Goal: Transaction & Acquisition: Book appointment/travel/reservation

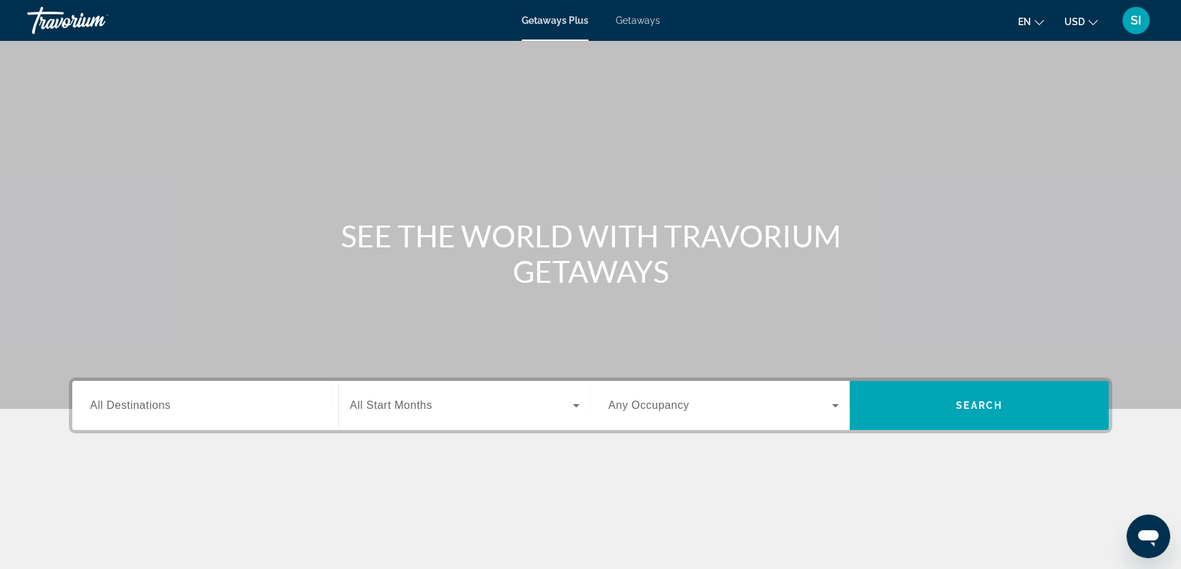
click at [632, 26] on div "Getaways Plus Getaways en English Español Français Italiano Português русский U…" at bounding box center [590, 20] width 1181 height 35
click at [633, 20] on span "Getaways" at bounding box center [638, 20] width 44 height 11
click at [122, 411] on label "Destination All Destinations" at bounding box center [130, 405] width 80 height 12
click at [122, 411] on input "Destination All Destinations" at bounding box center [205, 406] width 230 height 16
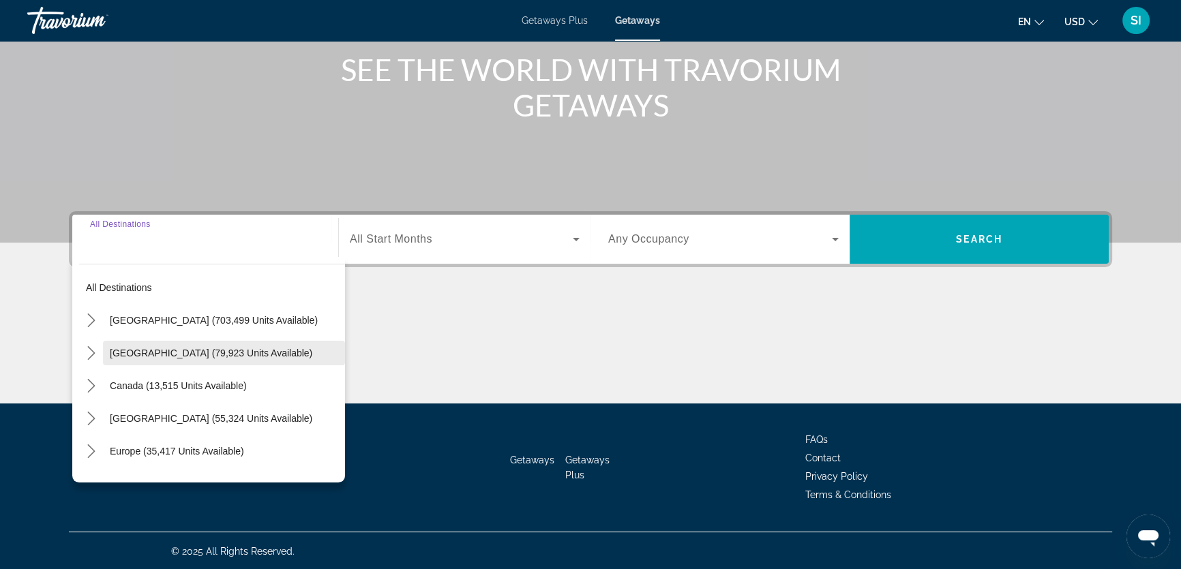
scroll to position [168, 0]
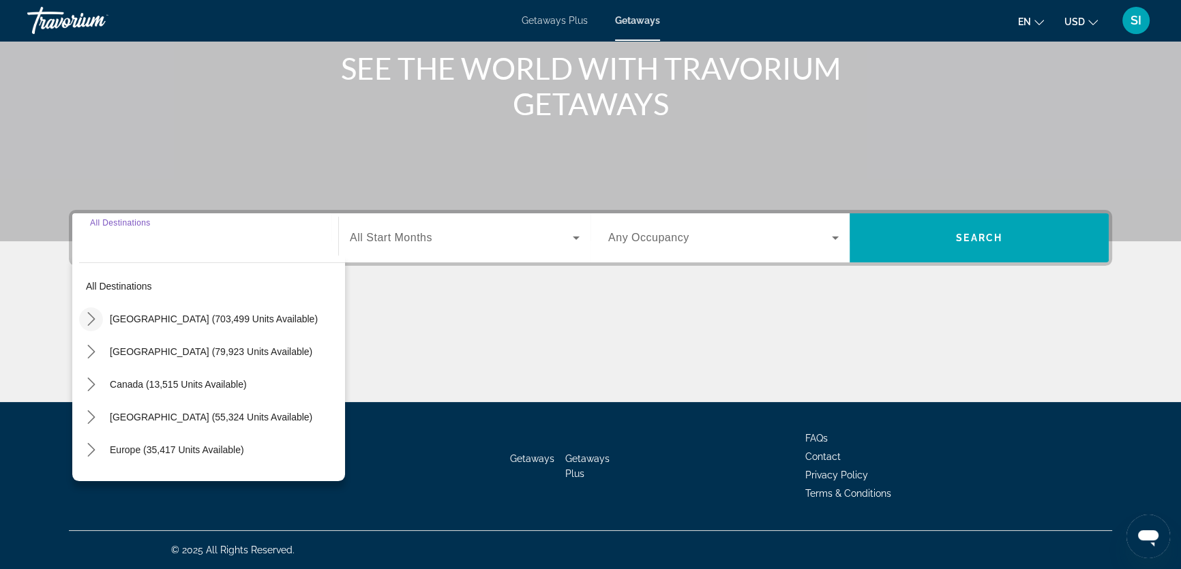
click at [89, 316] on icon "Toggle United States (703,499 units available) submenu" at bounding box center [92, 319] width 14 height 14
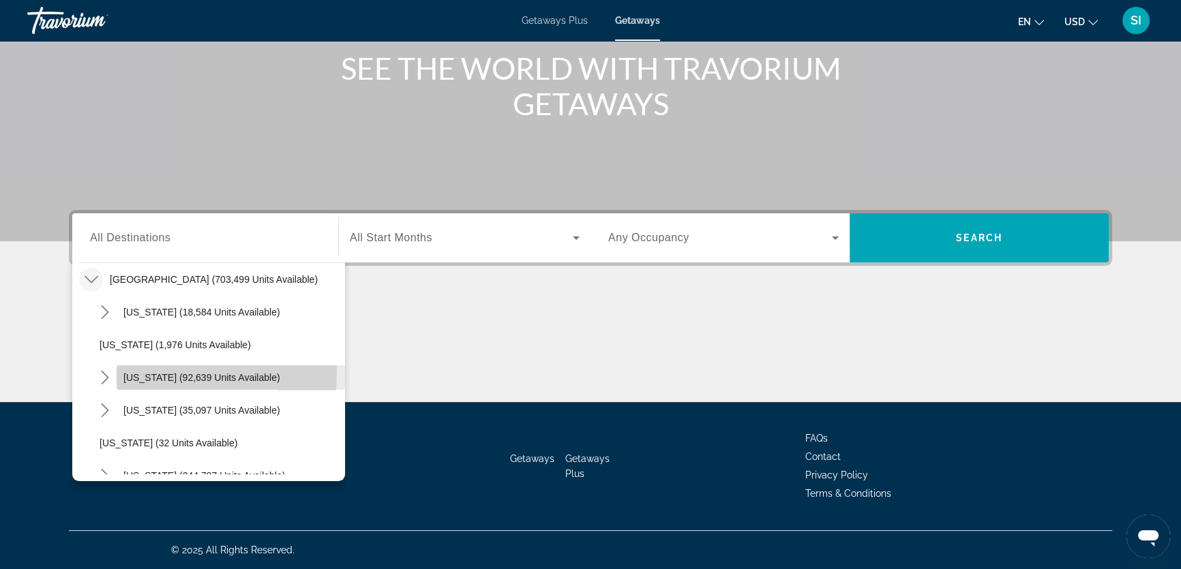
click at [133, 372] on span "California (92,639 units available)" at bounding box center [201, 377] width 157 height 11
type input "**********"
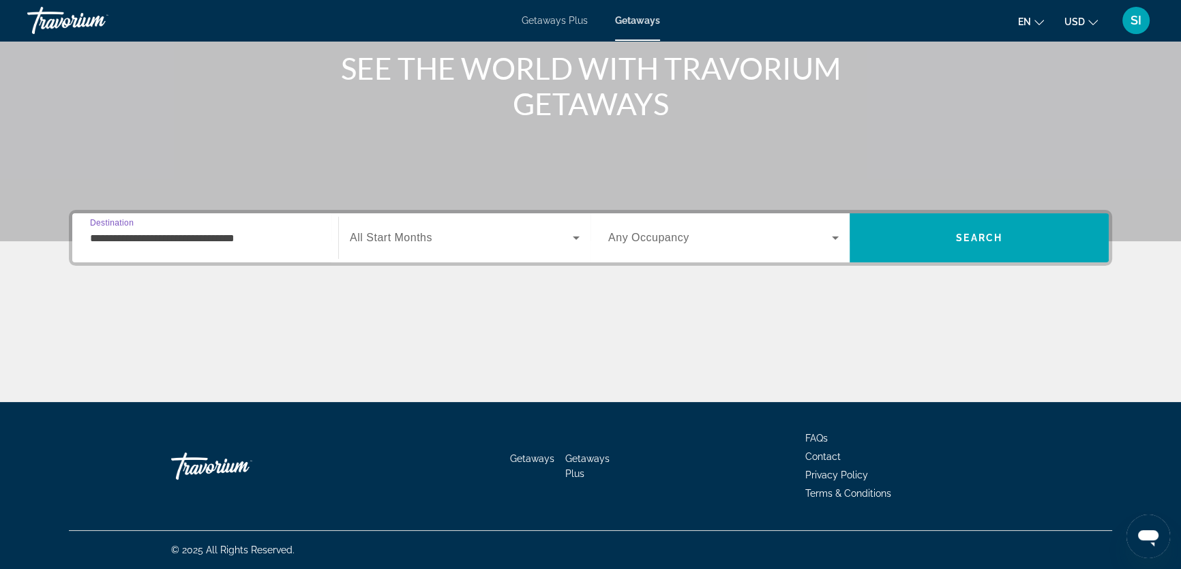
click at [423, 235] on span "All Start Months" at bounding box center [391, 238] width 82 height 12
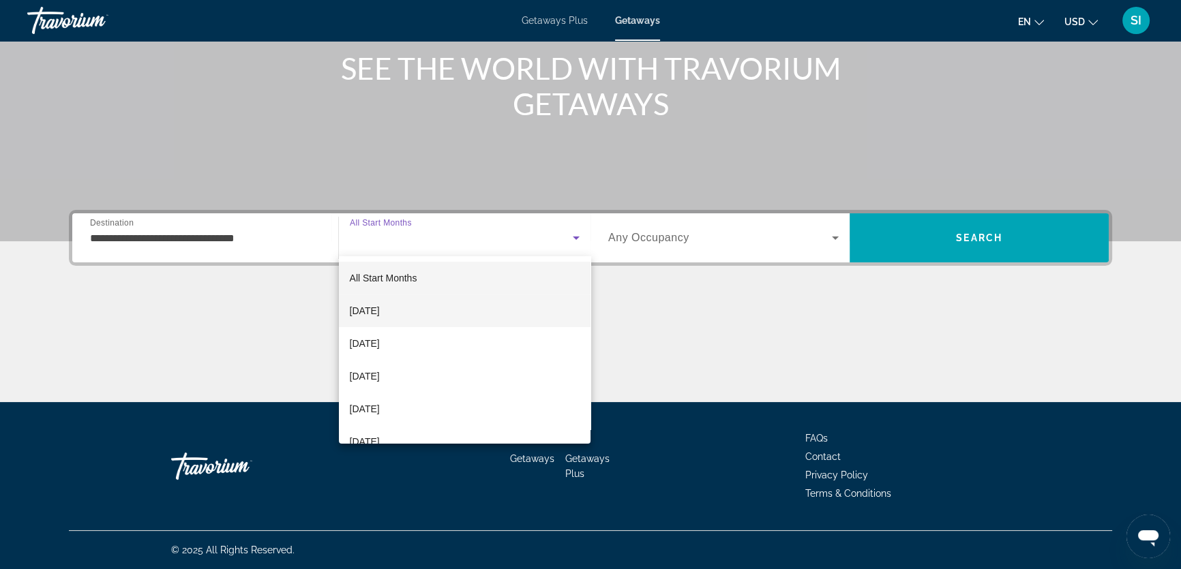
click at [380, 307] on span "October 2025" at bounding box center [365, 311] width 30 height 16
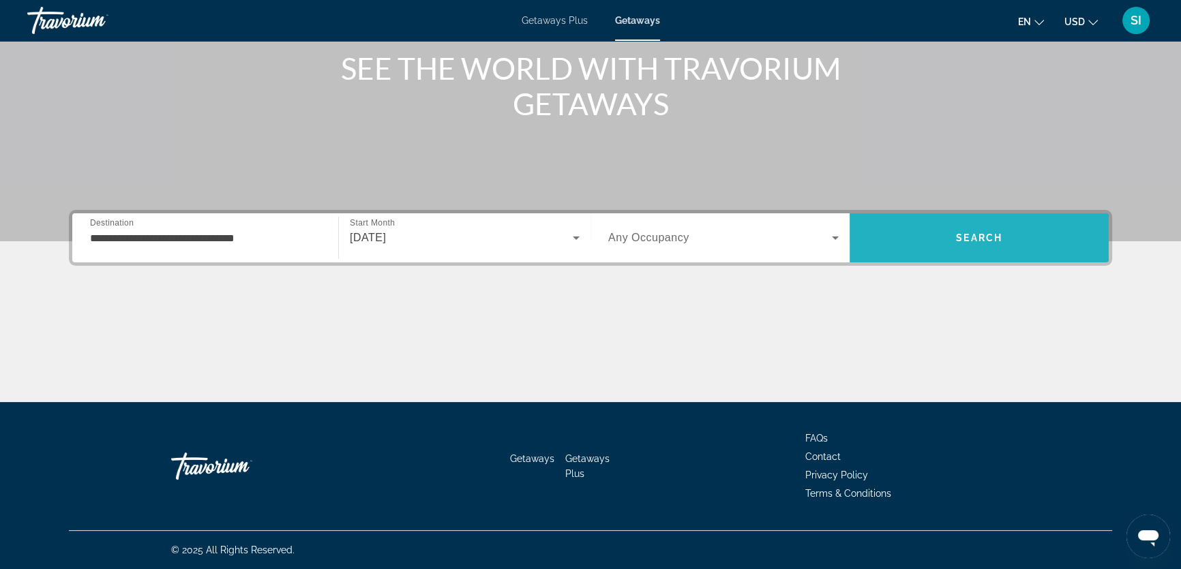
click at [982, 240] on span "Search" at bounding box center [979, 237] width 46 height 11
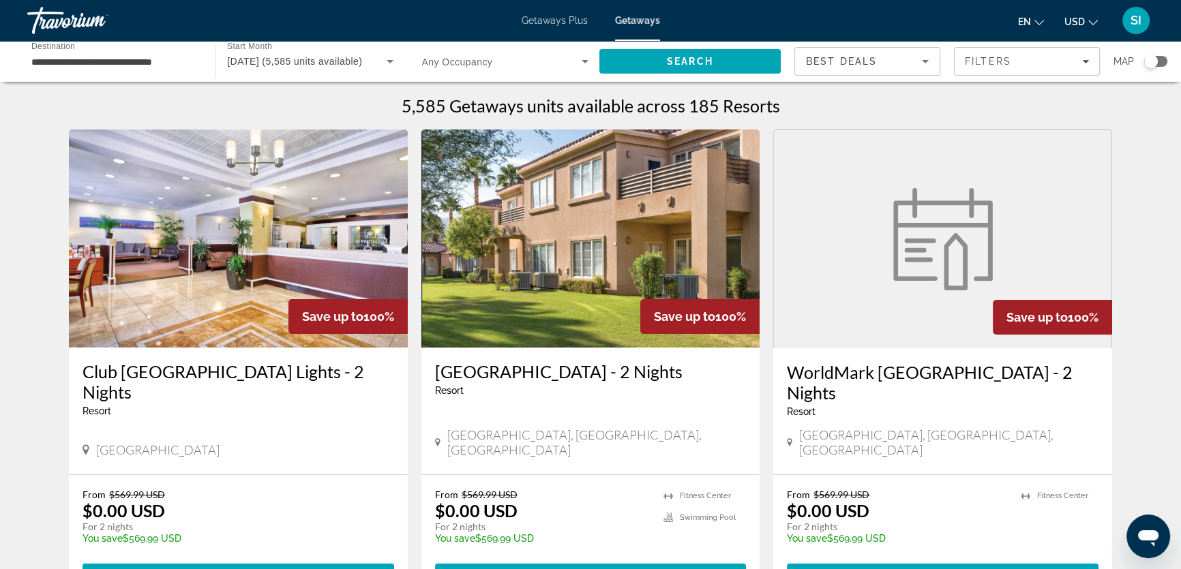
click at [1152, 61] on div "Search widget" at bounding box center [1151, 62] width 14 height 14
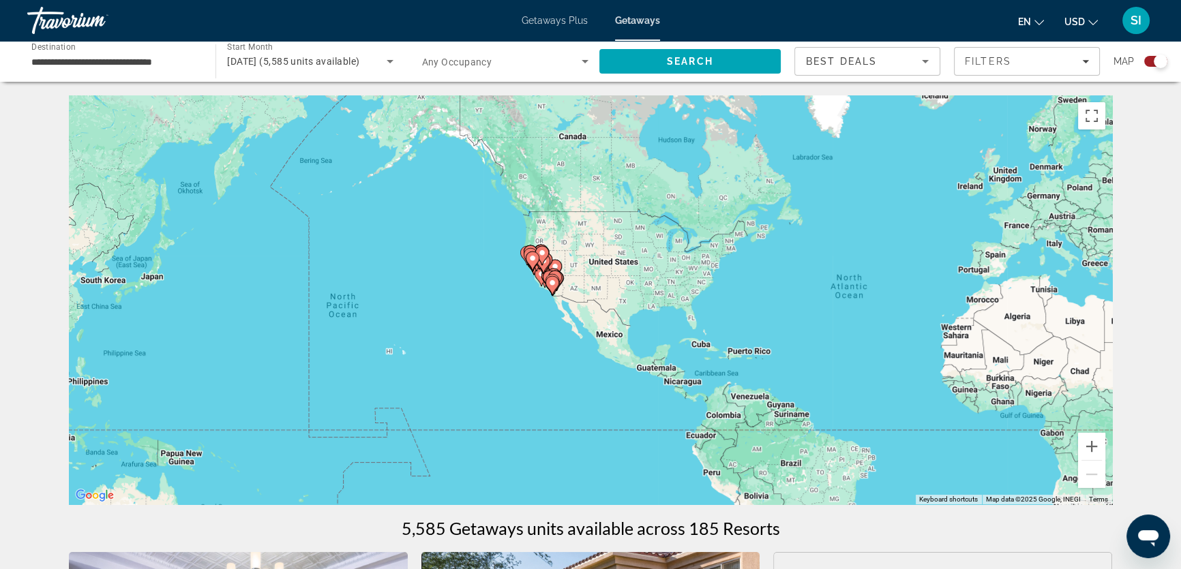
drag, startPoint x: 315, startPoint y: 315, endPoint x: 620, endPoint y: 323, distance: 304.8
click at [620, 323] on div "To activate drag with keyboard, press Alt + Enter. Once in keyboard drag state,…" at bounding box center [590, 299] width 1043 height 409
click at [527, 260] on icon "Main content" at bounding box center [532, 261] width 12 height 18
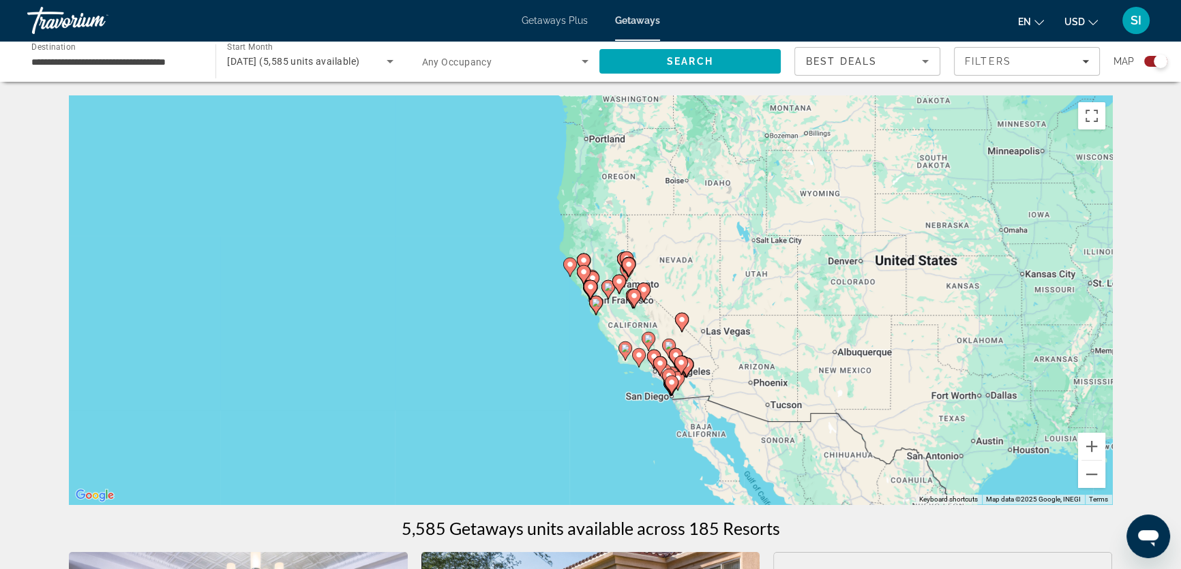
click at [553, 290] on div "To navigate, press the arrow keys. To activate drag with keyboard, press Alt + …" at bounding box center [590, 299] width 1043 height 409
click at [583, 288] on gmp-advanced-marker "Main content" at bounding box center [590, 289] width 14 height 20
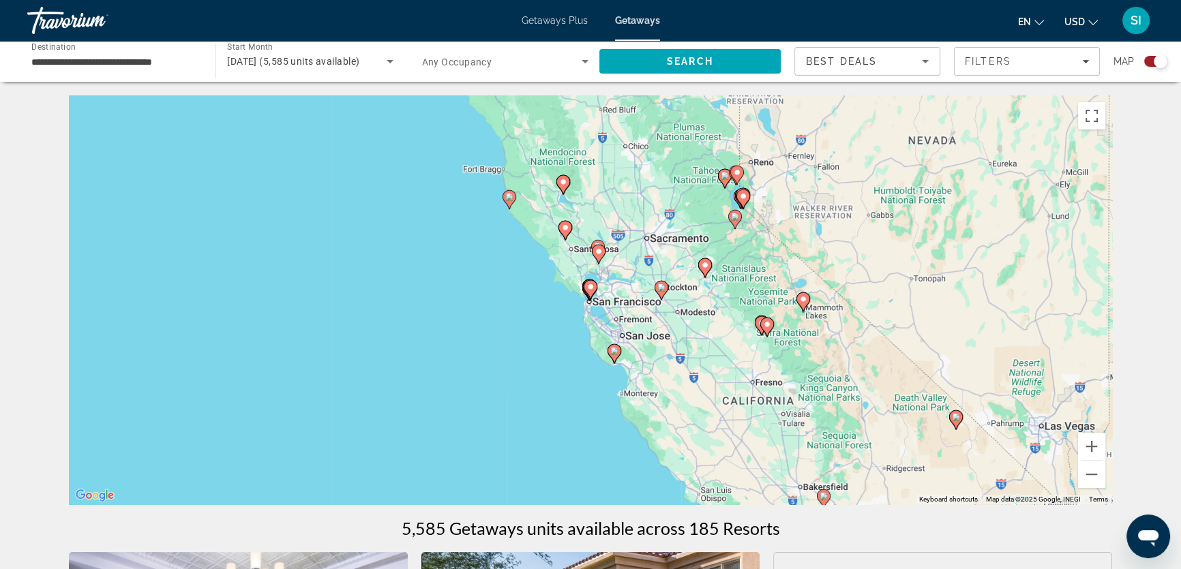
click at [611, 354] on image "Main content" at bounding box center [614, 351] width 8 height 8
type input "**********"
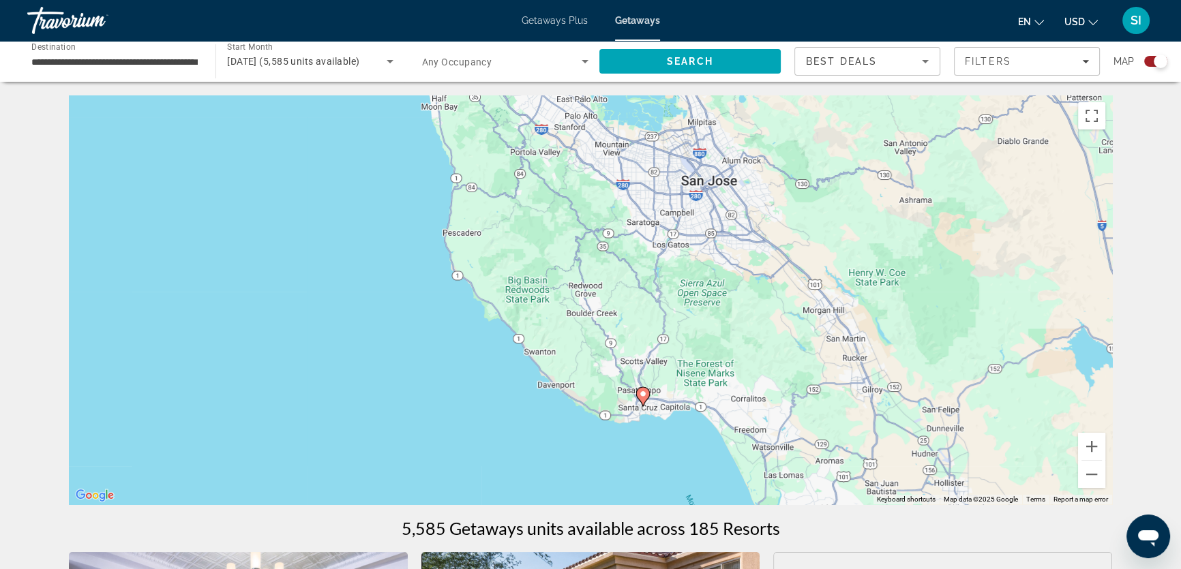
drag, startPoint x: 583, startPoint y: 321, endPoint x: 635, endPoint y: 429, distance: 120.4
click at [635, 429] on div "To navigate, press the arrow keys. To activate drag with keyboard, press Alt + …" at bounding box center [590, 299] width 1043 height 409
click at [1093, 475] on button "Zoom out" at bounding box center [1091, 474] width 27 height 27
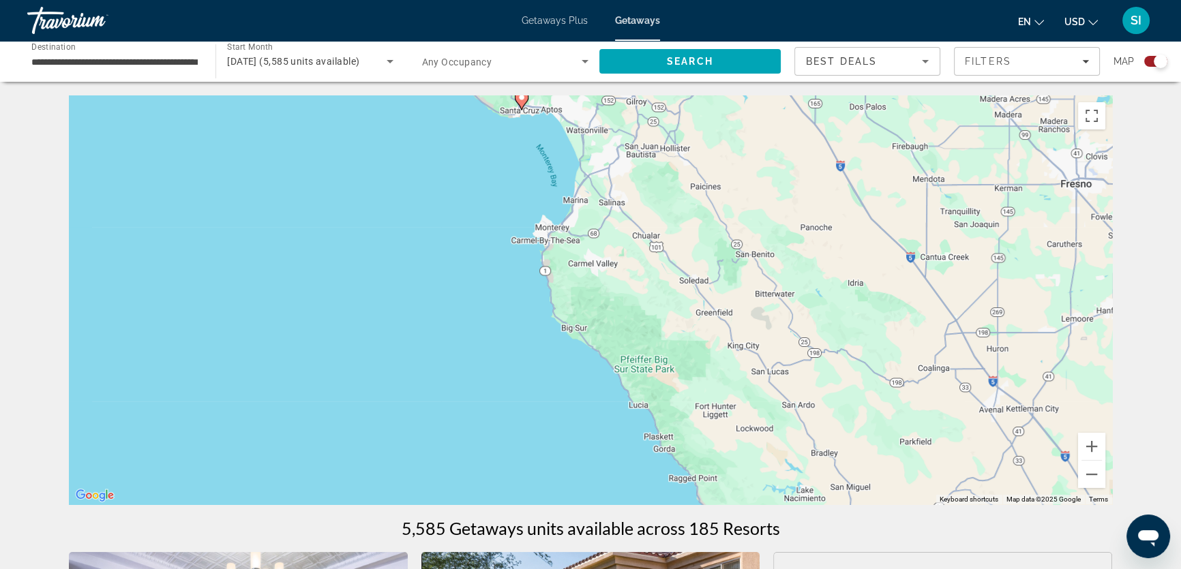
drag, startPoint x: 873, startPoint y: 409, endPoint x: 818, endPoint y: 219, distance: 198.0
click at [818, 219] on div "To navigate, press the arrow keys. To activate drag with keyboard, press Alt + …" at bounding box center [590, 299] width 1043 height 409
click at [1096, 478] on button "Zoom out" at bounding box center [1091, 474] width 27 height 27
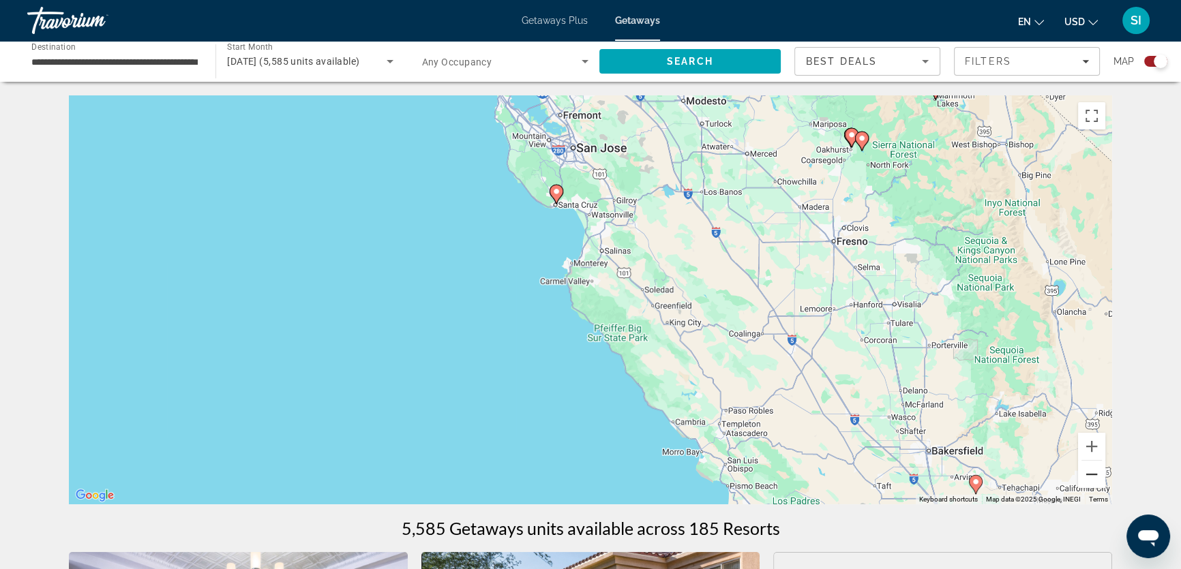
click at [1090, 474] on button "Zoom out" at bounding box center [1091, 474] width 27 height 27
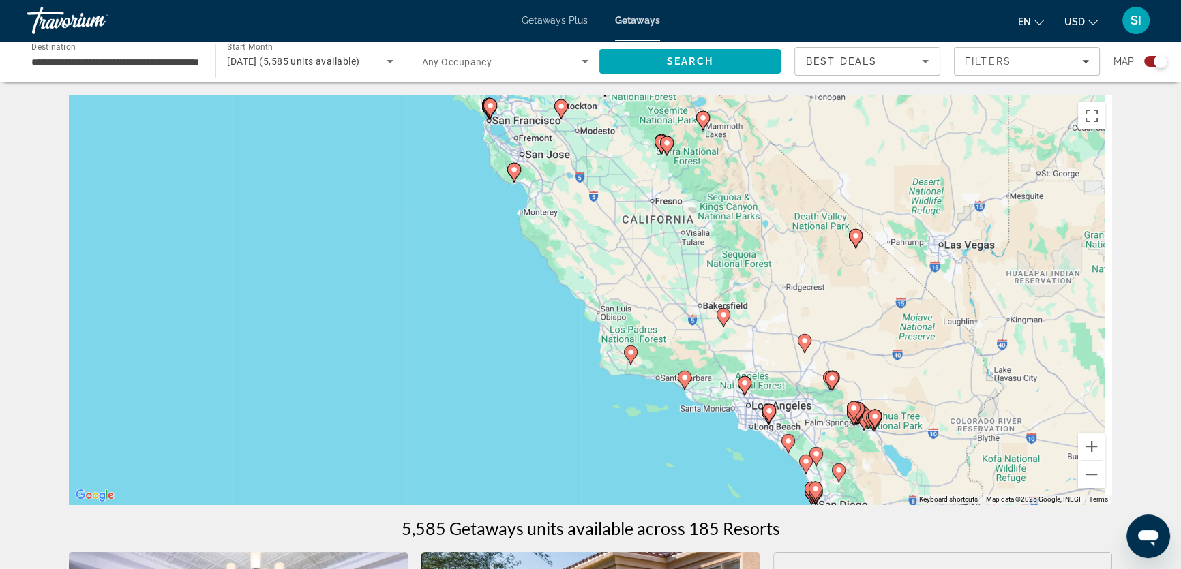
drag, startPoint x: 670, startPoint y: 446, endPoint x: 611, endPoint y: 375, distance: 92.4
click at [611, 375] on div "To navigate, press the arrow keys. To activate drag with keyboard, press Alt + …" at bounding box center [590, 299] width 1043 height 409
click at [1090, 444] on button "Zoom in" at bounding box center [1091, 446] width 27 height 27
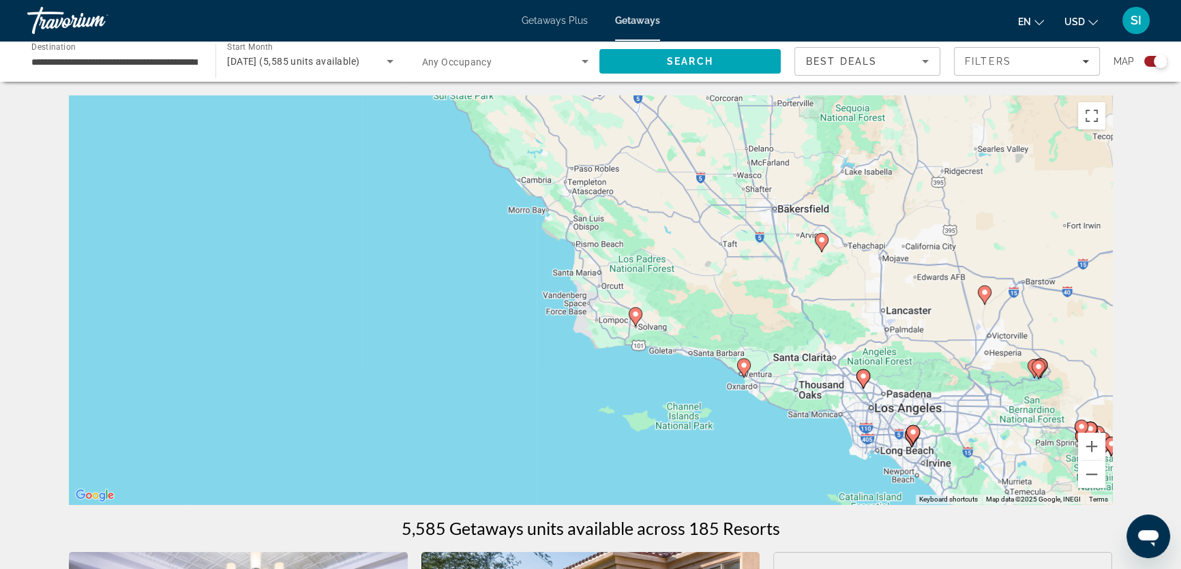
drag, startPoint x: 877, startPoint y: 427, endPoint x: 840, endPoint y: 316, distance: 117.0
click at [840, 316] on div "To navigate, press the arrow keys. To activate drag with keyboard, press Alt + …" at bounding box center [590, 299] width 1043 height 409
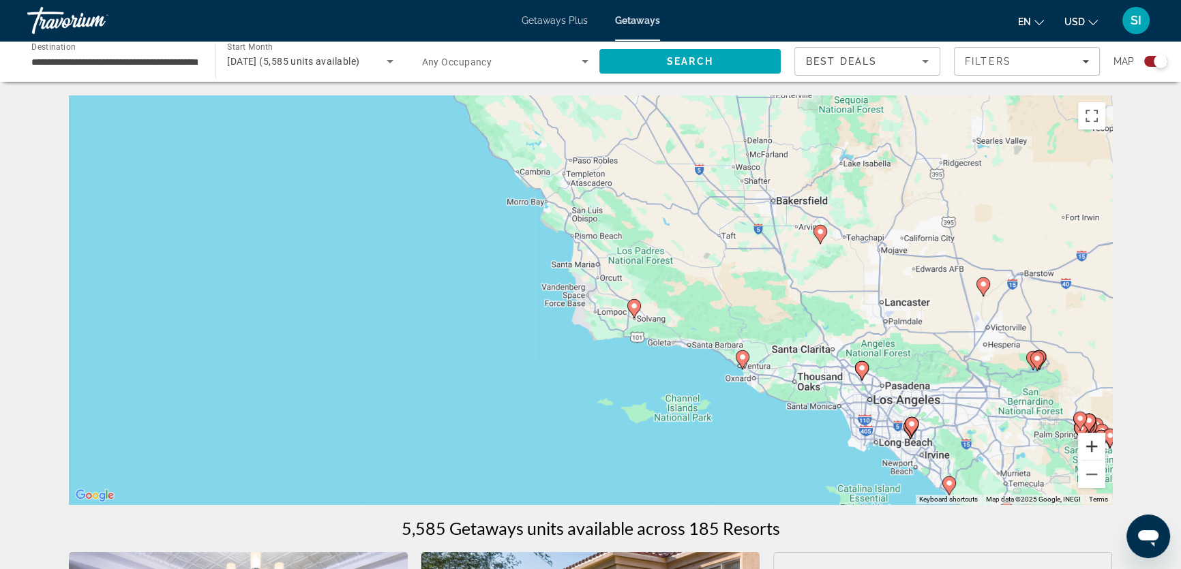
click at [1091, 442] on button "Zoom in" at bounding box center [1091, 446] width 27 height 27
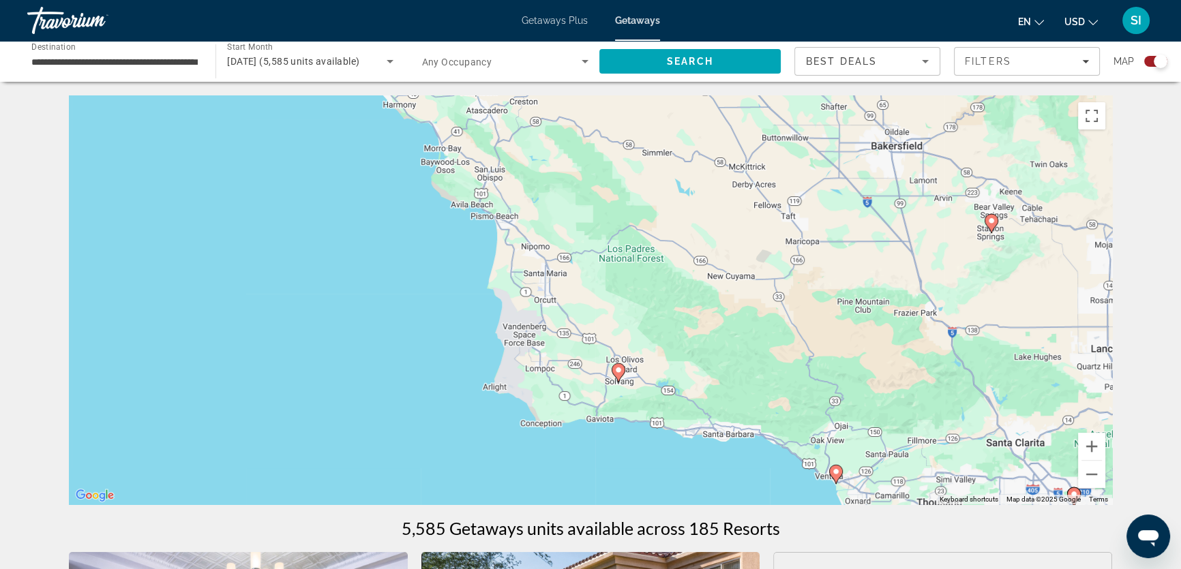
drag, startPoint x: 933, startPoint y: 406, endPoint x: 873, endPoint y: 449, distance: 74.3
click at [873, 449] on div "To navigate, press the arrow keys. To activate drag with keyboard, press Alt + …" at bounding box center [590, 299] width 1043 height 409
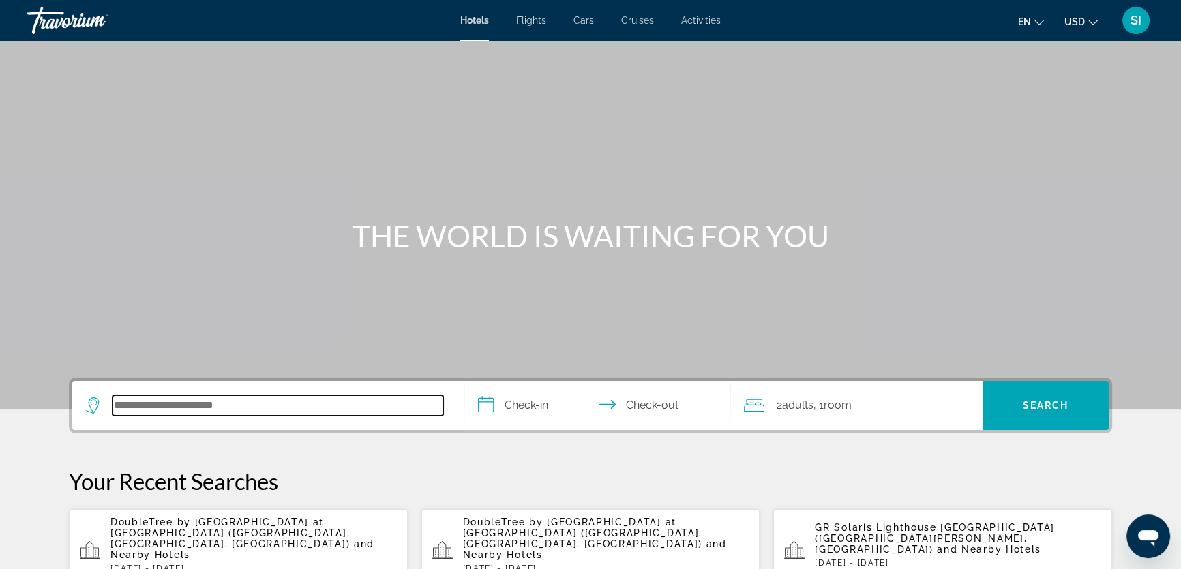
click at [144, 404] on input "Search hotel destination" at bounding box center [277, 405] width 331 height 20
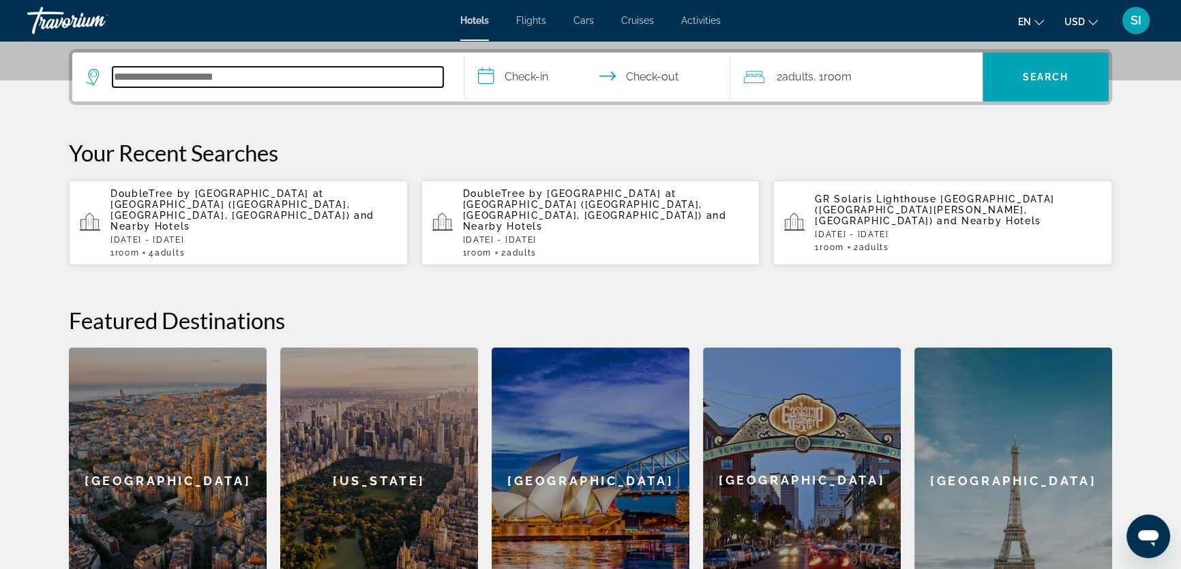
scroll to position [333, 0]
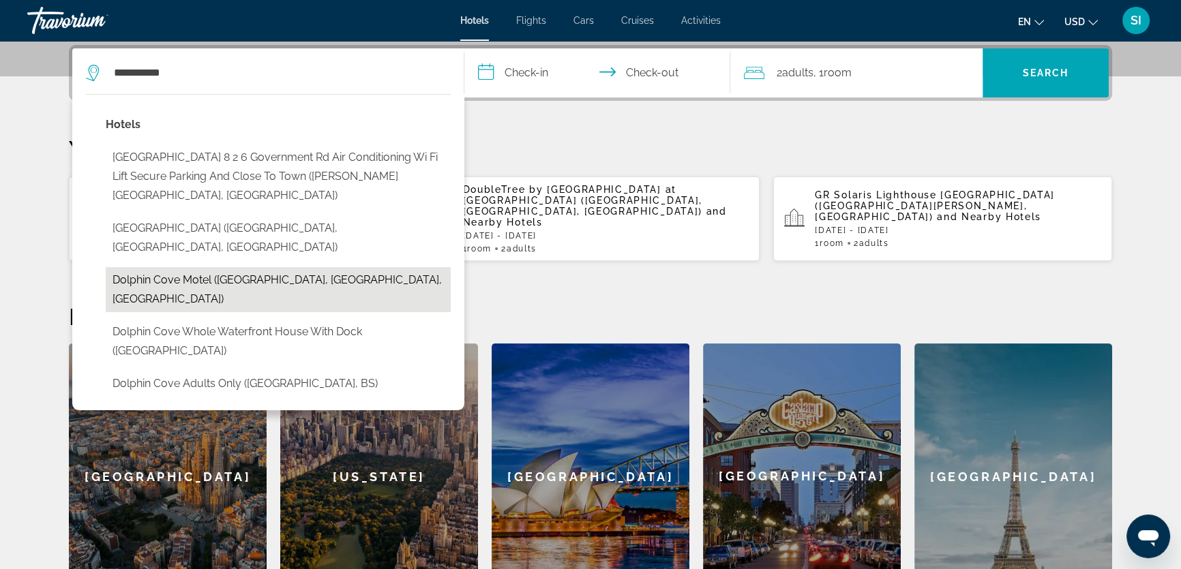
click at [280, 267] on button "Dolphin Cove Motel ([GEOGRAPHIC_DATA], [GEOGRAPHIC_DATA], [GEOGRAPHIC_DATA])" at bounding box center [278, 289] width 345 height 45
type input "**********"
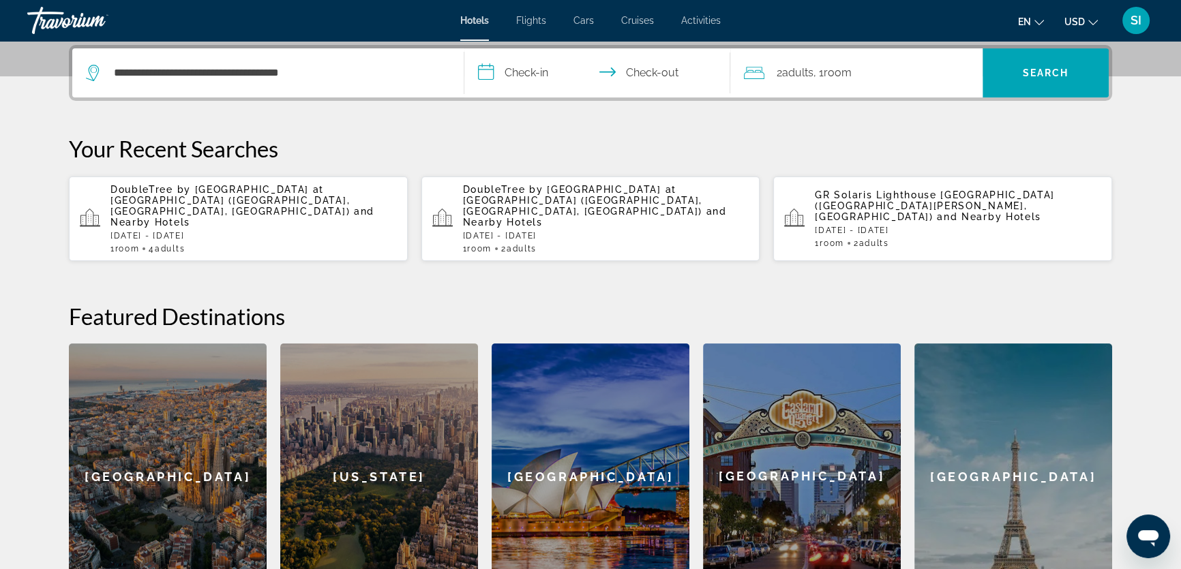
click at [528, 71] on input "**********" at bounding box center [599, 74] width 271 height 53
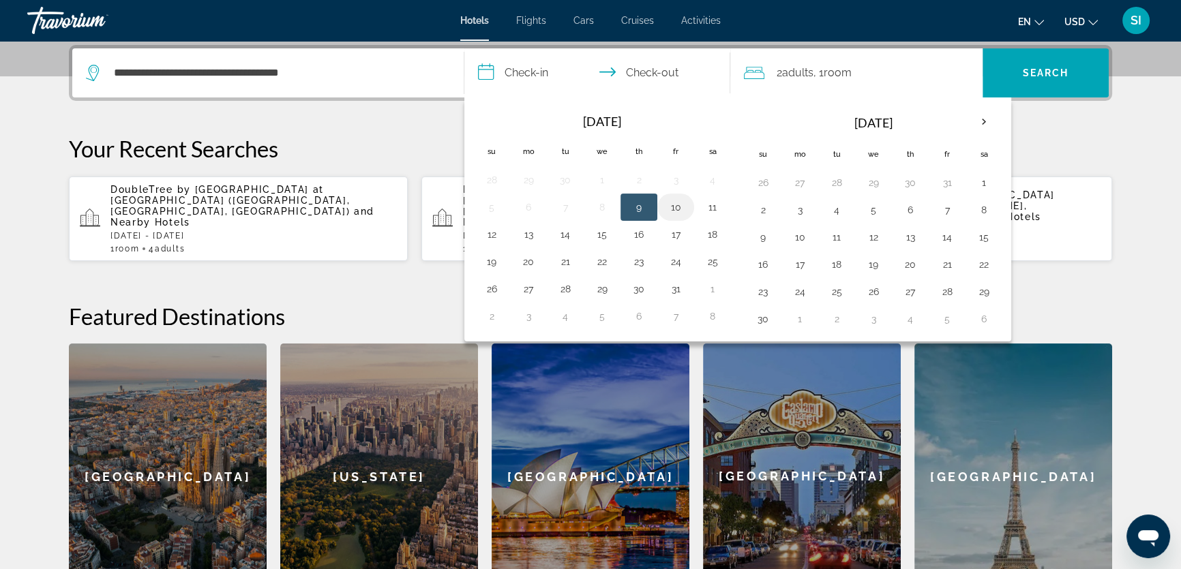
click at [673, 206] on button "10" at bounding box center [676, 207] width 22 height 19
click at [481, 227] on button "12" at bounding box center [492, 234] width 22 height 19
type input "**********"
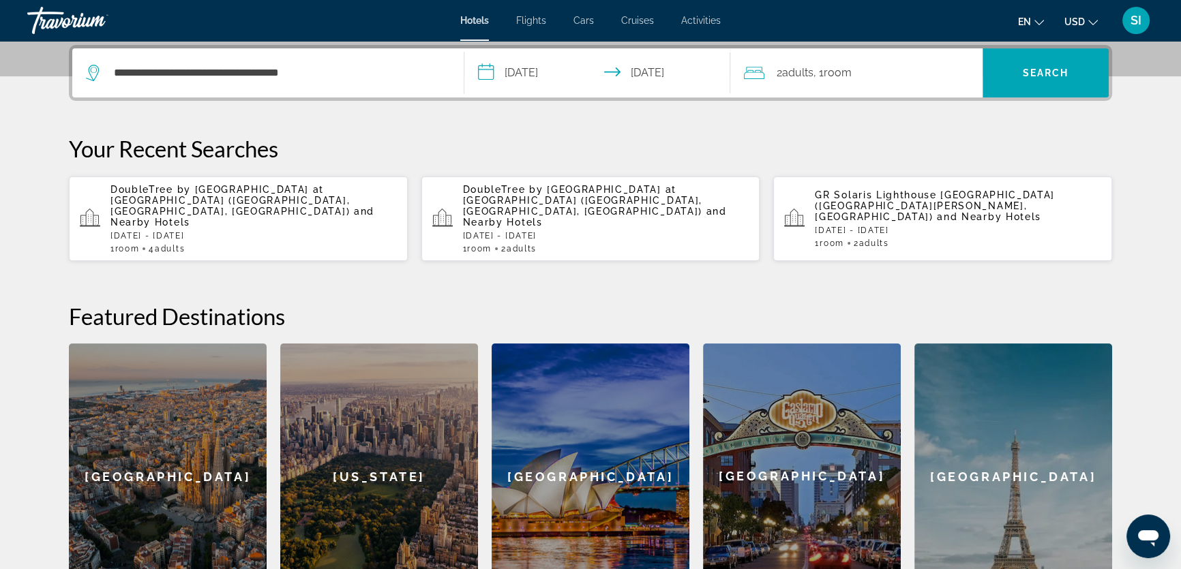
click at [837, 72] on span "Room" at bounding box center [837, 72] width 28 height 13
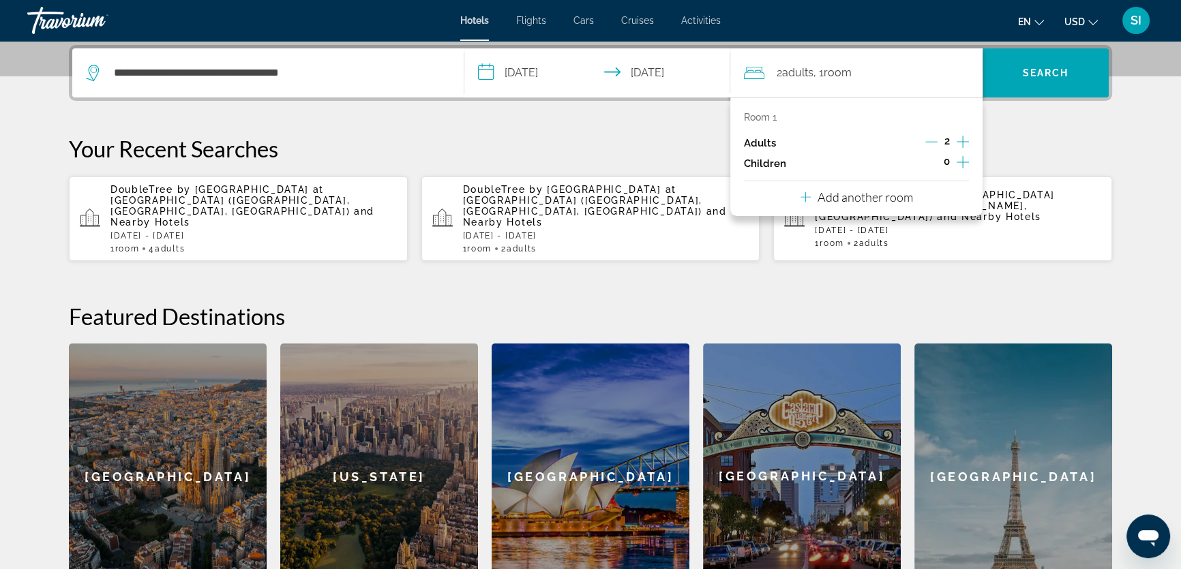
click at [952, 135] on div "2" at bounding box center [947, 143] width 44 height 20
click at [964, 140] on icon "Increment adults" at bounding box center [962, 142] width 12 height 16
click at [1025, 74] on span "Search" at bounding box center [1045, 72] width 46 height 11
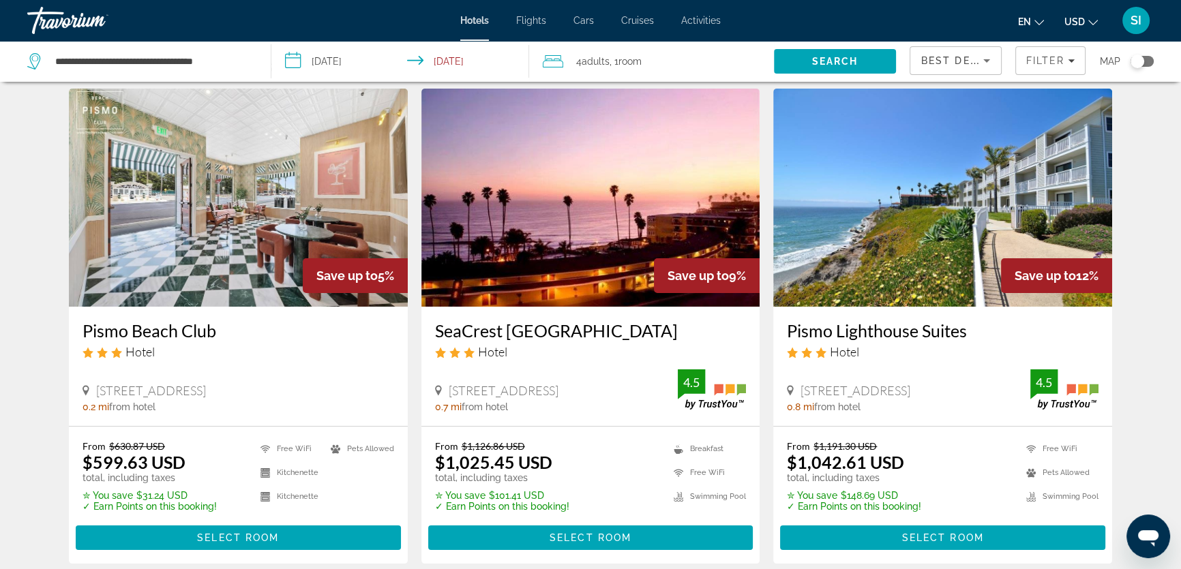
scroll to position [61, 0]
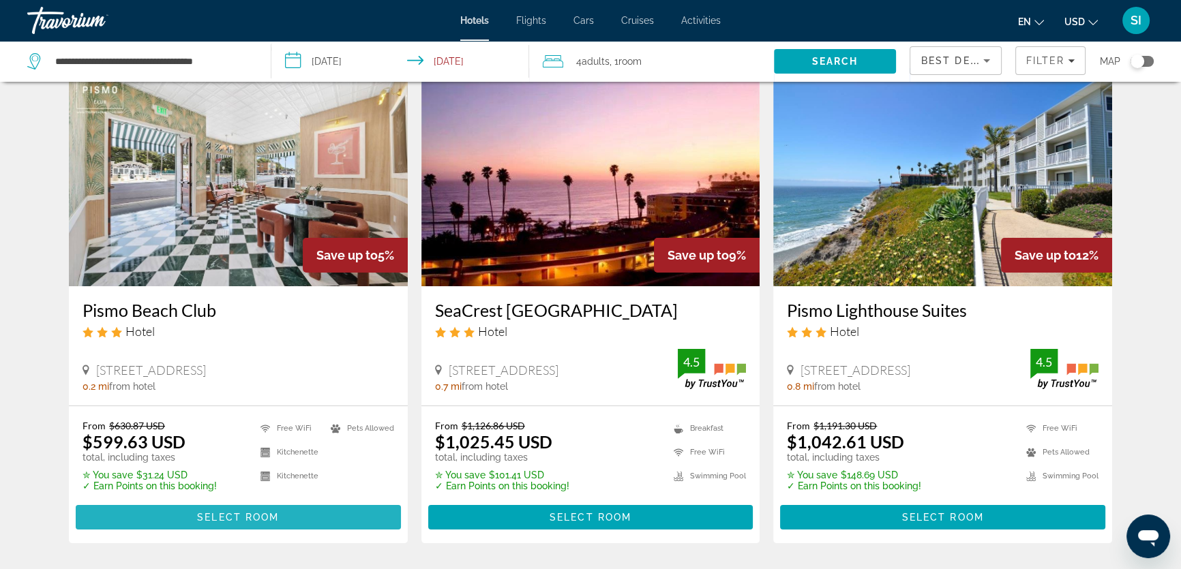
click at [250, 512] on span "Select Room" at bounding box center [238, 517] width 82 height 11
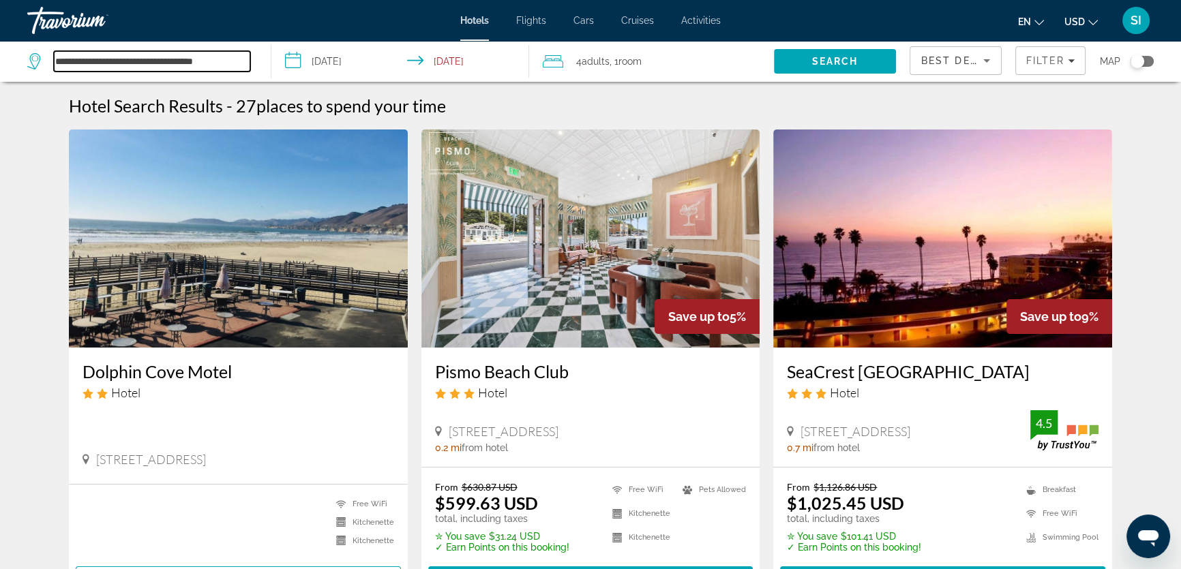
click at [77, 61] on input "**********" at bounding box center [152, 61] width 196 height 20
drag, startPoint x: 56, startPoint y: 61, endPoint x: 296, endPoint y: 61, distance: 239.9
click at [293, 61] on div "**********" at bounding box center [590, 61] width 1181 height 41
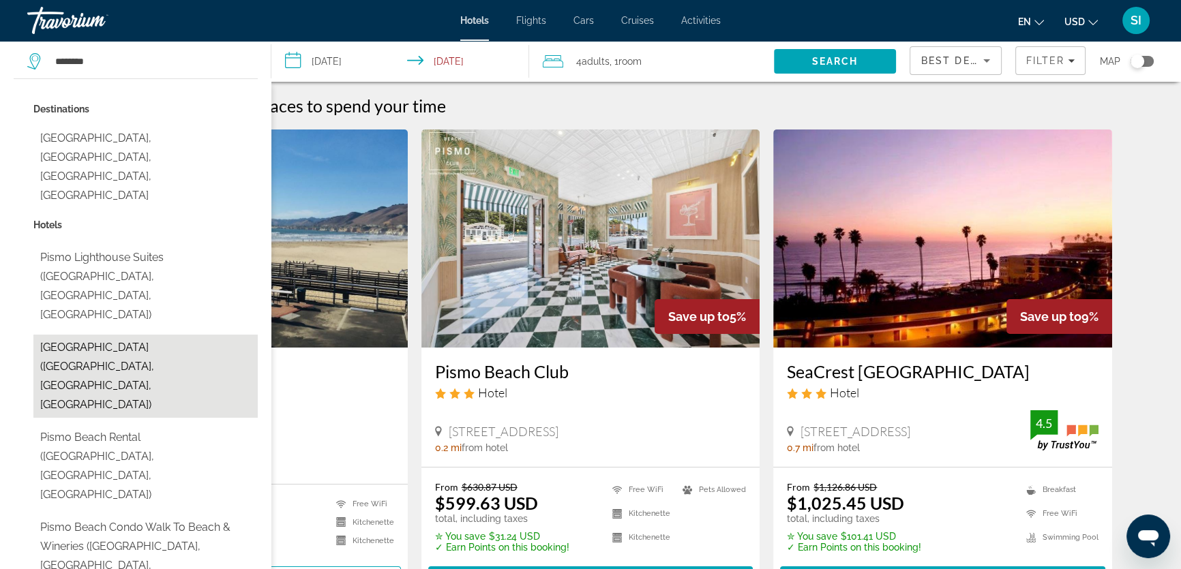
click at [177, 335] on button "Pismo Beach Hotel (Pismo Beach, CA, US)" at bounding box center [145, 376] width 224 height 83
type input "**********"
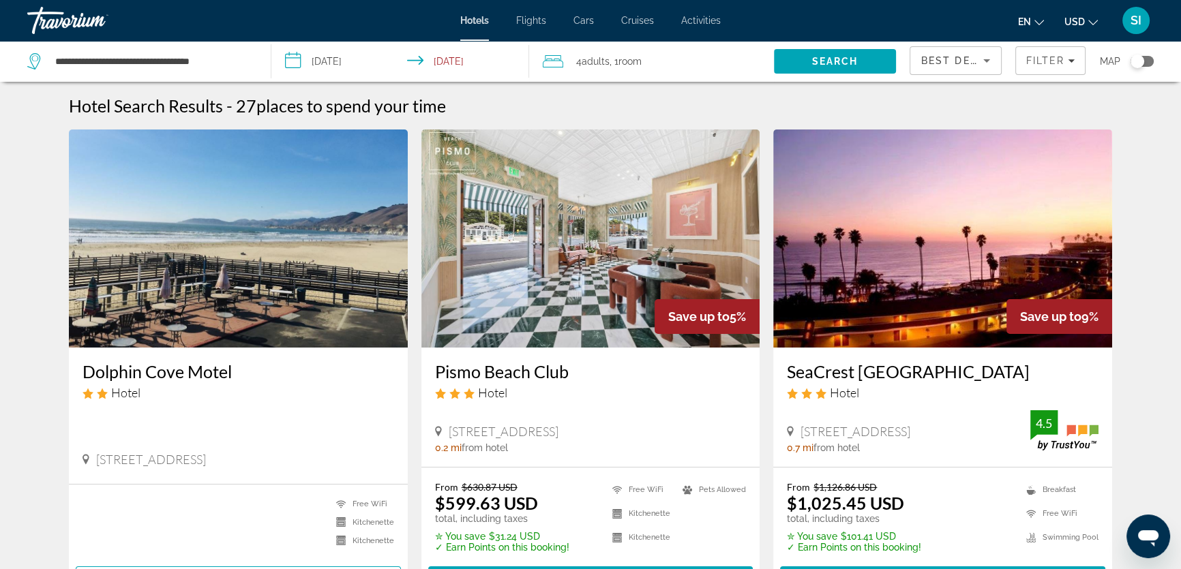
click at [1136, 61] on div "Toggle map" at bounding box center [1137, 62] width 14 height 14
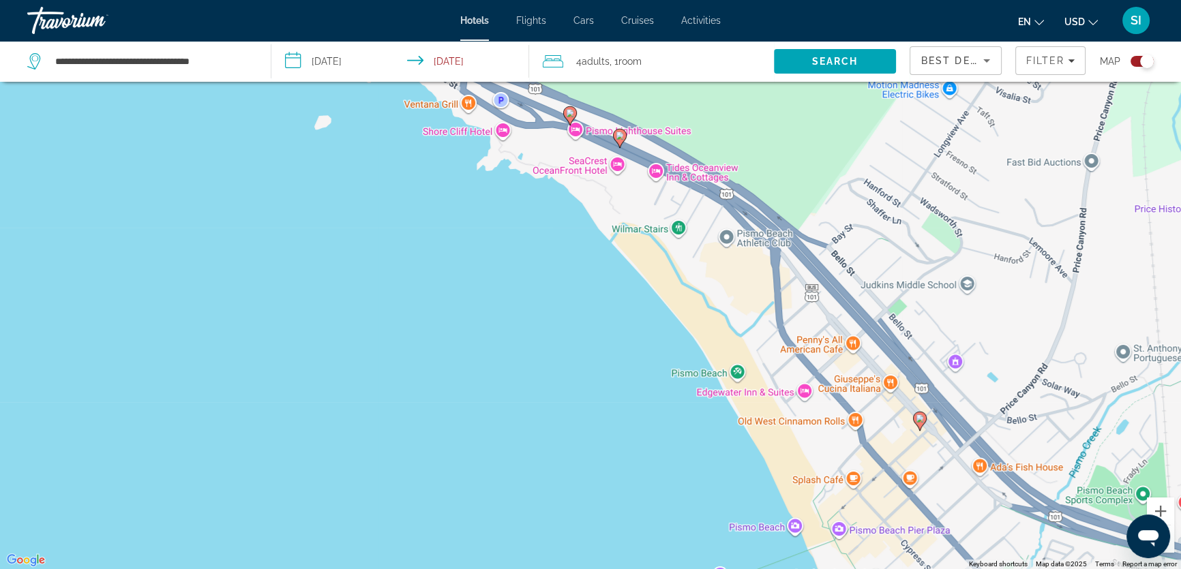
drag, startPoint x: 686, startPoint y: 343, endPoint x: 468, endPoint y: 77, distance: 343.9
click at [468, 77] on div "**********" at bounding box center [590, 325] width 1181 height 651
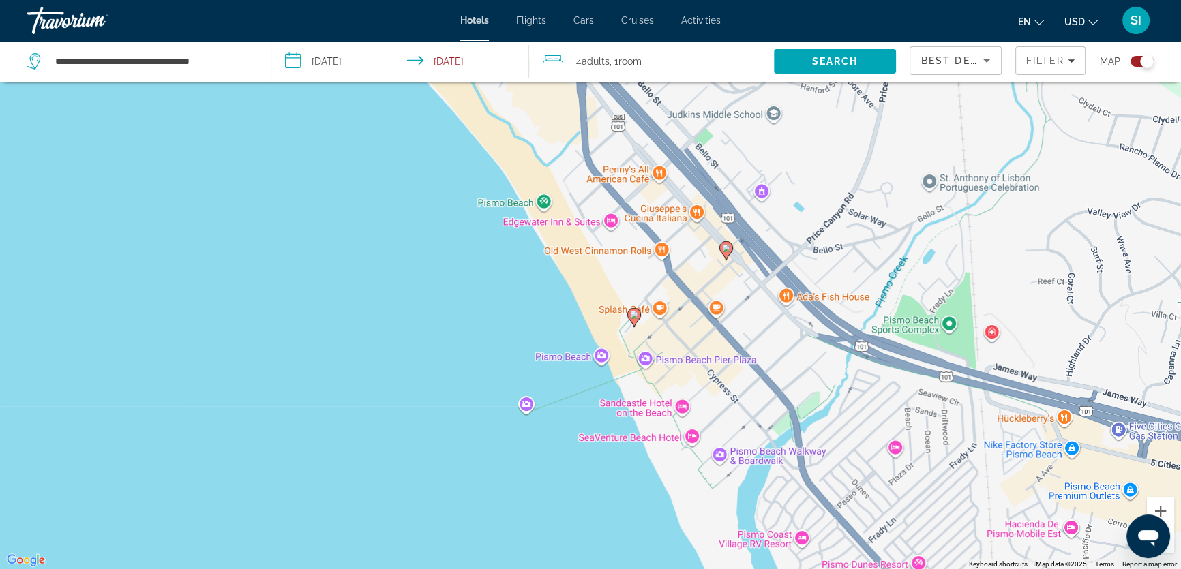
drag, startPoint x: 633, startPoint y: 297, endPoint x: 436, endPoint y: 123, distance: 262.7
click at [436, 123] on div "To activate drag with keyboard, press Alt + Enter. Once in keyboard drag state,…" at bounding box center [590, 284] width 1181 height 569
click at [632, 312] on image "Main content" at bounding box center [633, 314] width 8 height 8
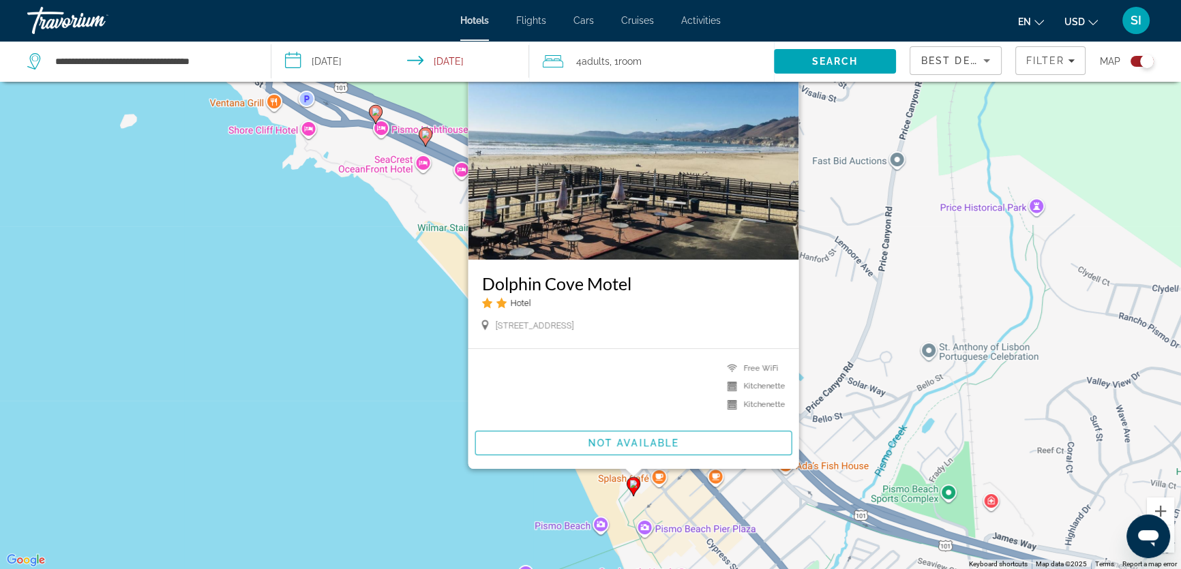
click at [403, 282] on div "To activate drag with keyboard, press Alt + Enter. Once in keyboard drag state,…" at bounding box center [590, 284] width 1181 height 569
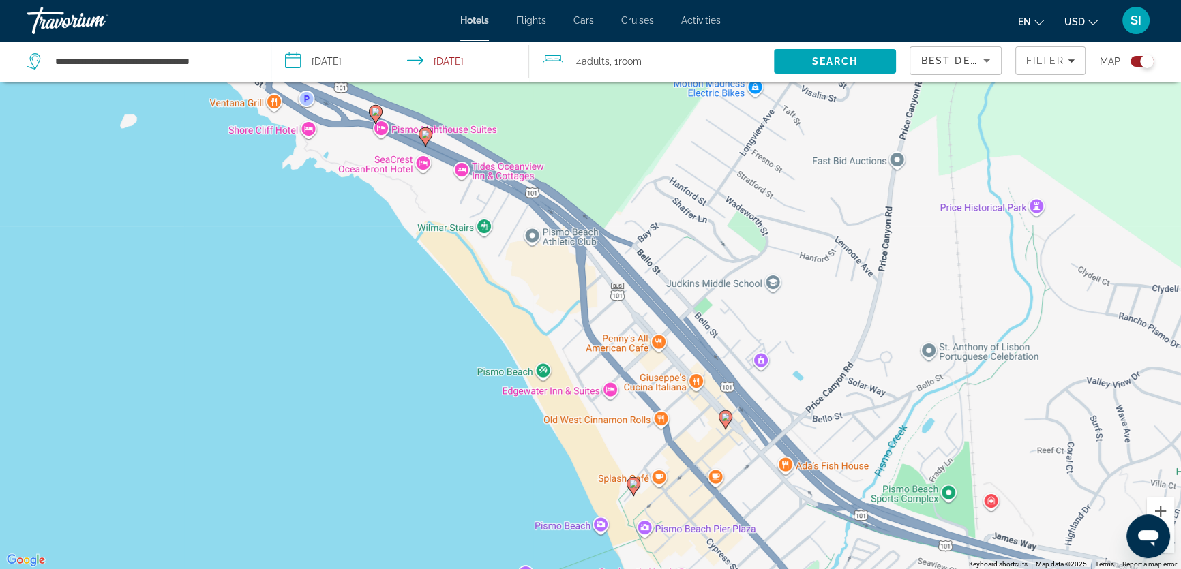
click at [723, 414] on image "Main content" at bounding box center [725, 417] width 8 height 8
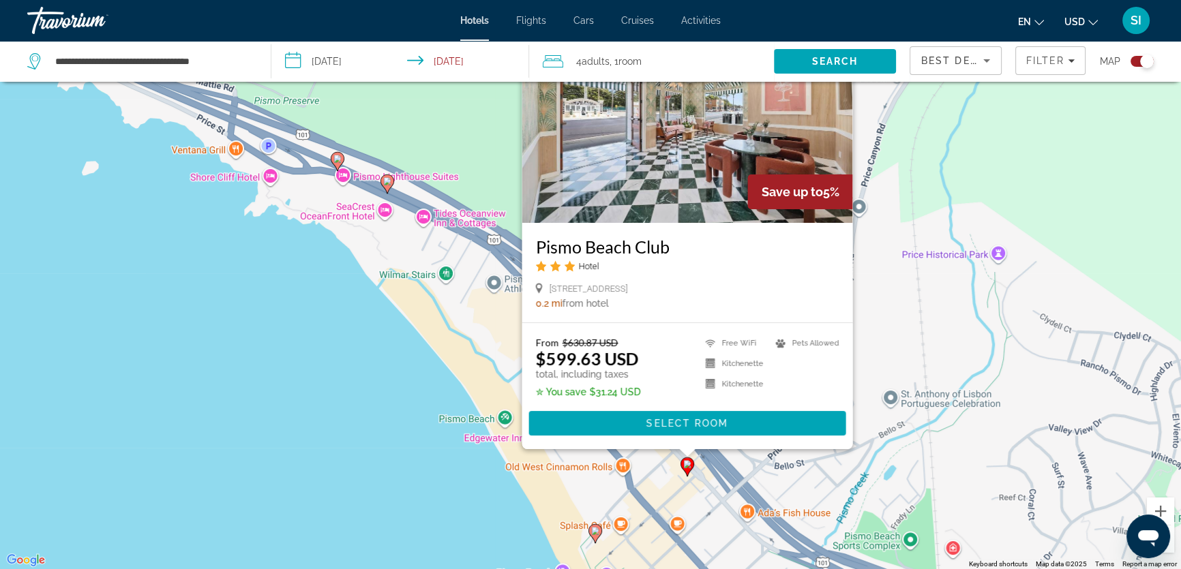
drag, startPoint x: 437, startPoint y: 371, endPoint x: 402, endPoint y: 332, distance: 52.1
click at [397, 332] on div "To activate drag with keyboard, press Alt + Enter. Once in keyboard drag state,…" at bounding box center [590, 284] width 1181 height 569
click at [494, 343] on div "To activate drag with keyboard, press Alt + Enter. Once in keyboard drag state,…" at bounding box center [590, 284] width 1181 height 569
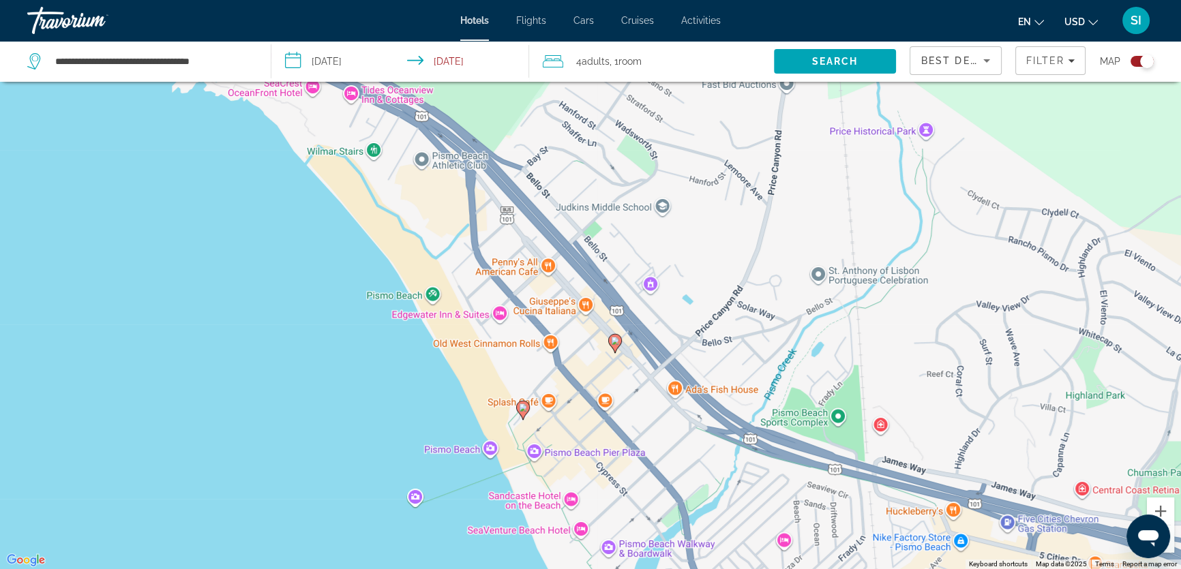
drag, startPoint x: 617, startPoint y: 444, endPoint x: 546, endPoint y: 320, distance: 142.9
click at [546, 320] on div "To activate drag with keyboard, press Alt + Enter. Once in keyboard drag state,…" at bounding box center [590, 284] width 1181 height 569
click at [520, 404] on image "Main content" at bounding box center [523, 408] width 8 height 8
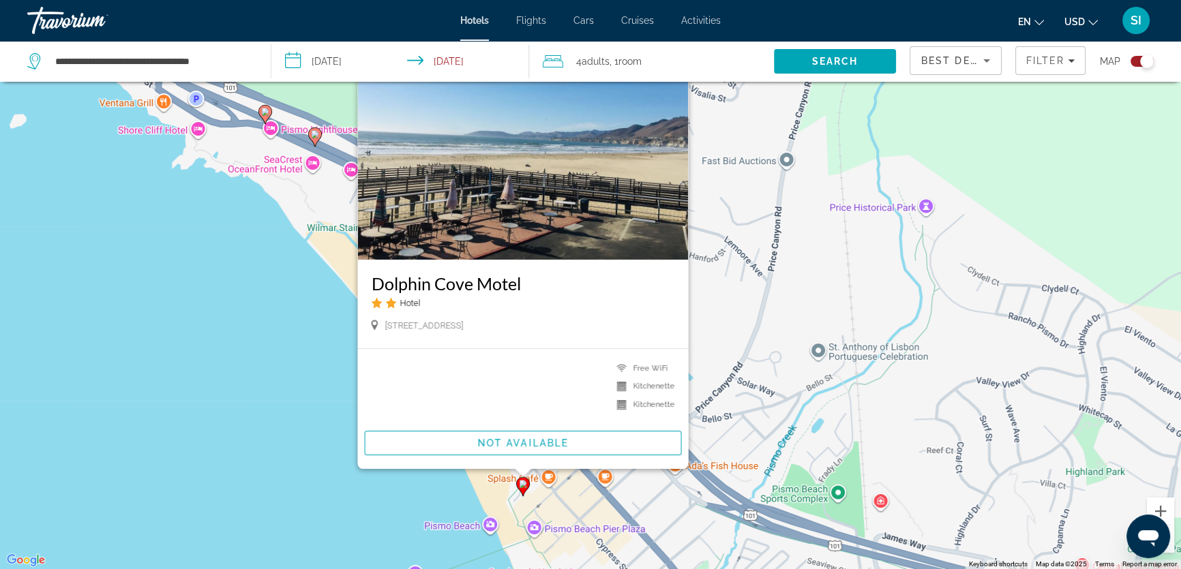
click at [291, 397] on div "To activate drag with keyboard, press Alt + Enter. Once in keyboard drag state,…" at bounding box center [590, 284] width 1181 height 569
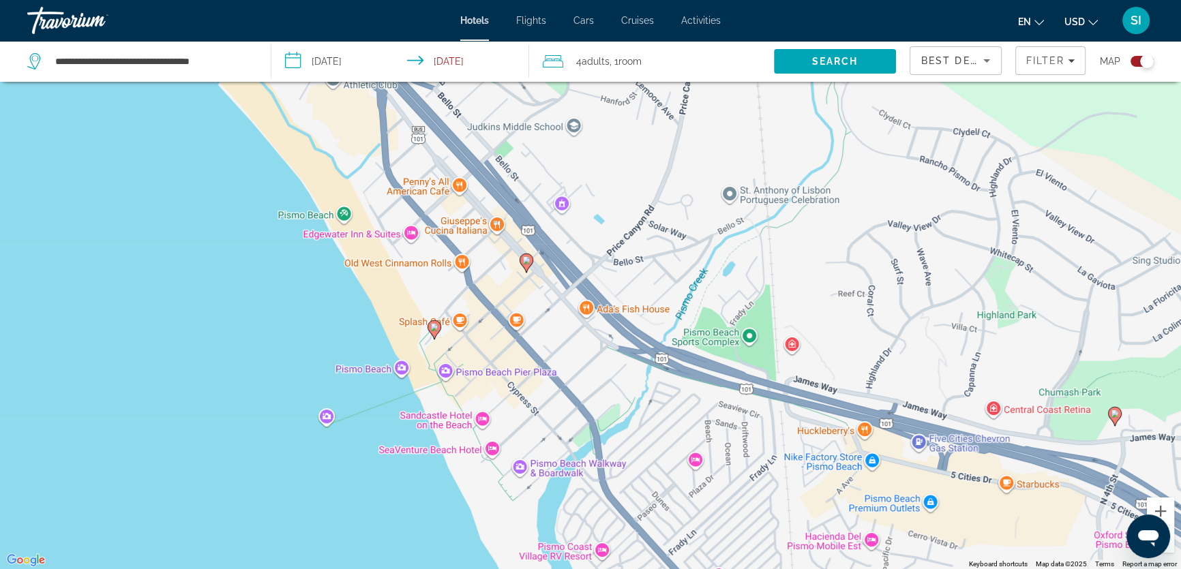
drag, startPoint x: 538, startPoint y: 451, endPoint x: 450, endPoint y: 293, distance: 181.3
click at [450, 293] on div "To activate drag with keyboard, press Alt + Enter. Once in keyboard drag state,…" at bounding box center [590, 284] width 1181 height 569
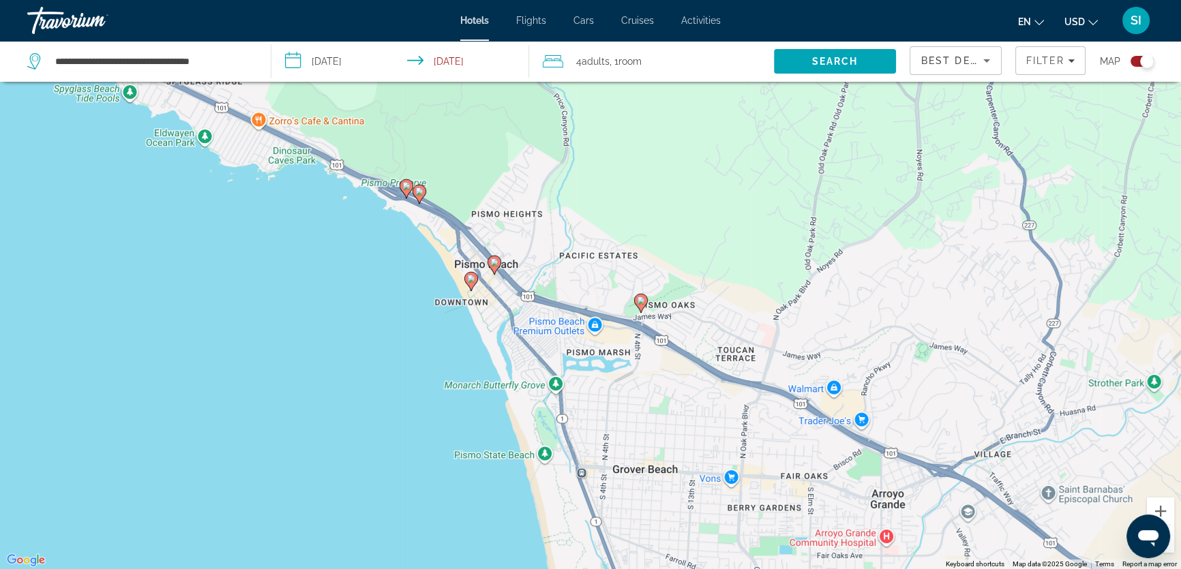
click at [497, 262] on image "Main content" at bounding box center [494, 262] width 8 height 8
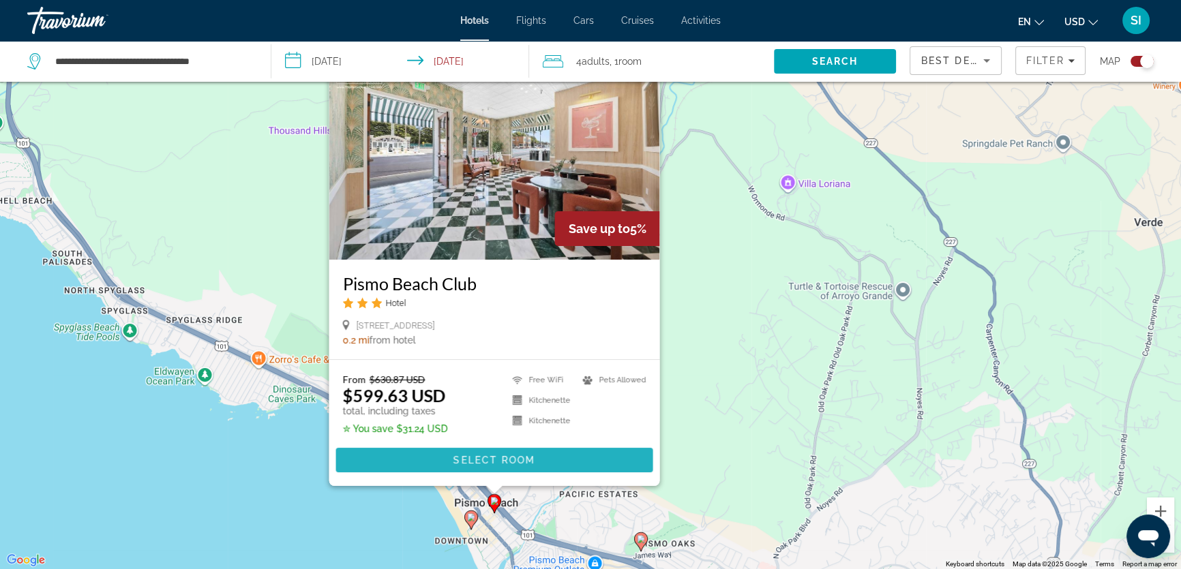
click at [500, 458] on span "Select Room" at bounding box center [494, 460] width 82 height 11
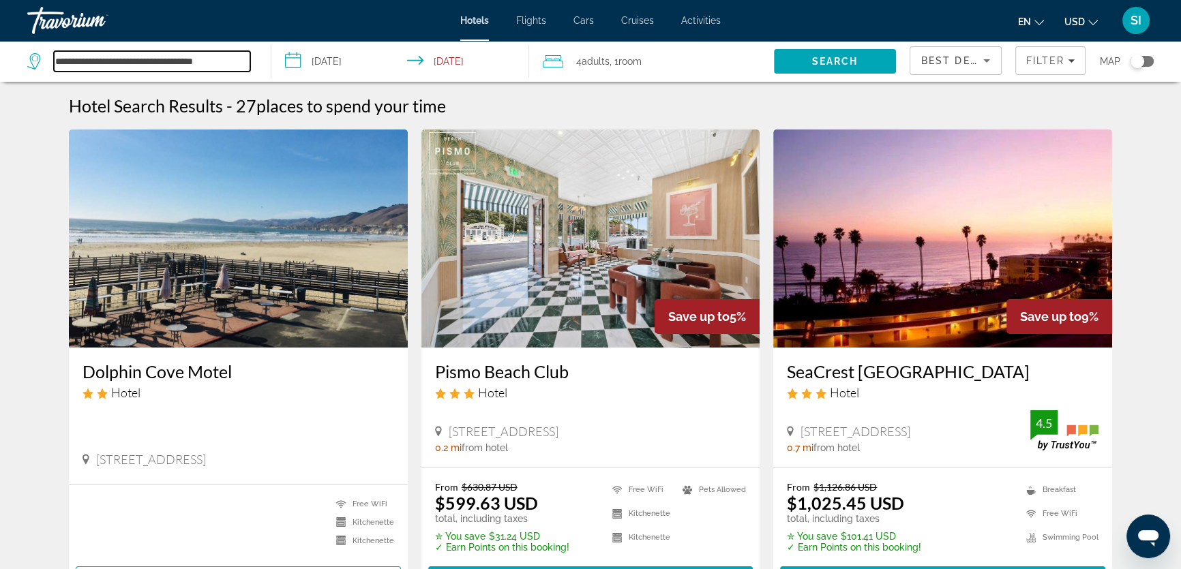
click at [119, 61] on input "**********" at bounding box center [152, 61] width 196 height 20
click at [198, 258] on img "Main content" at bounding box center [238, 239] width 339 height 218
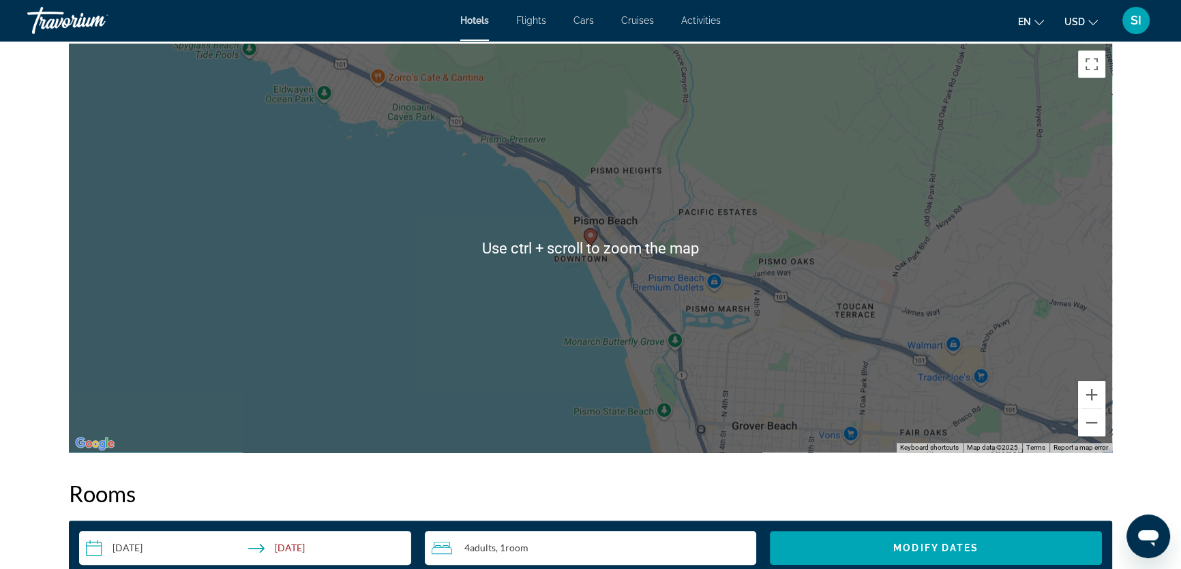
scroll to position [1288, 0]
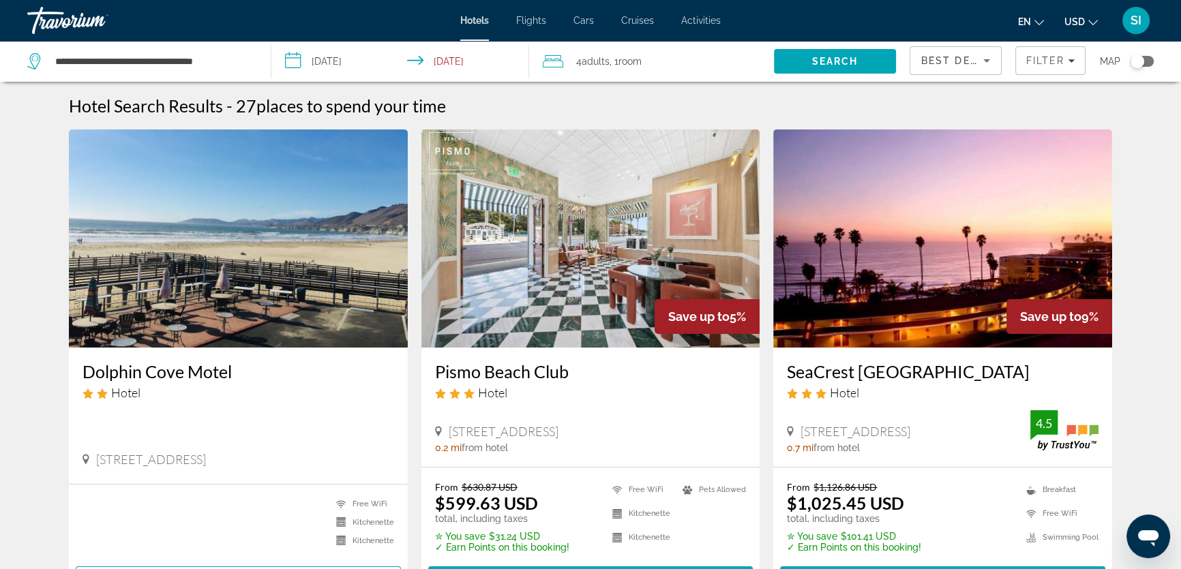
click at [224, 267] on img "Main content" at bounding box center [238, 239] width 339 height 218
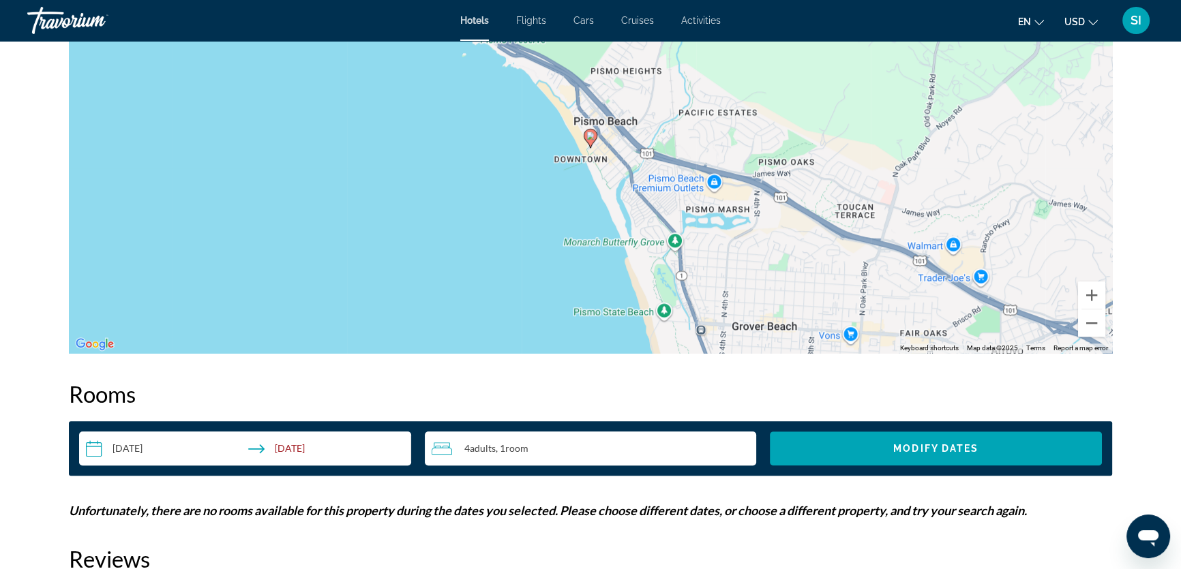
scroll to position [1165, 0]
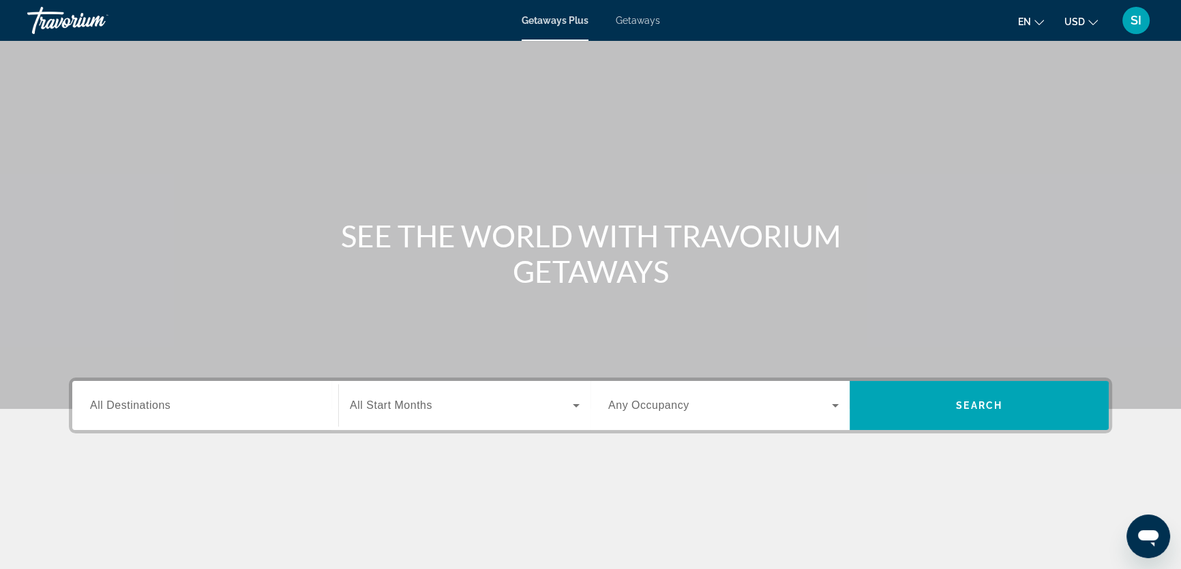
click at [105, 404] on span "All Destinations" at bounding box center [130, 405] width 80 height 12
click at [105, 404] on input "Destination All Destinations" at bounding box center [205, 406] width 230 height 16
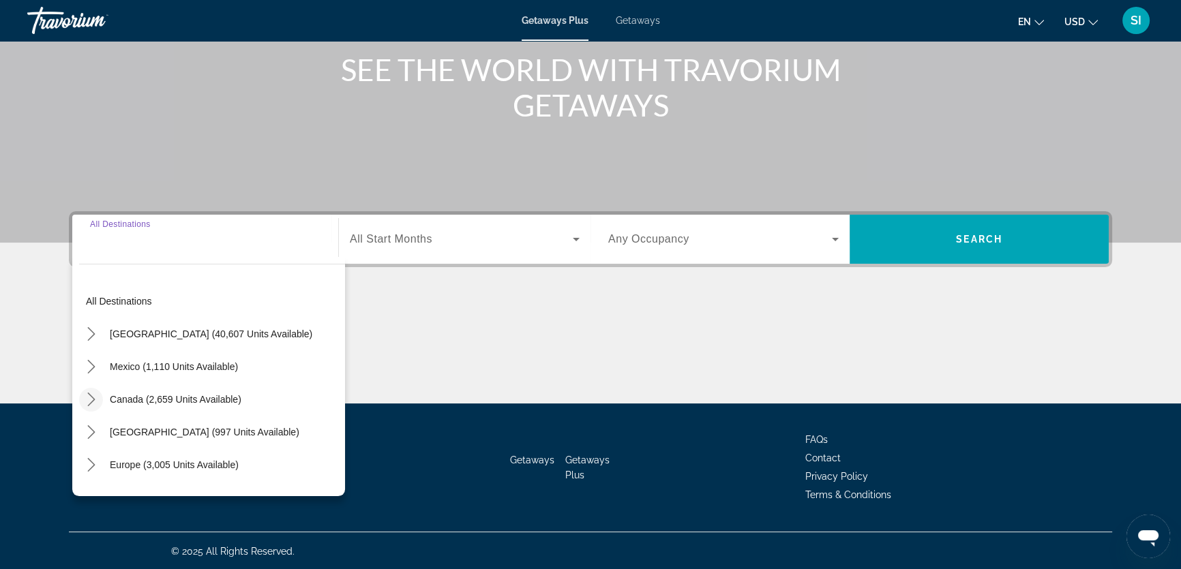
scroll to position [168, 0]
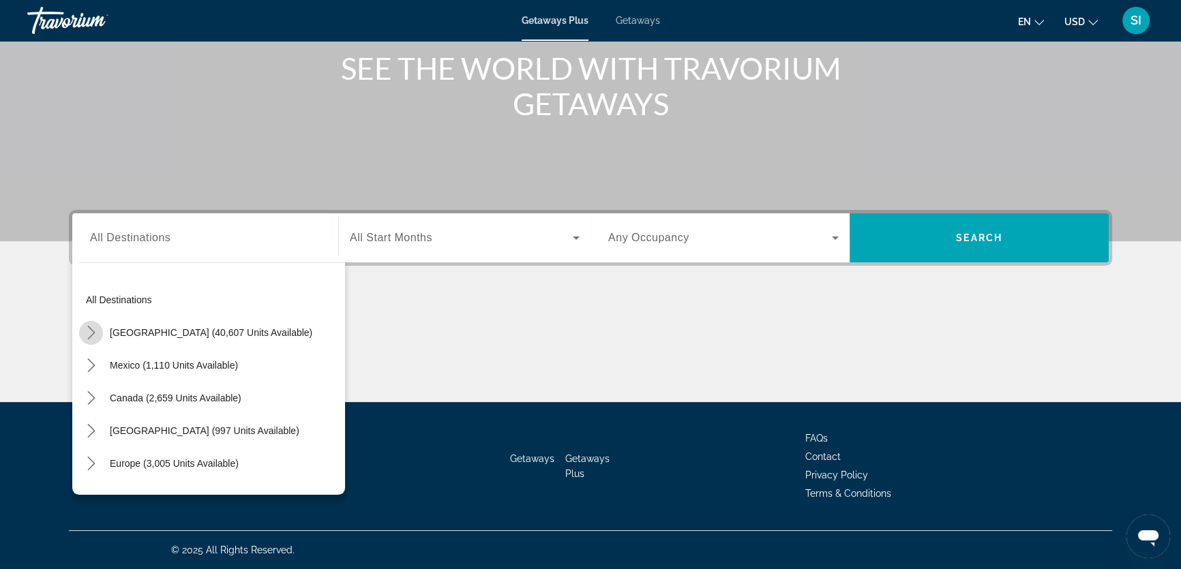
click at [86, 328] on icon "Toggle United States (40,607 units available) submenu" at bounding box center [92, 333] width 14 height 14
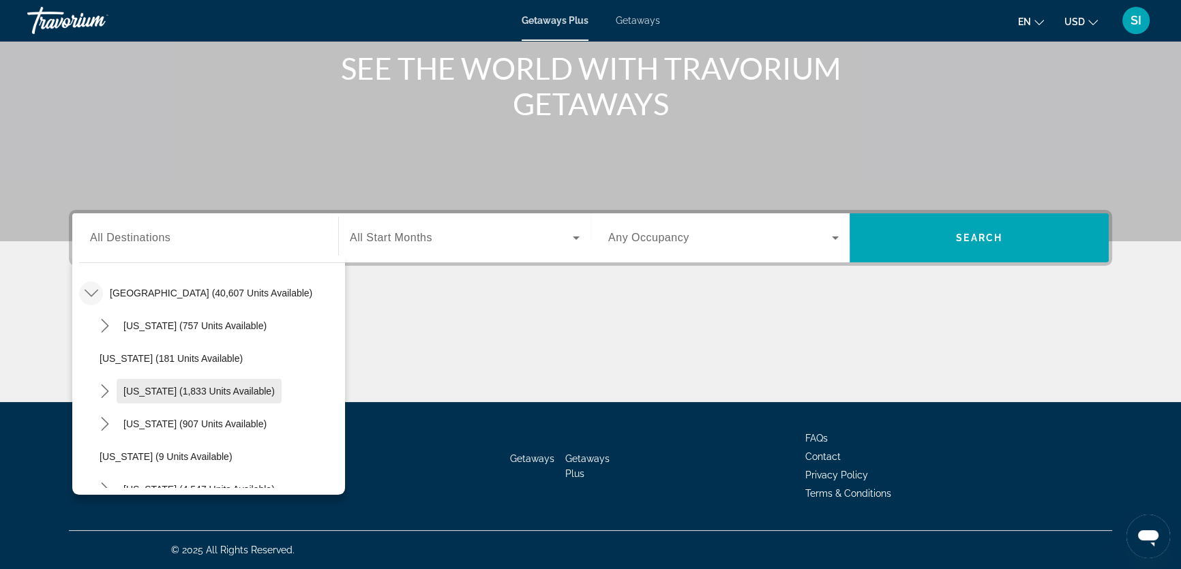
click at [132, 389] on span "California (1,833 units available)" at bounding box center [198, 391] width 151 height 11
type input "**********"
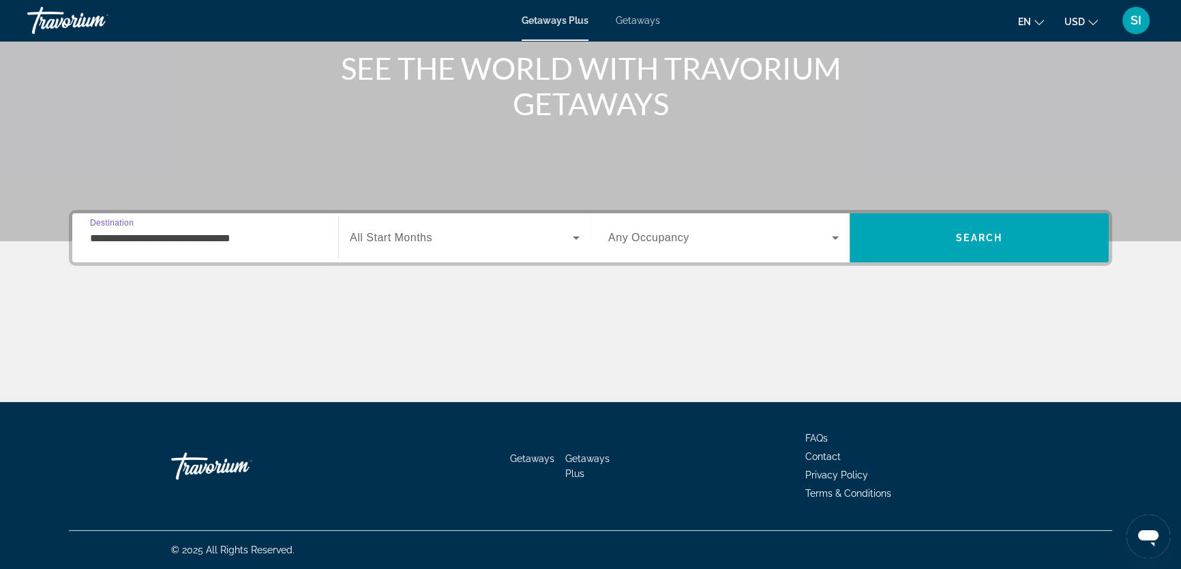
click at [573, 232] on icon "Search widget" at bounding box center [576, 238] width 16 height 16
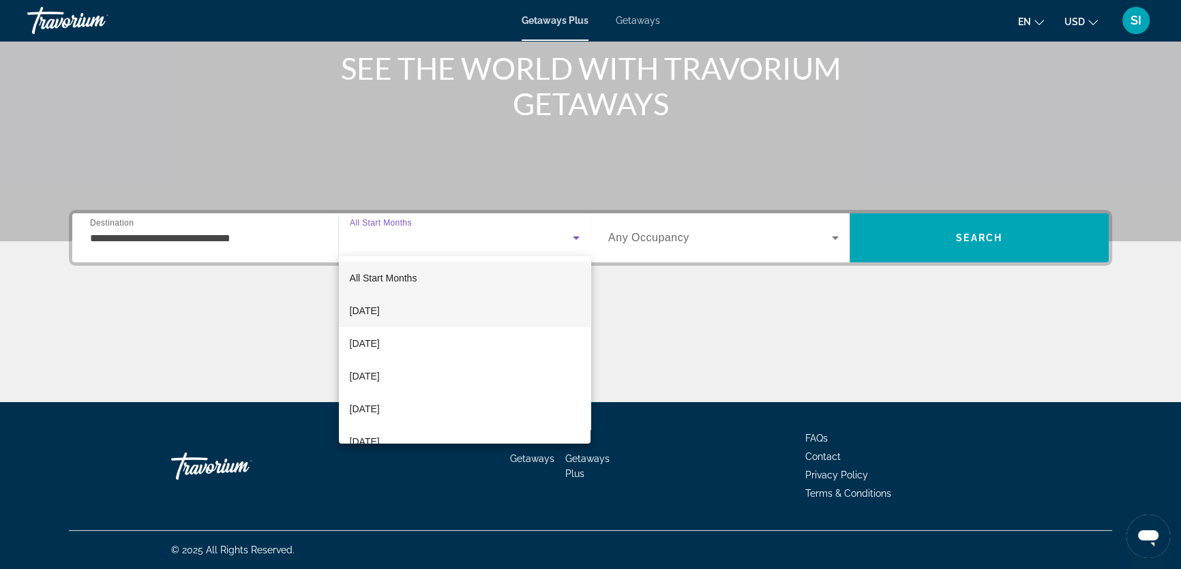
click at [380, 306] on span "October 2025" at bounding box center [365, 311] width 30 height 16
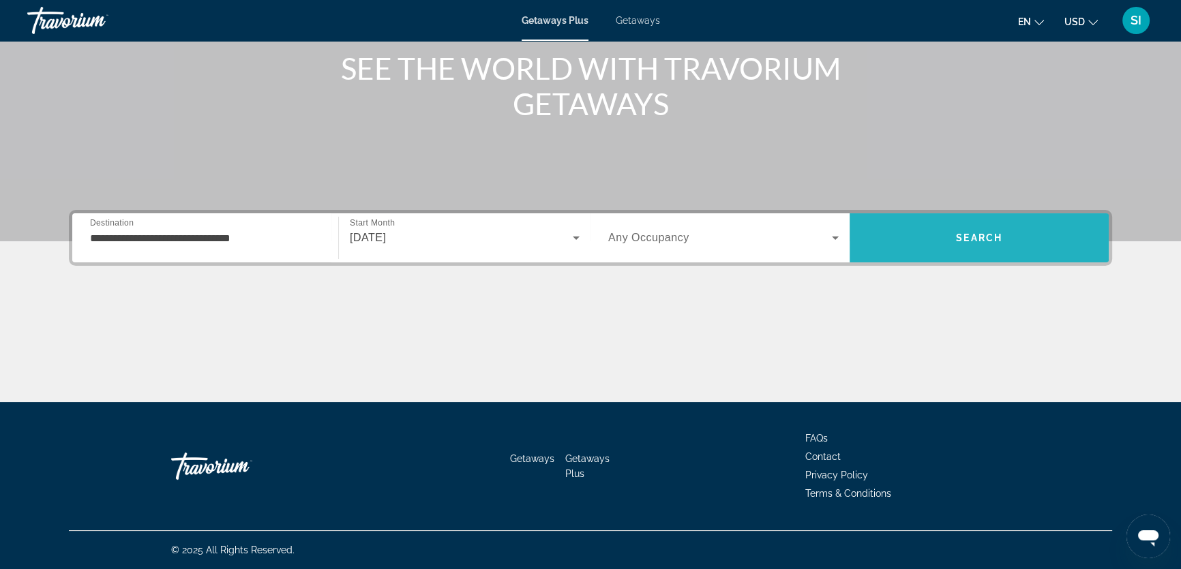
click at [1001, 239] on span "Search" at bounding box center [979, 237] width 46 height 11
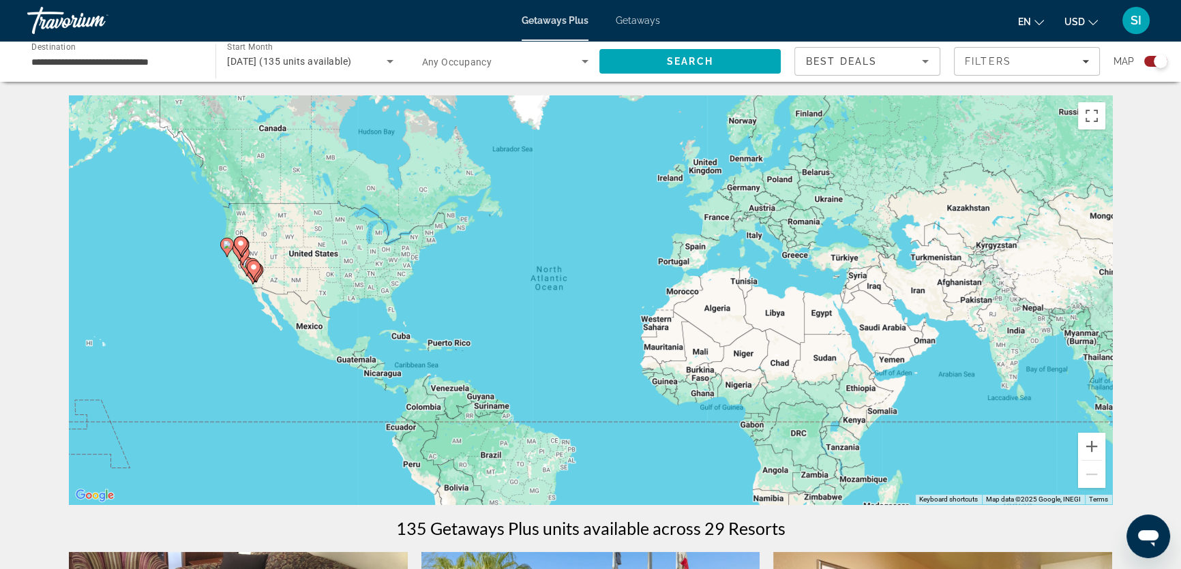
click at [230, 258] on div "To activate drag with keyboard, press Alt + Enter. Once in keyboard drag state,…" at bounding box center [590, 299] width 1043 height 409
click at [224, 241] on image "Main content" at bounding box center [227, 245] width 8 height 8
type input "**********"
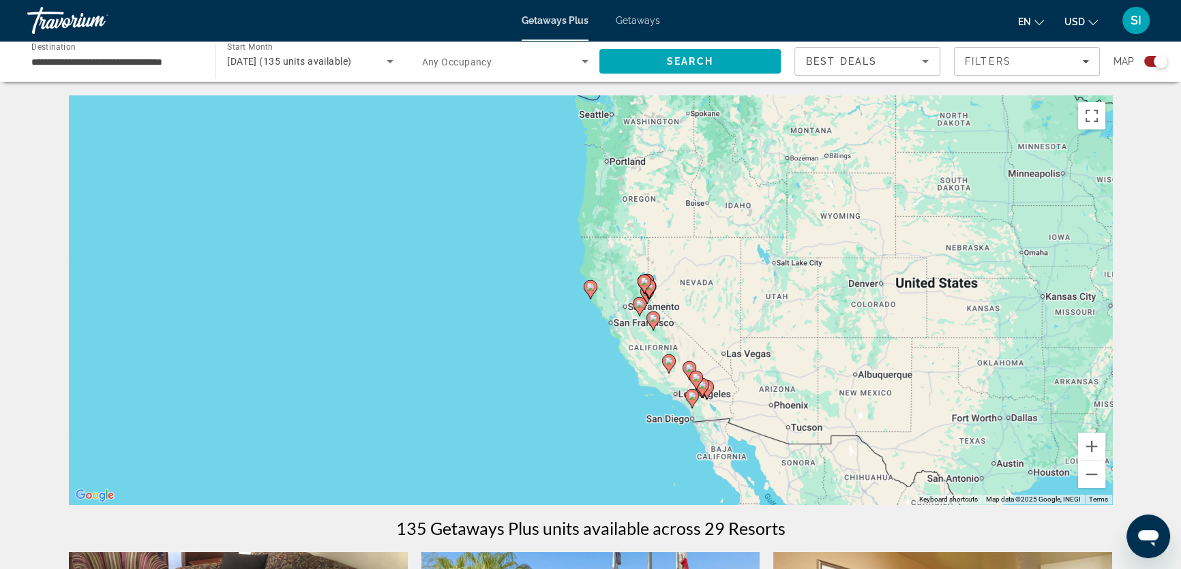
click at [638, 16] on span "Getaways" at bounding box center [638, 20] width 44 height 11
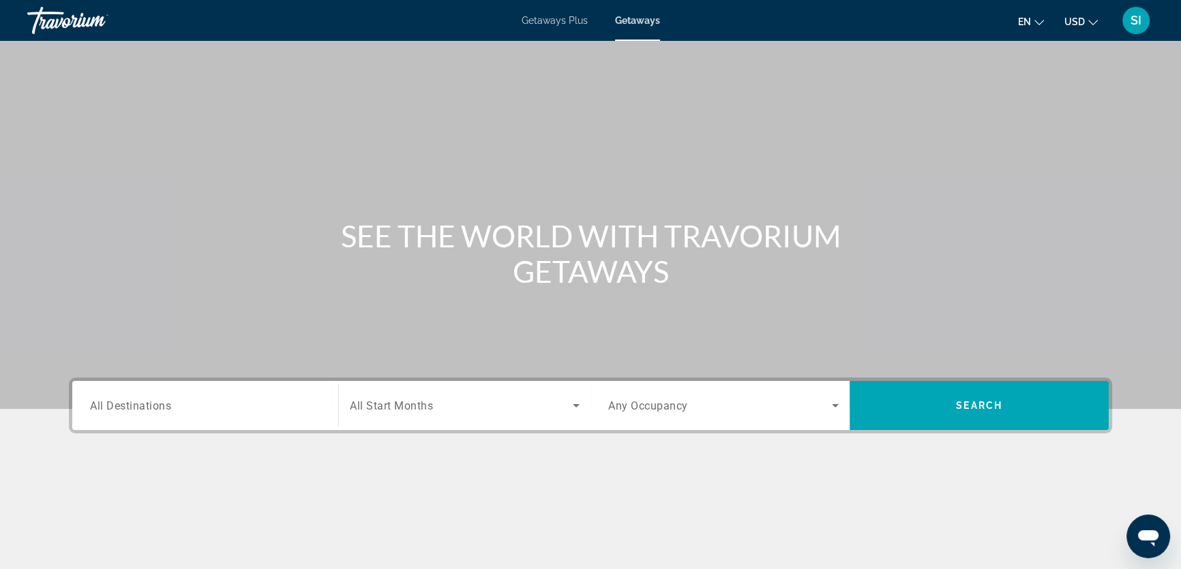
click at [106, 404] on span "All Destinations" at bounding box center [130, 405] width 81 height 13
click at [106, 404] on input "Destination All Destinations" at bounding box center [205, 406] width 230 height 16
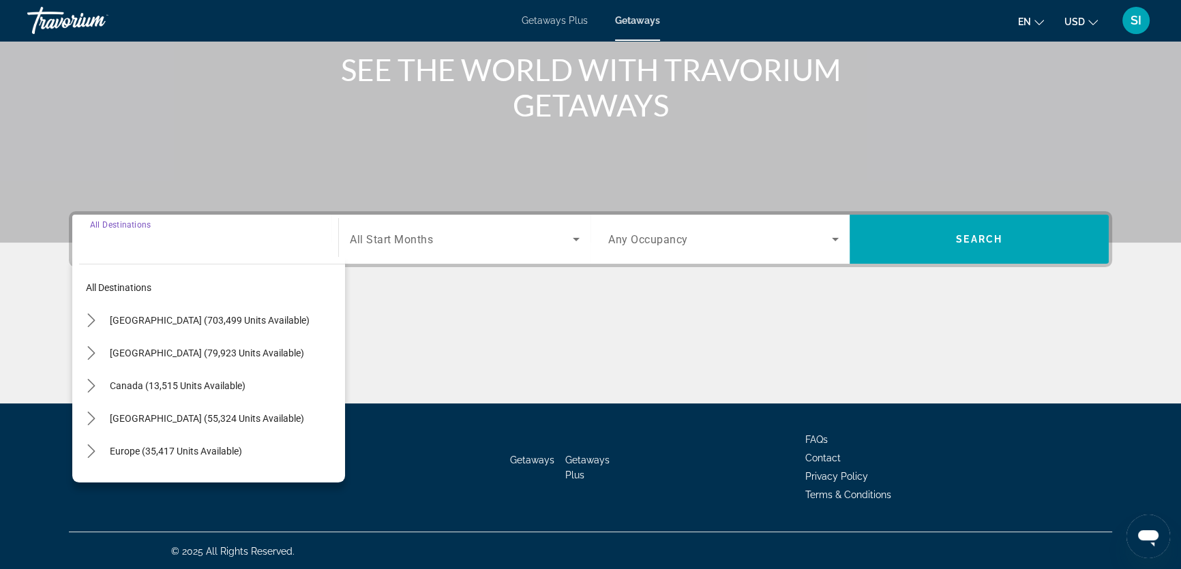
scroll to position [168, 0]
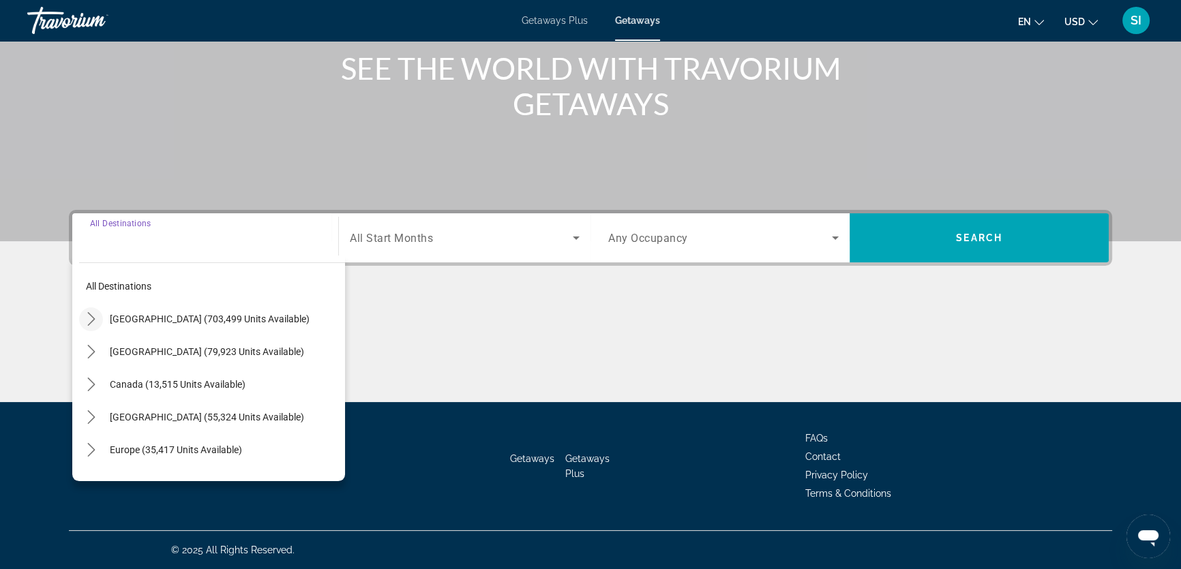
click at [85, 313] on icon "Toggle United States (703,499 units available) submenu" at bounding box center [92, 319] width 14 height 14
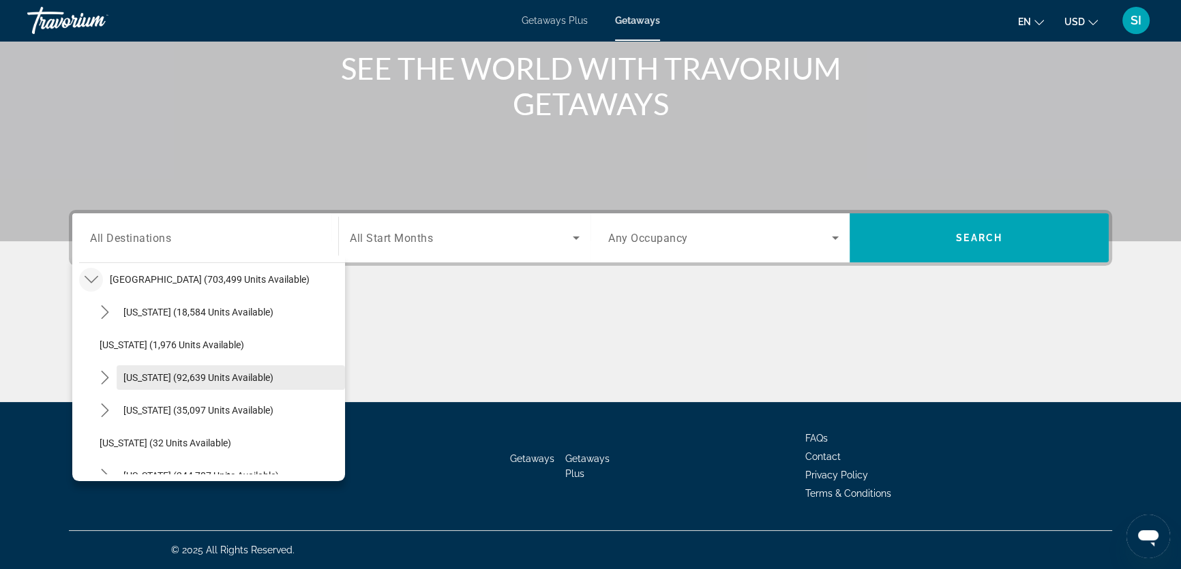
click at [134, 376] on span "California (92,639 units available)" at bounding box center [198, 377] width 150 height 11
type input "**********"
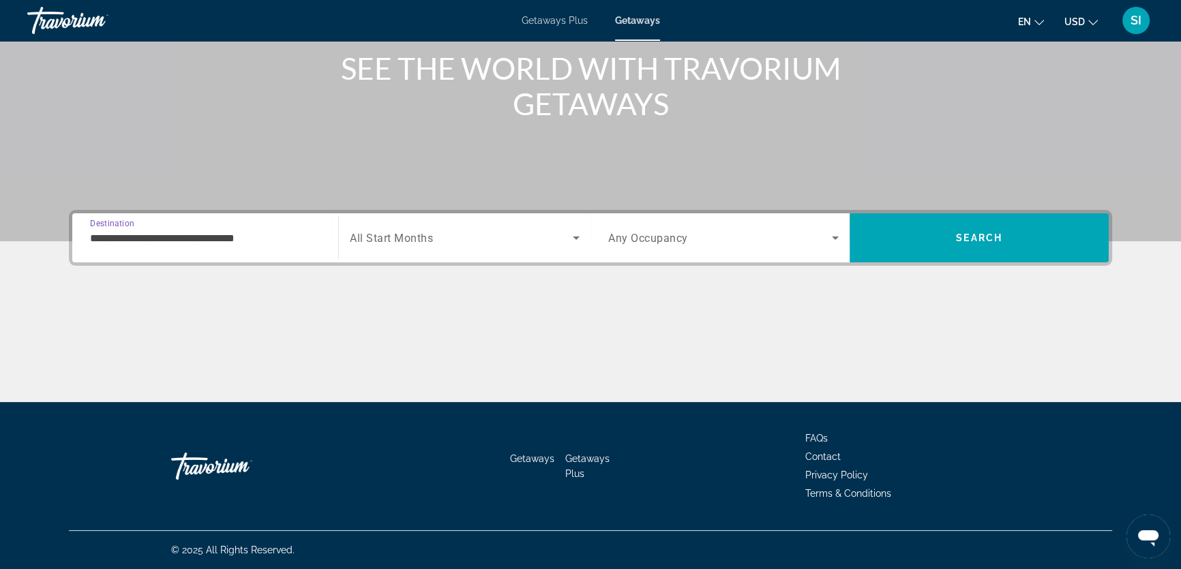
click at [401, 247] on div "Search widget" at bounding box center [465, 238] width 230 height 38
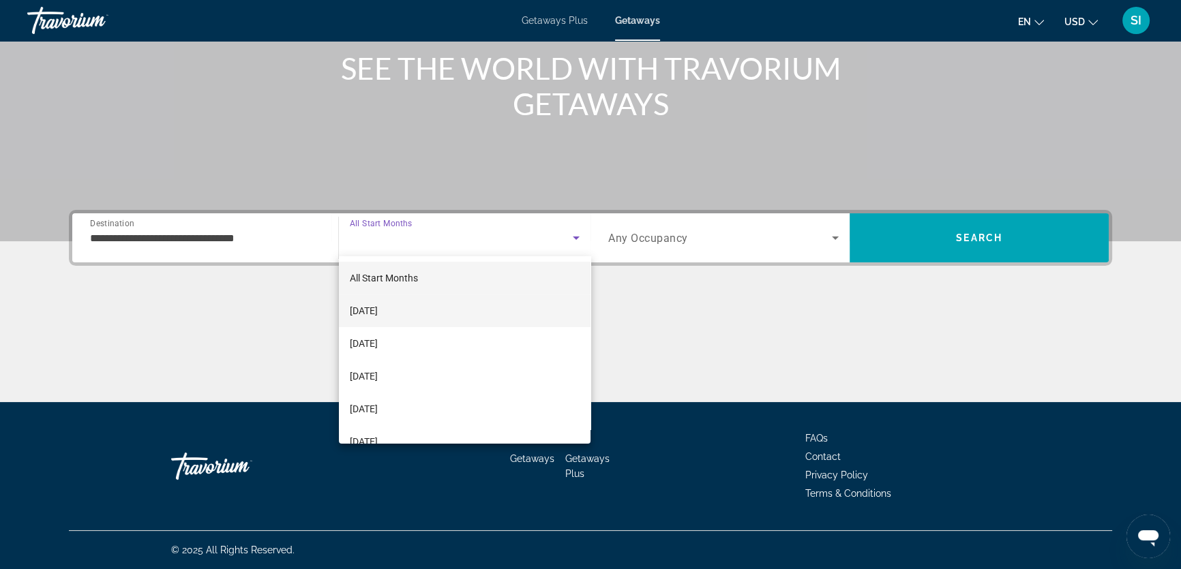
click at [378, 306] on span "October 2025" at bounding box center [364, 311] width 28 height 16
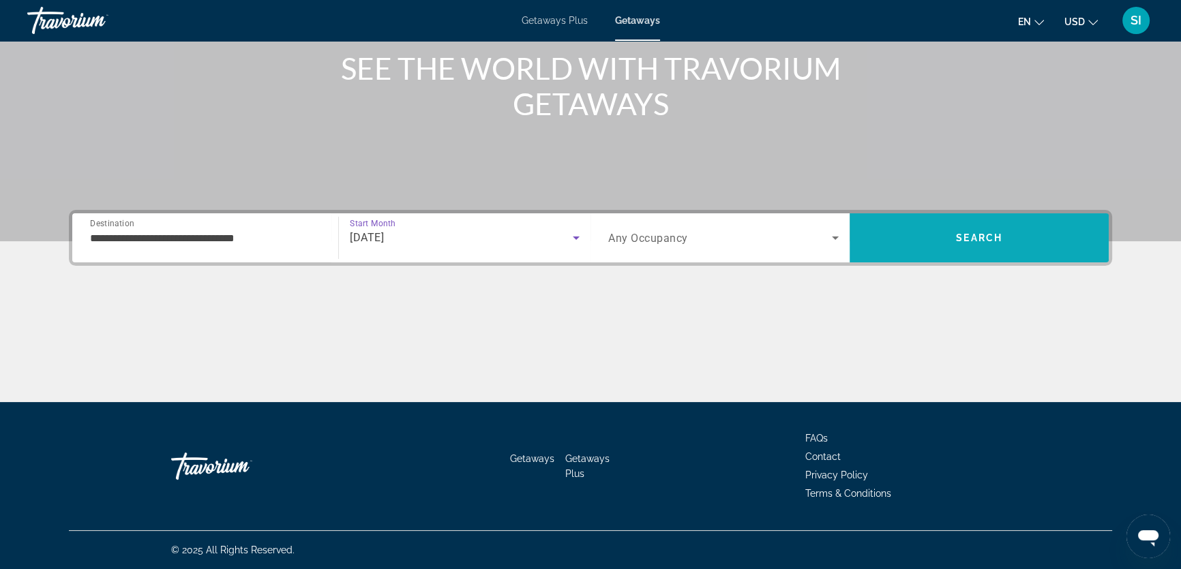
click at [944, 231] on span "Search" at bounding box center [978, 238] width 259 height 33
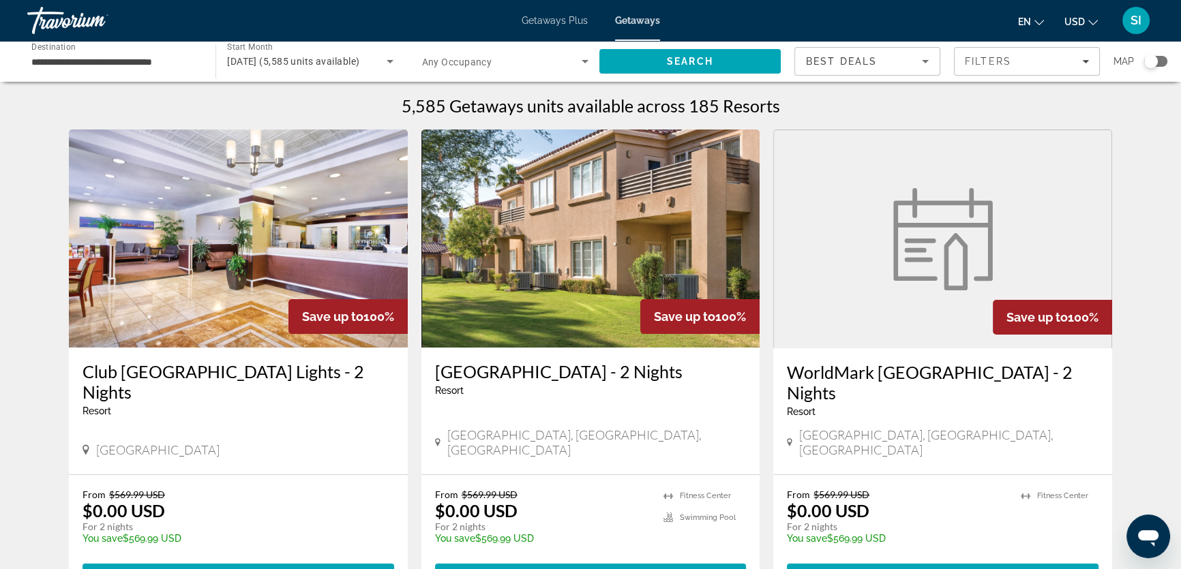
click at [1157, 61] on div "Search widget" at bounding box center [1151, 62] width 14 height 14
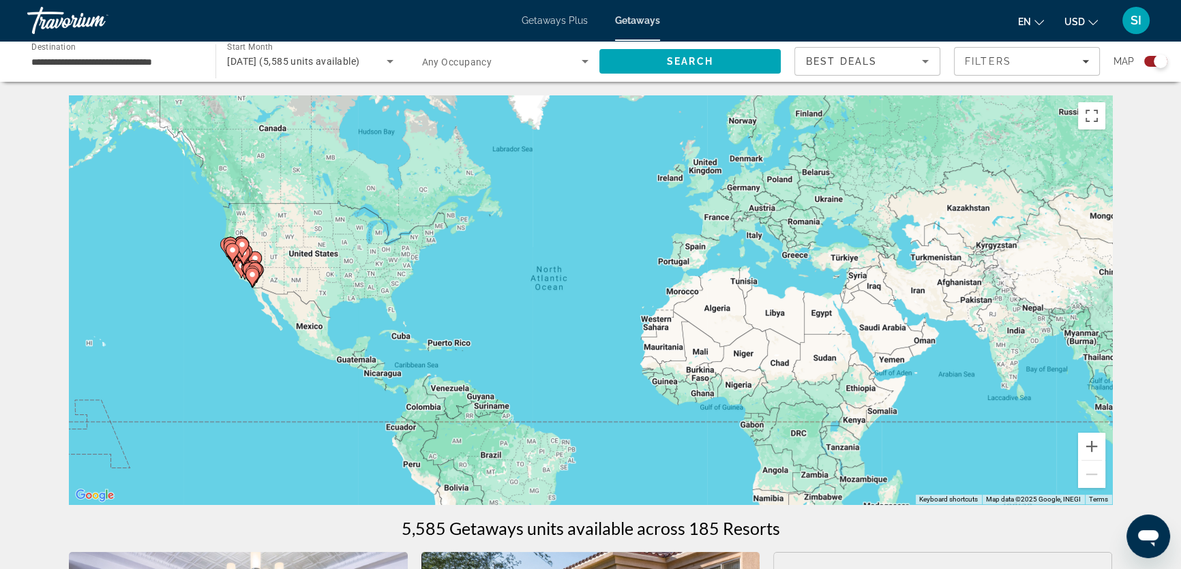
click at [230, 260] on gmp-advanced-marker "Main content" at bounding box center [233, 253] width 14 height 20
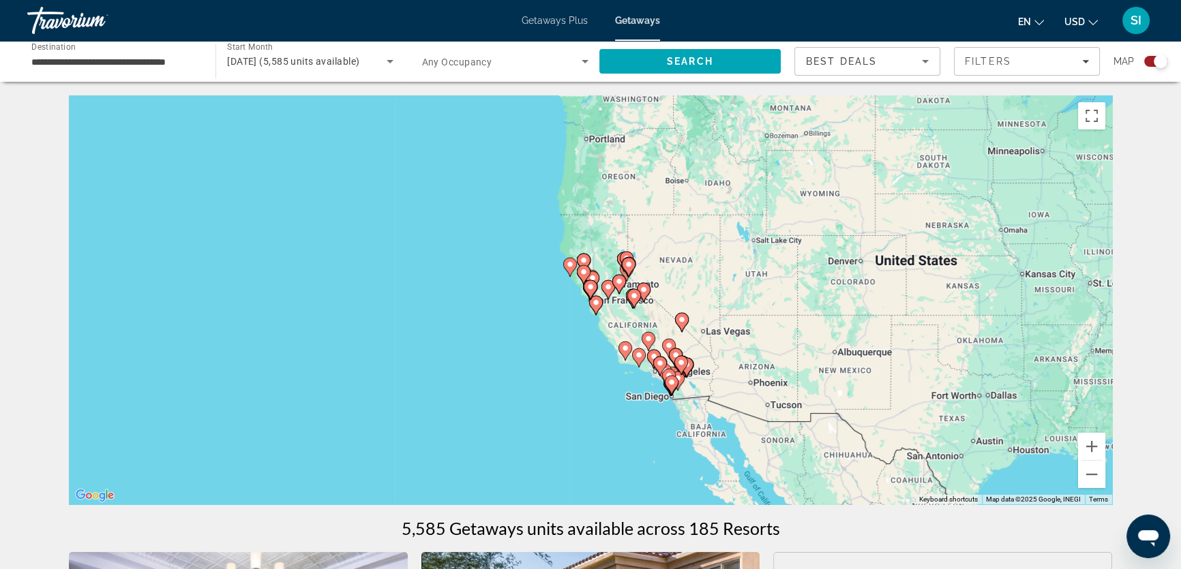
click at [598, 303] on image "Main content" at bounding box center [596, 303] width 8 height 8
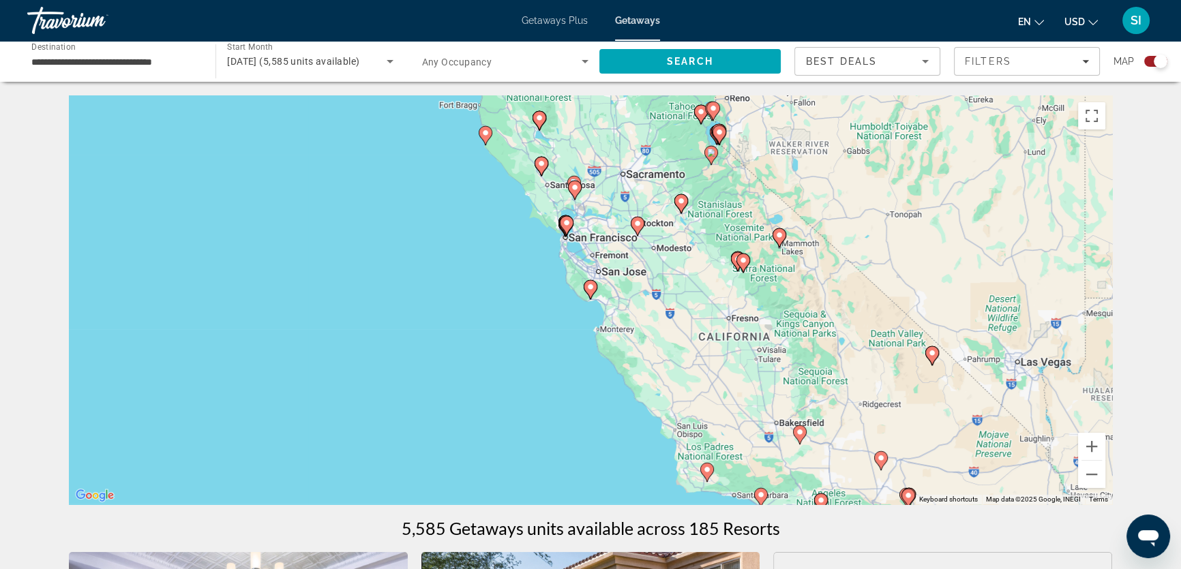
click at [586, 306] on div "To navigate, press the arrow keys. To activate drag with keyboard, press Alt + …" at bounding box center [590, 299] width 1043 height 409
click at [592, 292] on icon "Main content" at bounding box center [590, 290] width 12 height 18
type input "**********"
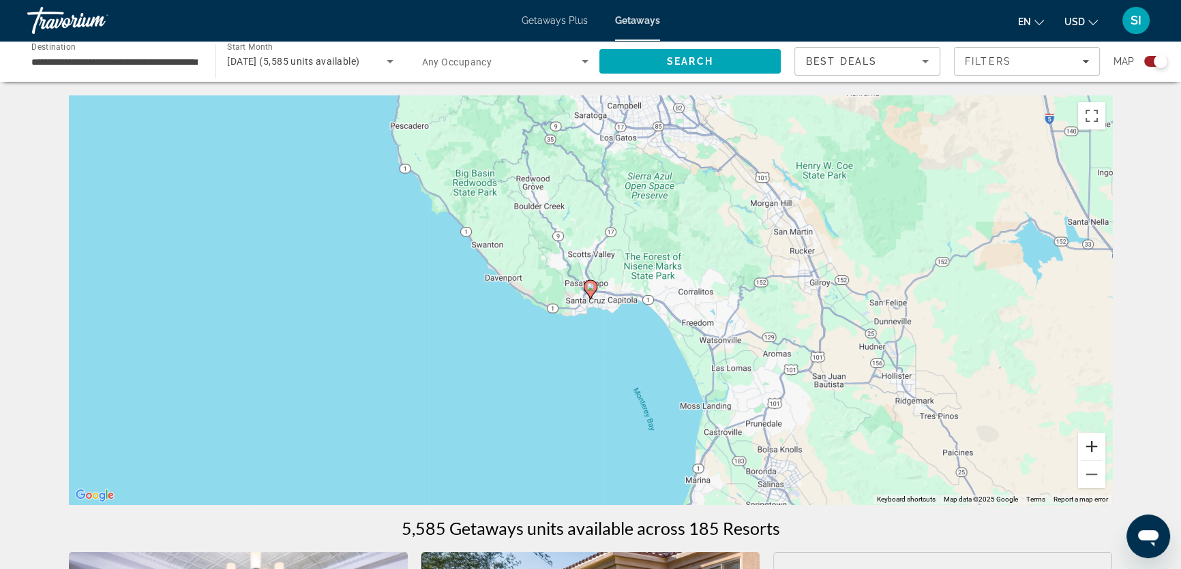
click at [1091, 442] on button "Zoom in" at bounding box center [1091, 446] width 27 height 27
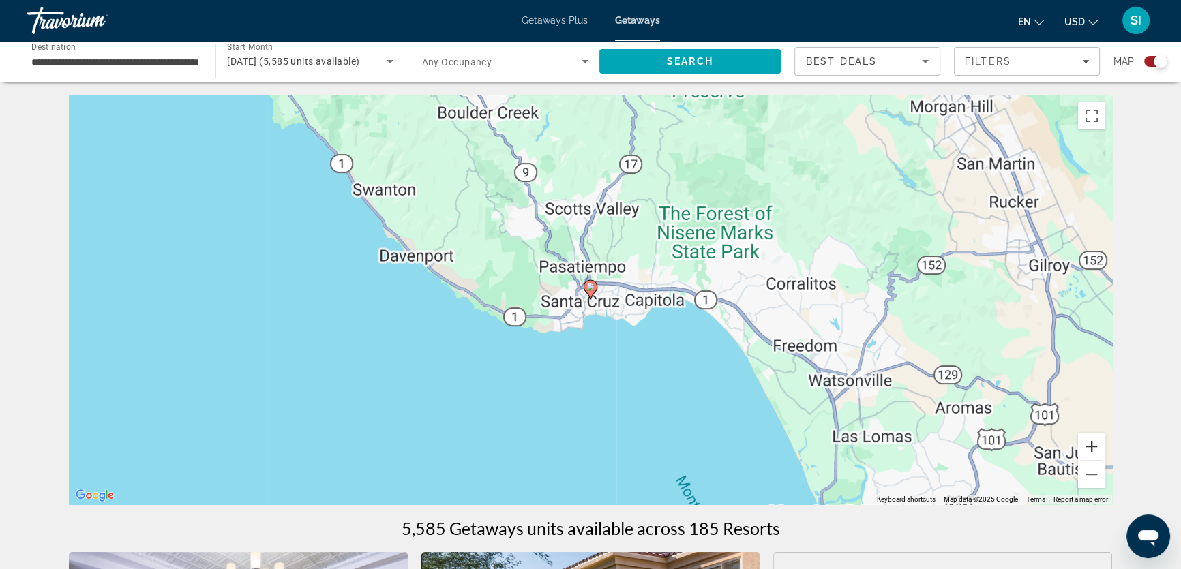
click at [1091, 442] on button "Zoom in" at bounding box center [1091, 446] width 27 height 27
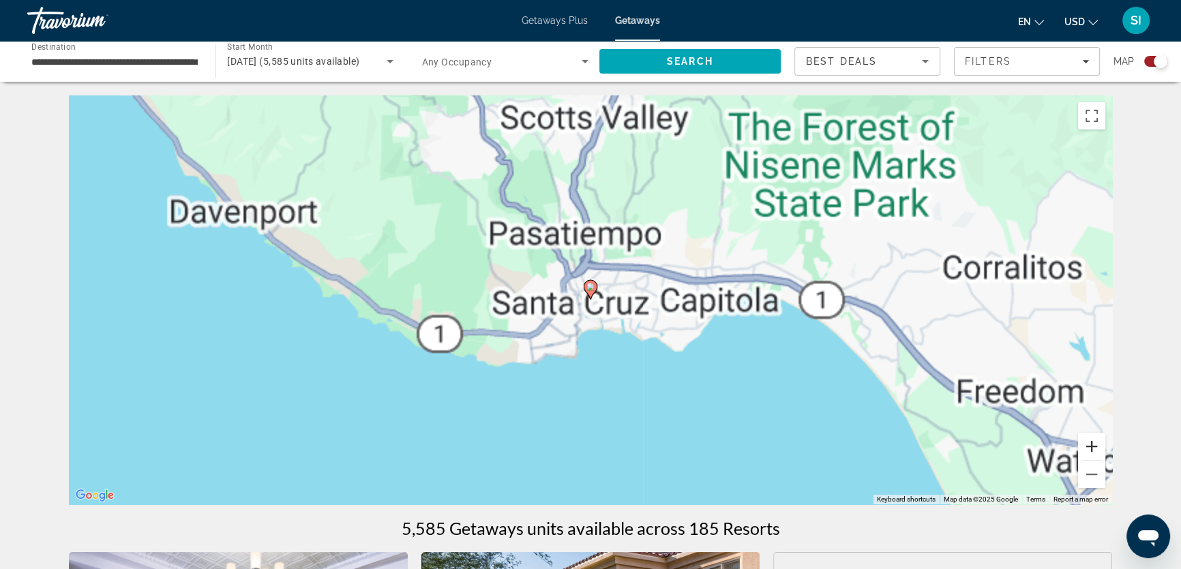
click at [1091, 442] on button "Zoom in" at bounding box center [1091, 446] width 27 height 27
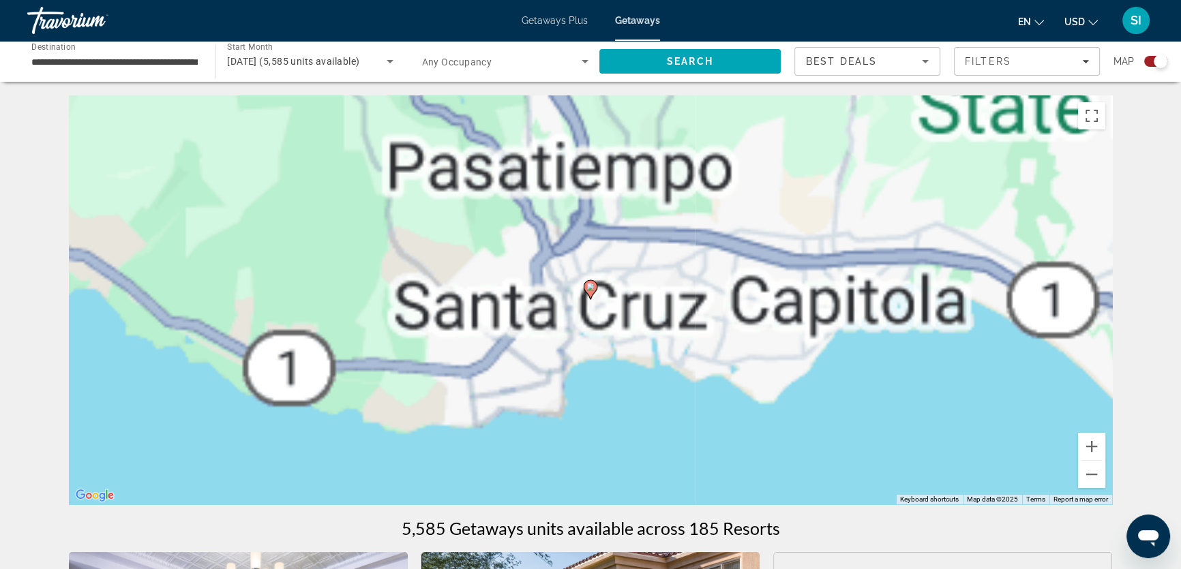
click at [592, 289] on image "Main content" at bounding box center [590, 287] width 8 height 8
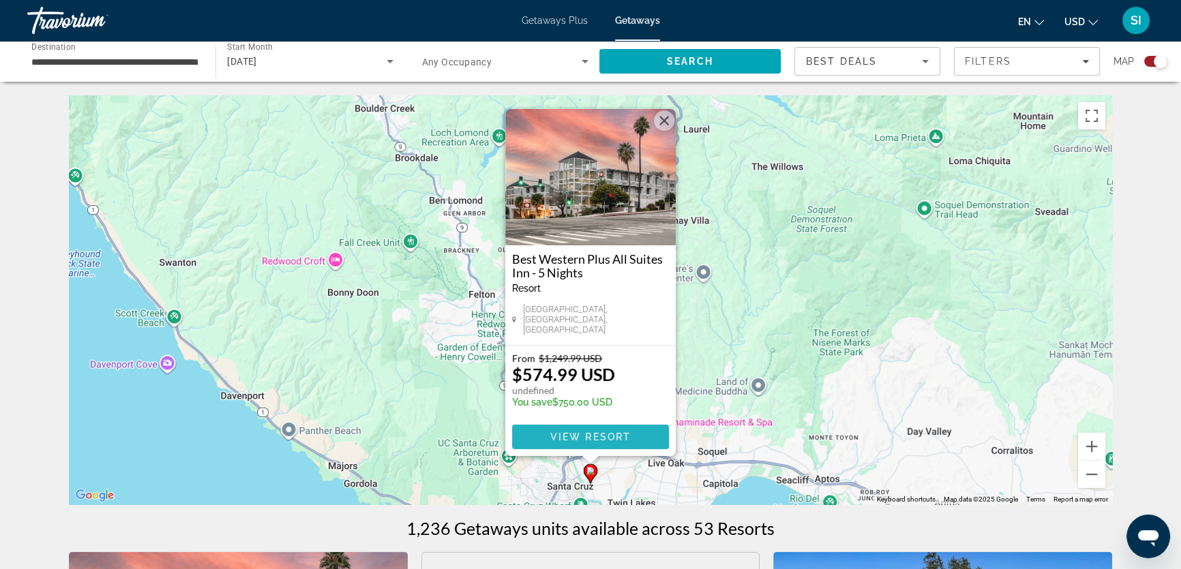
click at [579, 432] on span "View Resort" at bounding box center [590, 436] width 80 height 11
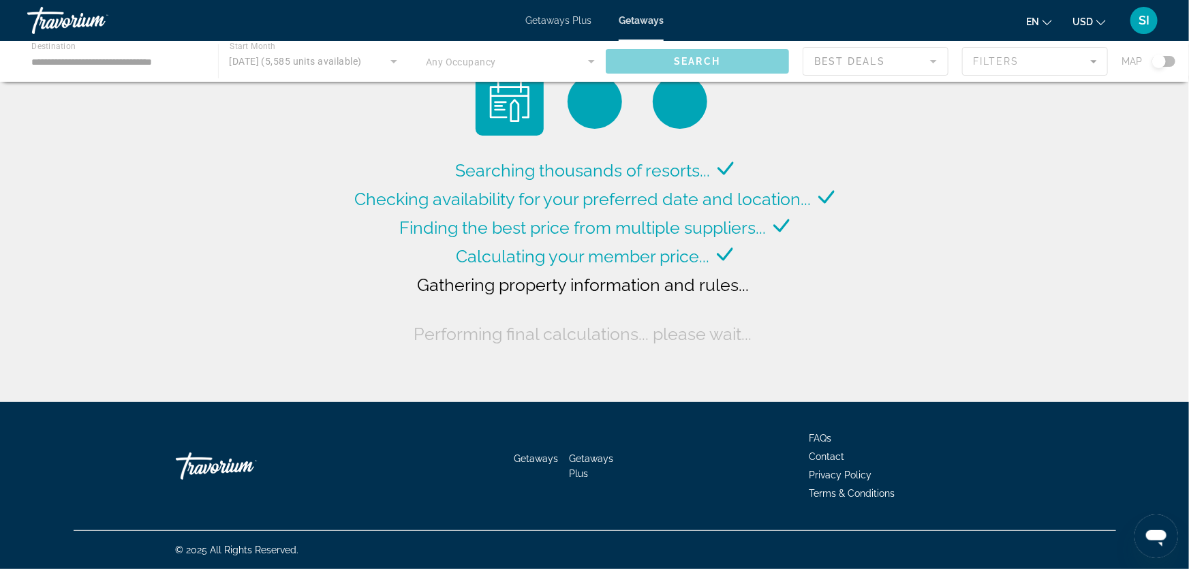
click at [1094, 61] on div "Main content" at bounding box center [594, 61] width 1189 height 41
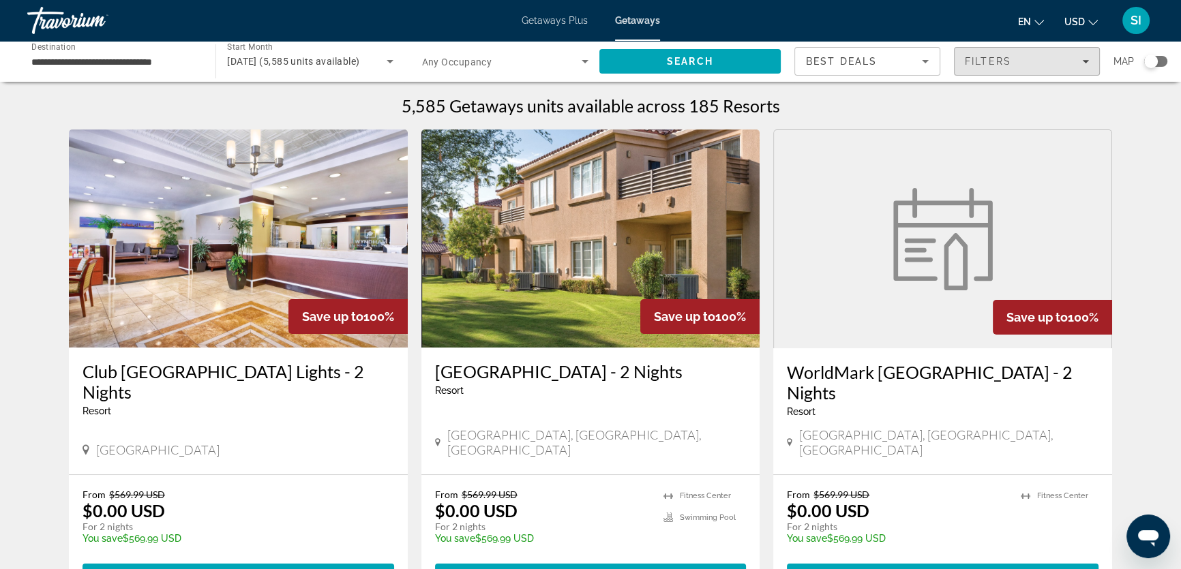
click at [1094, 61] on span "Filters" at bounding box center [1026, 61] width 145 height 33
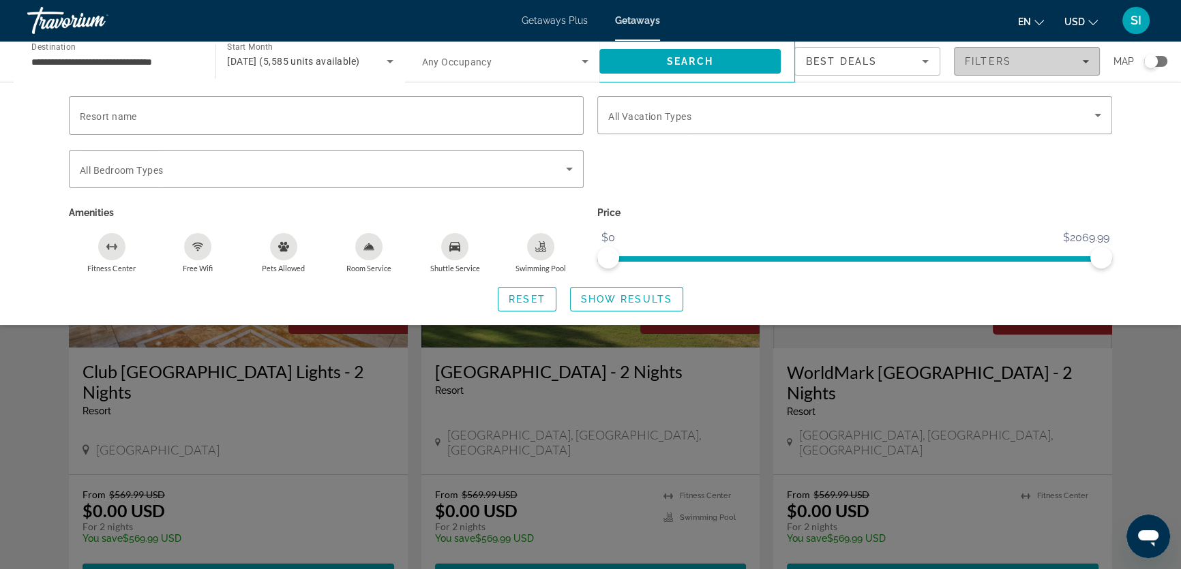
click at [1089, 62] on span "Filters" at bounding box center [1026, 61] width 145 height 33
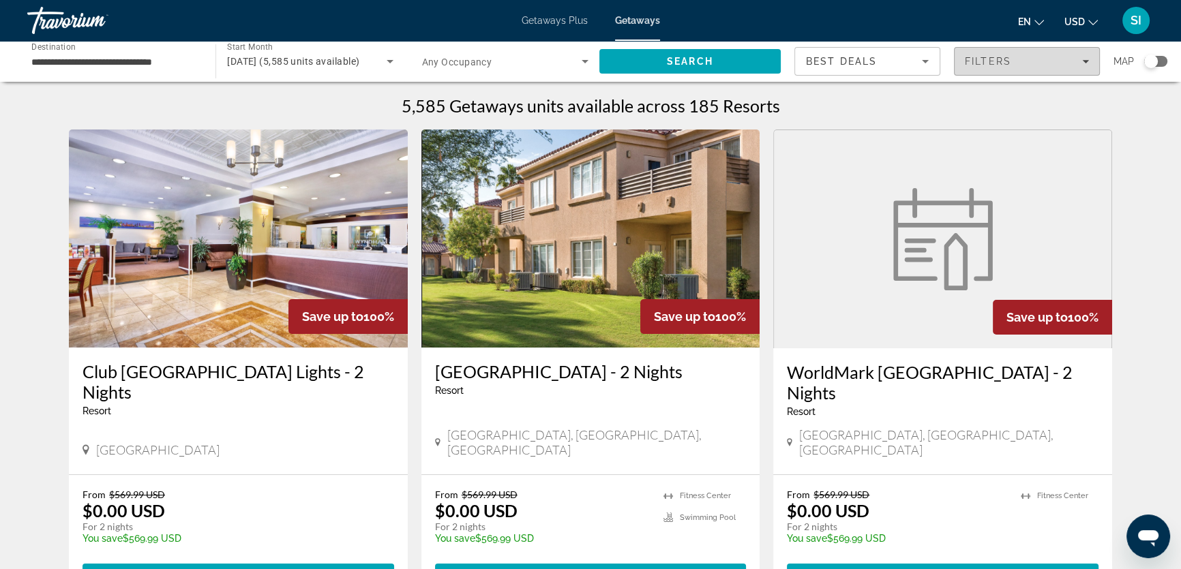
click at [1089, 62] on span "Filters" at bounding box center [1026, 61] width 145 height 33
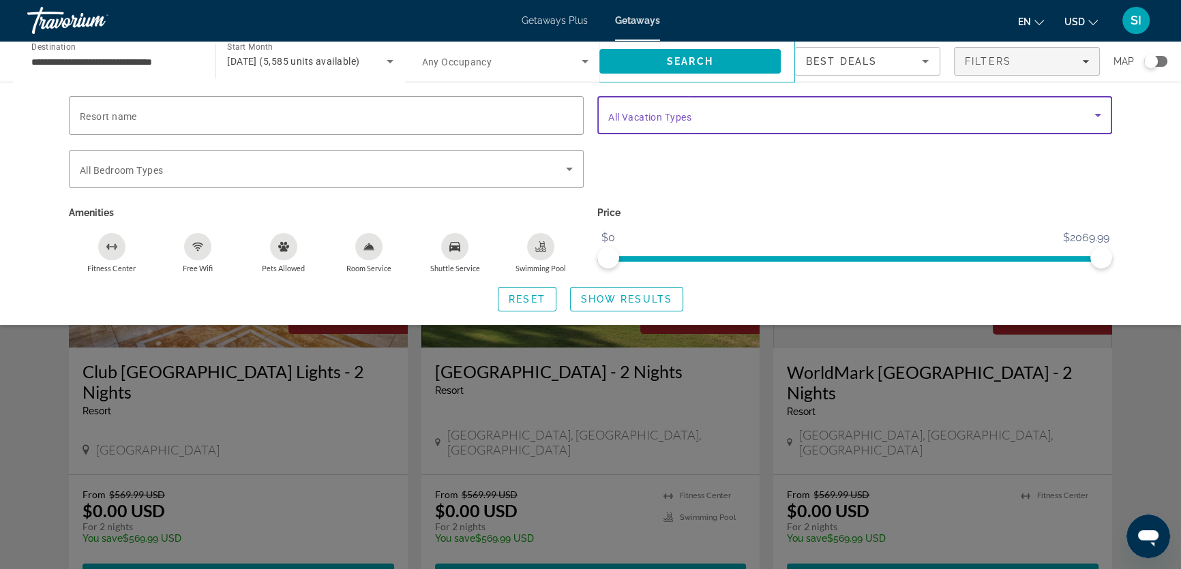
click at [1095, 115] on icon "Search widget" at bounding box center [1097, 115] width 7 height 3
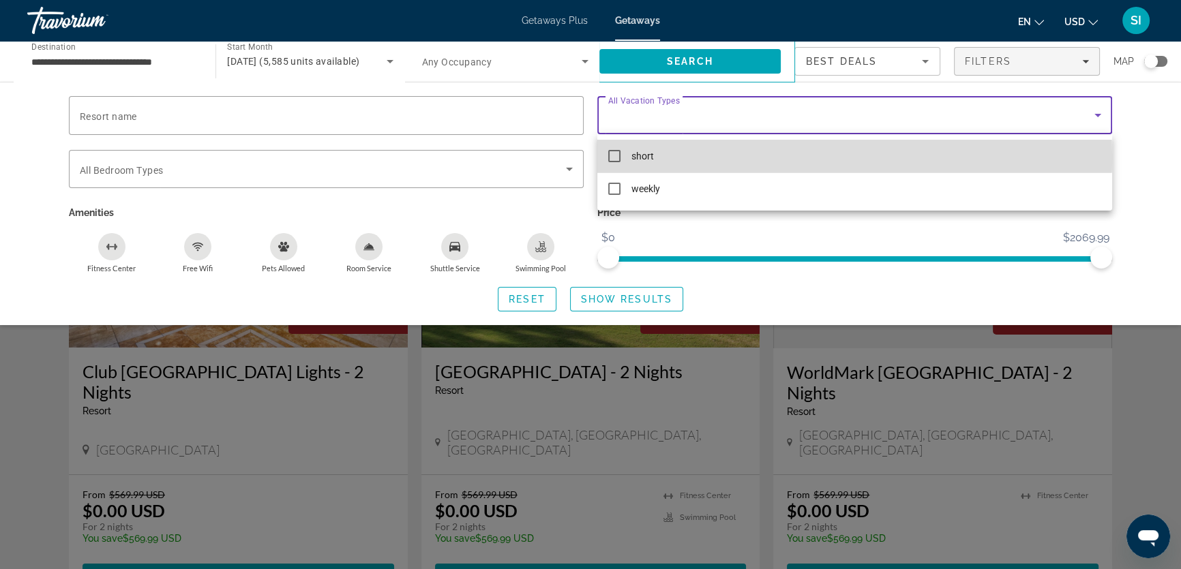
click at [611, 156] on mat-pseudo-checkbox at bounding box center [614, 156] width 12 height 12
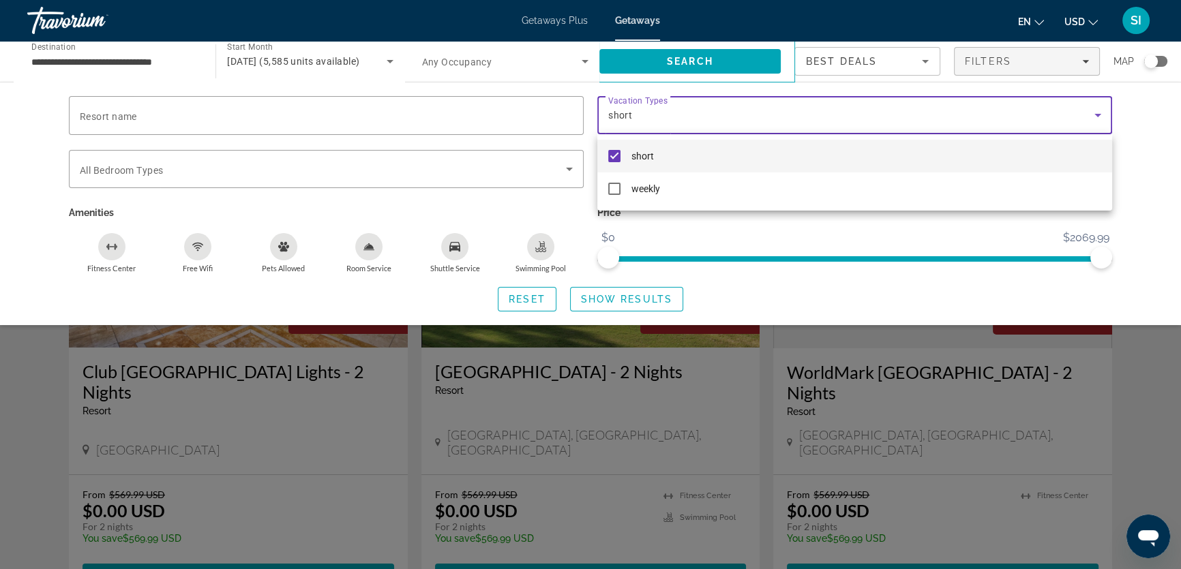
click at [622, 297] on div at bounding box center [590, 284] width 1181 height 569
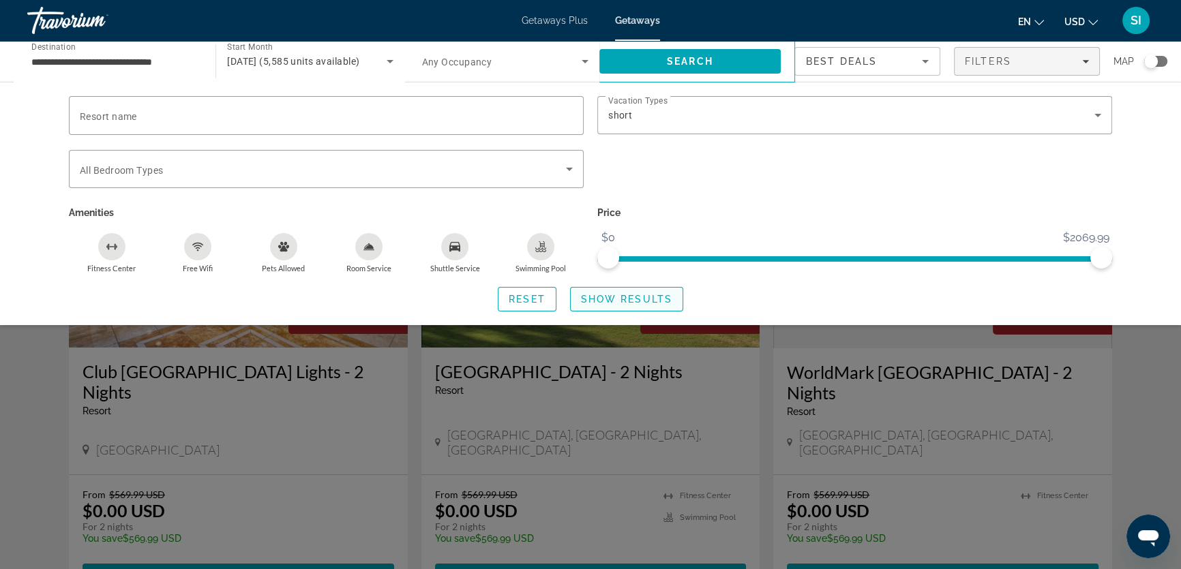
click at [616, 294] on span "Show Results" at bounding box center [626, 299] width 91 height 11
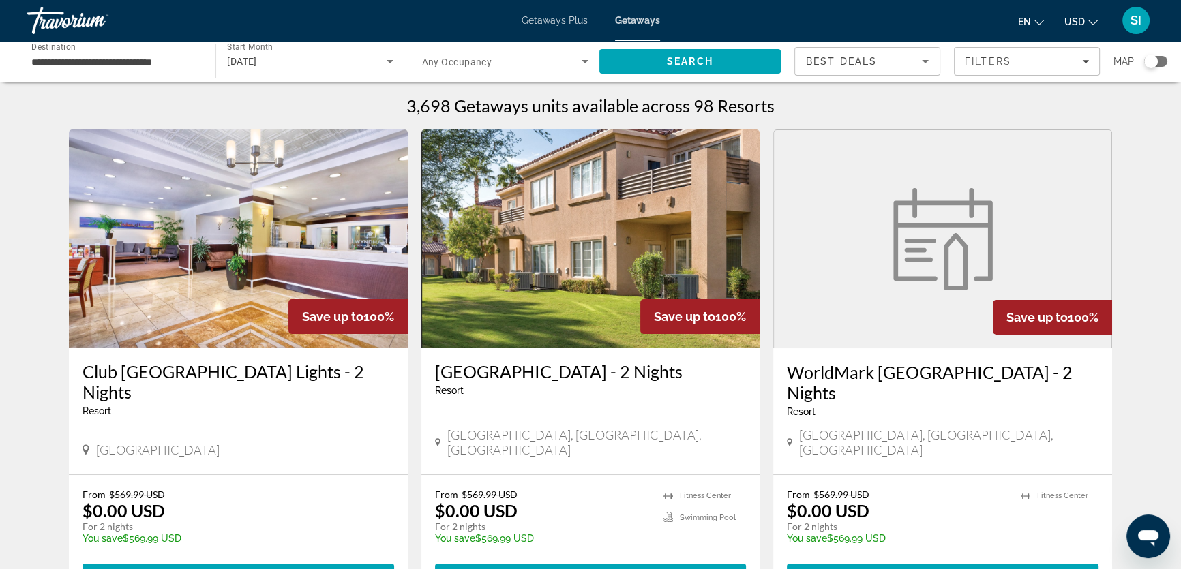
click at [1148, 57] on div "Search widget" at bounding box center [1151, 62] width 14 height 14
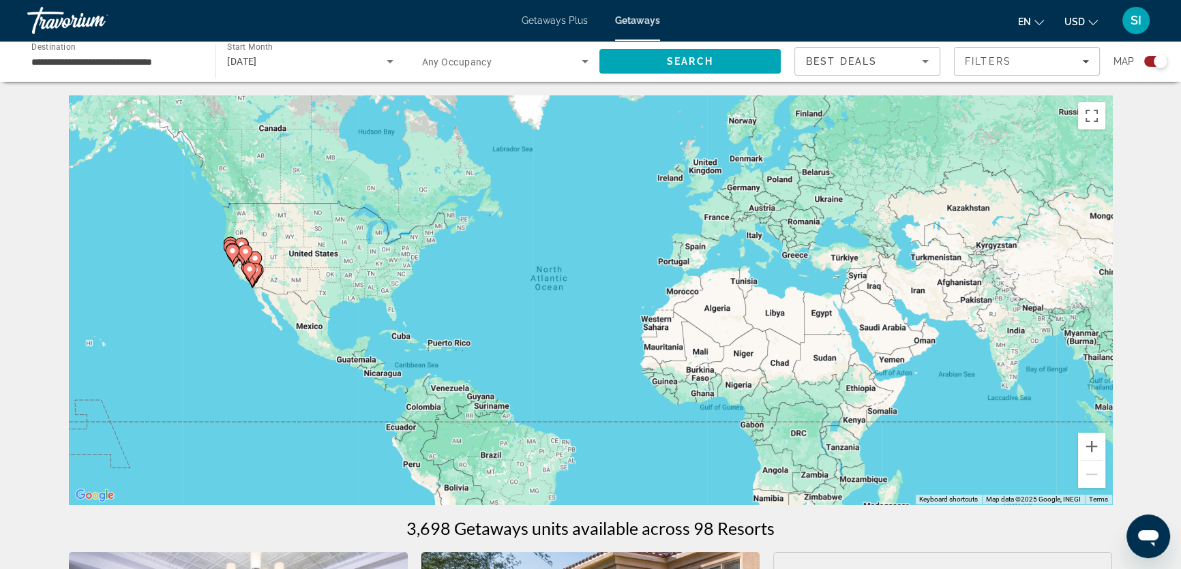
click at [232, 253] on image "Main content" at bounding box center [232, 251] width 8 height 8
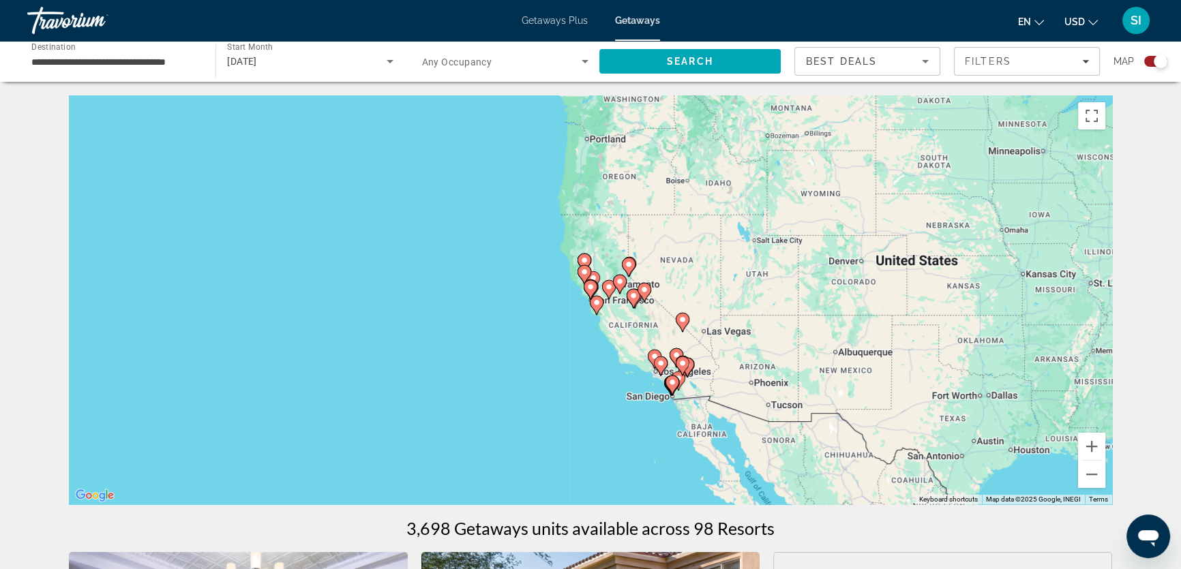
click at [598, 305] on image "Main content" at bounding box center [596, 303] width 8 height 8
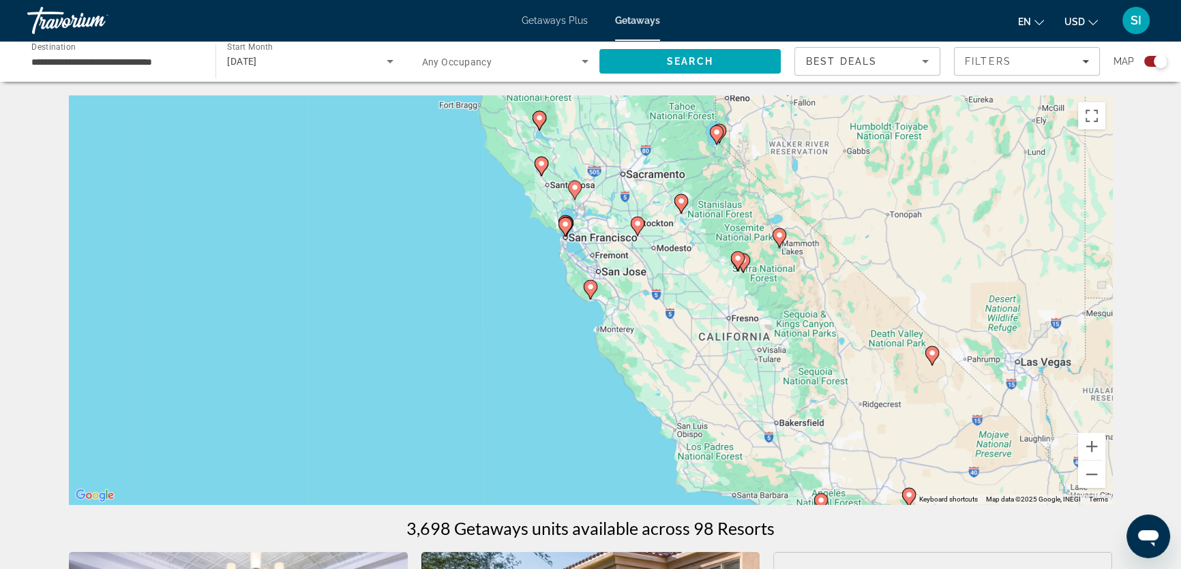
click at [590, 296] on icon "Main content" at bounding box center [590, 290] width 12 height 18
type input "**********"
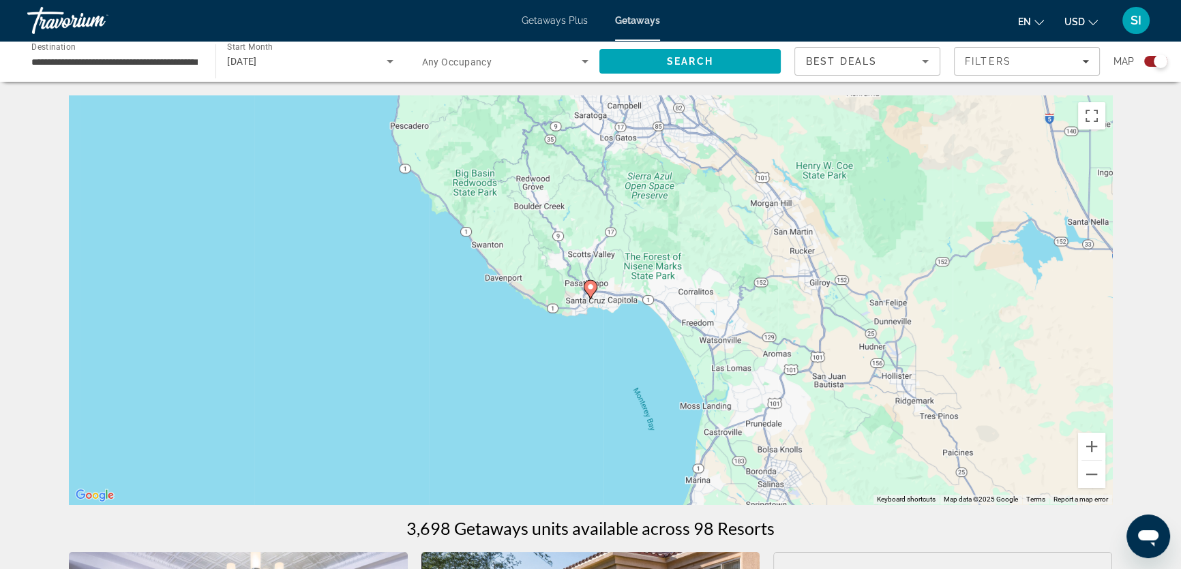
click at [587, 291] on icon "Main content" at bounding box center [590, 290] width 12 height 18
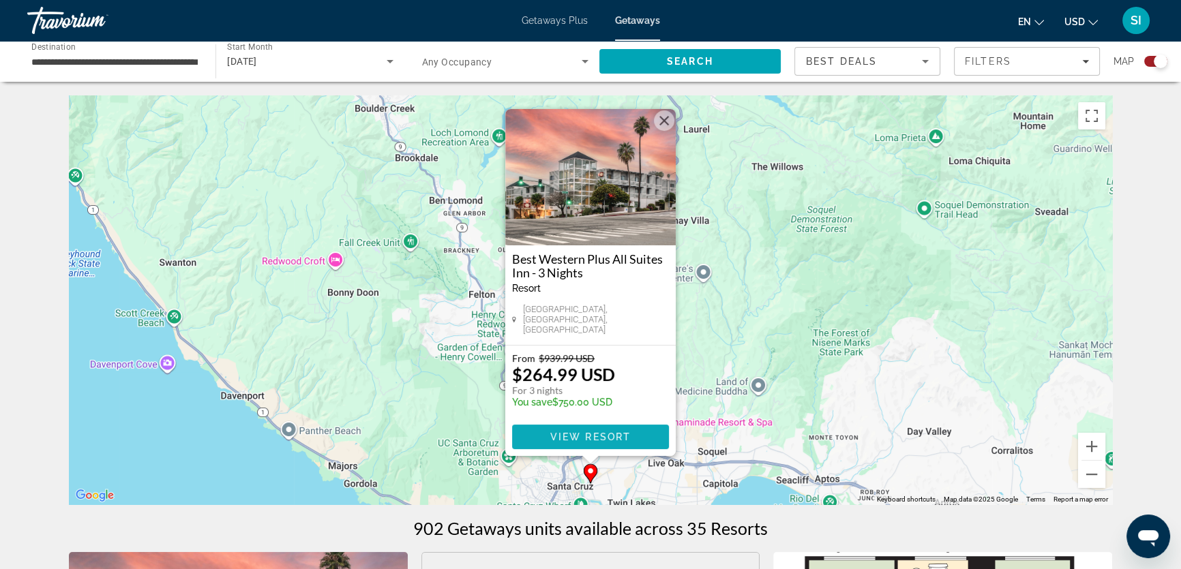
click at [573, 436] on span "View Resort" at bounding box center [590, 436] width 80 height 11
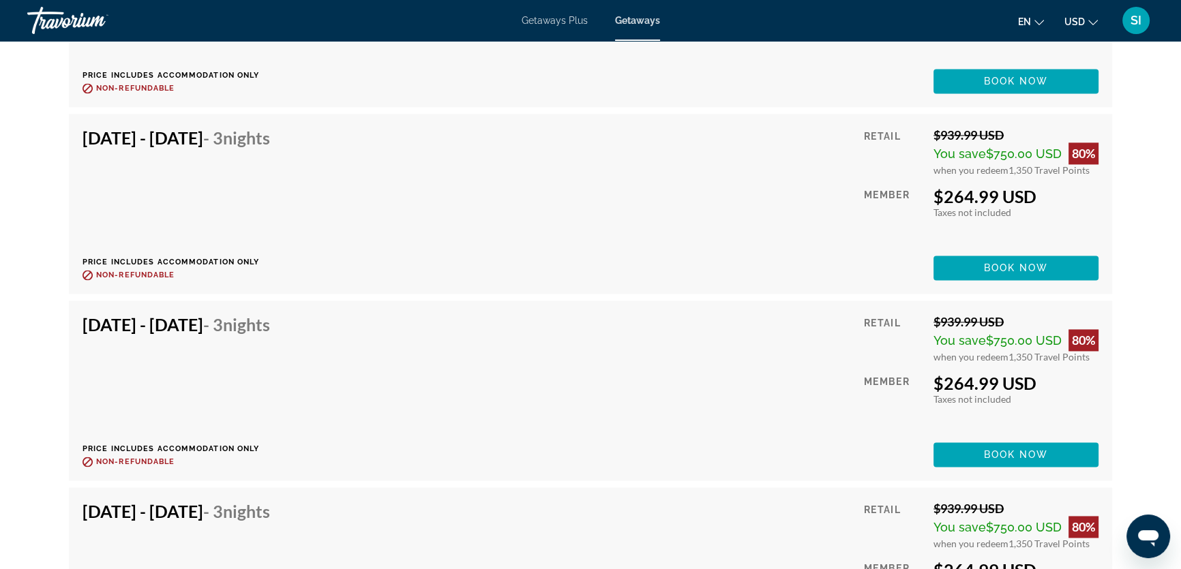
scroll to position [2478, 0]
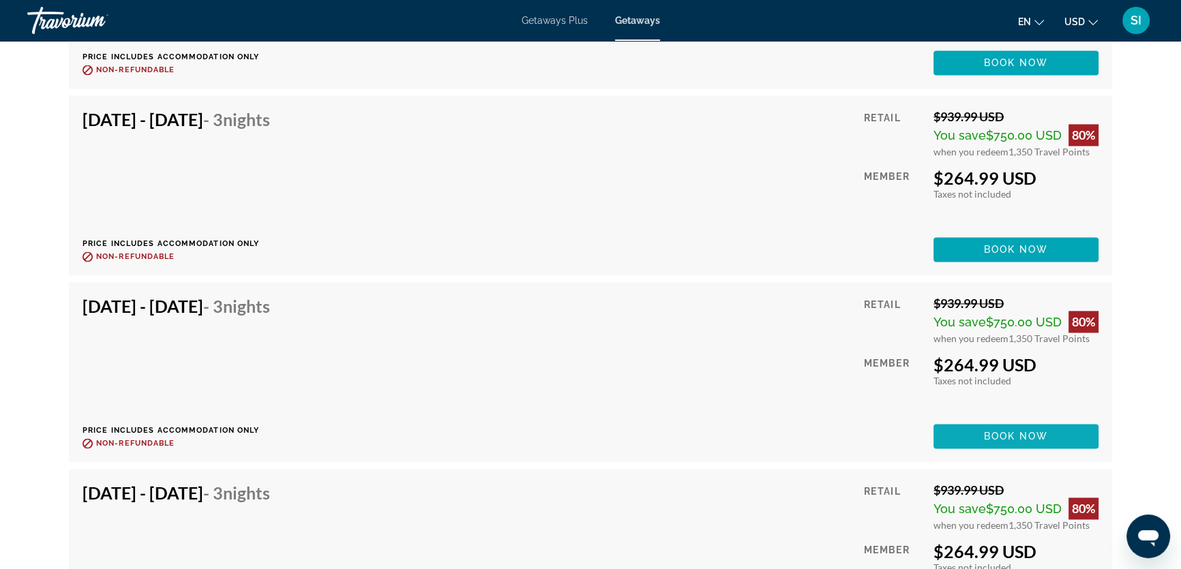
click at [1007, 435] on span "Book now" at bounding box center [1016, 436] width 65 height 11
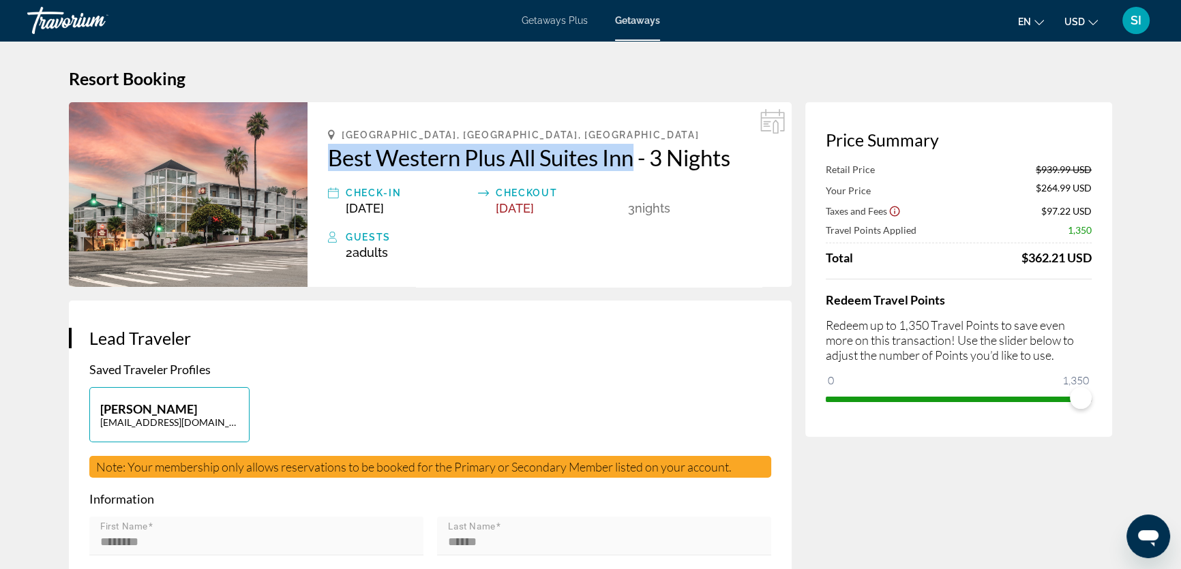
drag, startPoint x: 327, startPoint y: 154, endPoint x: 640, endPoint y: 157, distance: 313.6
click at [640, 157] on div "Santa Cruz, CA, USA Best Western Plus All Suites Inn - 3 Nights Check-In Oct 24…" at bounding box center [549, 194] width 484 height 185
copy h2 "Best Western Plus All Suites Inn"
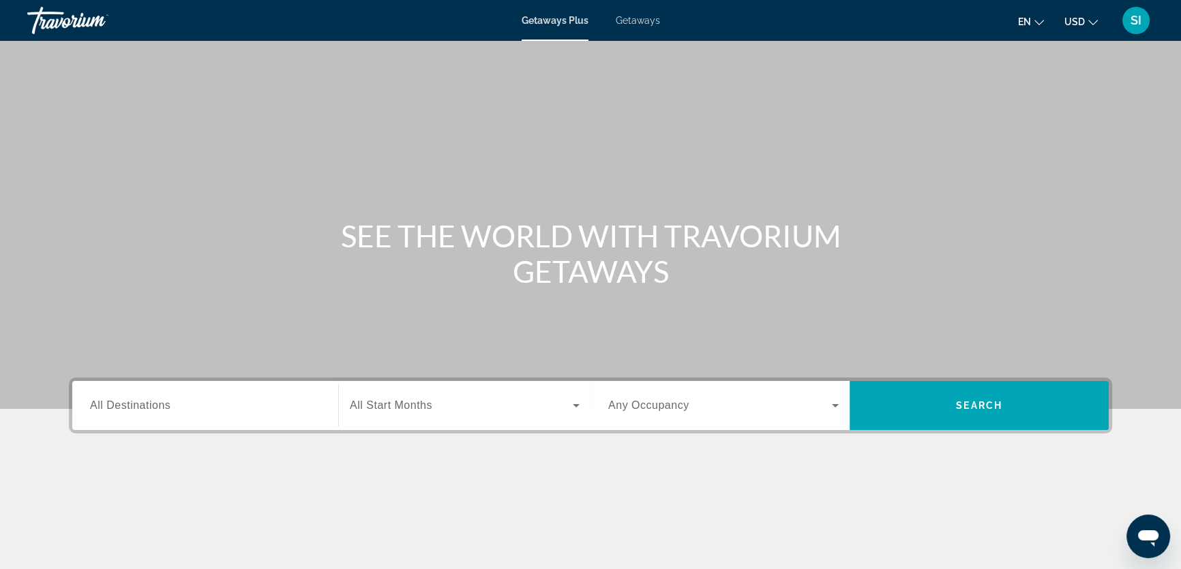
click at [634, 18] on span "Getaways" at bounding box center [638, 20] width 44 height 11
click at [97, 406] on span "All Destinations" at bounding box center [130, 405] width 80 height 12
click at [97, 406] on input "Destination All Destinations" at bounding box center [205, 406] width 230 height 16
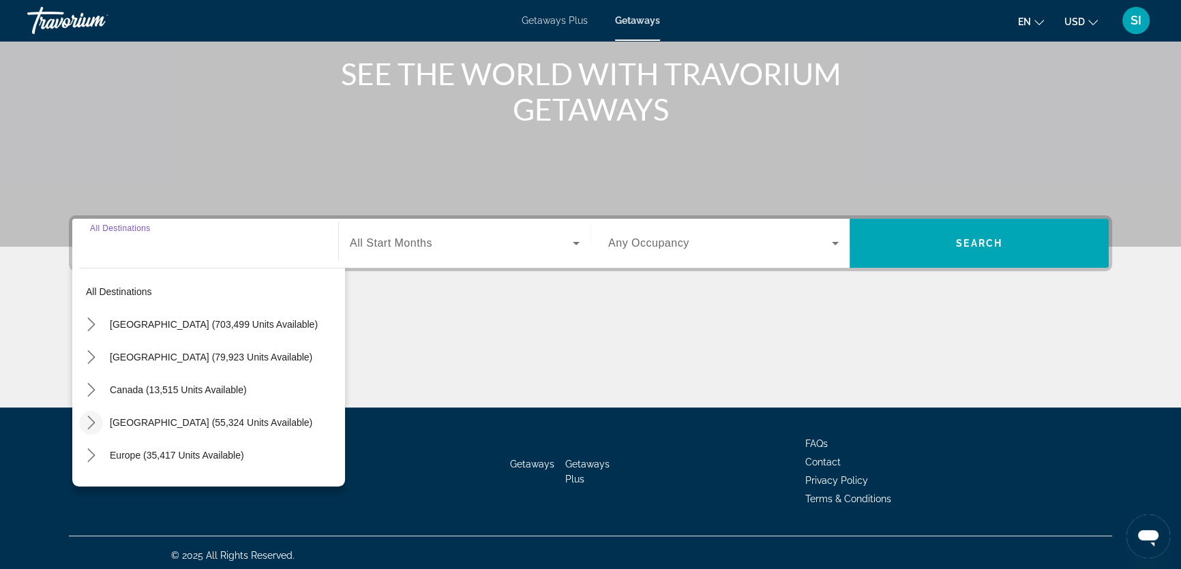
scroll to position [168, 0]
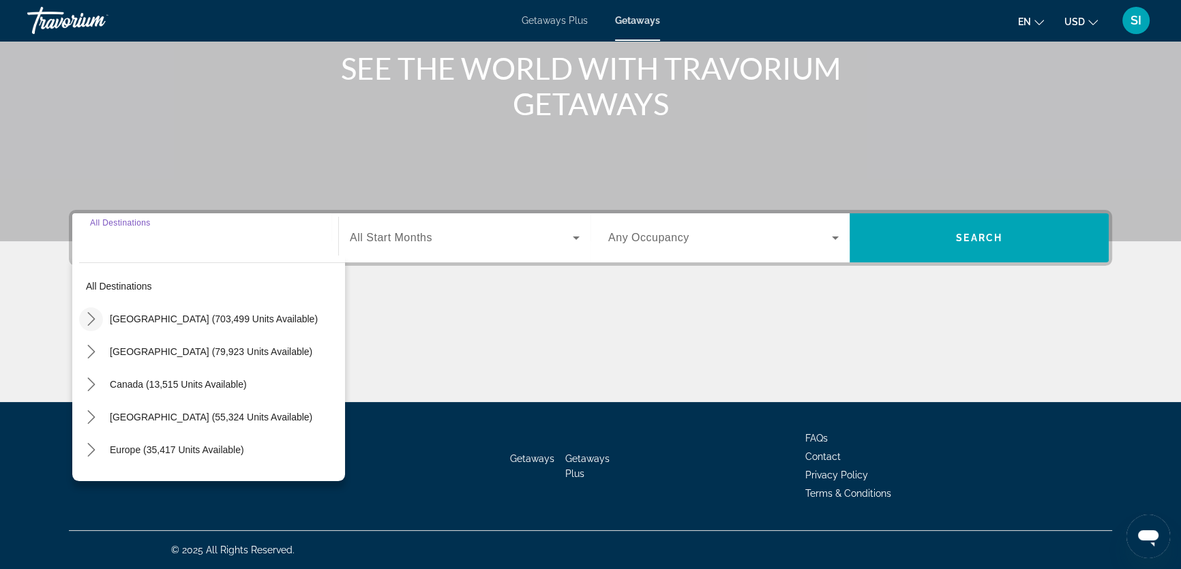
click at [88, 314] on icon "Toggle United States (703,499 units available) submenu" at bounding box center [92, 319] width 14 height 14
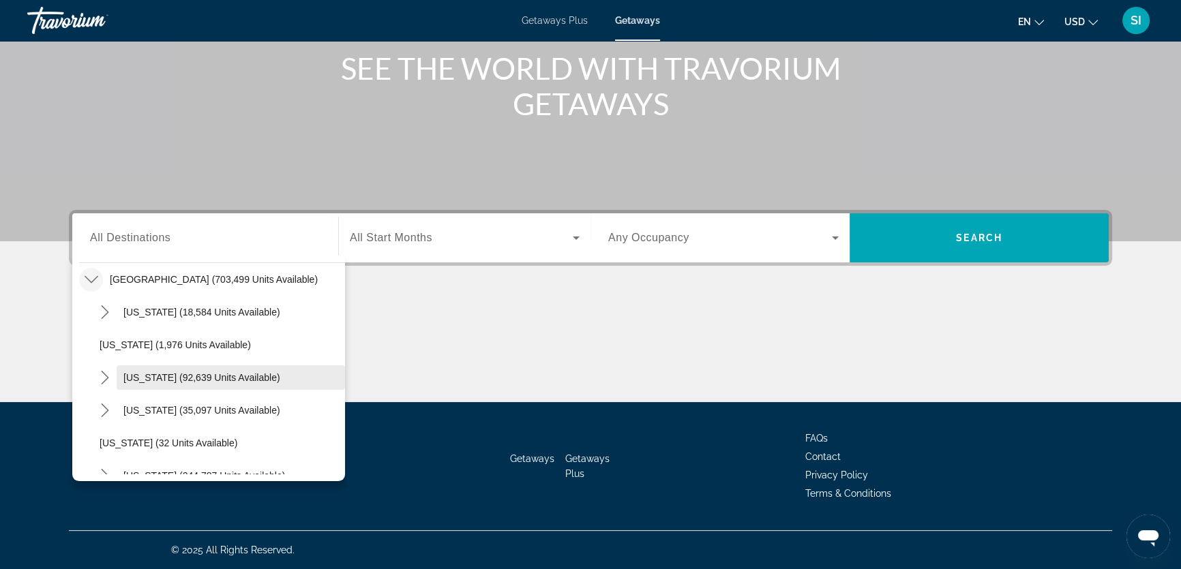
click at [145, 376] on span "California (92,639 units available)" at bounding box center [201, 377] width 157 height 11
type input "**********"
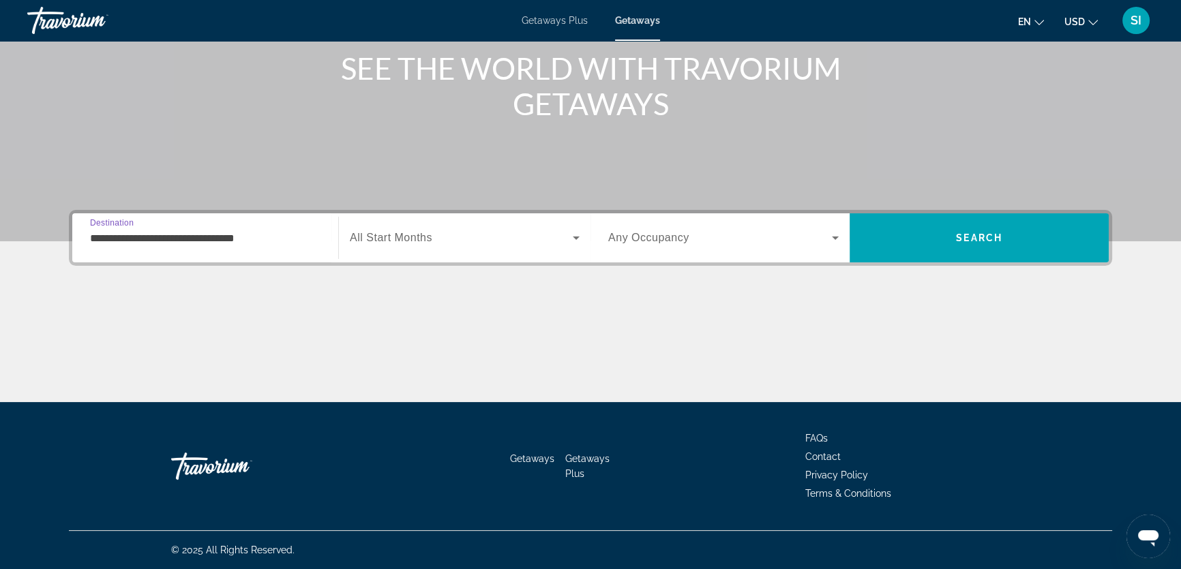
click at [551, 243] on span "Search widget" at bounding box center [461, 238] width 223 height 16
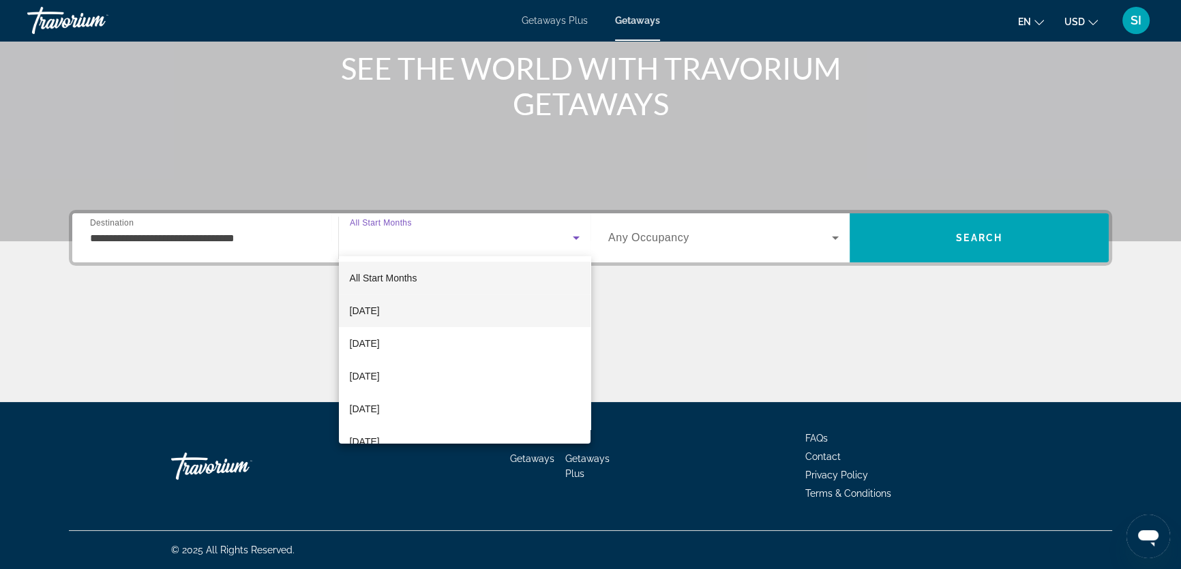
click at [380, 309] on span "October 2025" at bounding box center [365, 311] width 30 height 16
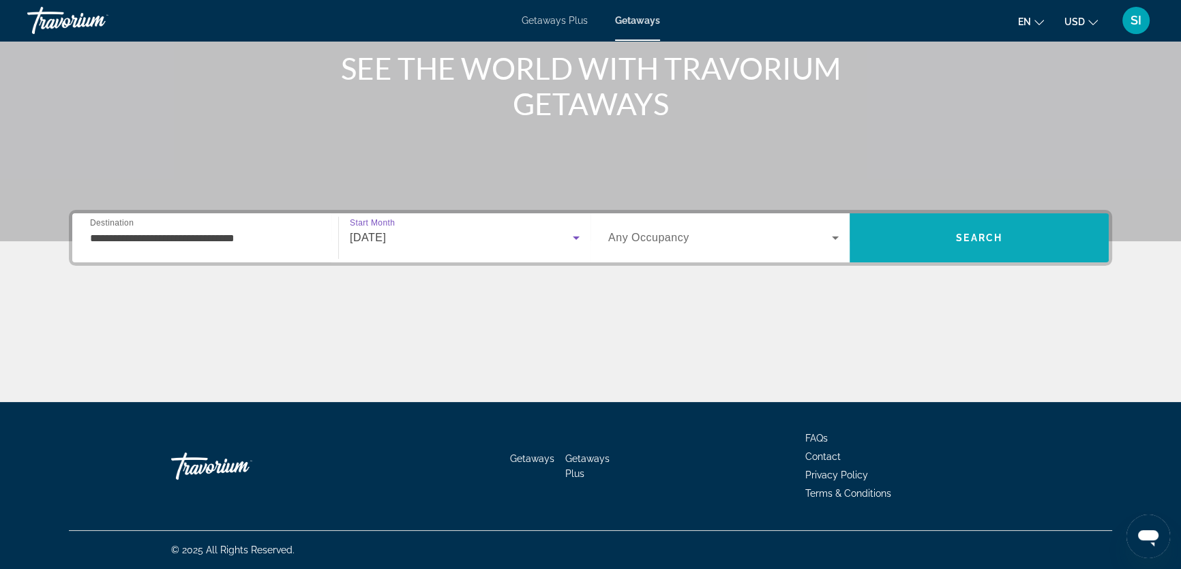
click at [957, 225] on span "Search" at bounding box center [978, 238] width 259 height 33
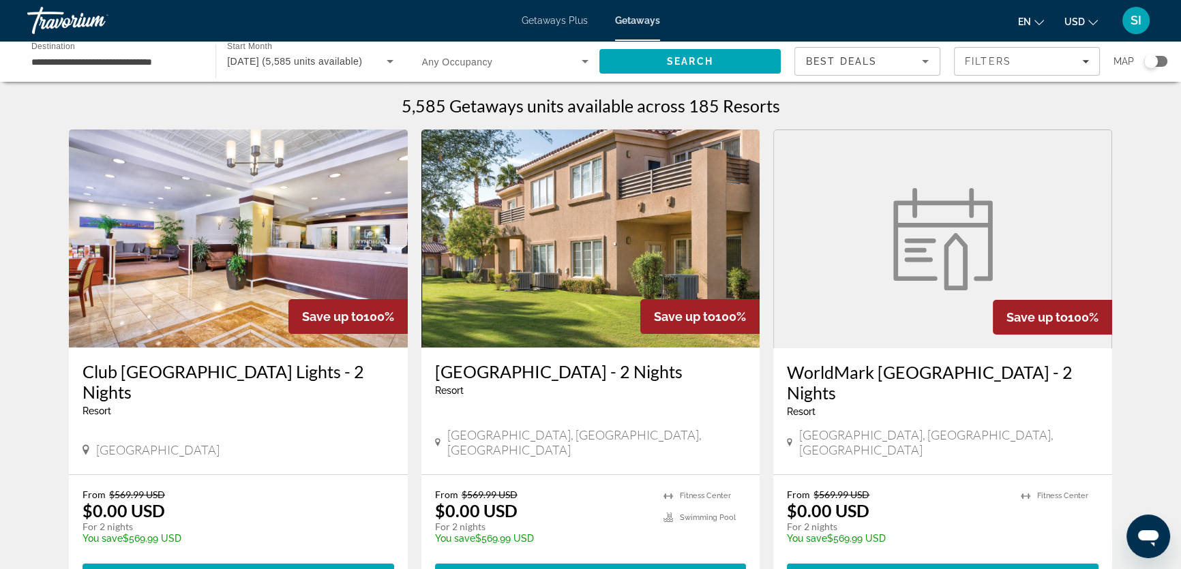
click at [1154, 61] on div "Search widget" at bounding box center [1151, 62] width 14 height 14
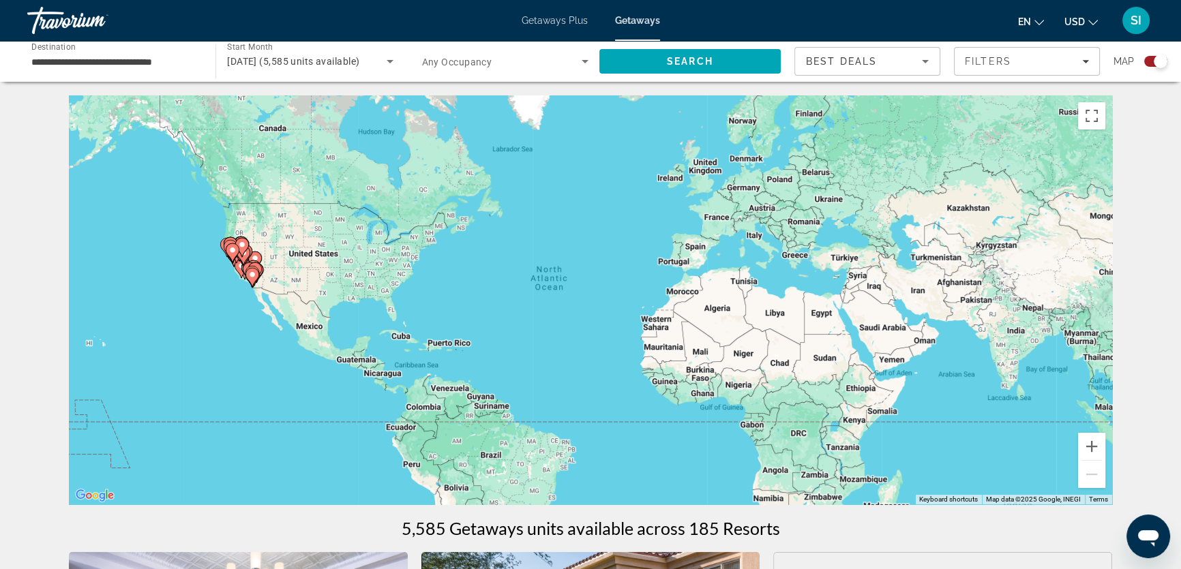
click at [231, 262] on gmp-advanced-marker "Main content" at bounding box center [233, 253] width 14 height 20
click at [231, 262] on div "To activate drag with keyboard, press Alt + Enter. Once in keyboard drag state,…" at bounding box center [590, 299] width 1043 height 409
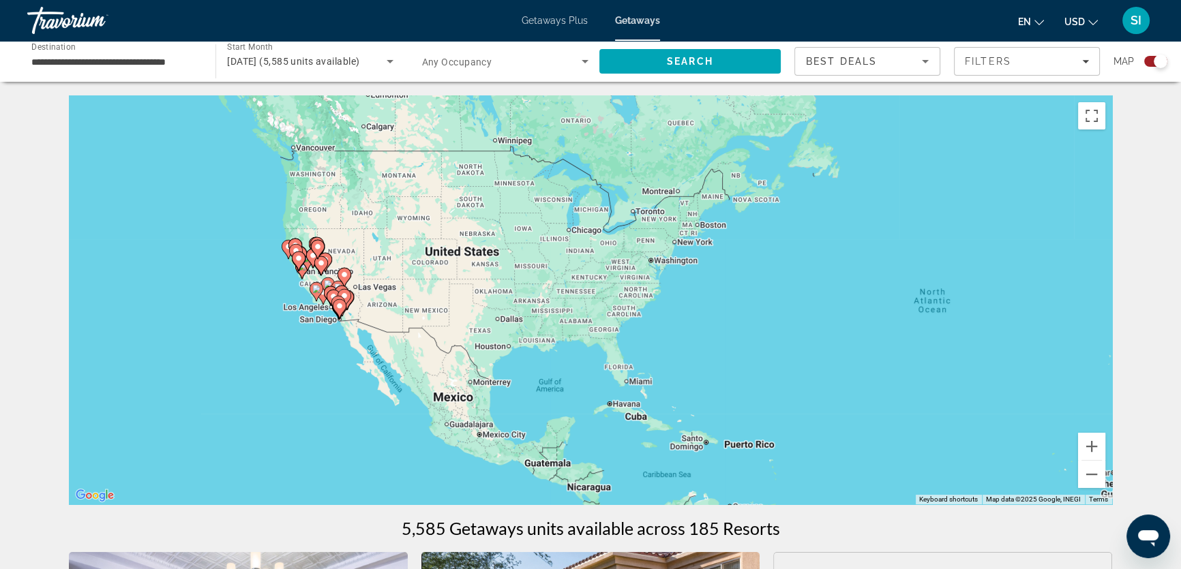
click at [302, 267] on gmp-advanced-marker "Main content" at bounding box center [299, 261] width 14 height 20
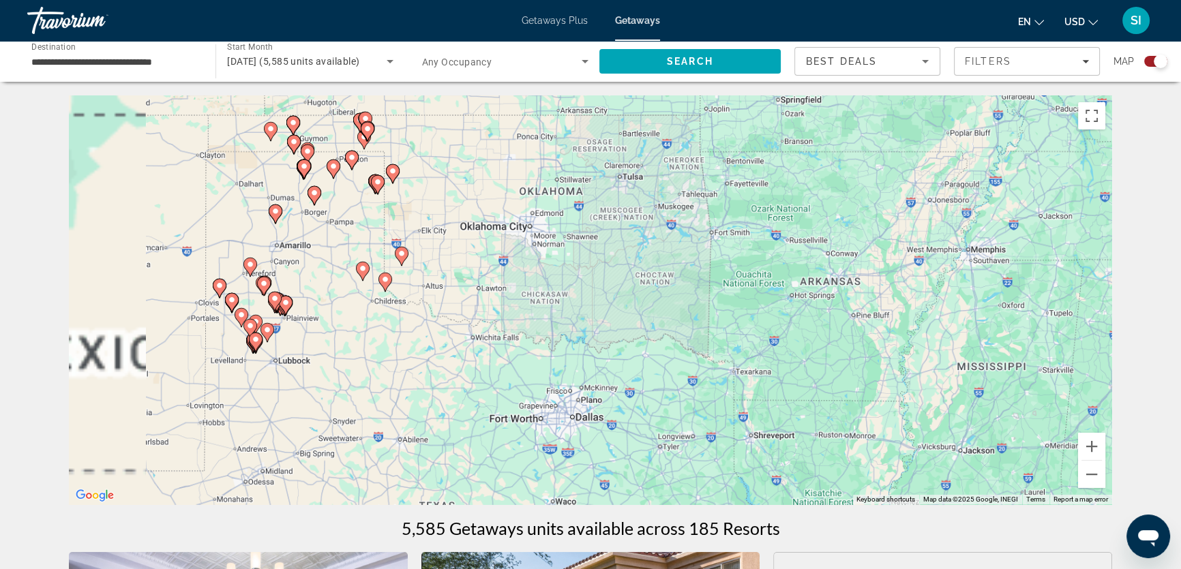
drag, startPoint x: 219, startPoint y: 331, endPoint x: 684, endPoint y: 346, distance: 464.4
click at [908, 305] on div "To navigate, press the arrow keys. To activate drag with keyboard, press Alt + …" at bounding box center [590, 299] width 1043 height 409
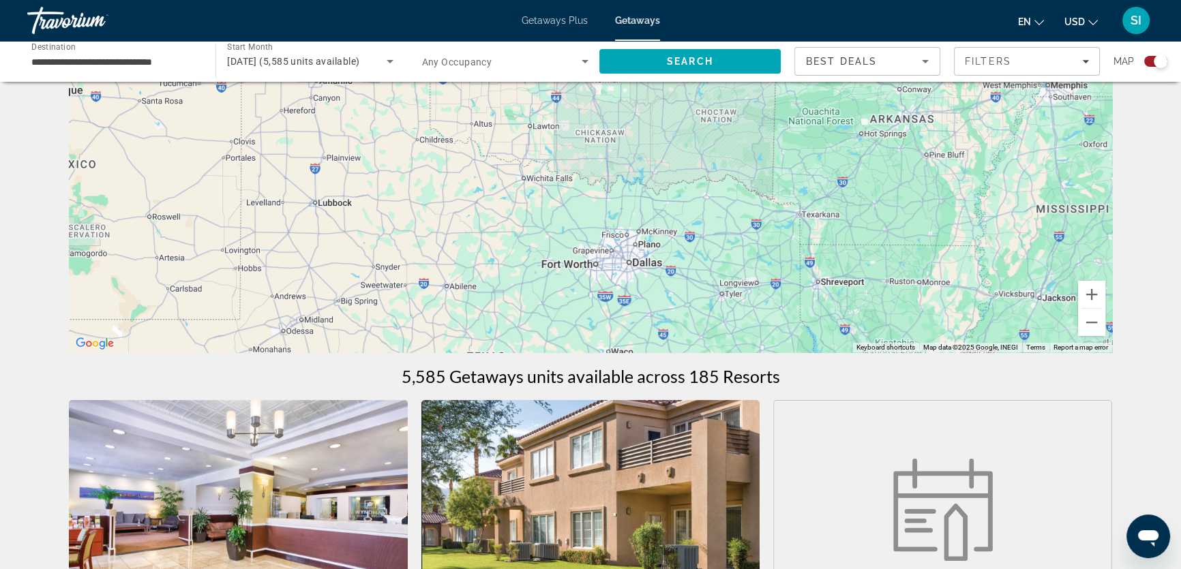
scroll to position [61, 0]
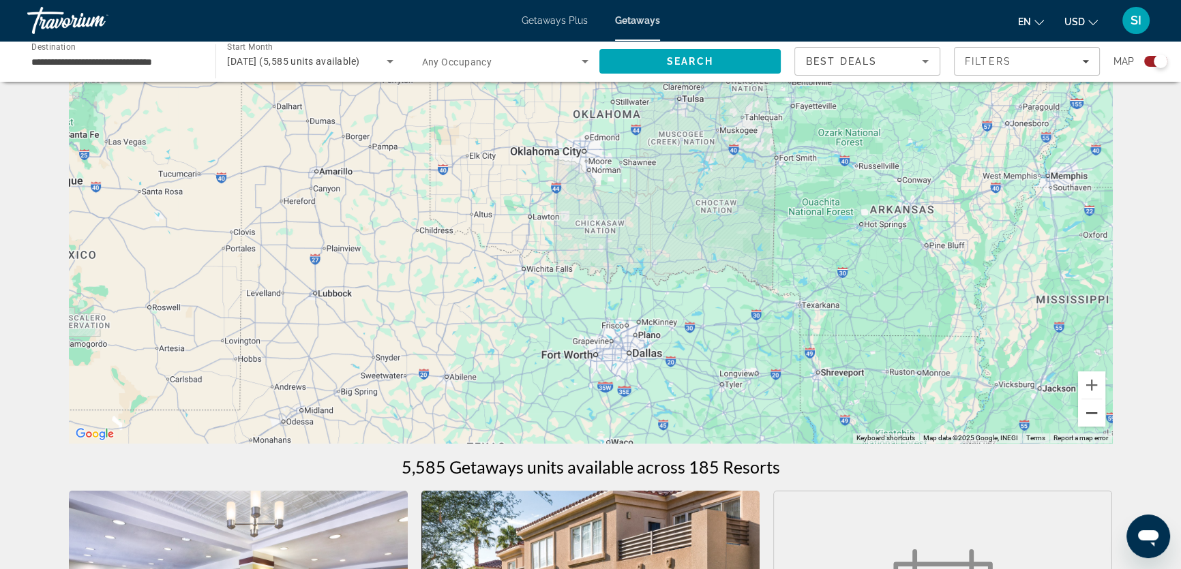
click at [1089, 410] on button "Zoom out" at bounding box center [1091, 412] width 27 height 27
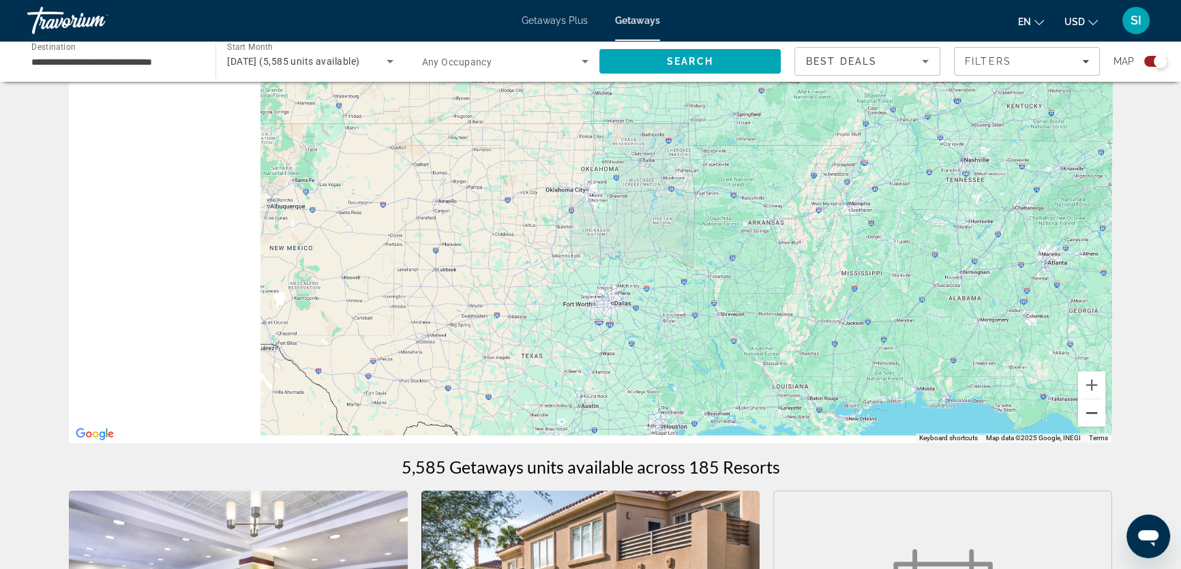
click at [1089, 410] on button "Zoom out" at bounding box center [1091, 412] width 27 height 27
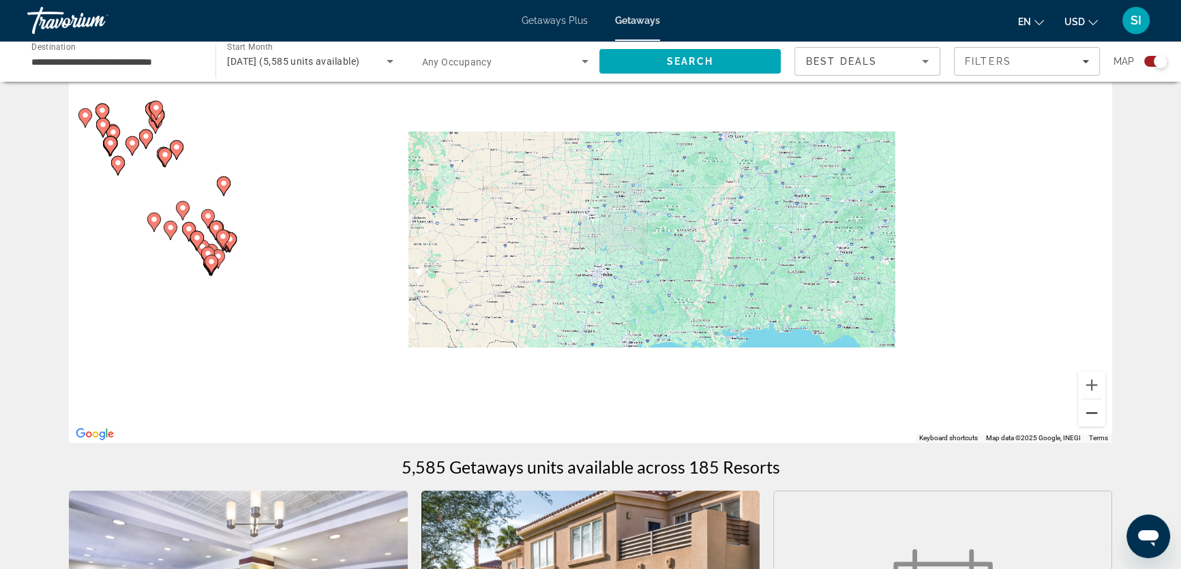
click at [1089, 410] on button "Zoom out" at bounding box center [1091, 412] width 27 height 27
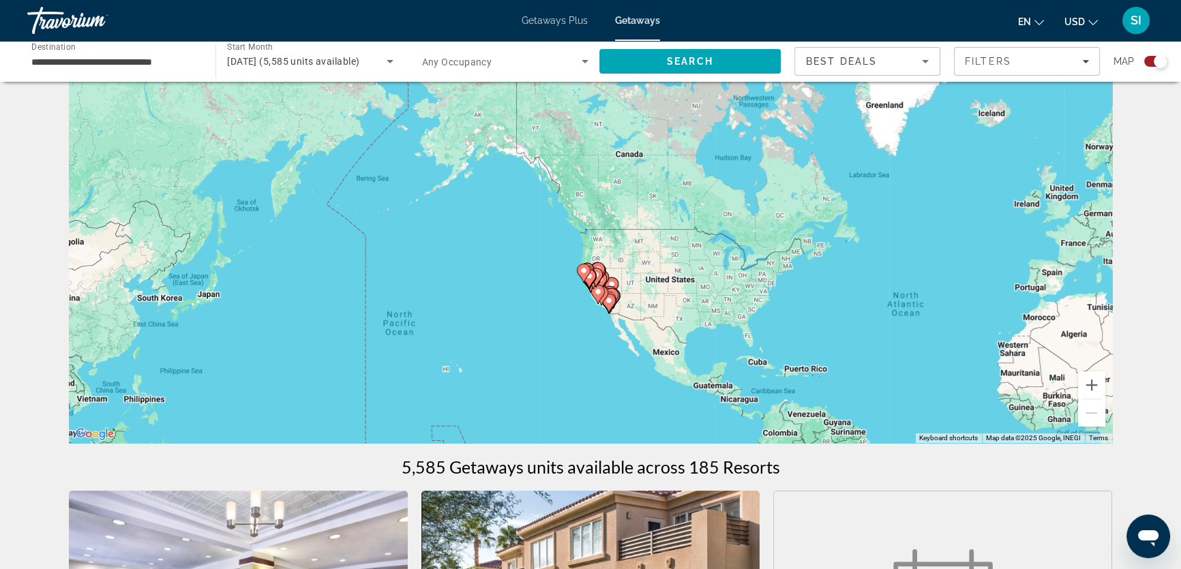
drag, startPoint x: 669, startPoint y: 288, endPoint x: 766, endPoint y: 358, distance: 119.7
click at [766, 358] on div "To navigate, press the arrow keys. To activate drag with keyboard, press Alt + …" at bounding box center [590, 238] width 1043 height 409
click at [594, 284] on gmp-advanced-marker "Main content" at bounding box center [589, 279] width 14 height 20
type input "**********"
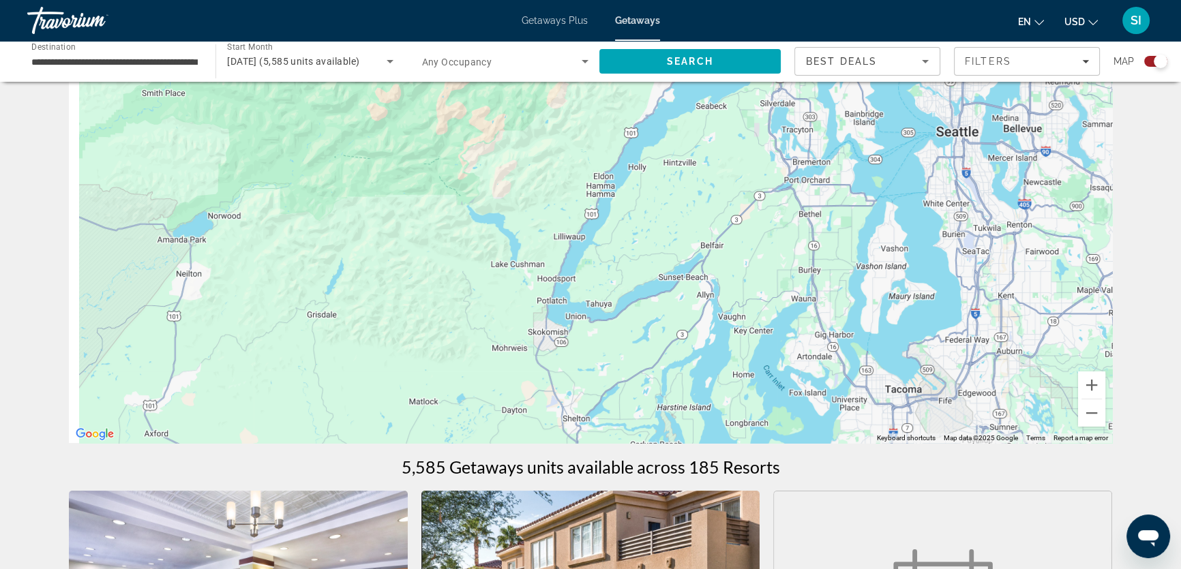
drag, startPoint x: 390, startPoint y: 271, endPoint x: 913, endPoint y: 311, distance: 525.0
click at [913, 311] on div "To navigate, press the arrow keys. To activate drag with keyboard, press Alt + …" at bounding box center [590, 238] width 1043 height 409
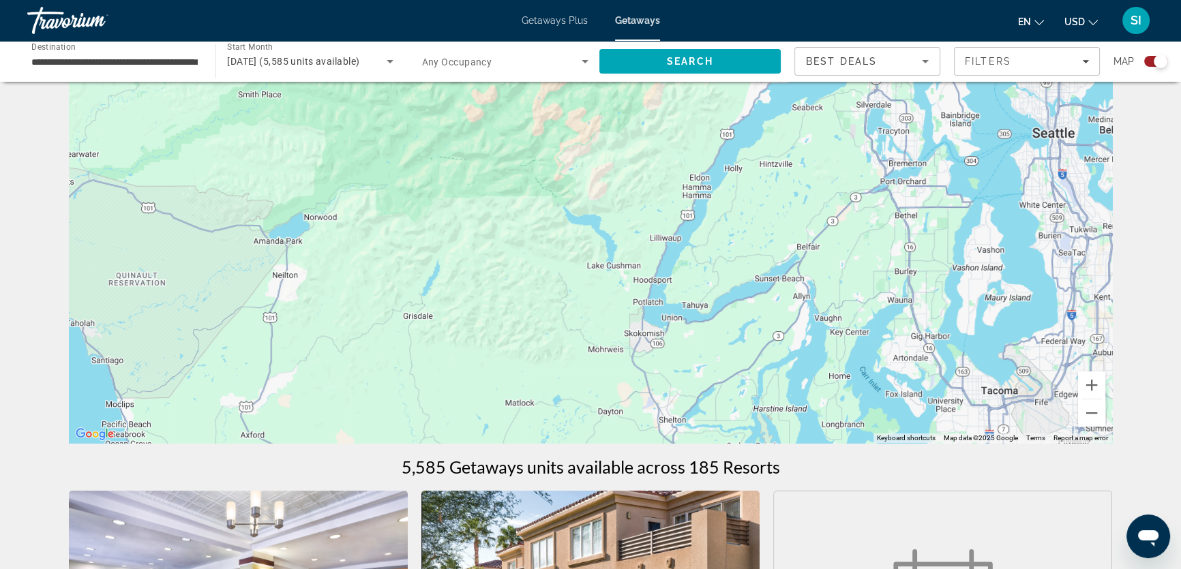
drag, startPoint x: 434, startPoint y: 298, endPoint x: 723, endPoint y: 300, distance: 289.0
click at [723, 300] on div "To navigate, press the arrow keys. To activate drag with keyboard, press Alt + …" at bounding box center [590, 238] width 1043 height 409
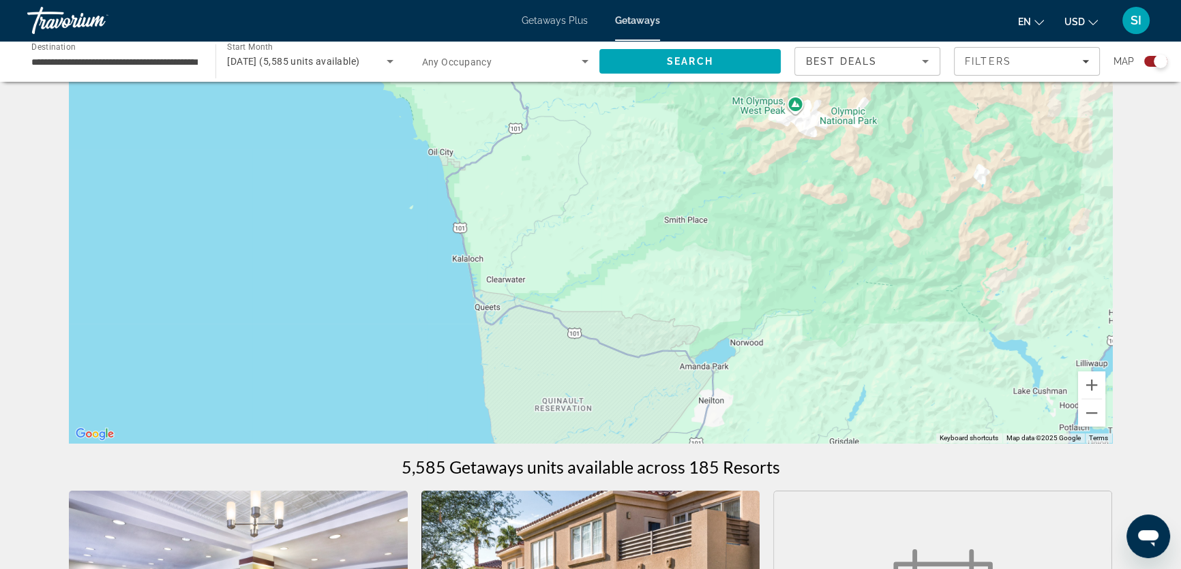
drag, startPoint x: 376, startPoint y: 304, endPoint x: 463, endPoint y: 432, distance: 155.0
click at [463, 432] on div "To navigate, press the arrow keys. To activate drag with keyboard, press Alt + …" at bounding box center [590, 238] width 1043 height 409
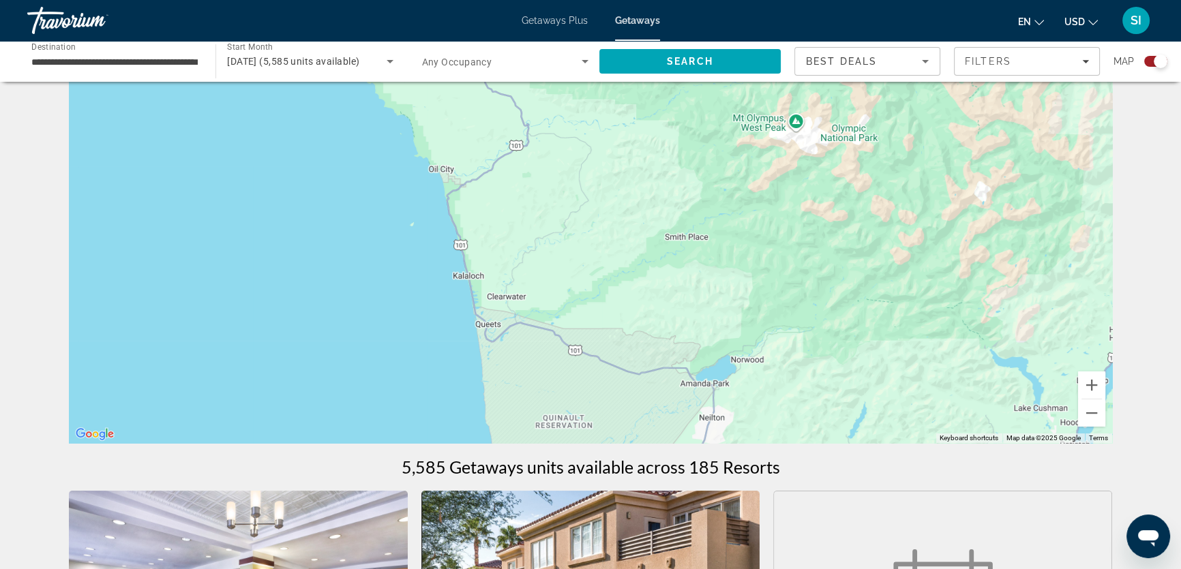
scroll to position [123, 0]
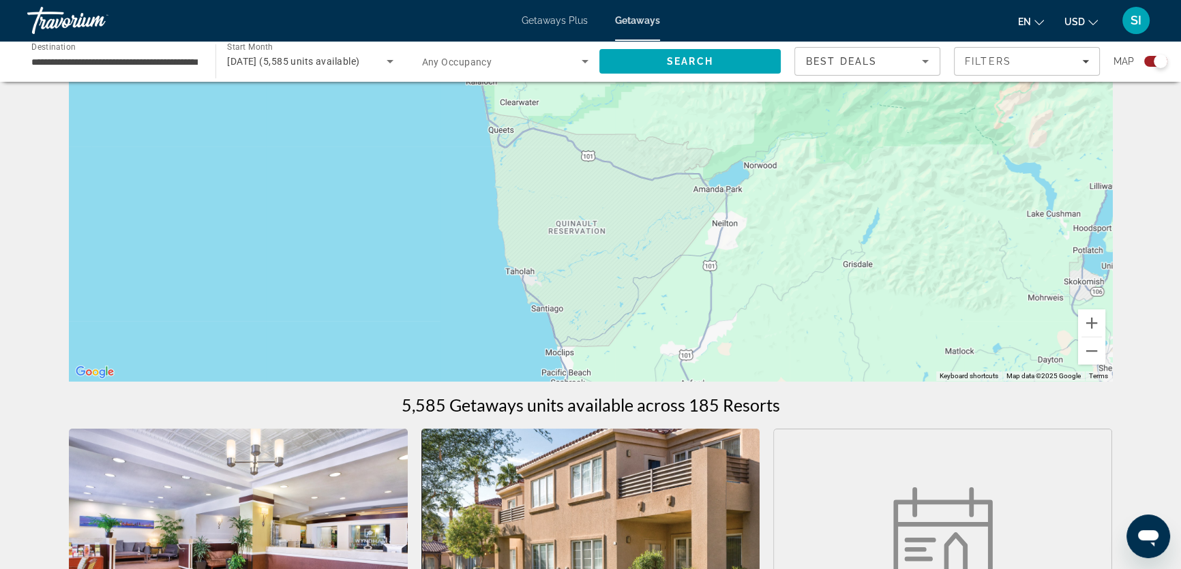
drag, startPoint x: 476, startPoint y: 335, endPoint x: 500, endPoint y: 409, distance: 77.8
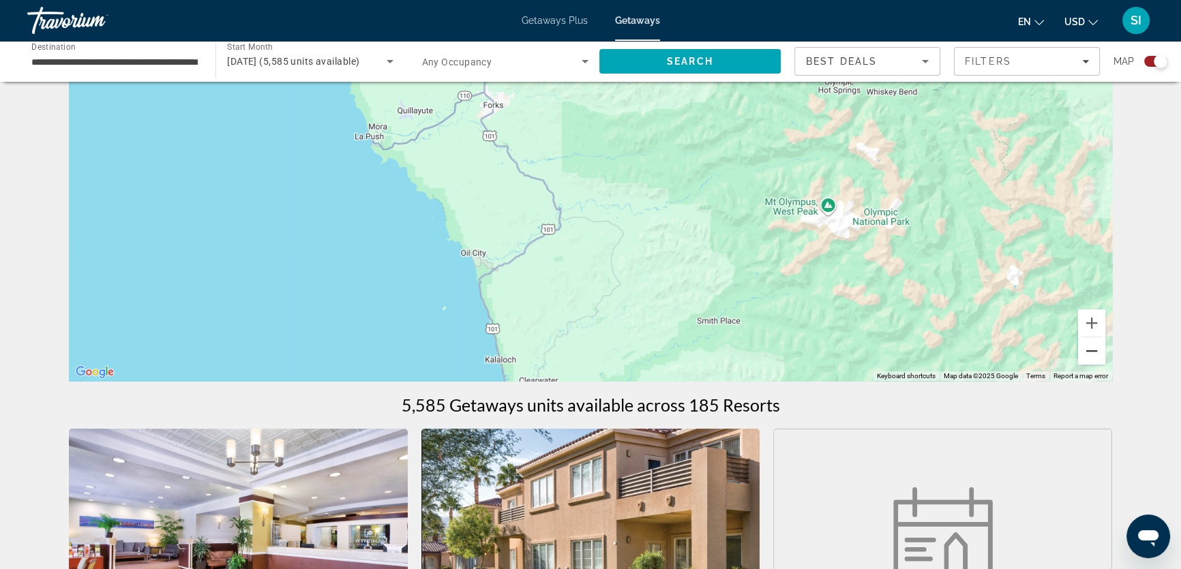
click at [1081, 351] on button "Zoom out" at bounding box center [1091, 350] width 27 height 27
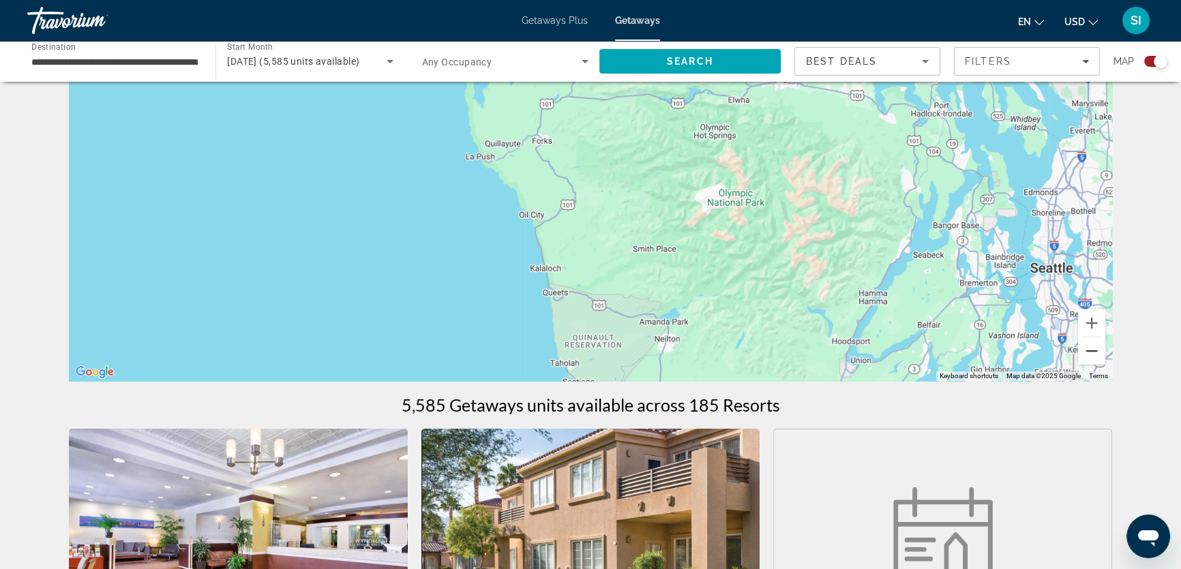
click at [1086, 352] on button "Zoom out" at bounding box center [1091, 350] width 27 height 27
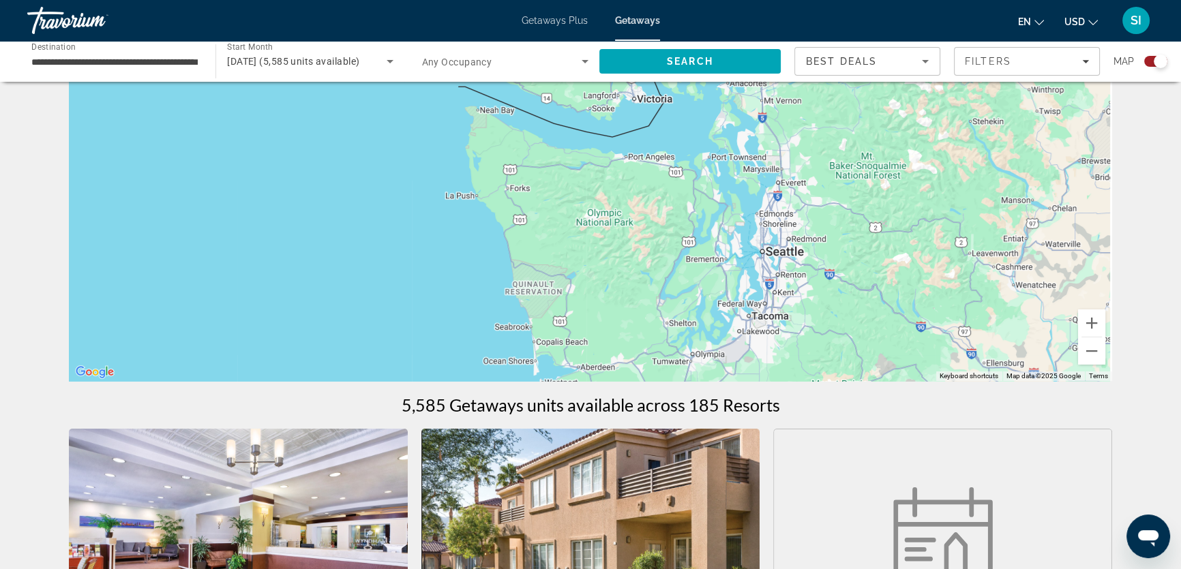
drag, startPoint x: 794, startPoint y: 269, endPoint x: 673, endPoint y: 187, distance: 146.0
click at [686, 177] on div "To navigate, press the arrow keys. To activate drag with keyboard, press Alt + …" at bounding box center [590, 176] width 1043 height 409
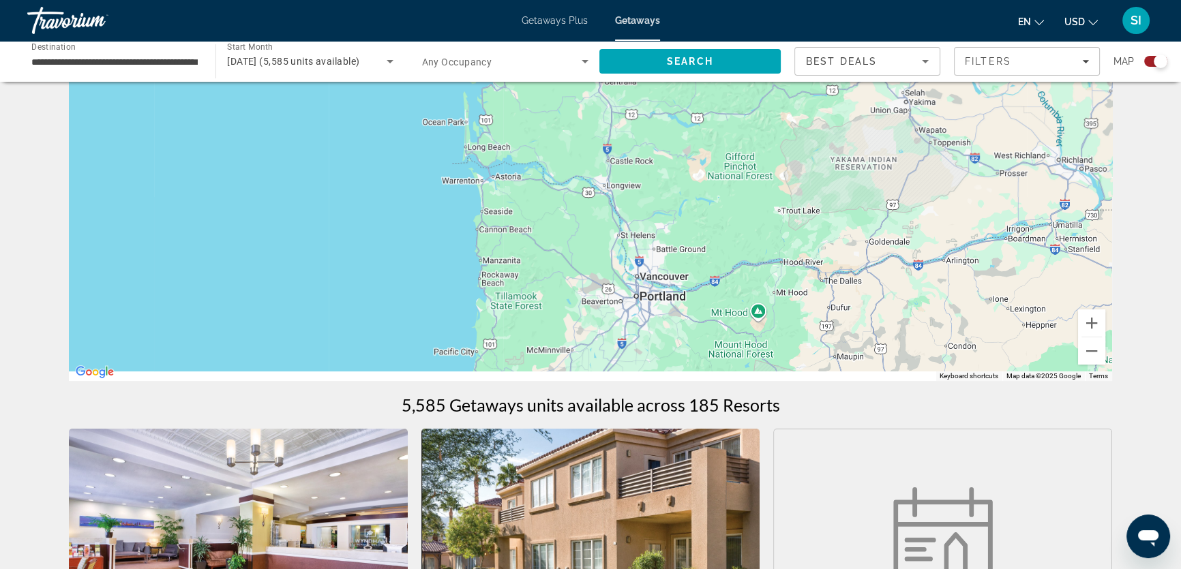
drag, startPoint x: 645, startPoint y: 327, endPoint x: 631, endPoint y: 185, distance: 142.4
click at [639, 171] on div "To navigate, press the arrow keys. To activate drag with keyboard, press Alt + …" at bounding box center [590, 176] width 1043 height 409
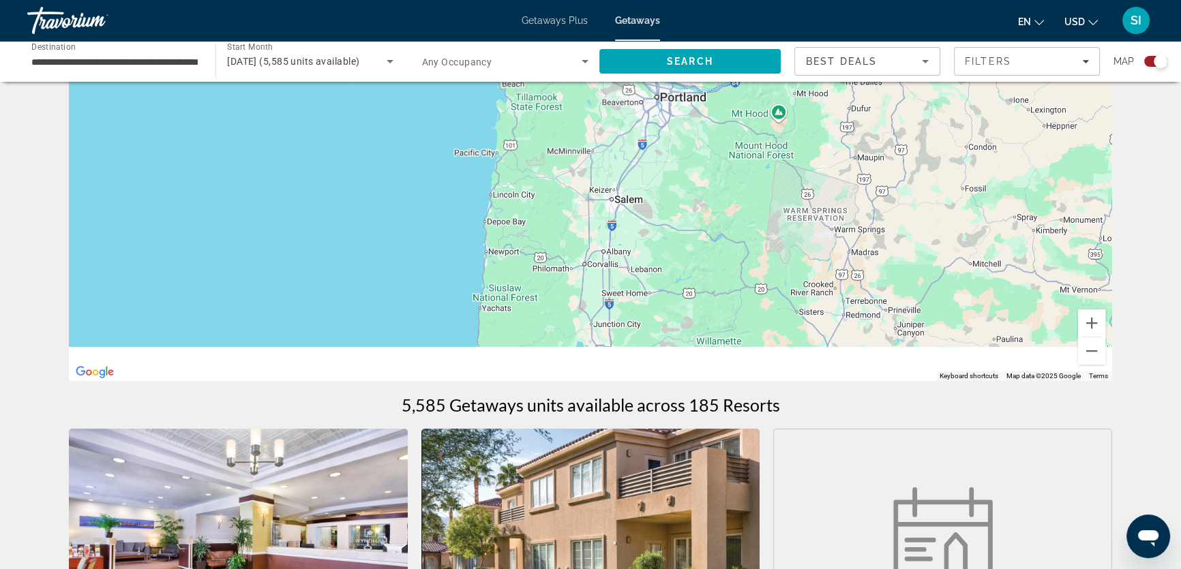
drag, startPoint x: 635, startPoint y: 313, endPoint x: 680, endPoint y: 209, distance: 113.6
click at [680, 212] on div "To navigate, press the arrow keys. To activate drag with keyboard, press Alt + …" at bounding box center [590, 176] width 1043 height 409
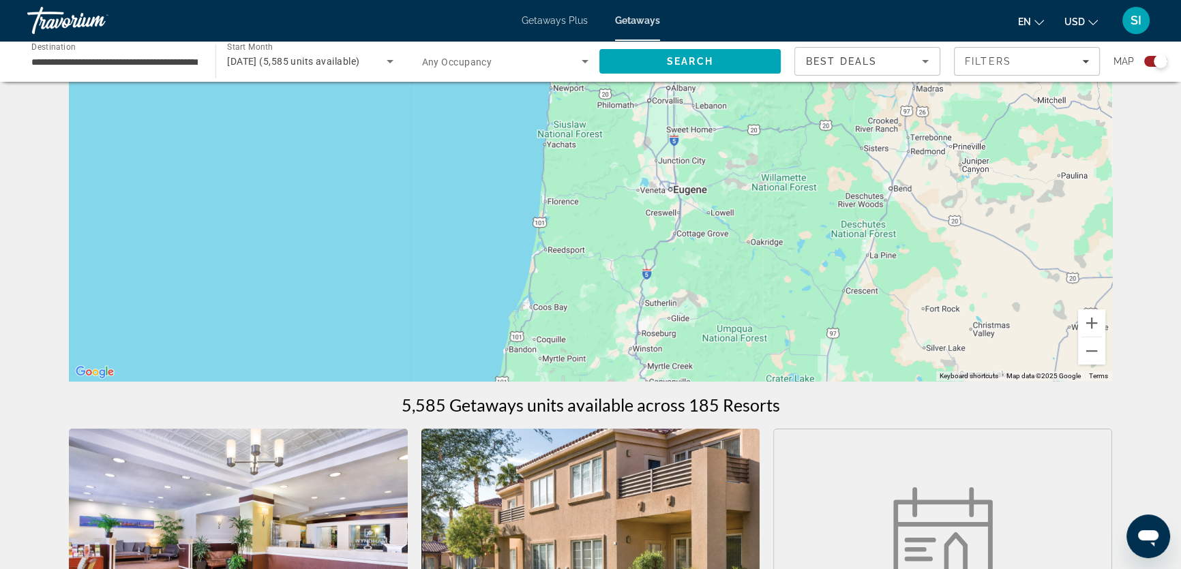
drag, startPoint x: 669, startPoint y: 302, endPoint x: 659, endPoint y: 190, distance: 112.3
click at [659, 190] on div "To navigate, press the arrow keys. To activate drag with keyboard, press Alt + …" at bounding box center [590, 176] width 1043 height 409
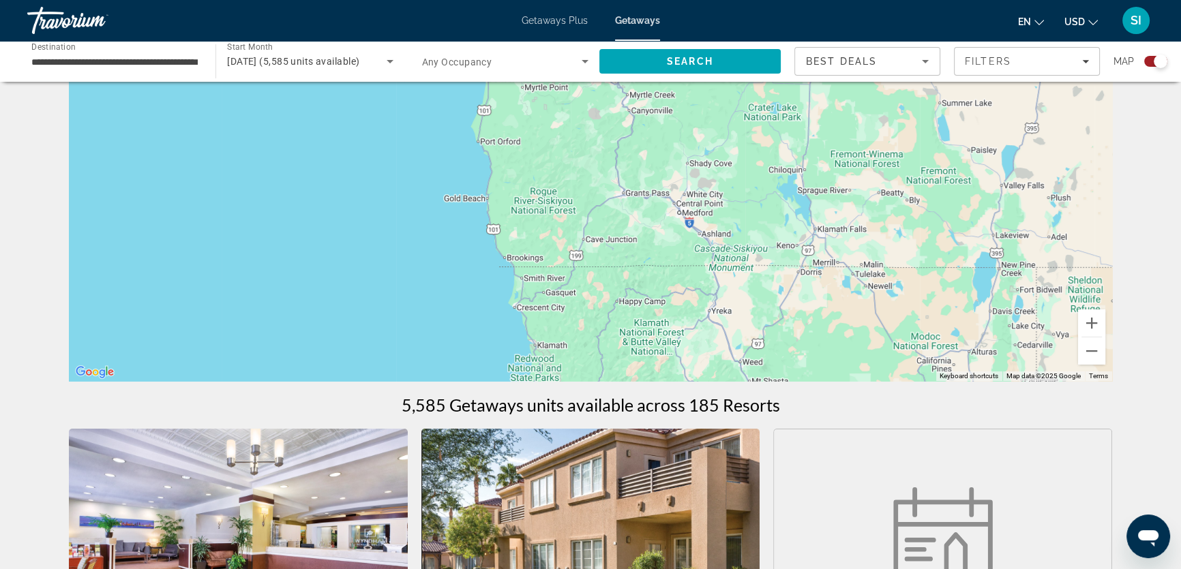
drag, startPoint x: 646, startPoint y: 313, endPoint x: 628, endPoint y: 200, distance: 113.9
click at [640, 213] on div "To navigate, press the arrow keys. To activate drag with keyboard, press Alt + …" at bounding box center [590, 176] width 1043 height 409
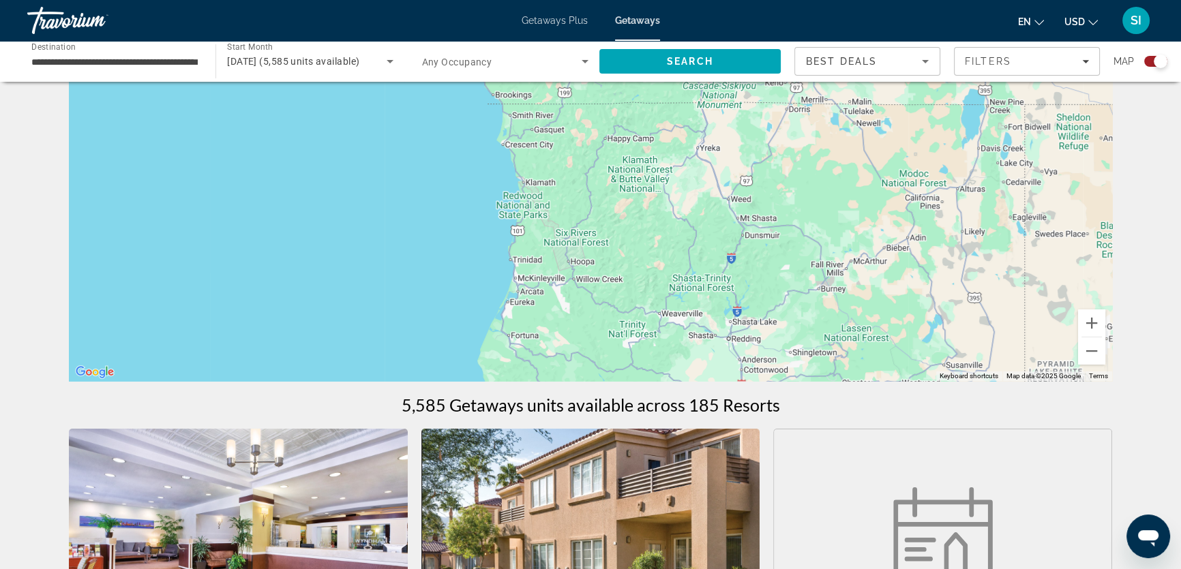
drag, startPoint x: 629, startPoint y: 322, endPoint x: 624, endPoint y: 209, distance: 112.6
click at [629, 215] on div "To navigate, press the arrow keys. To activate drag with keyboard, press Alt + …" at bounding box center [590, 176] width 1043 height 409
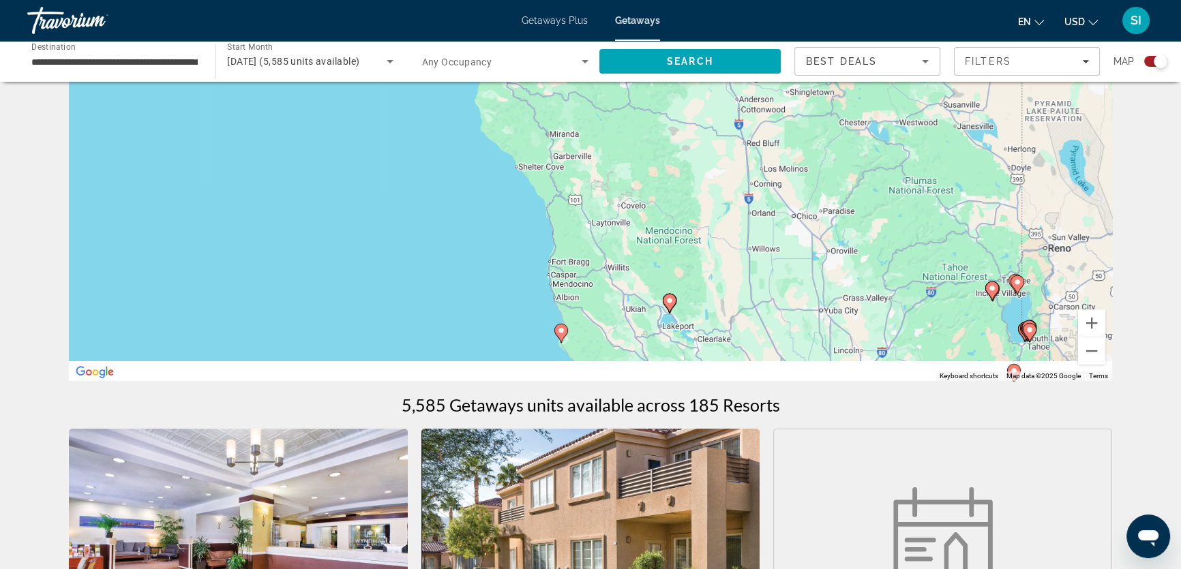
drag, startPoint x: 629, startPoint y: 303, endPoint x: 621, endPoint y: 177, distance: 126.4
click at [621, 177] on div "To navigate, press the arrow keys. To activate drag with keyboard, press Alt + …" at bounding box center [590, 176] width 1043 height 409
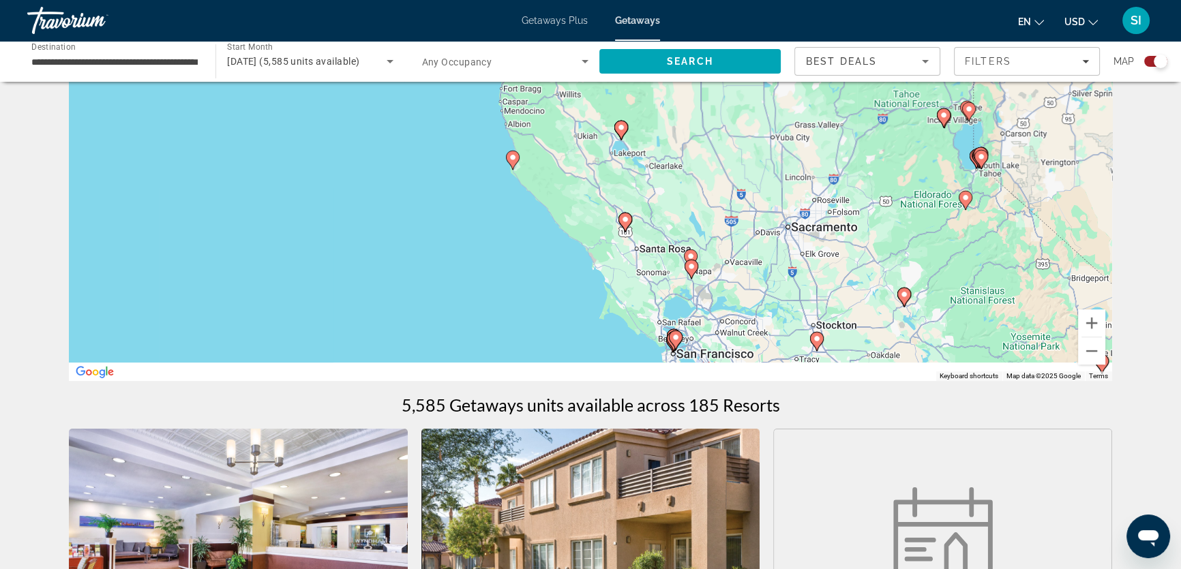
drag, startPoint x: 620, startPoint y: 295, endPoint x: 556, endPoint y: 133, distance: 174.4
click at [556, 133] on div "To navigate, press the arrow keys. To activate drag with keyboard, press Alt + …" at bounding box center [590, 176] width 1043 height 409
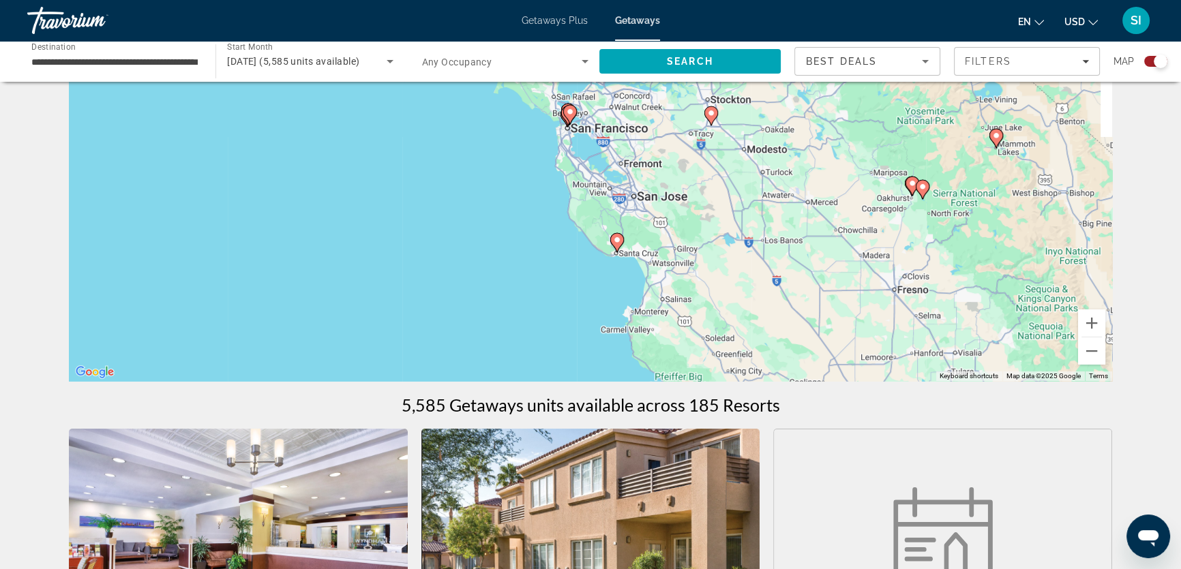
drag, startPoint x: 681, startPoint y: 333, endPoint x: 612, endPoint y: 231, distance: 123.3
click at [612, 231] on div "To navigate, press the arrow keys. To activate drag with keyboard, press Alt + …" at bounding box center [590, 176] width 1043 height 409
click at [617, 241] on image "Main content" at bounding box center [617, 240] width 8 height 8
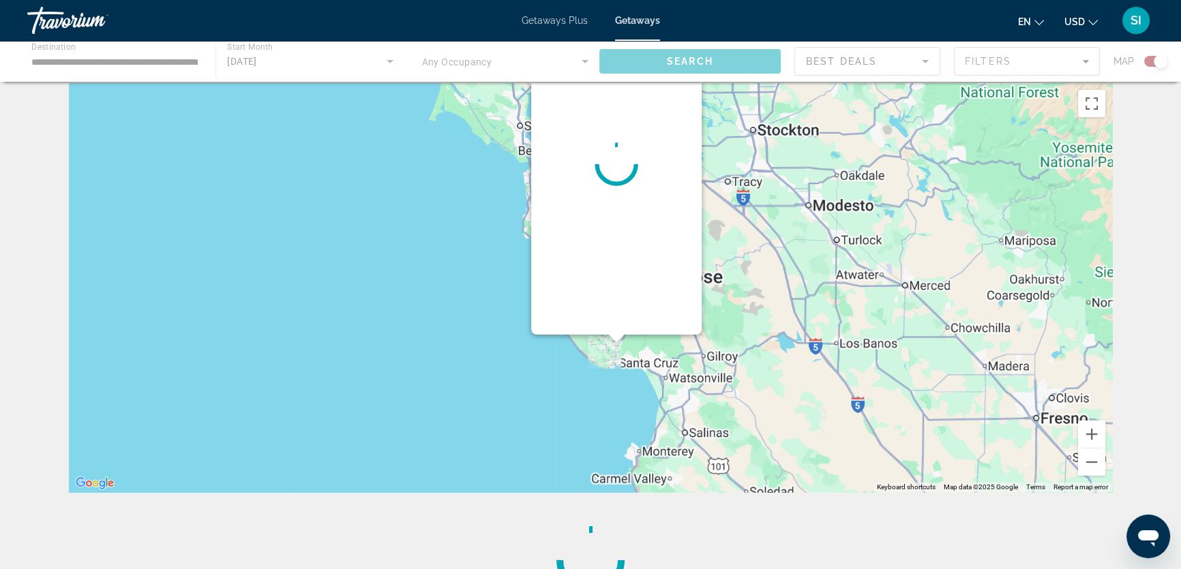
scroll to position [0, 0]
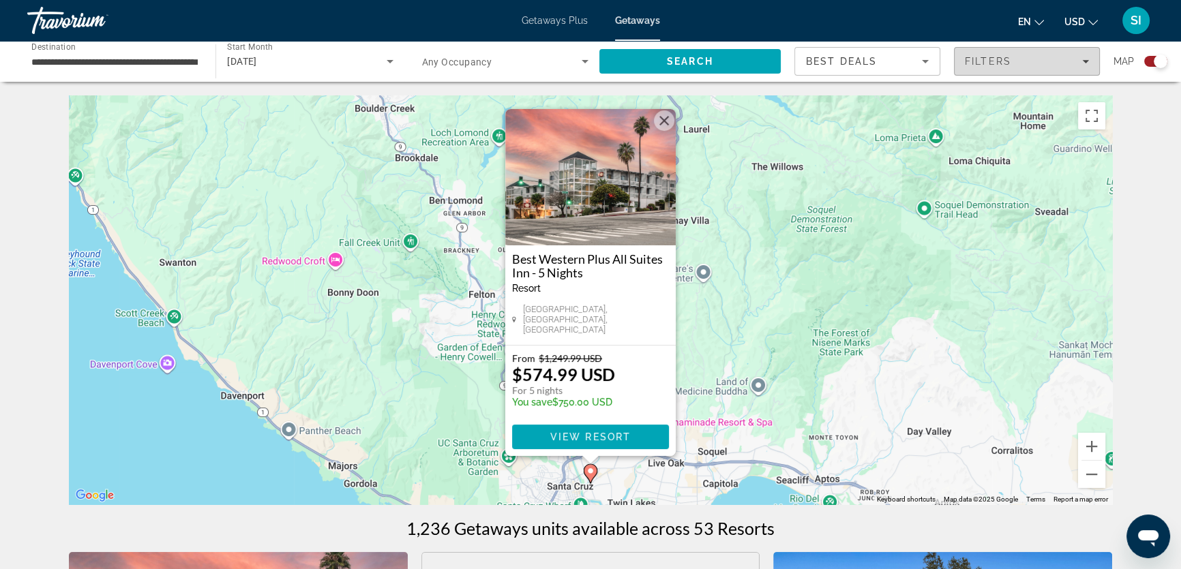
click at [1084, 59] on icon "Filters" at bounding box center [1085, 61] width 7 height 7
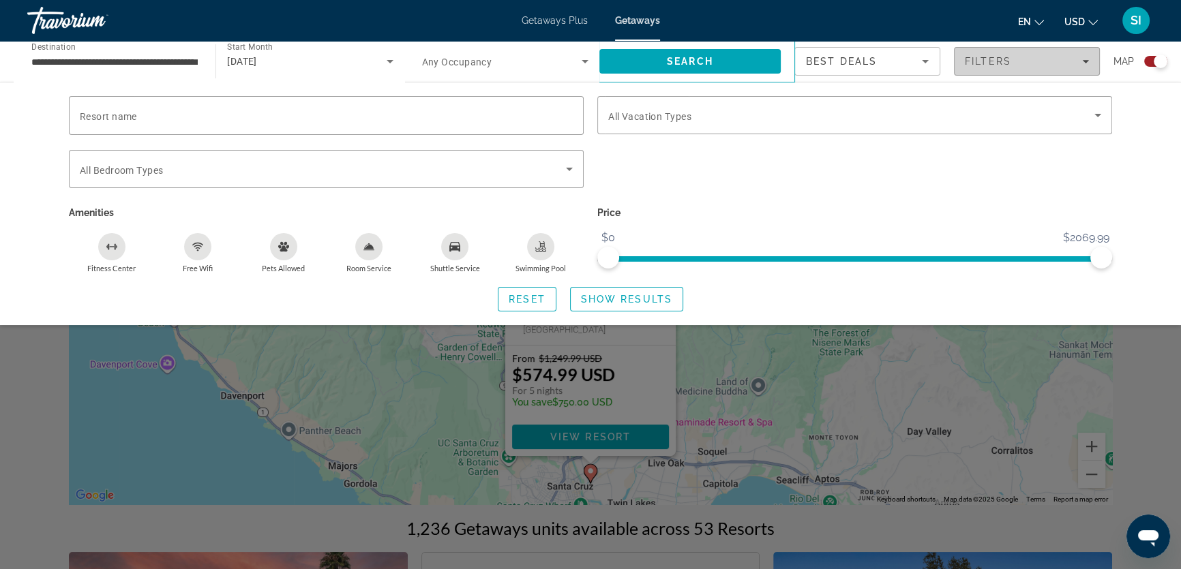
click at [1078, 61] on div "Filters" at bounding box center [1027, 61] width 124 height 11
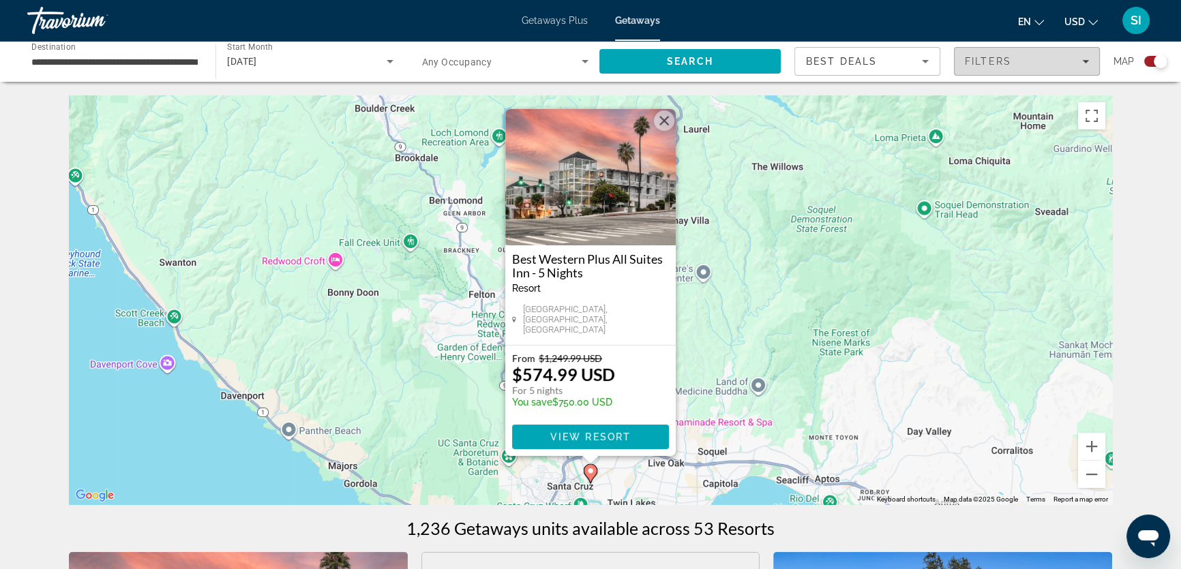
click at [1093, 61] on span "Filters" at bounding box center [1026, 61] width 145 height 33
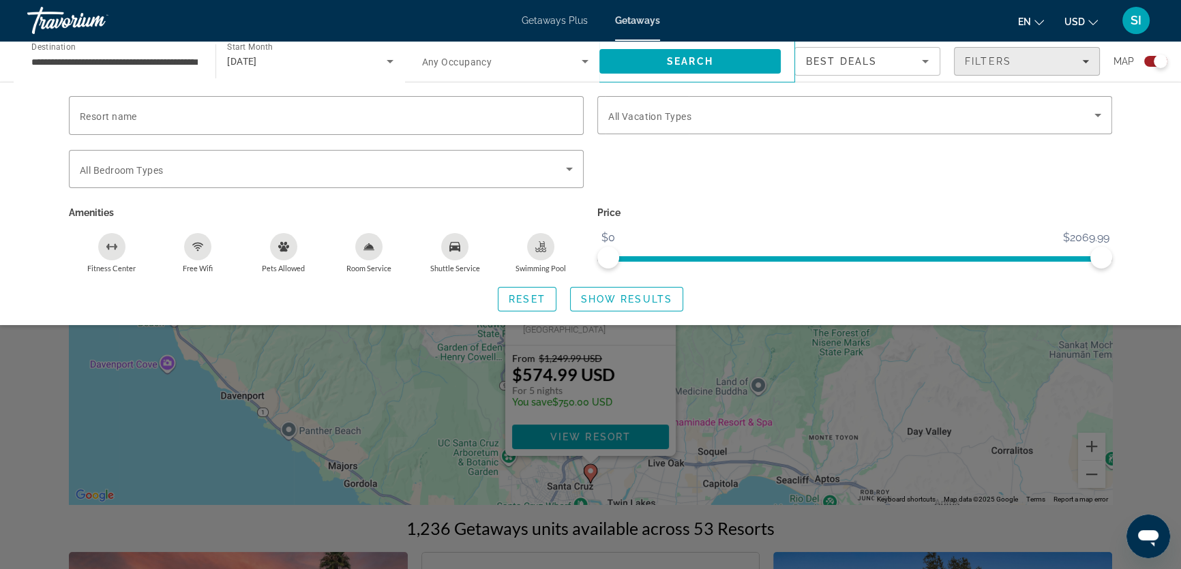
click at [1080, 61] on div "Filters" at bounding box center [1027, 61] width 124 height 11
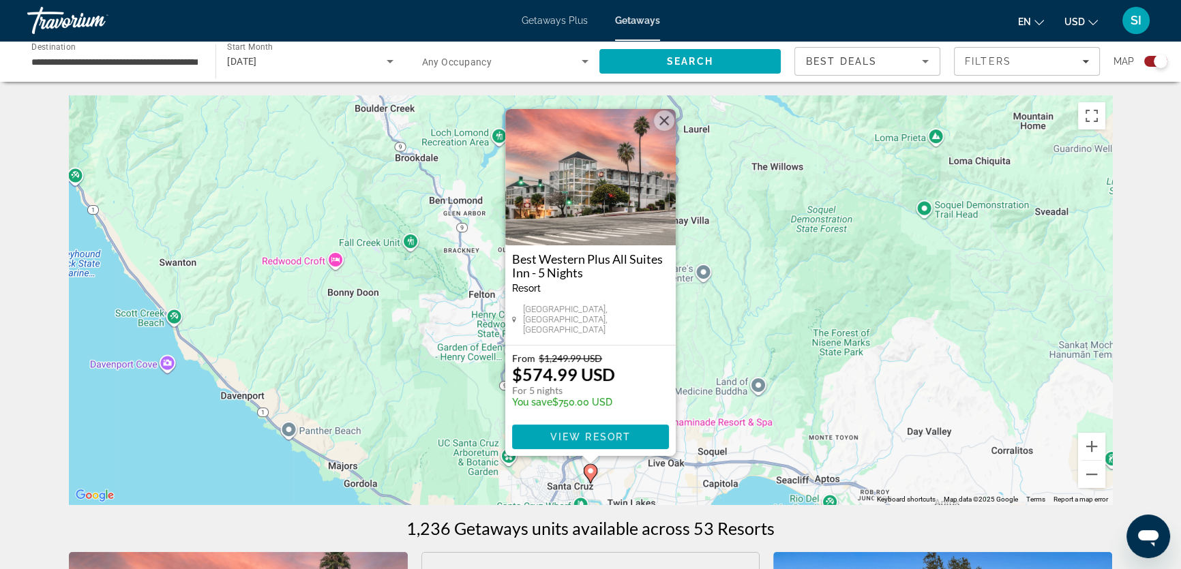
click at [668, 125] on button "Close" at bounding box center [664, 120] width 20 height 20
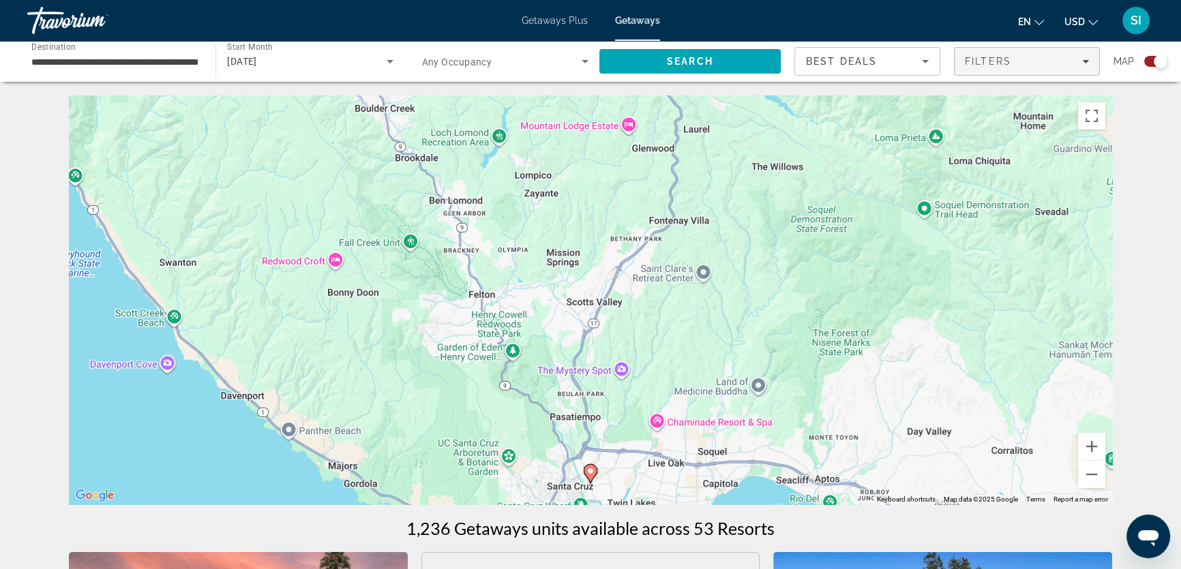
click at [1082, 61] on icon "Filters" at bounding box center [1085, 61] width 7 height 7
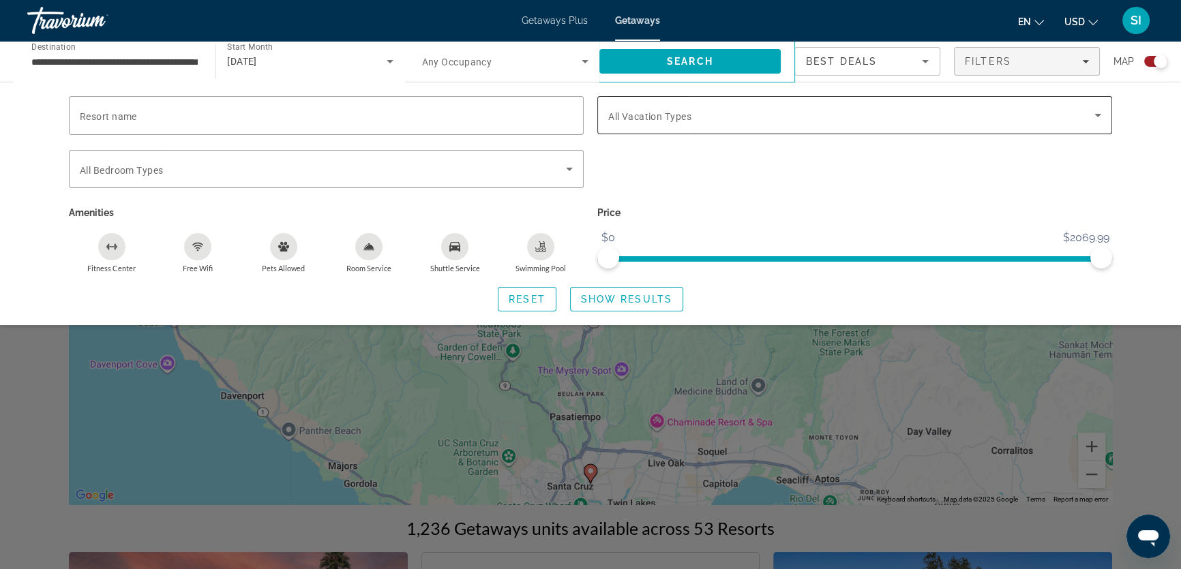
click at [1090, 109] on icon "Search widget" at bounding box center [1097, 115] width 16 height 16
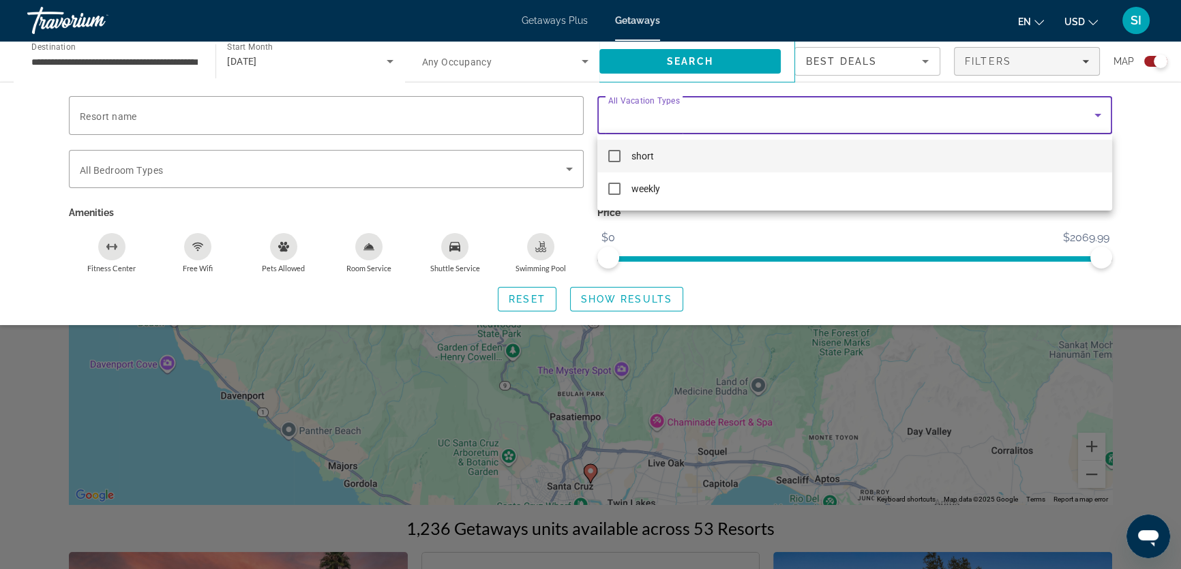
click at [616, 157] on mat-pseudo-checkbox at bounding box center [614, 156] width 12 height 12
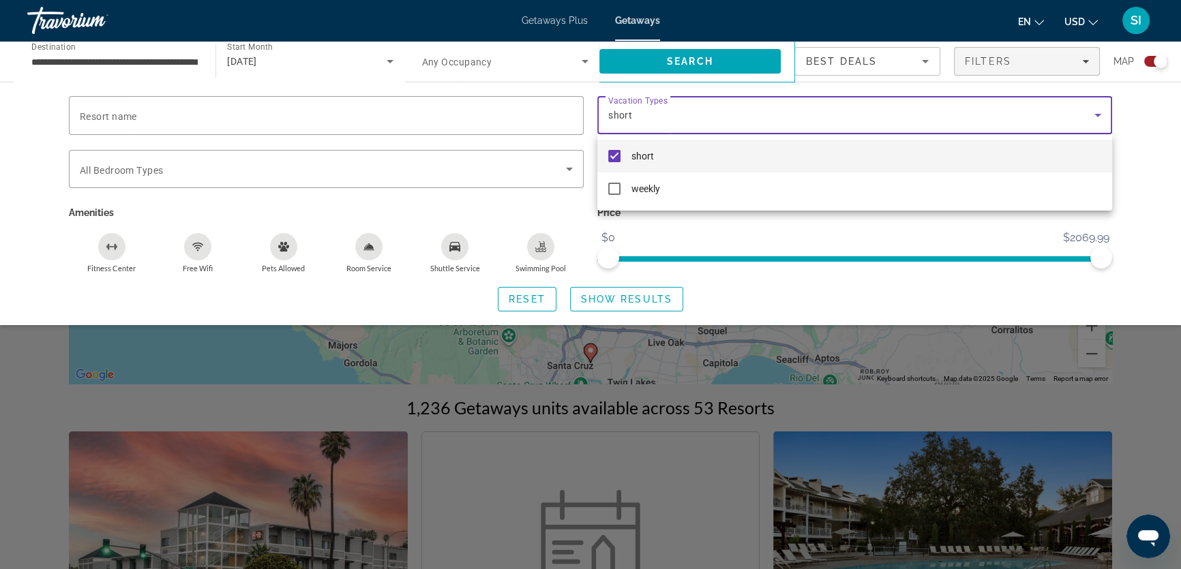
scroll to position [123, 0]
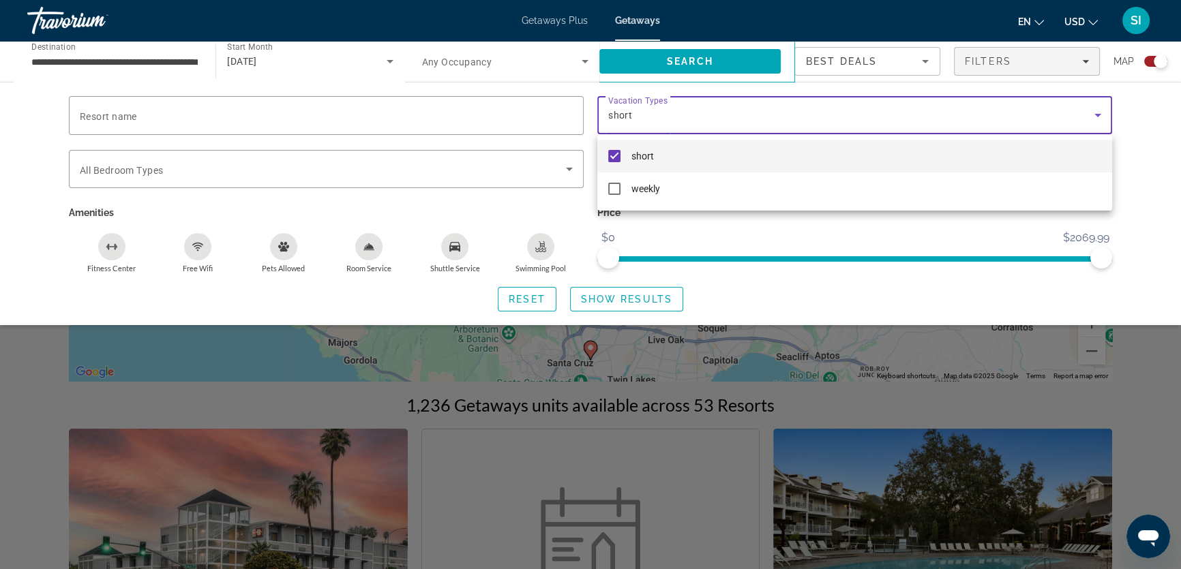
click at [616, 302] on div at bounding box center [590, 284] width 1181 height 569
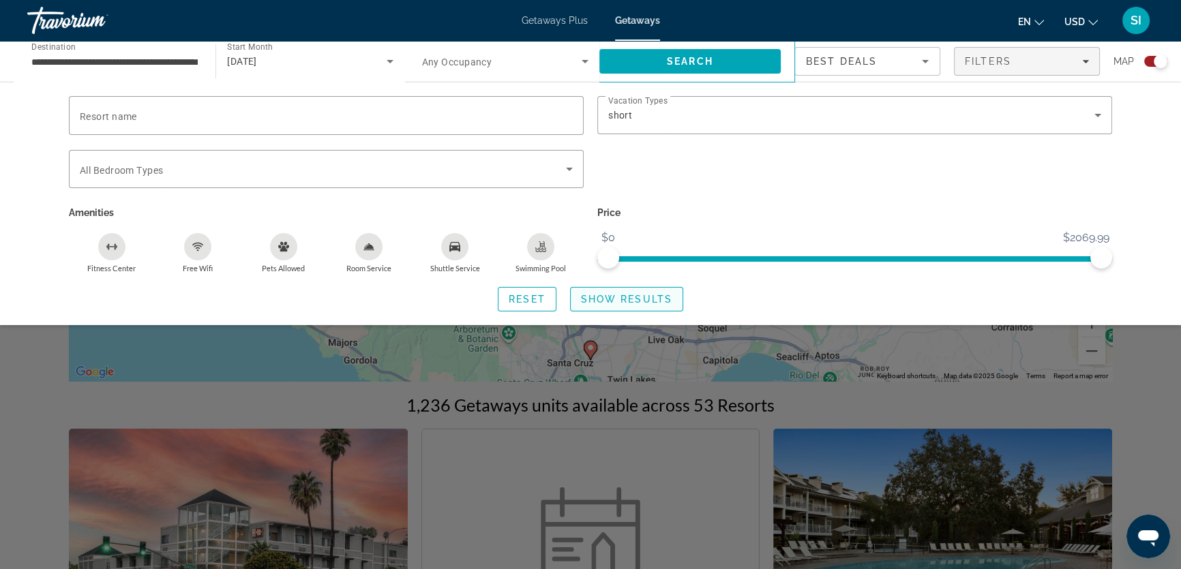
click at [617, 297] on span "Show Results" at bounding box center [626, 299] width 91 height 11
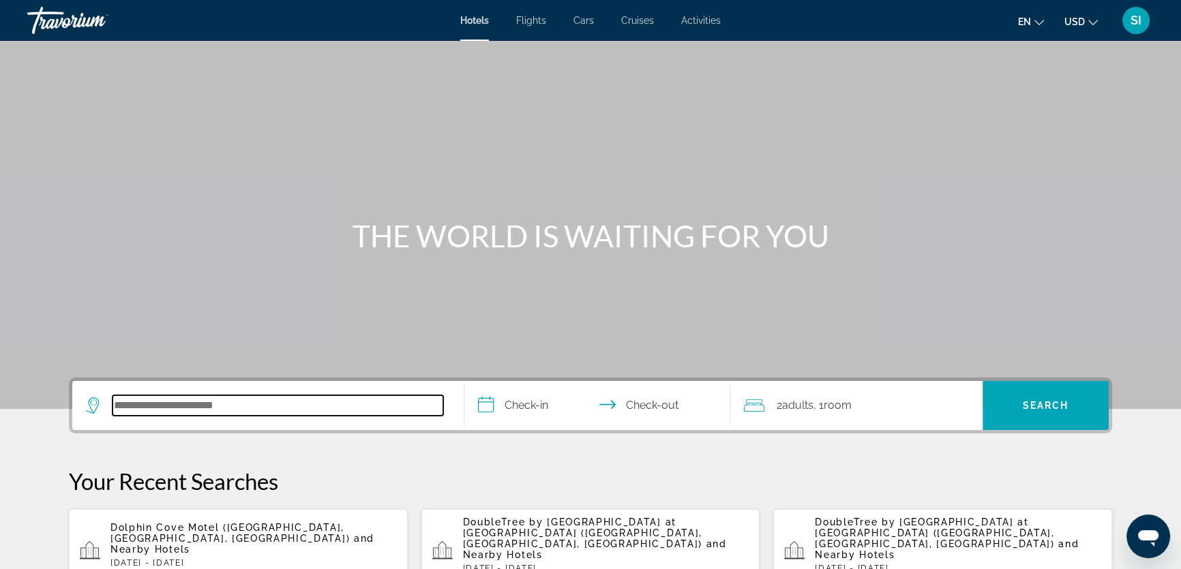
click at [142, 410] on input "Search hotel destination" at bounding box center [277, 405] width 331 height 20
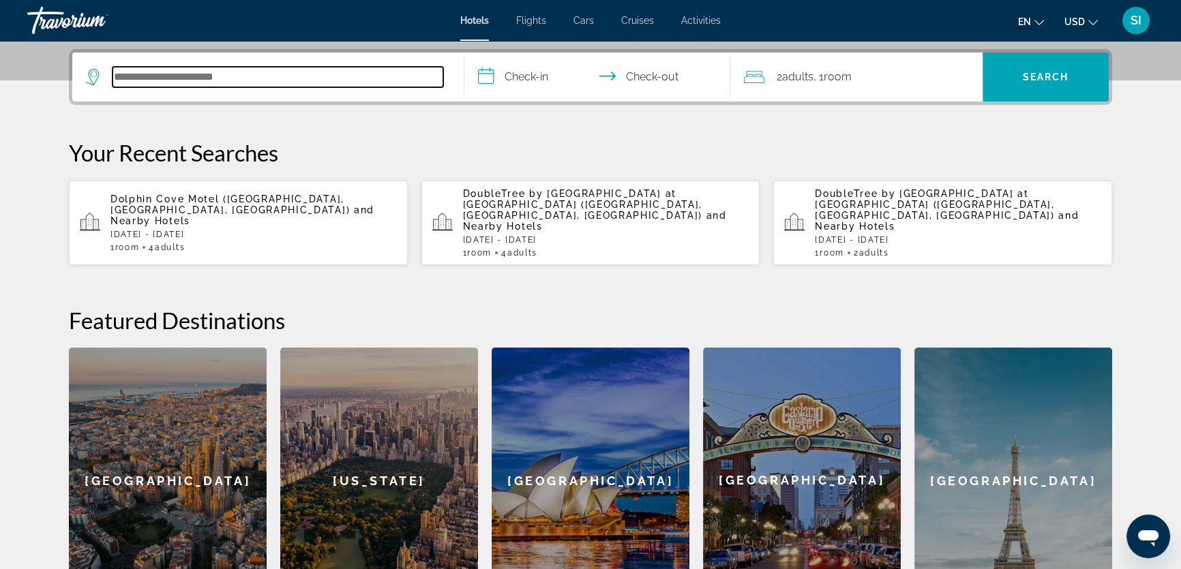
scroll to position [333, 0]
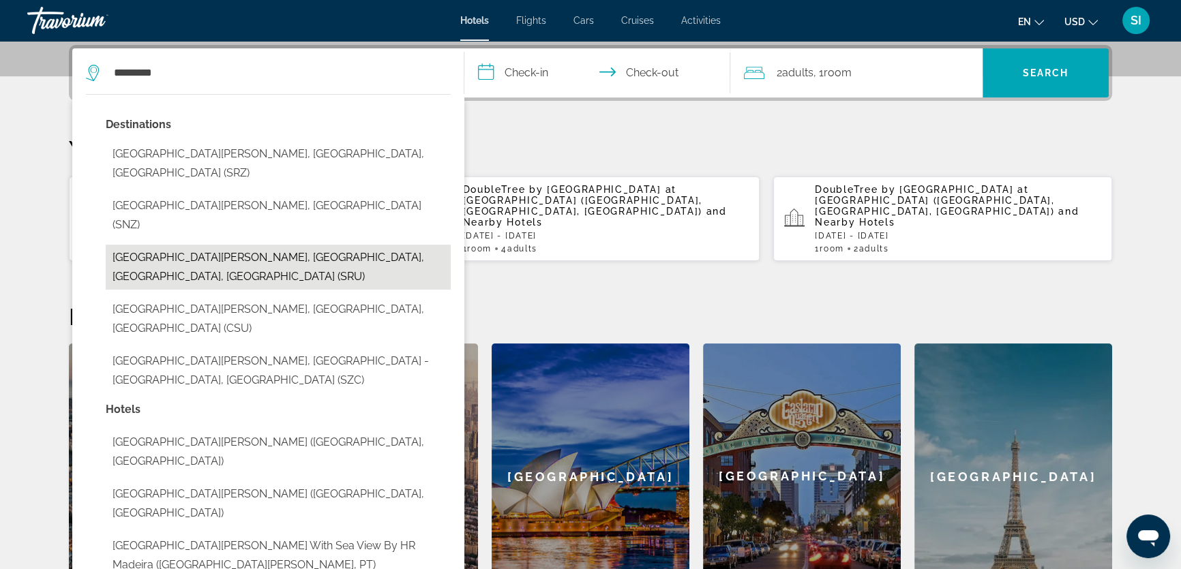
click at [183, 245] on button "[GEOGRAPHIC_DATA][PERSON_NAME], [GEOGRAPHIC_DATA], [GEOGRAPHIC_DATA], [GEOGRAPH…" at bounding box center [278, 267] width 345 height 45
type input "**********"
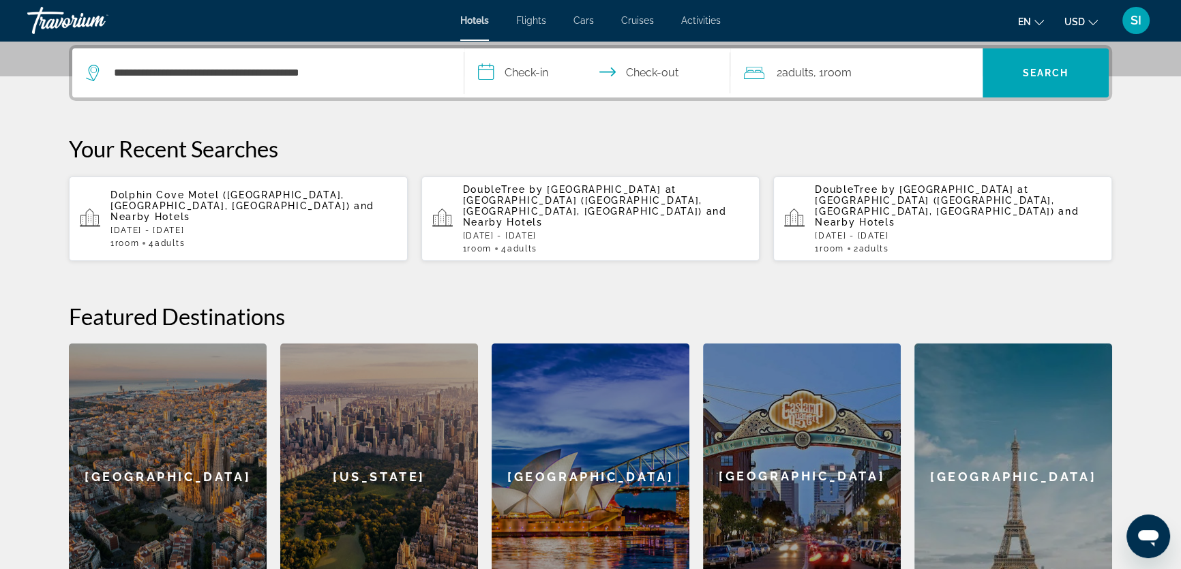
click at [512, 65] on input "**********" at bounding box center [599, 74] width 271 height 53
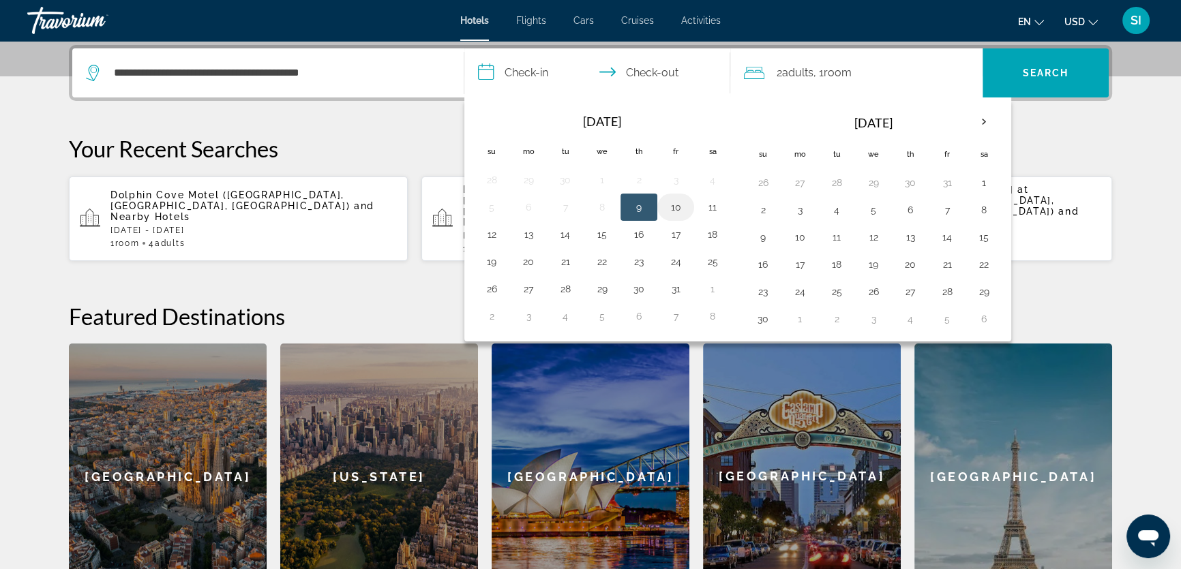
drag, startPoint x: 678, startPoint y: 205, endPoint x: 657, endPoint y: 202, distance: 20.6
click at [678, 204] on button "10" at bounding box center [676, 207] width 22 height 19
click at [490, 232] on button "12" at bounding box center [492, 234] width 22 height 19
type input "**********"
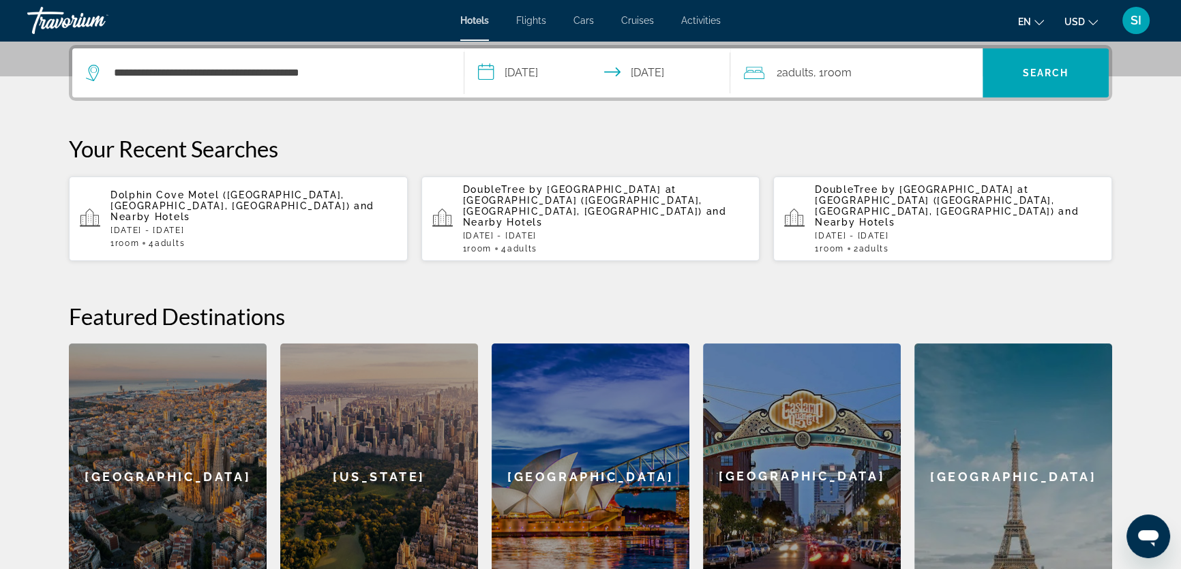
click at [900, 79] on div "2 Adult Adults , 1 Room rooms" at bounding box center [863, 72] width 239 height 19
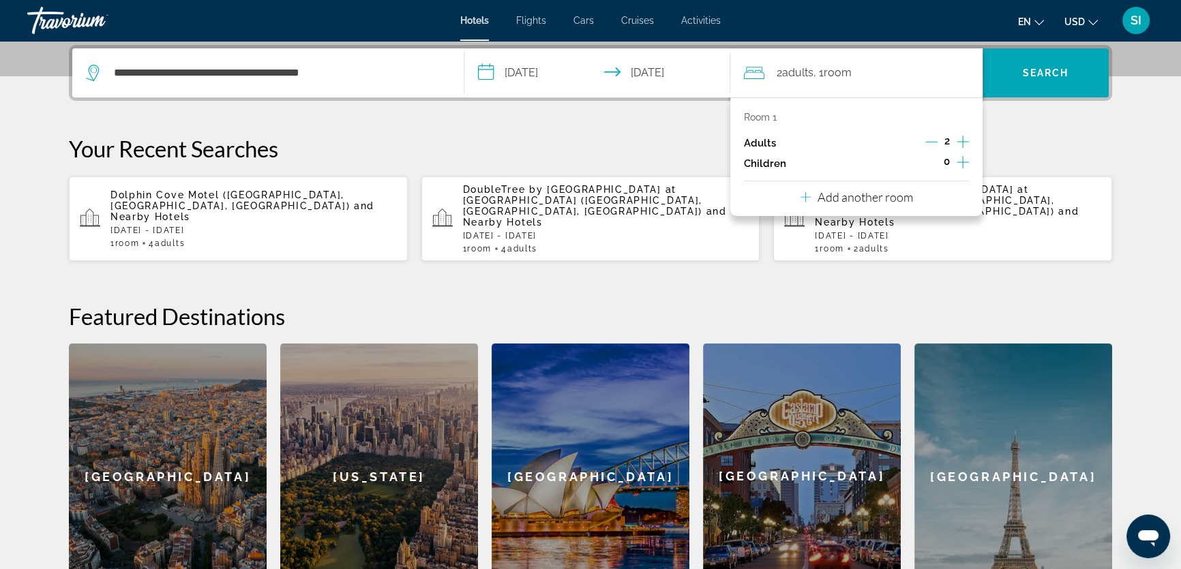
click at [961, 134] on icon "Increment adults" at bounding box center [962, 142] width 12 height 16
click at [1044, 65] on span "Search" at bounding box center [1045, 73] width 126 height 33
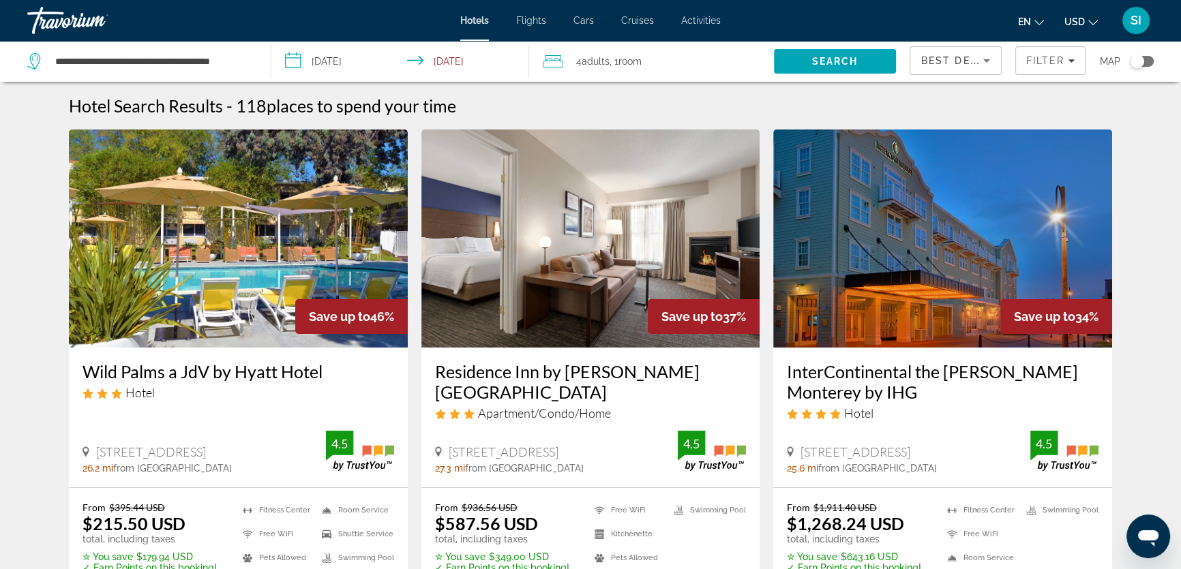
click at [1132, 63] on div "Toggle map" at bounding box center [1137, 62] width 14 height 14
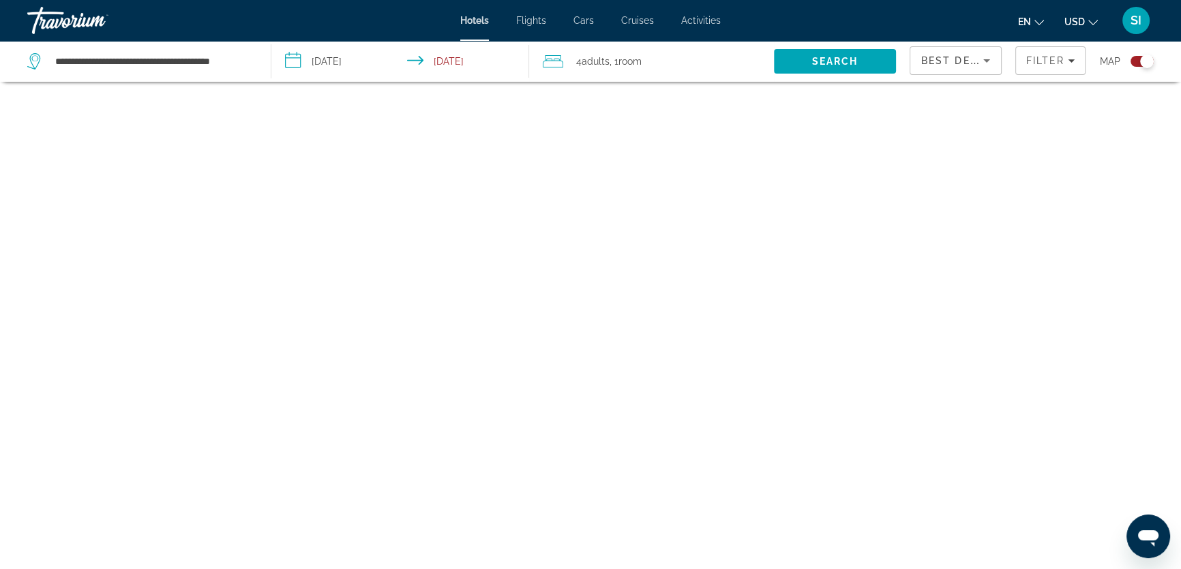
scroll to position [82, 0]
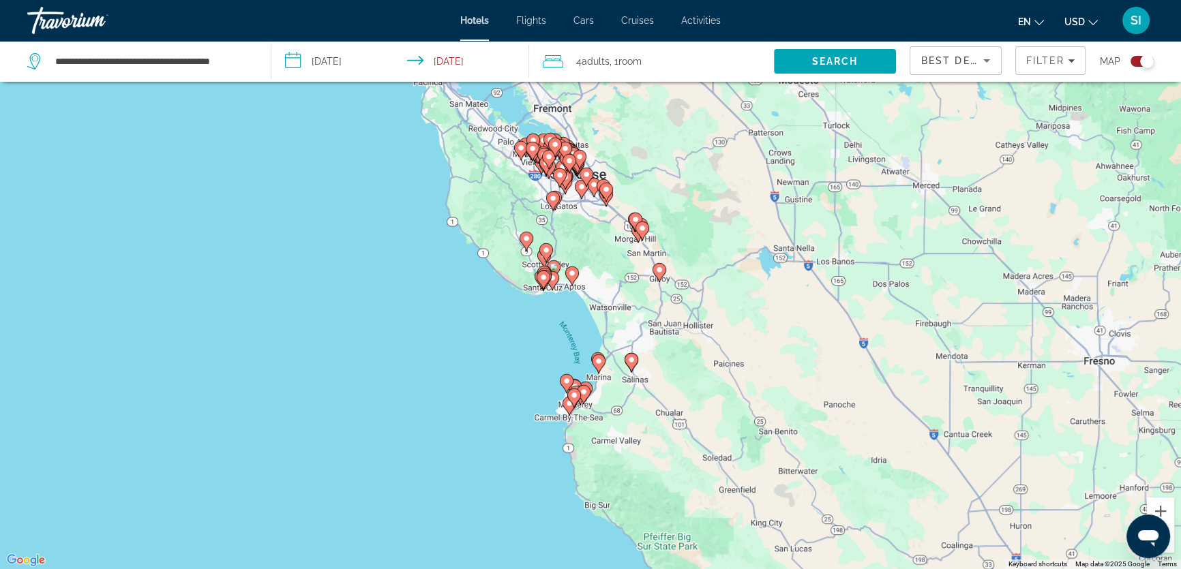
click at [1148, 61] on div "Toggle map" at bounding box center [1147, 62] width 14 height 14
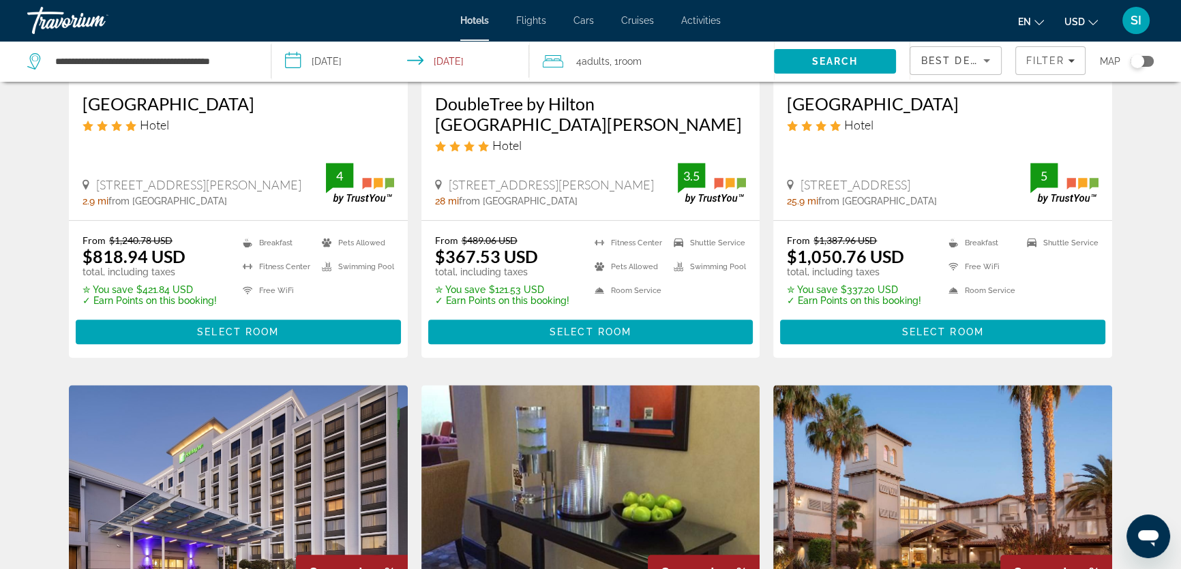
scroll to position [777, 0]
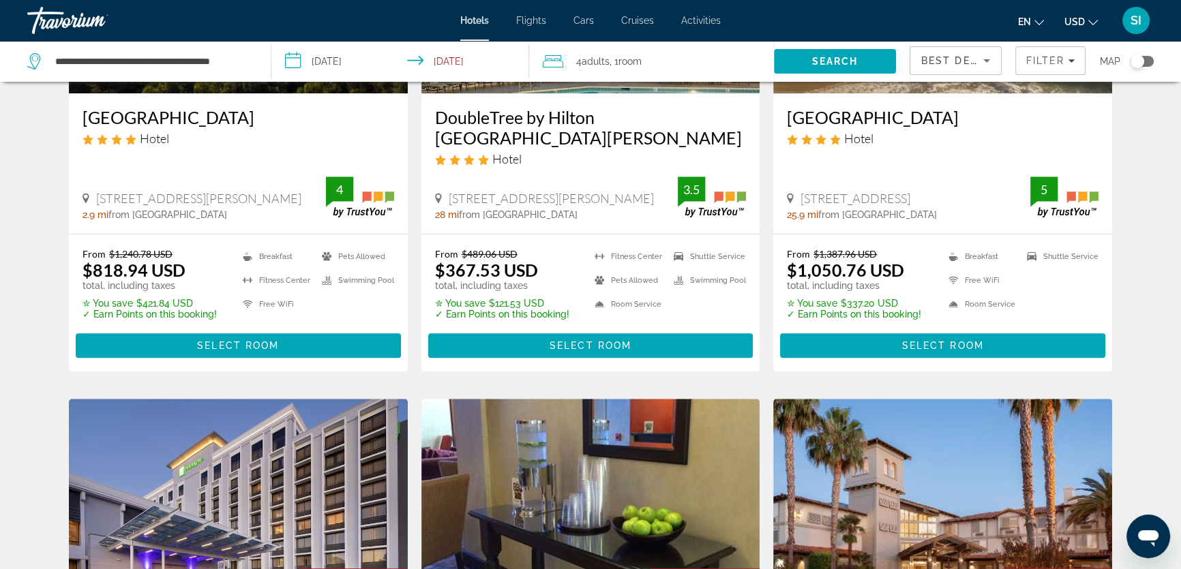
click at [1132, 57] on div "Toggle map" at bounding box center [1137, 62] width 14 height 14
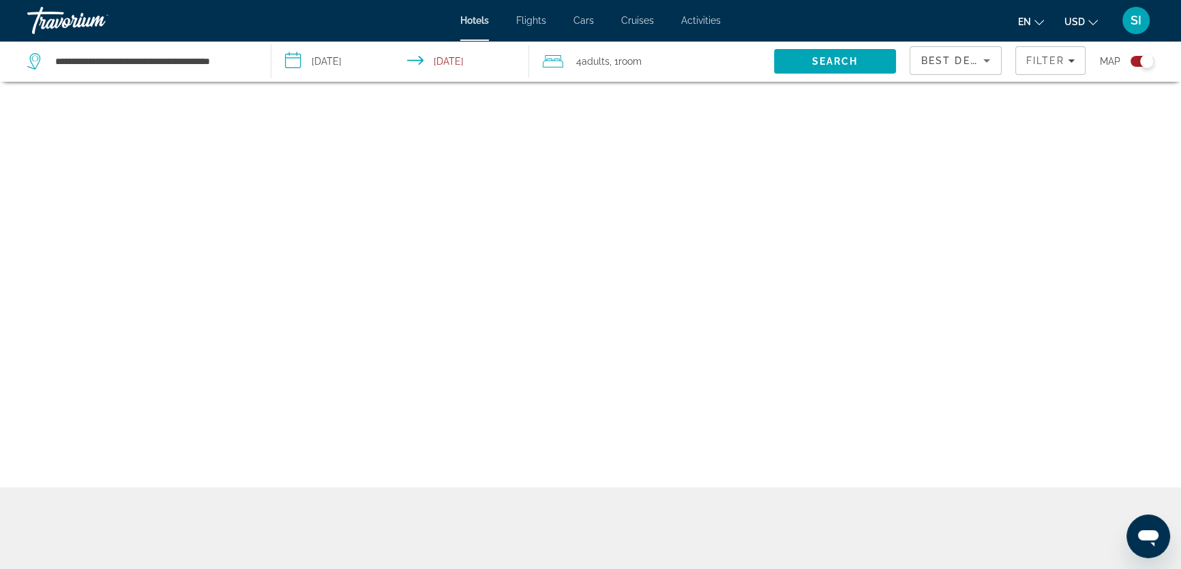
scroll to position [82, 0]
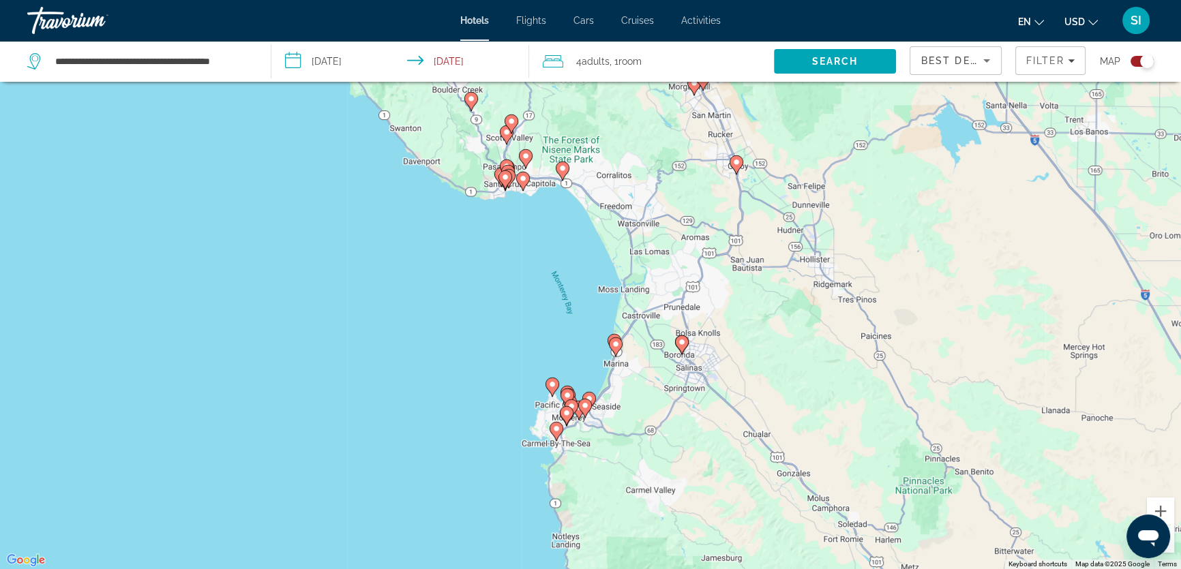
drag, startPoint x: 571, startPoint y: 406, endPoint x: 558, endPoint y: 258, distance: 148.4
click at [560, 255] on div "To activate drag with keyboard, press Alt + Enter. Once in keyboard drag state,…" at bounding box center [590, 284] width 1181 height 569
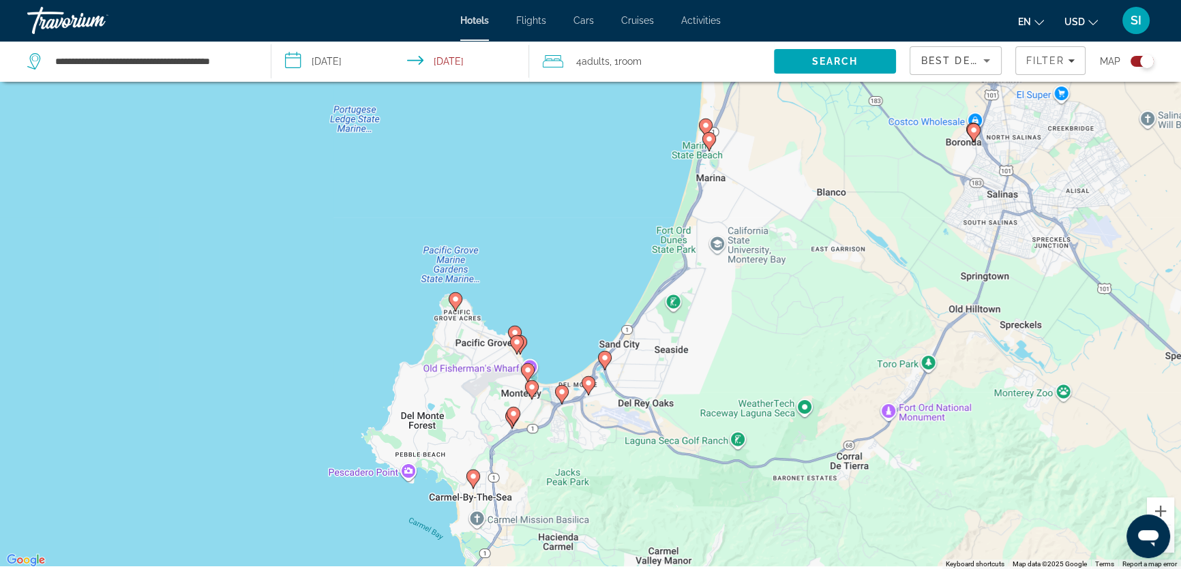
drag, startPoint x: 563, startPoint y: 397, endPoint x: 566, endPoint y: 215, distance: 181.3
click at [566, 215] on div "To activate drag with keyboard, press Alt + Enter. Once in keyboard drag state,…" at bounding box center [590, 284] width 1181 height 569
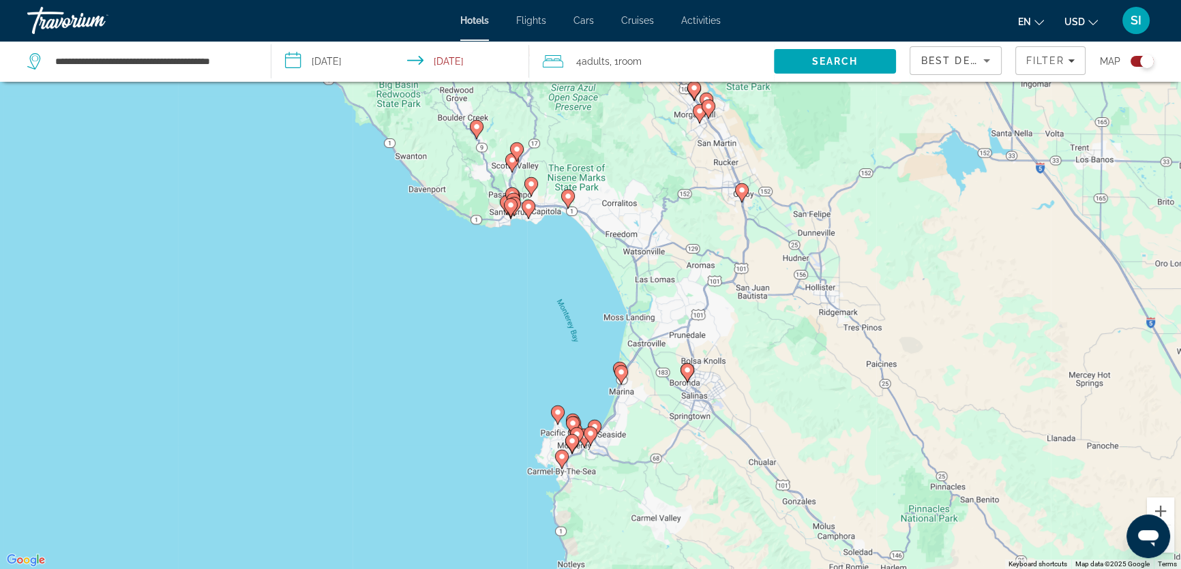
drag, startPoint x: 512, startPoint y: 191, endPoint x: 573, endPoint y: 330, distance: 152.0
click at [573, 330] on div "To activate drag with keyboard, press Alt + Enter. Once in keyboard drag state,…" at bounding box center [590, 284] width 1181 height 569
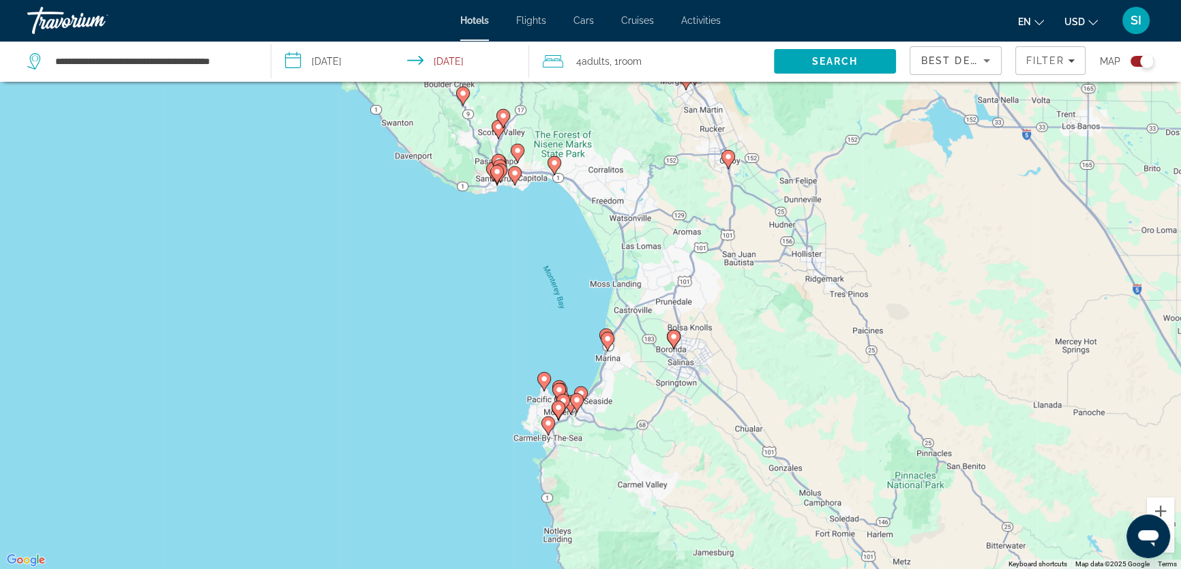
drag, startPoint x: 555, startPoint y: 305, endPoint x: 497, endPoint y: 237, distance: 88.9
click at [498, 238] on div "To activate drag with keyboard, press Alt + Enter. Once in keyboard drag state,…" at bounding box center [590, 284] width 1181 height 569
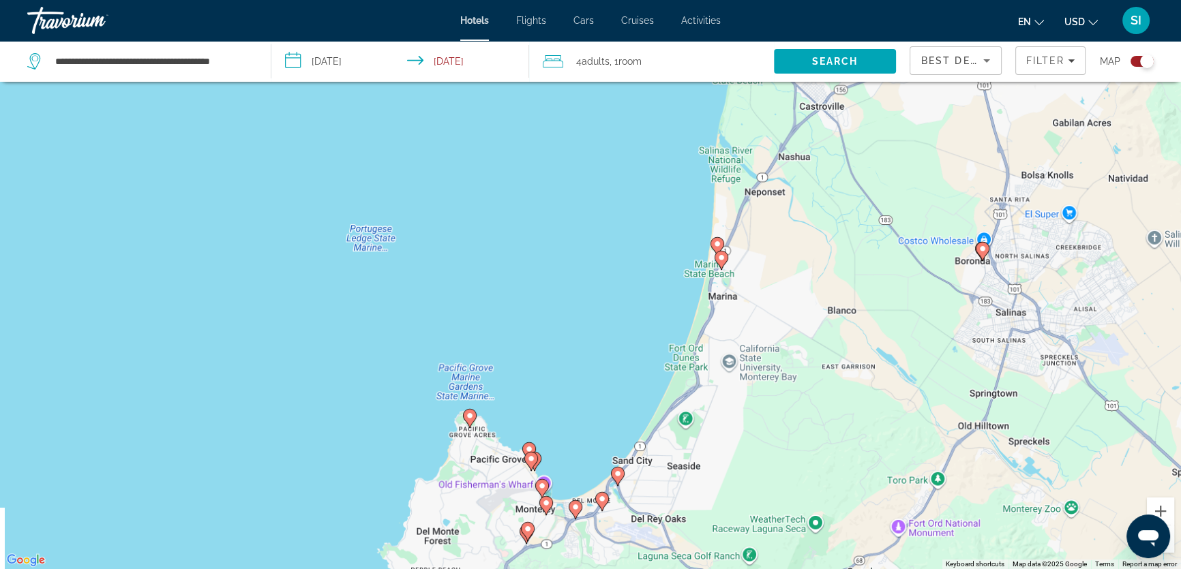
drag, startPoint x: 567, startPoint y: 412, endPoint x: 558, endPoint y: 187, distance: 224.5
click at [558, 187] on div "To activate drag with keyboard, press Alt + Enter. Once in keyboard drag state,…" at bounding box center [590, 284] width 1181 height 569
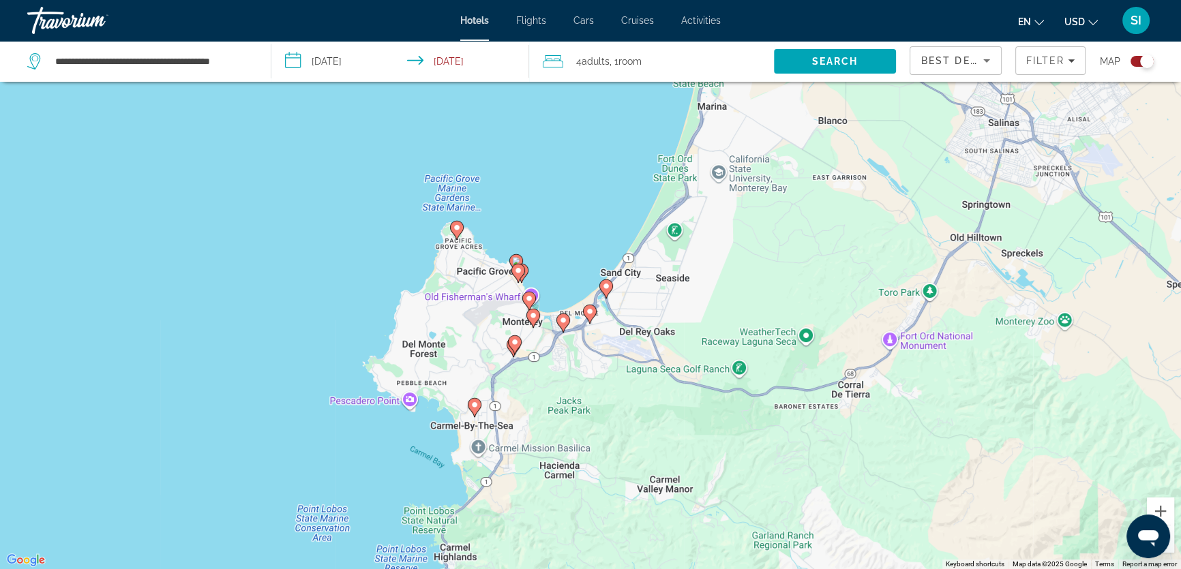
drag, startPoint x: 547, startPoint y: 354, endPoint x: 549, endPoint y: 268, distance: 86.6
click at [549, 268] on div "To activate drag with keyboard, press Alt + Enter. Once in keyboard drag state,…" at bounding box center [590, 284] width 1181 height 569
click at [602, 286] on image "Main content" at bounding box center [606, 286] width 8 height 8
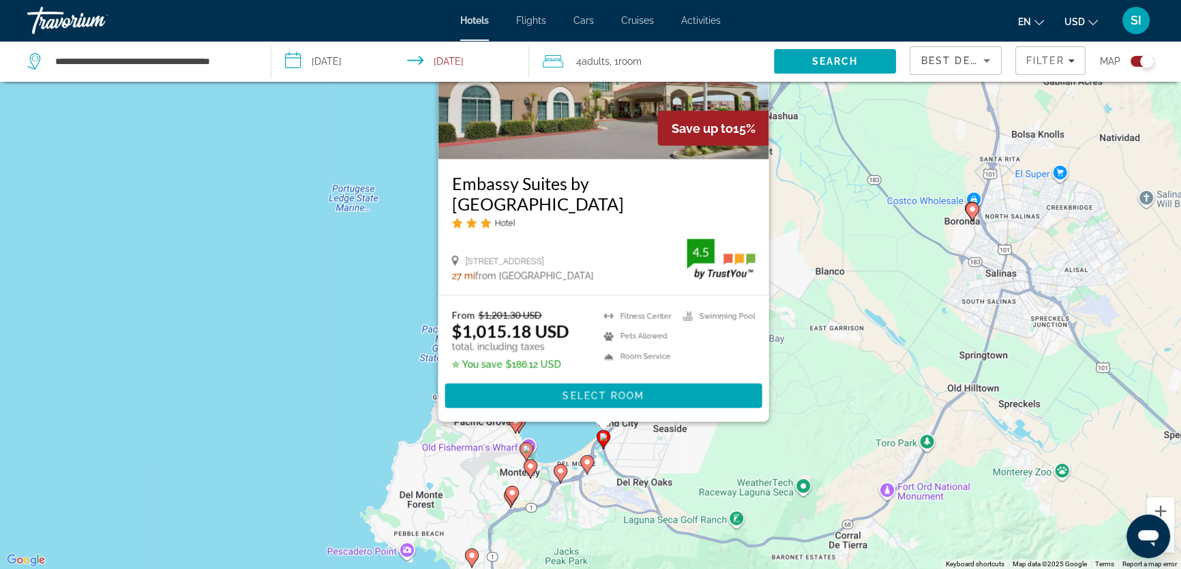
drag, startPoint x: 327, startPoint y: 414, endPoint x: 324, endPoint y: 305, distance: 109.1
click at [324, 305] on div "To activate drag with keyboard, press Alt + Enter. Once in keyboard drag state,…" at bounding box center [590, 284] width 1181 height 569
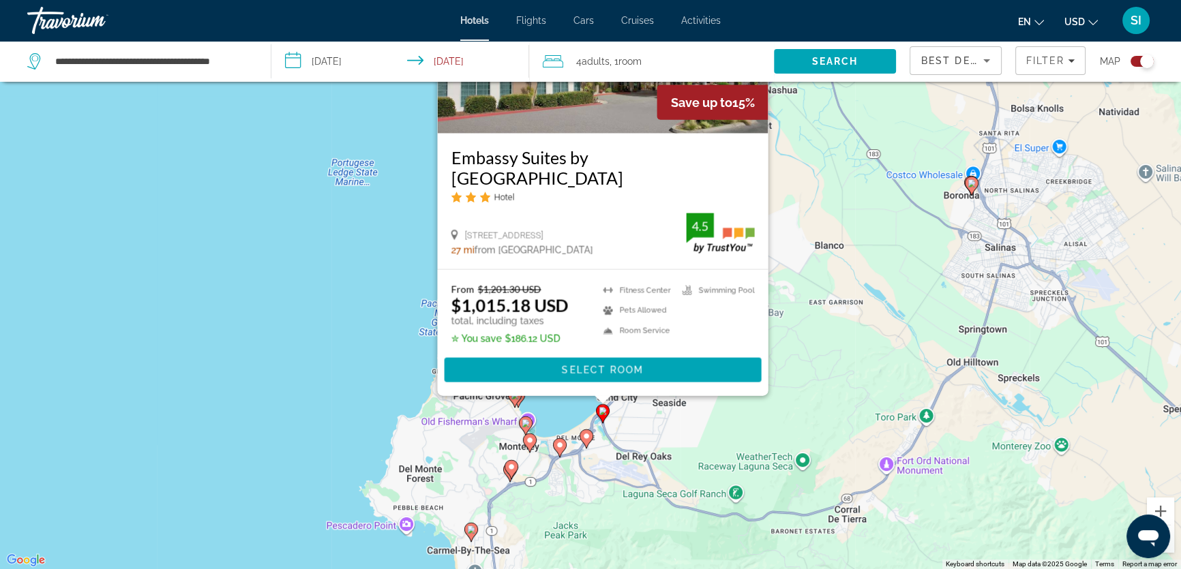
click at [586, 435] on image "Main content" at bounding box center [586, 436] width 8 height 8
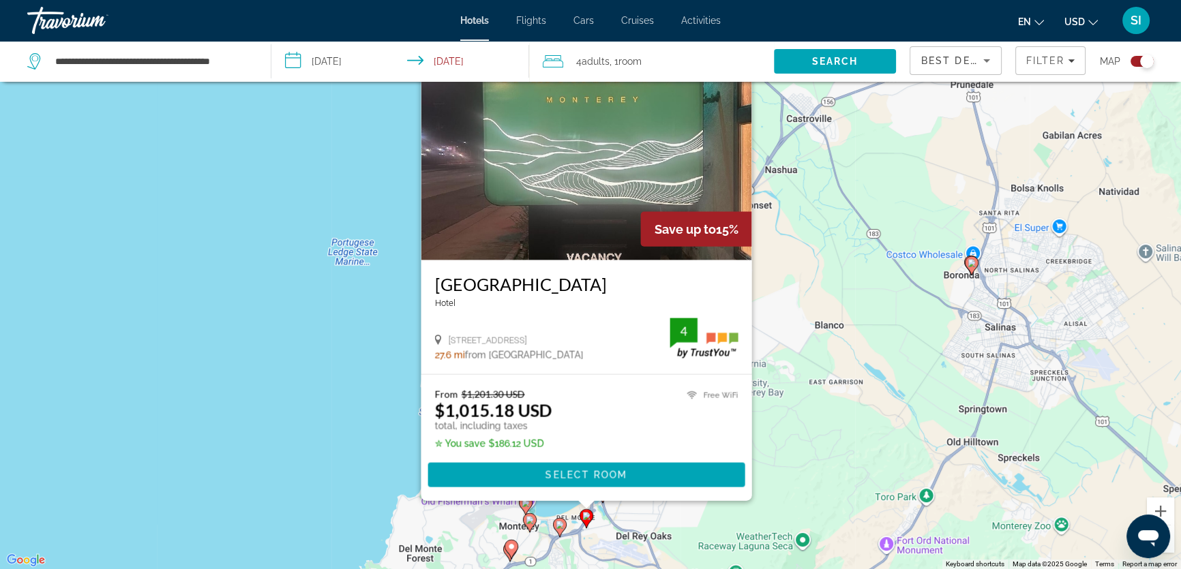
click at [369, 421] on div "To activate drag with keyboard, press Alt + Enter. Once in keyboard drag state,…" at bounding box center [590, 284] width 1181 height 569
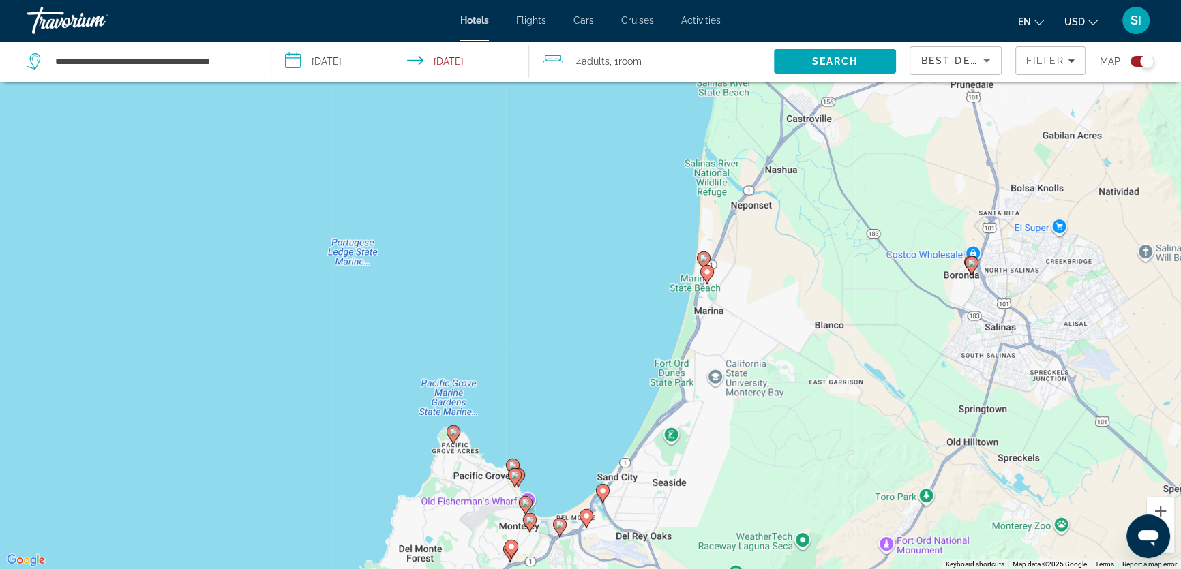
click at [559, 523] on image "Main content" at bounding box center [560, 525] width 8 height 8
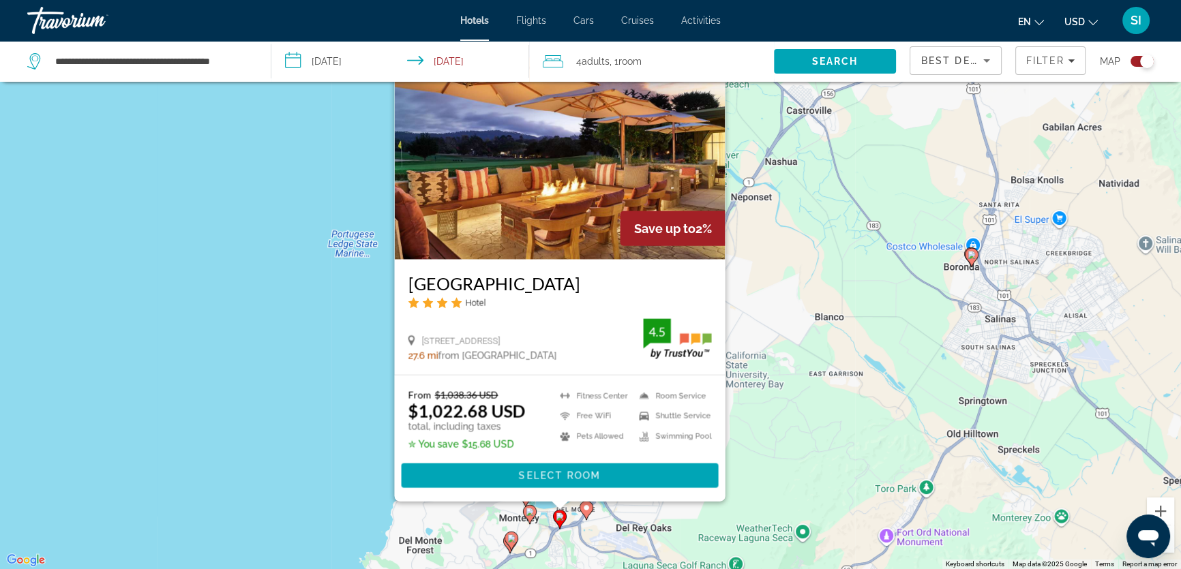
click at [369, 478] on div "To activate drag with keyboard, press Alt + Enter. Once in keyboard drag state,…" at bounding box center [590, 284] width 1181 height 569
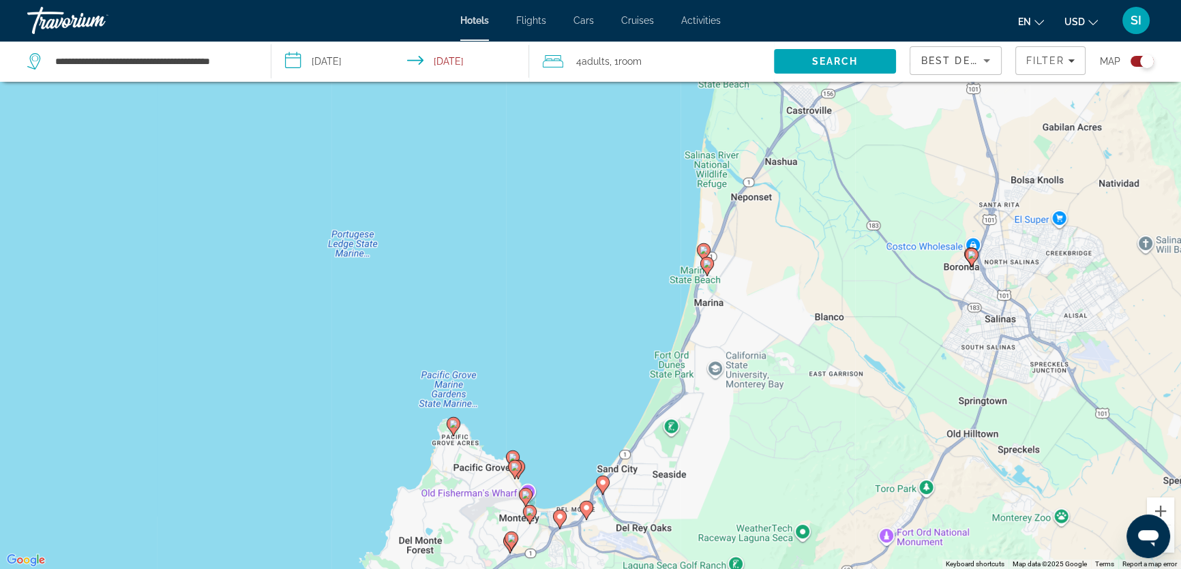
click at [528, 493] on image "Main content" at bounding box center [525, 495] width 8 height 8
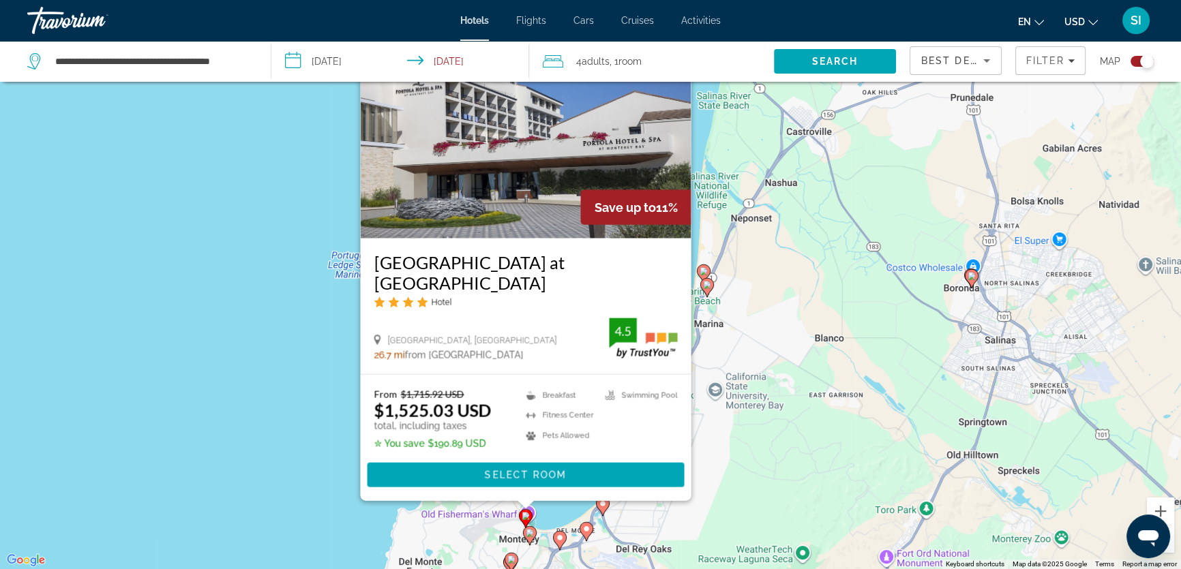
click at [277, 457] on div "To activate drag with keyboard, press Alt + Enter. Once in keyboard drag state,…" at bounding box center [590, 284] width 1181 height 569
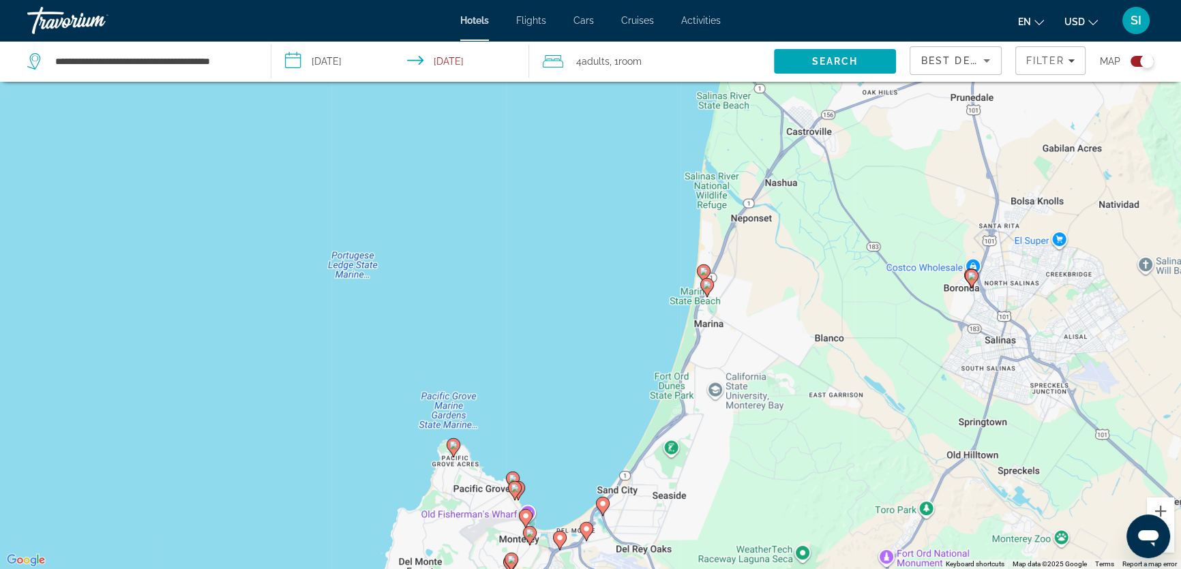
click at [517, 490] on image "Main content" at bounding box center [515, 488] width 8 height 8
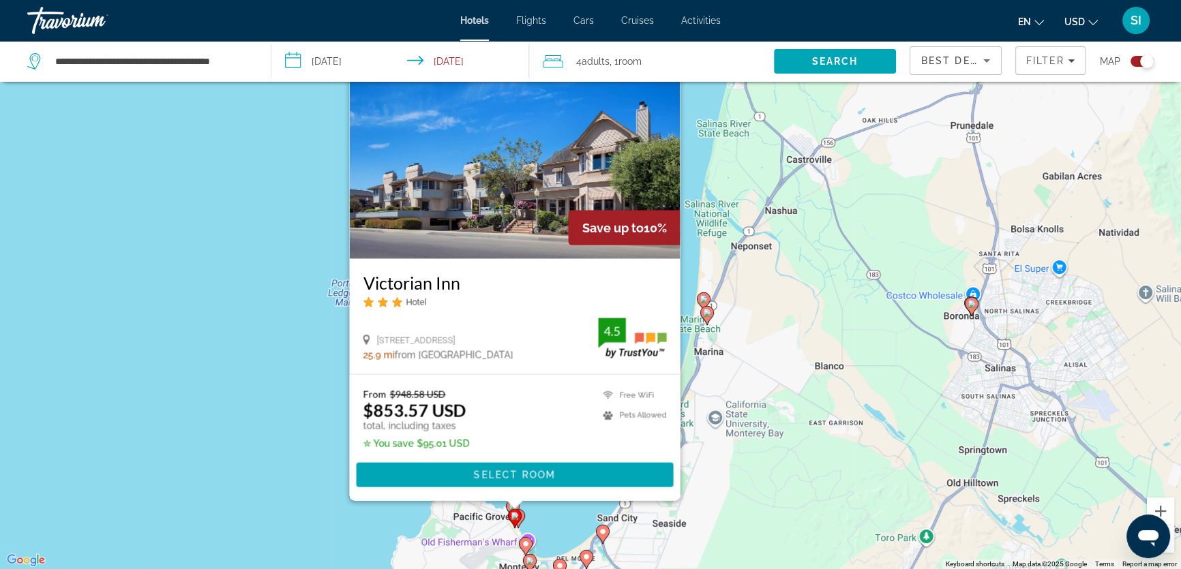
click at [292, 465] on div "To activate drag with keyboard, press Alt + Enter. Once in keyboard drag state,…" at bounding box center [590, 284] width 1181 height 569
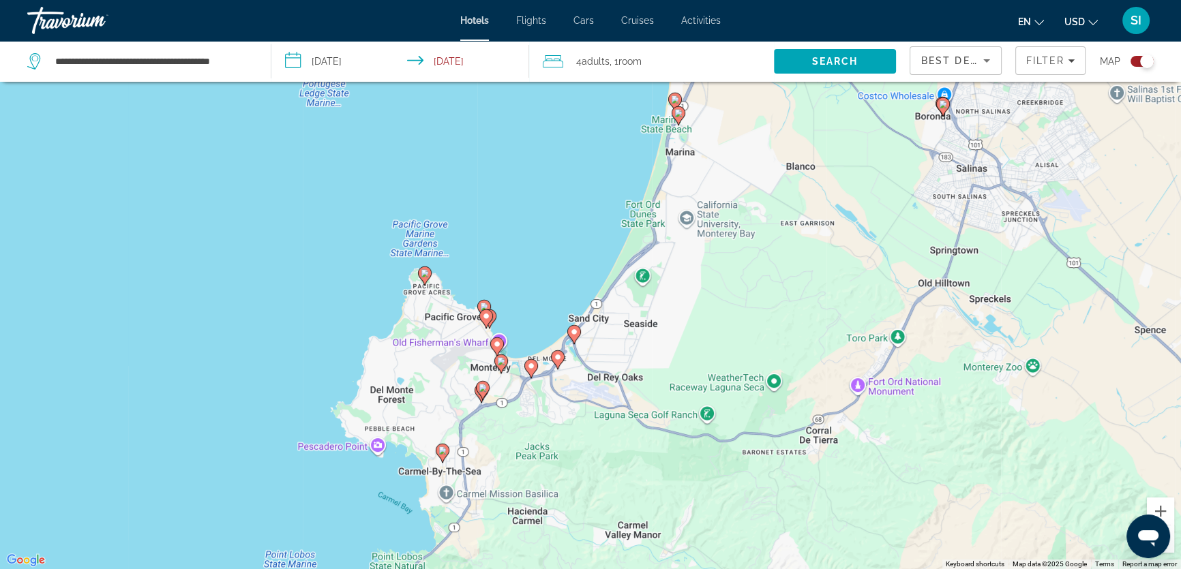
drag, startPoint x: 538, startPoint y: 476, endPoint x: 507, endPoint y: 277, distance: 202.1
click at [507, 277] on div "To activate drag with keyboard, press Alt + Enter. Once in keyboard drag state,…" at bounding box center [590, 284] width 1181 height 569
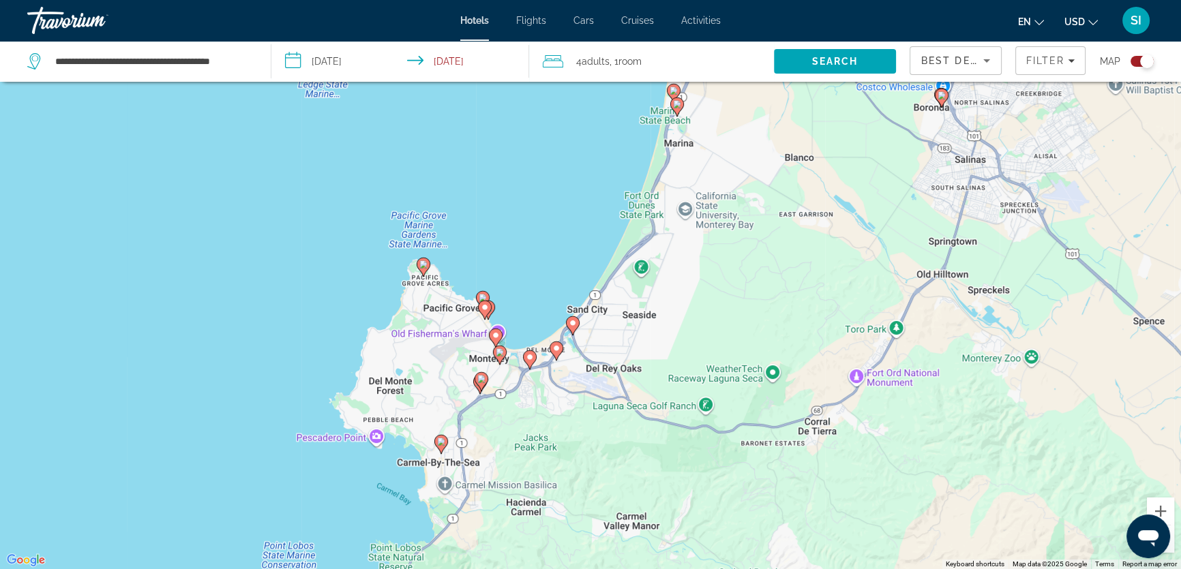
click at [480, 305] on icon "Main content" at bounding box center [485, 310] width 12 height 18
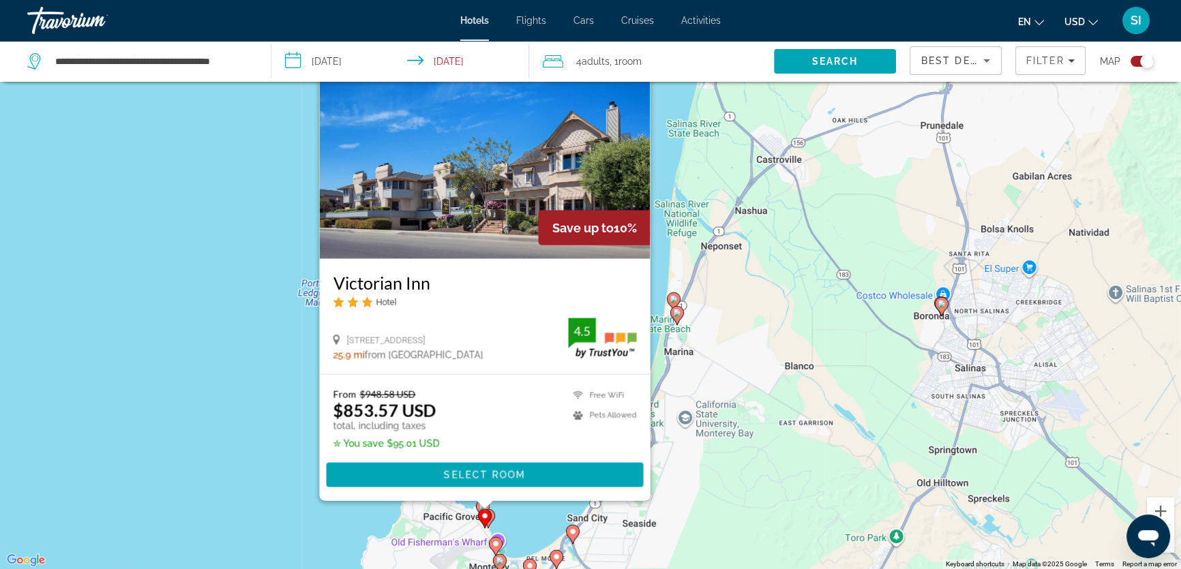
click at [200, 308] on div "To activate drag with keyboard, press Alt + Enter. Once in keyboard drag state,…" at bounding box center [590, 284] width 1181 height 569
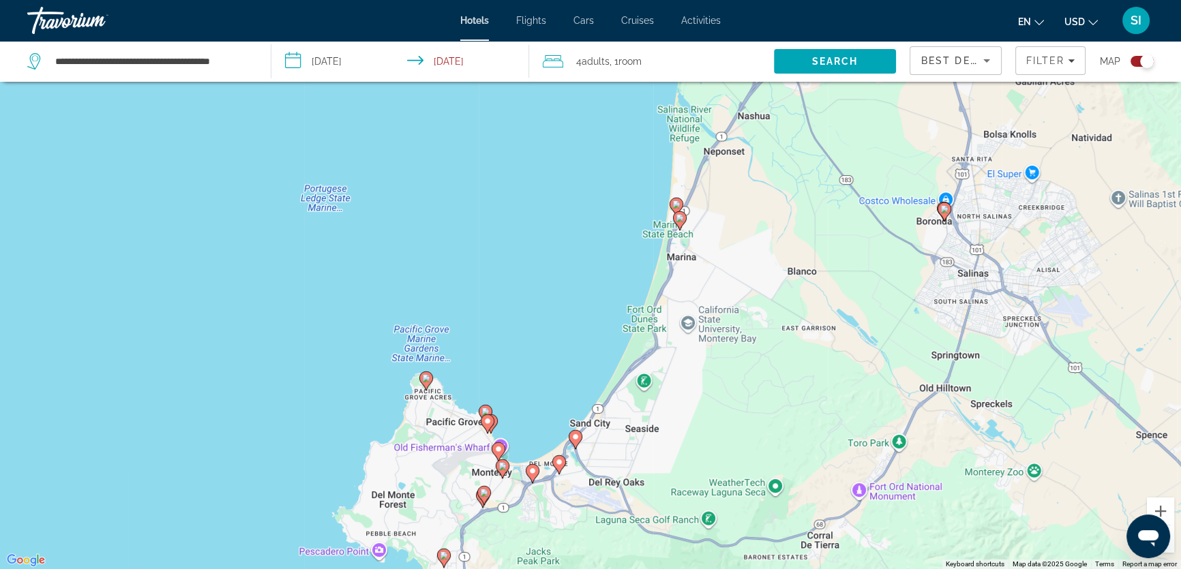
drag, startPoint x: 487, startPoint y: 476, endPoint x: 489, endPoint y: 388, distance: 88.0
click at [489, 388] on div "To activate drag with keyboard, press Alt + Enter. Once in keyboard drag state,…" at bounding box center [590, 284] width 1181 height 569
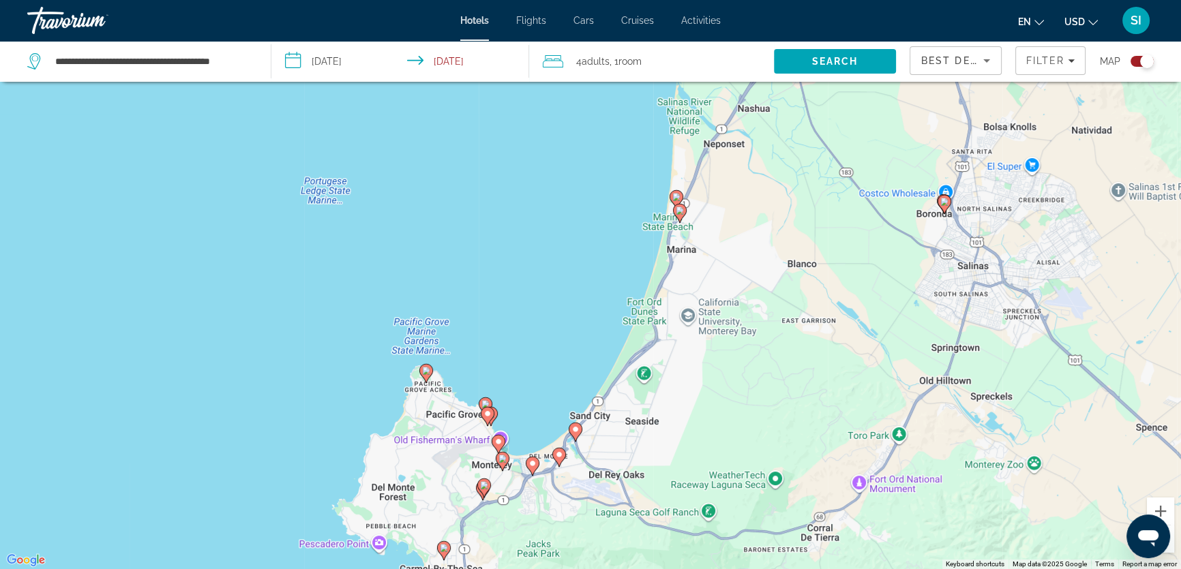
click at [429, 370] on image "Main content" at bounding box center [426, 371] width 8 height 8
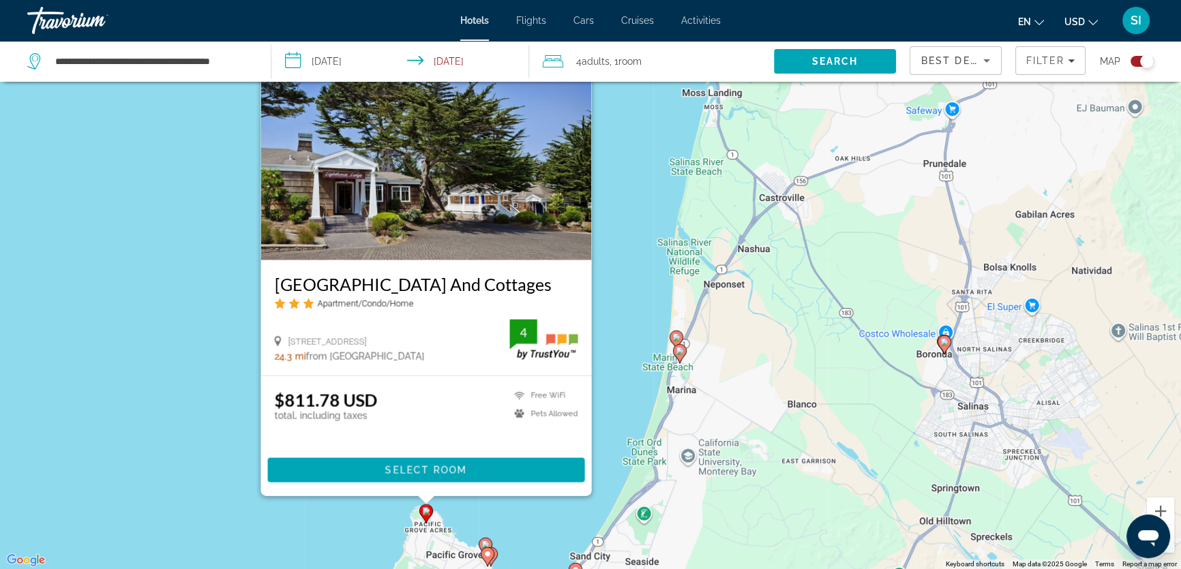
click at [203, 367] on div "To activate drag with keyboard, press Alt + Enter. Once in keyboard drag state,…" at bounding box center [590, 284] width 1181 height 569
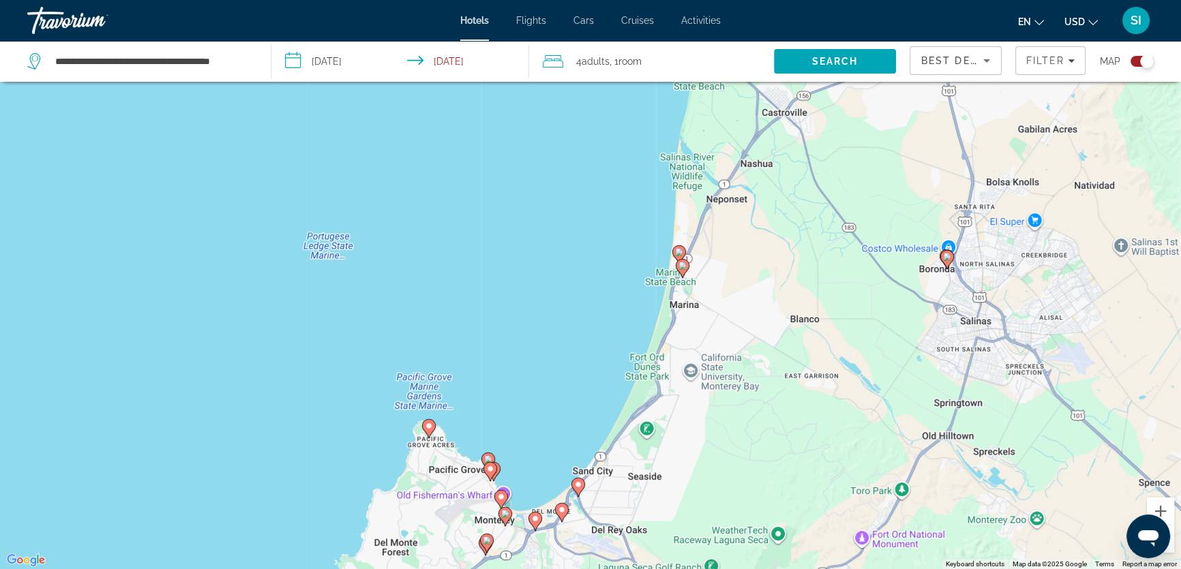
drag, startPoint x: 477, startPoint y: 445, endPoint x: 480, endPoint y: 356, distance: 89.3
click at [480, 356] on div "To activate drag with keyboard, press Alt + Enter. Once in keyboard drag state,…" at bounding box center [590, 284] width 1181 height 569
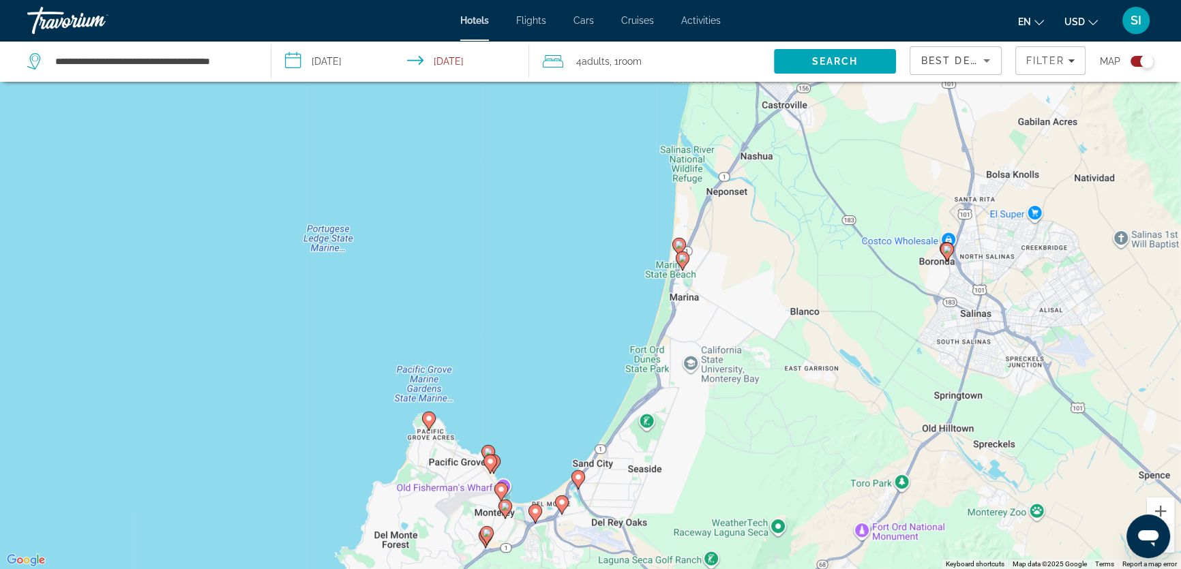
click at [489, 453] on image "Main content" at bounding box center [488, 452] width 8 height 8
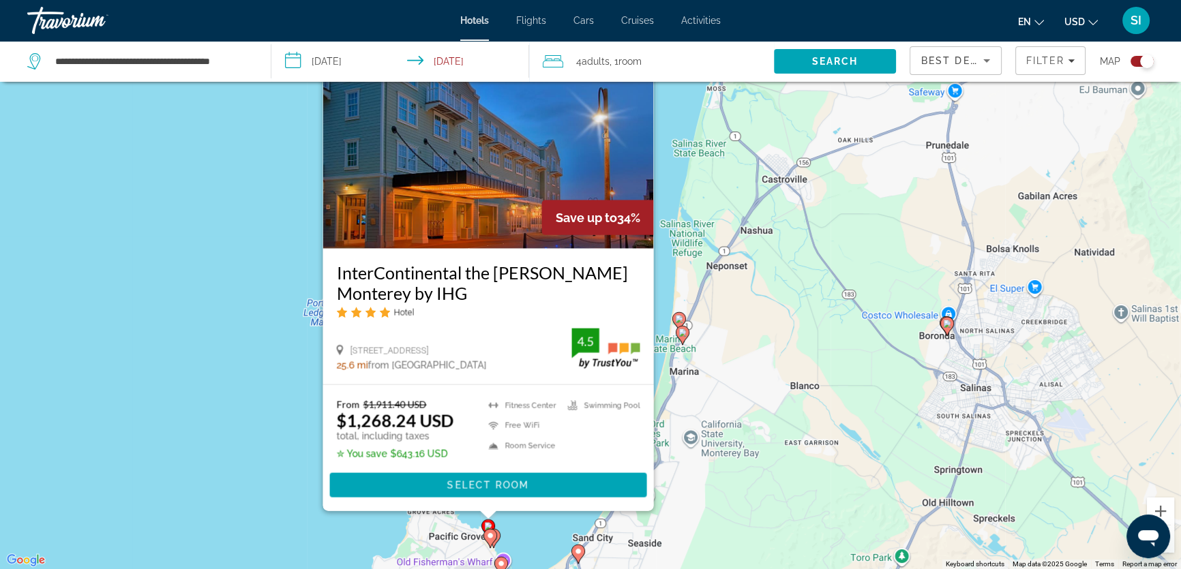
click at [254, 416] on div "To activate drag with keyboard, press Alt + Enter. Once in keyboard drag state,…" at bounding box center [590, 284] width 1181 height 569
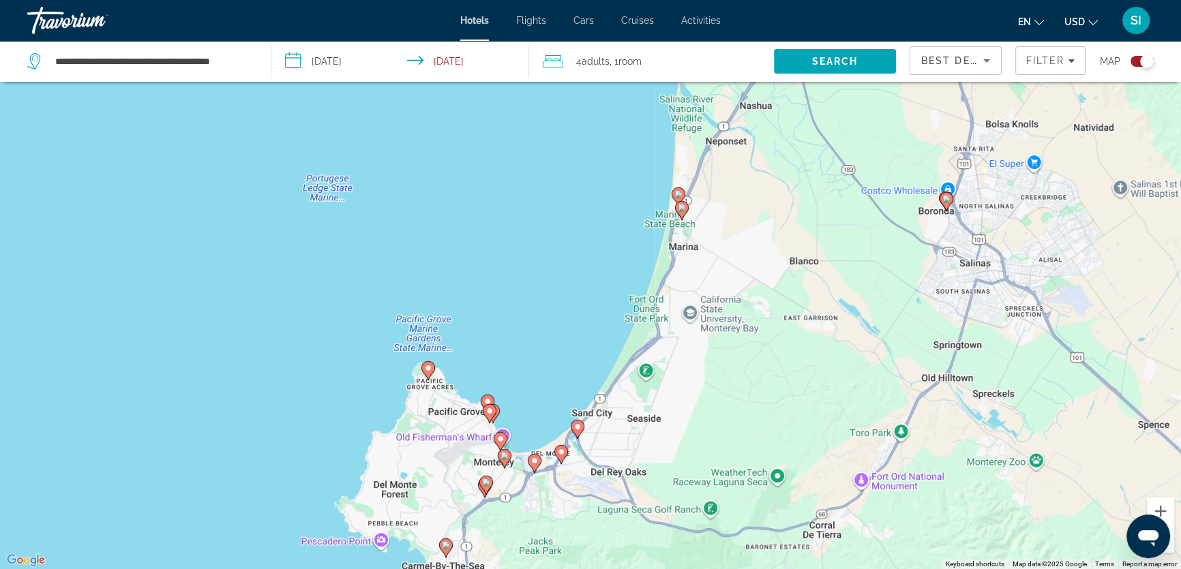
drag, startPoint x: 491, startPoint y: 482, endPoint x: 490, endPoint y: 367, distance: 115.2
click at [490, 367] on div "To activate drag with keyboard, press Alt + Enter. Once in keyboard drag state,…" at bounding box center [590, 284] width 1181 height 569
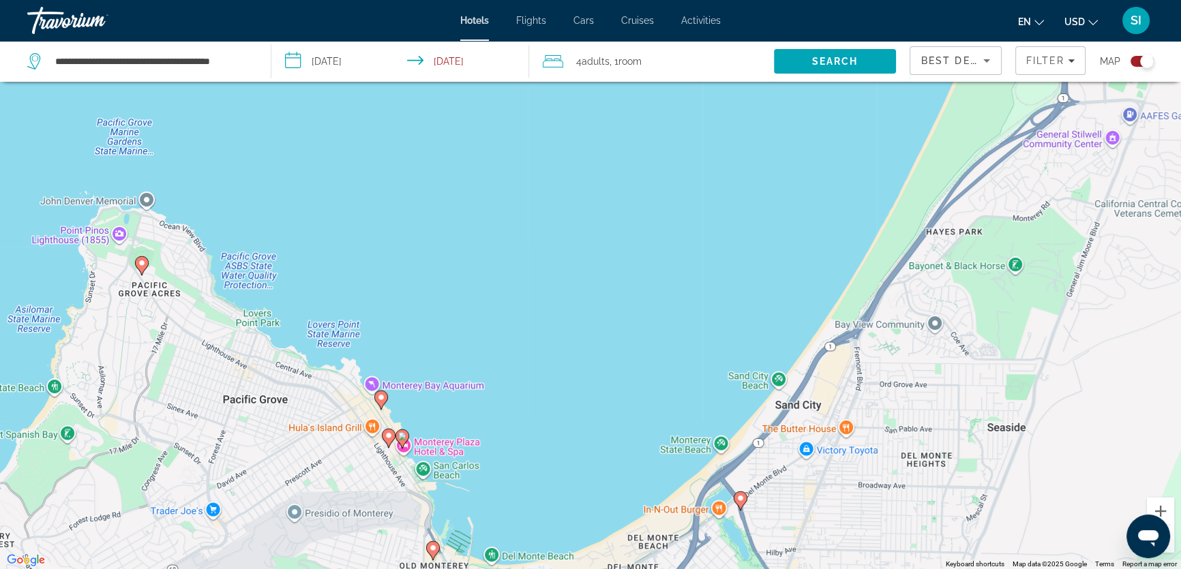
click at [403, 435] on image "Main content" at bounding box center [402, 436] width 8 height 8
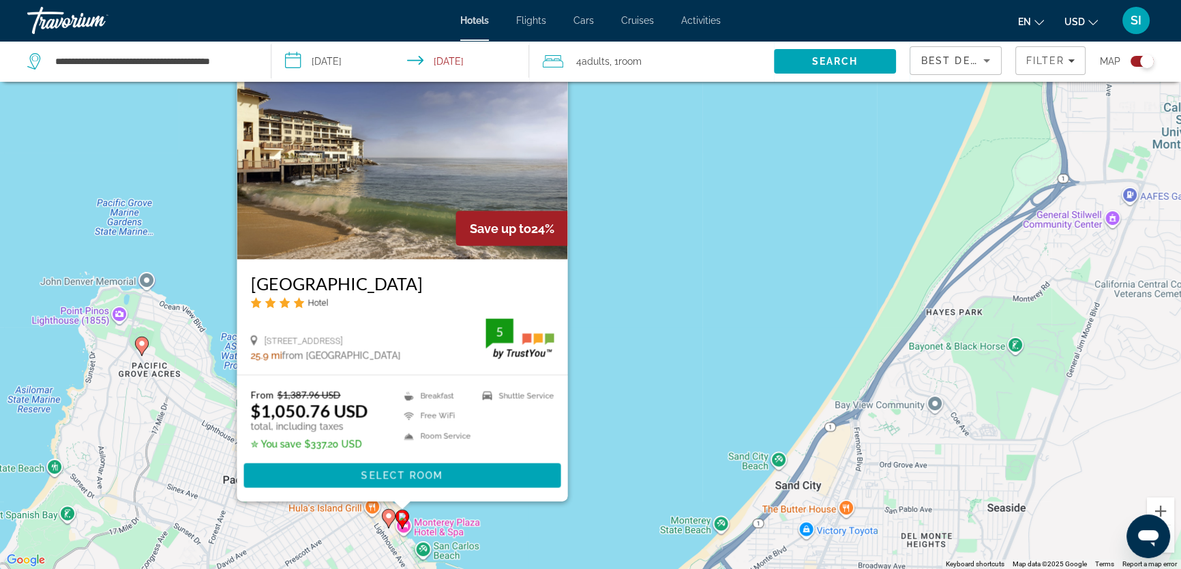
click at [596, 434] on div "To activate drag with keyboard, press Alt + Enter. Once in keyboard drag state,…" at bounding box center [590, 284] width 1181 height 569
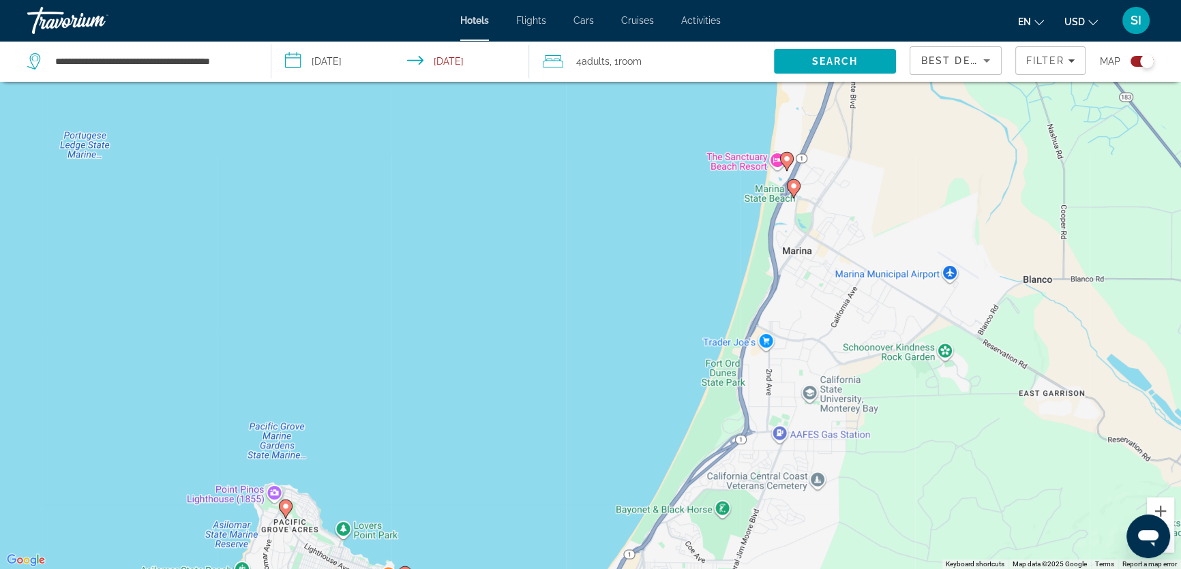
drag, startPoint x: 625, startPoint y: 302, endPoint x: 556, endPoint y: 461, distance: 173.7
click at [556, 461] on div "To activate drag with keyboard, press Alt + Enter. Once in keyboard drag state,…" at bounding box center [590, 284] width 1181 height 569
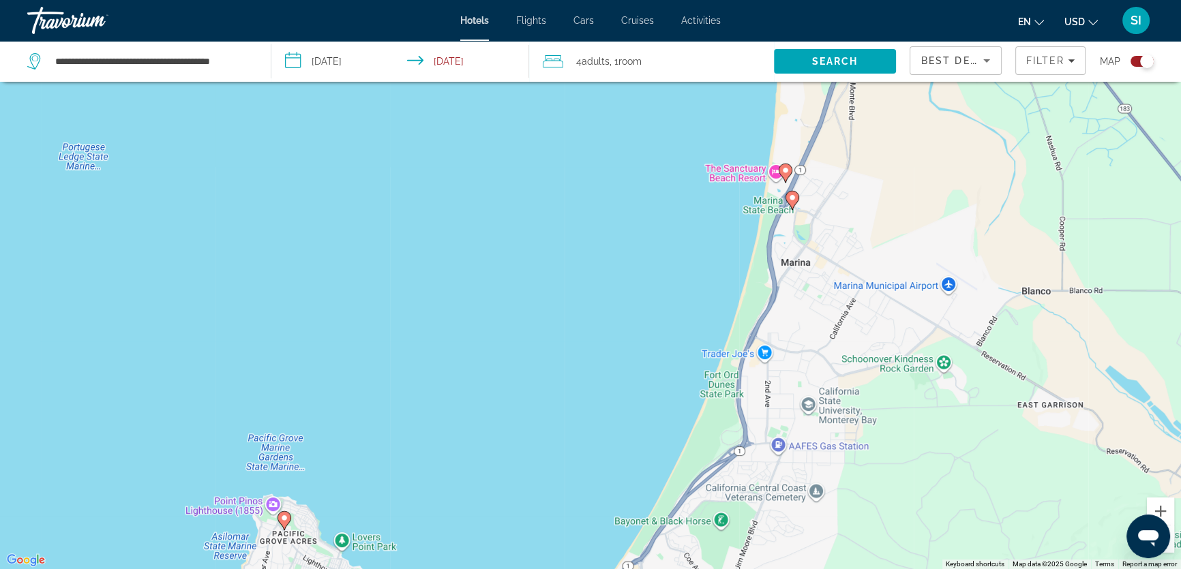
click at [791, 201] on image "Main content" at bounding box center [792, 198] width 8 height 8
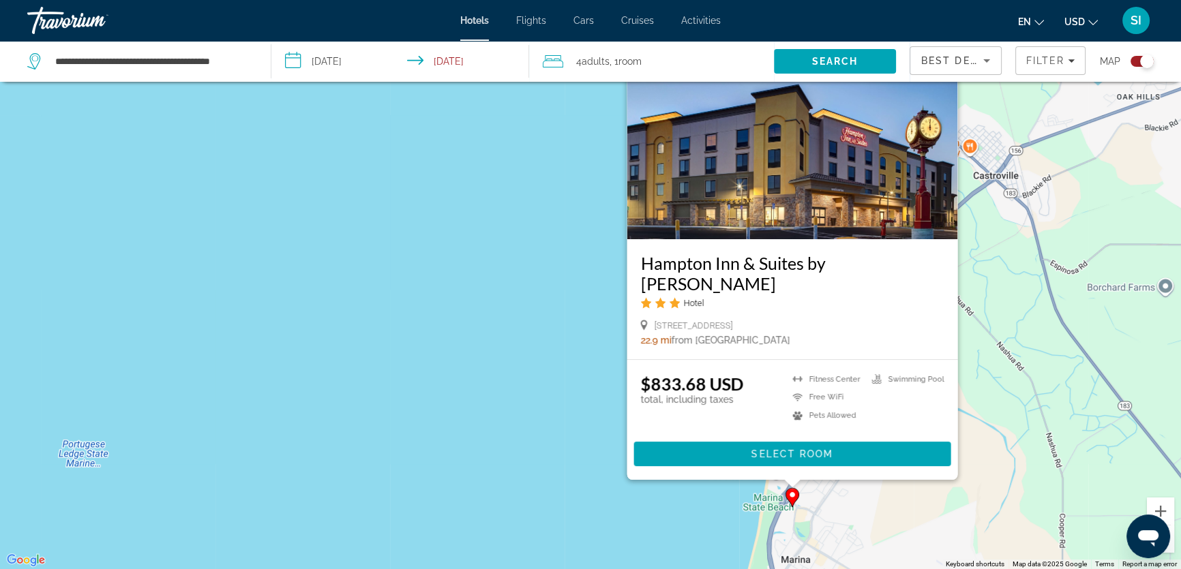
click at [464, 409] on div "To activate drag with keyboard, press Alt + Enter. Once in keyboard drag state,…" at bounding box center [590, 284] width 1181 height 569
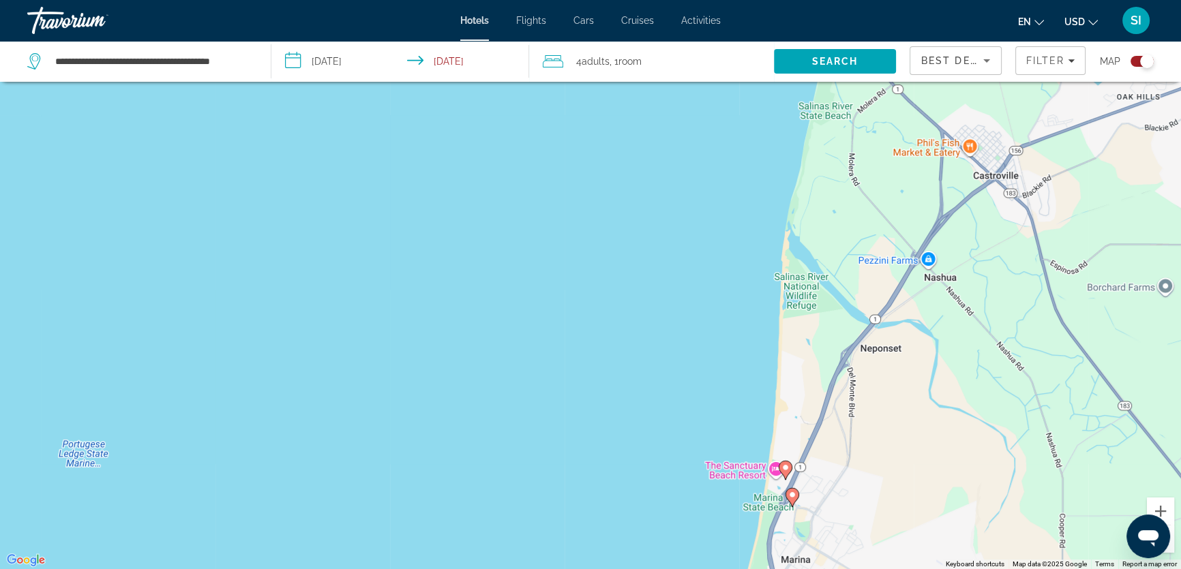
click at [780, 470] on icon "Main content" at bounding box center [785, 470] width 12 height 18
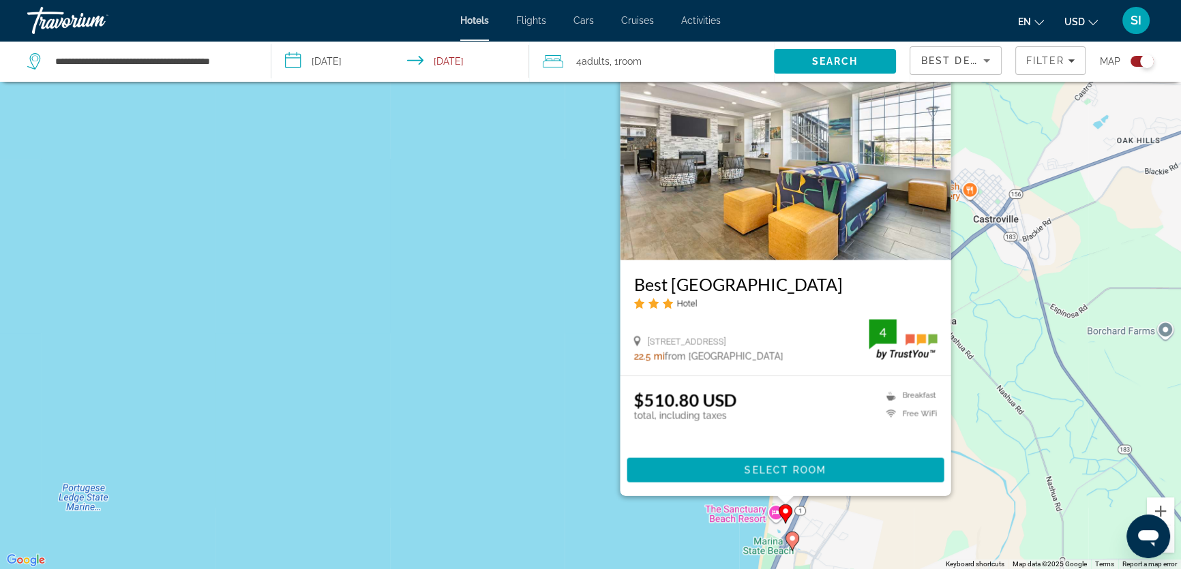
click at [458, 434] on div "To activate drag with keyboard, press Alt + Enter. Once in keyboard drag state,…" at bounding box center [590, 284] width 1181 height 569
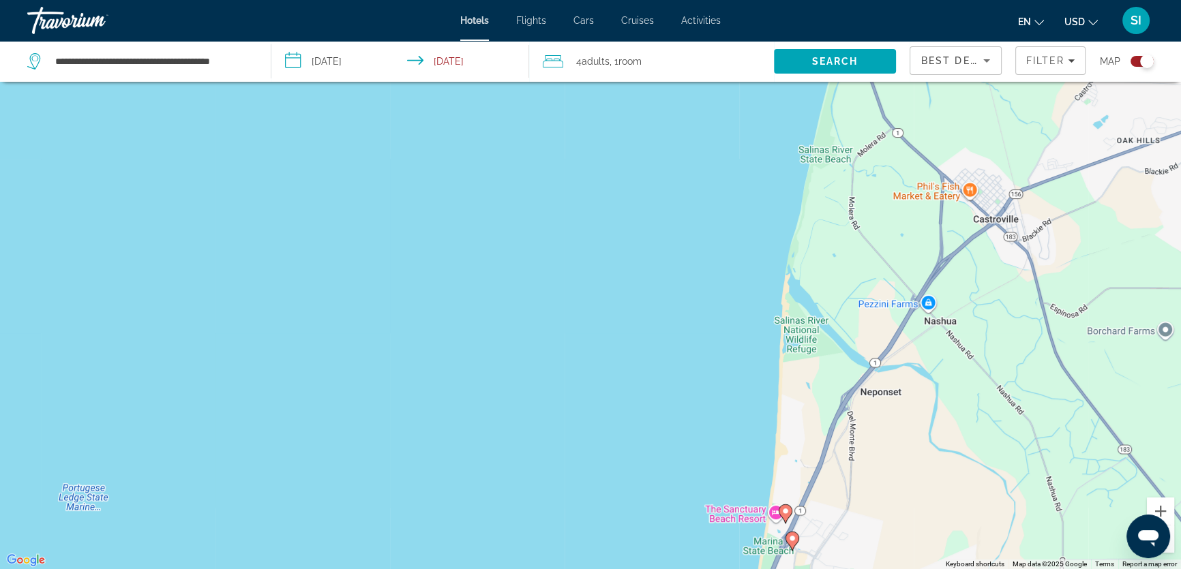
click at [782, 510] on image "Main content" at bounding box center [785, 511] width 8 height 8
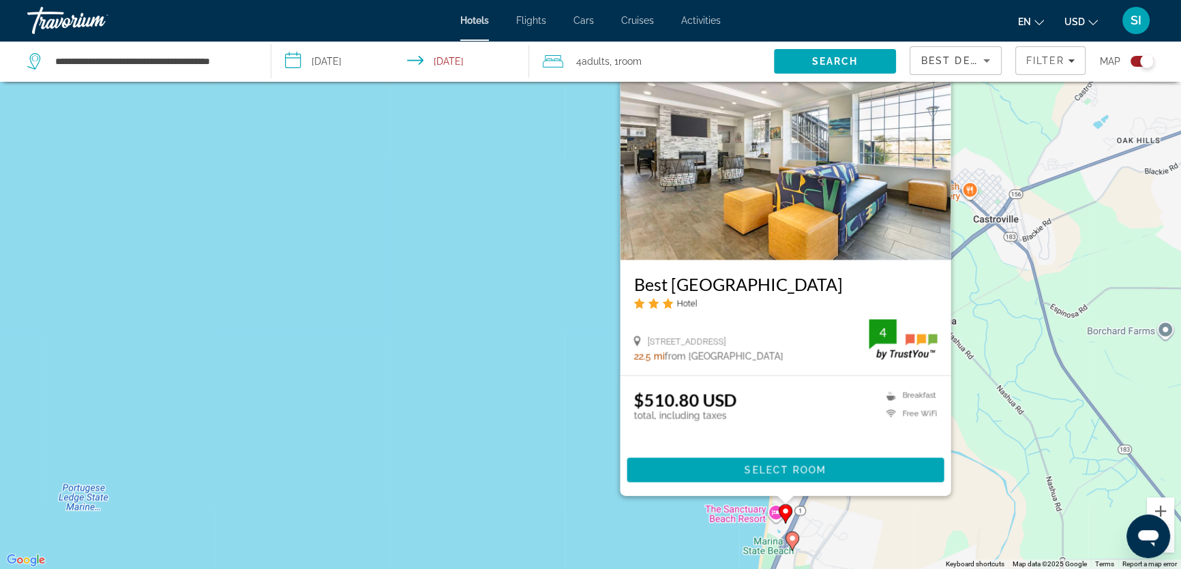
click at [566, 491] on div "To activate drag with keyboard, press Alt + Enter. Once in keyboard drag state,…" at bounding box center [590, 284] width 1181 height 569
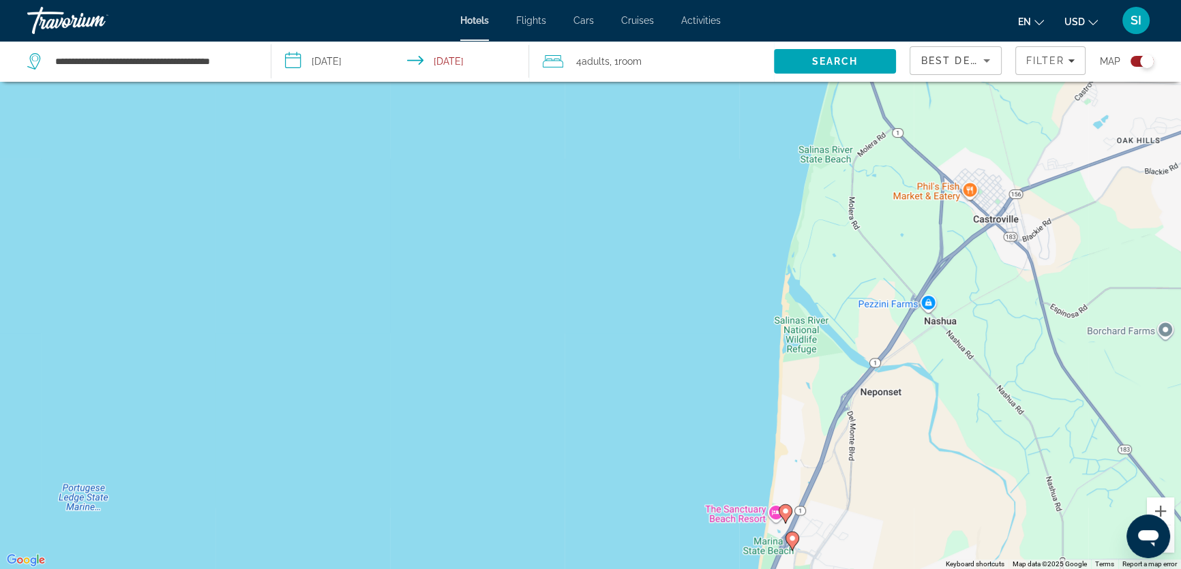
click at [795, 538] on image "Main content" at bounding box center [792, 538] width 8 height 8
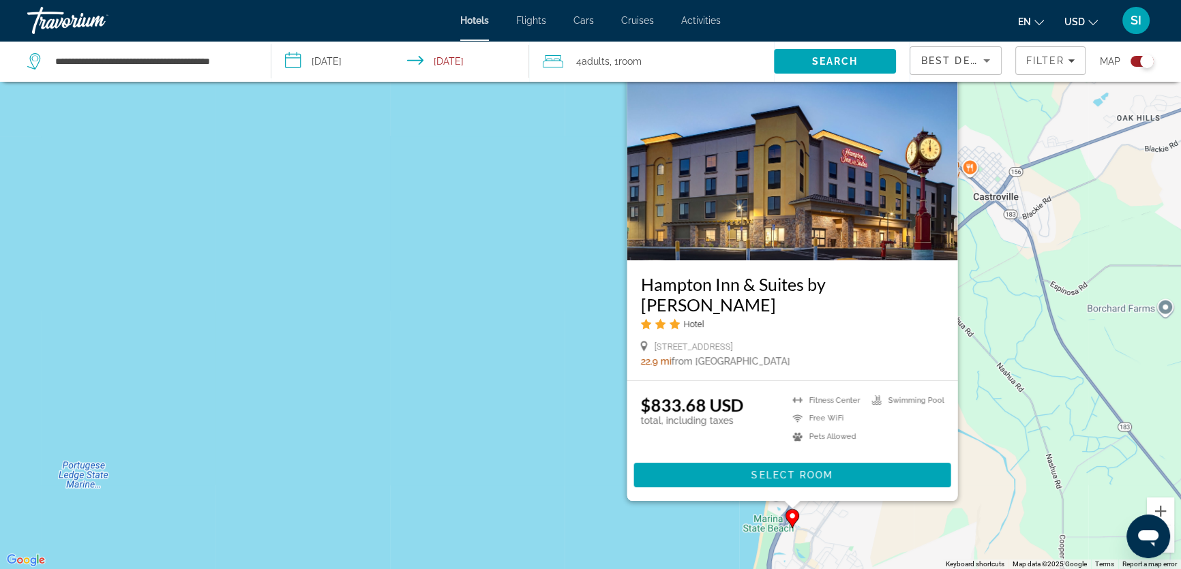
click at [581, 504] on div "To activate drag with keyboard, press Alt + Enter. Once in keyboard drag state,…" at bounding box center [590, 284] width 1181 height 569
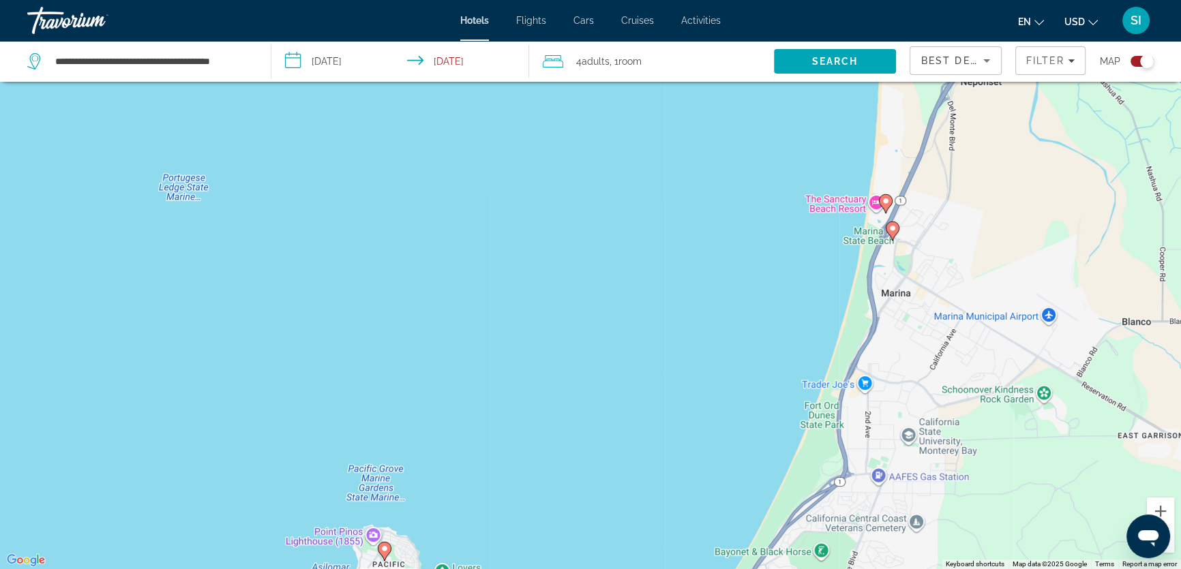
drag, startPoint x: 636, startPoint y: 526, endPoint x: 727, endPoint y: 243, distance: 296.4
click at [737, 223] on div "To activate drag with keyboard, press Alt + Enter. Once in keyboard drag state,…" at bounding box center [590, 284] width 1181 height 569
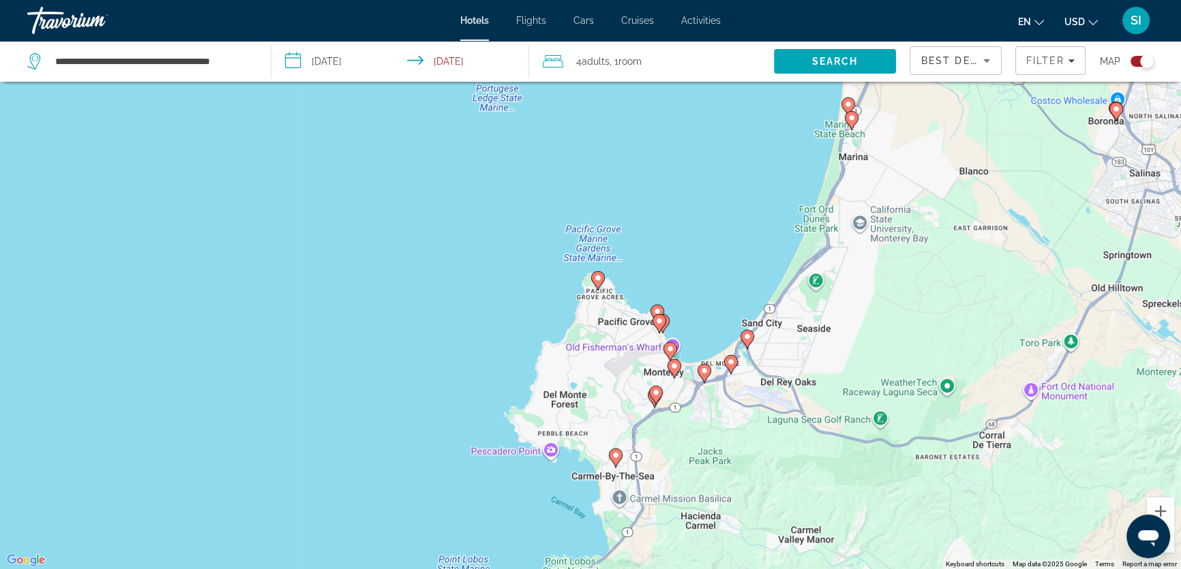
drag, startPoint x: 716, startPoint y: 355, endPoint x: 755, endPoint y: 275, distance: 88.7
click at [755, 276] on div "To activate drag with keyboard, press Alt + Enter. Once in keyboard drag state,…" at bounding box center [590, 284] width 1181 height 569
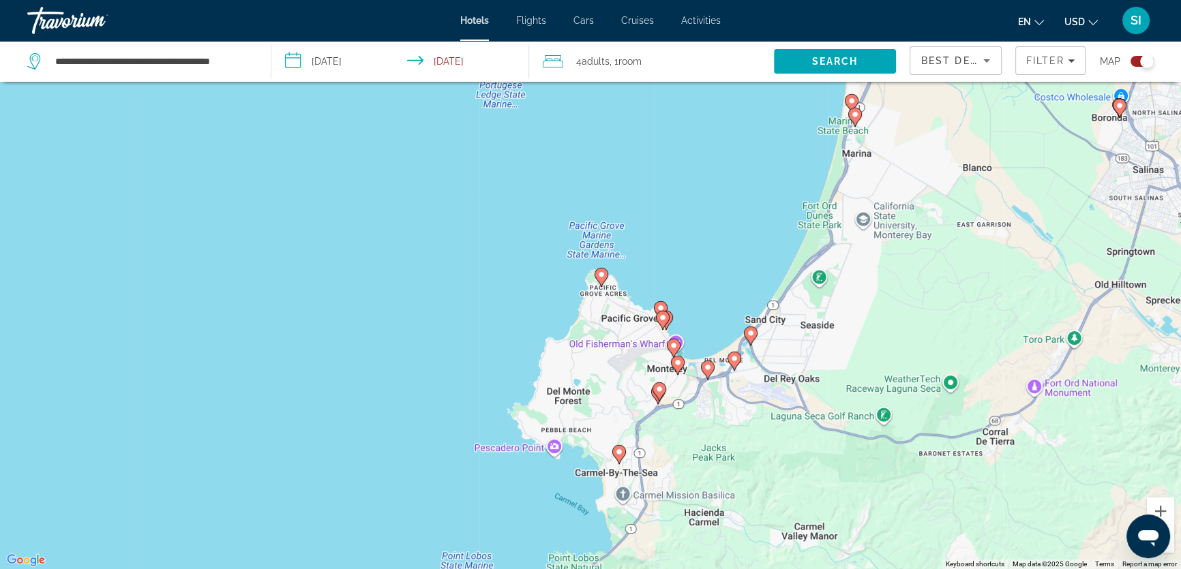
click at [327, 55] on input "**********" at bounding box center [402, 63] width 263 height 45
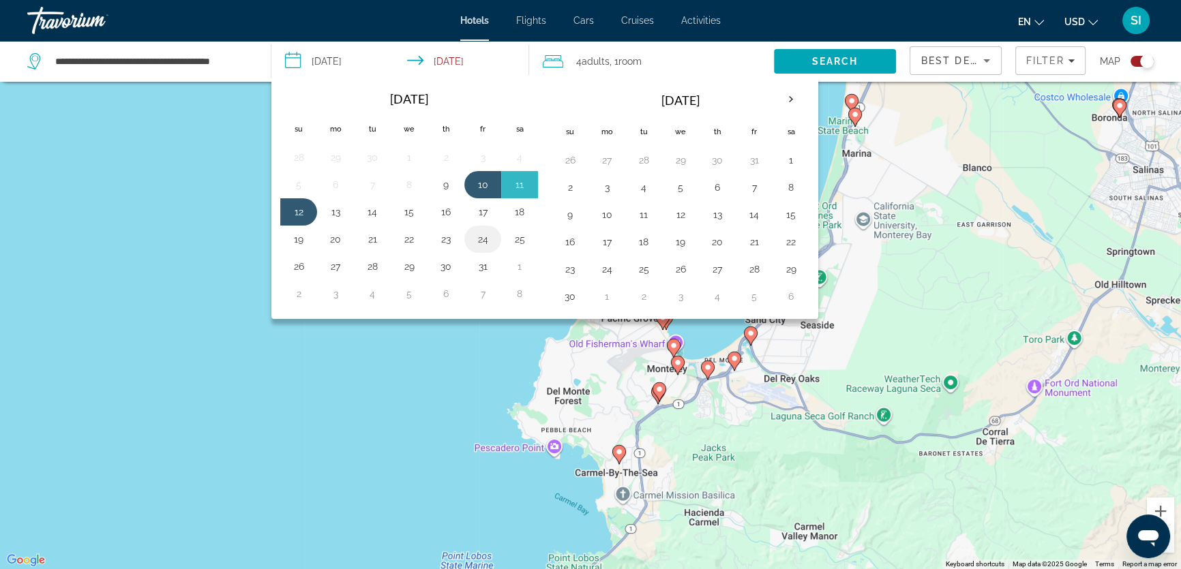
click at [479, 234] on button "24" at bounding box center [483, 239] width 22 height 19
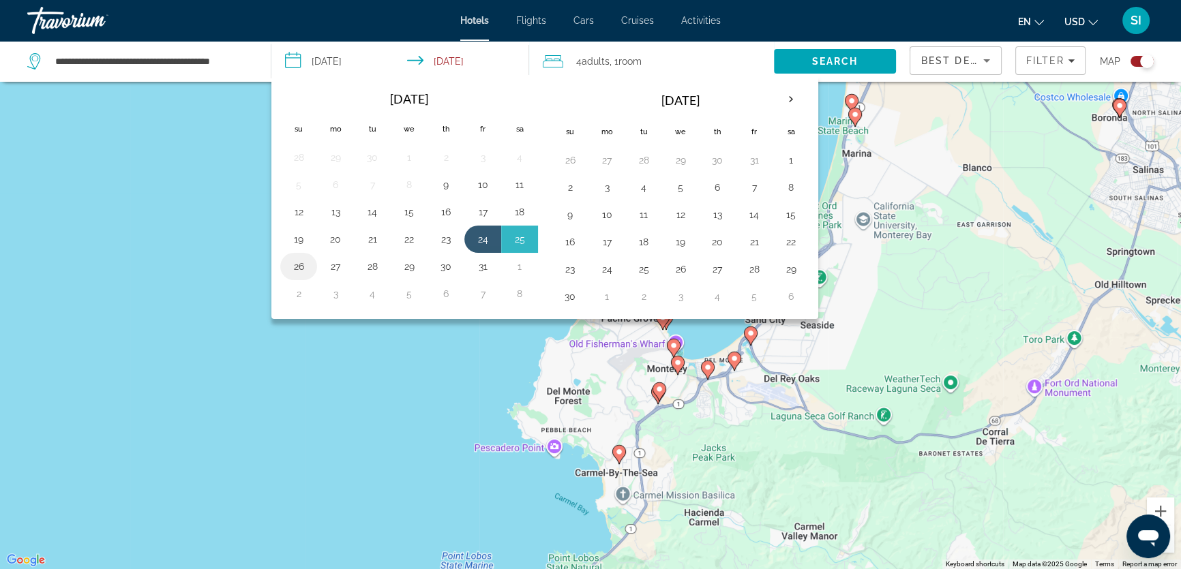
click at [295, 262] on button "26" at bounding box center [299, 266] width 22 height 19
type input "**********"
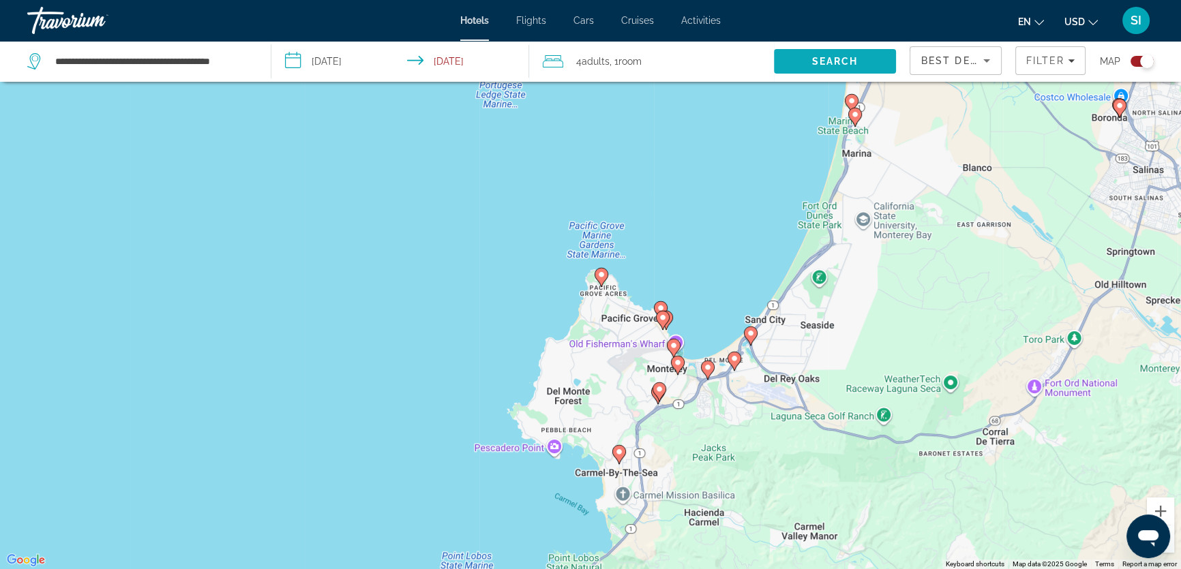
click at [838, 58] on span "Search" at bounding box center [834, 61] width 46 height 11
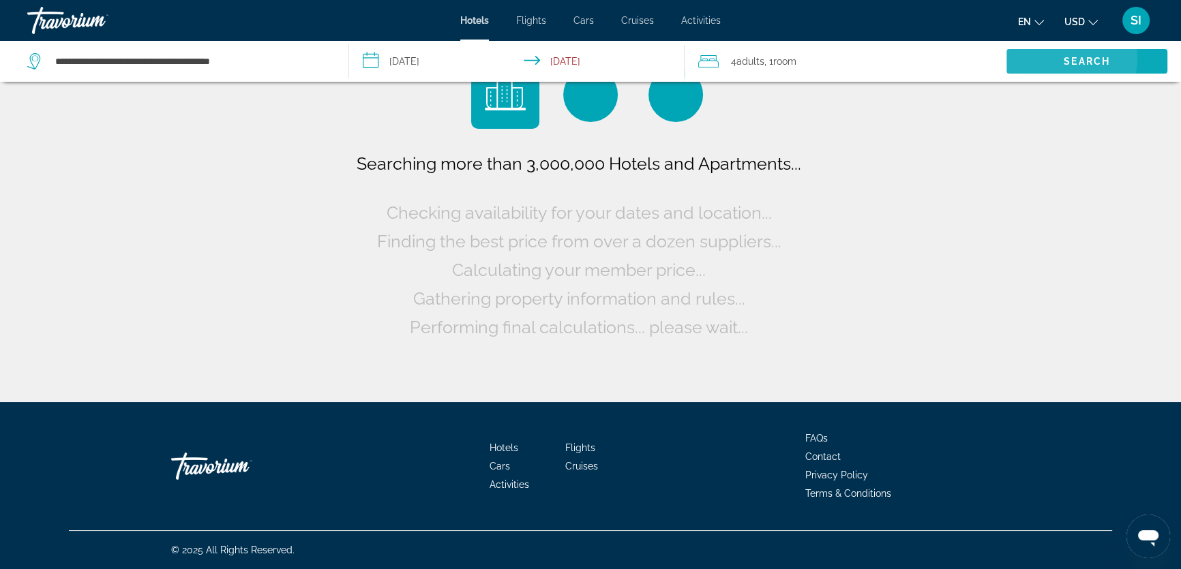
scroll to position [0, 0]
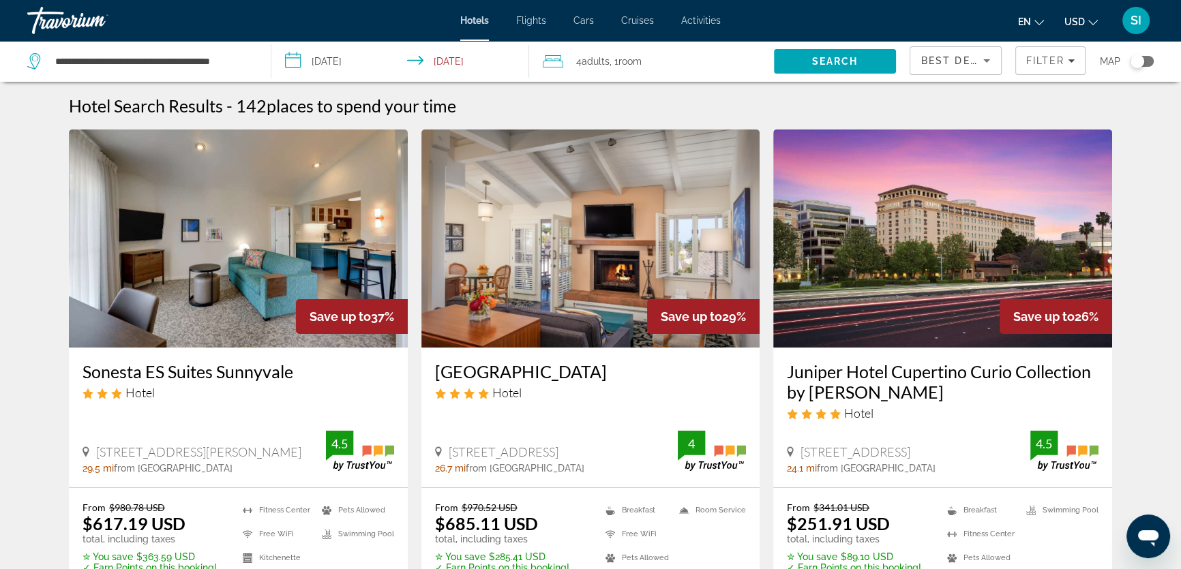
click at [1138, 62] on div "Toggle map" at bounding box center [1137, 62] width 14 height 14
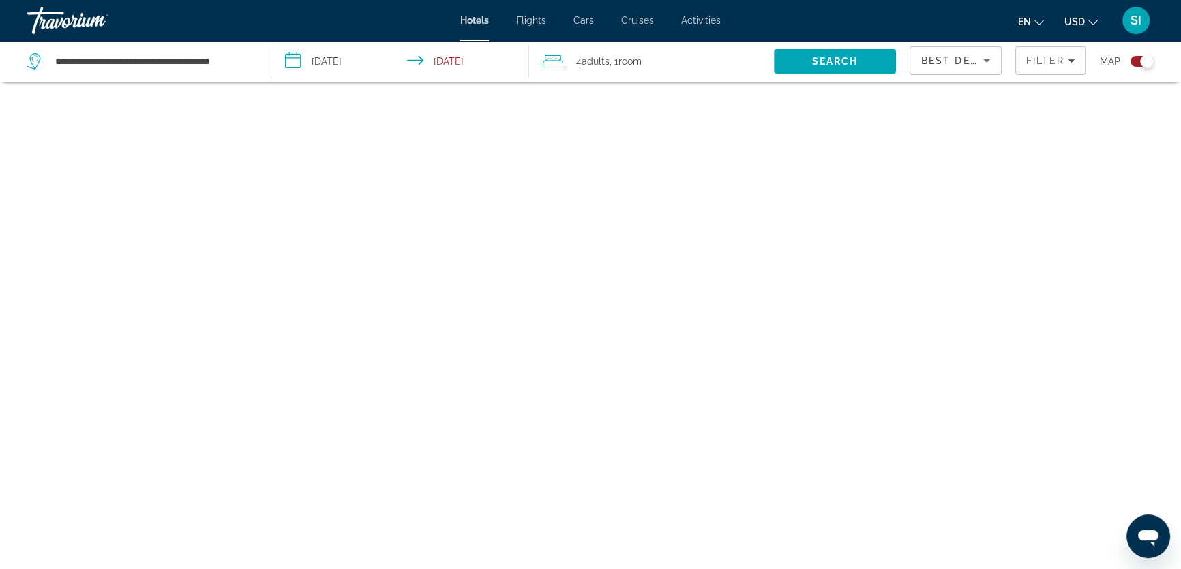
scroll to position [82, 0]
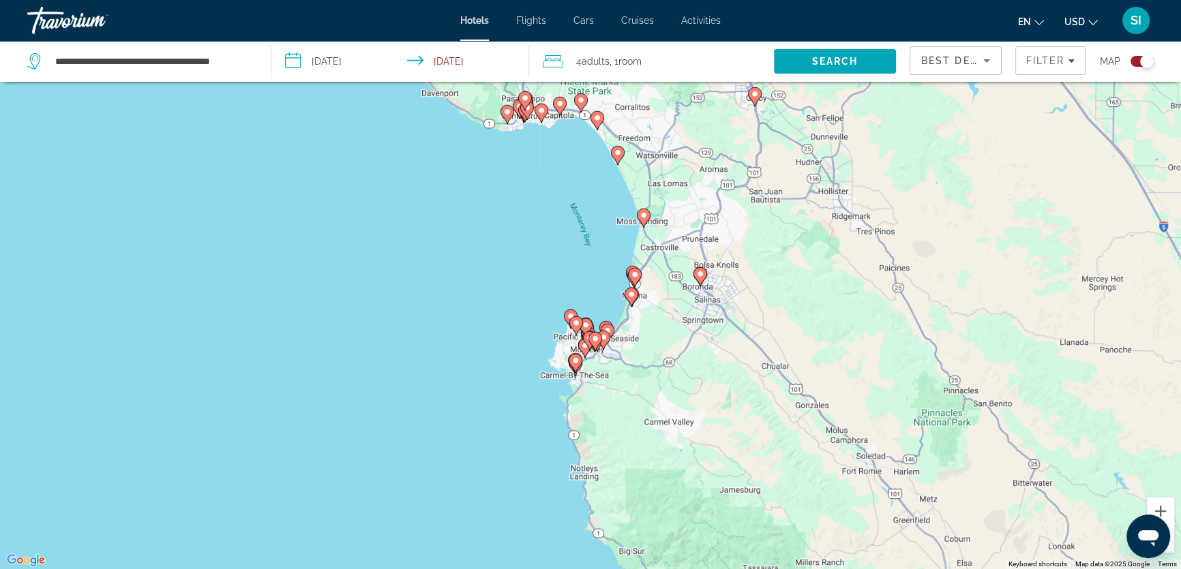
drag, startPoint x: 569, startPoint y: 352, endPoint x: 577, endPoint y: 214, distance: 138.6
click at [577, 214] on div "To activate drag with keyboard, press Alt + Enter. Once in keyboard drag state,…" at bounding box center [590, 284] width 1181 height 569
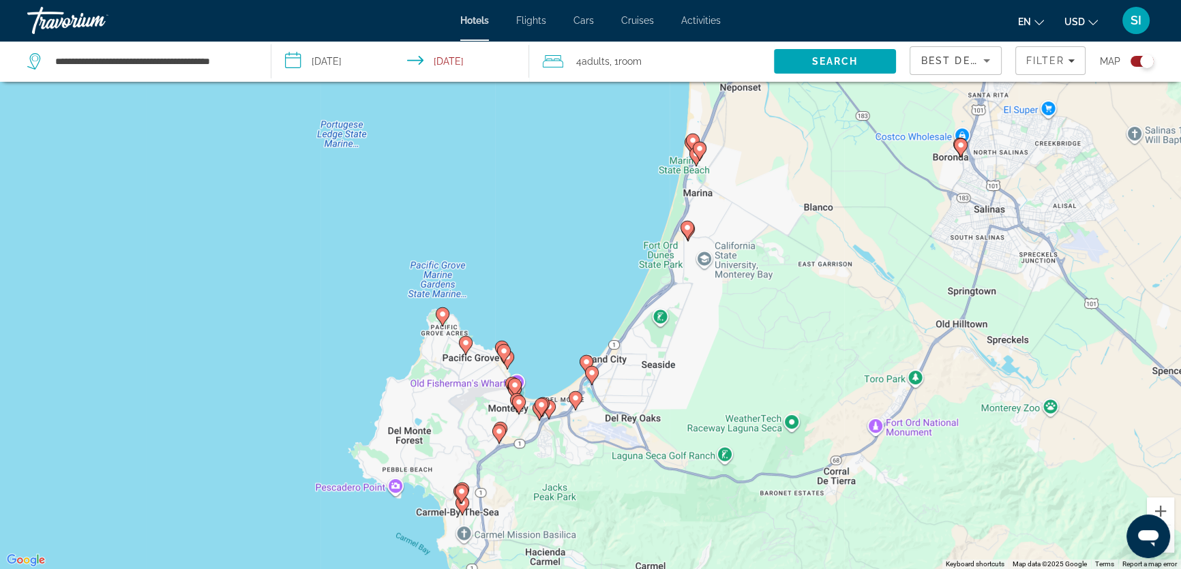
drag, startPoint x: 654, startPoint y: 367, endPoint x: 643, endPoint y: 230, distance: 137.4
click at [644, 230] on div "To activate drag with keyboard, press Alt + Enter. Once in keyboard drag state,…" at bounding box center [590, 284] width 1181 height 569
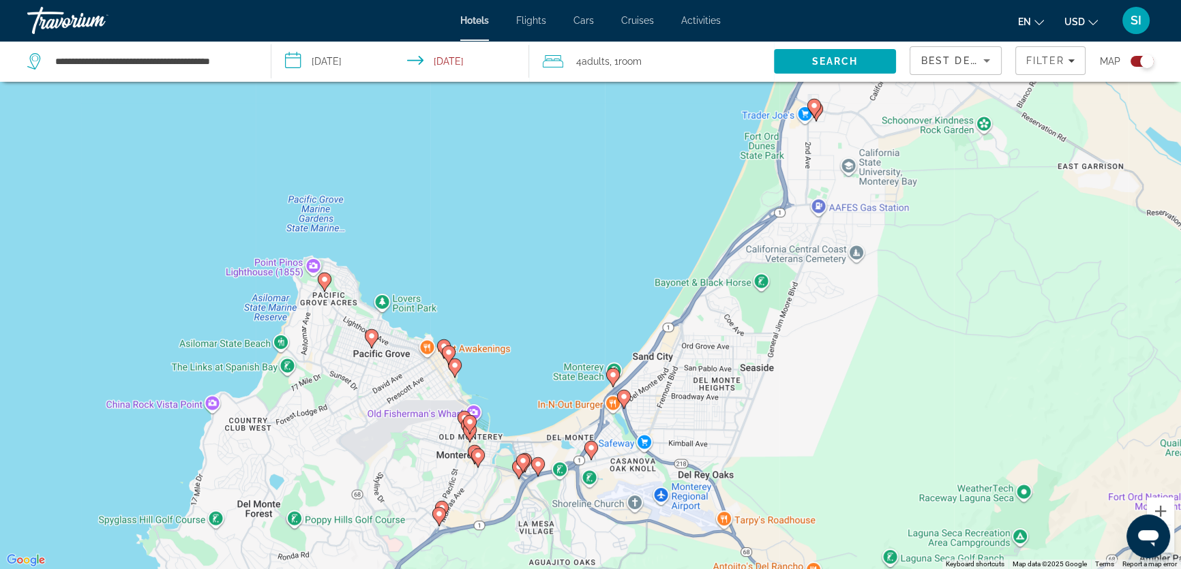
drag, startPoint x: 628, startPoint y: 373, endPoint x: 746, endPoint y: 165, distance: 239.0
click at [746, 165] on div "To activate drag with keyboard, press Alt + Enter. Once in keyboard drag state,…" at bounding box center [590, 284] width 1181 height 569
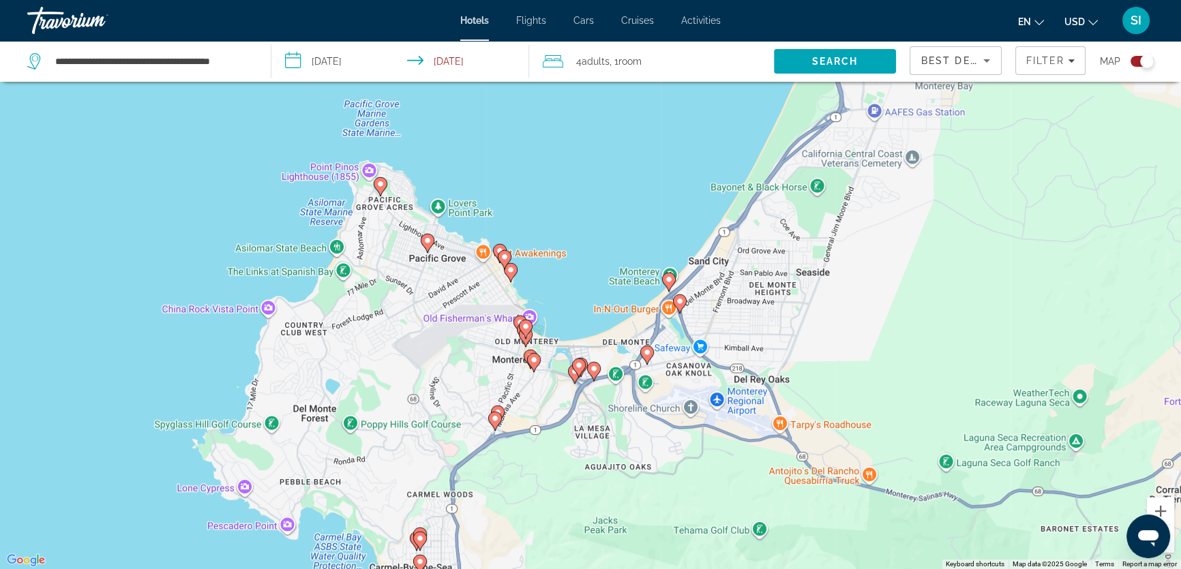
click at [668, 274] on icon "Main content" at bounding box center [669, 282] width 12 height 18
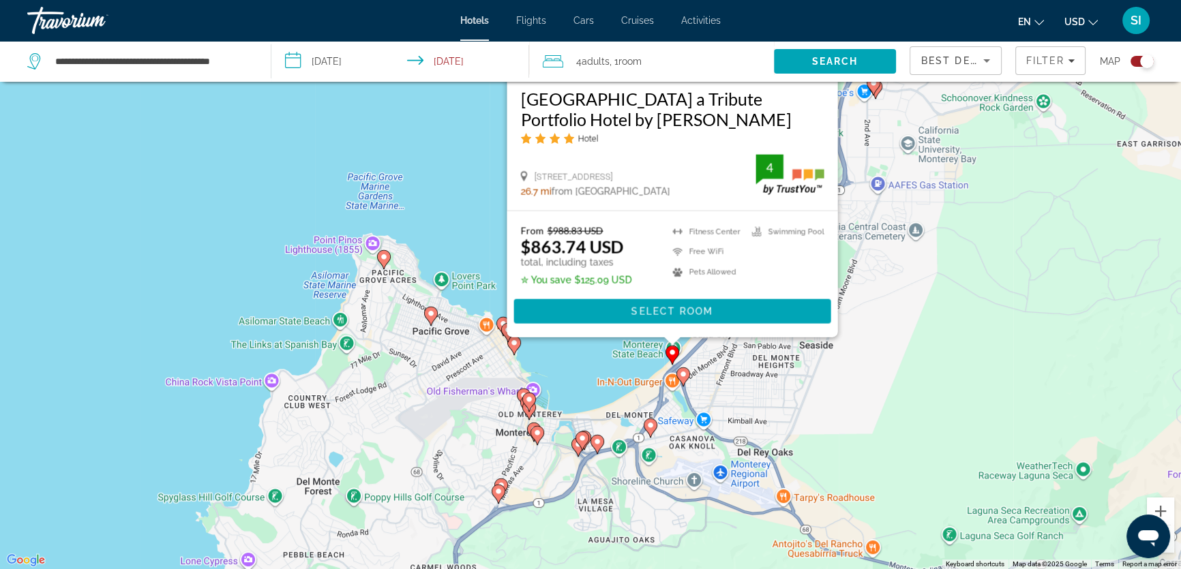
drag, startPoint x: 437, startPoint y: 310, endPoint x: 440, endPoint y: 134, distance: 175.9
click at [440, 134] on div "To activate drag with keyboard, press Alt + Enter. Once in keyboard drag state,…" at bounding box center [590, 284] width 1181 height 569
click at [861, 425] on div "To activate drag with keyboard, press Alt + Enter. Once in keyboard drag state,…" at bounding box center [590, 284] width 1181 height 569
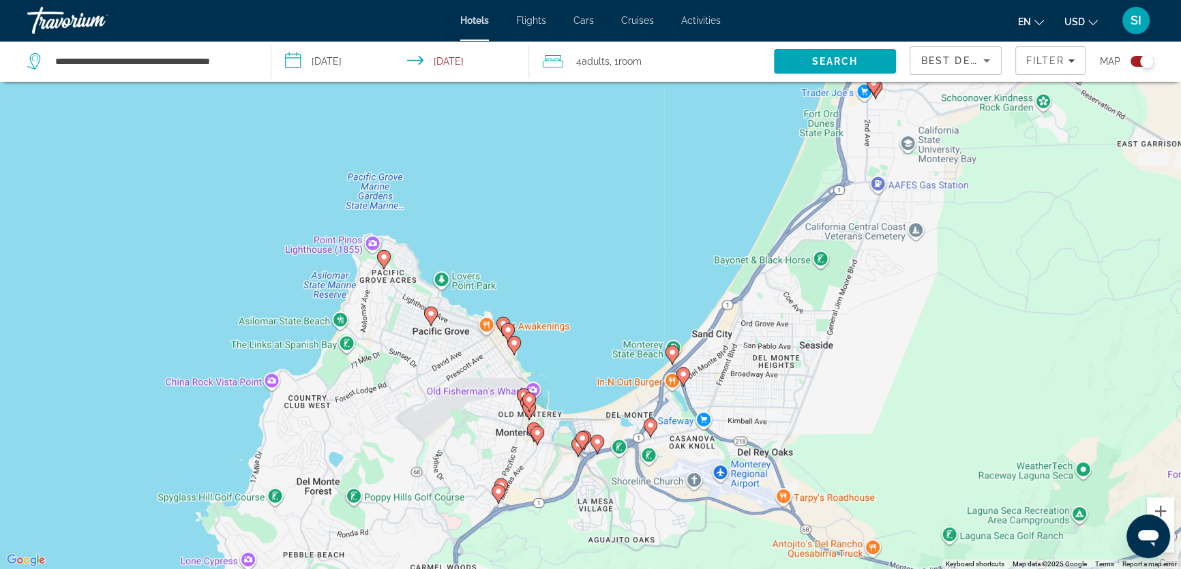
click at [681, 372] on image "Main content" at bounding box center [683, 374] width 8 height 8
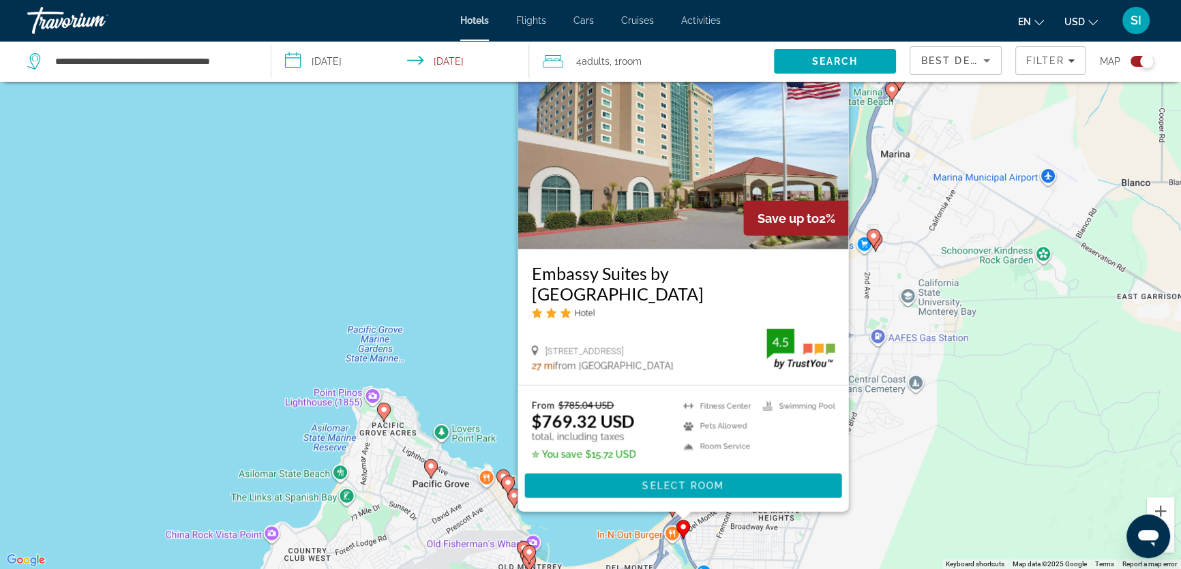
click at [436, 344] on div "To activate drag with keyboard, press Alt + Enter. Once in keyboard drag state,…" at bounding box center [590, 284] width 1181 height 569
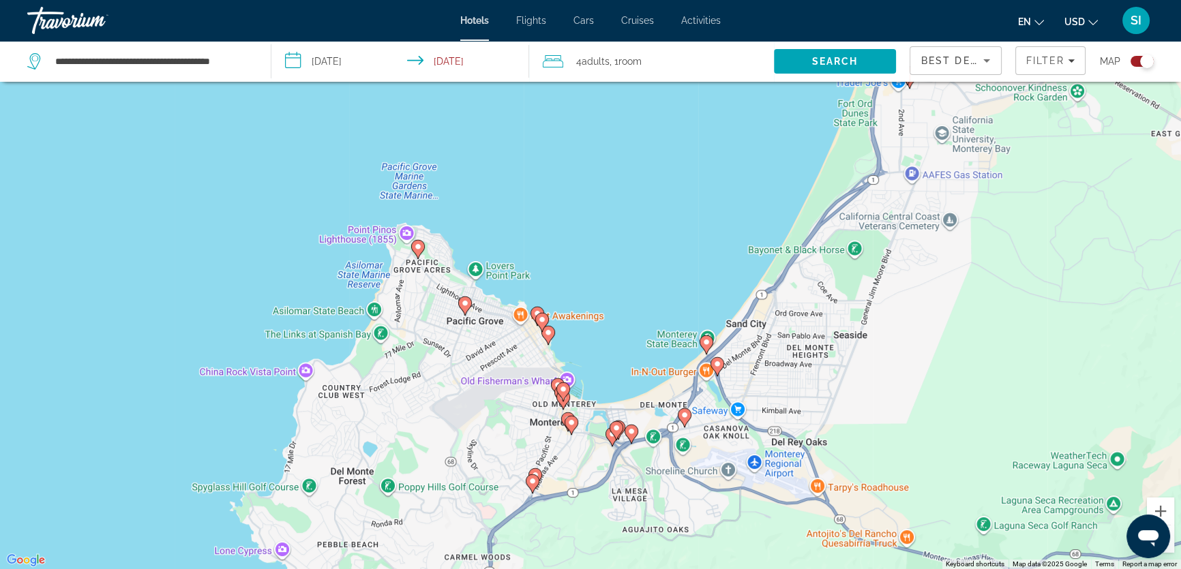
drag, startPoint x: 701, startPoint y: 443, endPoint x: 755, endPoint y: 241, distance: 209.3
click at [758, 230] on div "To activate drag with keyboard, press Alt + Enter. Once in keyboard drag state,…" at bounding box center [590, 284] width 1181 height 569
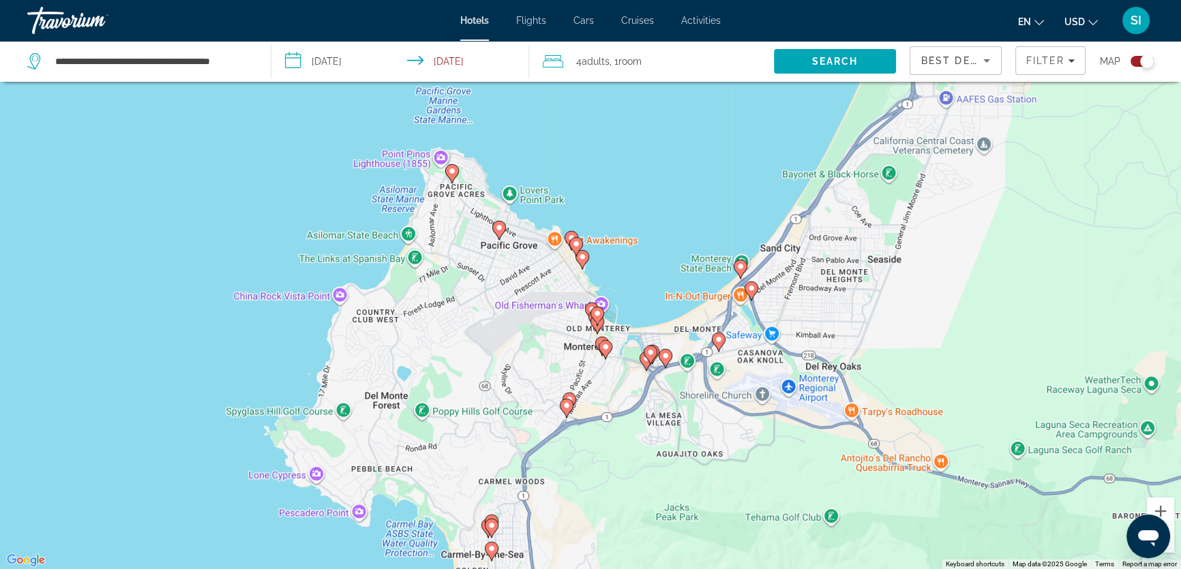
click at [716, 337] on image "Main content" at bounding box center [718, 339] width 8 height 8
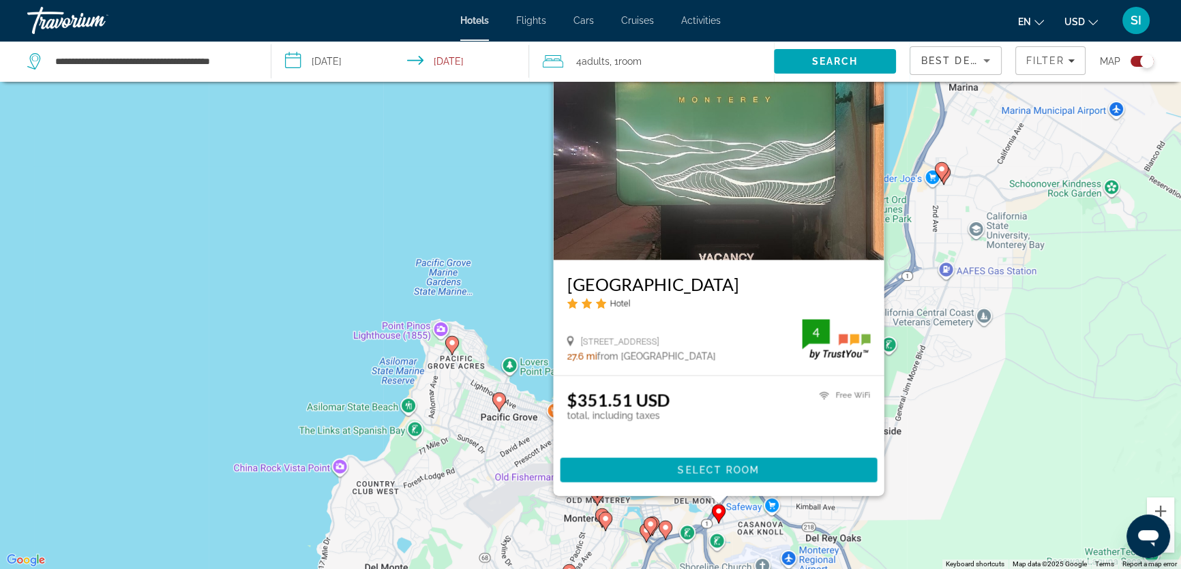
click at [512, 336] on div "To activate drag with keyboard, press Alt + Enter. Once in keyboard drag state,…" at bounding box center [590, 284] width 1181 height 569
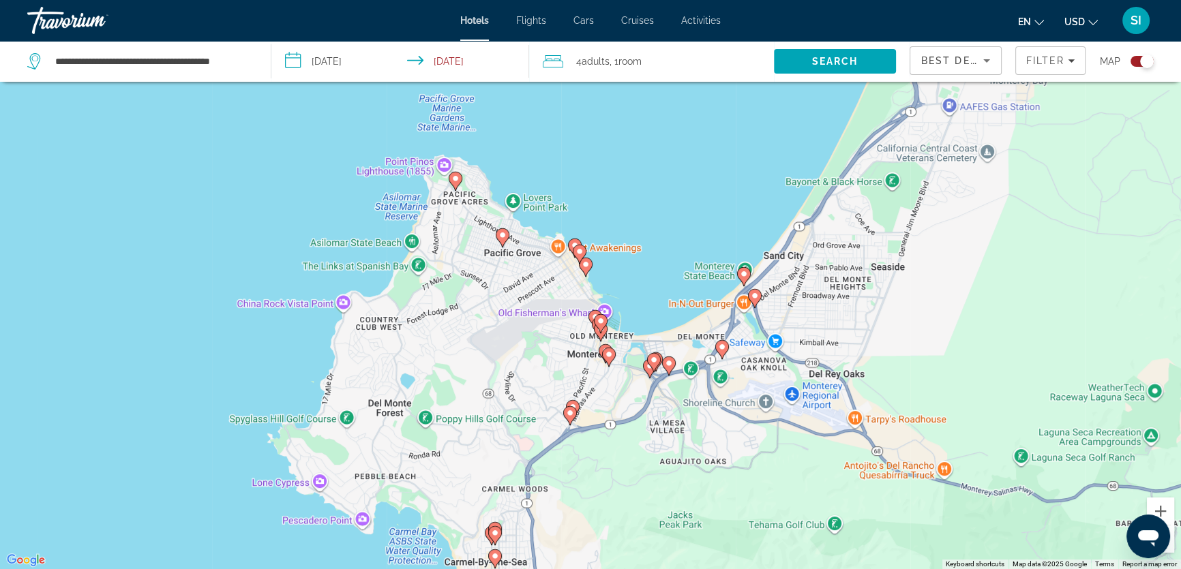
drag, startPoint x: 688, startPoint y: 429, endPoint x: 691, endPoint y: 263, distance: 165.7
click at [691, 263] on div "To activate drag with keyboard, press Alt + Enter. Once in keyboard drag state,…" at bounding box center [590, 284] width 1181 height 569
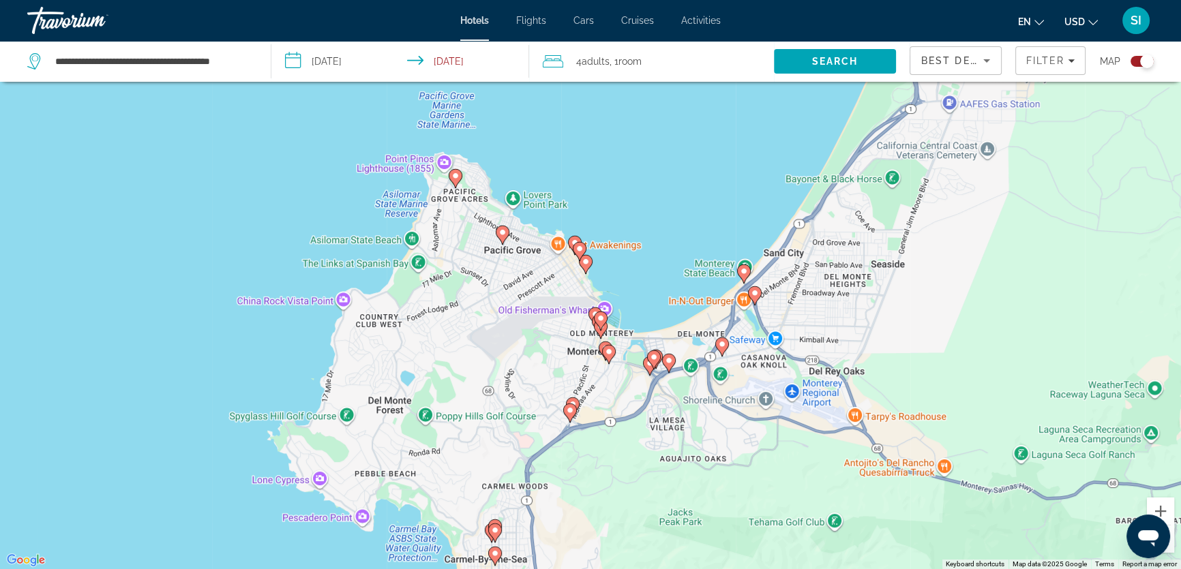
click at [722, 346] on image "Main content" at bounding box center [722, 344] width 8 height 8
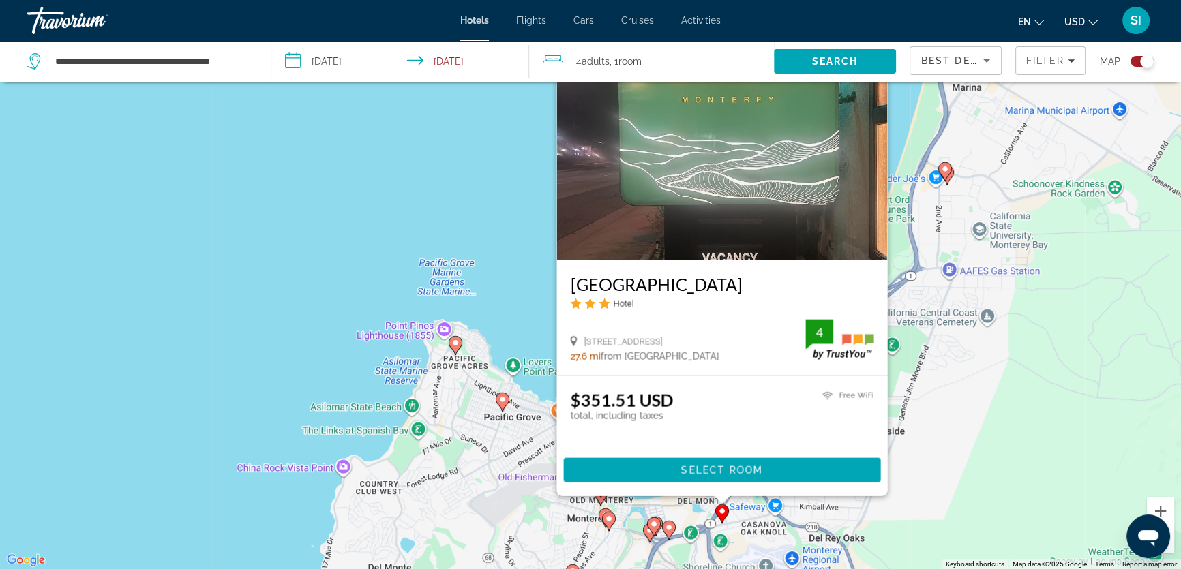
click at [547, 322] on div "To activate drag with keyboard, press Alt + Enter. Once in keyboard drag state,…" at bounding box center [590, 284] width 1181 height 569
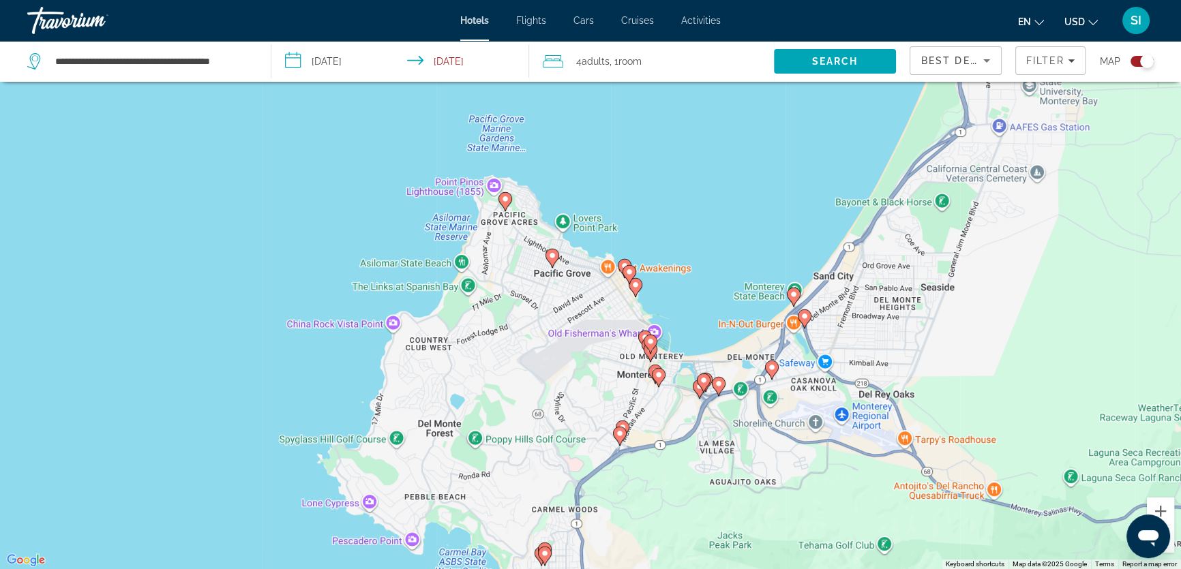
drag, startPoint x: 681, startPoint y: 390, endPoint x: 727, endPoint y: 257, distance: 140.8
click at [727, 257] on div "To activate drag with keyboard, press Alt + Enter. Once in keyboard drag state,…" at bounding box center [590, 284] width 1181 height 569
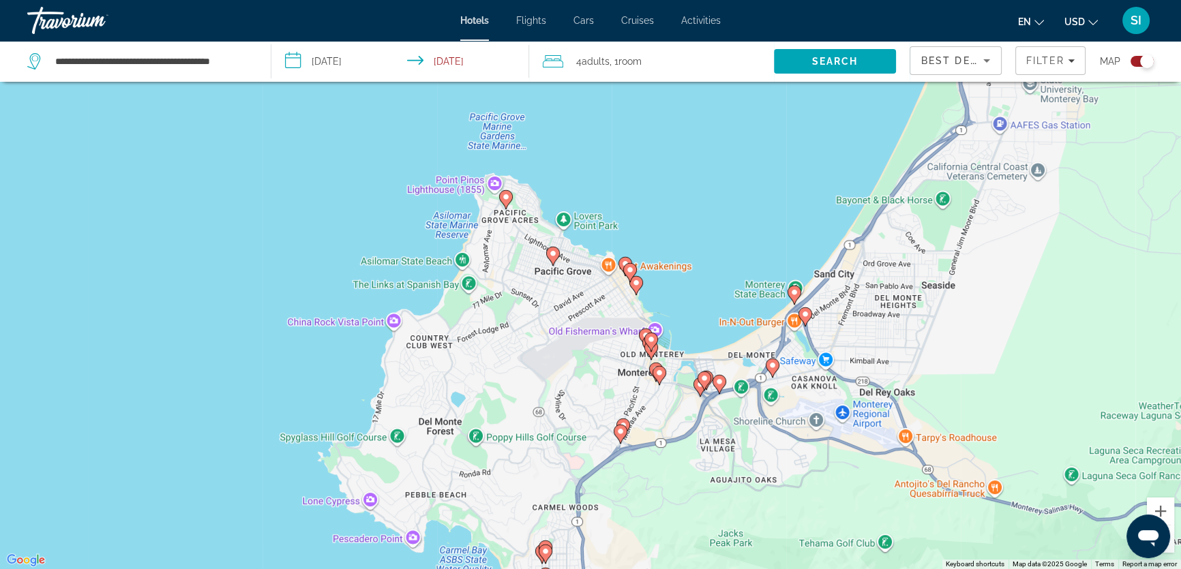
click at [718, 382] on image "Main content" at bounding box center [719, 382] width 8 height 8
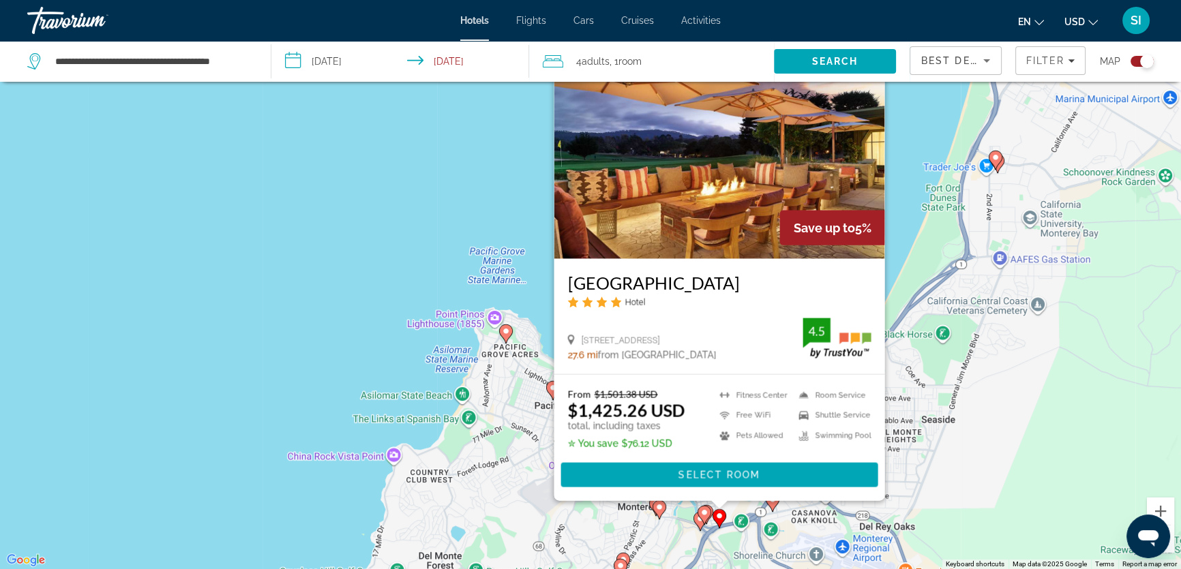
click at [474, 269] on div "To activate drag with keyboard, press Alt + Enter. Once in keyboard drag state,…" at bounding box center [590, 284] width 1181 height 569
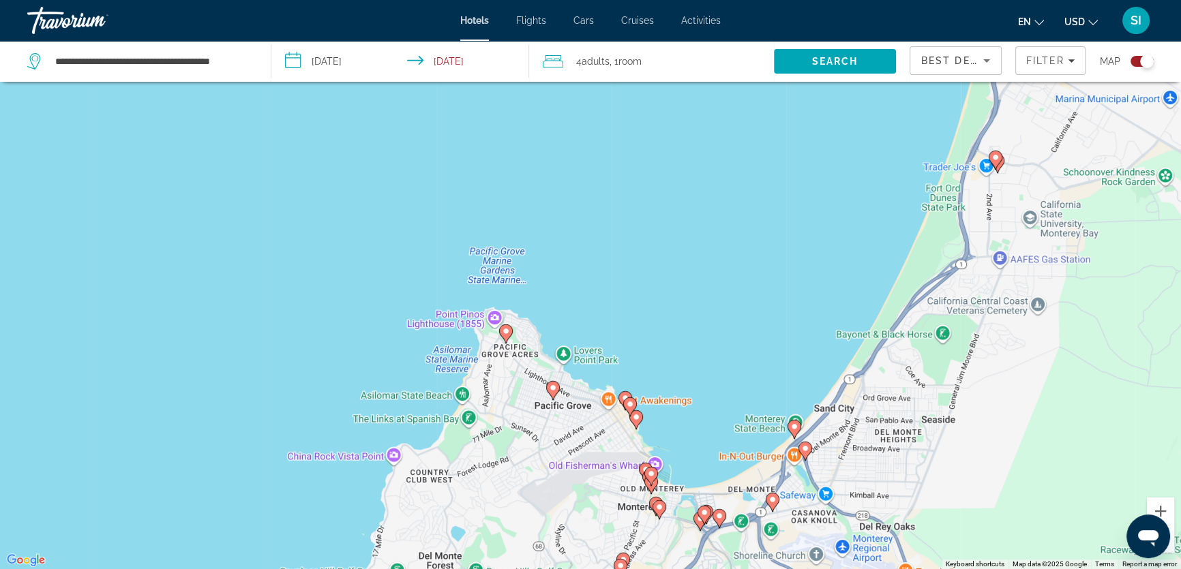
click at [706, 510] on image "Main content" at bounding box center [704, 513] width 8 height 8
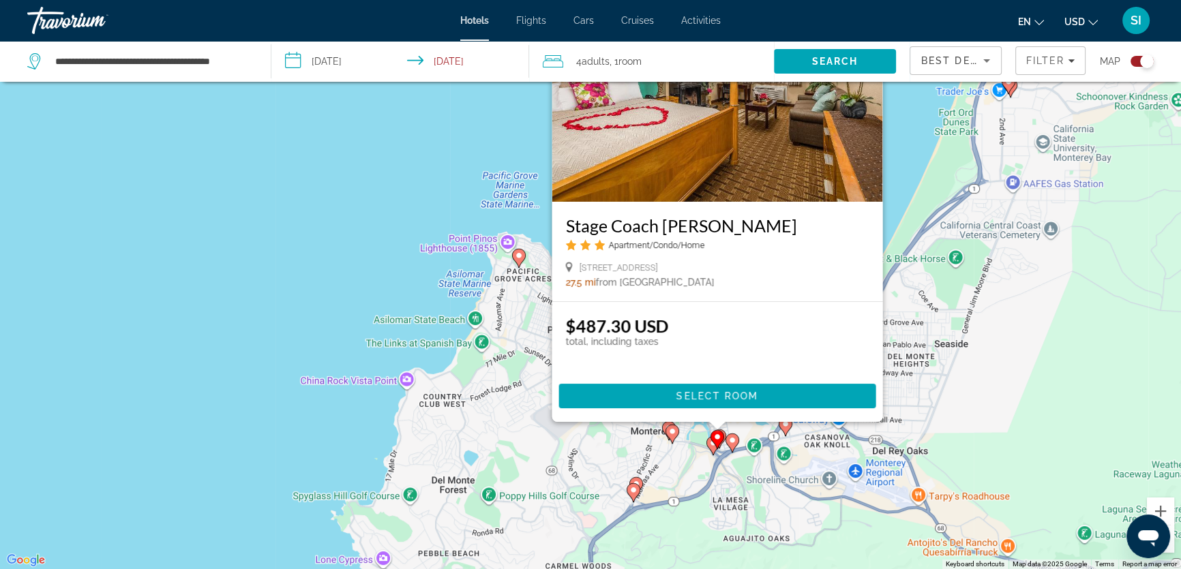
drag, startPoint x: 360, startPoint y: 371, endPoint x: 373, endPoint y: 294, distance: 78.1
click at [373, 294] on div "To activate drag with keyboard, press Alt + Enter. Once in keyboard drag state,…" at bounding box center [590, 284] width 1181 height 569
click at [372, 293] on div "To activate drag with keyboard, press Alt + Enter. Once in keyboard drag state,…" at bounding box center [590, 284] width 1181 height 569
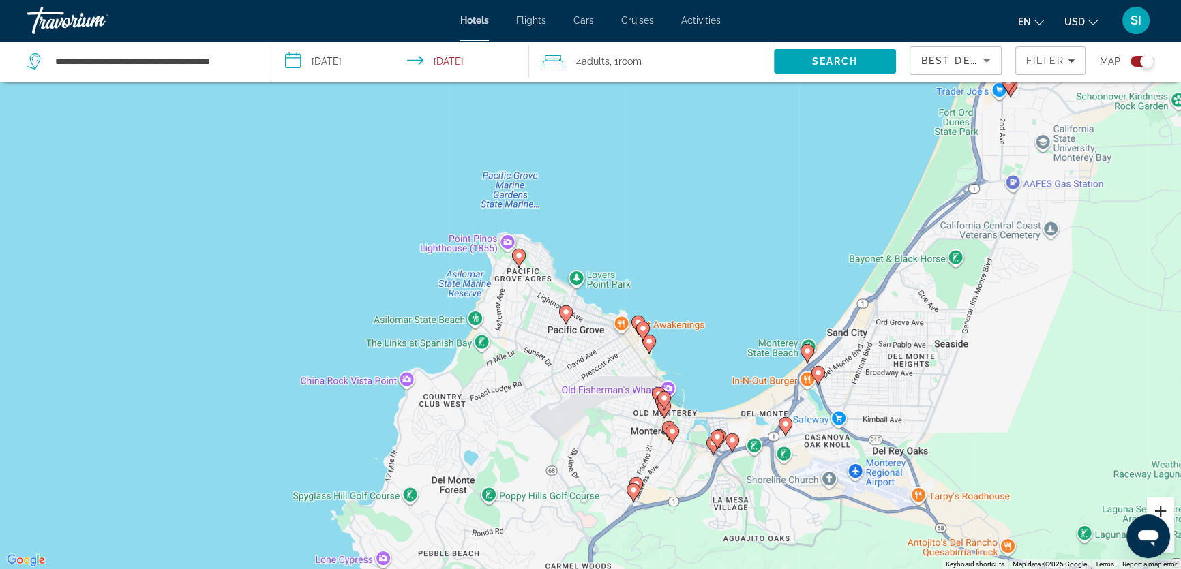
click at [1165, 506] on button "Zoom in" at bounding box center [1160, 511] width 27 height 27
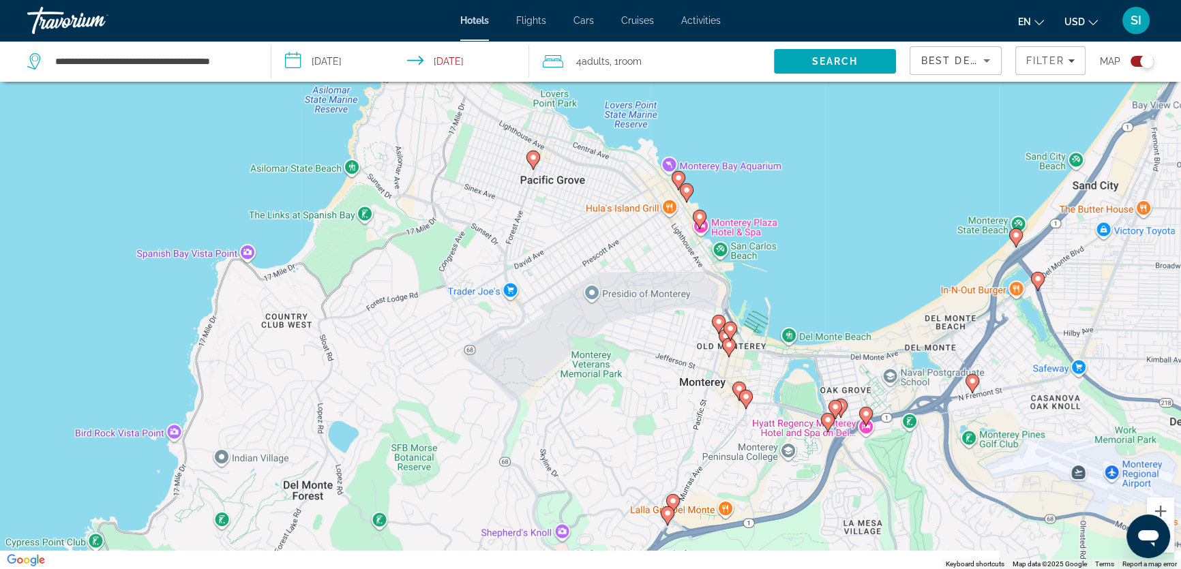
drag, startPoint x: 946, startPoint y: 440, endPoint x: 937, endPoint y: 281, distance: 159.8
click at [937, 281] on div "To activate drag with keyboard, press Alt + Enter. Once in keyboard drag state,…" at bounding box center [590, 284] width 1181 height 569
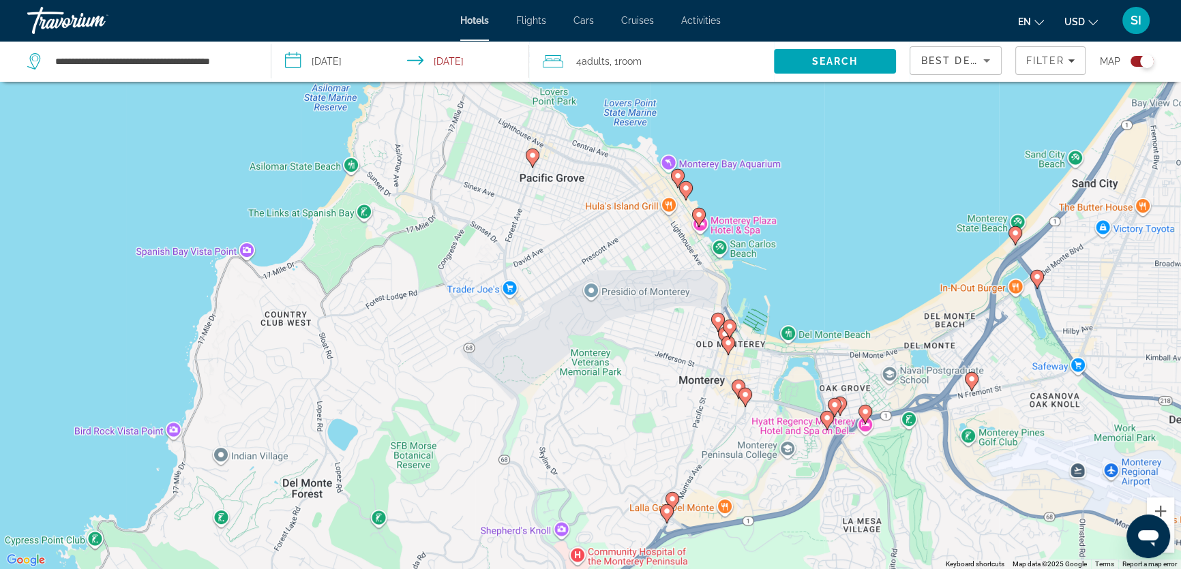
click at [845, 404] on icon "Main content" at bounding box center [840, 406] width 12 height 18
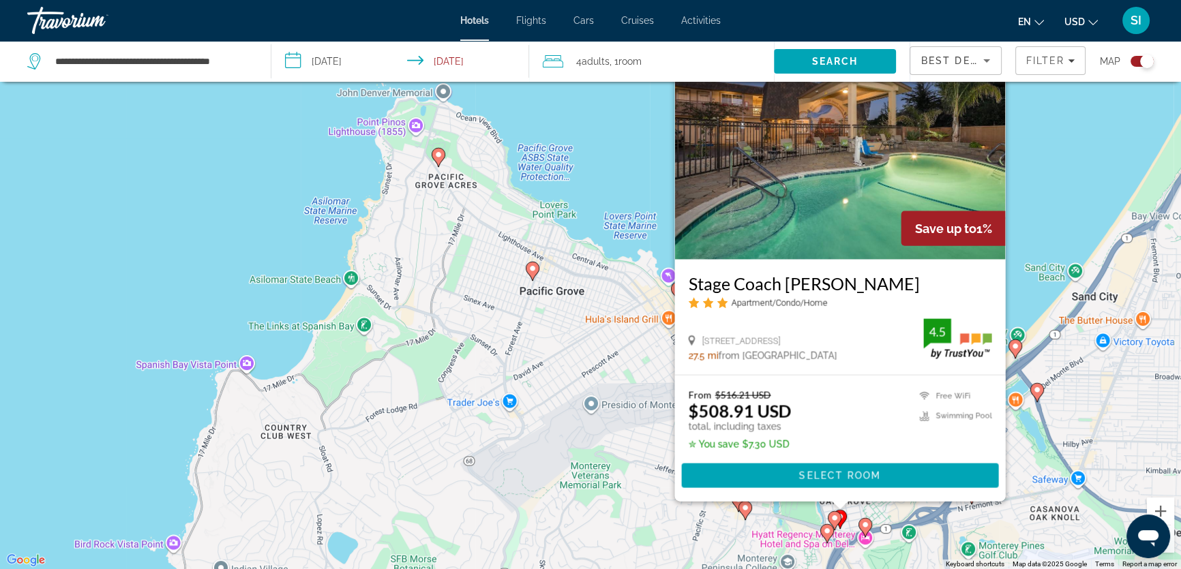
click at [627, 202] on div "To activate drag with keyboard, press Alt + Enter. Once in keyboard drag state,…" at bounding box center [590, 284] width 1181 height 569
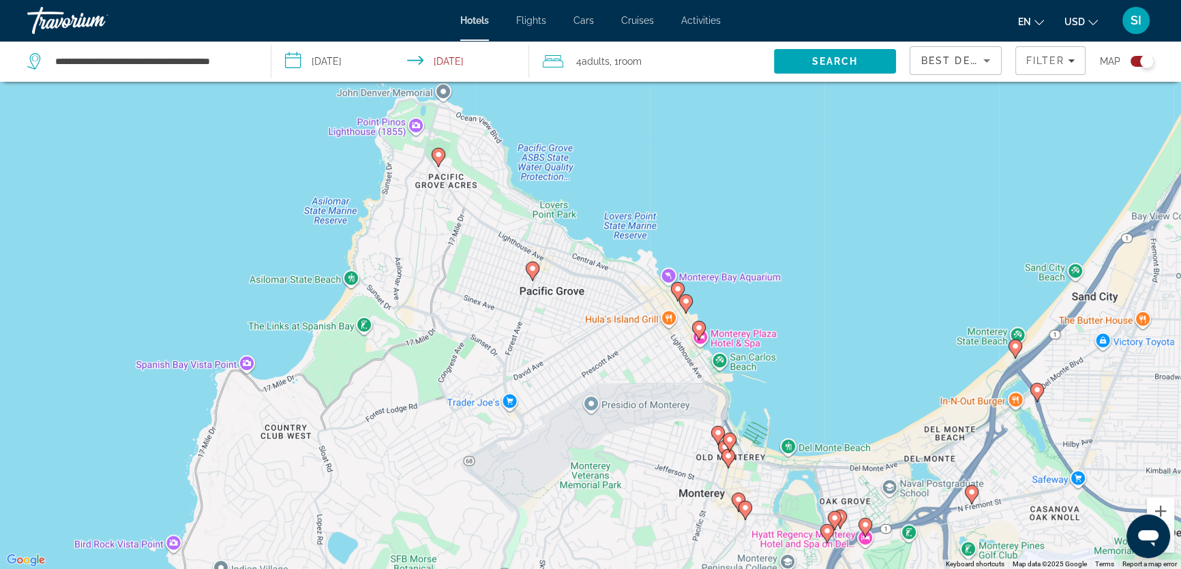
click at [866, 521] on icon "Main content" at bounding box center [865, 527] width 12 height 18
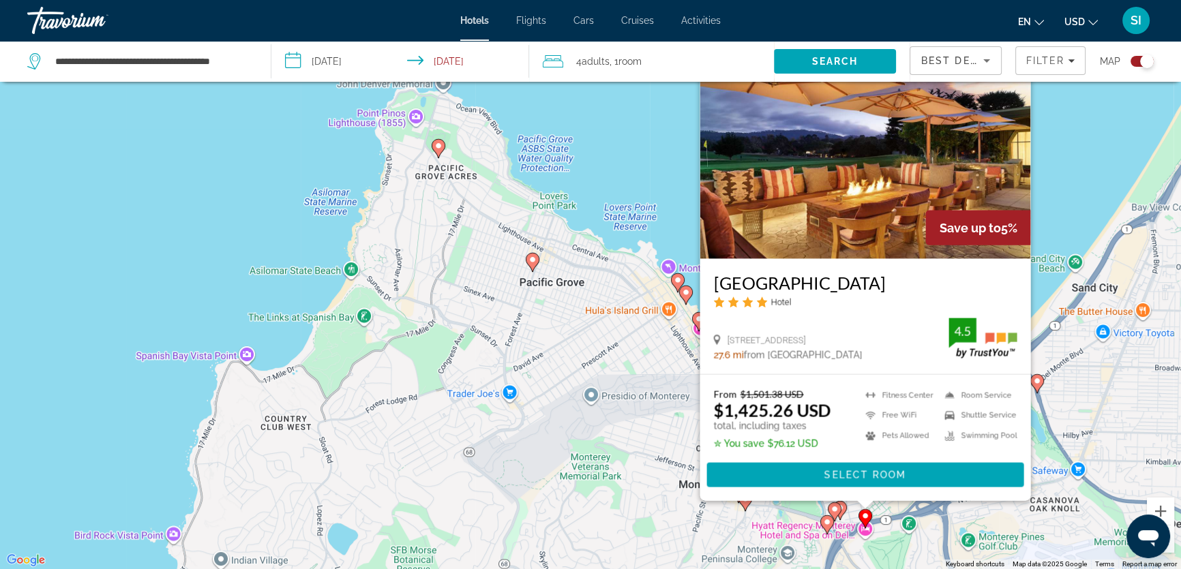
click at [1050, 225] on div "To activate drag with keyboard, press Alt + Enter. Once in keyboard drag state,…" at bounding box center [590, 284] width 1181 height 569
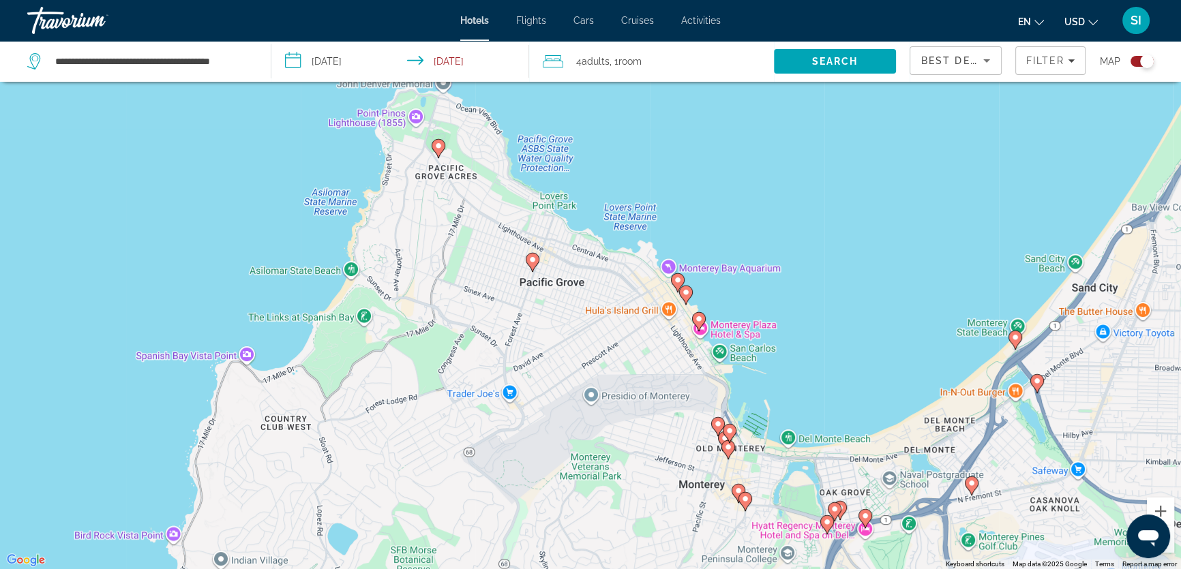
click at [824, 521] on image "Main content" at bounding box center [827, 522] width 8 height 8
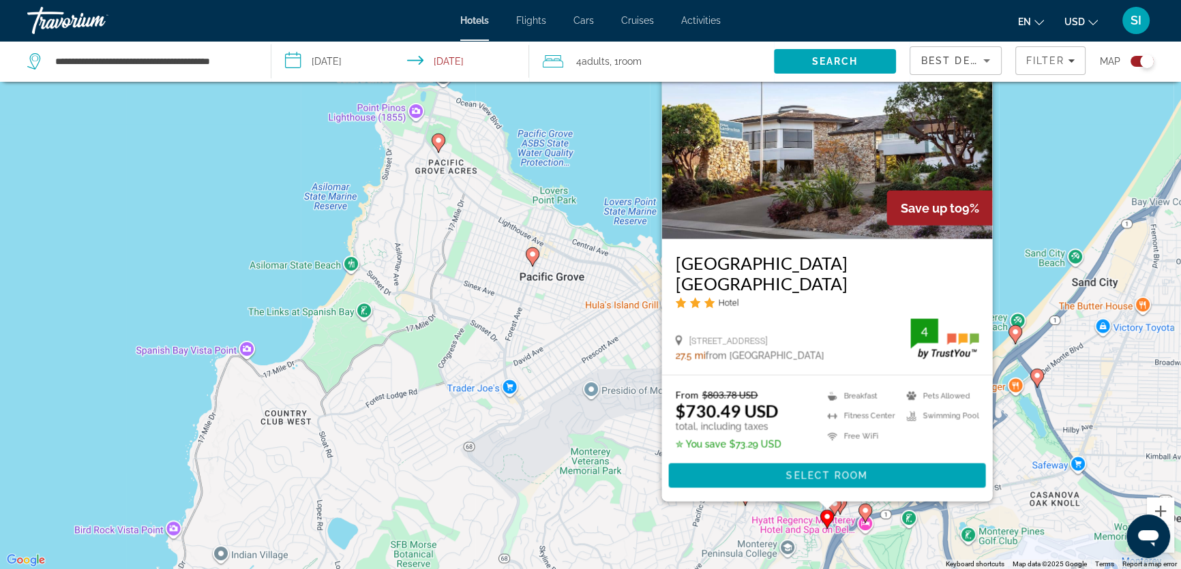
click at [1032, 217] on div "To activate drag with keyboard, press Alt + Enter. Once in keyboard drag state,…" at bounding box center [590, 284] width 1181 height 569
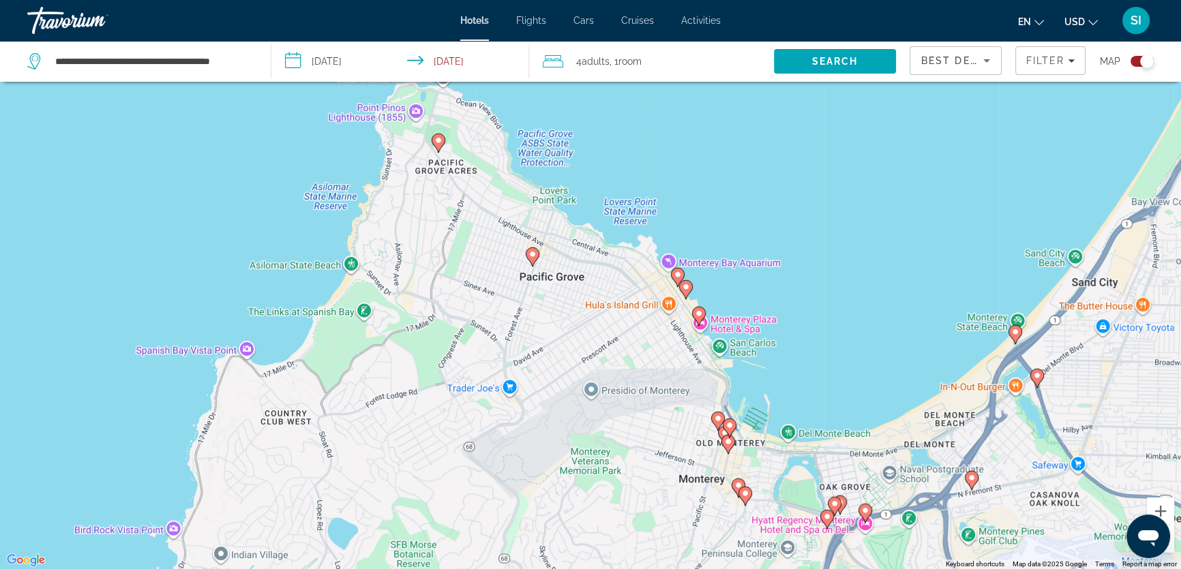
click at [833, 504] on image "Main content" at bounding box center [834, 504] width 8 height 8
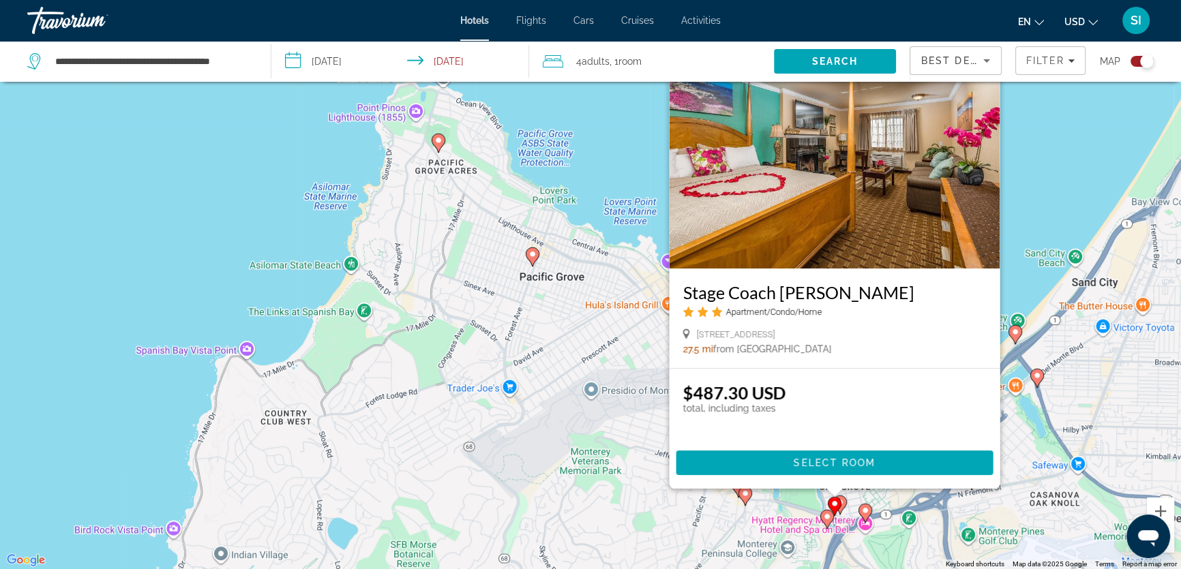
click at [1019, 268] on div "To activate drag with keyboard, press Alt + Enter. Once in keyboard drag state,…" at bounding box center [590, 284] width 1181 height 569
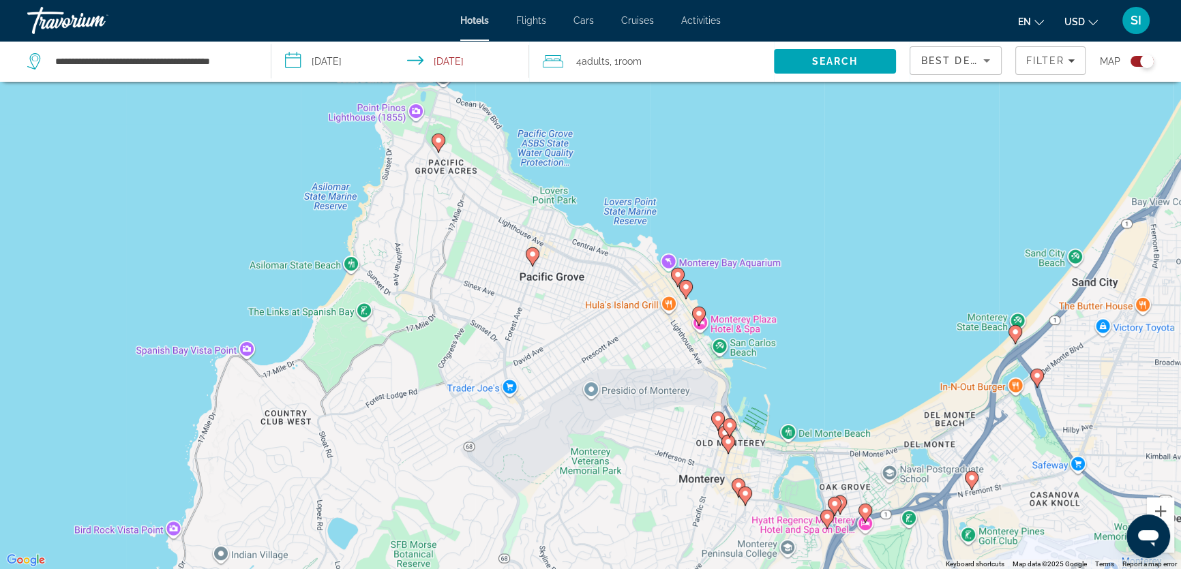
click at [748, 494] on image "Main content" at bounding box center [745, 493] width 8 height 8
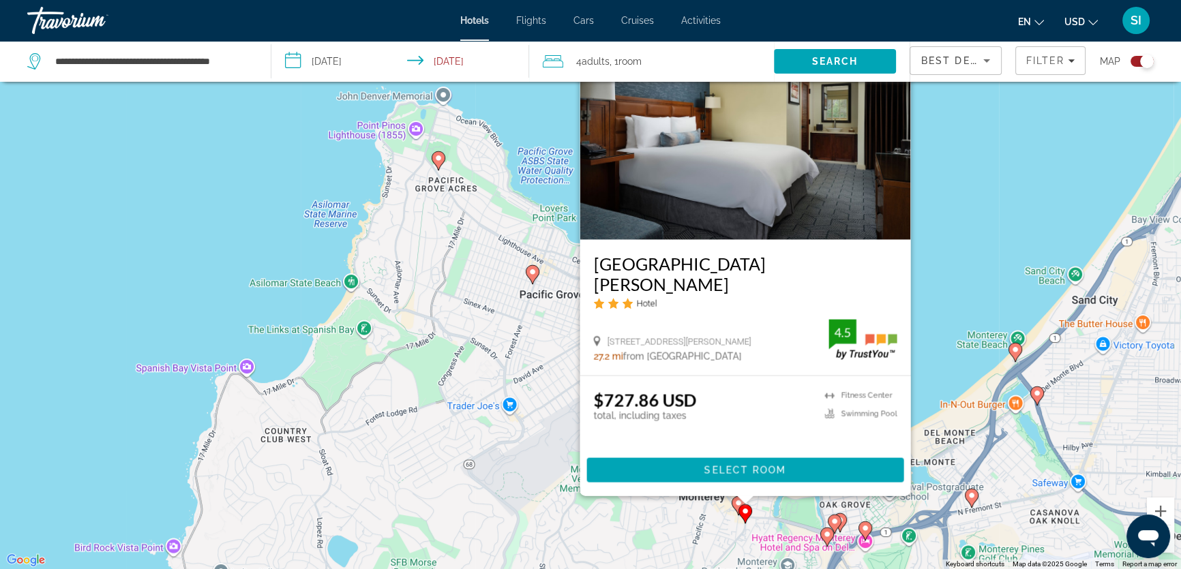
click at [930, 312] on div "To activate drag with keyboard, press Alt + Enter. Once in keyboard drag state,…" at bounding box center [590, 284] width 1181 height 569
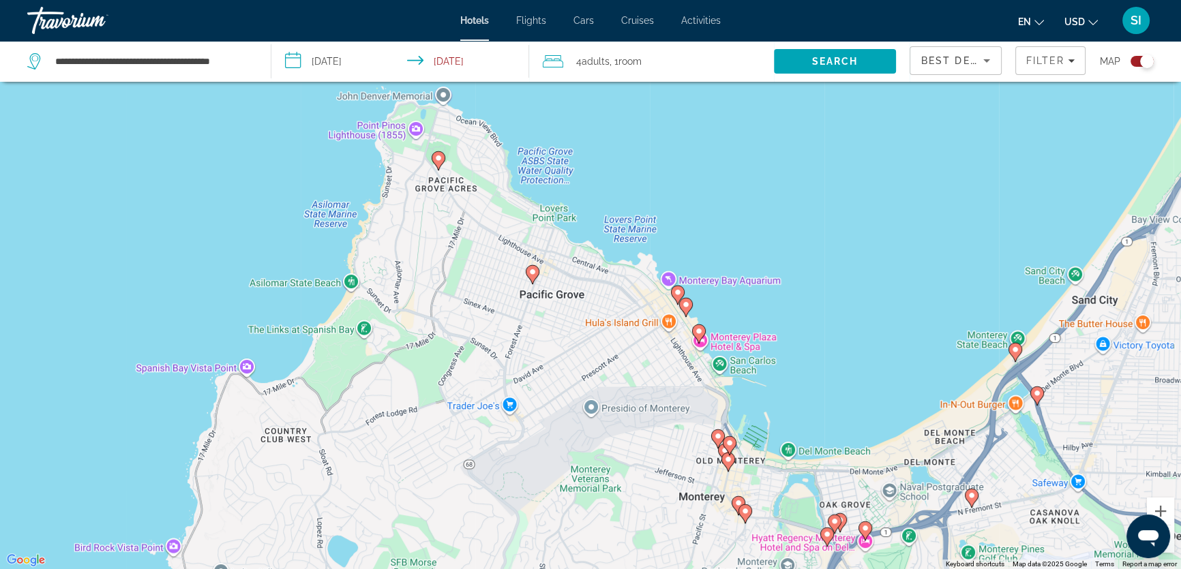
click at [735, 502] on image "Main content" at bounding box center [738, 503] width 8 height 8
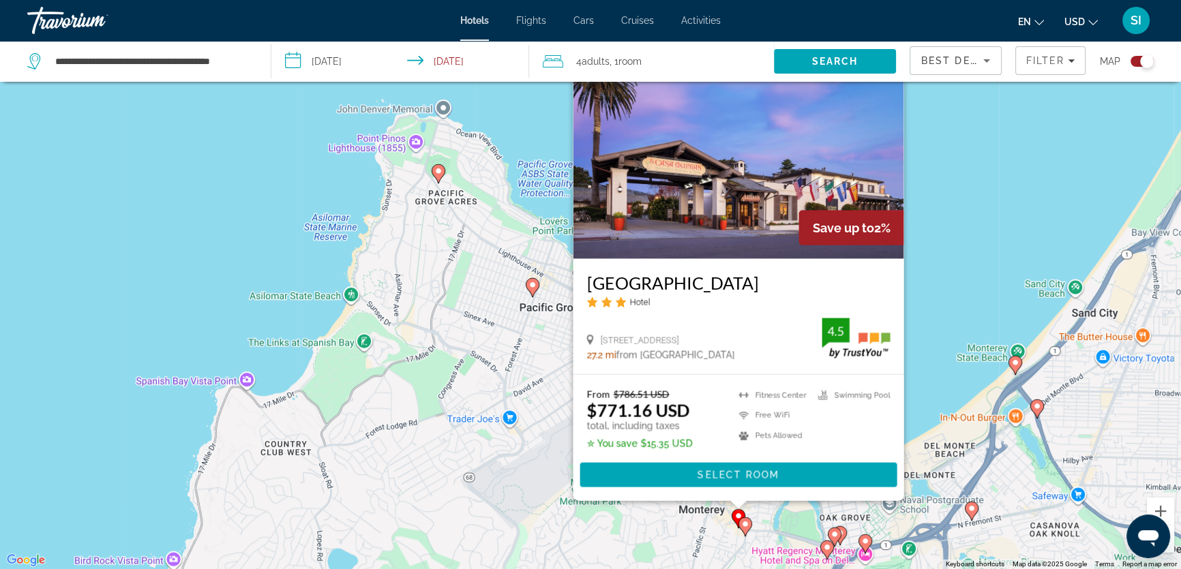
click at [959, 327] on div "To activate drag with keyboard, press Alt + Enter. Once in keyboard drag state,…" at bounding box center [590, 284] width 1181 height 569
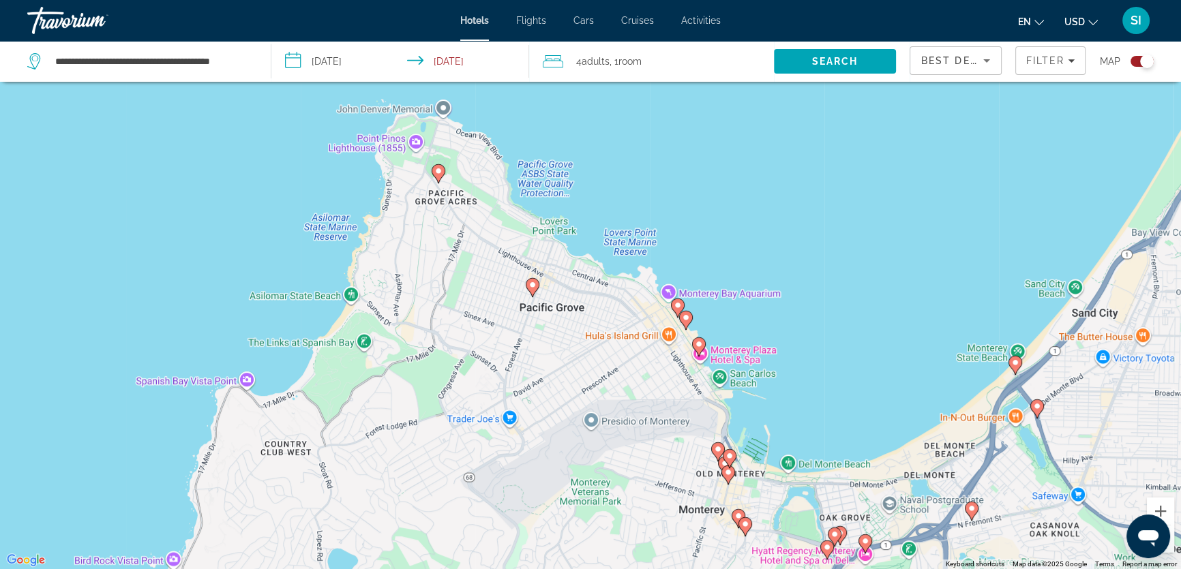
click at [729, 472] on image "Main content" at bounding box center [728, 472] width 8 height 8
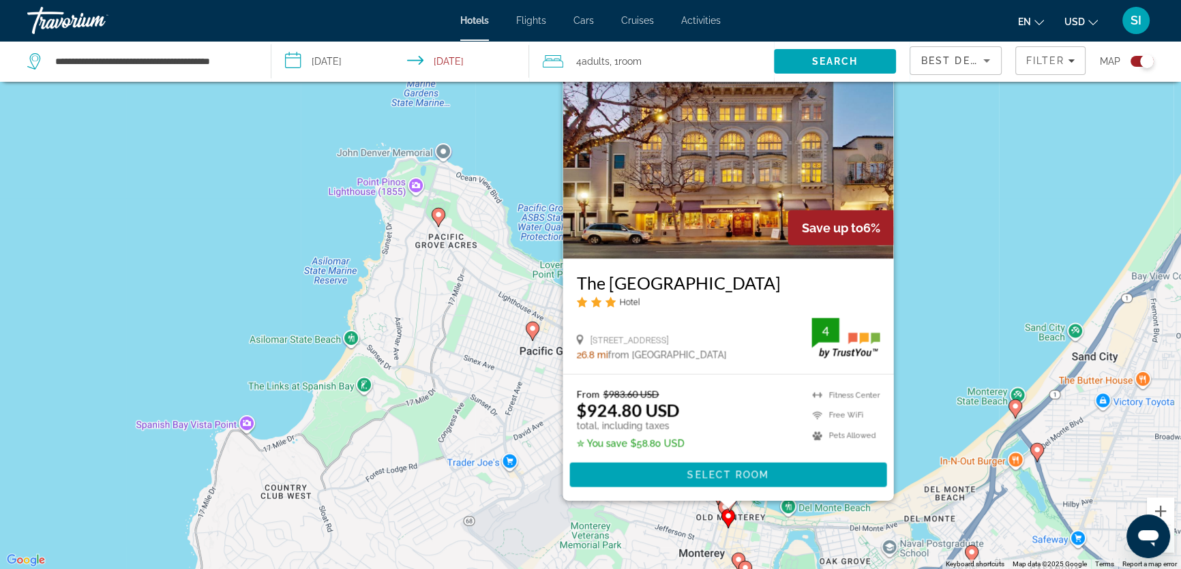
click at [920, 369] on div "To activate drag with keyboard, press Alt + Enter. Once in keyboard drag state,…" at bounding box center [590, 284] width 1181 height 569
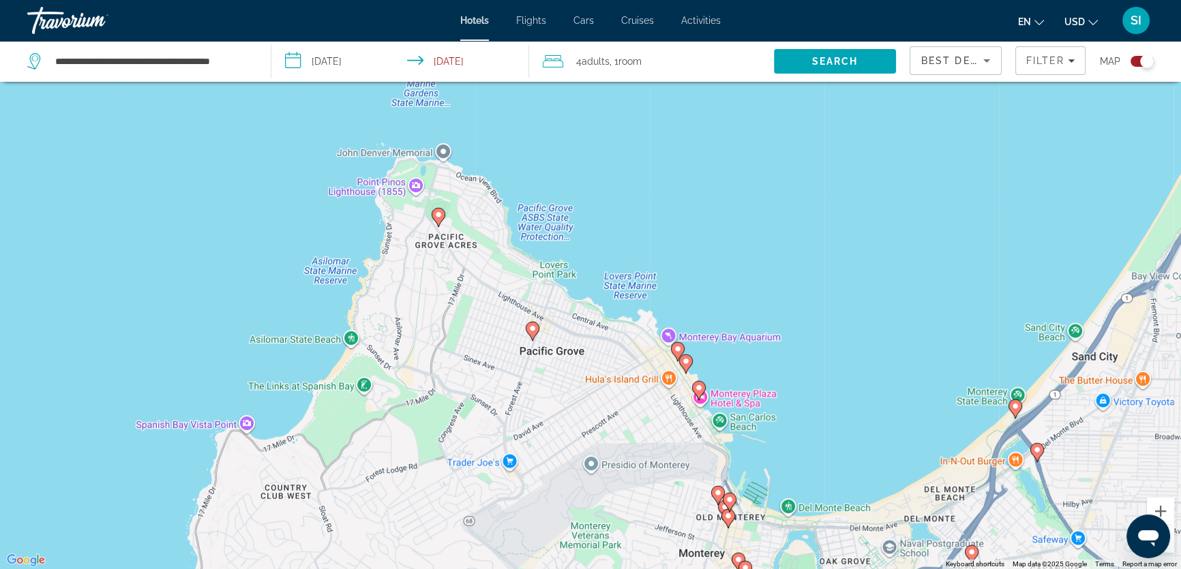
click at [729, 502] on image "Main content" at bounding box center [729, 500] width 8 height 8
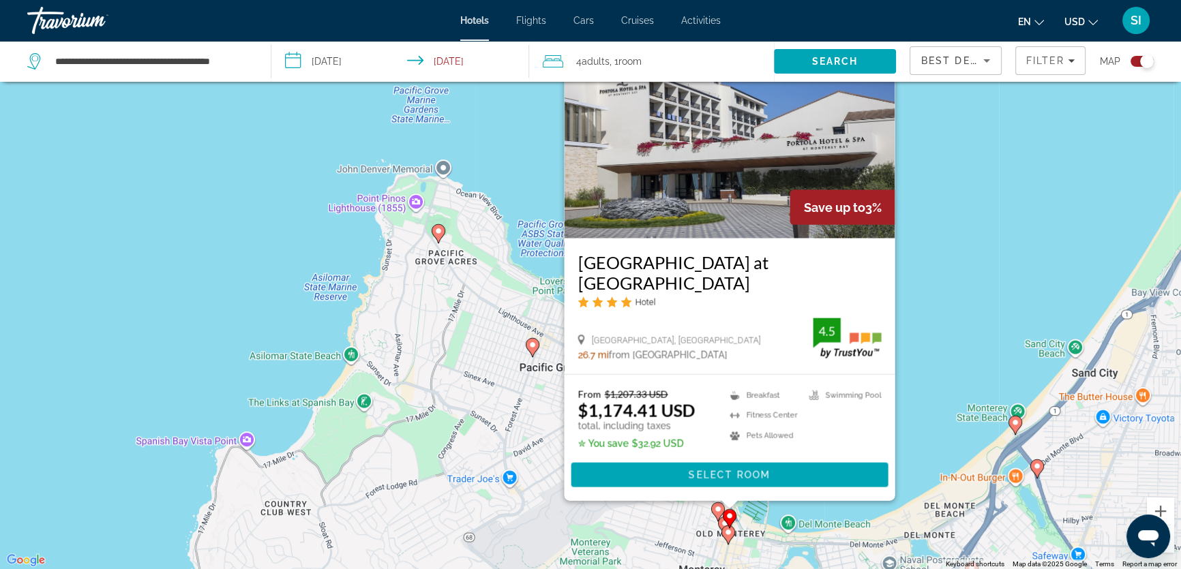
click at [915, 423] on div "To activate drag with keyboard, press Alt + Enter. Once in keyboard drag state,…" at bounding box center [590, 284] width 1181 height 569
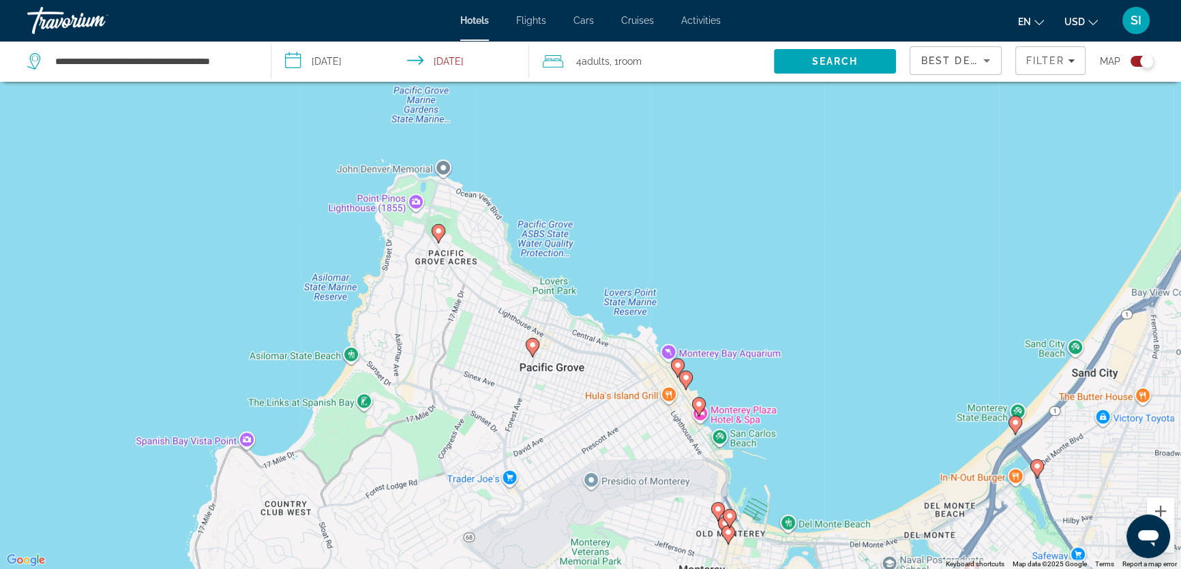
click at [716, 510] on image "Main content" at bounding box center [718, 509] width 8 height 8
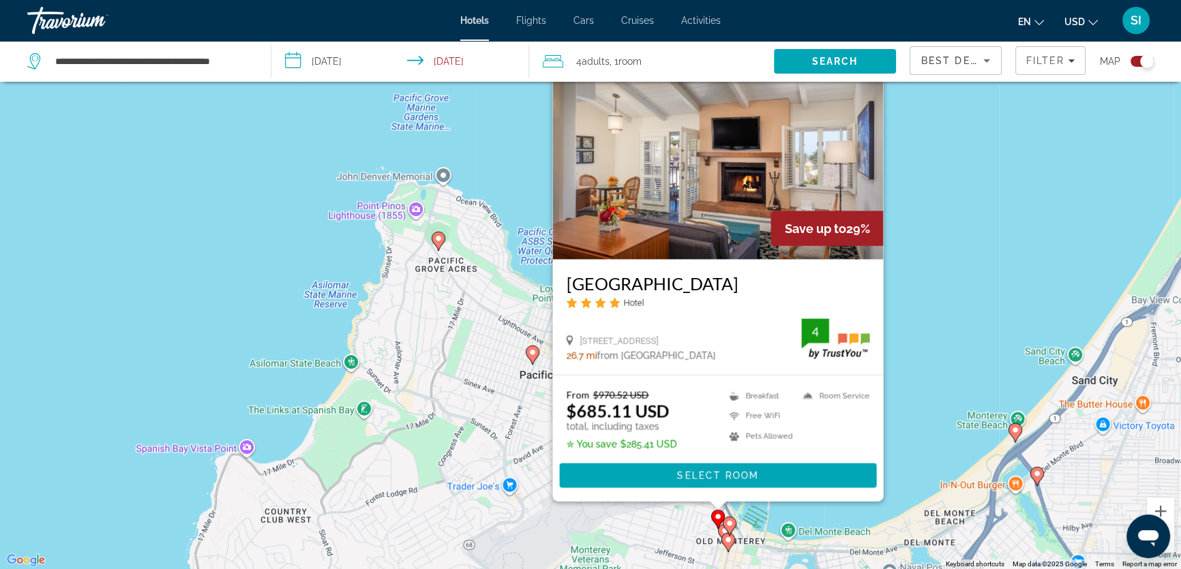
click at [538, 470] on div "To activate drag with keyboard, press Alt + Enter. Once in keyboard drag state,…" at bounding box center [590, 284] width 1181 height 569
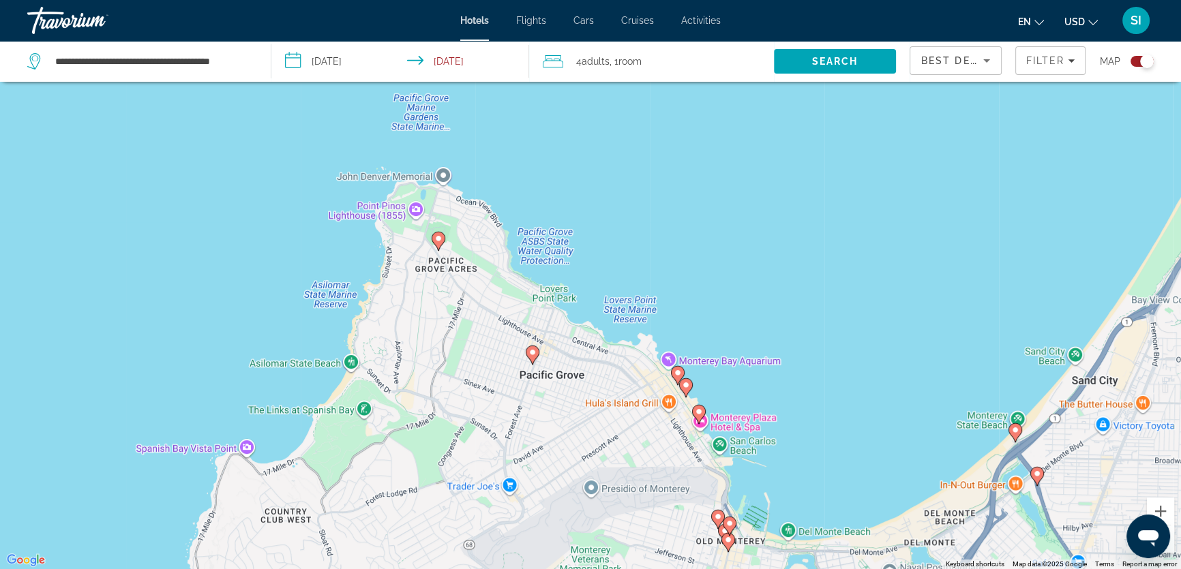
click at [719, 530] on icon "Main content" at bounding box center [724, 533] width 12 height 18
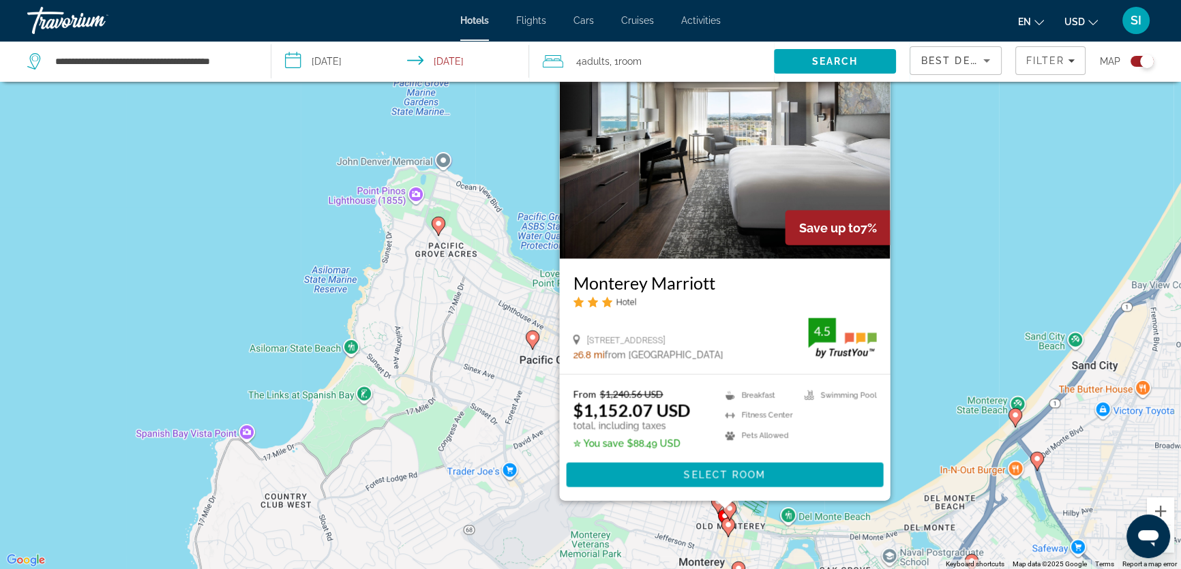
click at [534, 504] on div "To activate drag with keyboard, press Alt + Enter. Once in keyboard drag state,…" at bounding box center [590, 284] width 1181 height 569
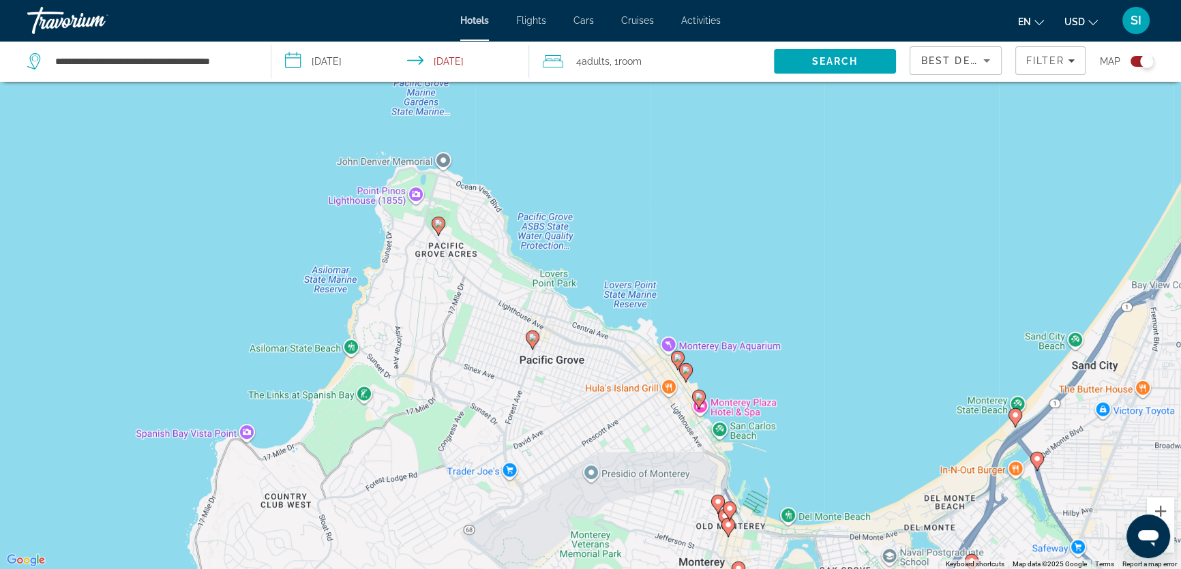
click at [699, 399] on image "Main content" at bounding box center [699, 397] width 8 height 8
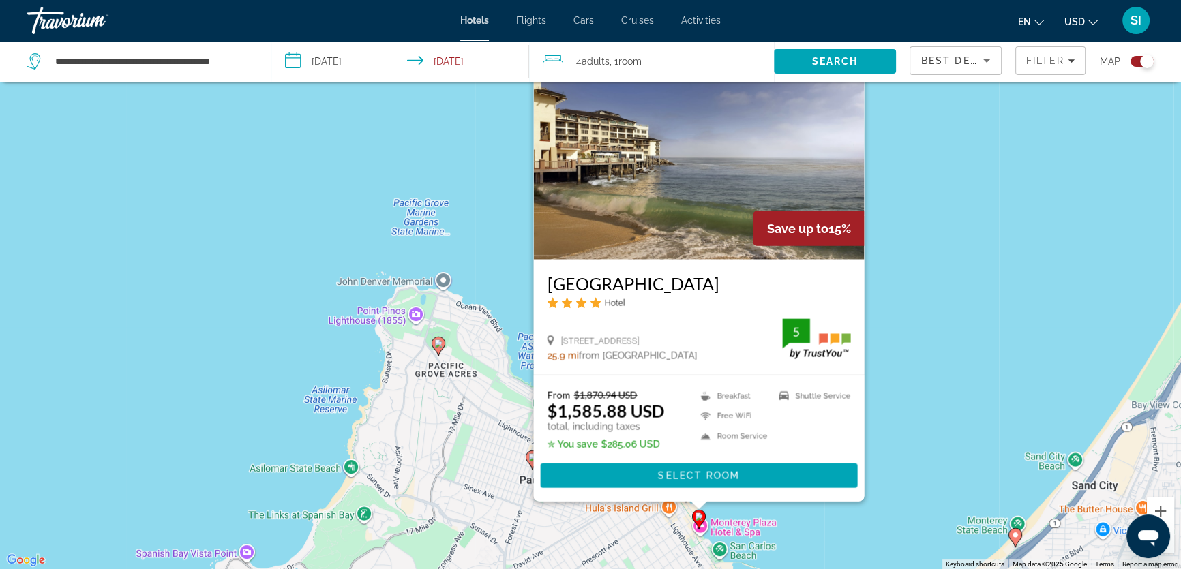
click at [905, 382] on div "To activate drag with keyboard, press Alt + Enter. Once in keyboard drag state,…" at bounding box center [590, 284] width 1181 height 569
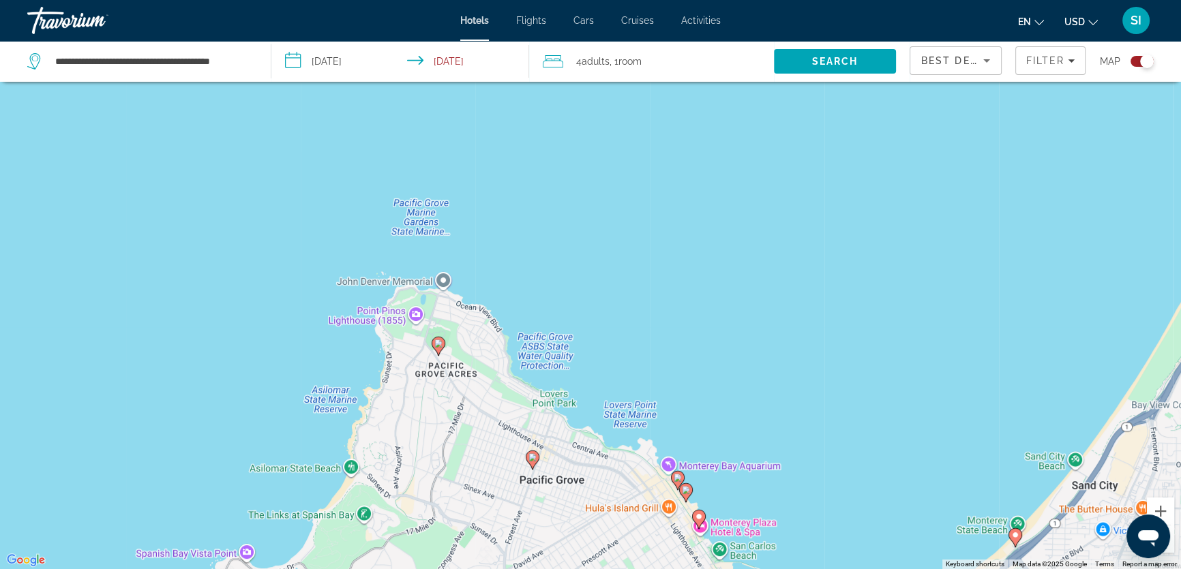
click at [679, 489] on gmp-advanced-marker "Main content" at bounding box center [686, 493] width 14 height 20
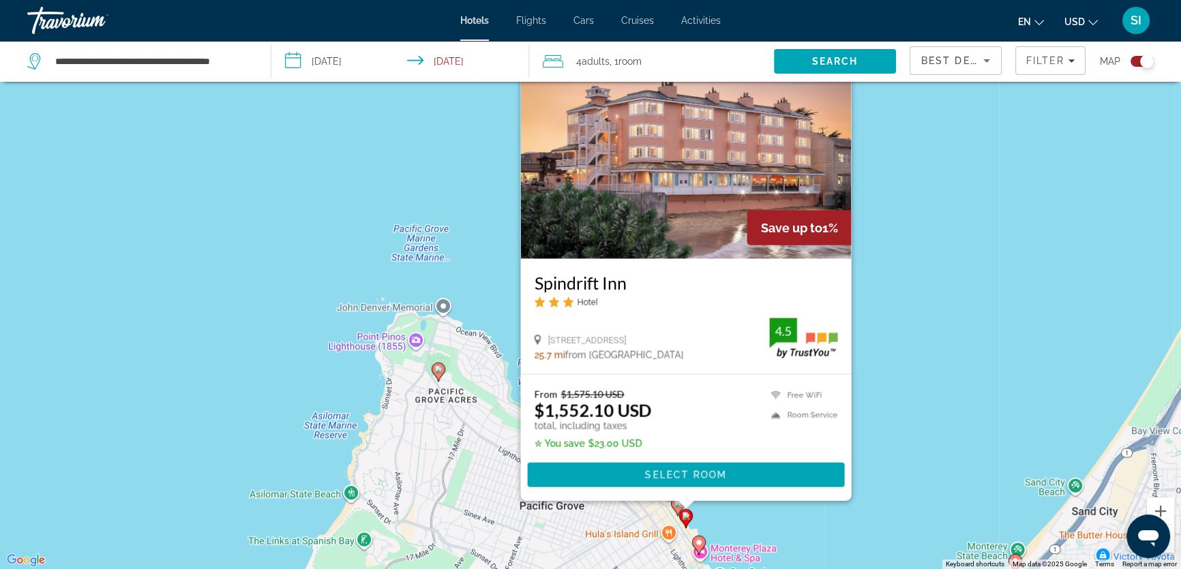
click at [886, 434] on div "To activate drag with keyboard, press Alt + Enter. Once in keyboard drag state,…" at bounding box center [590, 284] width 1181 height 569
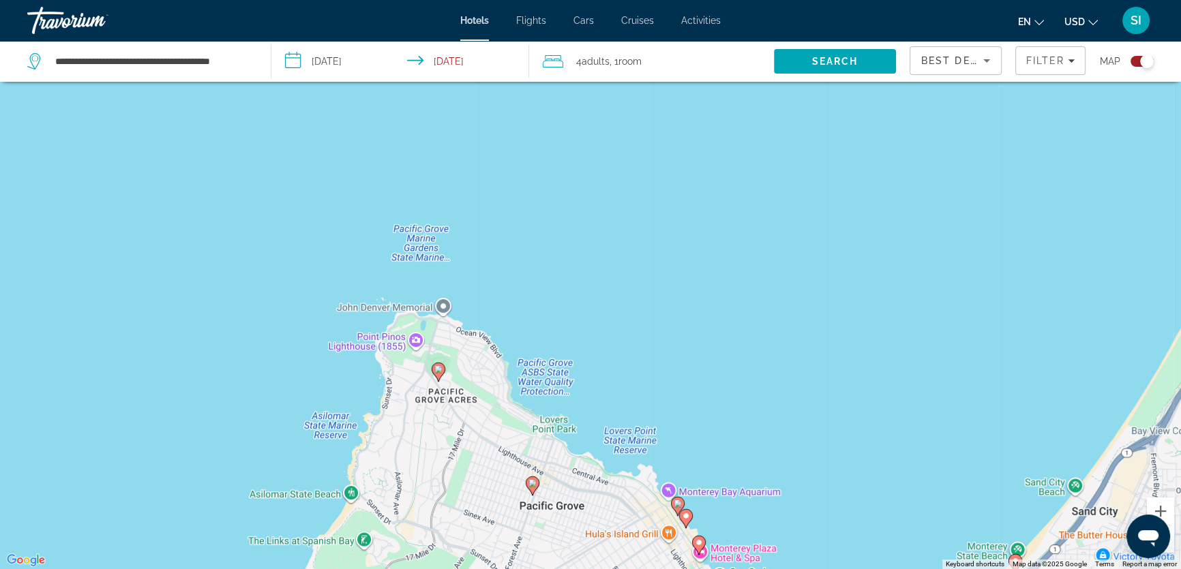
click at [680, 498] on icon "Main content" at bounding box center [677, 506] width 12 height 18
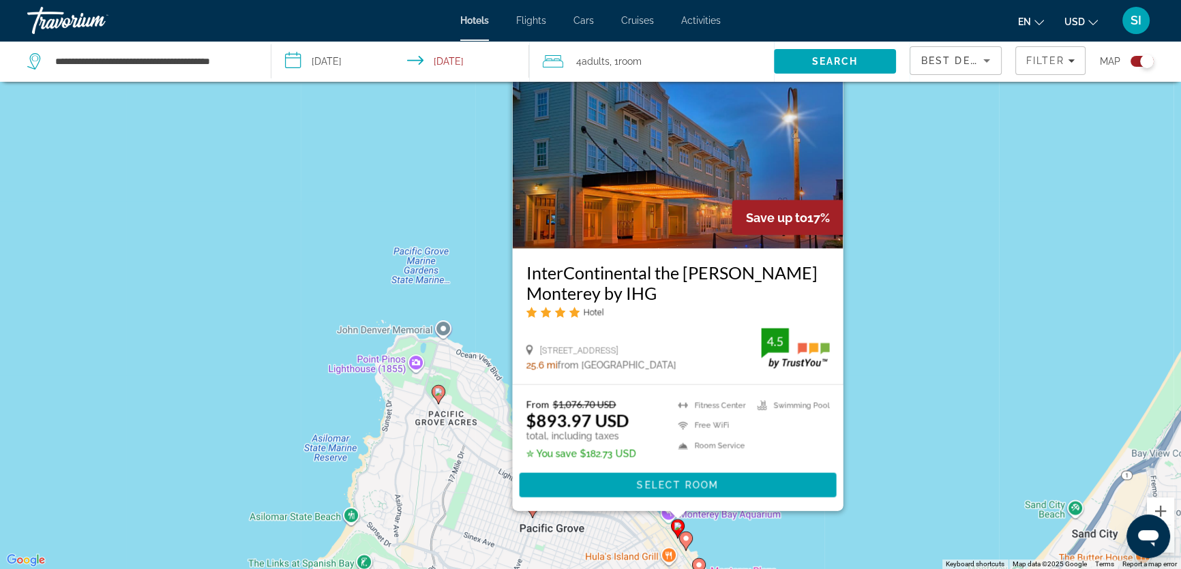
click at [886, 414] on div "To activate drag with keyboard, press Alt + Enter. Once in keyboard drag state,…" at bounding box center [590, 284] width 1181 height 569
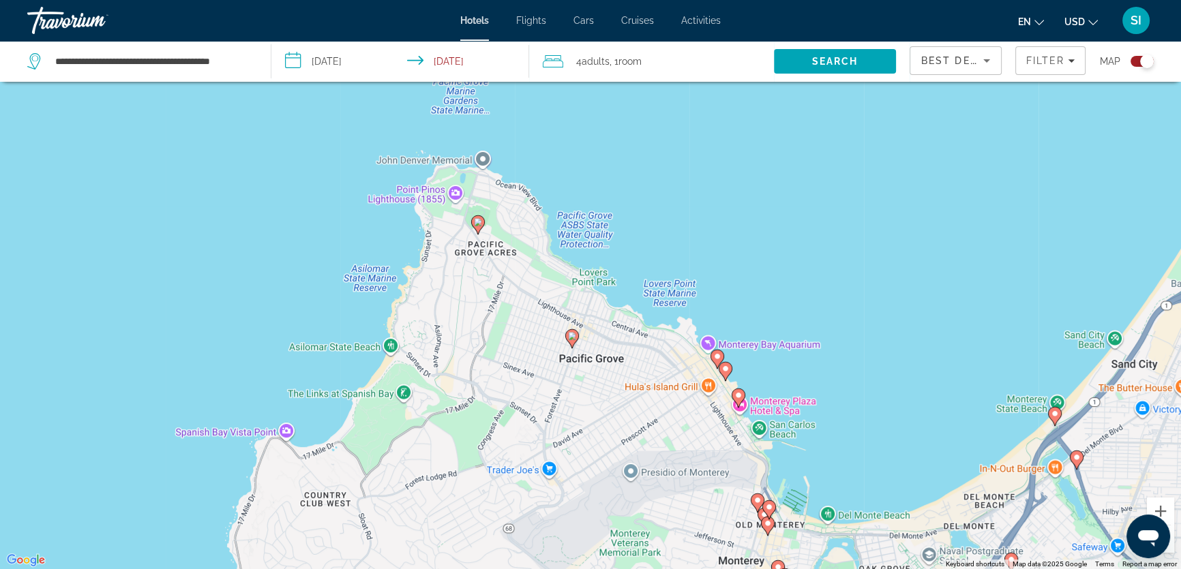
drag, startPoint x: 659, startPoint y: 502, endPoint x: 699, endPoint y: 329, distance: 177.6
click at [699, 329] on div "To activate drag with keyboard, press Alt + Enter. Once in keyboard drag state,…" at bounding box center [590, 284] width 1181 height 569
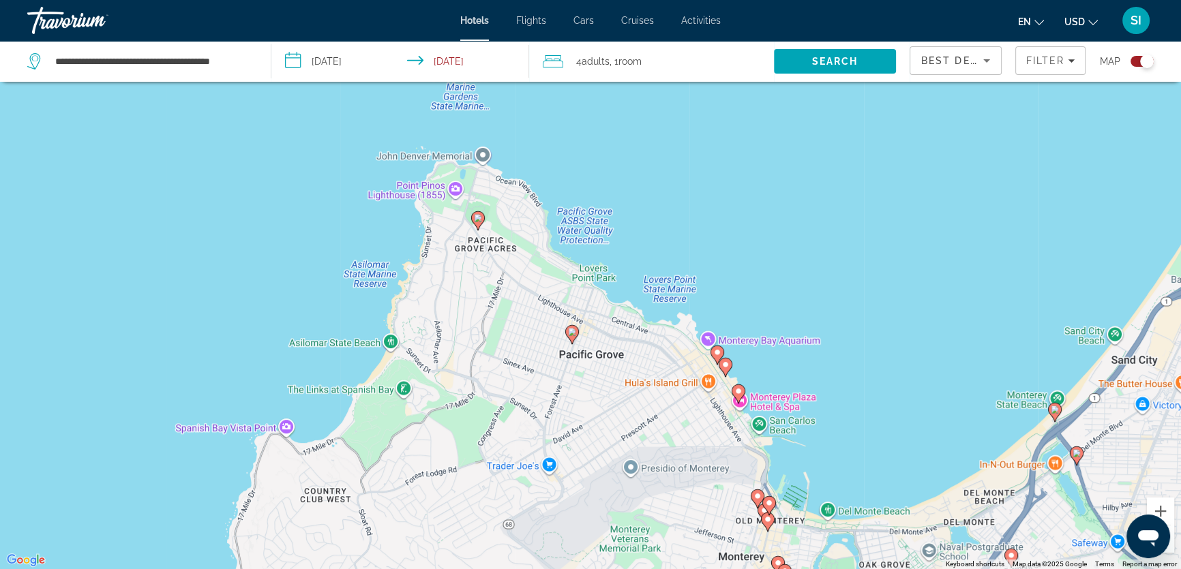
click at [571, 333] on image "Main content" at bounding box center [572, 332] width 8 height 8
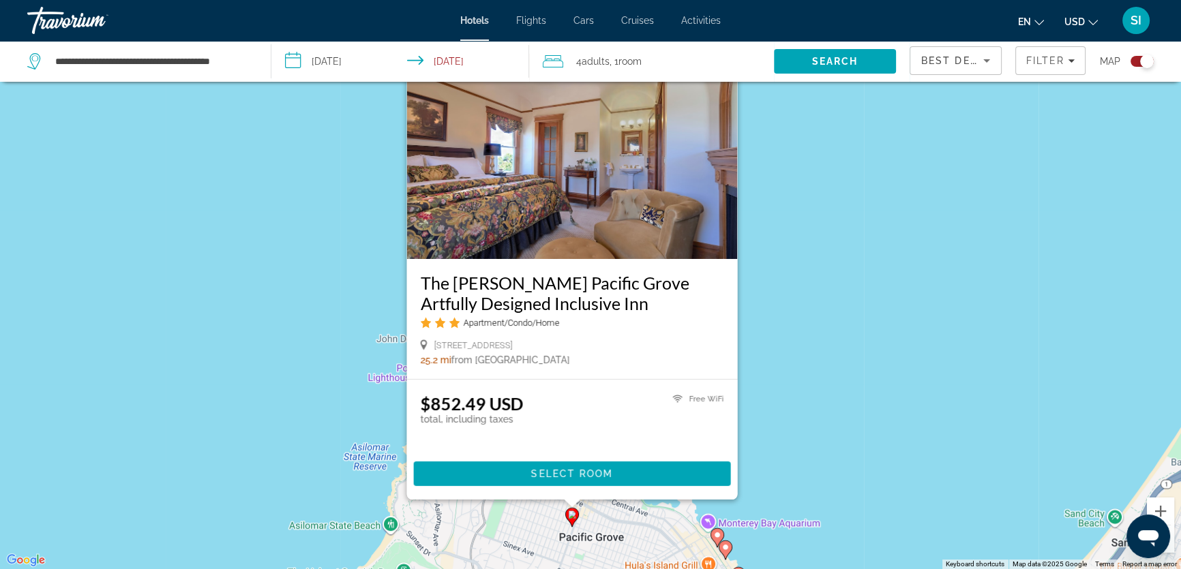
click at [798, 361] on div "To activate drag with keyboard, press Alt + Enter. Once in keyboard drag state,…" at bounding box center [590, 284] width 1181 height 569
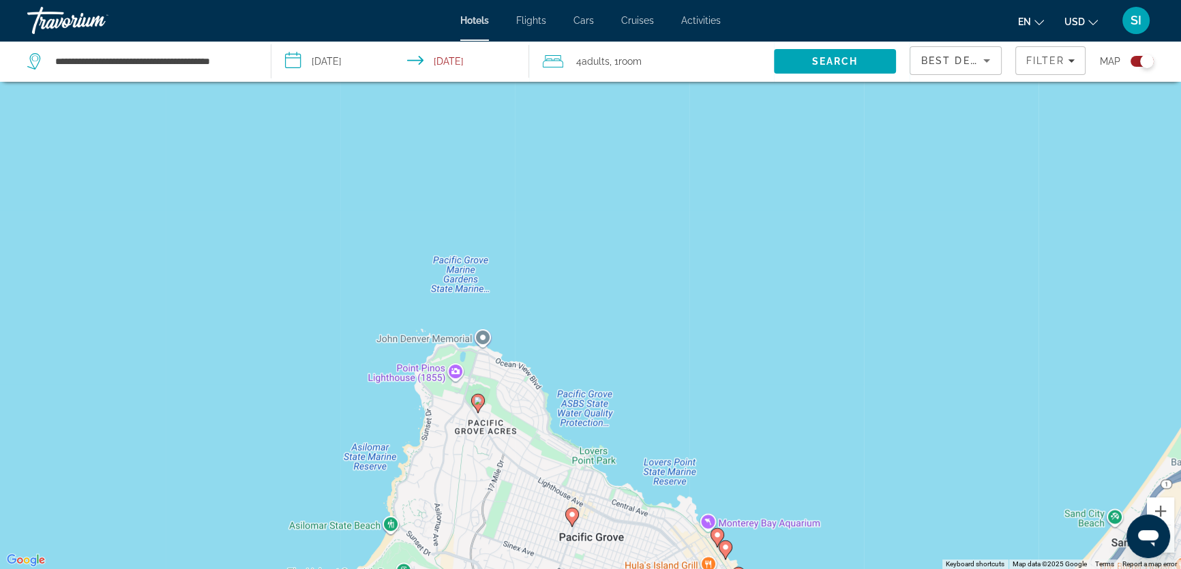
click at [477, 403] on image "Main content" at bounding box center [478, 401] width 8 height 8
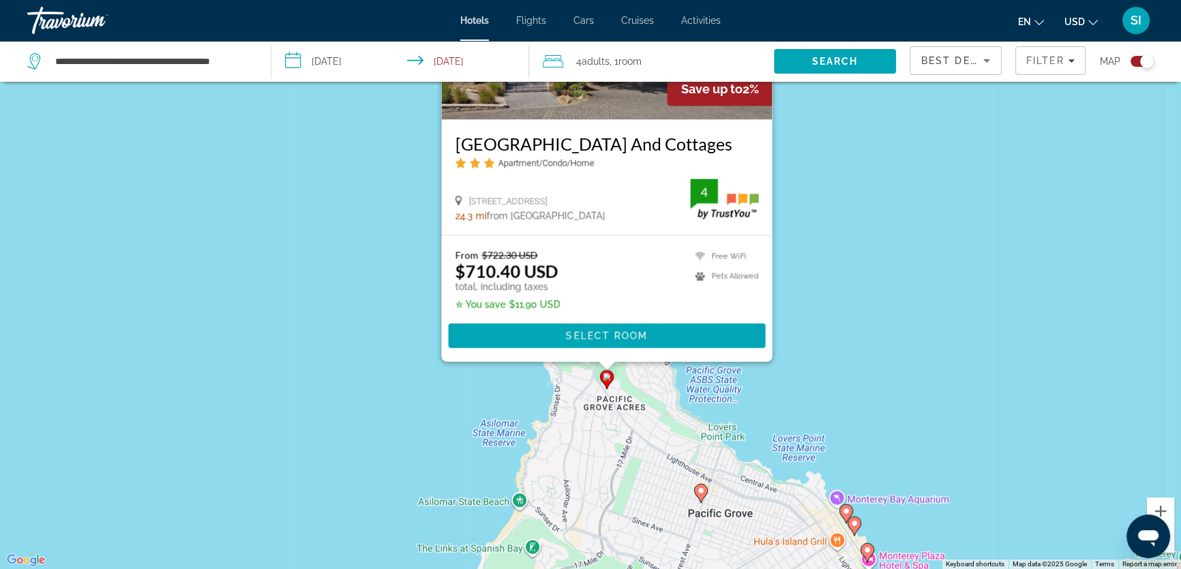
drag, startPoint x: 703, startPoint y: 450, endPoint x: 833, endPoint y: 308, distance: 192.0
click at [833, 308] on div "To activate drag with keyboard, press Alt + Enter. Once in keyboard drag state,…" at bounding box center [590, 284] width 1181 height 569
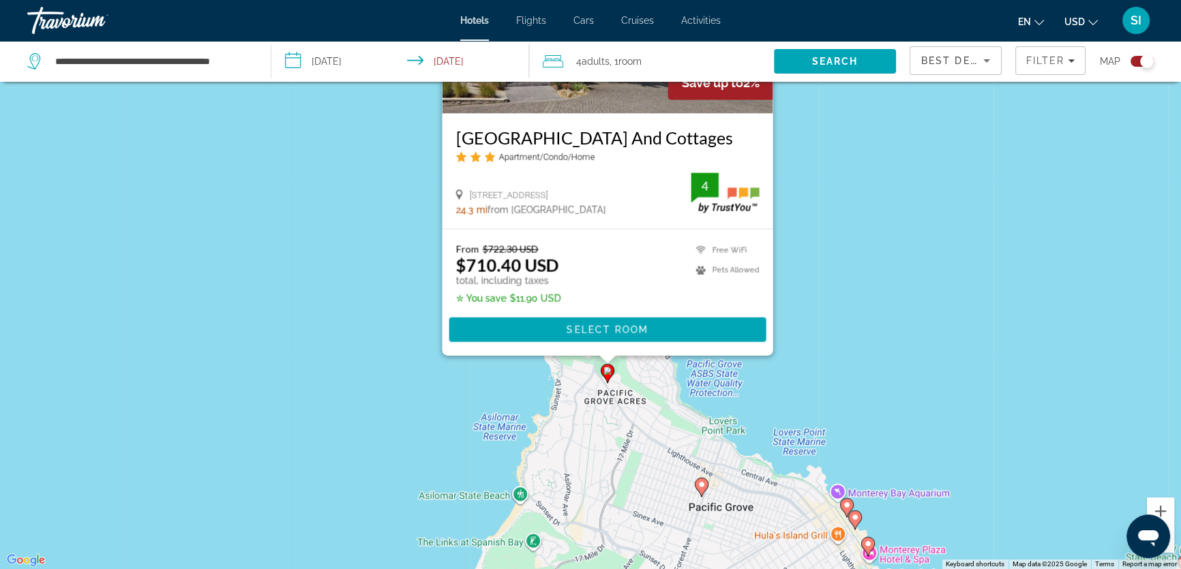
click at [417, 360] on div "To activate drag with keyboard, press Alt + Enter. Once in keyboard drag state,…" at bounding box center [590, 284] width 1181 height 569
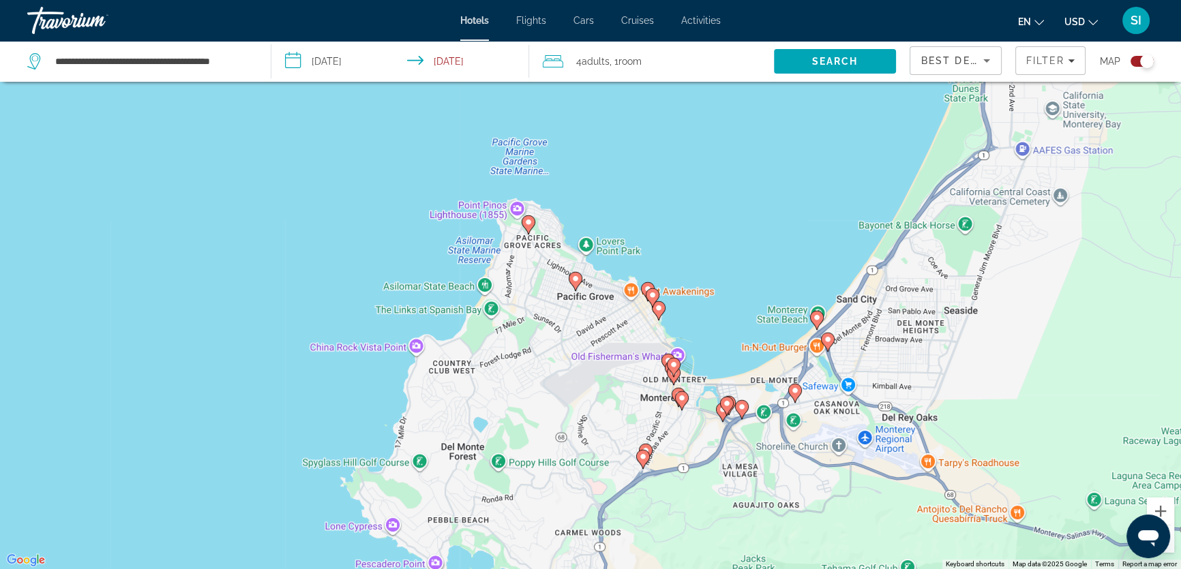
drag, startPoint x: 717, startPoint y: 386, endPoint x: 635, endPoint y: 210, distance: 194.2
click at [635, 210] on div "To activate drag with keyboard, press Alt + Enter. Once in keyboard drag state,…" at bounding box center [590, 284] width 1181 height 569
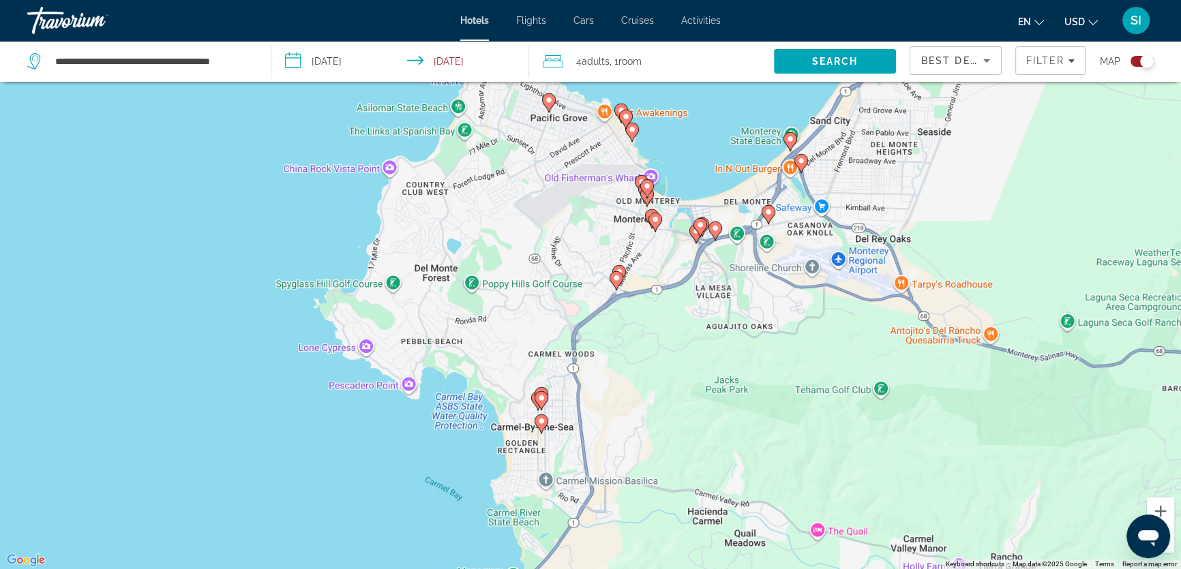
drag, startPoint x: 734, startPoint y: 405, endPoint x: 709, endPoint y: 239, distance: 168.2
click at [709, 239] on div "To activate drag with keyboard, press Alt + Enter. Once in keyboard drag state,…" at bounding box center [590, 284] width 1181 height 569
click at [543, 426] on icon "Main content" at bounding box center [542, 423] width 12 height 18
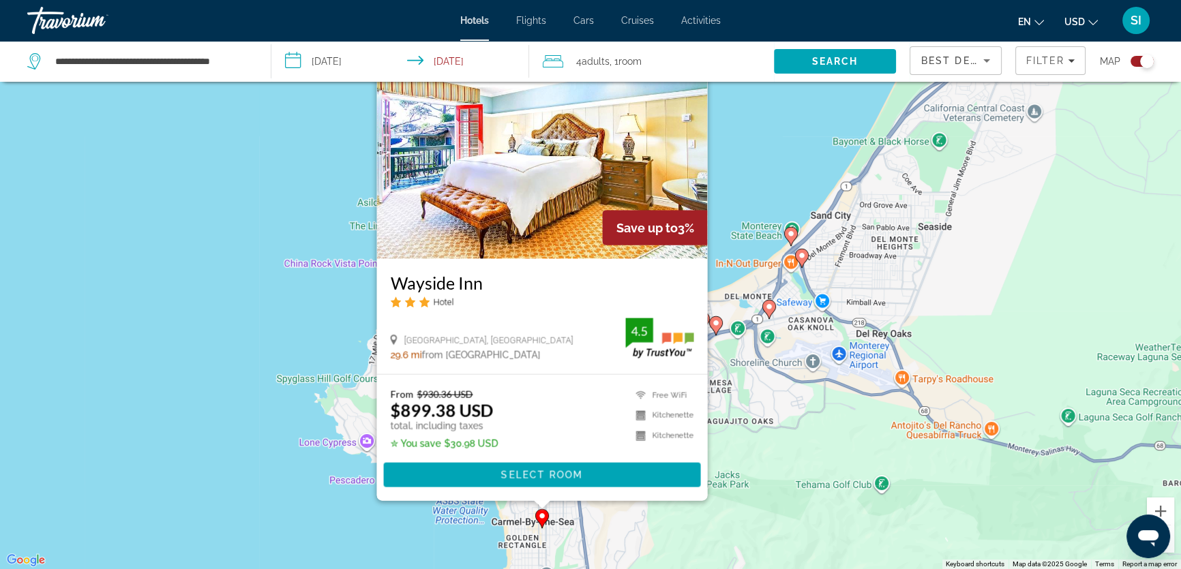
click at [277, 410] on div "To activate drag with keyboard, press Alt + Enter. Once in keyboard drag state,…" at bounding box center [590, 284] width 1181 height 569
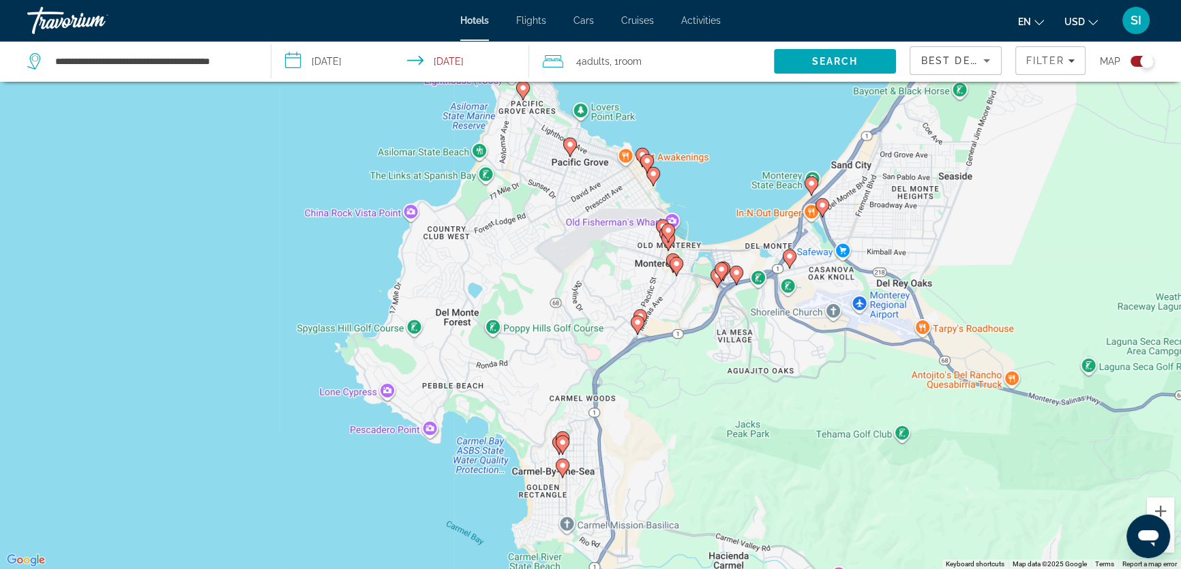
drag, startPoint x: 597, startPoint y: 497, endPoint x: 620, endPoint y: 436, distance: 65.3
click at [620, 436] on div "To activate drag with keyboard, press Alt + Enter. Once in keyboard drag state,…" at bounding box center [590, 284] width 1181 height 569
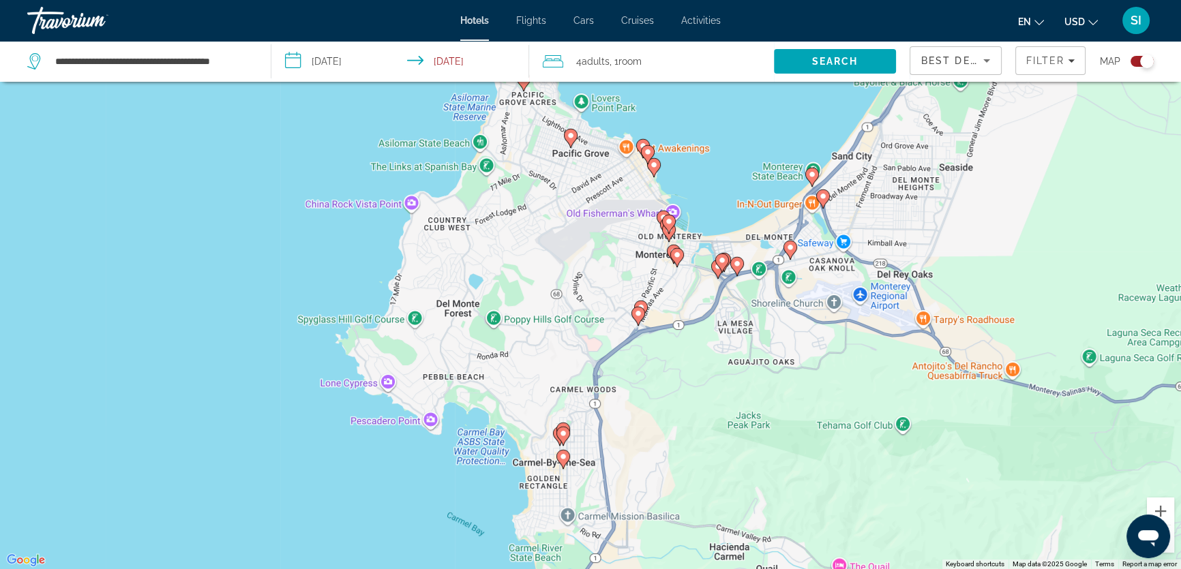
click at [563, 437] on image "Main content" at bounding box center [563, 433] width 8 height 8
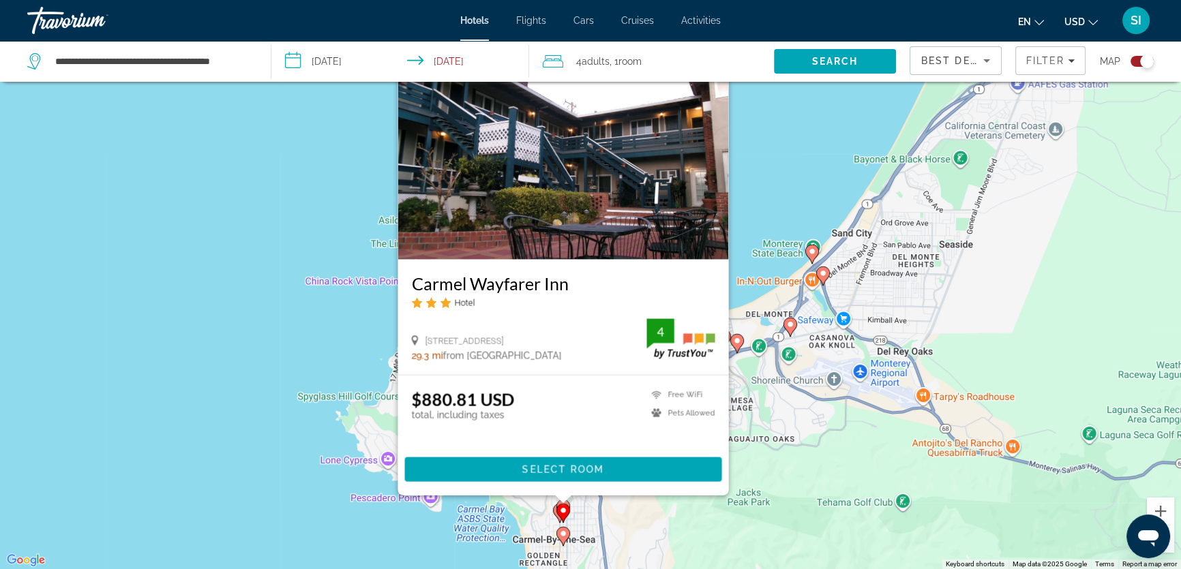
click at [335, 434] on div "To activate drag with keyboard, press Alt + Enter. Once in keyboard drag state,…" at bounding box center [590, 284] width 1181 height 569
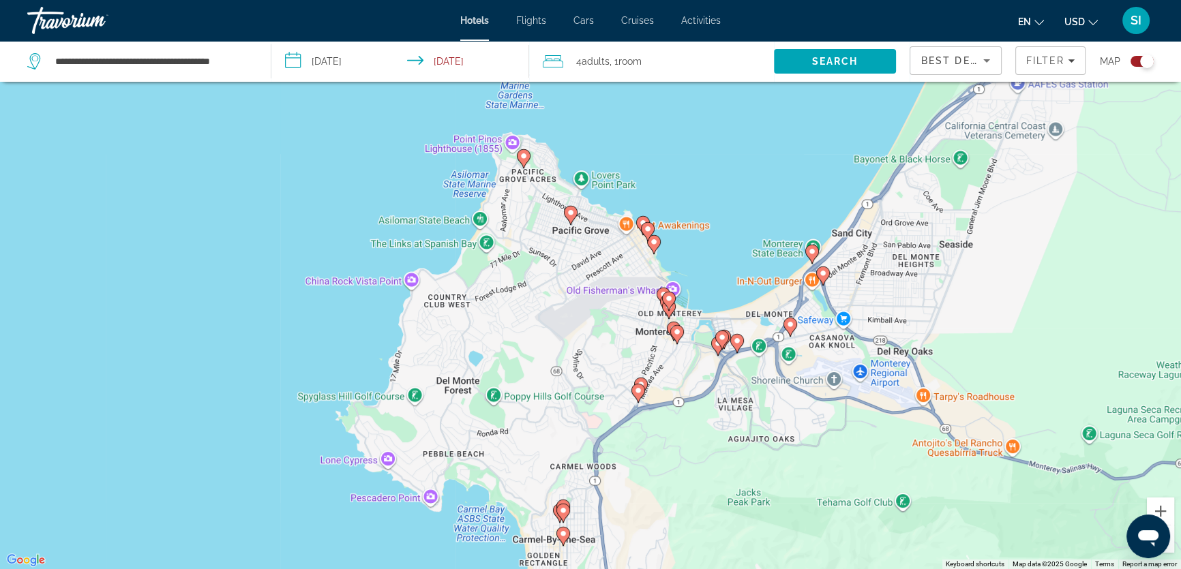
click at [560, 500] on gmp-advanced-marker "Main content" at bounding box center [563, 509] width 14 height 20
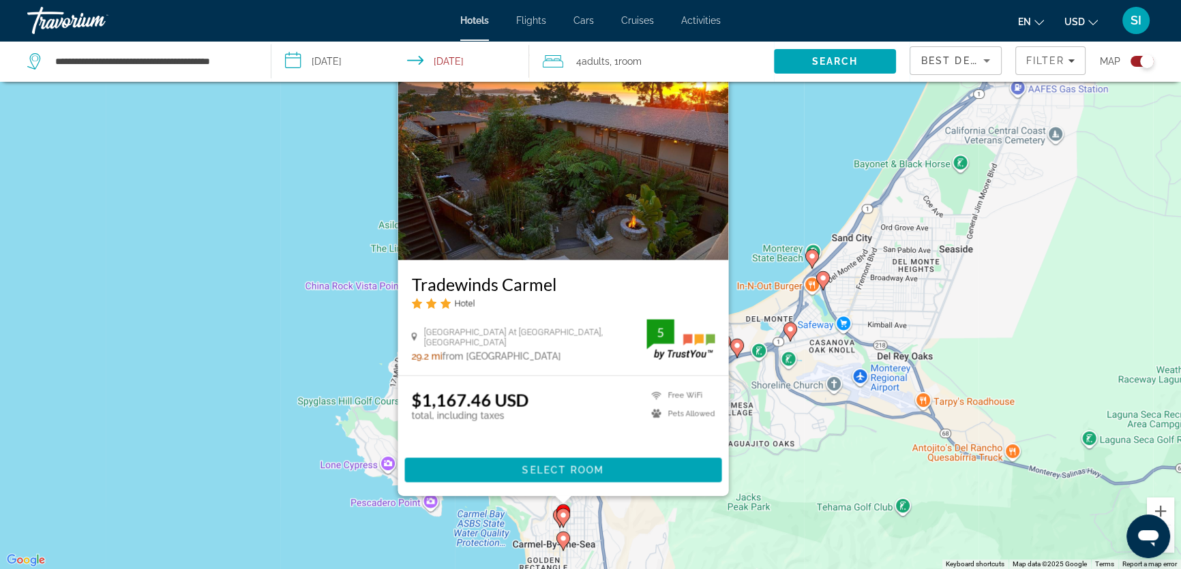
click at [309, 456] on div "To activate drag with keyboard, press Alt + Enter. Once in keyboard drag state,…" at bounding box center [590, 284] width 1181 height 569
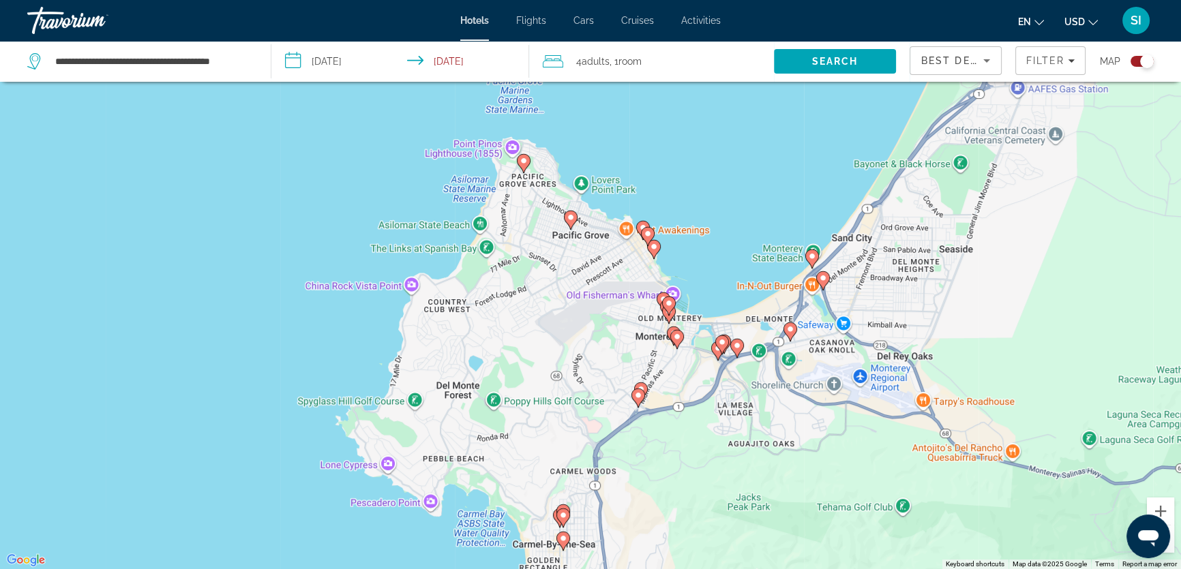
click at [553, 519] on gmp-advanced-marker "Main content" at bounding box center [560, 518] width 14 height 20
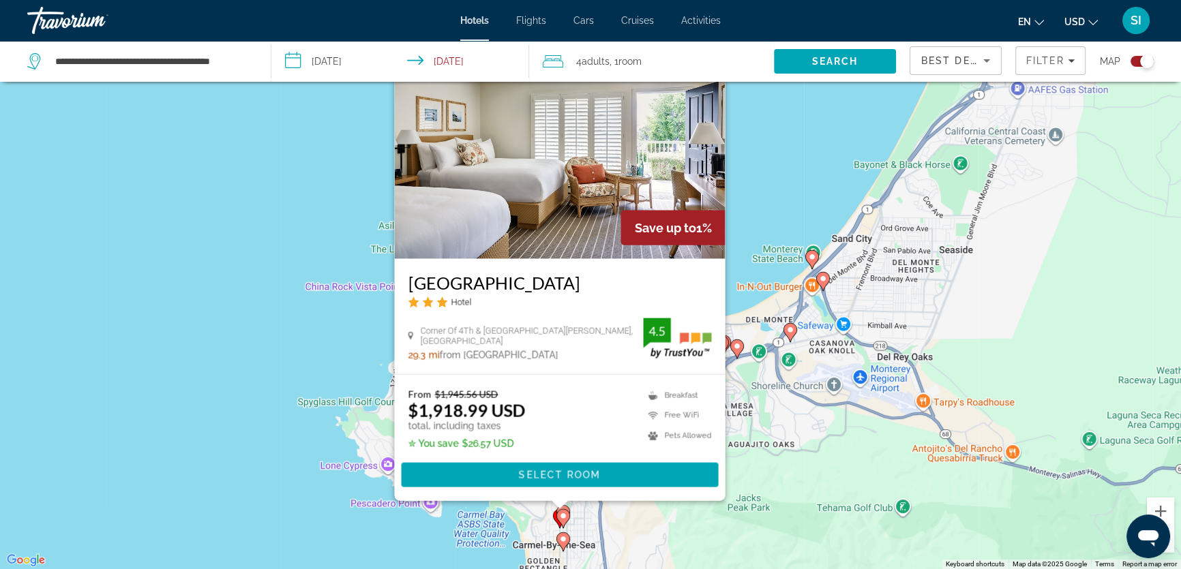
click at [310, 491] on div "To activate drag with keyboard, press Alt + Enter. Once in keyboard drag state,…" at bounding box center [590, 284] width 1181 height 569
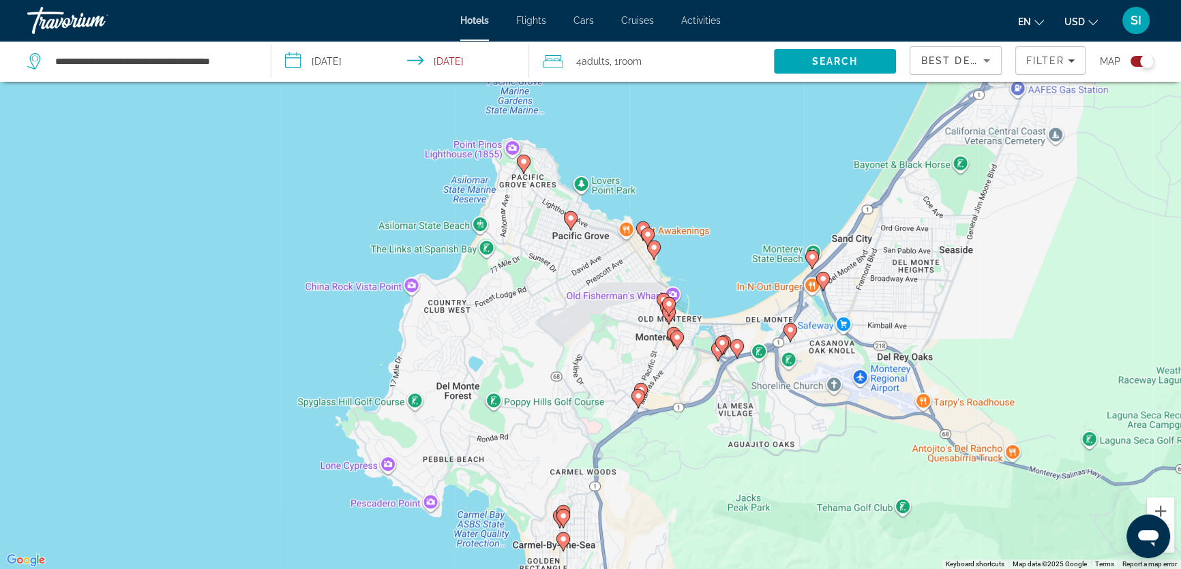
click at [635, 400] on icon "Main content" at bounding box center [638, 398] width 12 height 18
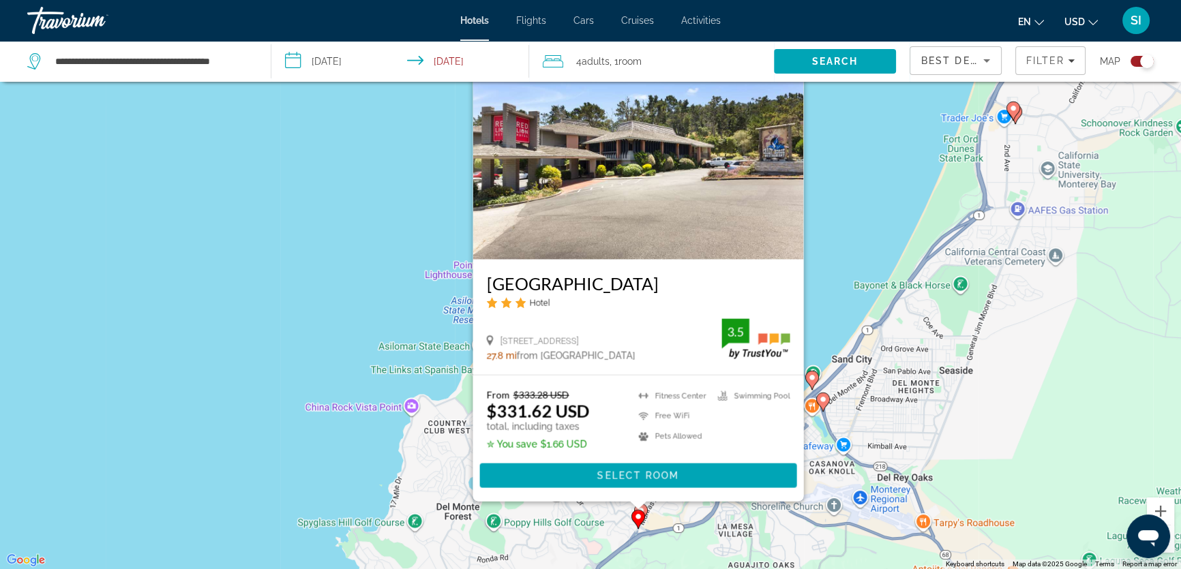
click at [337, 354] on div "To activate drag with keyboard, press Alt + Enter. Once in keyboard drag state,…" at bounding box center [590, 284] width 1181 height 569
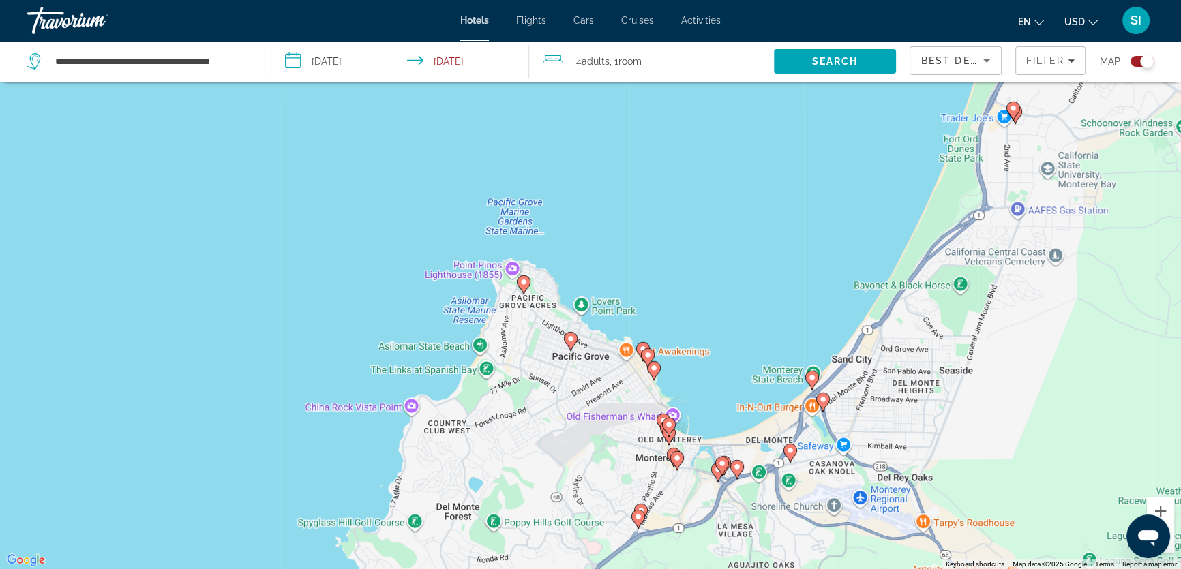
click at [823, 399] on image "Main content" at bounding box center [823, 399] width 8 height 8
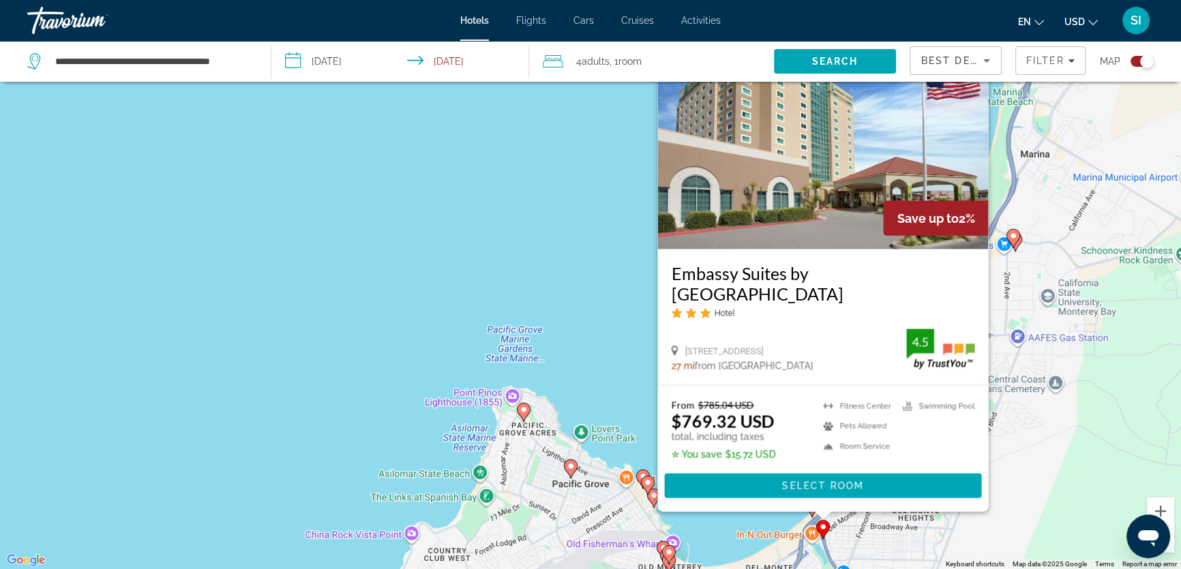
click at [590, 360] on div "To activate drag with keyboard, press Alt + Enter. Once in keyboard drag state,…" at bounding box center [590, 284] width 1181 height 569
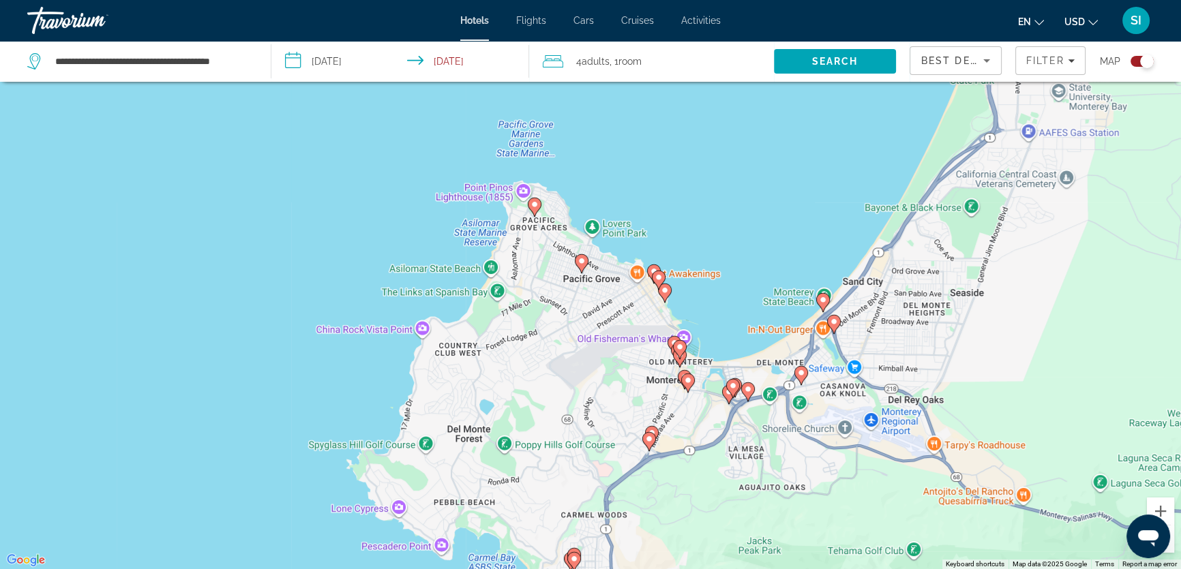
drag, startPoint x: 741, startPoint y: 447, endPoint x: 753, endPoint y: 230, distance: 217.1
click at [753, 230] on div "To activate drag with keyboard, press Alt + Enter. Once in keyboard drag state,…" at bounding box center [590, 284] width 1181 height 569
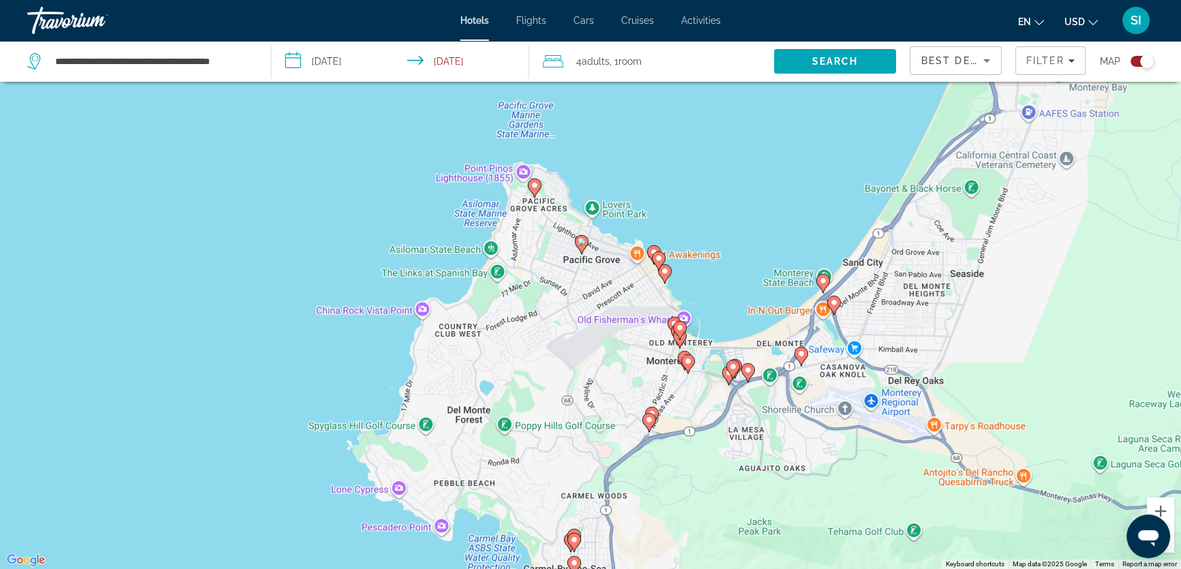
click at [800, 352] on image "Main content" at bounding box center [801, 354] width 8 height 8
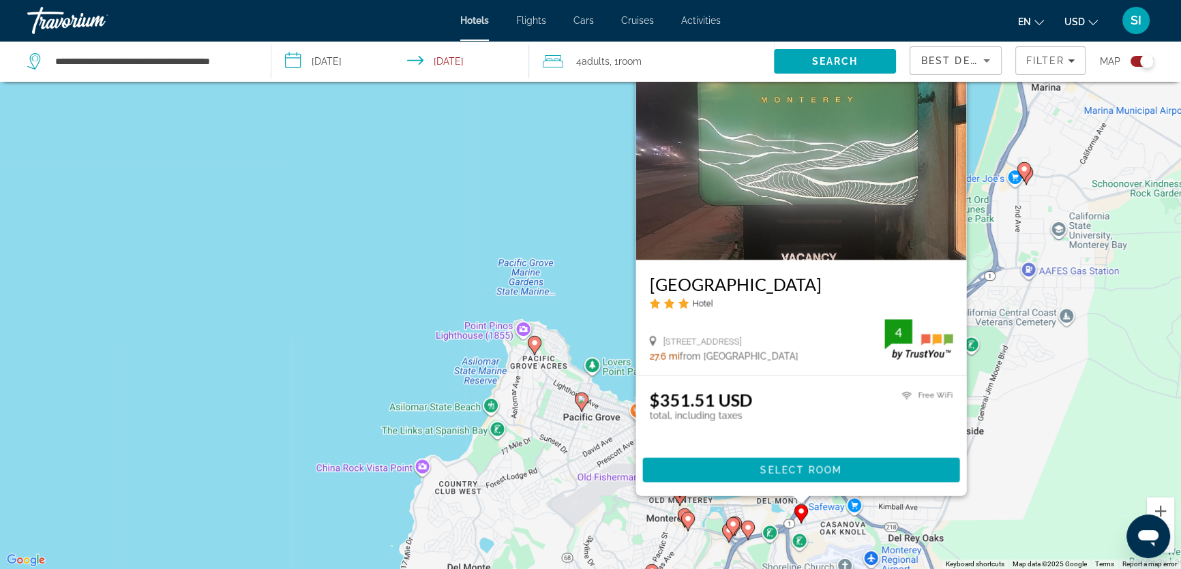
click at [560, 242] on div "To activate drag with keyboard, press Alt + Enter. Once in keyboard drag state,…" at bounding box center [590, 284] width 1181 height 569
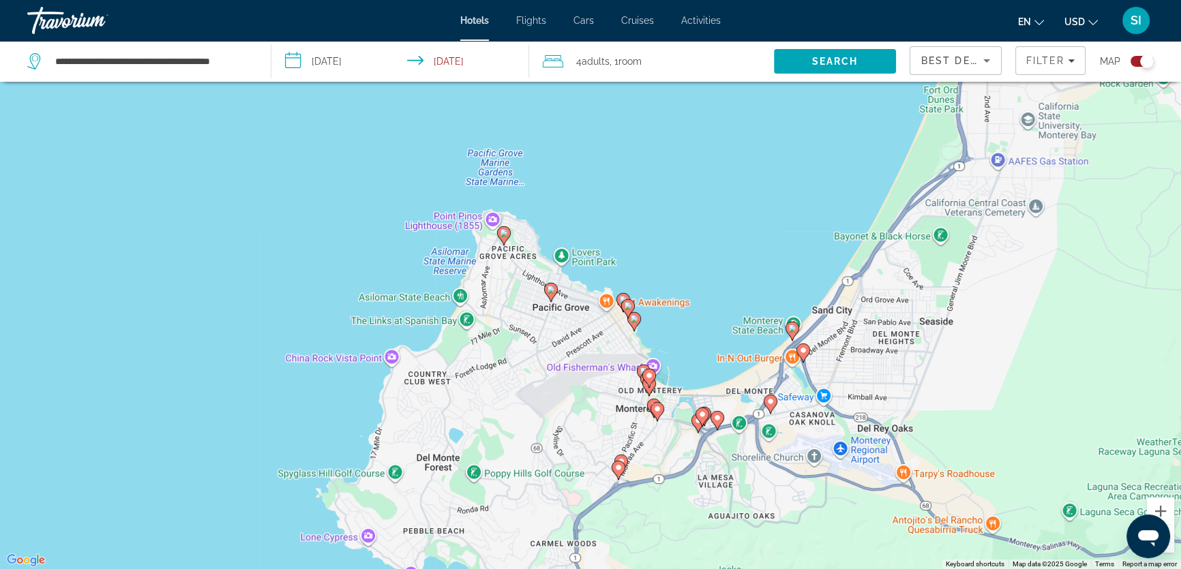
drag, startPoint x: 789, startPoint y: 411, endPoint x: 757, endPoint y: 311, distance: 105.2
click at [757, 311] on div "To activate drag with keyboard, press Alt + Enter. Once in keyboard drag state,…" at bounding box center [590, 284] width 1181 height 569
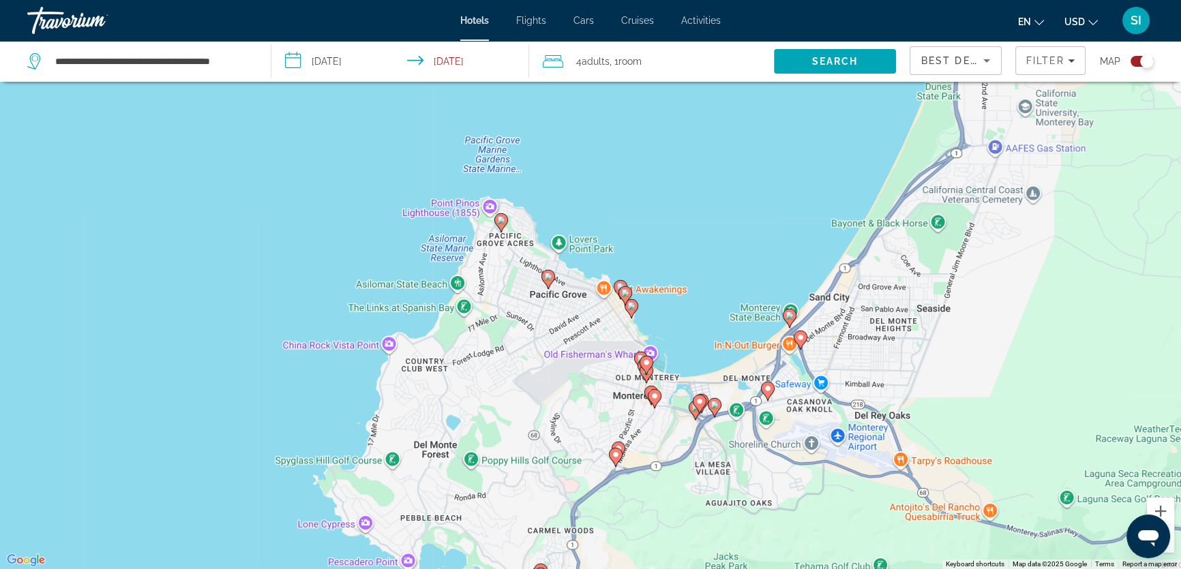
click at [765, 389] on image "Main content" at bounding box center [767, 388] width 8 height 8
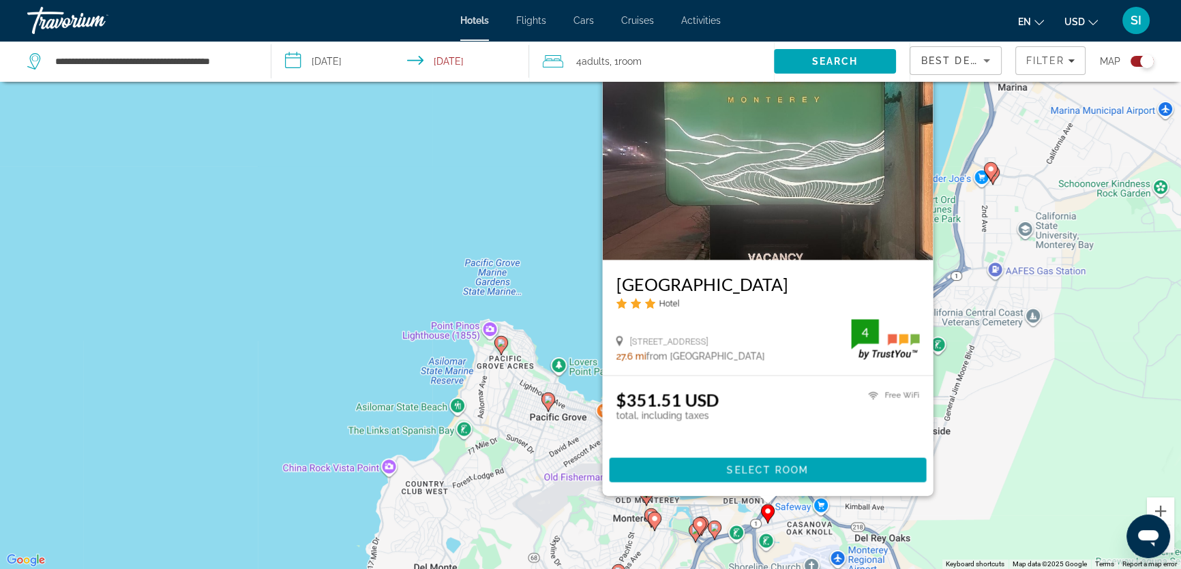
click at [806, 361] on div "27.6 mi from Santa Cruz city center from hotel" at bounding box center [733, 356] width 235 height 11
click at [695, 286] on h3 "Scottish Fairway Inn" at bounding box center [767, 283] width 303 height 20
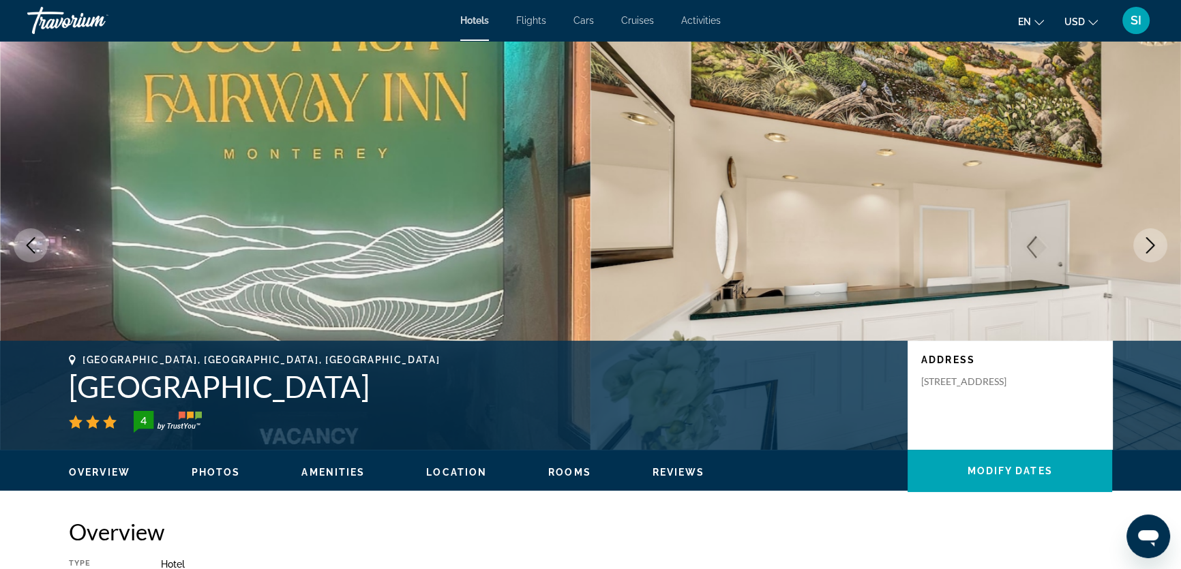
drag, startPoint x: 61, startPoint y: 384, endPoint x: 349, endPoint y: 393, distance: 287.8
click at [349, 393] on div "Monterey, CA, United States Scottish Fairway Inn 4 Address 2075 N. Fremont St, …" at bounding box center [590, 395] width 1097 height 82
copy h1 "Scottish Fairway Inn"
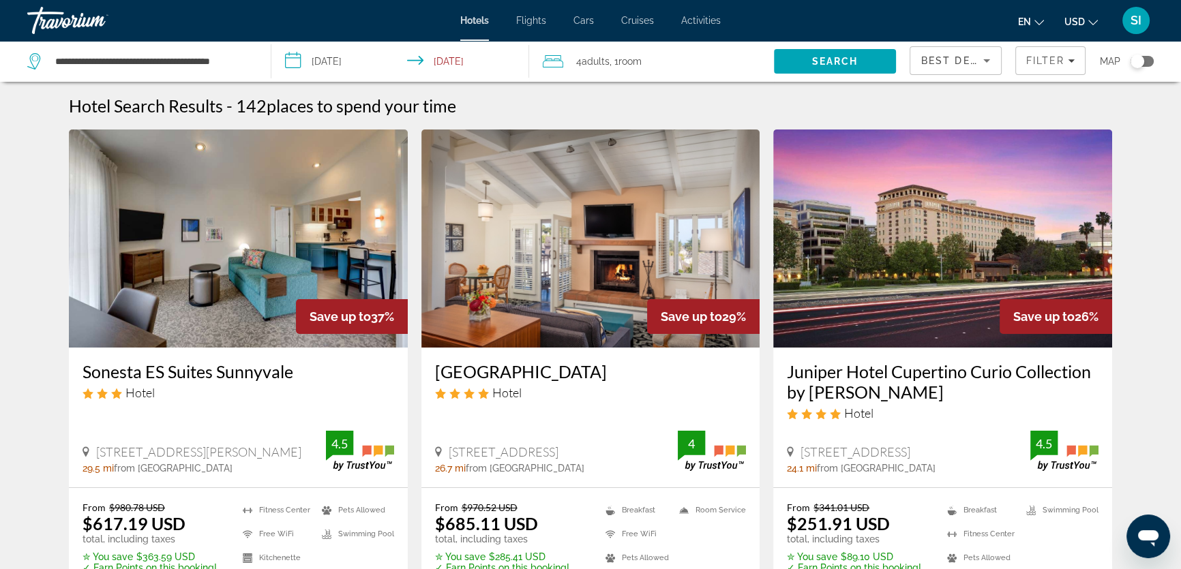
click at [1136, 61] on div "Toggle map" at bounding box center [1137, 62] width 14 height 14
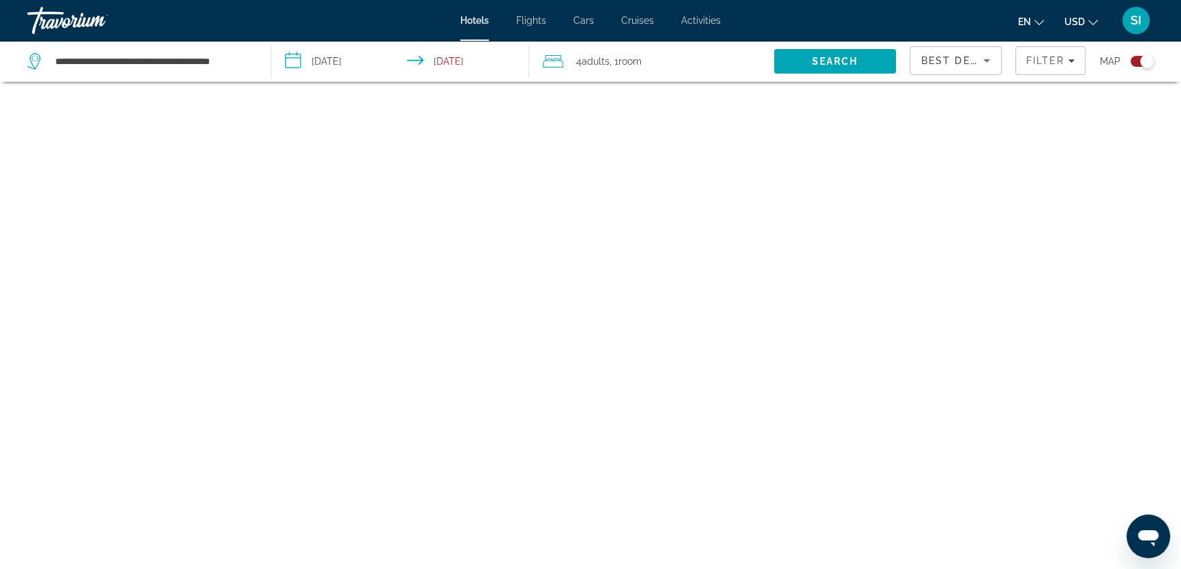
scroll to position [82, 0]
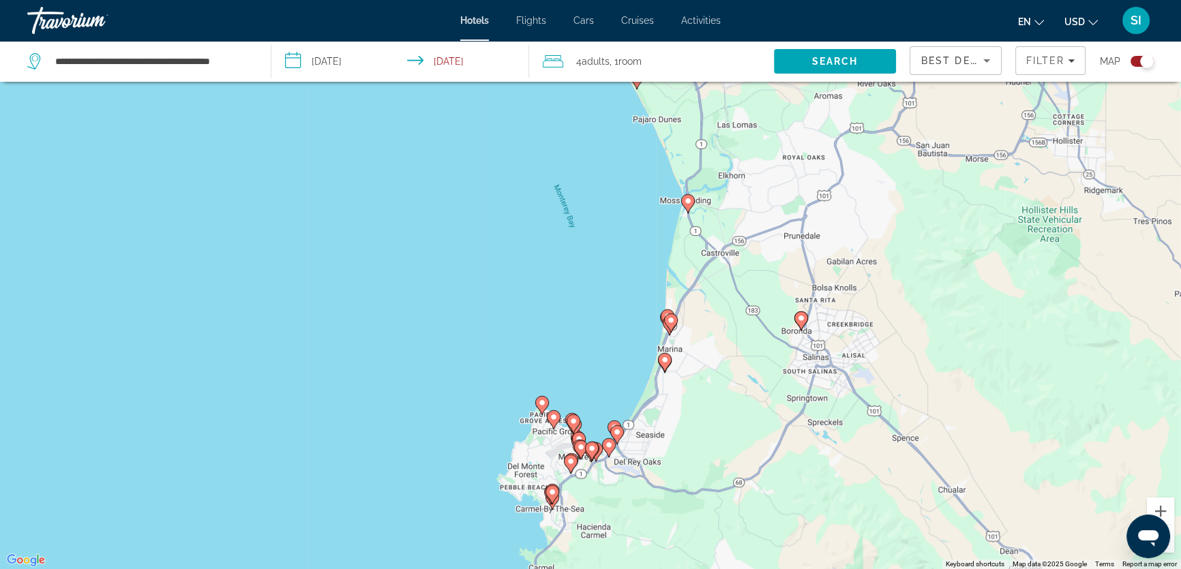
drag, startPoint x: 616, startPoint y: 354, endPoint x: 664, endPoint y: 203, distance: 158.7
click at [664, 203] on div "To activate drag with keyboard, press Alt + Enter. Once in keyboard drag state,…" at bounding box center [590, 284] width 1181 height 569
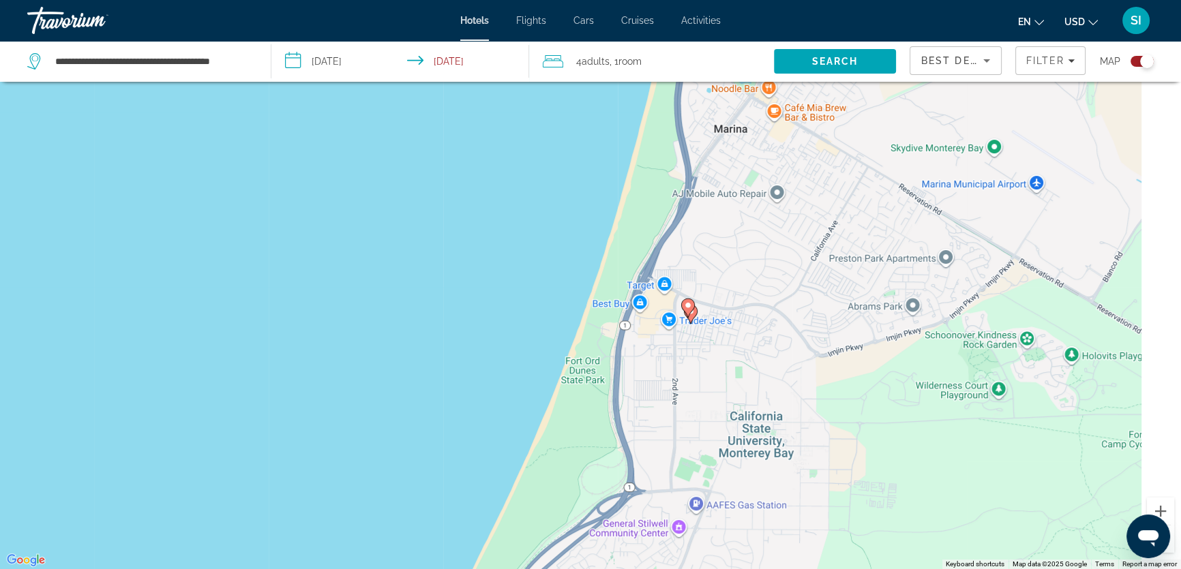
drag, startPoint x: 667, startPoint y: 329, endPoint x: 513, endPoint y: 320, distance: 154.3
click at [513, 320] on div "To activate drag with keyboard, press Alt + Enter. Once in keyboard drag state,…" at bounding box center [590, 284] width 1181 height 569
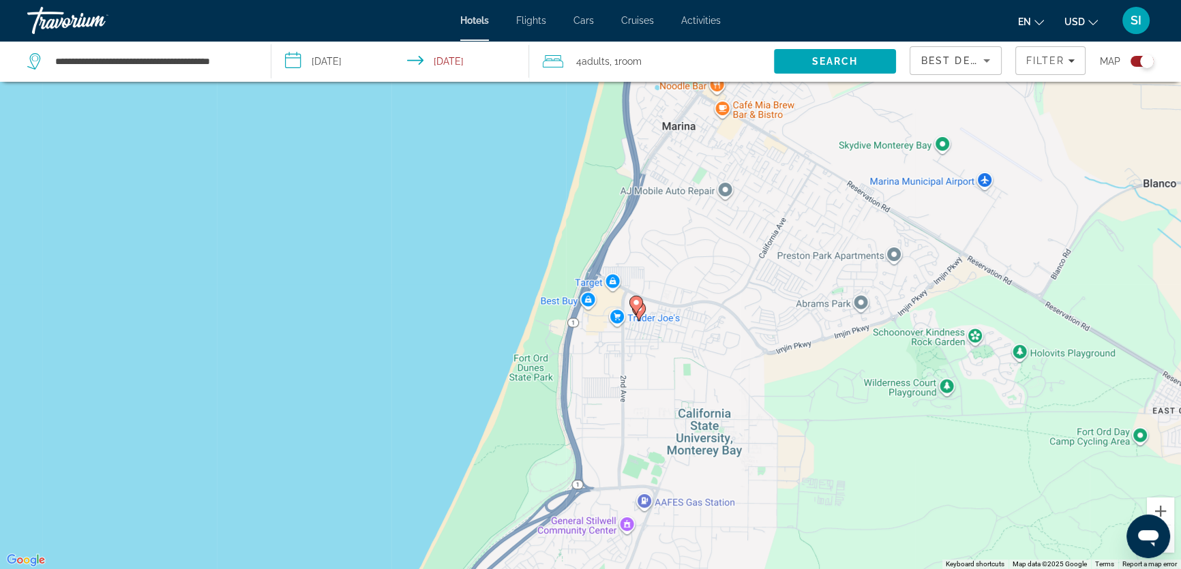
click at [637, 301] on image "Main content" at bounding box center [636, 303] width 8 height 8
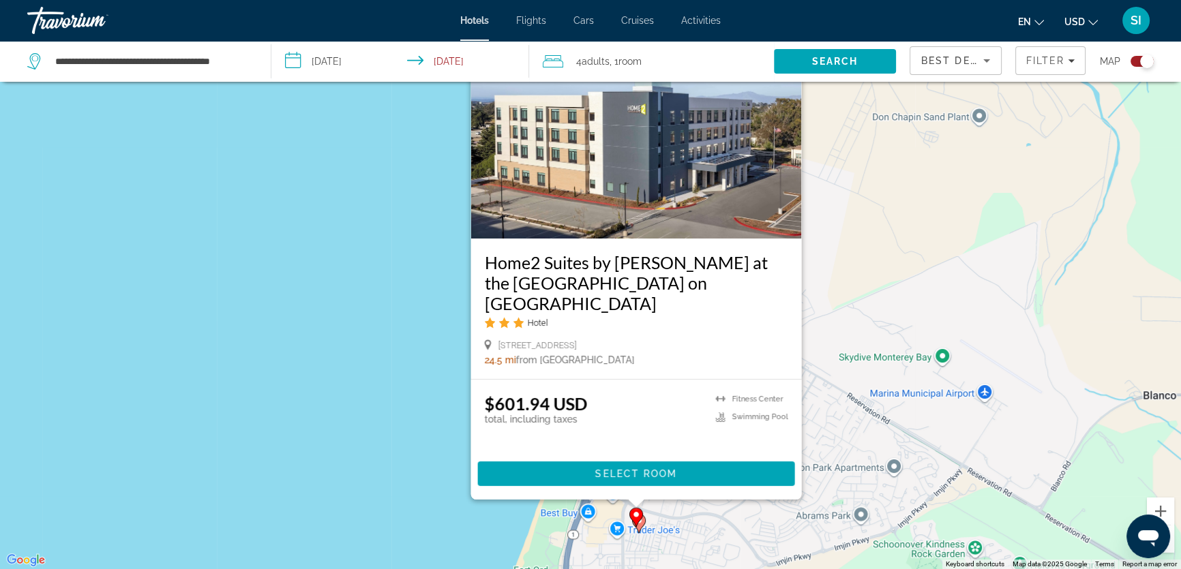
click at [304, 299] on div "To activate drag with keyboard, press Alt + Enter. Once in keyboard drag state,…" at bounding box center [590, 284] width 1181 height 569
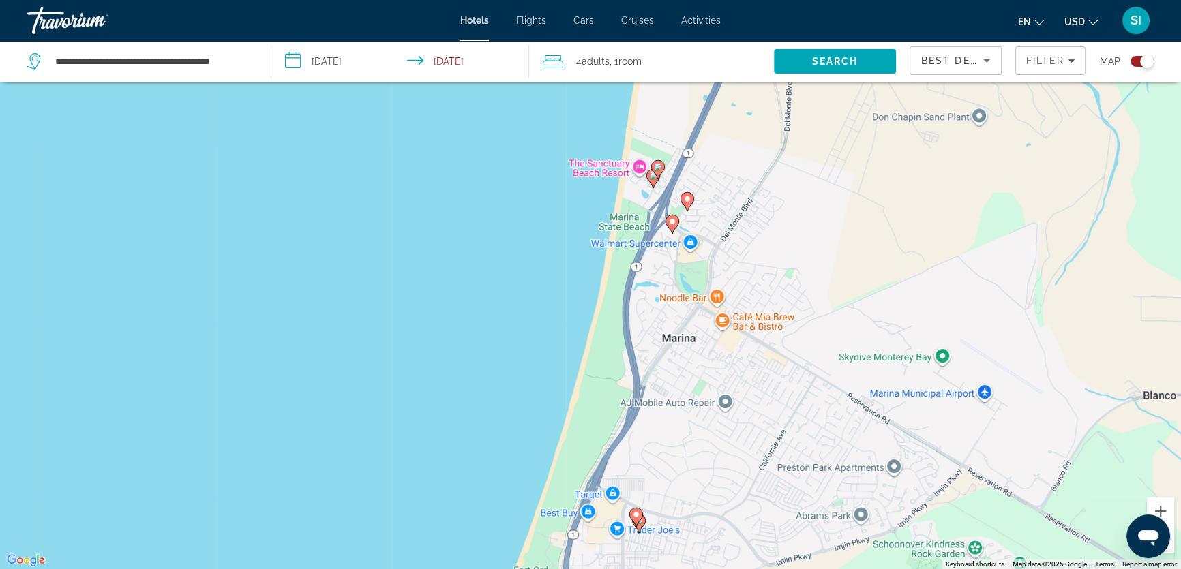
click at [641, 525] on gmp-advanced-marker "Main content" at bounding box center [636, 517] width 14 height 20
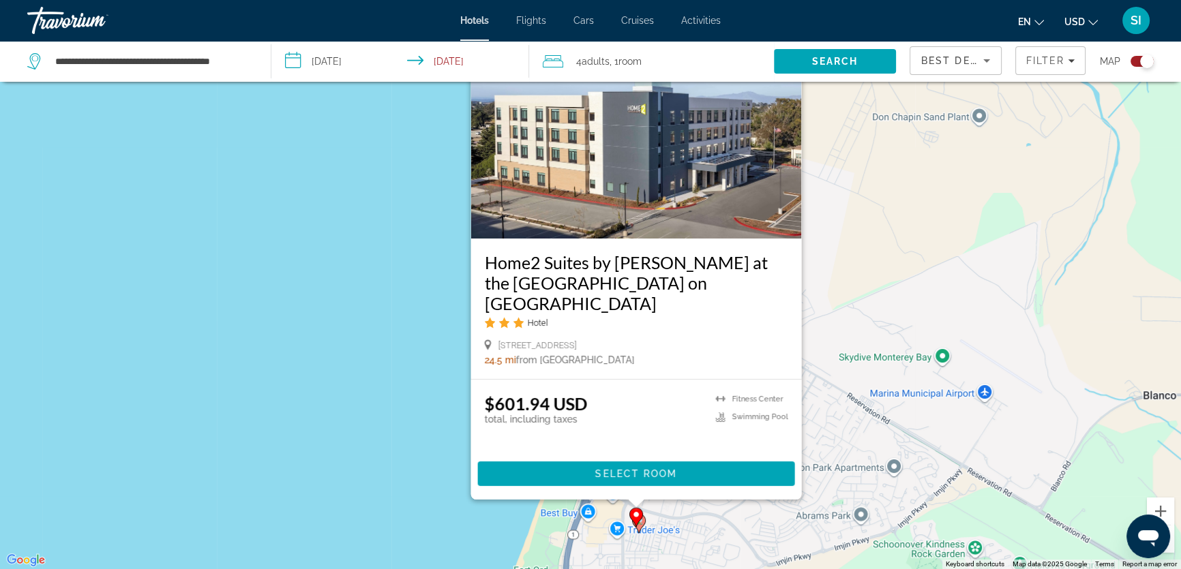
click at [421, 472] on div "To activate drag with keyboard, press Alt + Enter. Once in keyboard drag state,…" at bounding box center [590, 284] width 1181 height 569
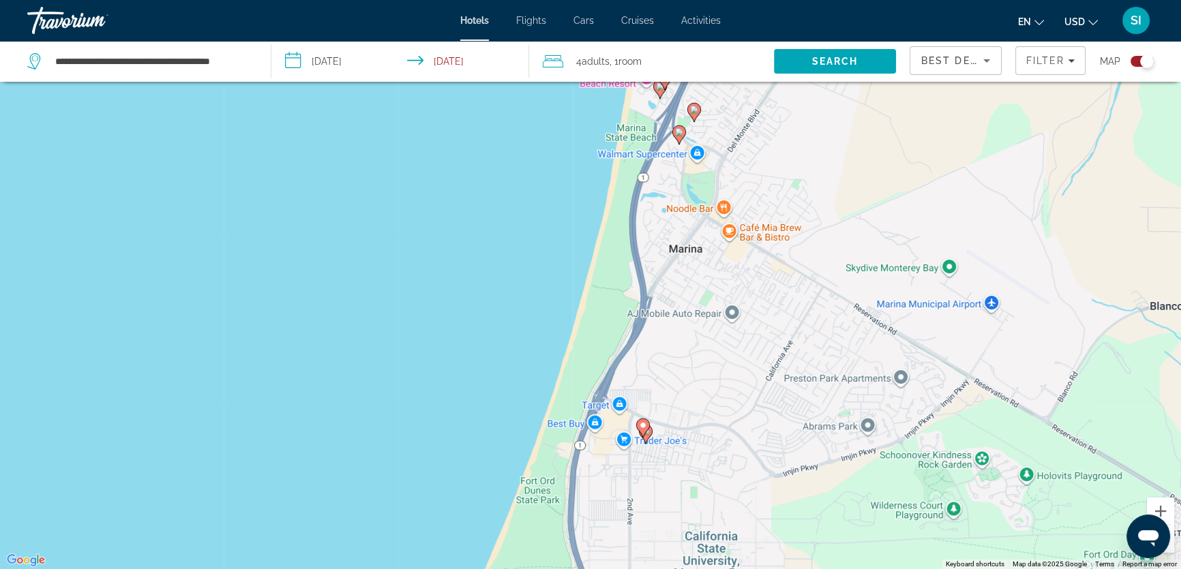
drag, startPoint x: 686, startPoint y: 494, endPoint x: 693, endPoint y: 403, distance: 90.9
click at [693, 403] on div "To activate drag with keyboard, press Alt + Enter. Once in keyboard drag state,…" at bounding box center [590, 284] width 1181 height 569
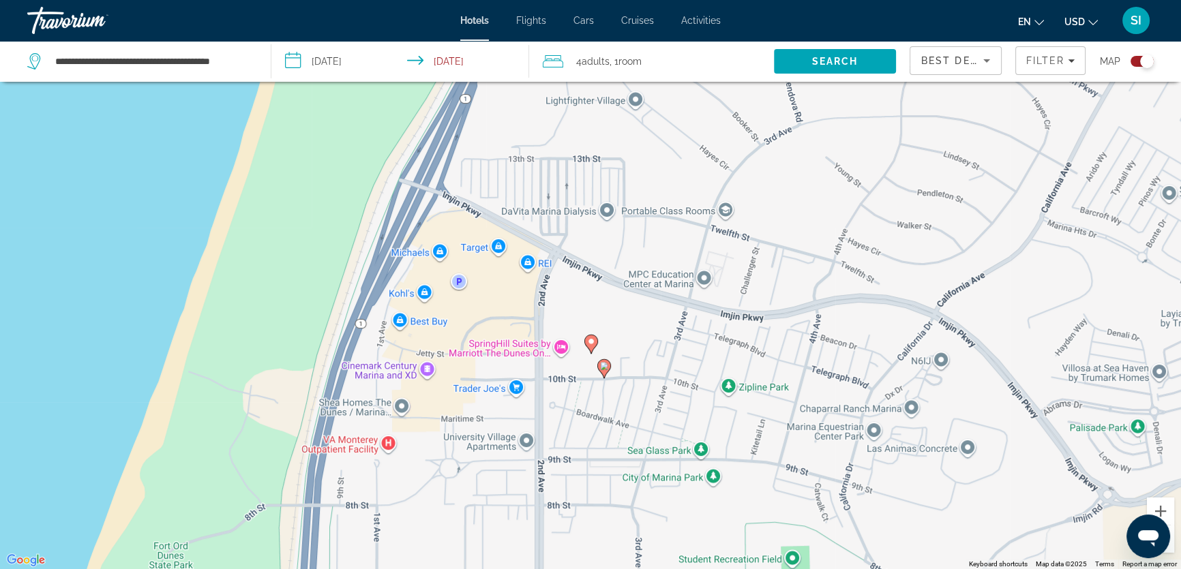
click at [602, 368] on image "Main content" at bounding box center [604, 366] width 8 height 8
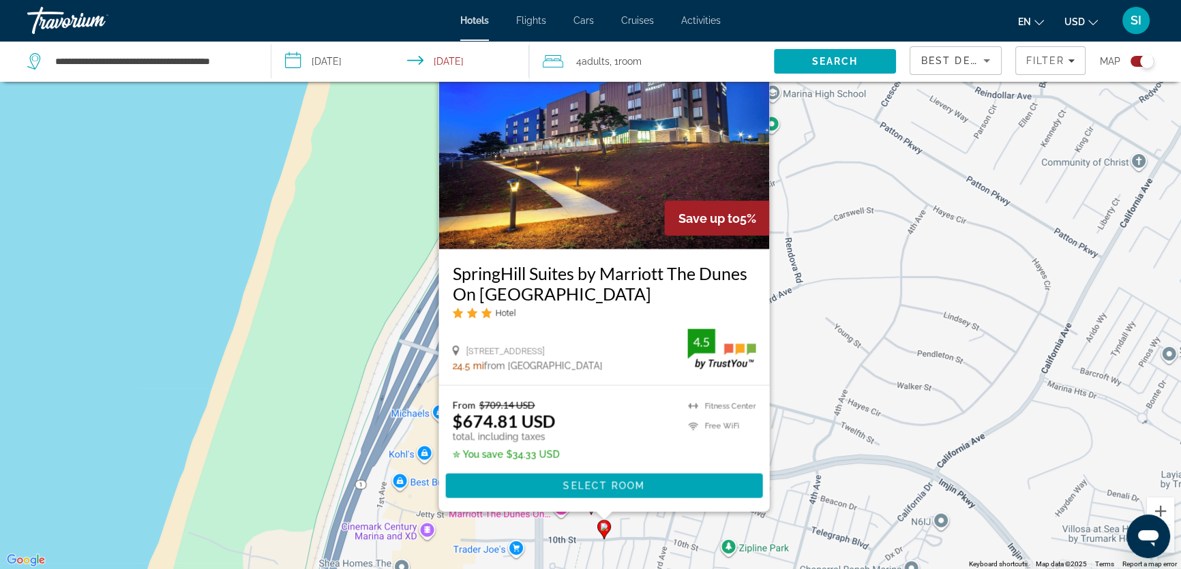
click at [312, 359] on div "To activate drag with keyboard, press Alt + Enter. Once in keyboard drag state,…" at bounding box center [590, 284] width 1181 height 569
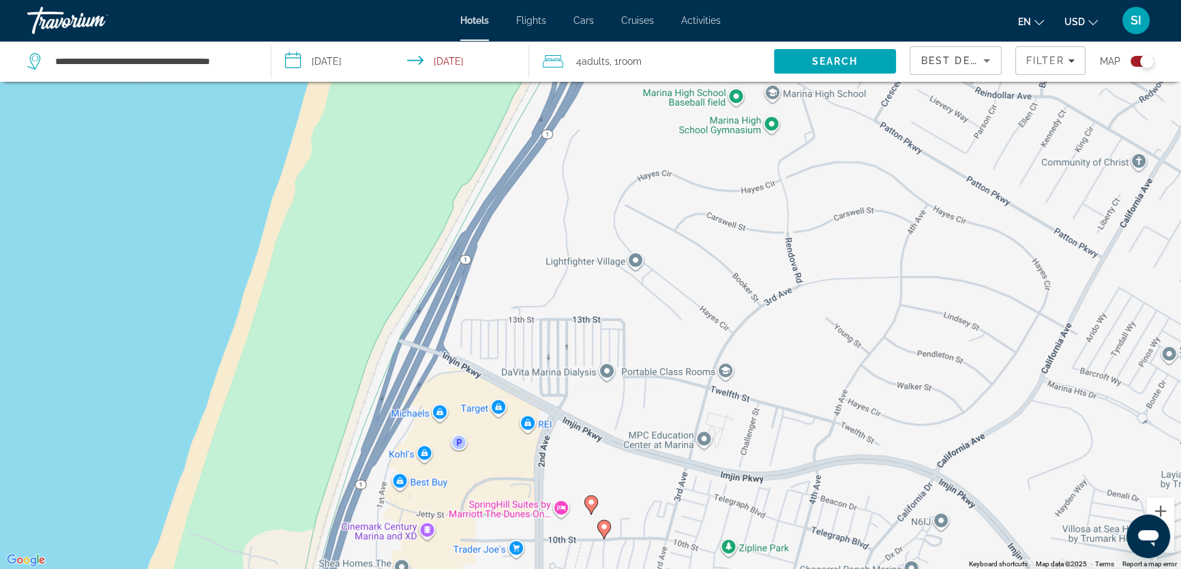
click at [590, 500] on image "Main content" at bounding box center [591, 502] width 8 height 8
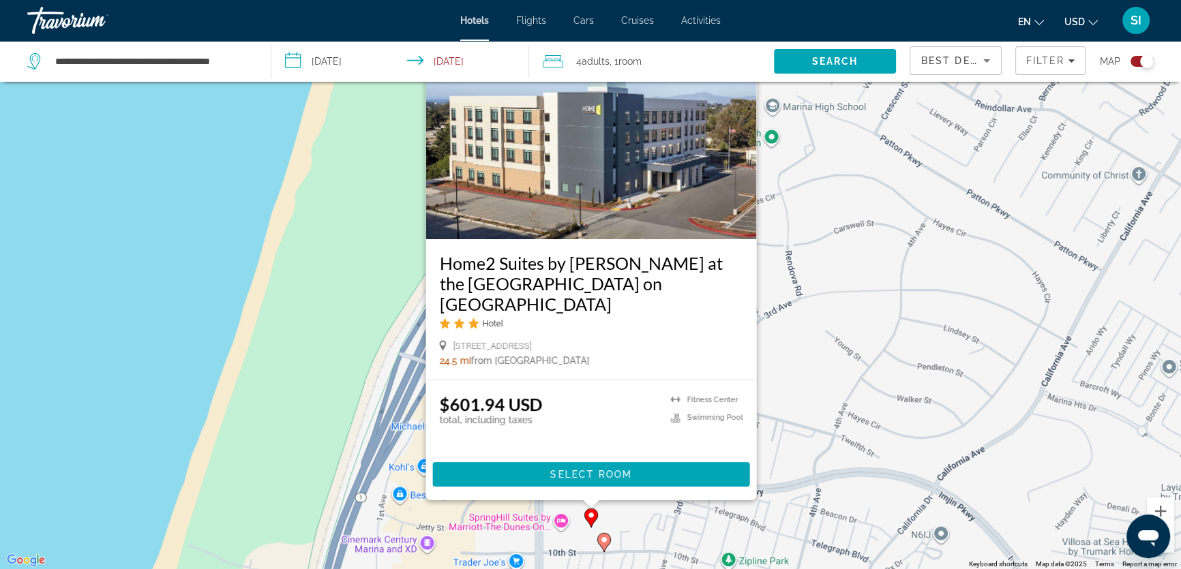
click at [341, 436] on div "To activate drag with keyboard, press Alt + Enter. Once in keyboard drag state,…" at bounding box center [590, 284] width 1181 height 569
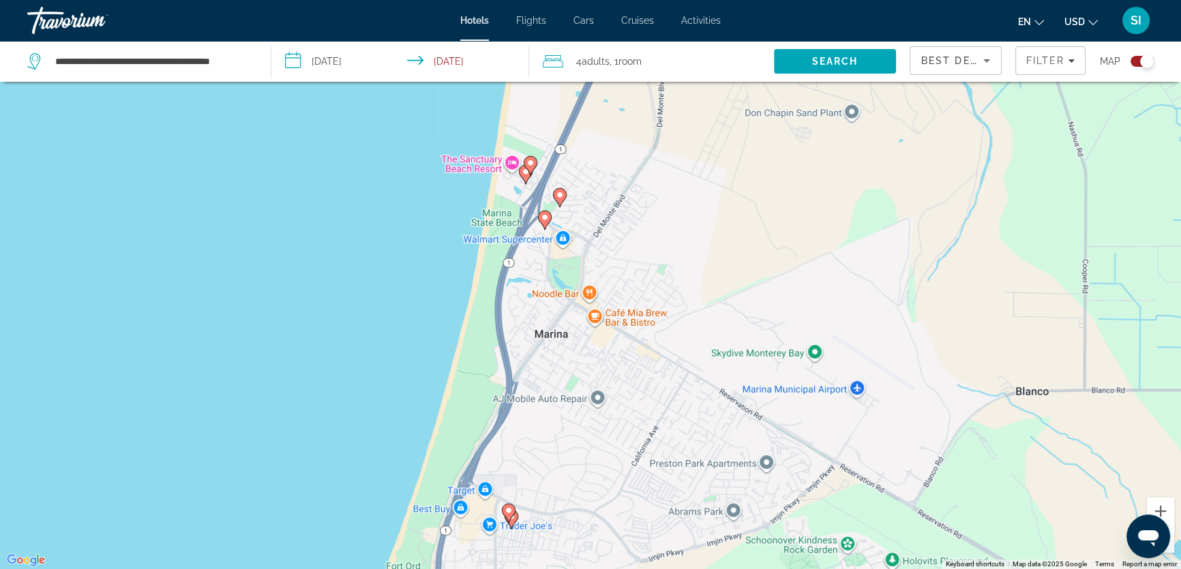
drag, startPoint x: 512, startPoint y: 329, endPoint x: 524, endPoint y: 443, distance: 115.2
click at [524, 443] on div "To activate drag with keyboard, press Alt + Enter. Once in keyboard drag state,…" at bounding box center [590, 284] width 1181 height 569
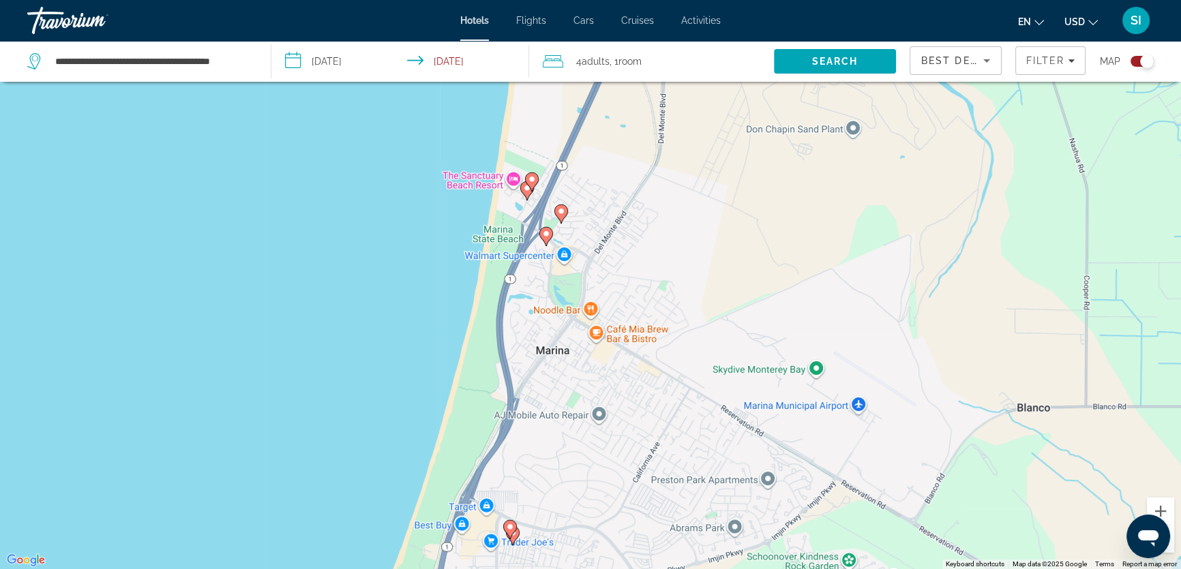
click at [544, 237] on image "Main content" at bounding box center [546, 234] width 8 height 8
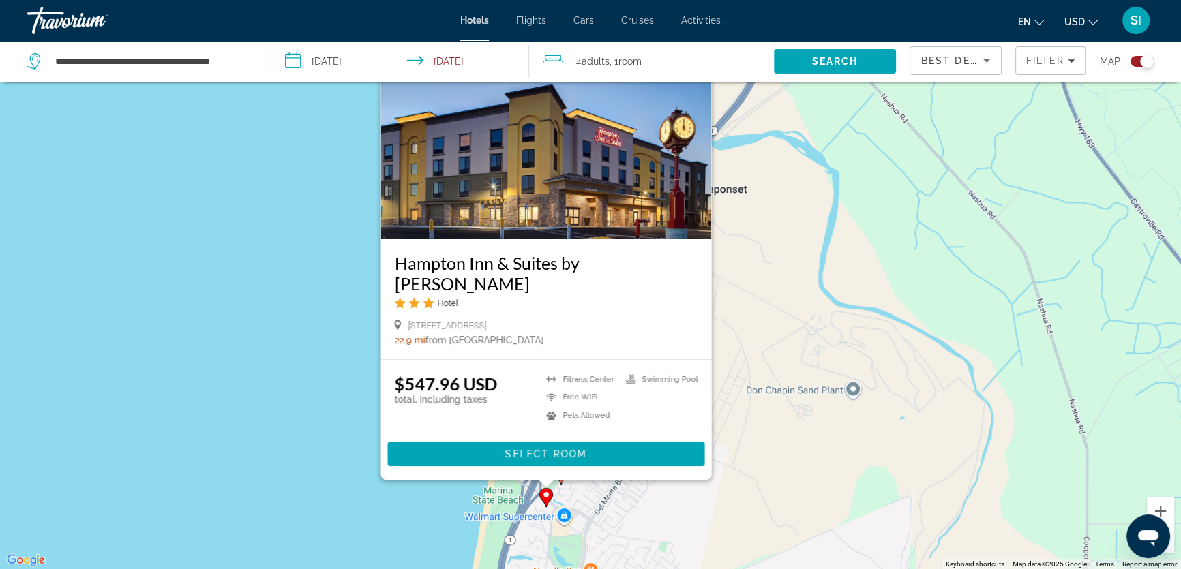
click at [267, 302] on div "To activate drag with keyboard, press Alt + Enter. Once in keyboard drag state,…" at bounding box center [590, 284] width 1181 height 569
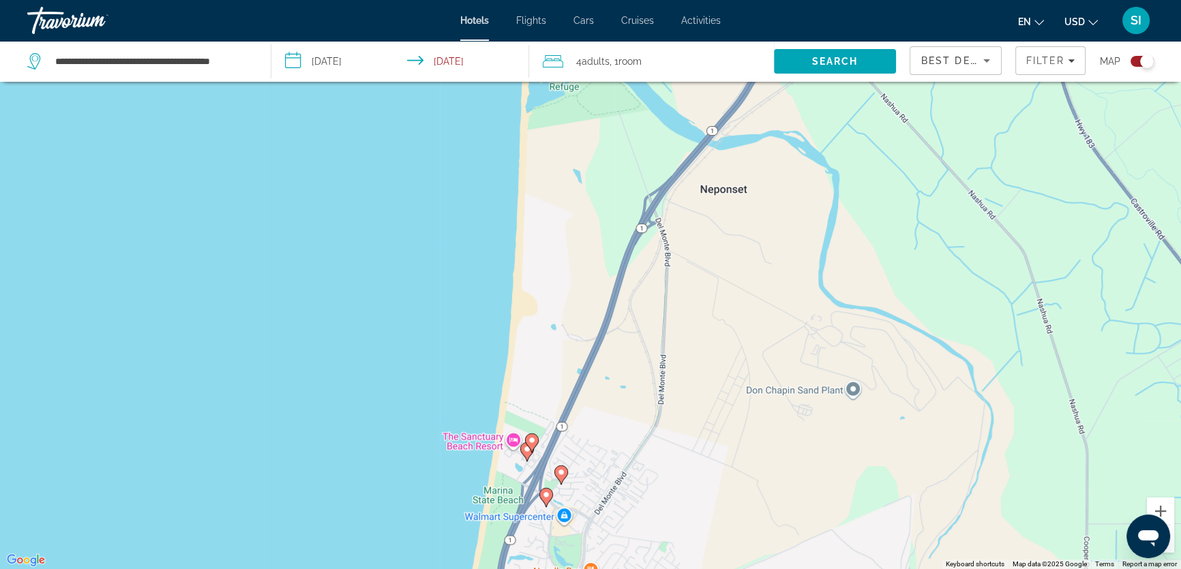
click at [561, 477] on icon "Main content" at bounding box center [561, 475] width 12 height 18
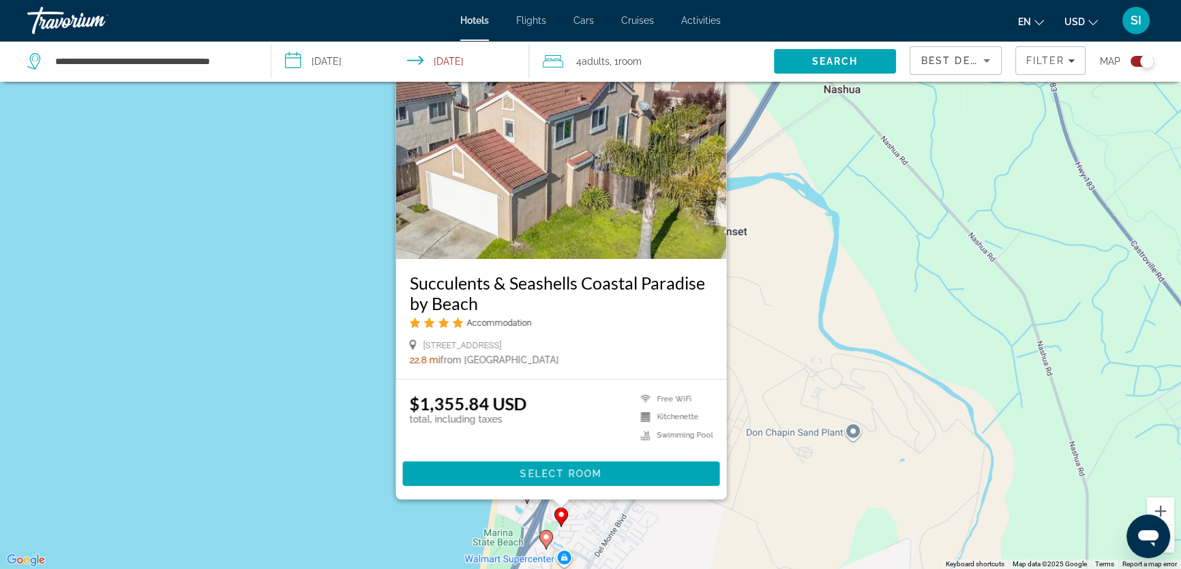
click at [347, 424] on div "To activate drag with keyboard, press Alt + Enter. Once in keyboard drag state,…" at bounding box center [590, 284] width 1181 height 569
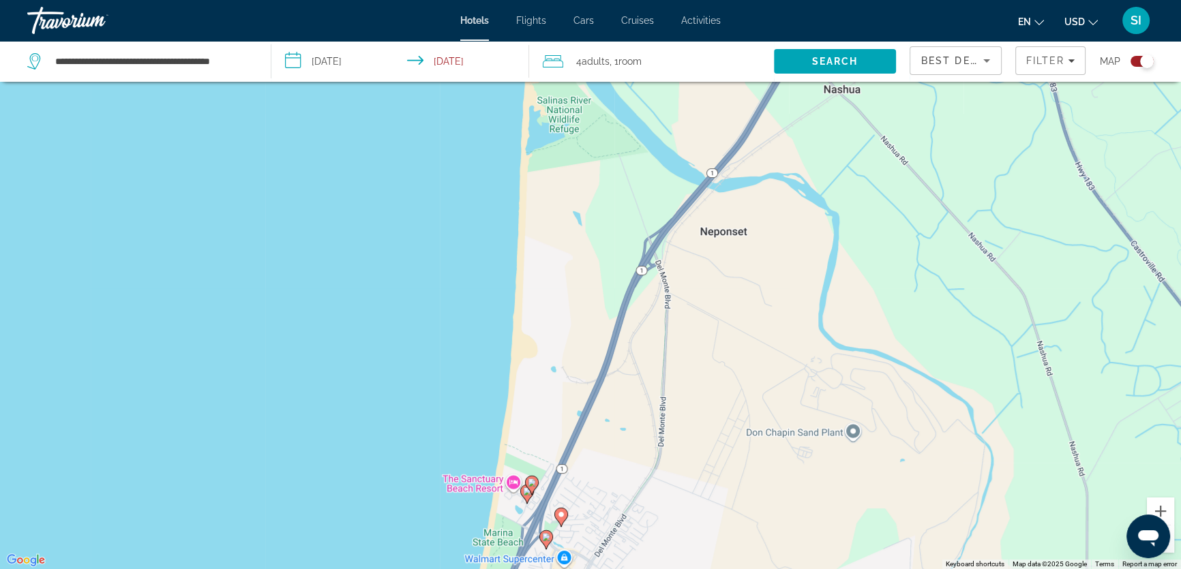
click at [534, 480] on image "Main content" at bounding box center [532, 483] width 8 height 8
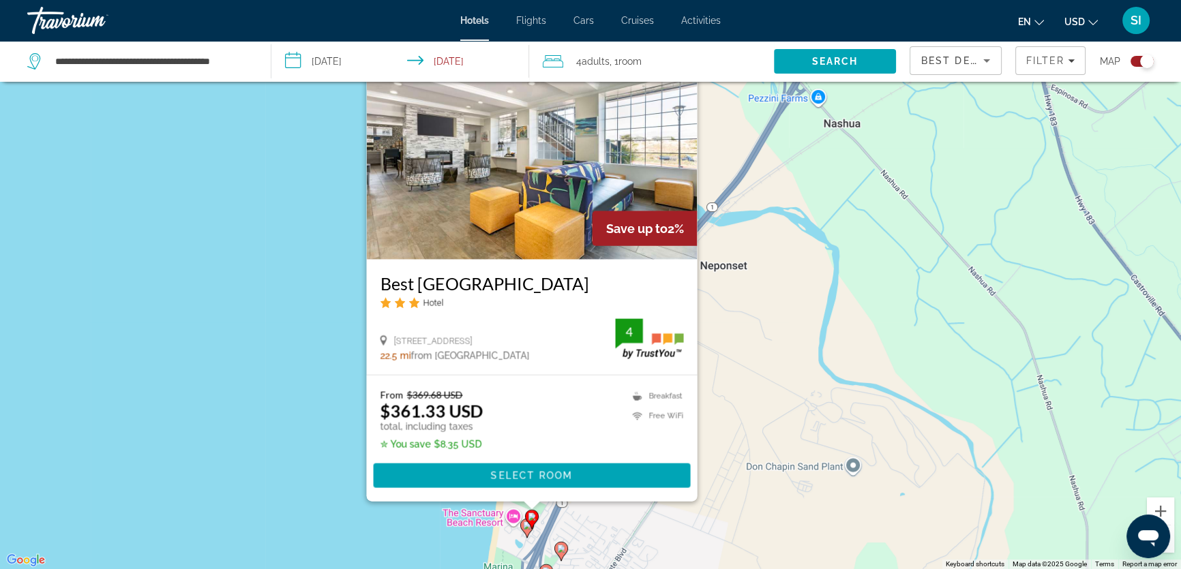
click at [275, 422] on div "To activate drag with keyboard, press Alt + Enter. Once in keyboard drag state,…" at bounding box center [590, 284] width 1181 height 569
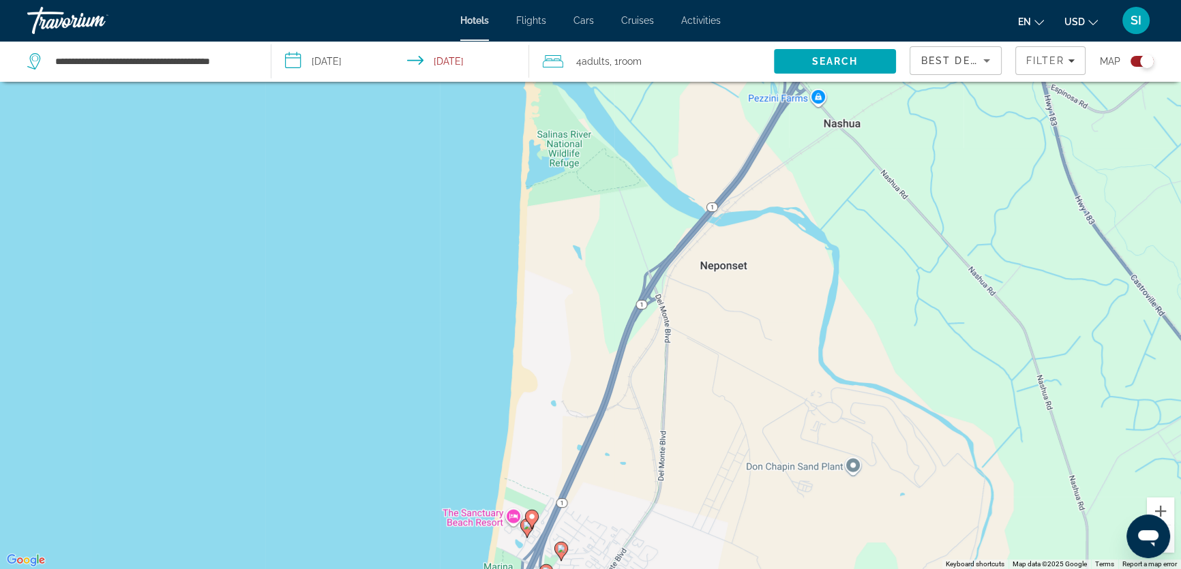
click at [526, 525] on gmp-advanced-marker "Main content" at bounding box center [532, 519] width 14 height 20
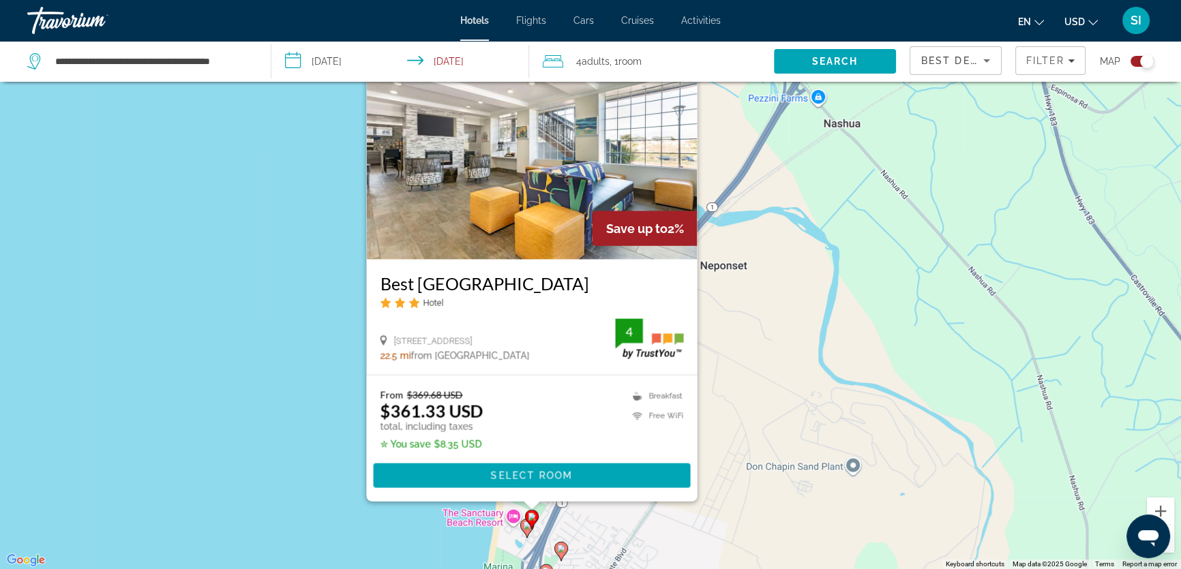
click at [324, 477] on div "To activate drag with keyboard, press Alt + Enter. Once in keyboard drag state,…" at bounding box center [590, 284] width 1181 height 569
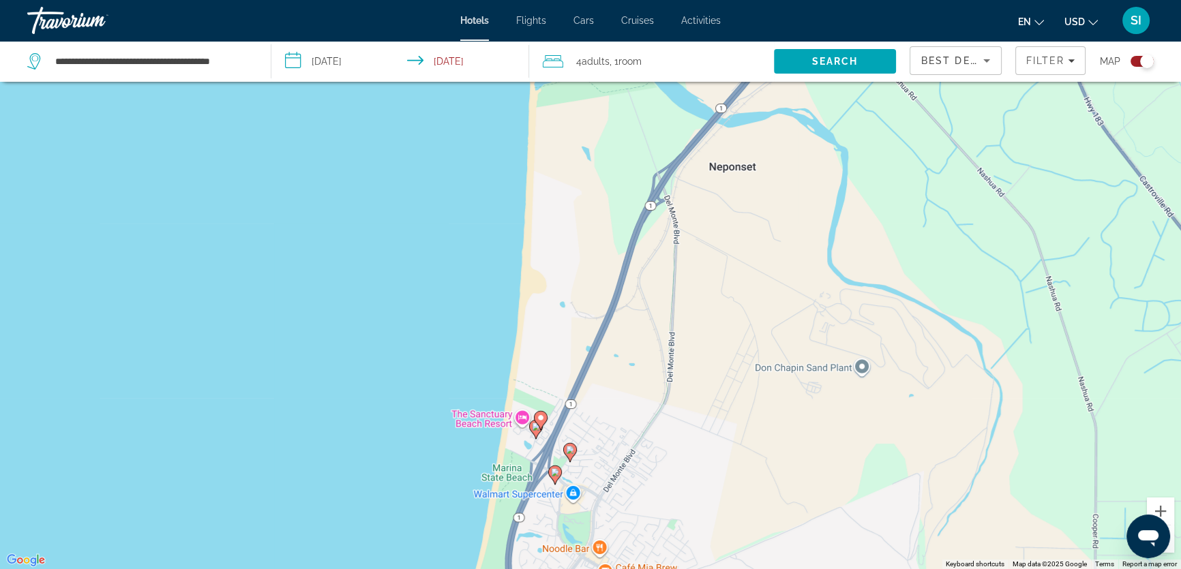
drag, startPoint x: 560, startPoint y: 487, endPoint x: 569, endPoint y: 382, distance: 106.1
click at [569, 382] on div "To activate drag with keyboard, press Alt + Enter. Once in keyboard drag state,…" at bounding box center [590, 284] width 1181 height 569
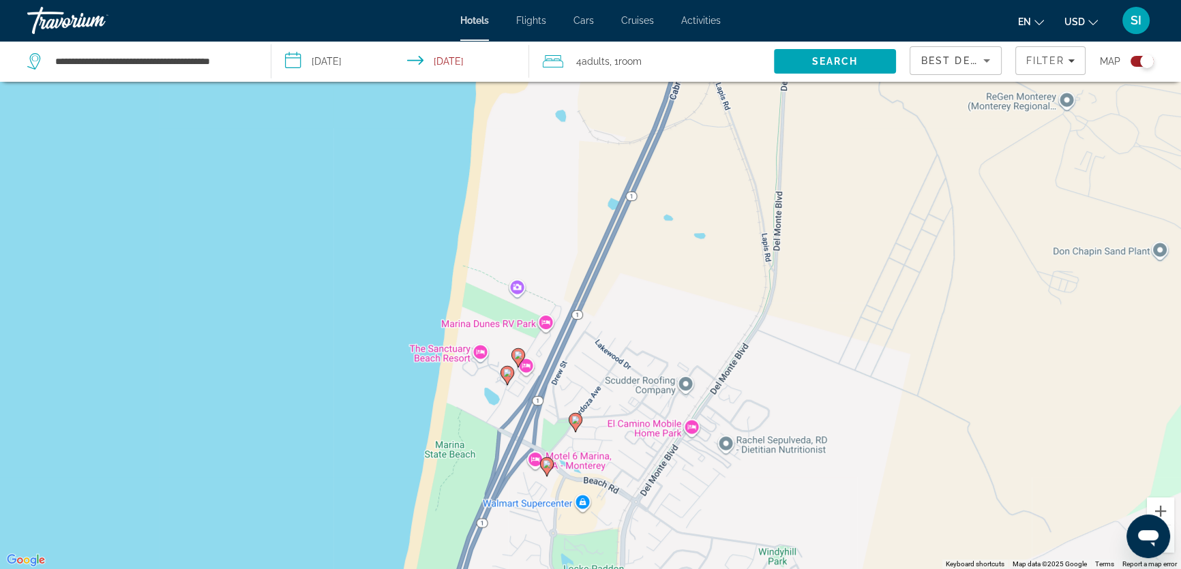
click at [517, 352] on image "Main content" at bounding box center [518, 355] width 8 height 8
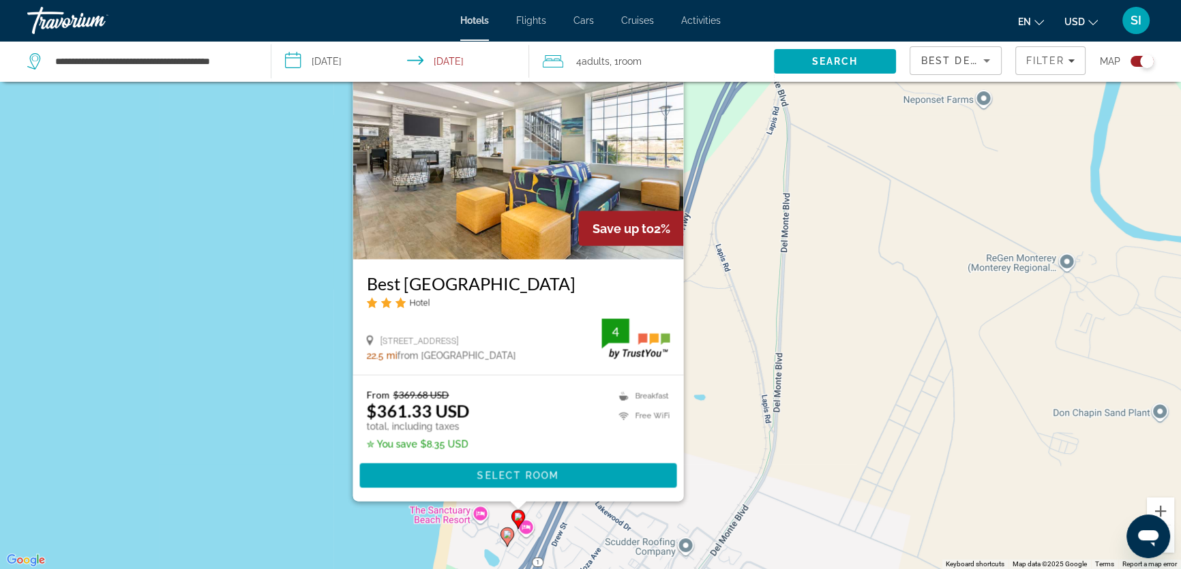
click at [307, 345] on div "To activate drag with keyboard, press Alt + Enter. Once in keyboard drag state,…" at bounding box center [590, 284] width 1181 height 569
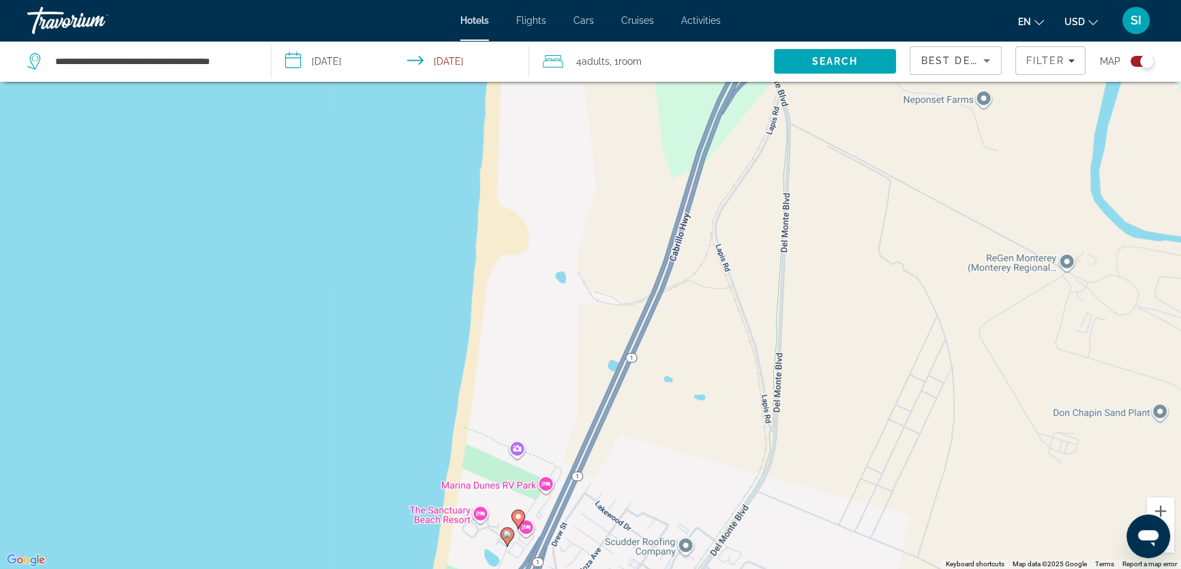
click at [504, 535] on image "Main content" at bounding box center [507, 534] width 8 height 8
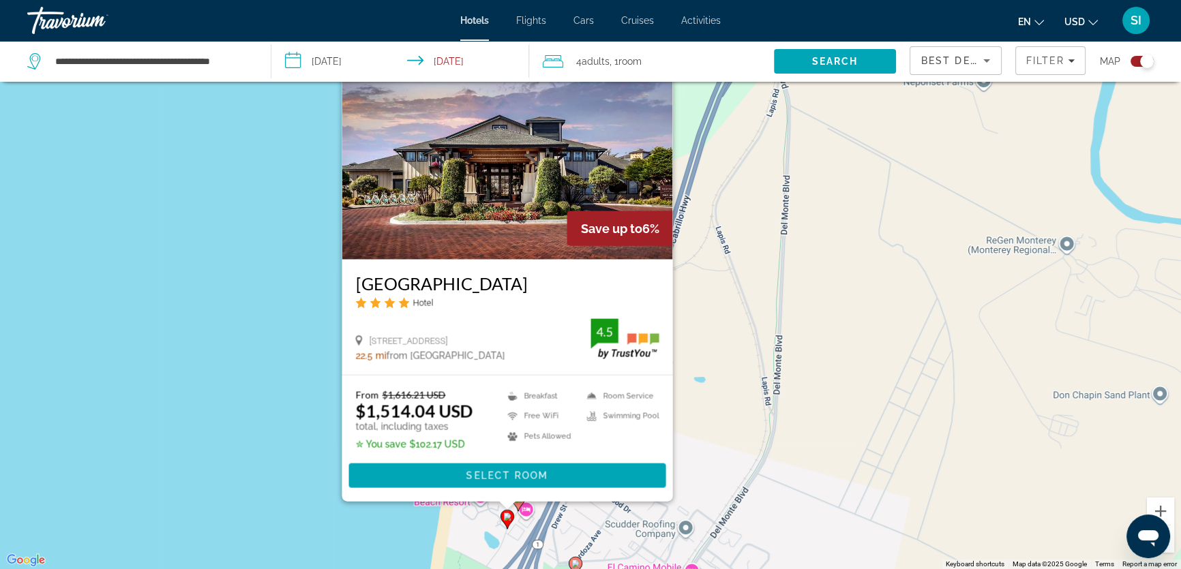
click at [258, 466] on div "To activate drag with keyboard, press Alt + Enter. Once in keyboard drag state,…" at bounding box center [590, 284] width 1181 height 569
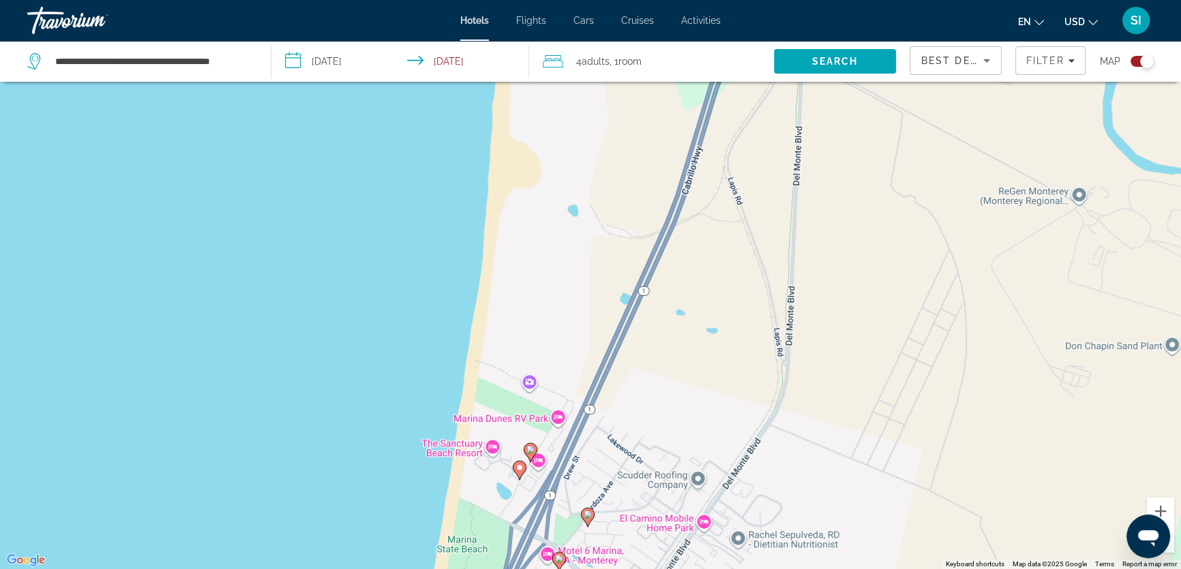
drag, startPoint x: 490, startPoint y: 501, endPoint x: 514, endPoint y: 387, distance: 116.3
click at [514, 388] on div "To activate drag with keyboard, press Alt + Enter. Once in keyboard drag state,…" at bounding box center [590, 284] width 1181 height 569
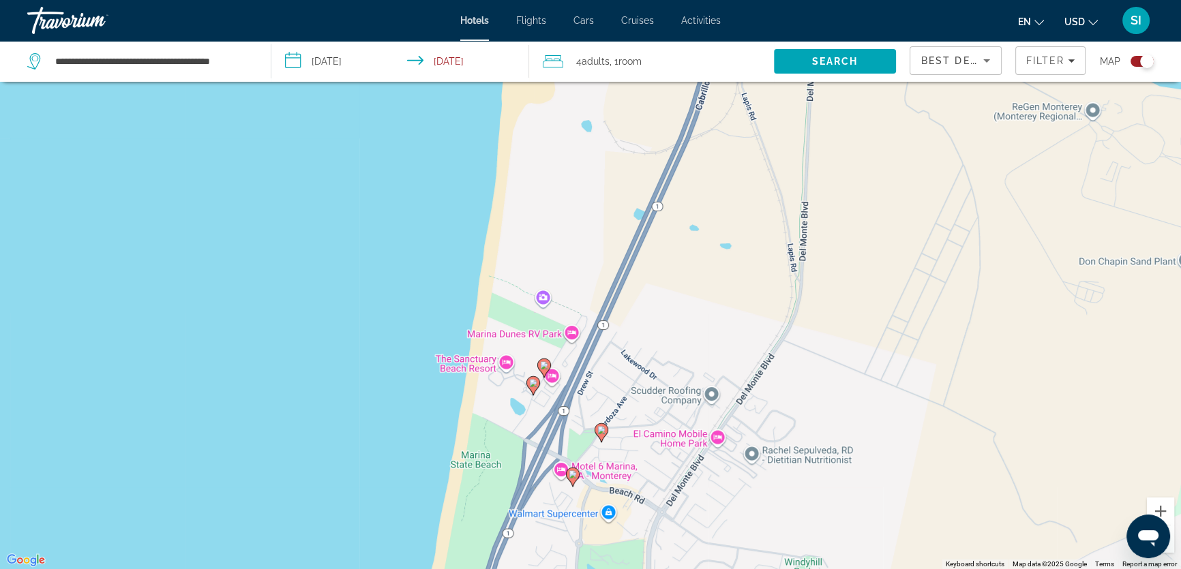
click at [542, 367] on image "Main content" at bounding box center [544, 365] width 8 height 8
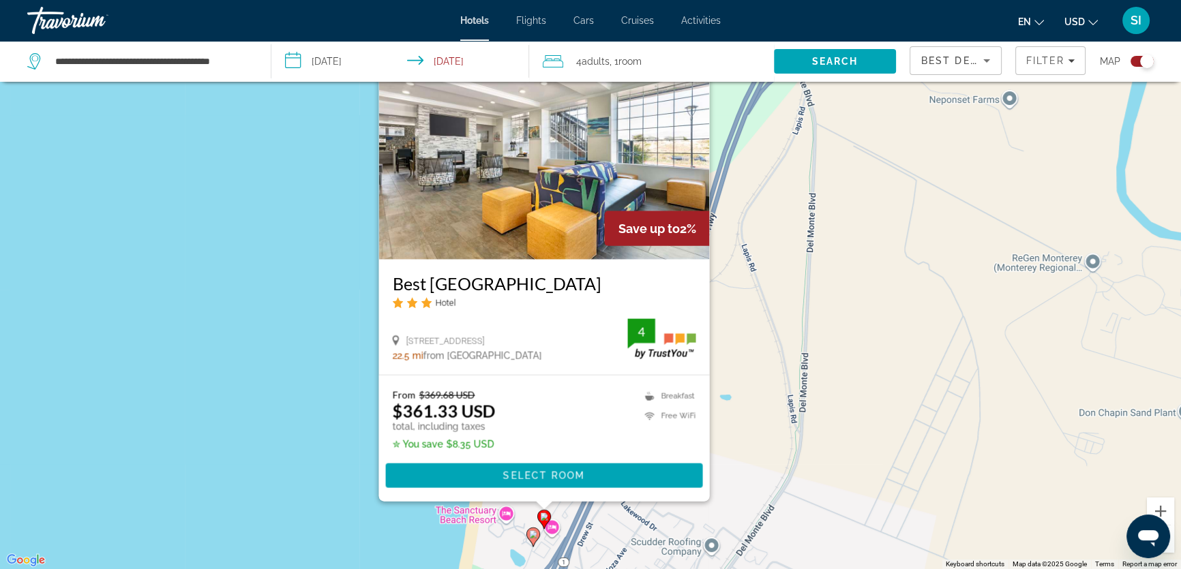
click at [266, 364] on div "To activate drag with keyboard, press Alt + Enter. Once in keyboard drag state,…" at bounding box center [590, 284] width 1181 height 569
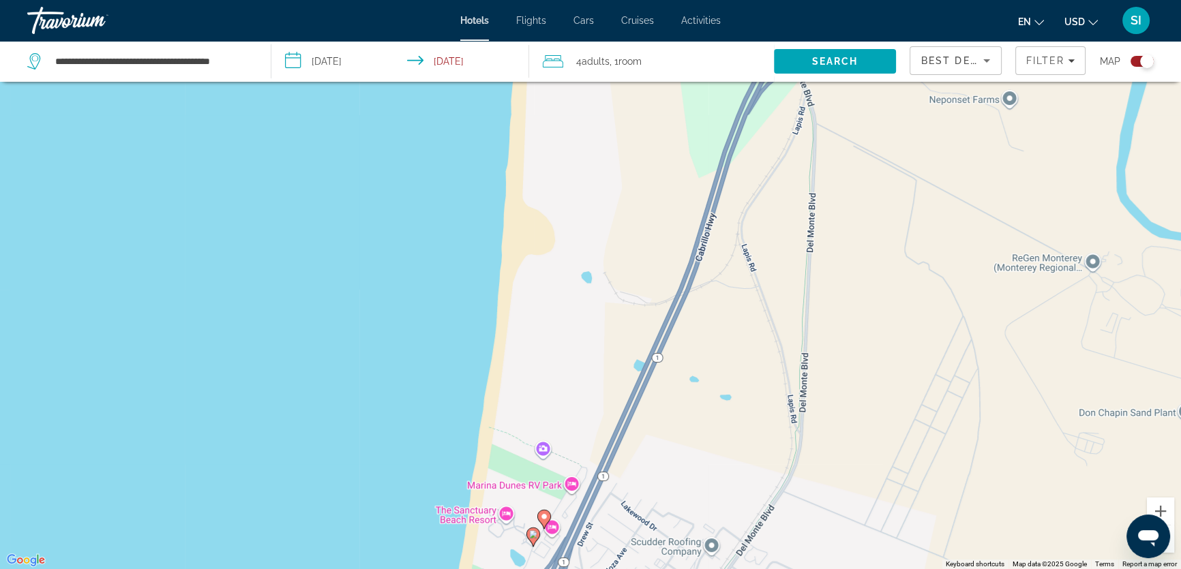
click at [528, 532] on icon "Main content" at bounding box center [533, 537] width 12 height 18
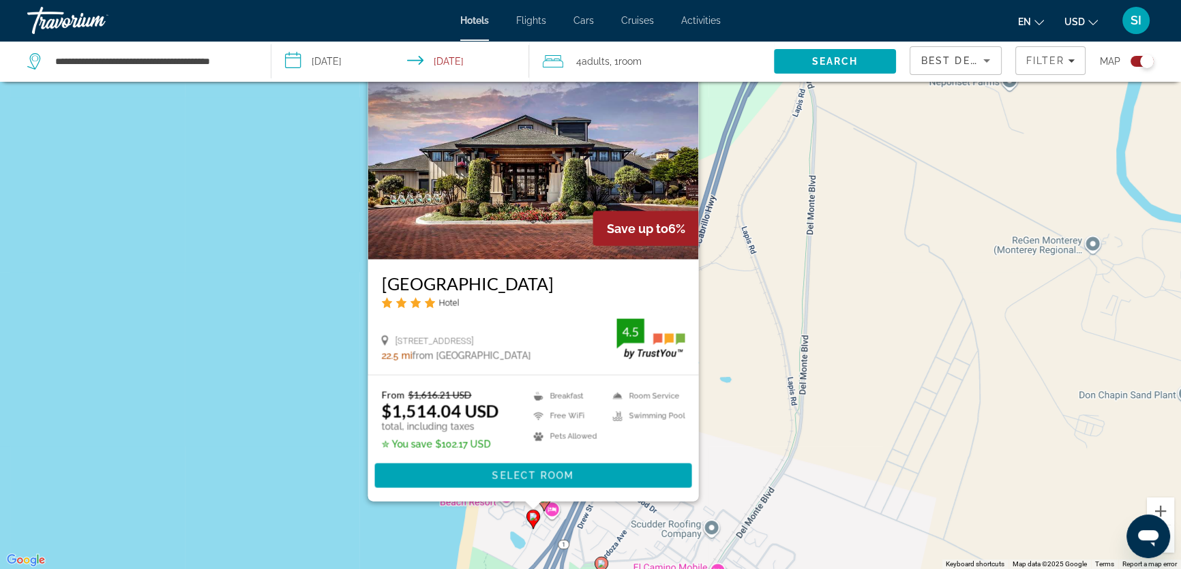
click at [309, 488] on div "To activate drag with keyboard, press Alt + Enter. Once in keyboard drag state,…" at bounding box center [590, 284] width 1181 height 569
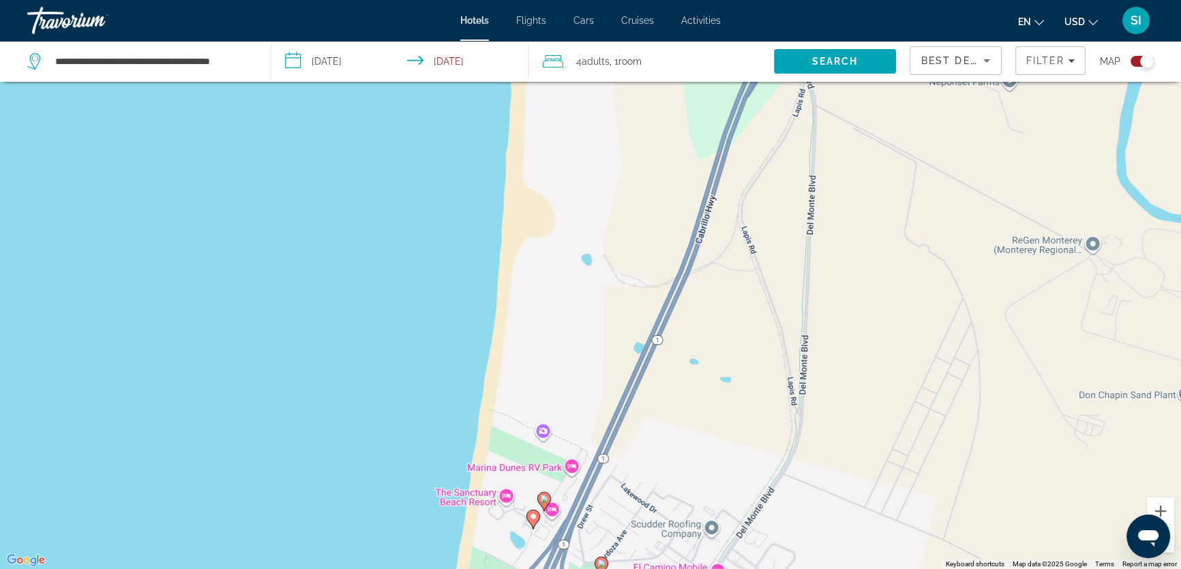
click at [543, 502] on image "Main content" at bounding box center [544, 499] width 8 height 8
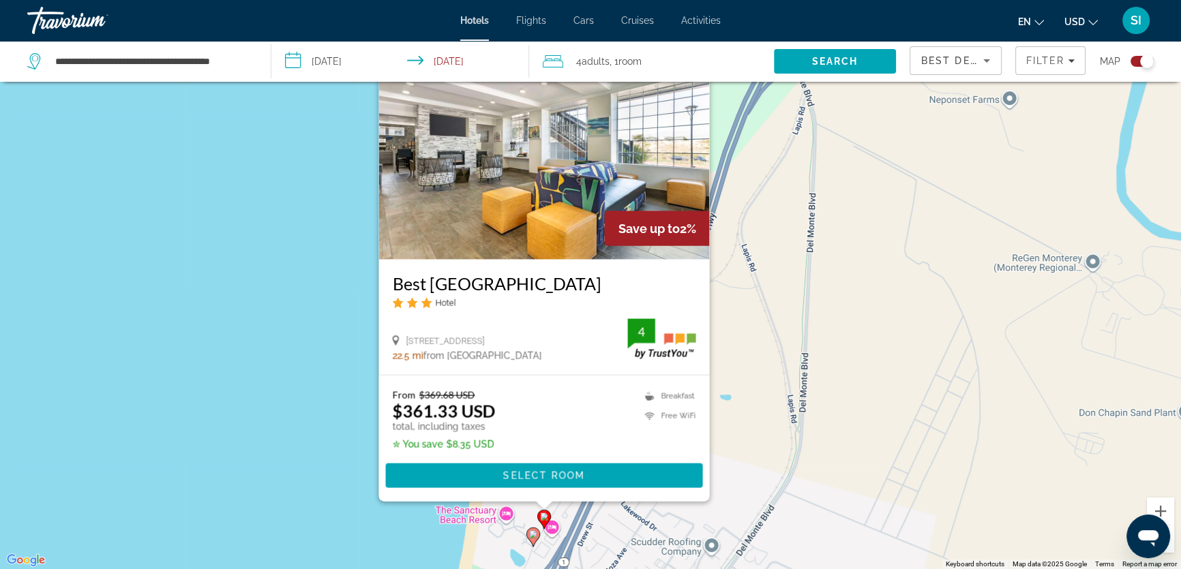
click at [507, 357] on span "from Santa Cruz city center" at bounding box center [482, 355] width 119 height 11
click at [496, 285] on h3 "Best Western Marina State Beach" at bounding box center [544, 283] width 303 height 20
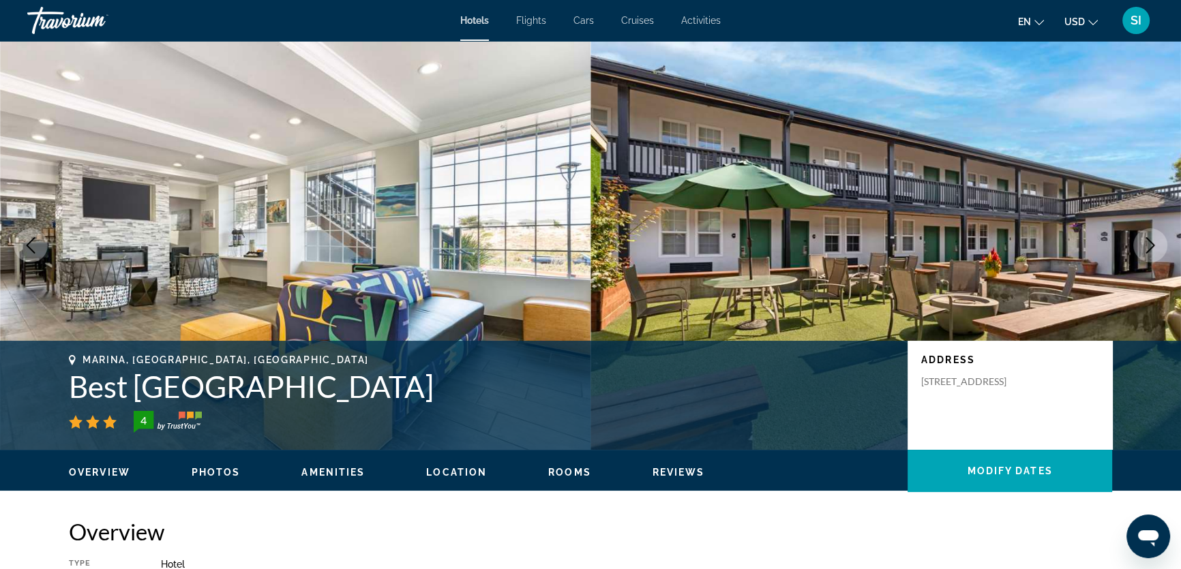
drag, startPoint x: 86, startPoint y: 387, endPoint x: 504, endPoint y: 386, distance: 417.8
click at [504, 386] on div "Marina, CA, United States Best Western Marina State Beach 4 Address 3290 Dunes …" at bounding box center [590, 395] width 1097 height 82
copy h1 "Best Western Marina State Beach"
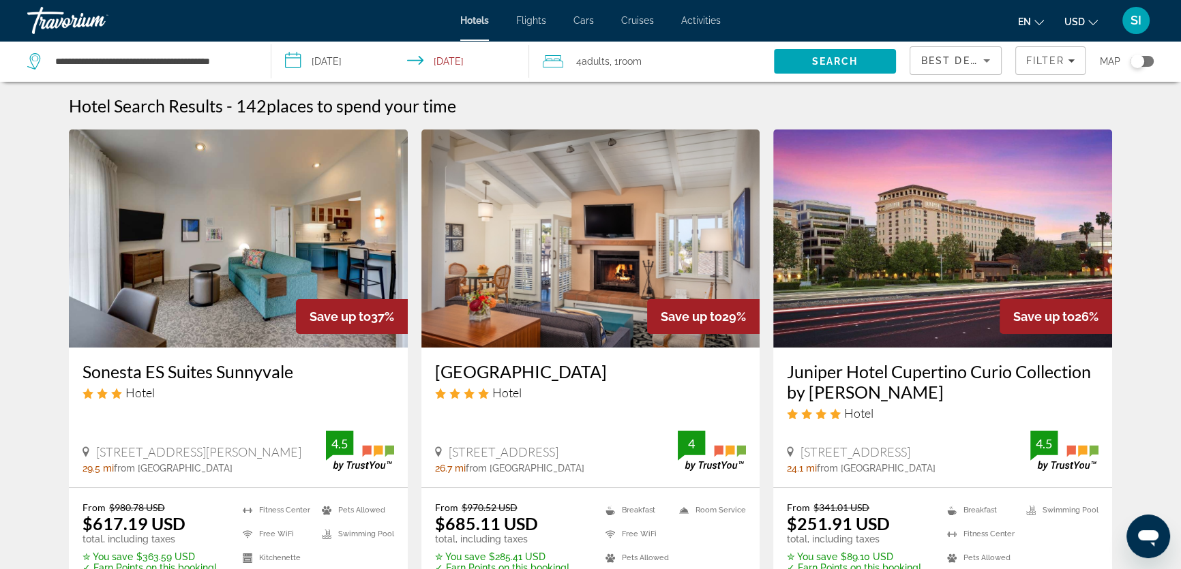
click at [1136, 61] on div "Toggle map" at bounding box center [1137, 62] width 14 height 14
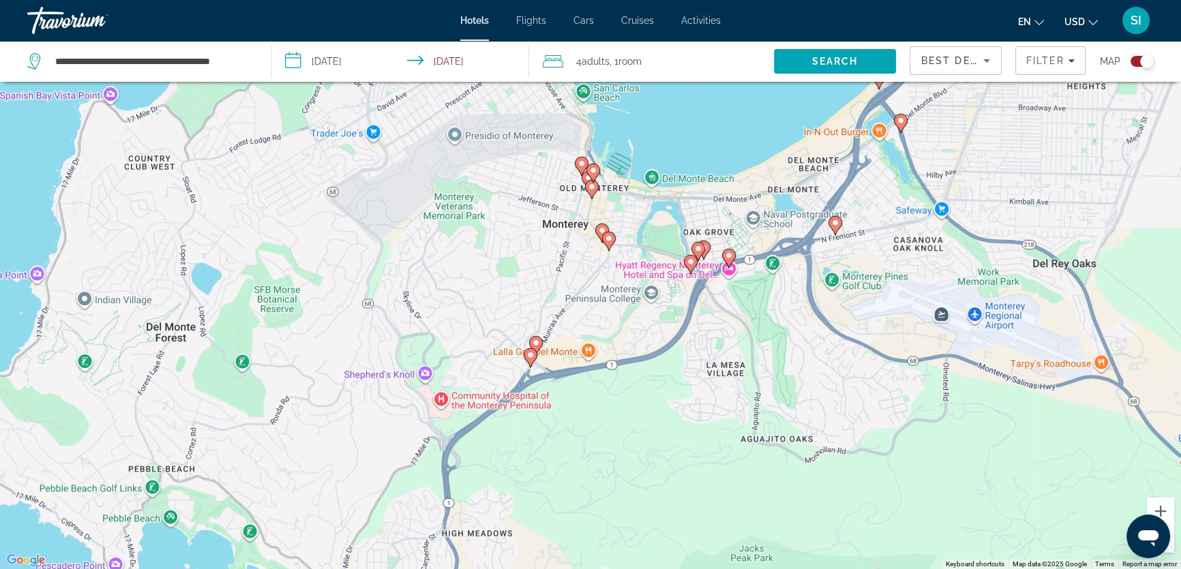
drag, startPoint x: 741, startPoint y: 340, endPoint x: 654, endPoint y: 341, distance: 87.3
click at [654, 345] on div "To activate drag with keyboard, press Alt + Enter. Once in keyboard drag state,…" at bounding box center [590, 284] width 1181 height 569
click at [692, 262] on image "Main content" at bounding box center [689, 261] width 8 height 8
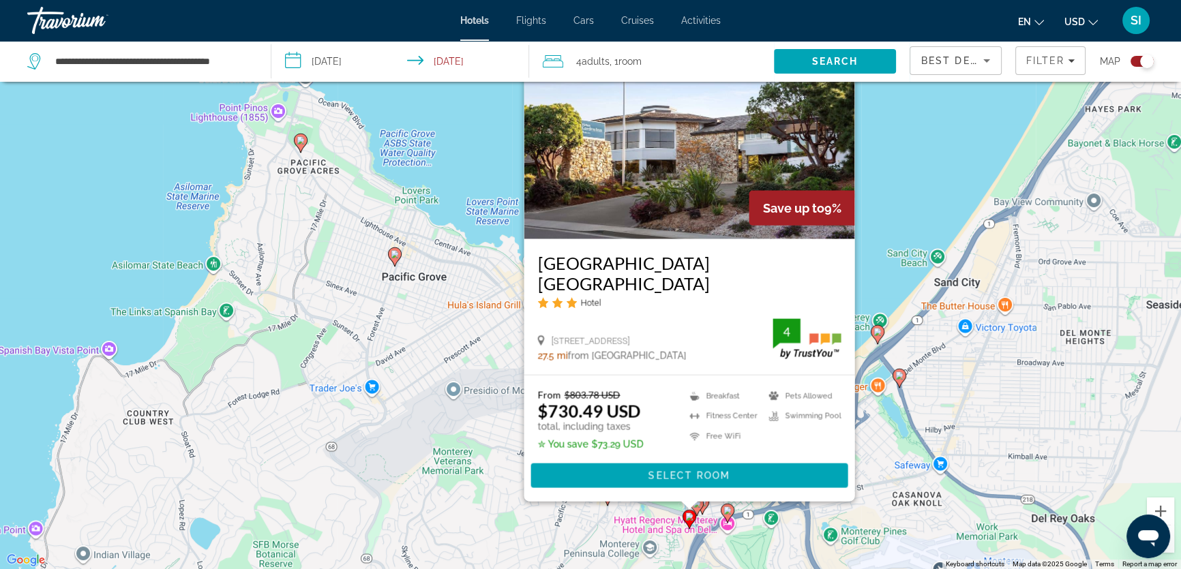
click at [931, 273] on div "To activate drag with keyboard, press Alt + Enter. Once in keyboard drag state,…" at bounding box center [590, 284] width 1181 height 569
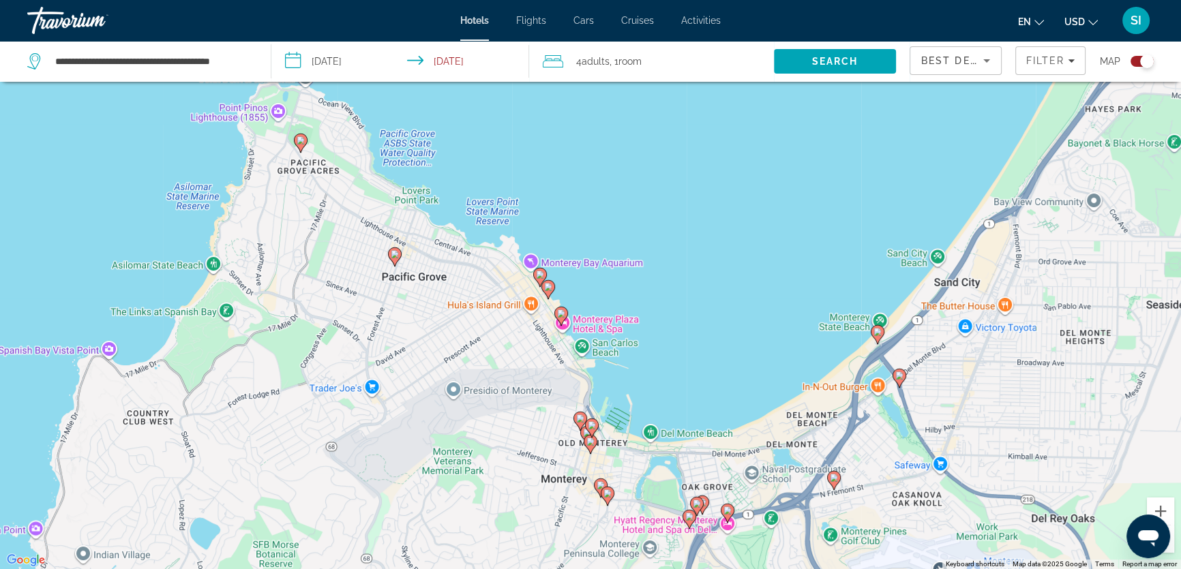
click at [703, 502] on image "Main content" at bounding box center [702, 502] width 8 height 8
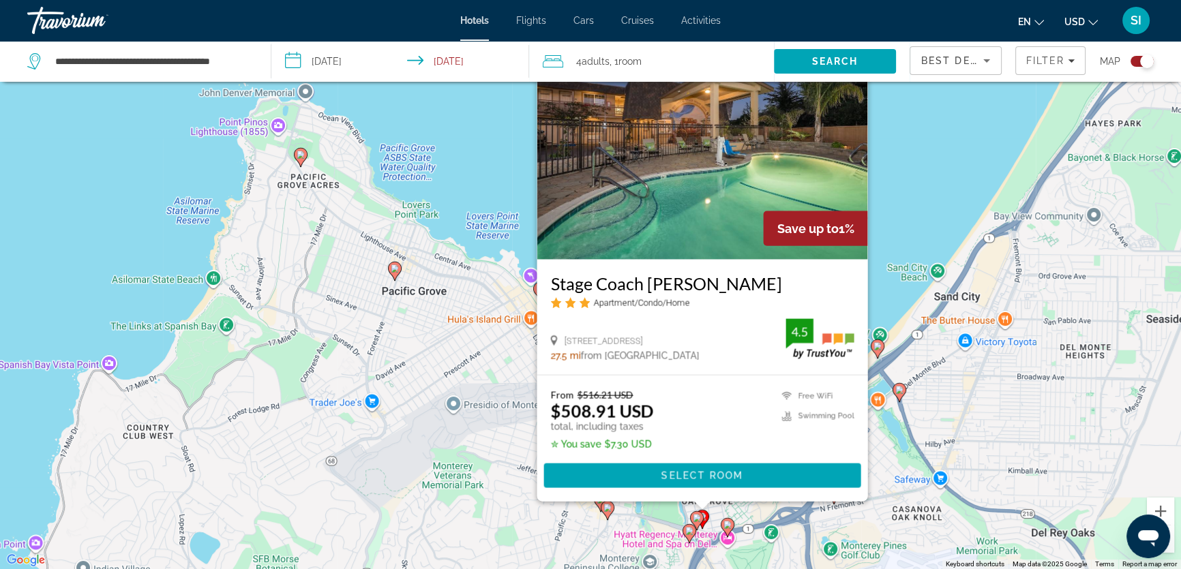
click at [928, 239] on div "To activate drag with keyboard, press Alt + Enter. Once in keyboard drag state,…" at bounding box center [590, 284] width 1181 height 569
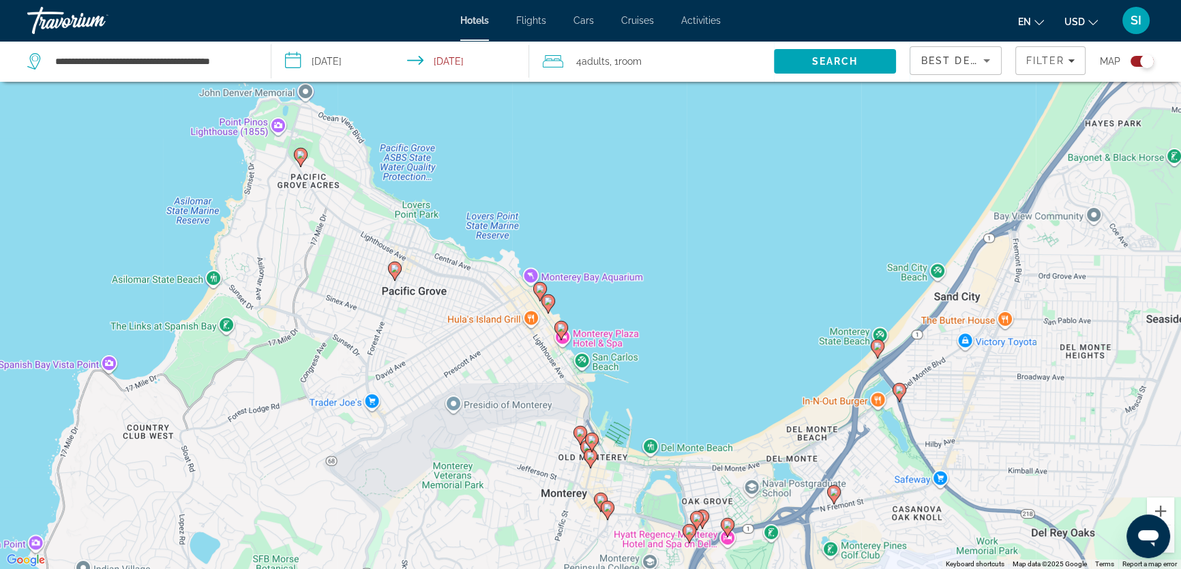
click at [725, 524] on image "Main content" at bounding box center [727, 525] width 8 height 8
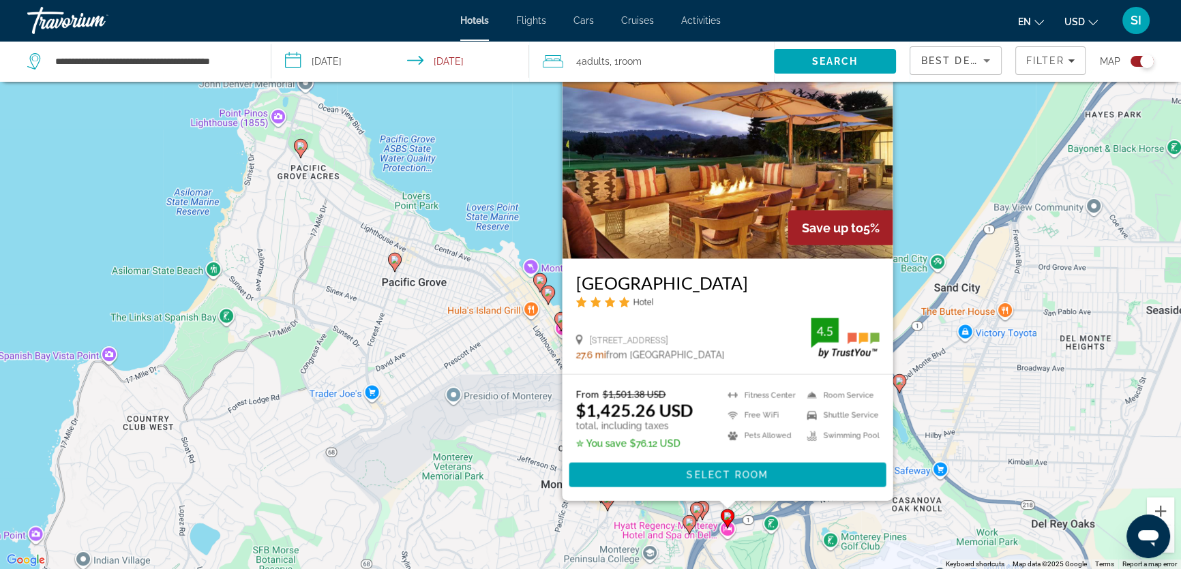
click at [553, 494] on div "To activate drag with keyboard, press Alt + Enter. Once in keyboard drag state,…" at bounding box center [590, 284] width 1181 height 569
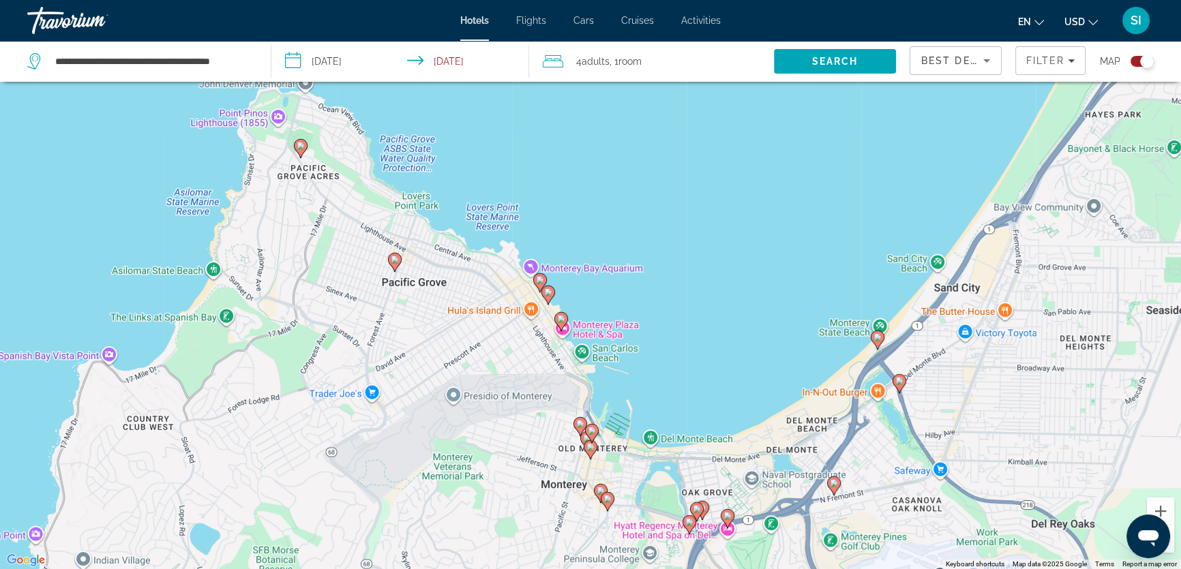
click at [693, 509] on image "Main content" at bounding box center [697, 509] width 8 height 8
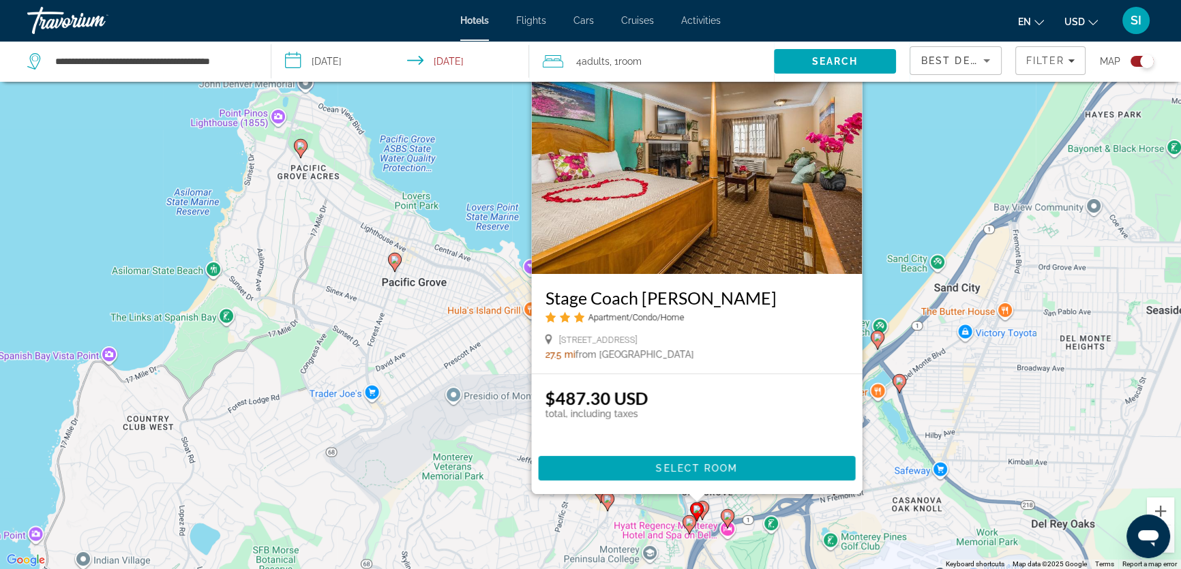
click at [619, 299] on h3 "Stage Coach Lodge" at bounding box center [696, 298] width 303 height 20
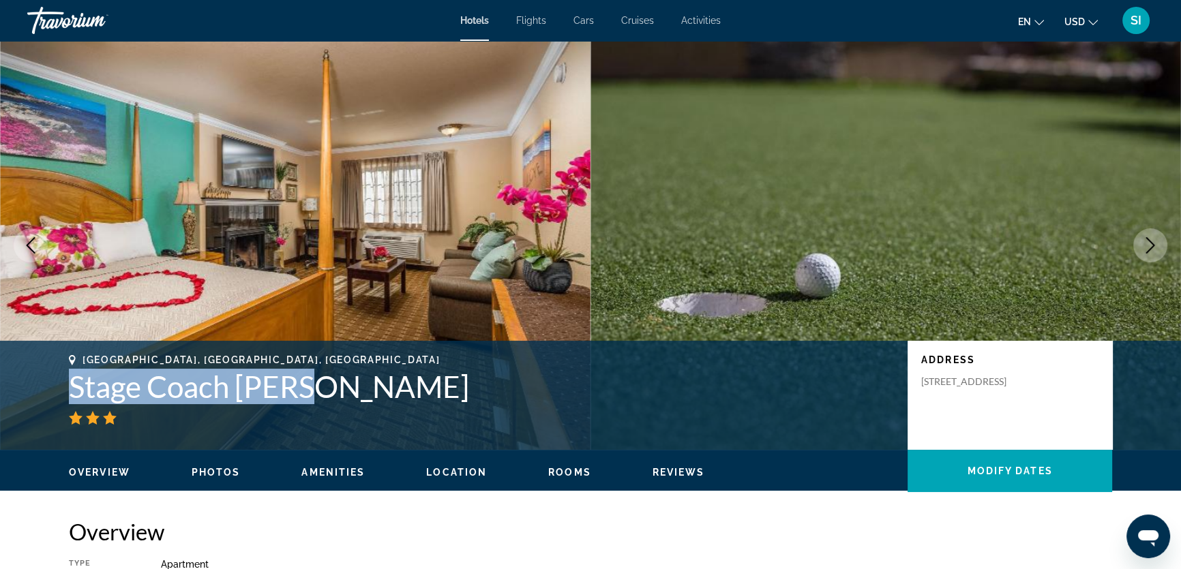
drag, startPoint x: 65, startPoint y: 395, endPoint x: 321, endPoint y: 399, distance: 256.3
click at [321, 399] on div "Monterey, CA, United States Stage Coach Lodge Address 1111 Tenth Street, Monter…" at bounding box center [590, 395] width 1097 height 82
copy h1 "Stage Coach Lodge"
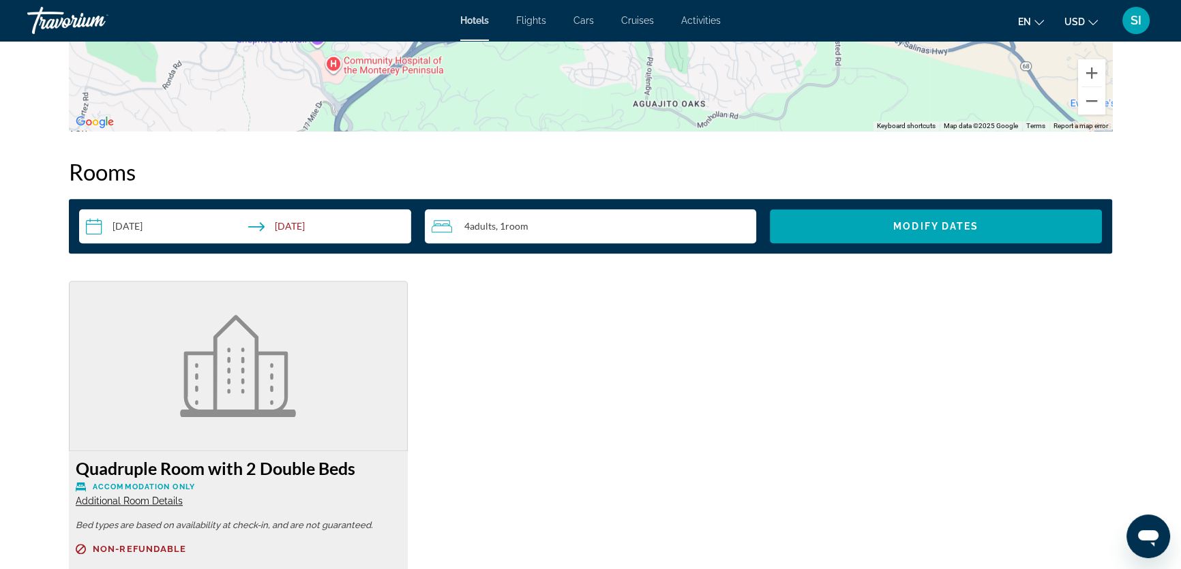
scroll to position [1448, 0]
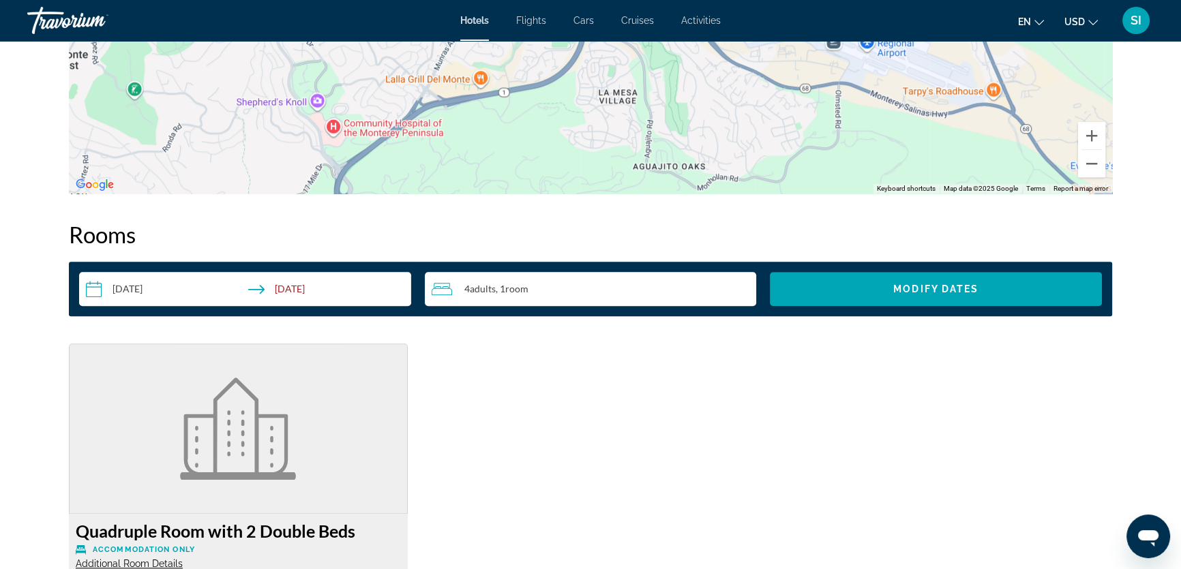
click at [308, 284] on input "**********" at bounding box center [247, 291] width 337 height 38
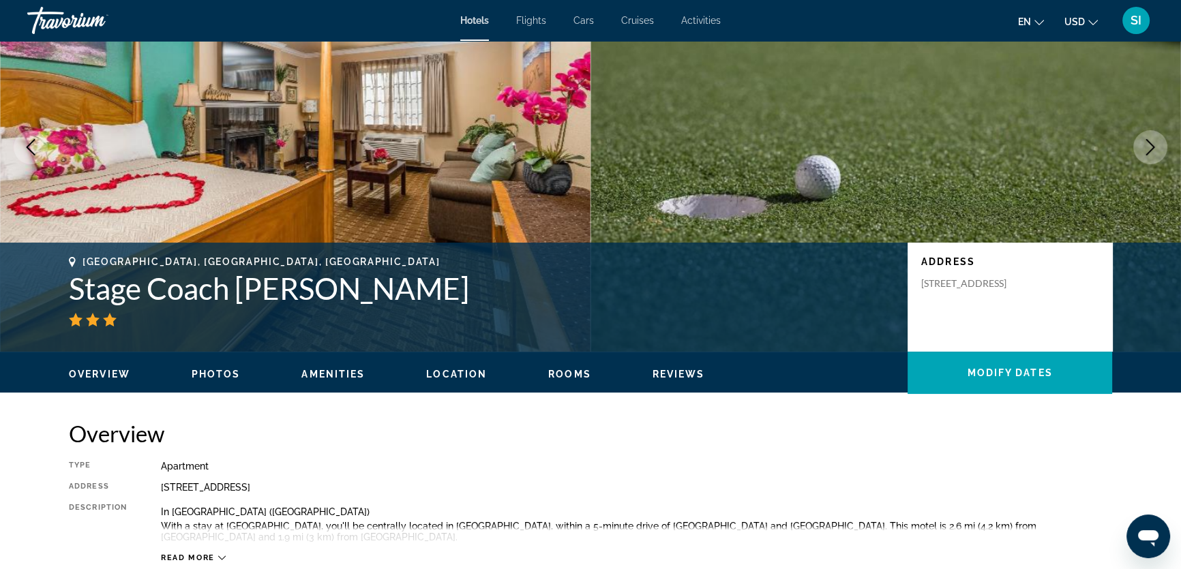
scroll to position [0, 0]
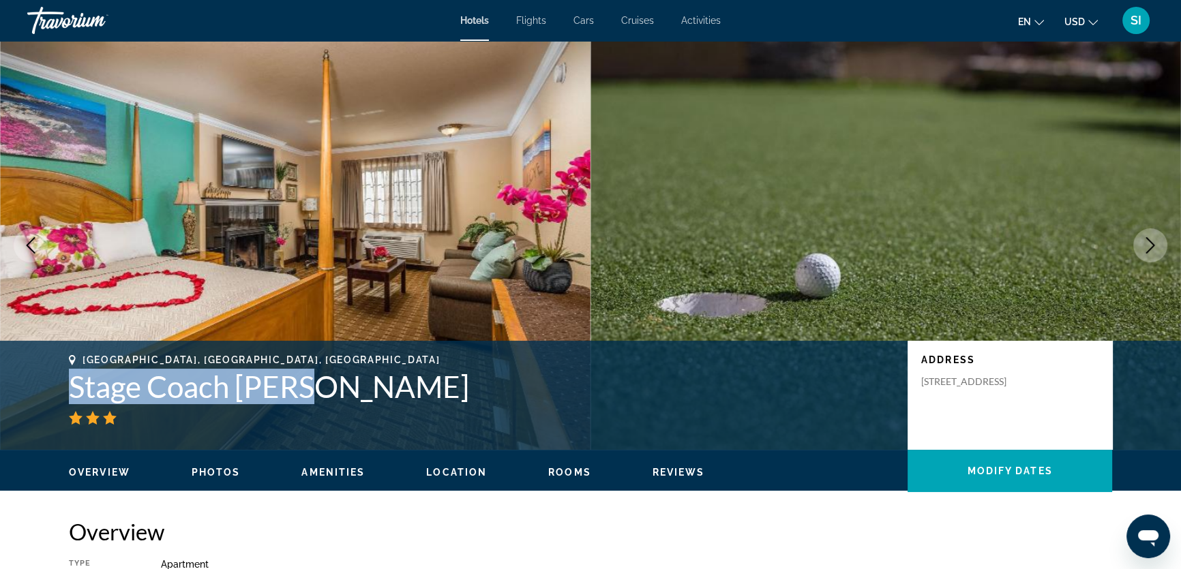
drag, startPoint x: 59, startPoint y: 386, endPoint x: 314, endPoint y: 388, distance: 254.3
click at [314, 388] on div "Monterey, CA, United States Stage Coach Lodge Address 1111 Tenth Street, Monter…" at bounding box center [590, 395] width 1097 height 82
drag, startPoint x: 65, startPoint y: 383, endPoint x: 312, endPoint y: 386, distance: 246.8
click at [312, 386] on div "Monterey, CA, United States Stage Coach Lodge Address 1111 Tenth Street, Monter…" at bounding box center [590, 395] width 1097 height 82
copy h1 "Stage Coach Lodge"
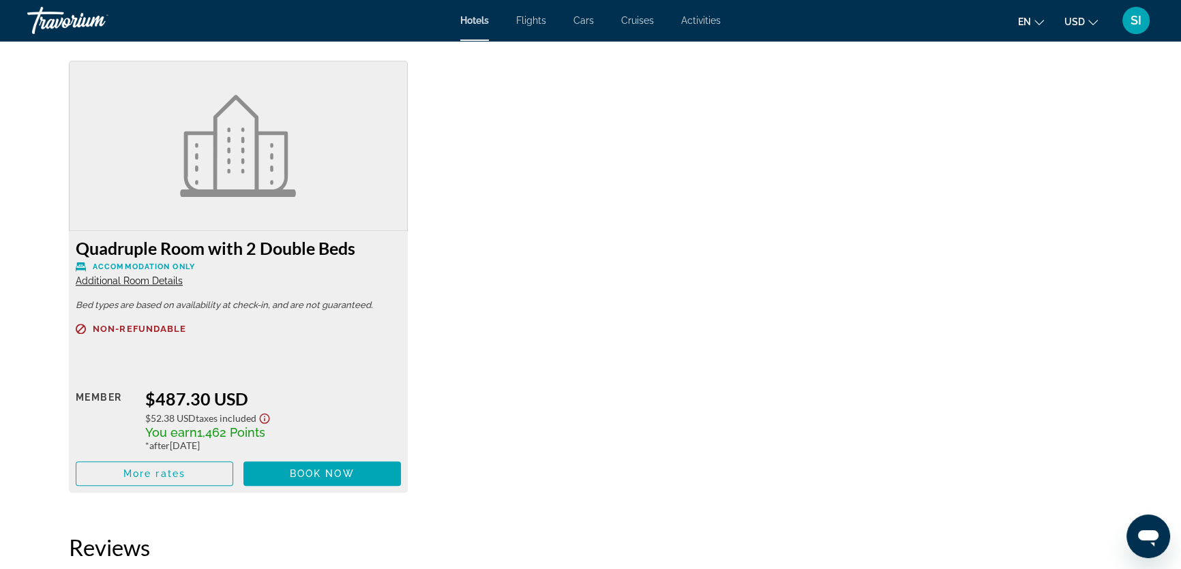
scroll to position [1735, 0]
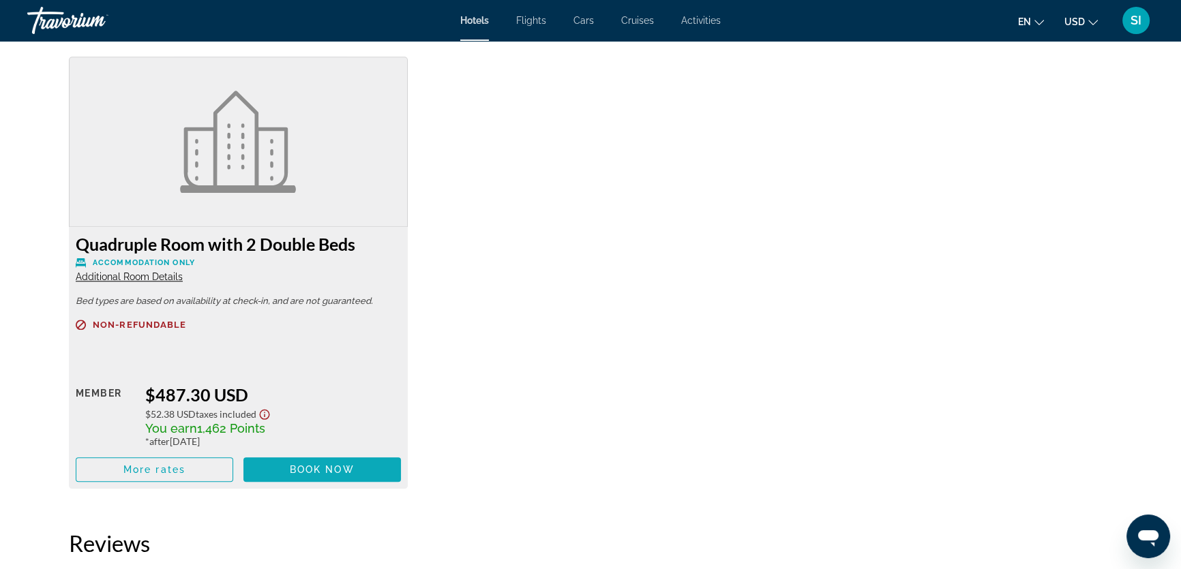
click at [333, 464] on span "Book now" at bounding box center [322, 469] width 65 height 11
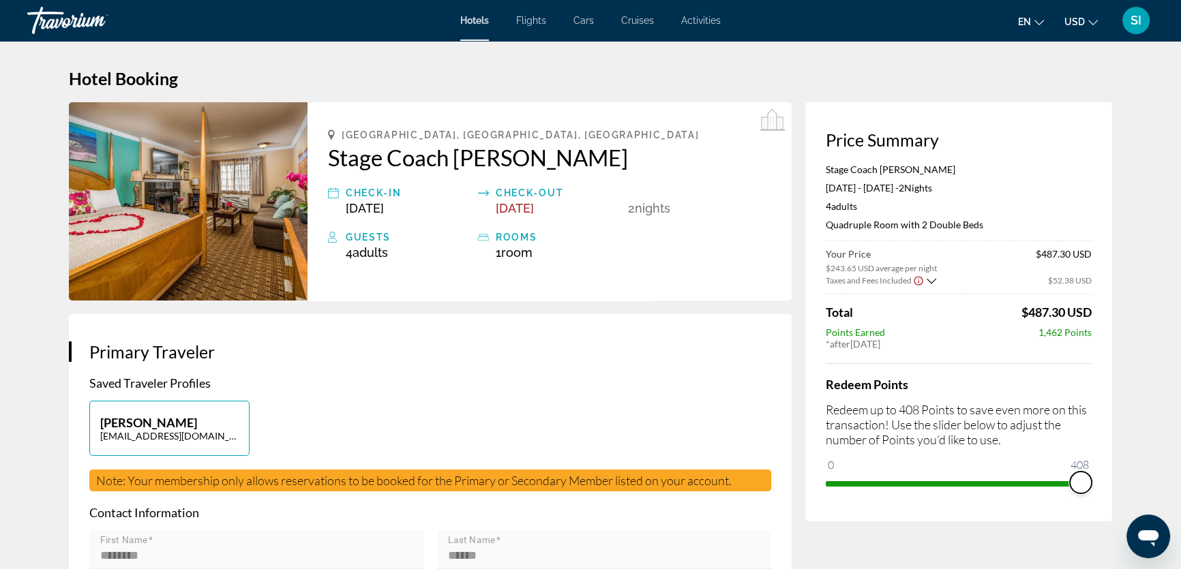
drag, startPoint x: 832, startPoint y: 480, endPoint x: 1124, endPoint y: 482, distance: 292.4
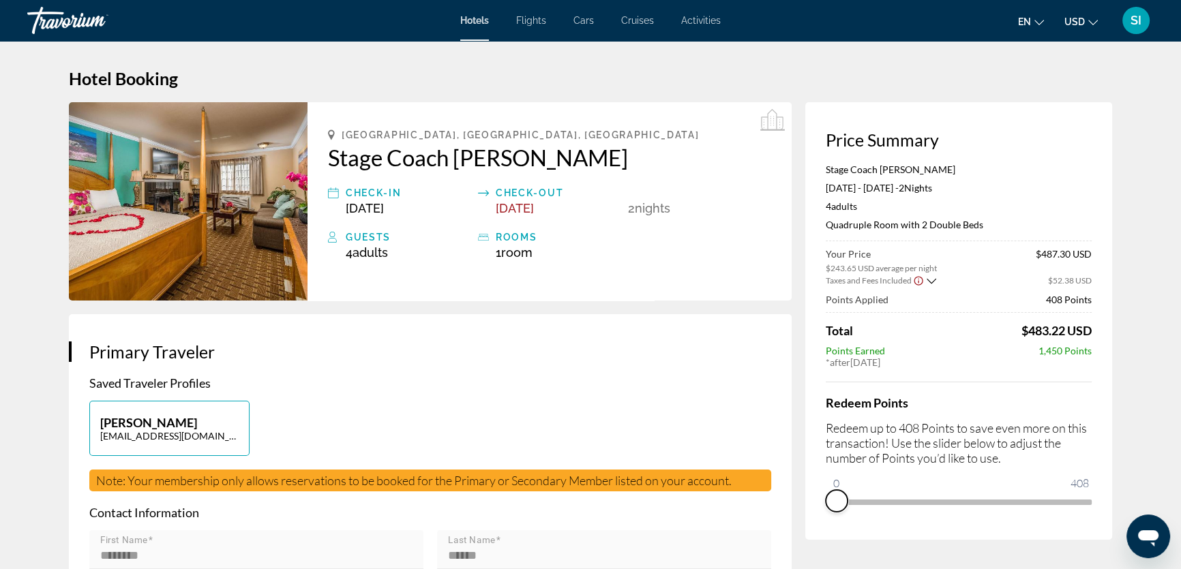
drag, startPoint x: 1080, startPoint y: 504, endPoint x: 775, endPoint y: 499, distance: 304.7
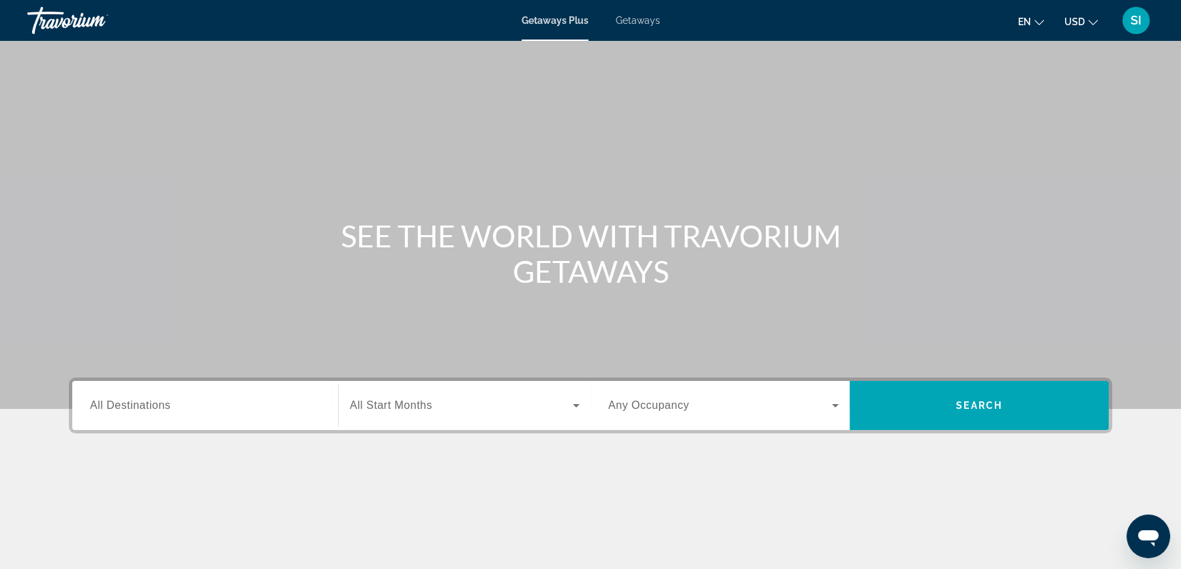
click at [118, 401] on span "All Destinations" at bounding box center [130, 405] width 80 height 12
click at [118, 401] on input "Destination All Destinations" at bounding box center [205, 406] width 230 height 16
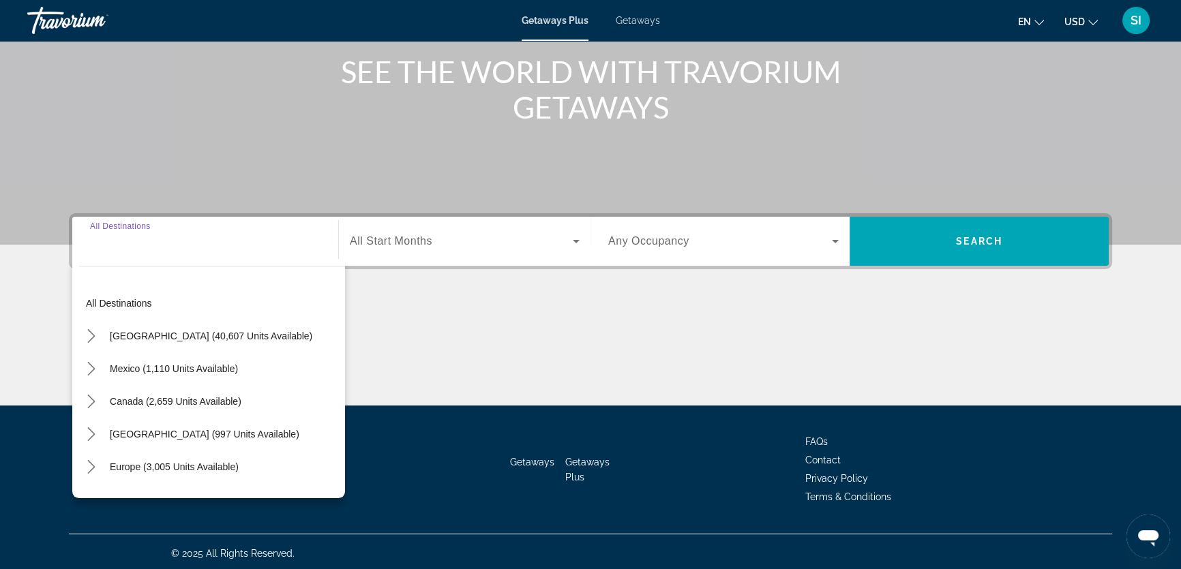
scroll to position [168, 0]
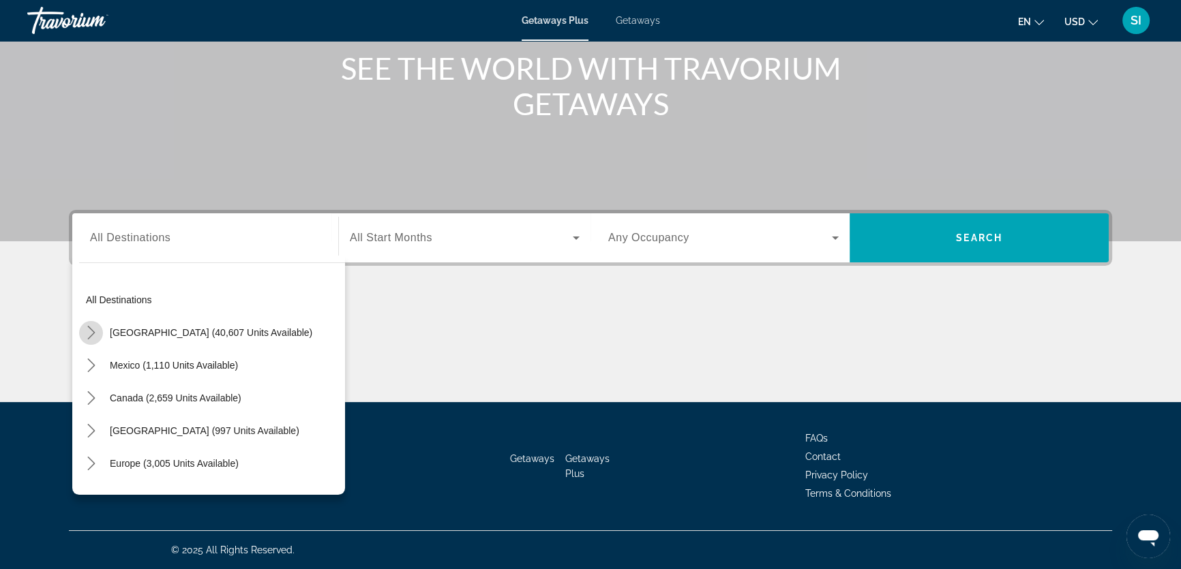
click at [93, 326] on icon "Toggle United States (40,607 units available) submenu" at bounding box center [92, 333] width 14 height 14
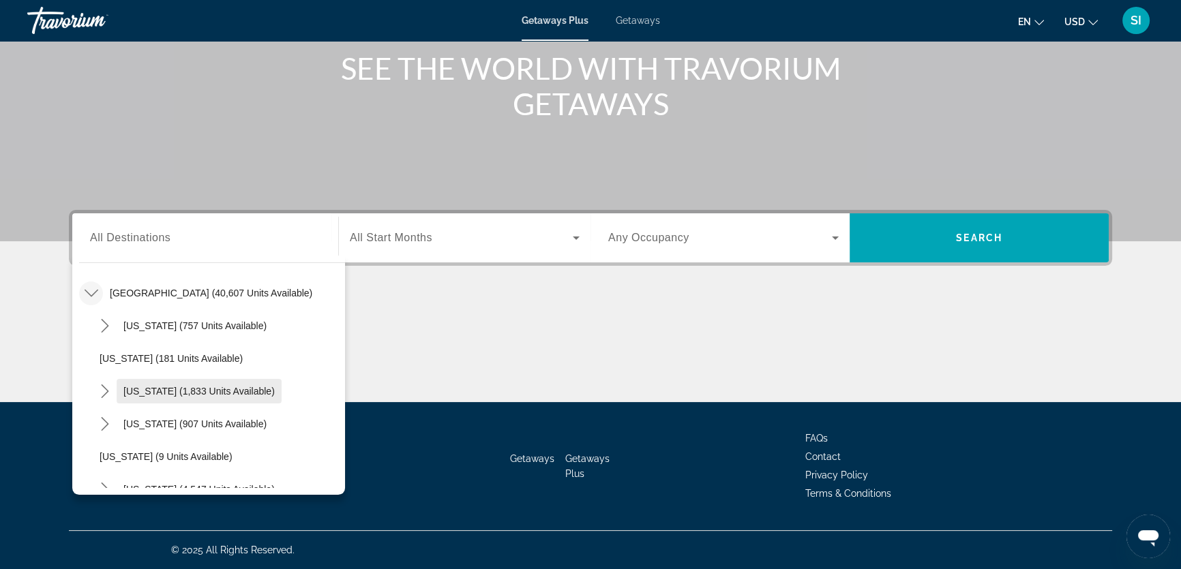
click at [136, 390] on span "[US_STATE] (1,833 units available)" at bounding box center [198, 391] width 151 height 11
type input "**********"
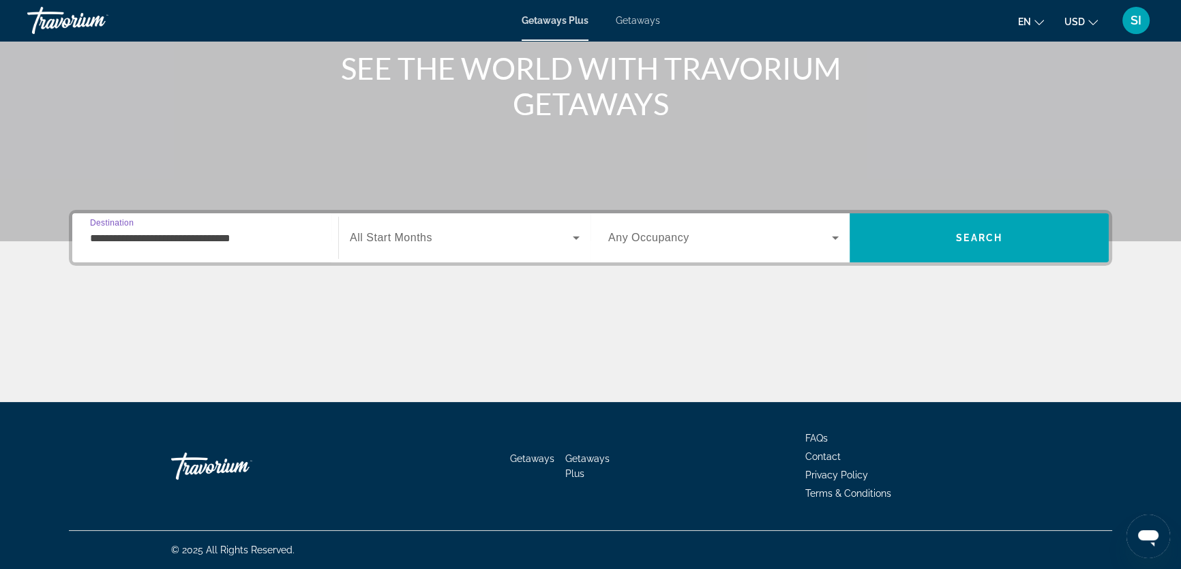
click at [381, 239] on span "All Start Months" at bounding box center [391, 238] width 82 height 12
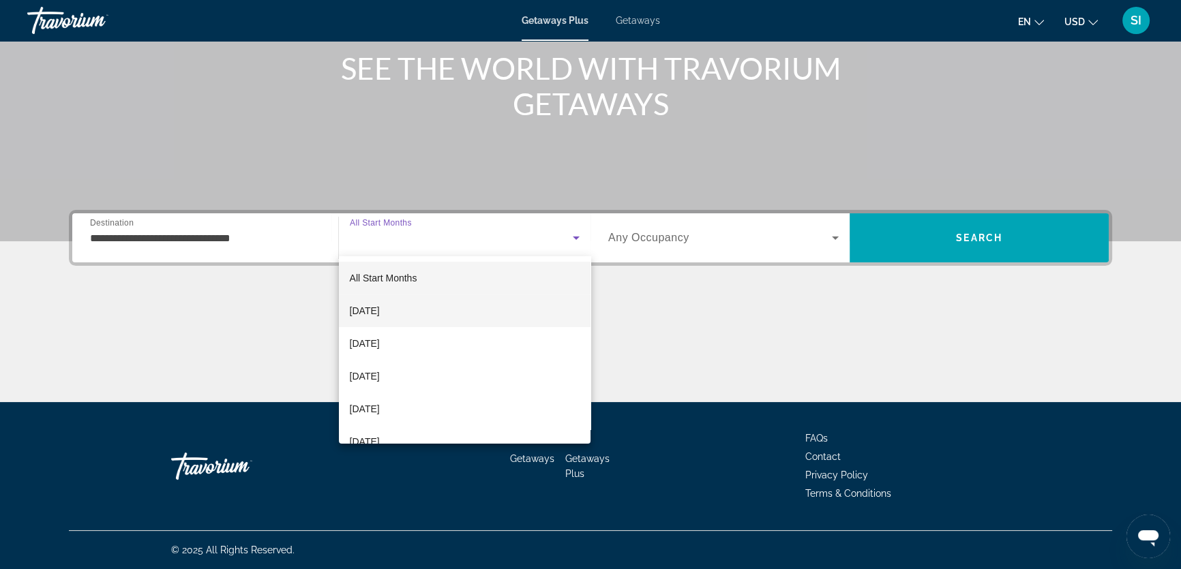
drag, startPoint x: 384, startPoint y: 304, endPoint x: 579, endPoint y: 269, distance: 198.0
click at [380, 304] on span "[DATE]" at bounding box center [365, 311] width 30 height 16
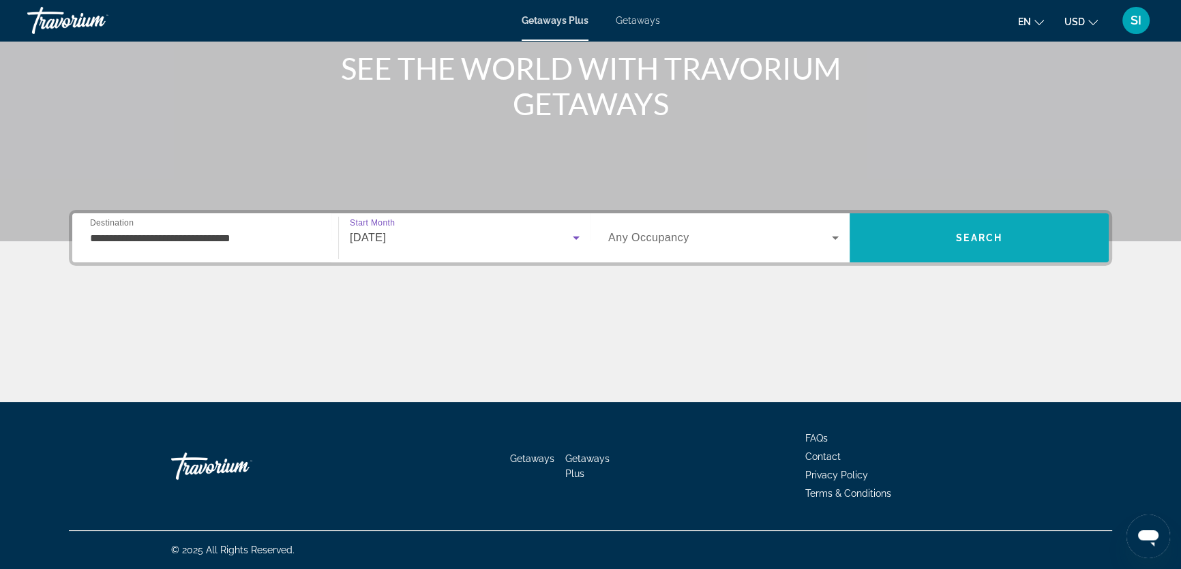
click at [928, 237] on span "Search" at bounding box center [978, 238] width 259 height 33
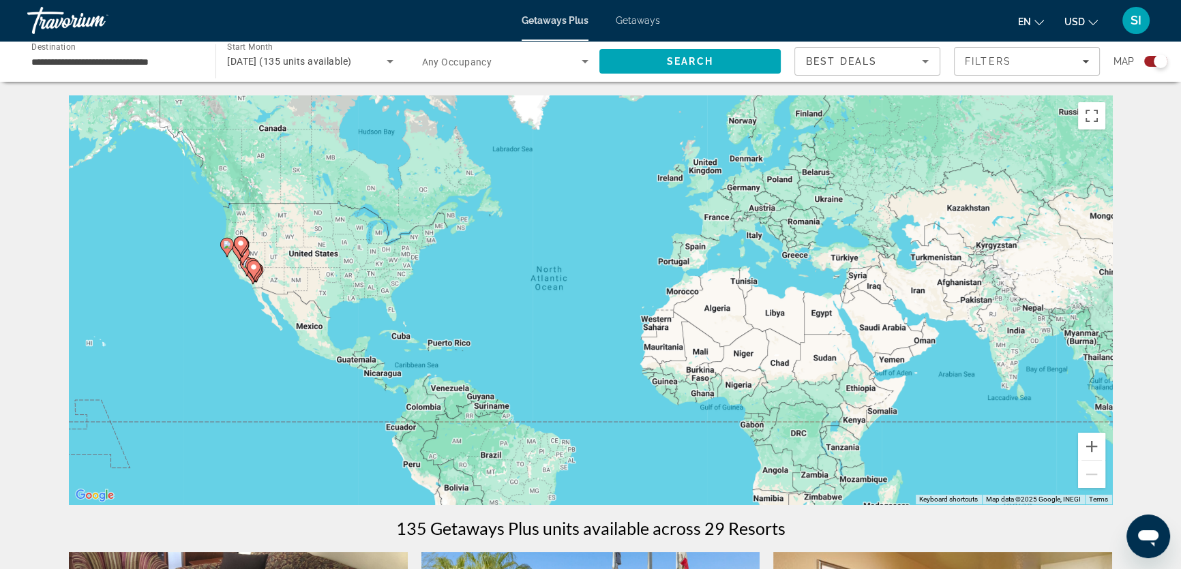
click at [636, 18] on span "Getaways" at bounding box center [638, 20] width 44 height 11
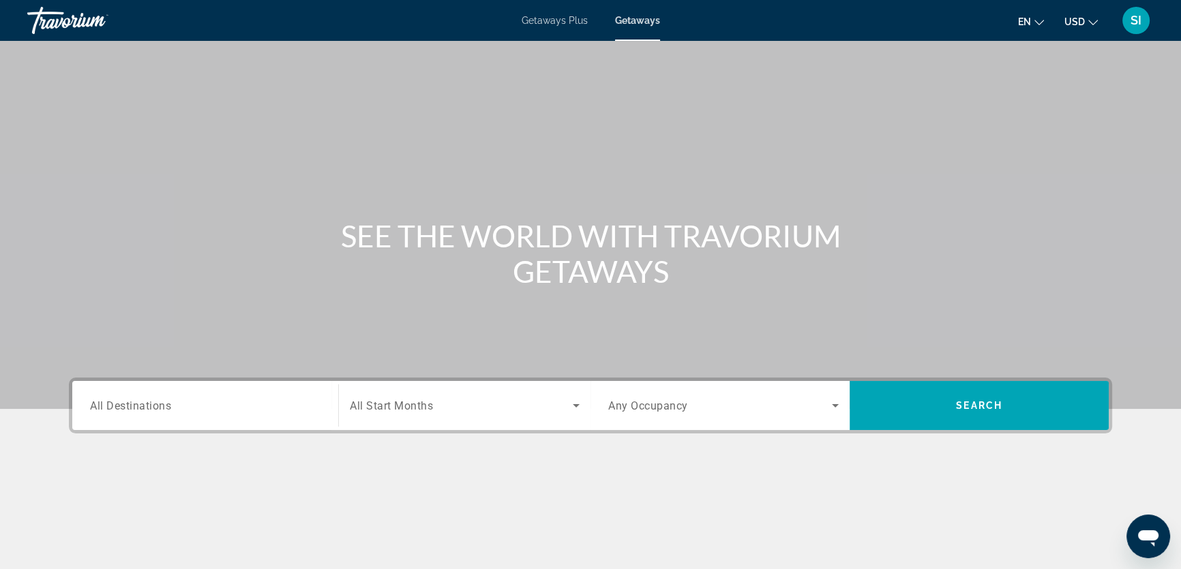
click at [127, 410] on span "All Destinations" at bounding box center [130, 405] width 81 height 13
click at [127, 410] on input "Destination All Destinations" at bounding box center [205, 406] width 230 height 16
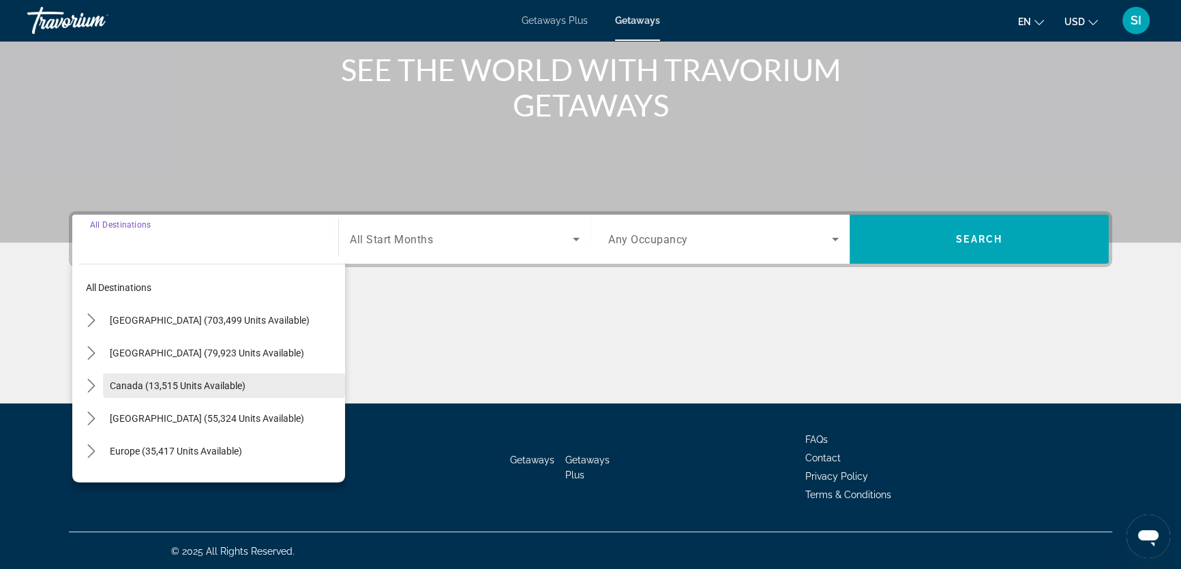
scroll to position [168, 0]
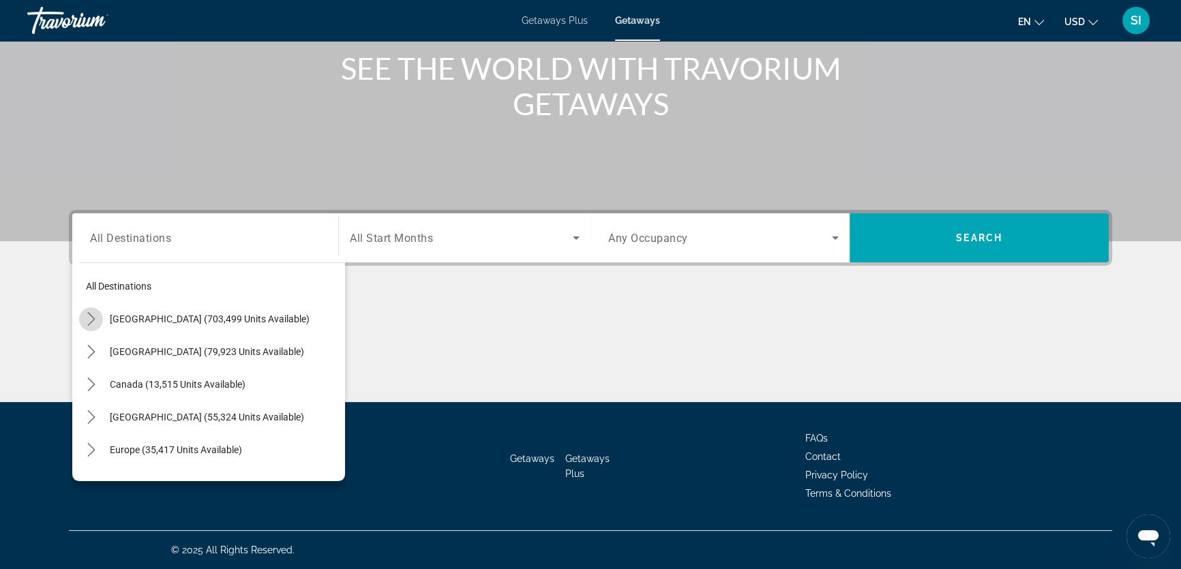
click at [85, 316] on icon "Toggle United States (703,499 units available) submenu" at bounding box center [92, 319] width 14 height 14
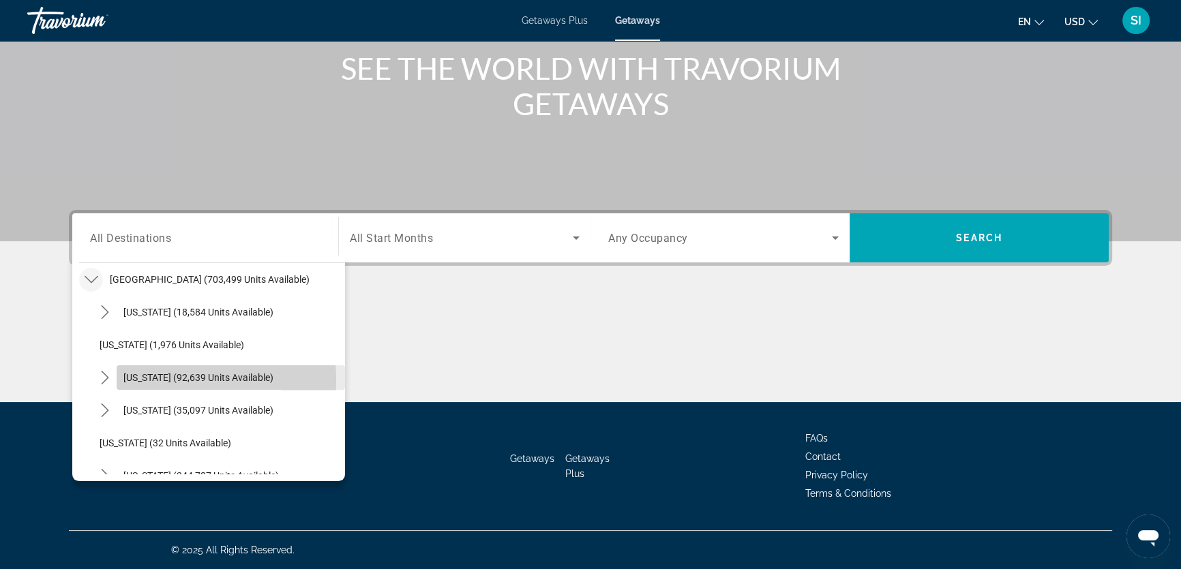
click at [135, 380] on span "[US_STATE] (92,639 units available)" at bounding box center [198, 377] width 150 height 11
type input "**********"
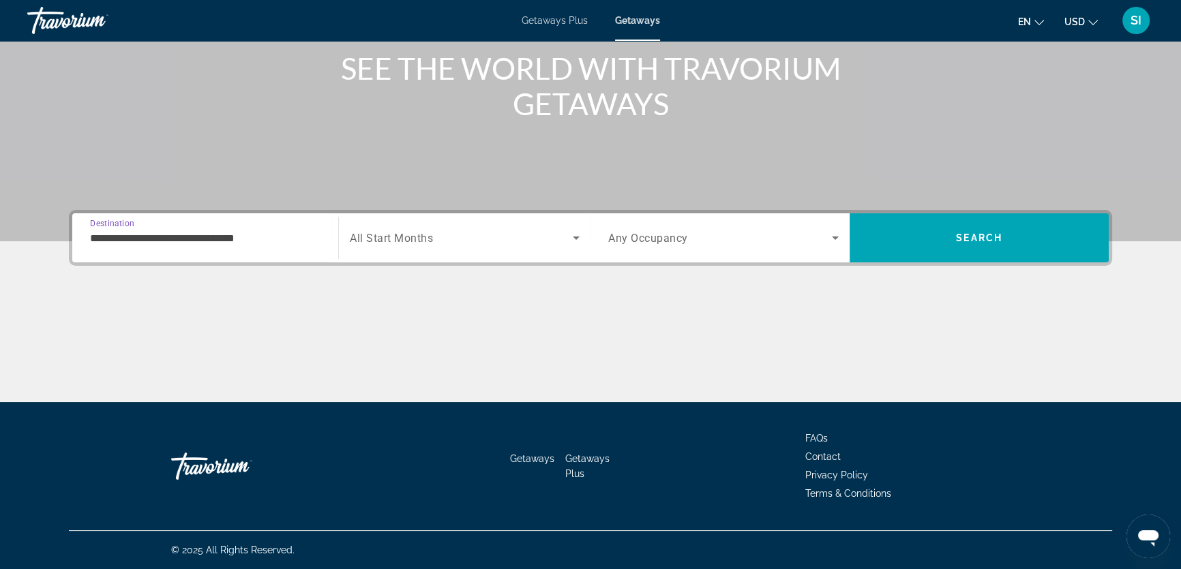
click at [368, 238] on span "All Start Months" at bounding box center [391, 238] width 83 height 13
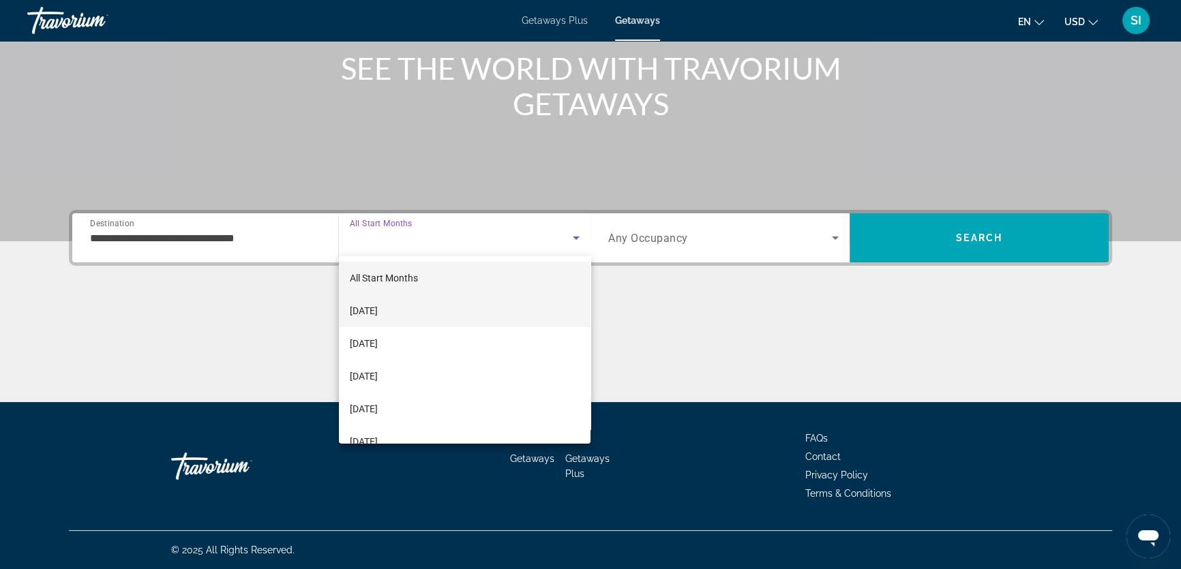
click at [378, 308] on span "[DATE]" at bounding box center [364, 311] width 28 height 16
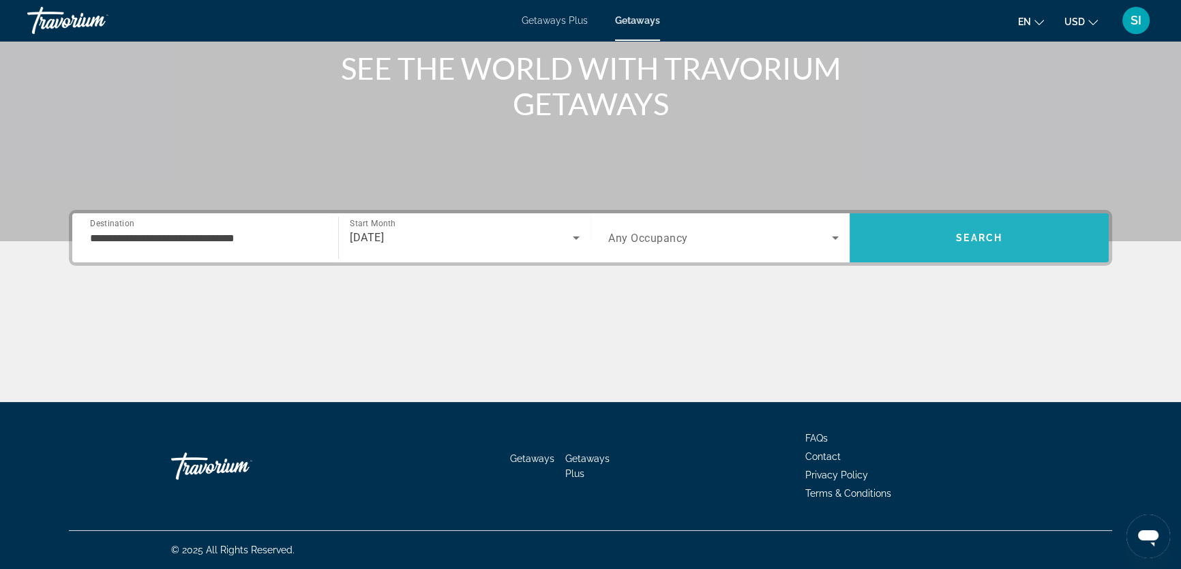
click at [990, 235] on span "Search" at bounding box center [979, 237] width 46 height 11
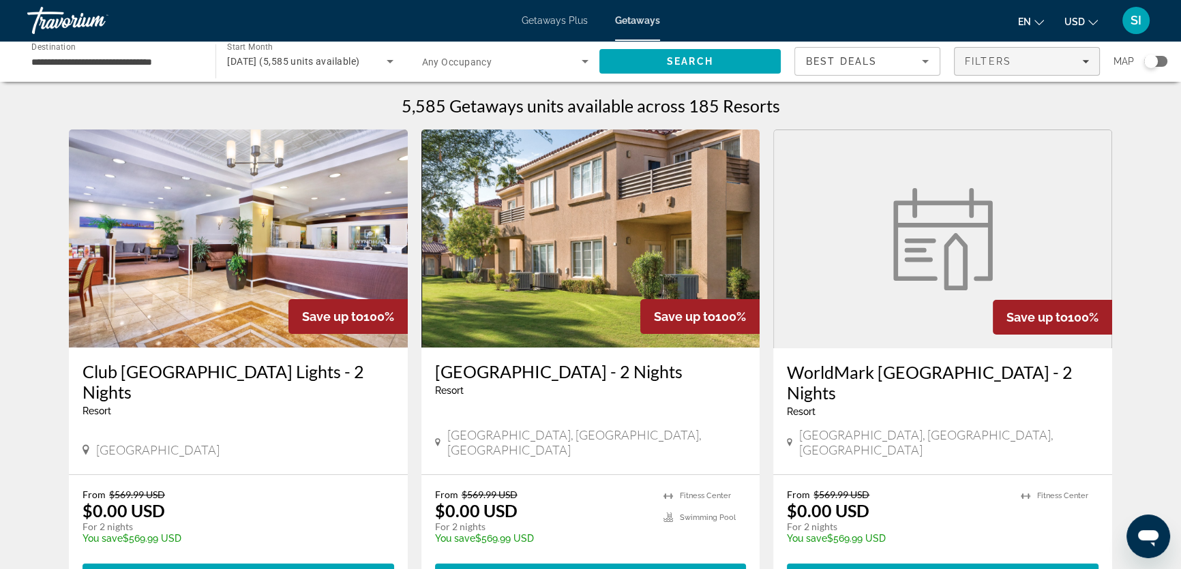
click at [1089, 61] on span "Filters" at bounding box center [1026, 61] width 145 height 33
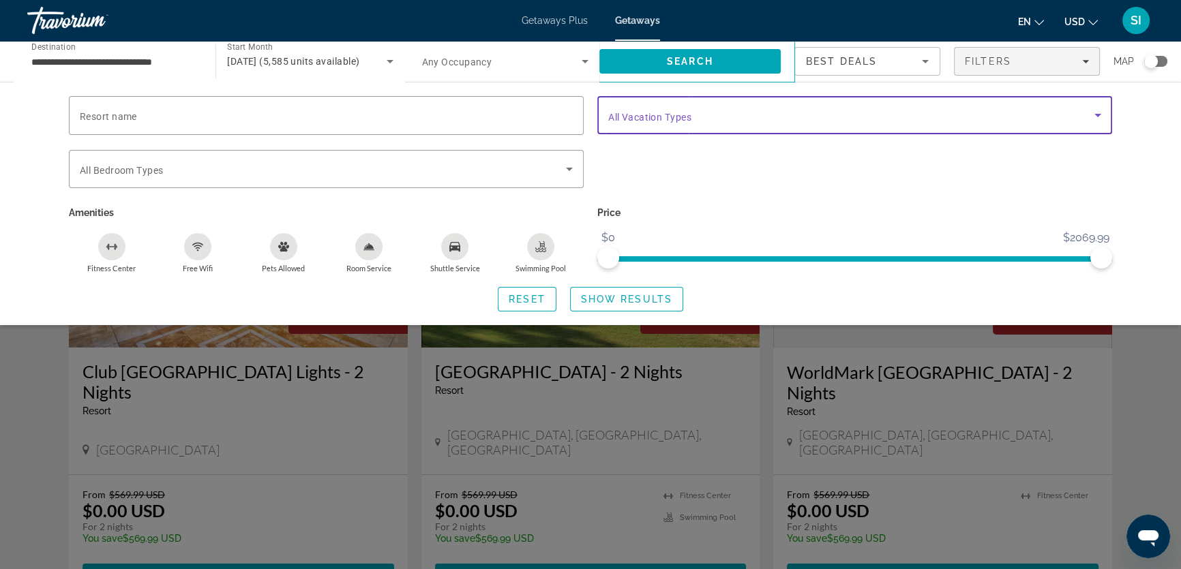
click at [1099, 119] on icon "Search widget" at bounding box center [1097, 115] width 16 height 16
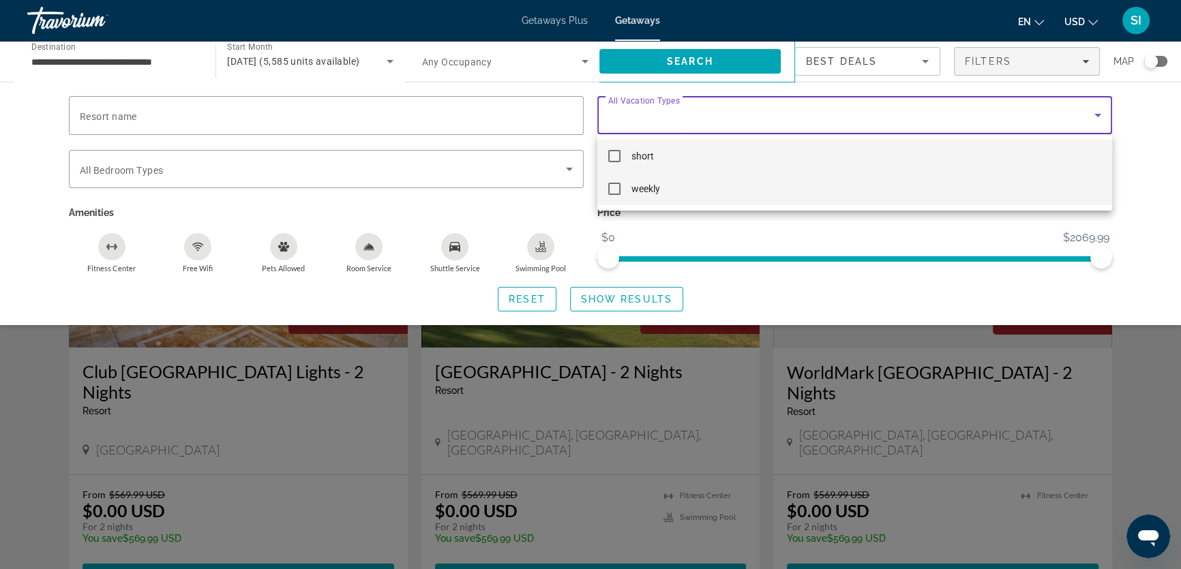
click at [644, 184] on span "weekly" at bounding box center [645, 189] width 29 height 16
click at [626, 297] on div at bounding box center [590, 284] width 1181 height 569
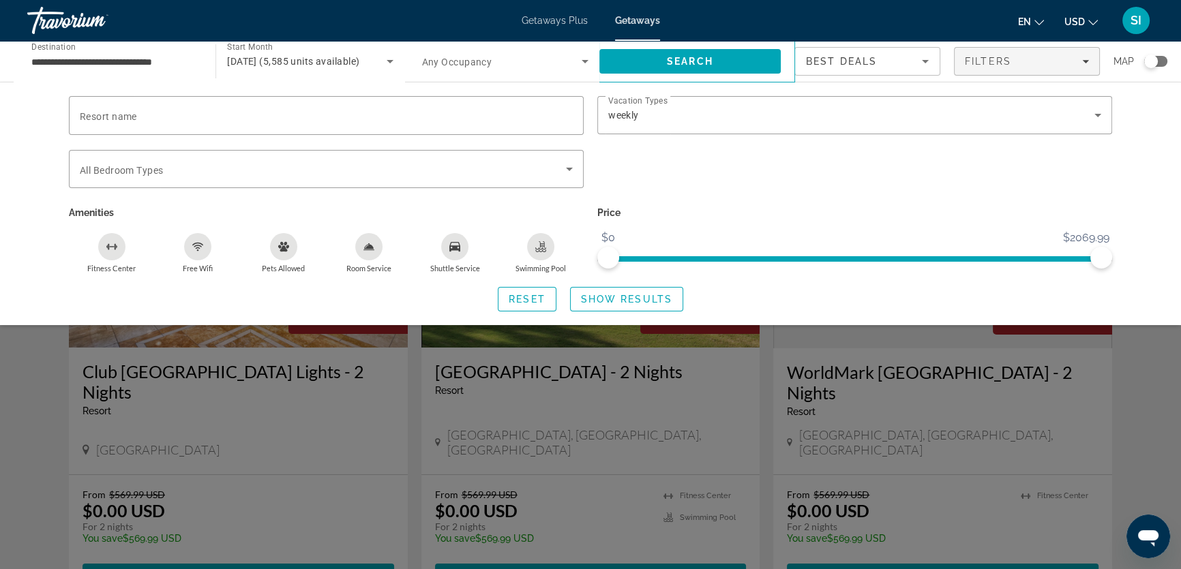
click at [626, 297] on span "Show Results" at bounding box center [626, 299] width 91 height 11
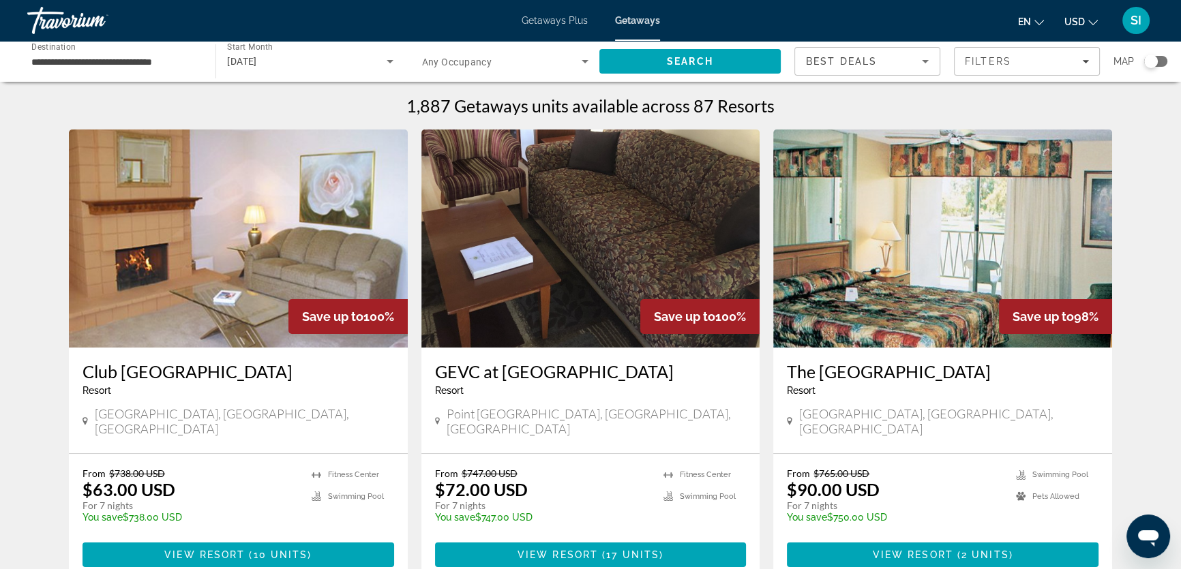
click at [1148, 59] on div "Search widget" at bounding box center [1151, 62] width 14 height 14
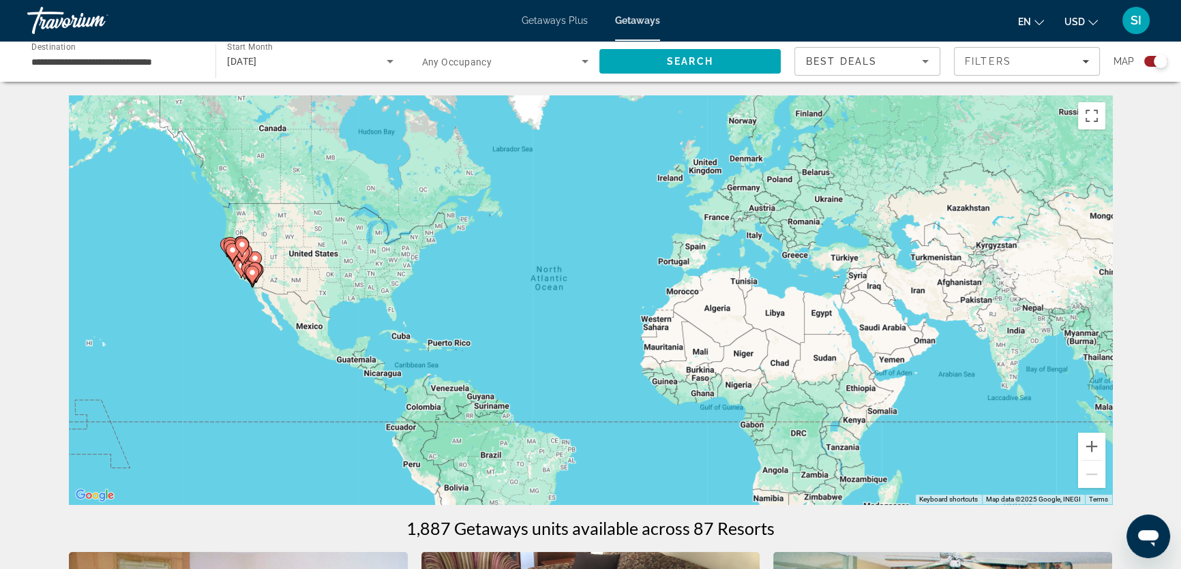
click at [236, 262] on gmp-advanced-marker "Main content" at bounding box center [233, 253] width 14 height 20
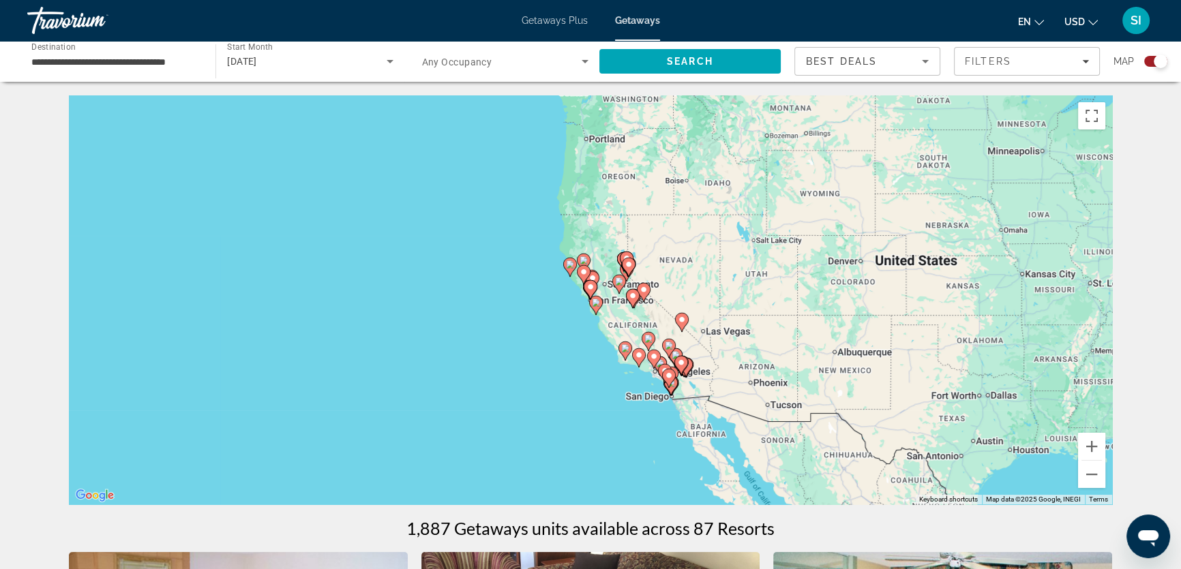
click at [646, 352] on gmp-advanced-marker "Main content" at bounding box center [639, 358] width 14 height 20
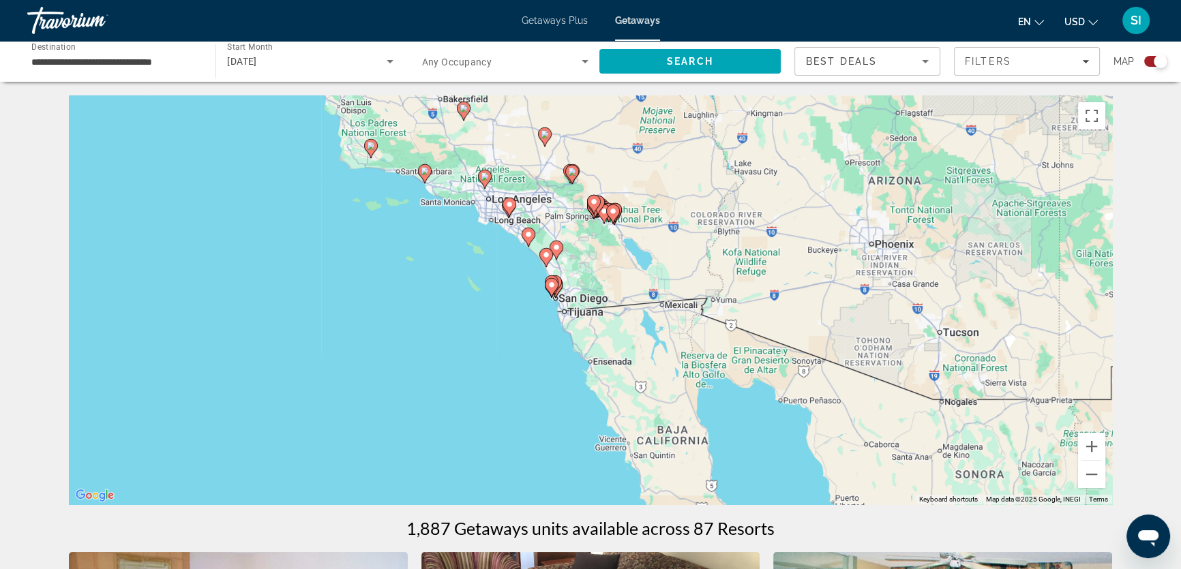
drag, startPoint x: 635, startPoint y: 350, endPoint x: 464, endPoint y: 226, distance: 211.3
click at [464, 226] on div "To activate drag with keyboard, press Alt + Enter. Once in keyboard drag state,…" at bounding box center [590, 299] width 1043 height 409
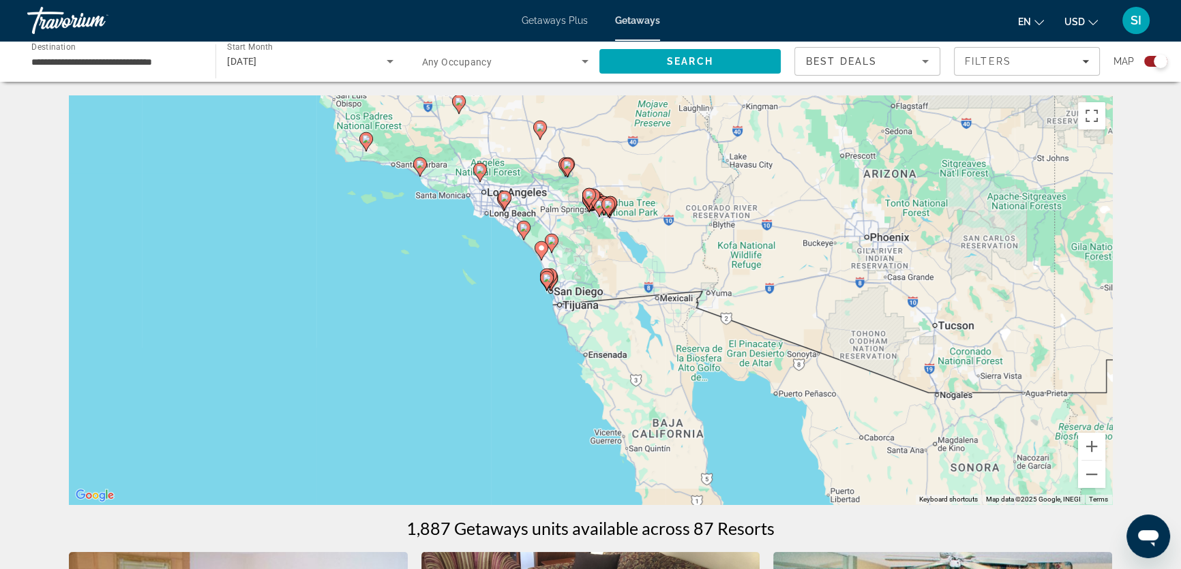
click at [521, 242] on div "To activate drag with keyboard, press Alt + Enter. Once in keyboard drag state,…" at bounding box center [590, 299] width 1043 height 409
click at [537, 255] on gmp-advanced-marker "Main content" at bounding box center [541, 251] width 14 height 20
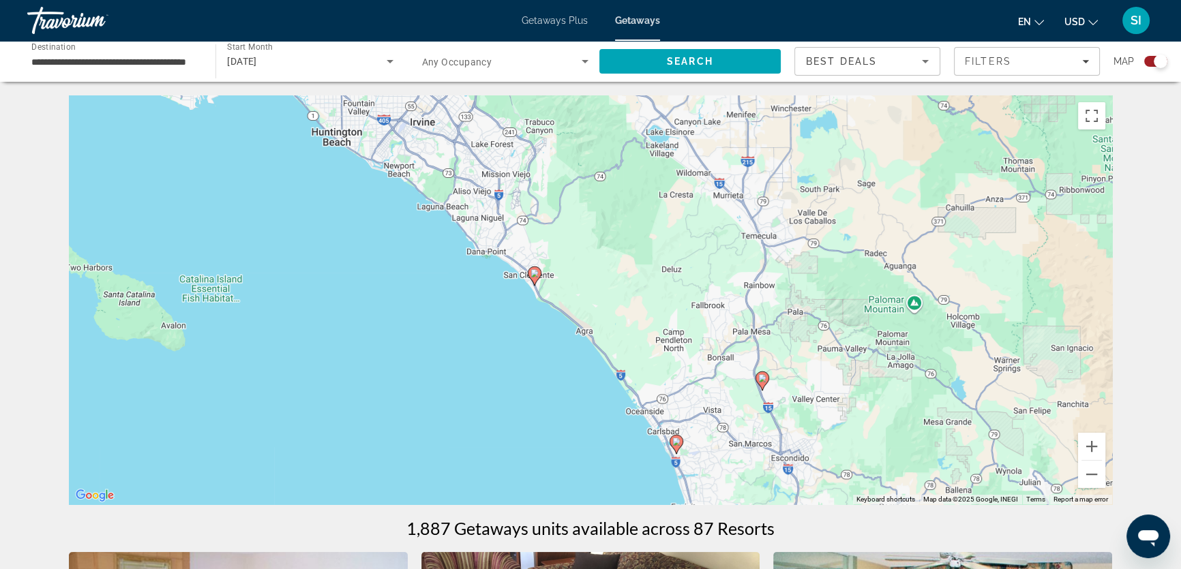
drag, startPoint x: 491, startPoint y: 264, endPoint x: 592, endPoint y: 405, distance: 172.9
click at [592, 404] on div "To activate drag with keyboard, press Alt + Enter. Once in keyboard drag state,…" at bounding box center [590, 299] width 1043 height 409
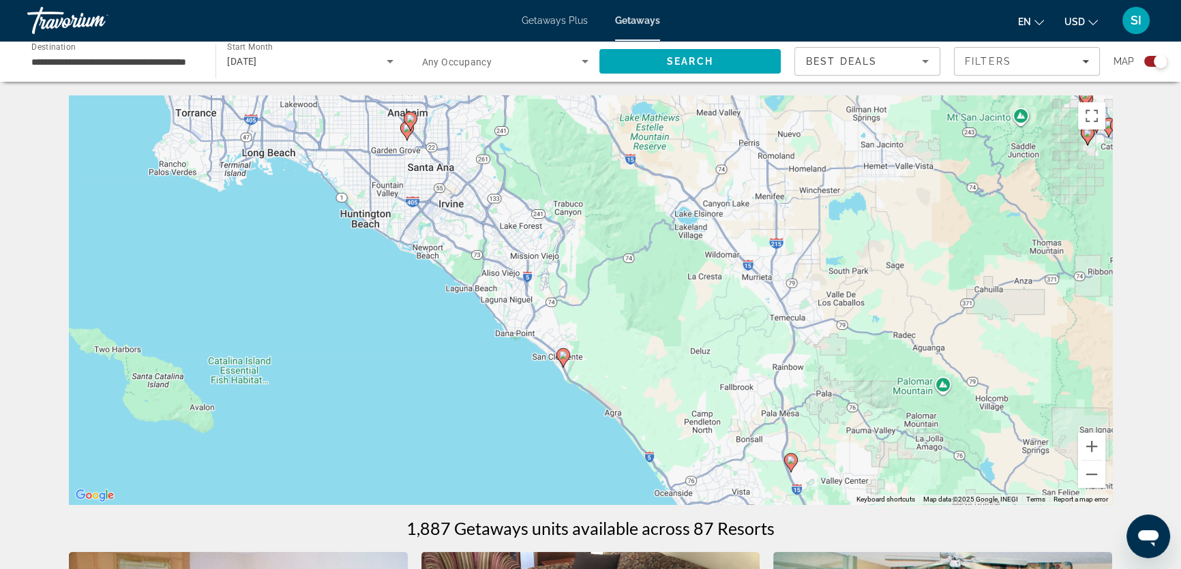
drag, startPoint x: 489, startPoint y: 286, endPoint x: 498, endPoint y: 348, distance: 62.0
click at [498, 348] on div "To activate drag with keyboard, press Alt + Enter. Once in keyboard drag state,…" at bounding box center [590, 299] width 1043 height 409
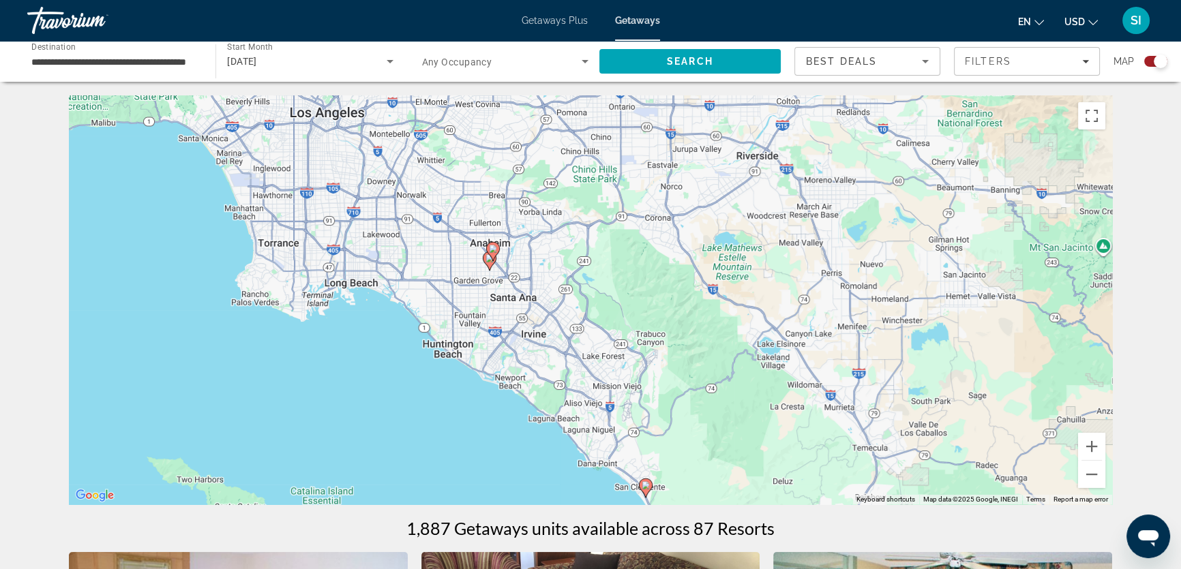
drag, startPoint x: 365, startPoint y: 208, endPoint x: 448, endPoint y: 340, distance: 155.9
click at [448, 340] on div "To activate drag with keyboard, press Alt + Enter. Once in keyboard drag state,…" at bounding box center [590, 299] width 1043 height 409
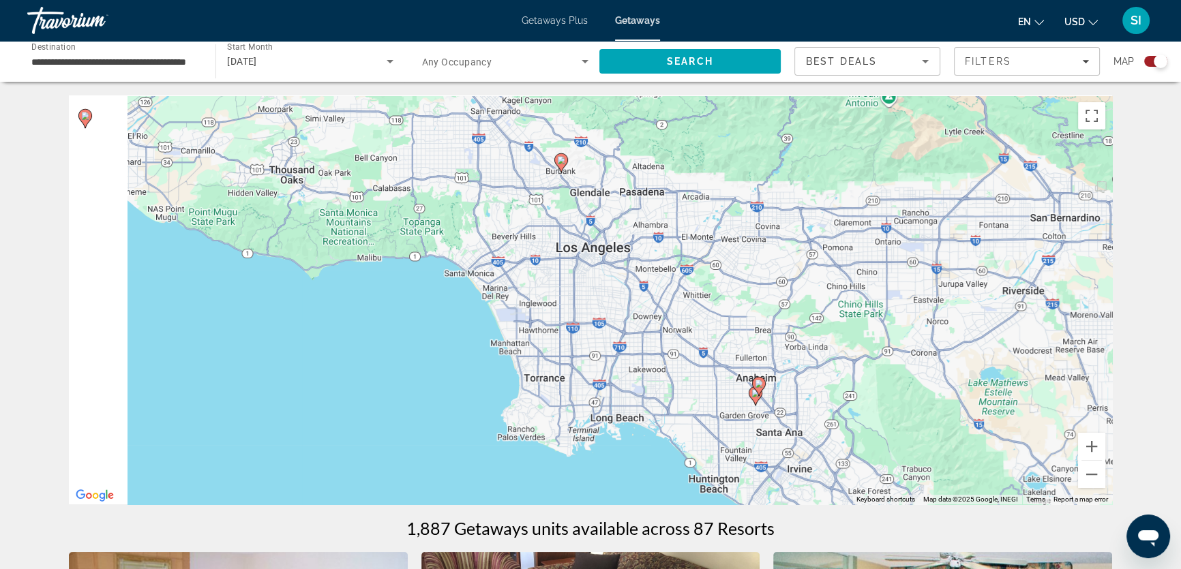
drag, startPoint x: 273, startPoint y: 198, endPoint x: 549, endPoint y: 339, distance: 309.7
click at [549, 339] on div "To activate drag with keyboard, press Alt + Enter. Once in keyboard drag state,…" at bounding box center [590, 299] width 1043 height 409
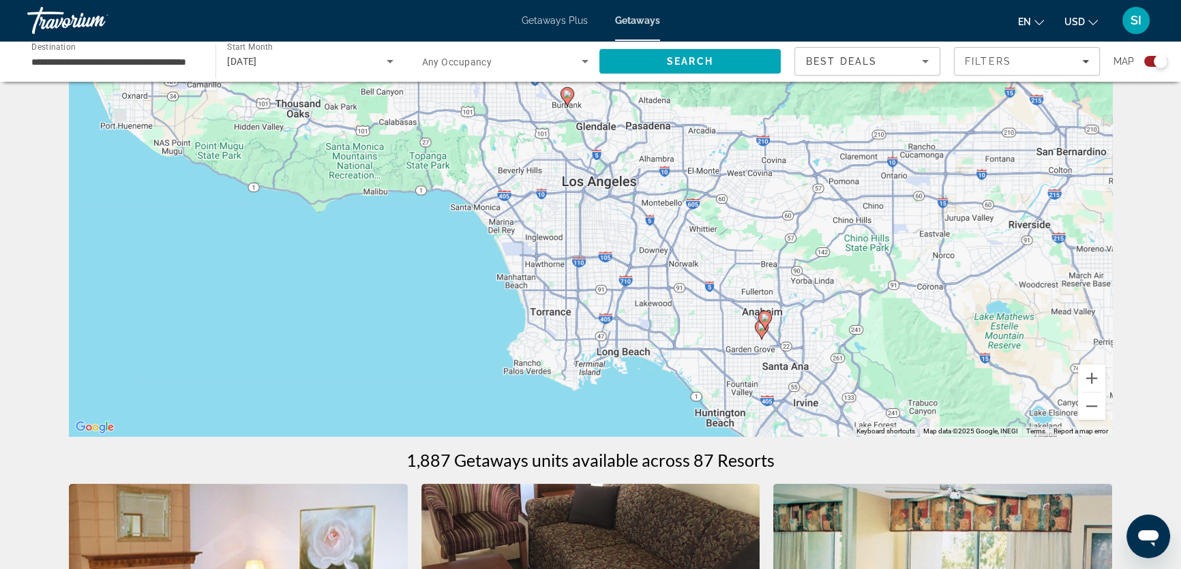
scroll to position [61, 0]
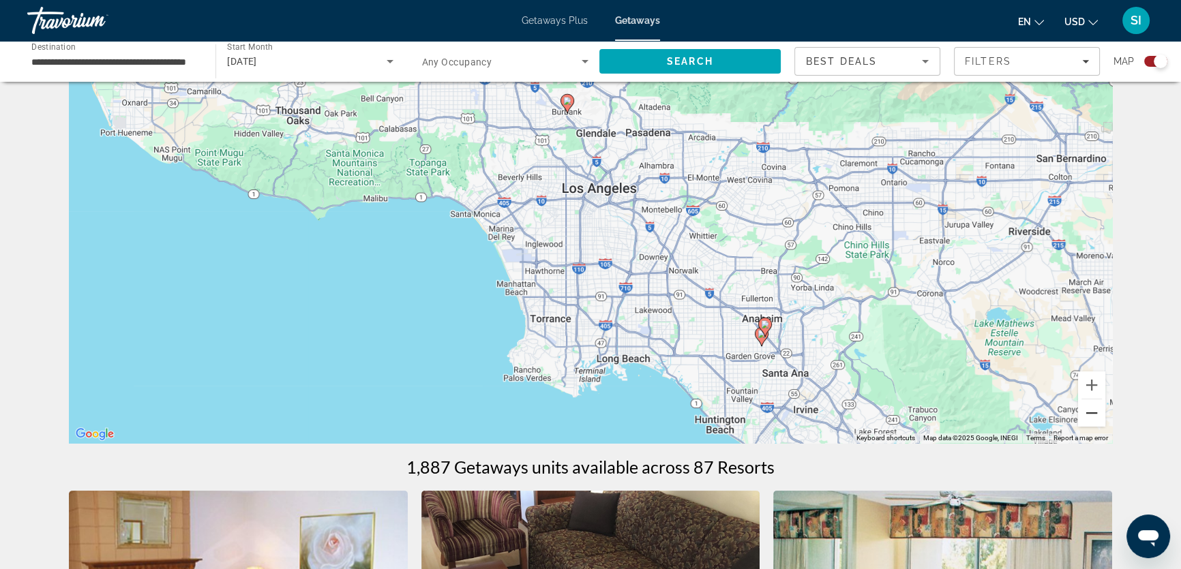
click at [1089, 414] on button "Zoom out" at bounding box center [1091, 412] width 27 height 27
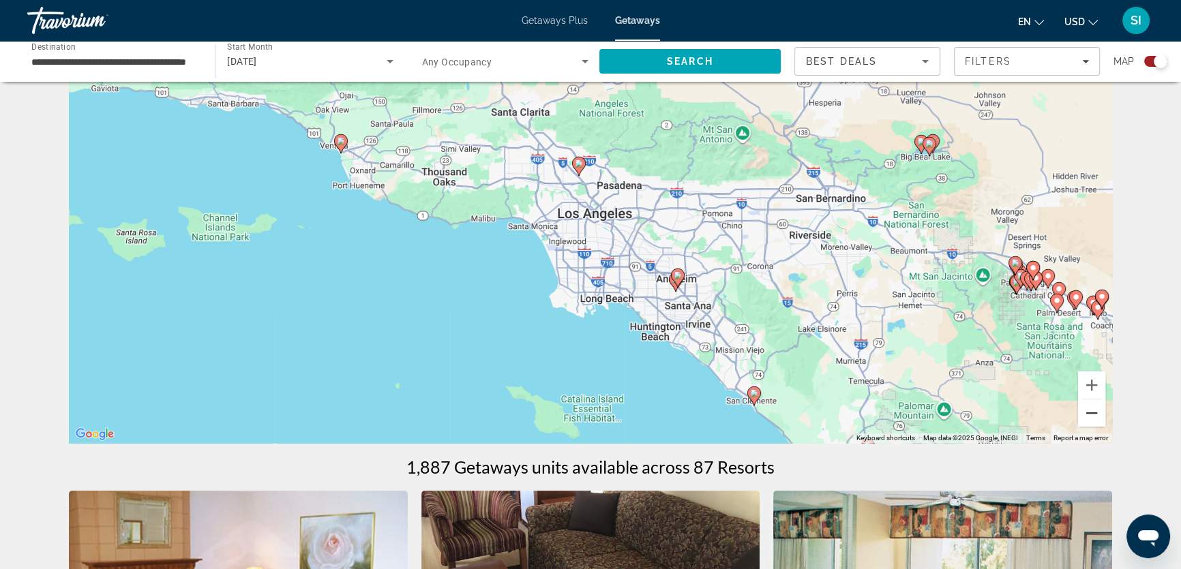
click at [1089, 414] on button "Zoom out" at bounding box center [1091, 412] width 27 height 27
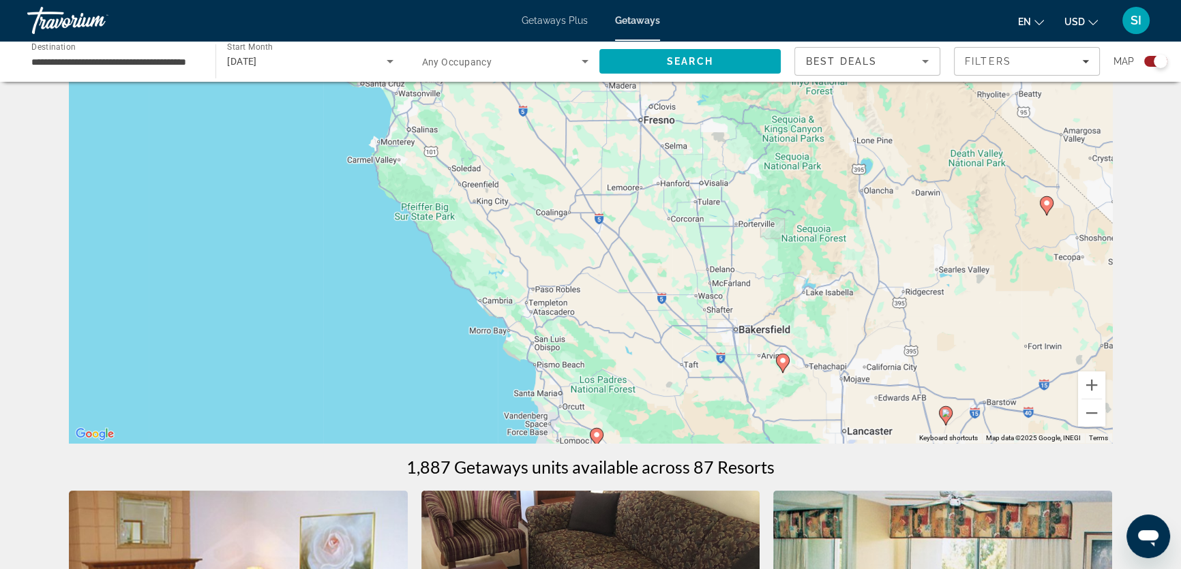
drag, startPoint x: 498, startPoint y: 172, endPoint x: 733, endPoint y: 469, distance: 379.0
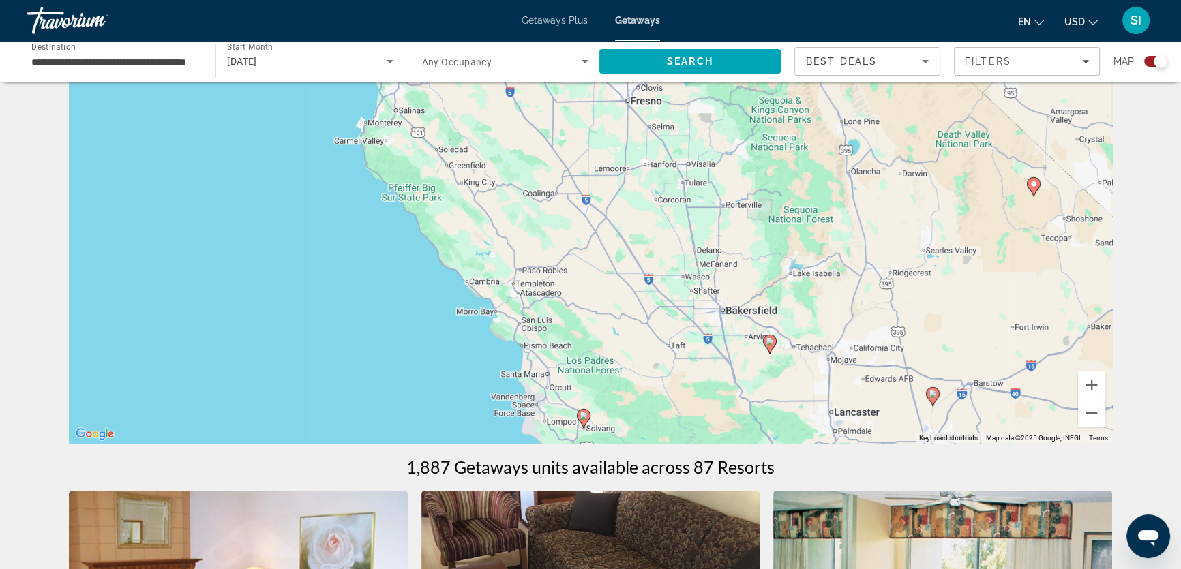
drag, startPoint x: 538, startPoint y: 258, endPoint x: 522, endPoint y: 239, distance: 25.1
click at [523, 240] on div "To activate drag with keyboard, press Alt + Enter. Once in keyboard drag state,…" at bounding box center [590, 238] width 1043 height 409
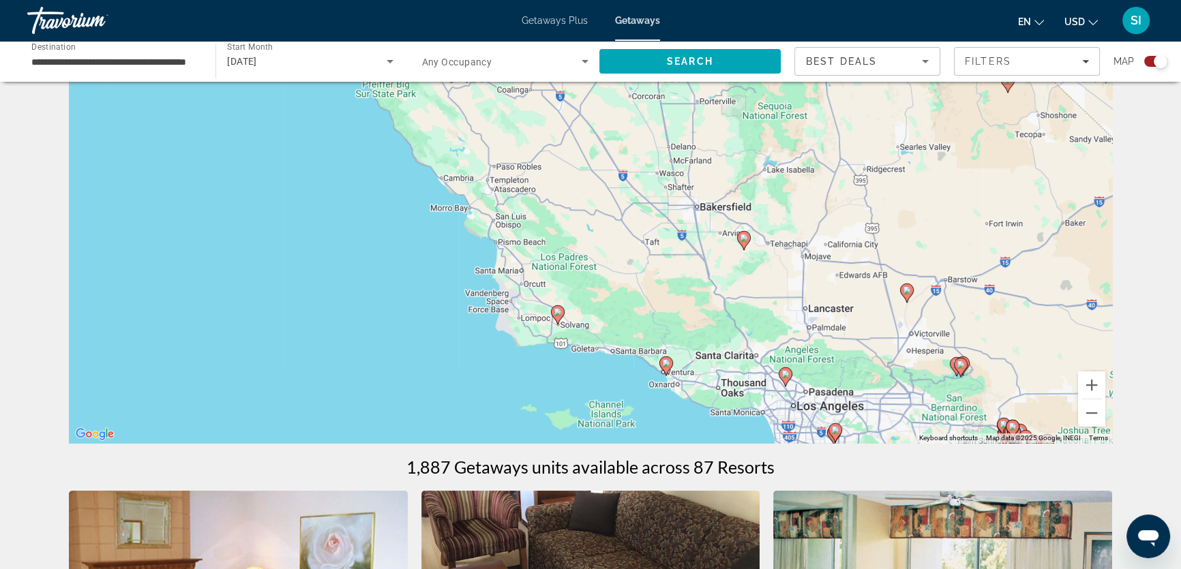
drag, startPoint x: 573, startPoint y: 334, endPoint x: 556, endPoint y: 265, distance: 70.8
click at [556, 265] on div "To activate drag with keyboard, press Alt + Enter. Once in keyboard drag state,…" at bounding box center [590, 238] width 1043 height 409
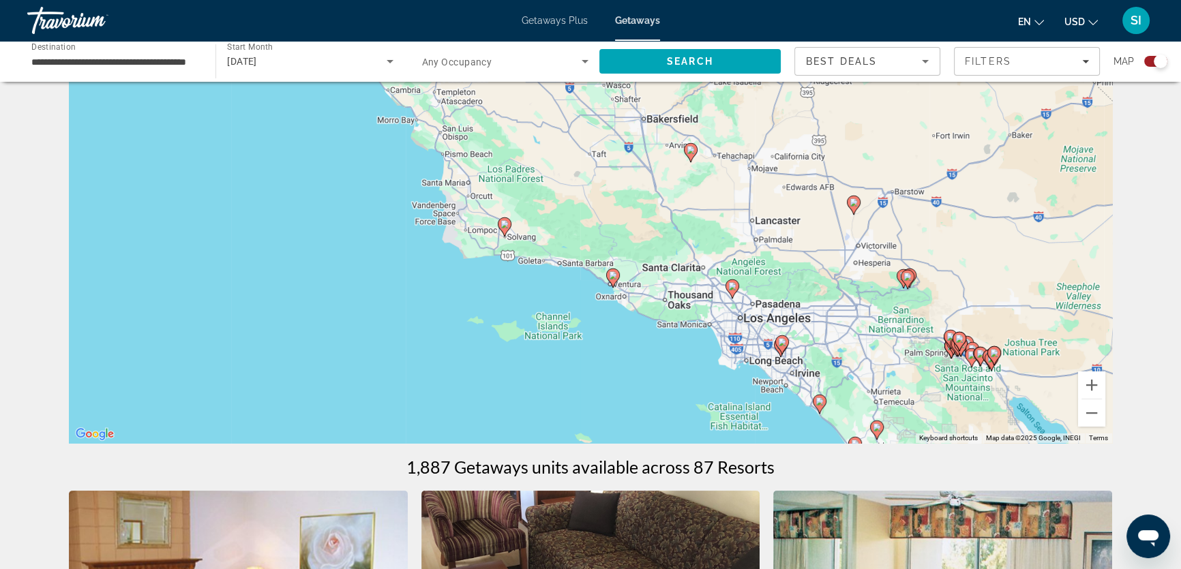
drag, startPoint x: 637, startPoint y: 328, endPoint x: 575, endPoint y: 222, distance: 123.1
click at [575, 222] on div "To activate drag with keyboard, press Alt + Enter. Once in keyboard drag state,…" at bounding box center [590, 238] width 1043 height 409
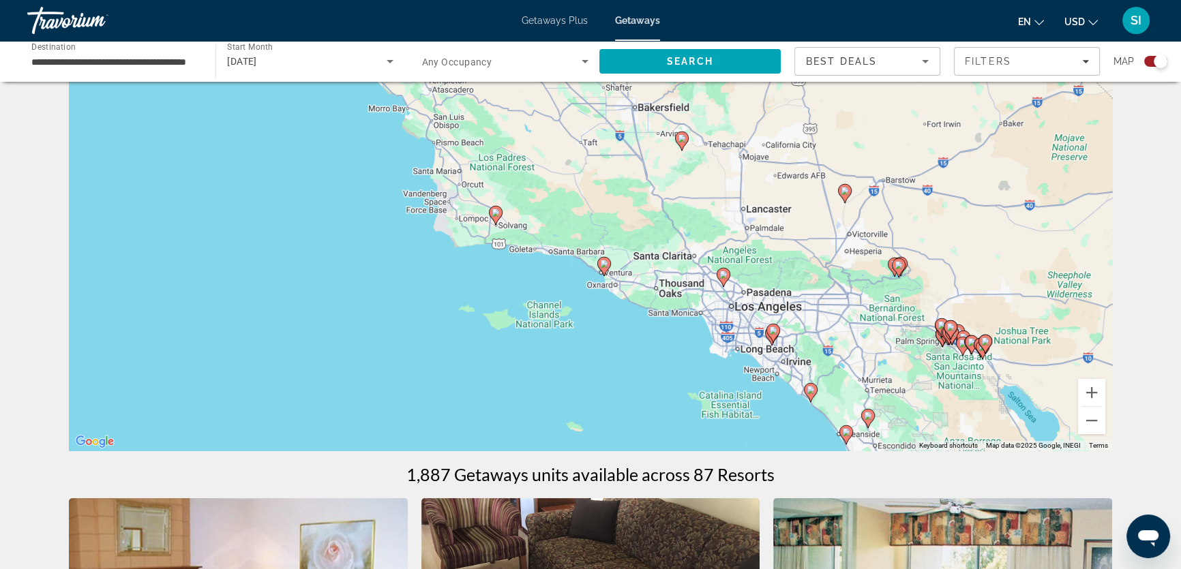
scroll to position [0, 0]
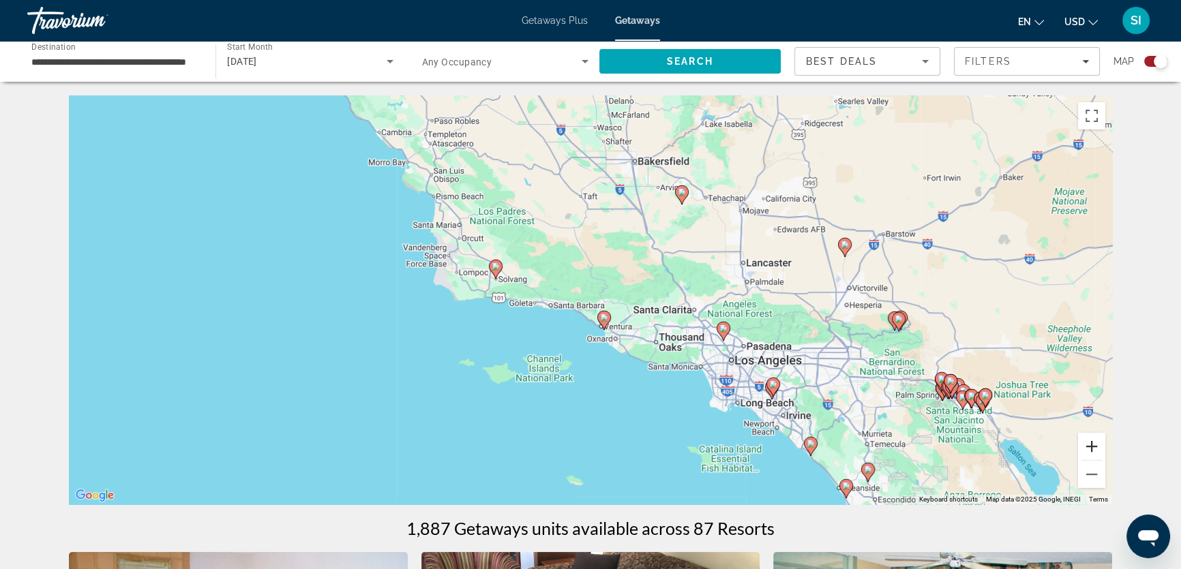
click at [1089, 445] on button "Zoom in" at bounding box center [1091, 446] width 27 height 27
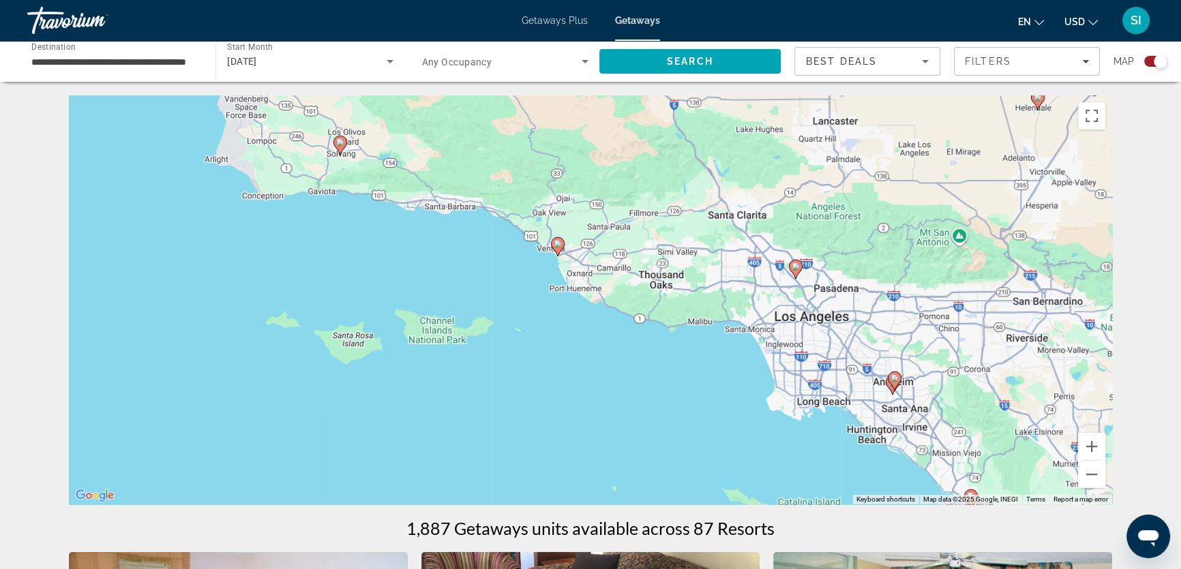
drag, startPoint x: 534, startPoint y: 359, endPoint x: 474, endPoint y: 252, distance: 122.1
click at [474, 252] on div "To activate drag with keyboard, press Alt + Enter. Once in keyboard drag state,…" at bounding box center [590, 299] width 1043 height 409
click at [558, 244] on image "Main content" at bounding box center [557, 244] width 8 height 8
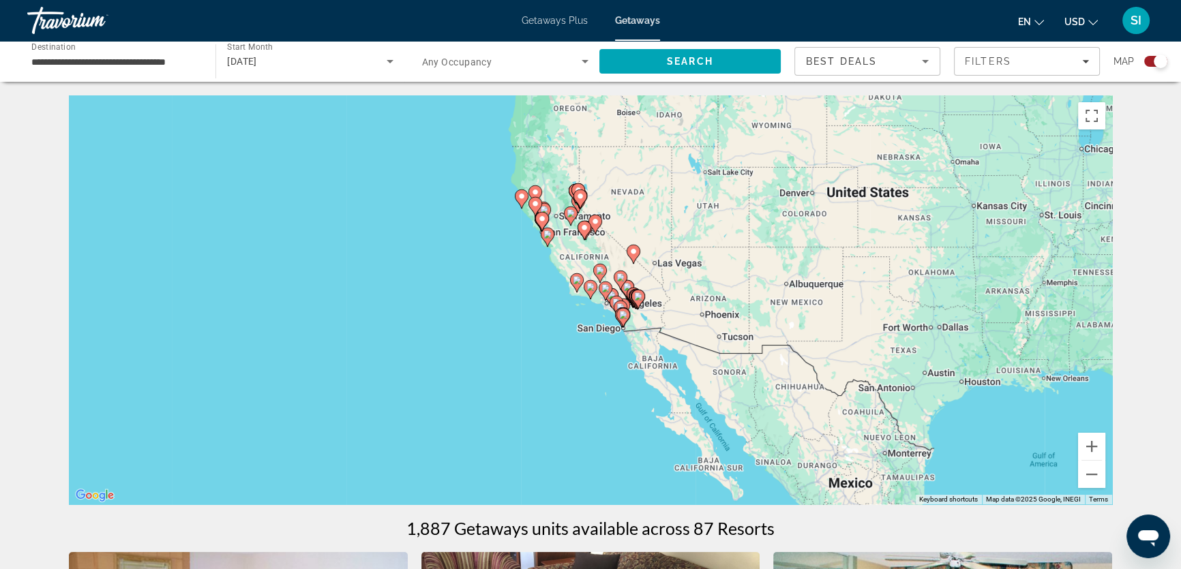
click at [589, 286] on image "Main content" at bounding box center [590, 287] width 8 height 8
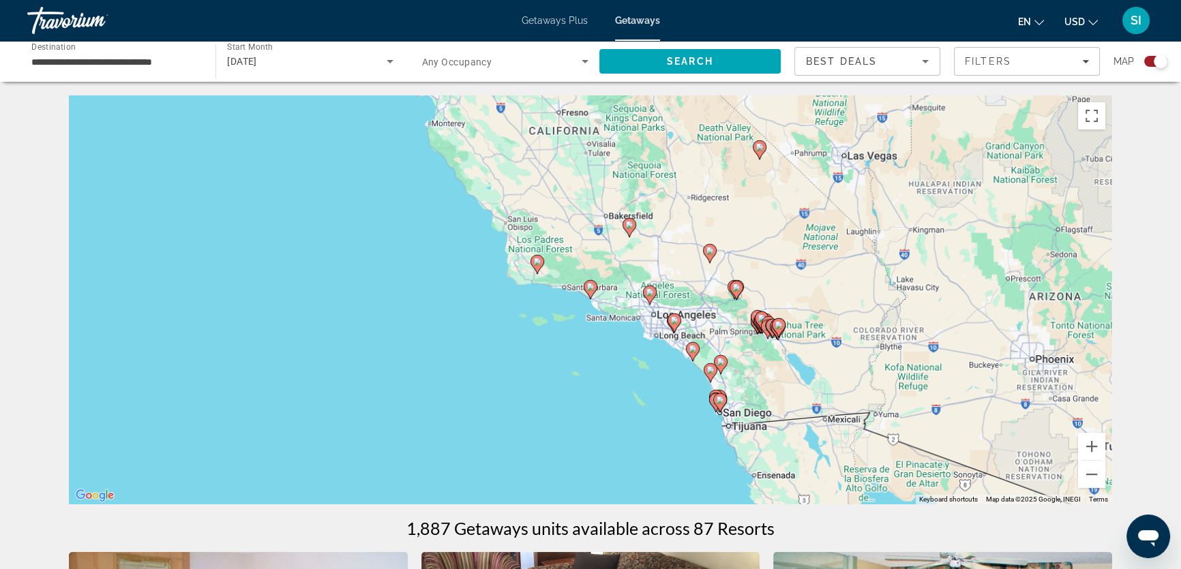
click at [589, 286] on image "Main content" at bounding box center [590, 287] width 8 height 8
type input "**********"
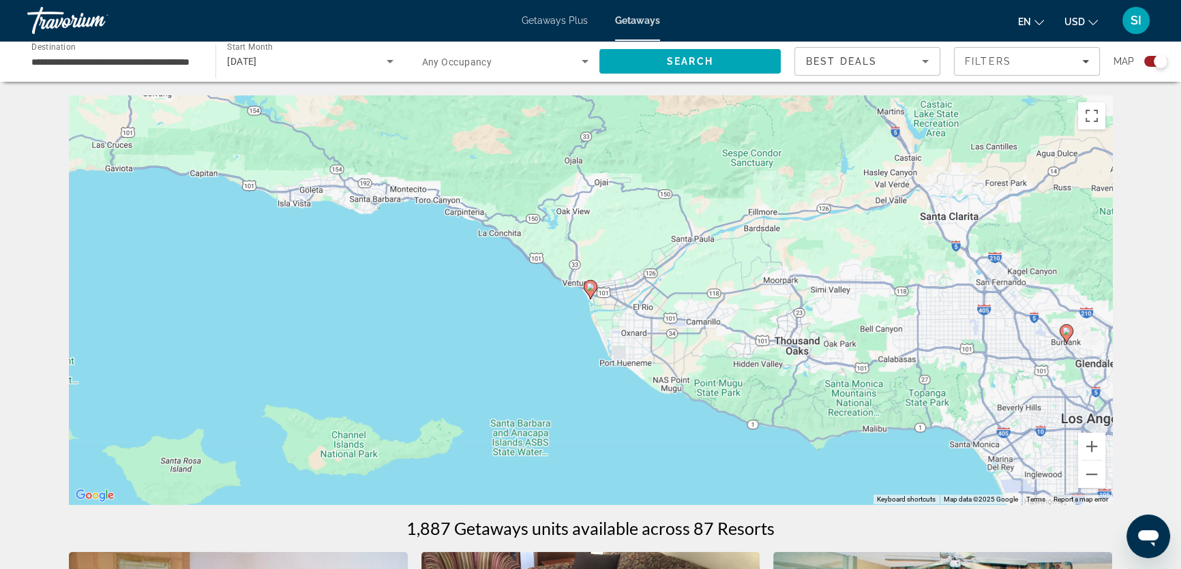
click at [589, 286] on image "Main content" at bounding box center [590, 287] width 8 height 8
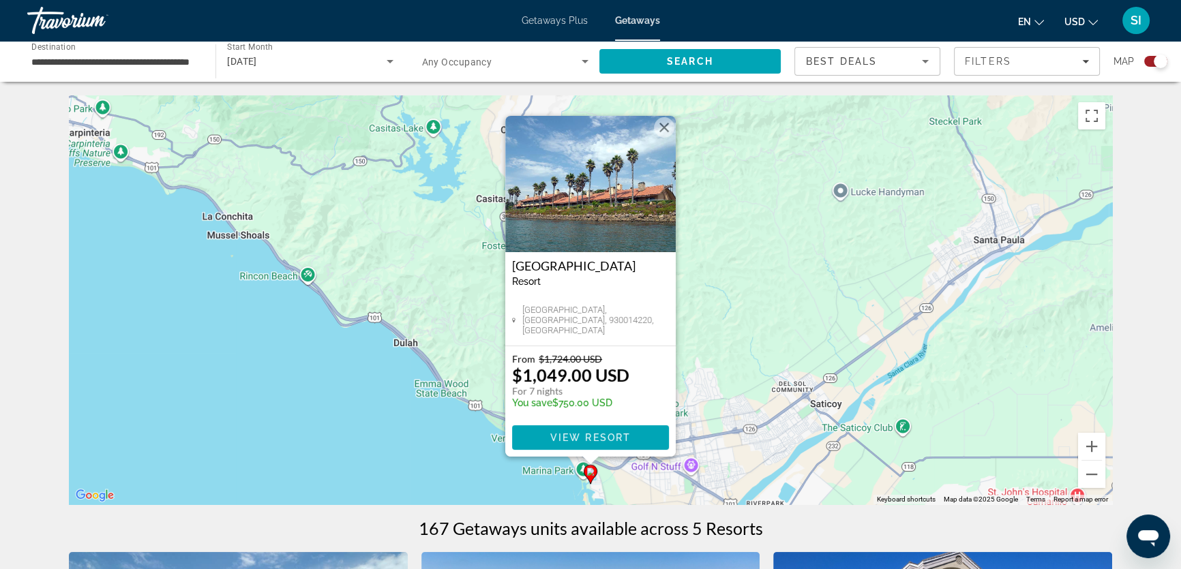
click at [665, 119] on button "Close" at bounding box center [664, 127] width 20 height 20
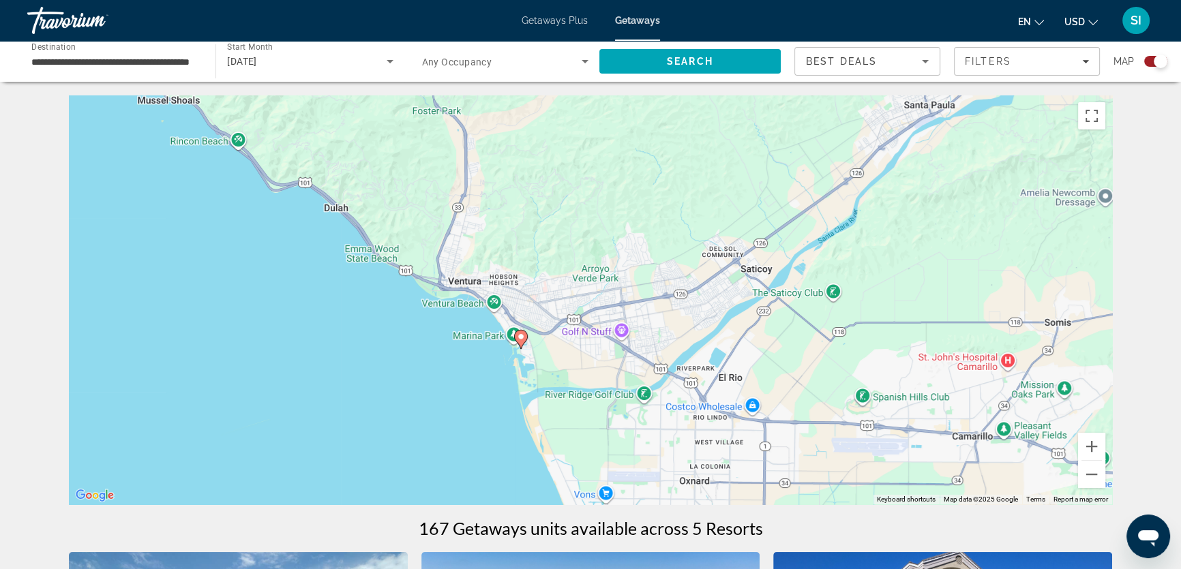
drag, startPoint x: 723, startPoint y: 344, endPoint x: 654, endPoint y: 207, distance: 153.6
click at [654, 207] on div "To activate drag with keyboard, press Alt + Enter. Once in keyboard drag state,…" at bounding box center [590, 299] width 1043 height 409
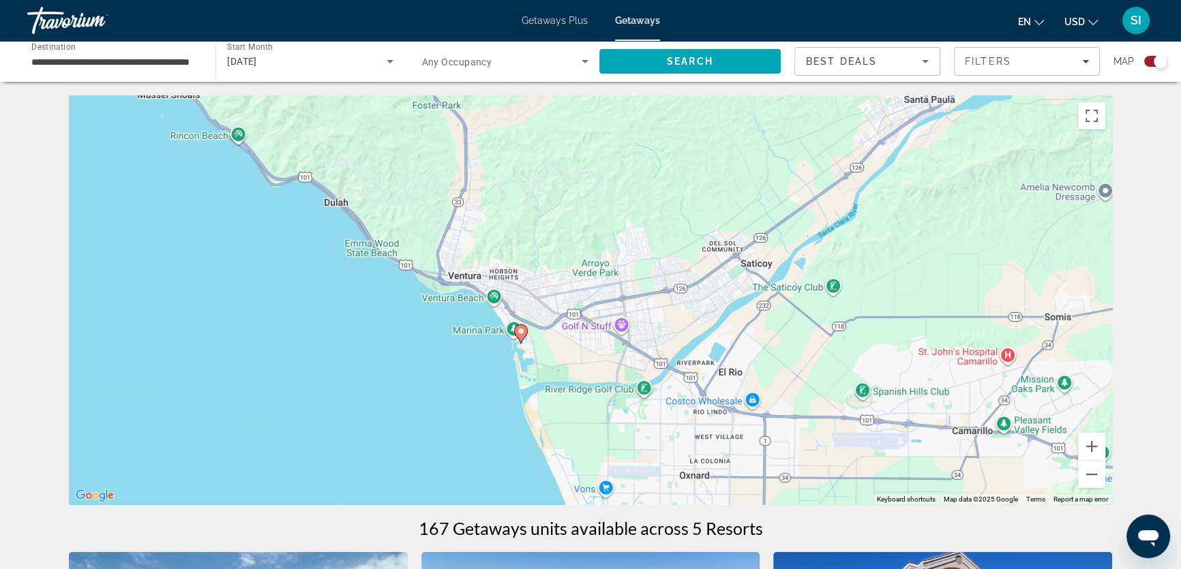
click at [517, 327] on icon "Main content" at bounding box center [521, 334] width 12 height 18
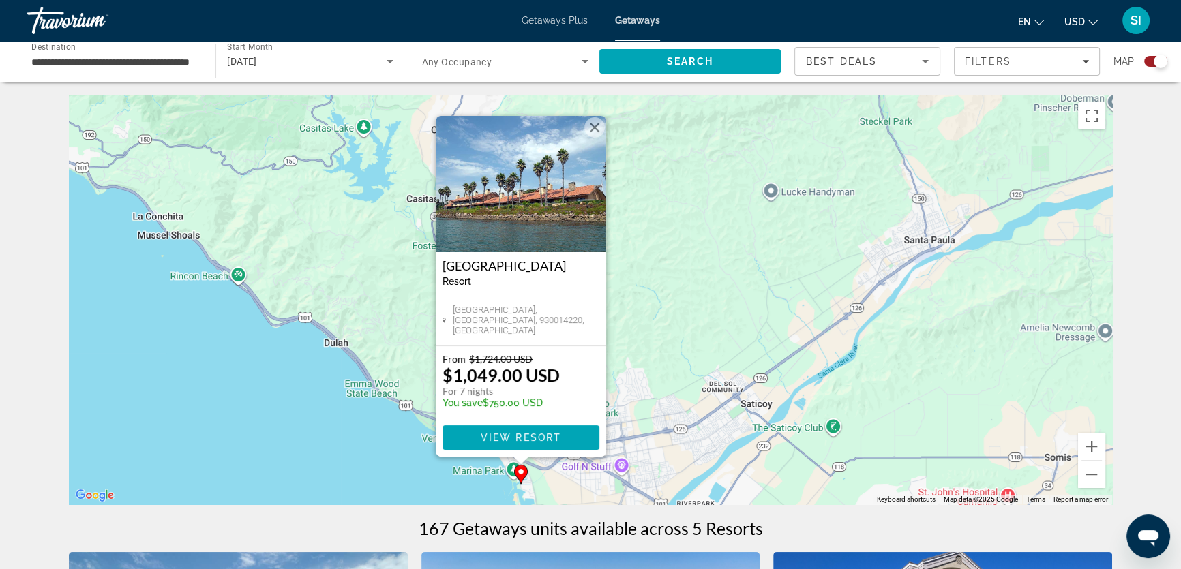
click at [491, 269] on h3 "Harbortown Point Marina Resort & Club" at bounding box center [520, 266] width 157 height 14
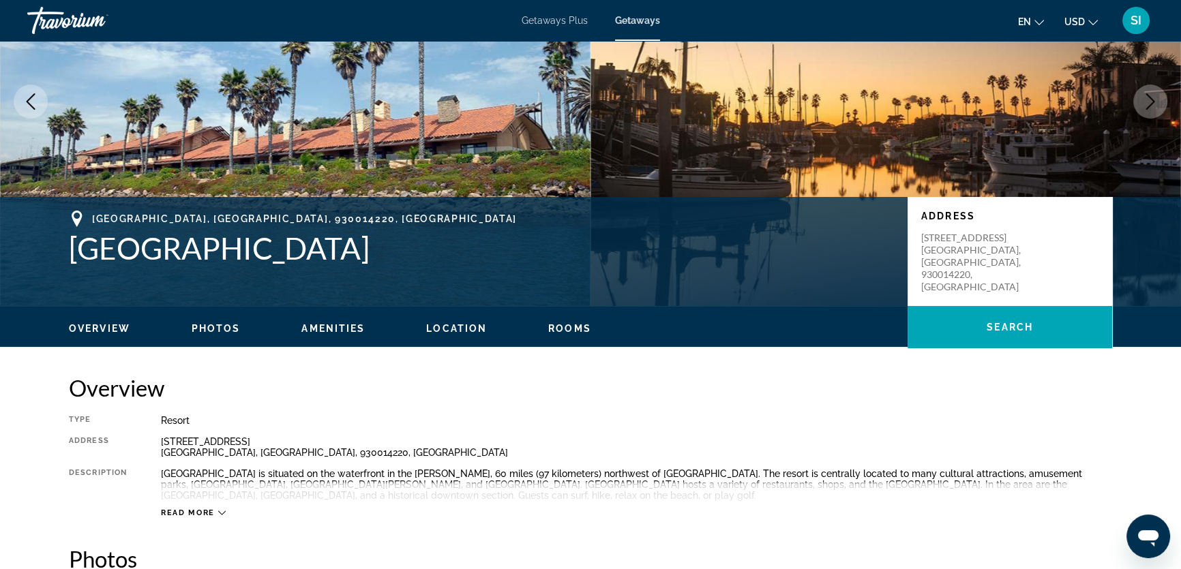
scroll to position [138, 0]
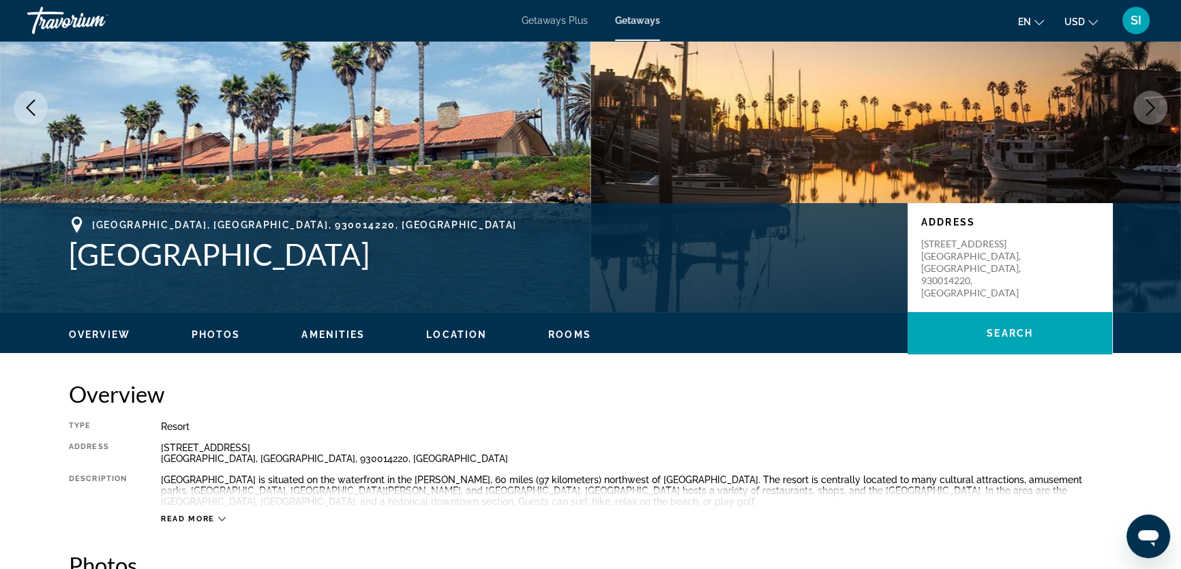
drag, startPoint x: 93, startPoint y: 258, endPoint x: 604, endPoint y: 262, distance: 510.6
click at [604, 262] on div "Ventura, CA, 930014220, USA Harbortown Point Marina Resort & Club Address 1651 …" at bounding box center [590, 258] width 1097 height 82
copy h1 "Harbortown Point Marina Resort & Club"
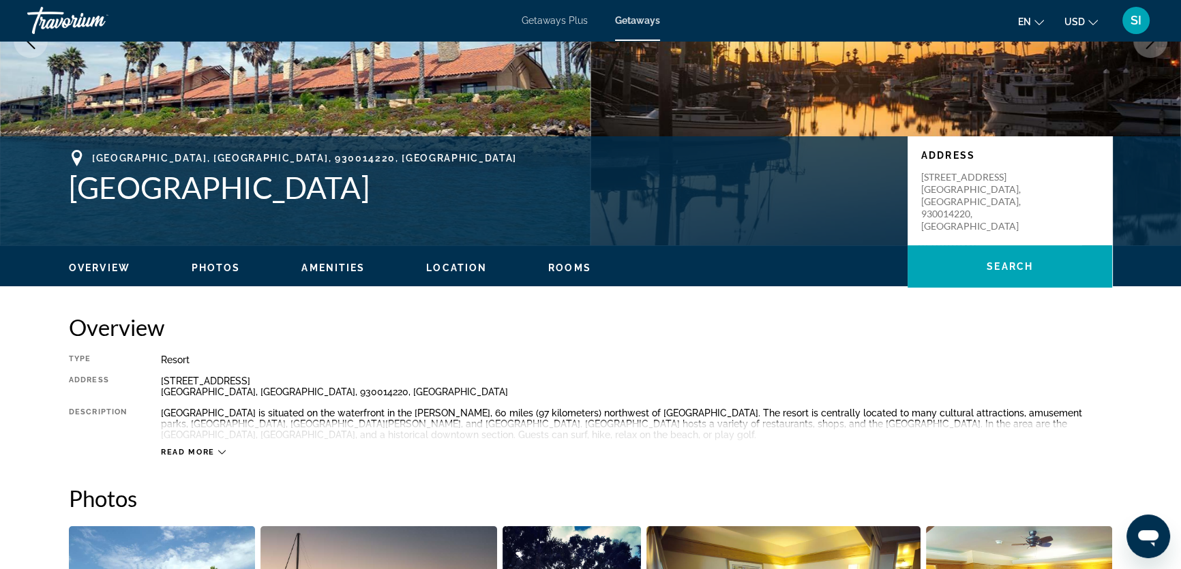
scroll to position [200, 0]
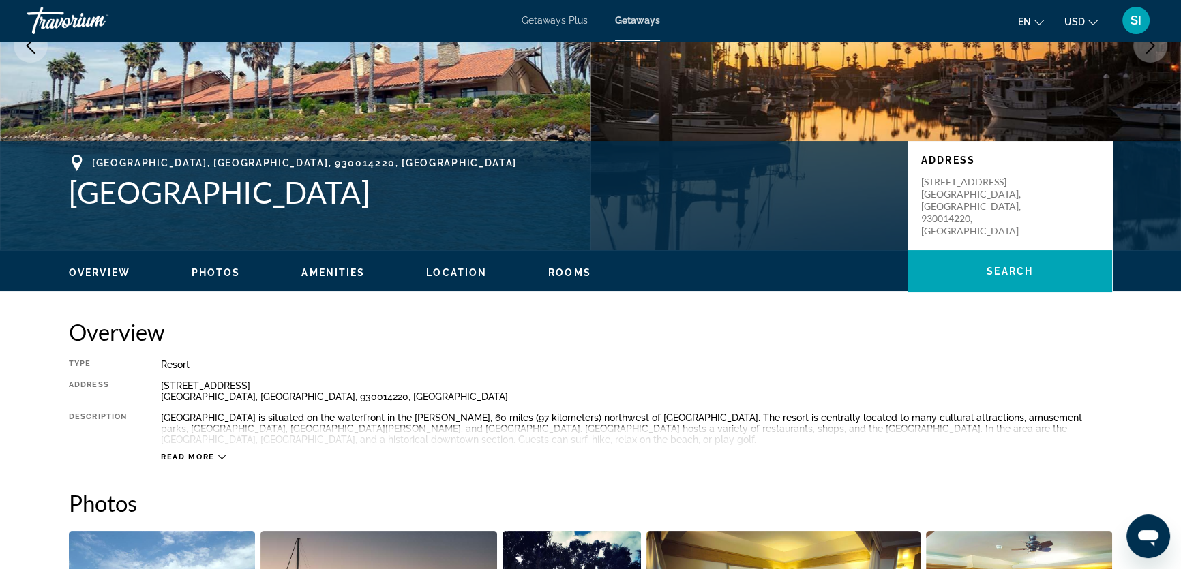
click at [416, 322] on h2 "Overview" at bounding box center [590, 331] width 1043 height 27
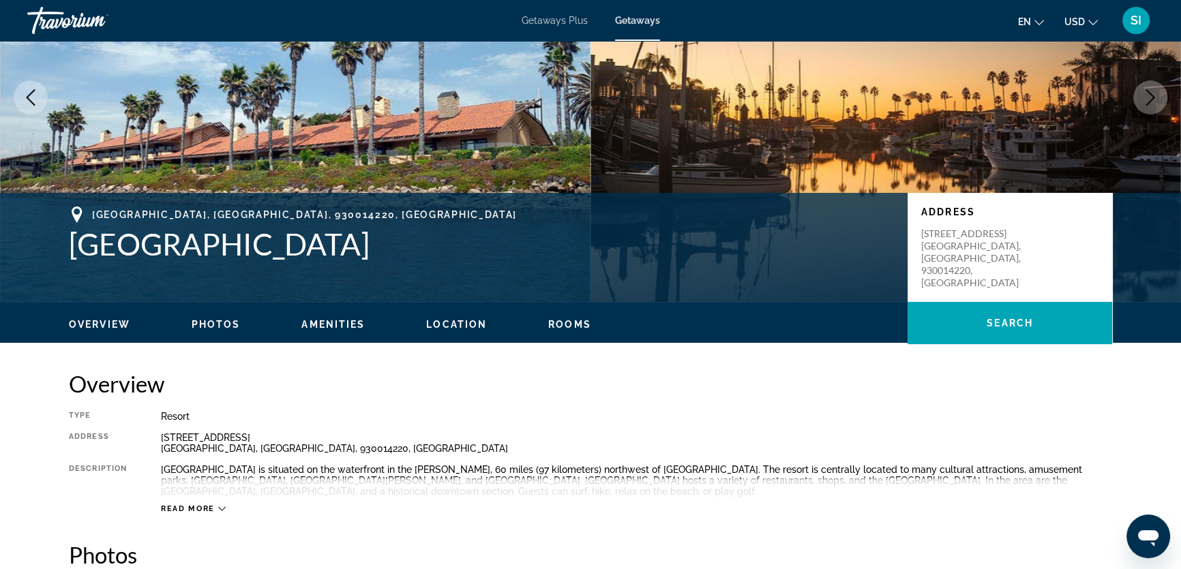
scroll to position [0, 0]
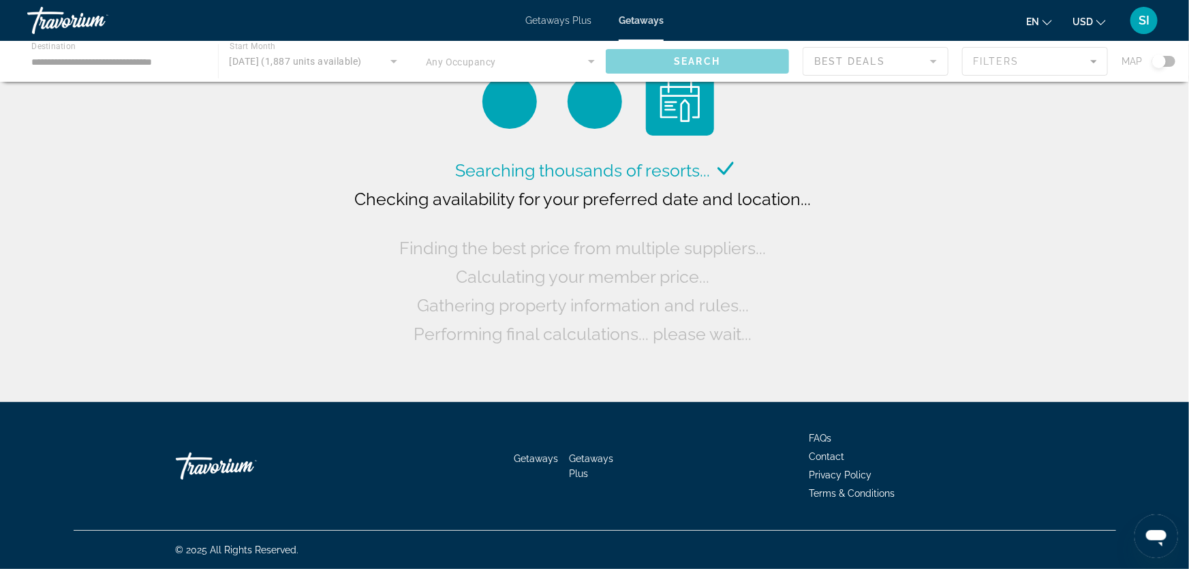
click at [590, 62] on div "Main content" at bounding box center [594, 61] width 1189 height 41
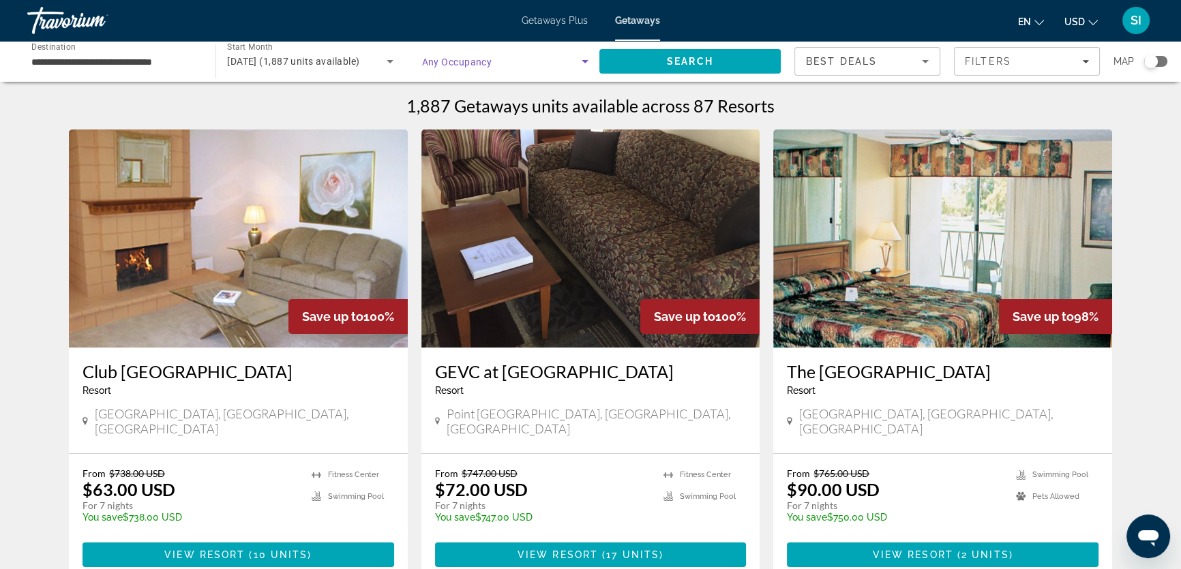
click at [583, 61] on icon "Search widget" at bounding box center [584, 61] width 7 height 3
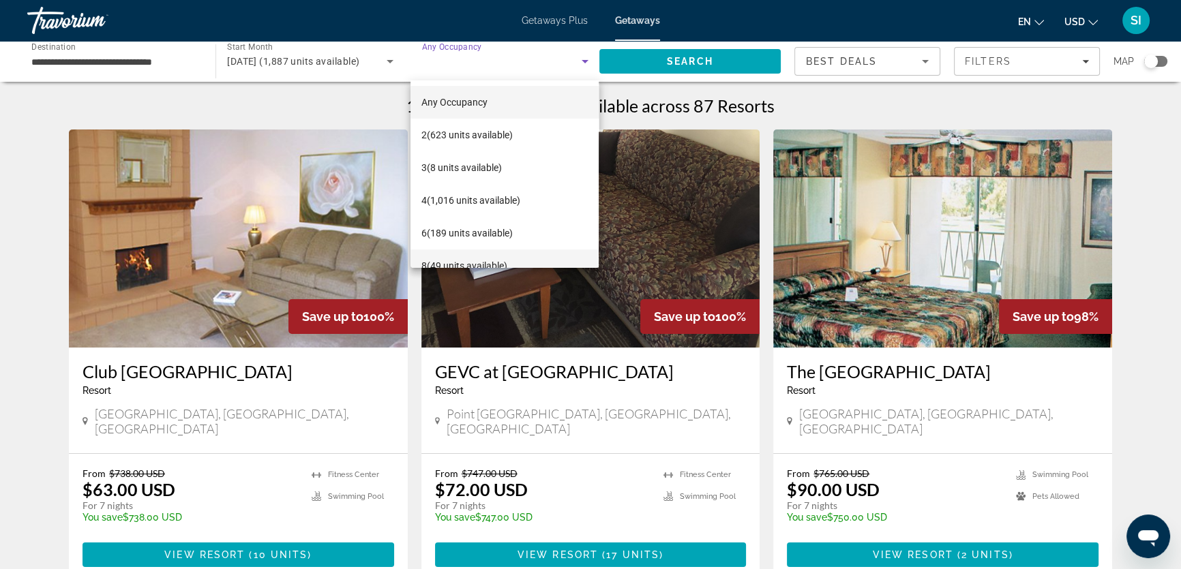
click at [453, 262] on span "8 (49 units available)" at bounding box center [464, 266] width 86 height 16
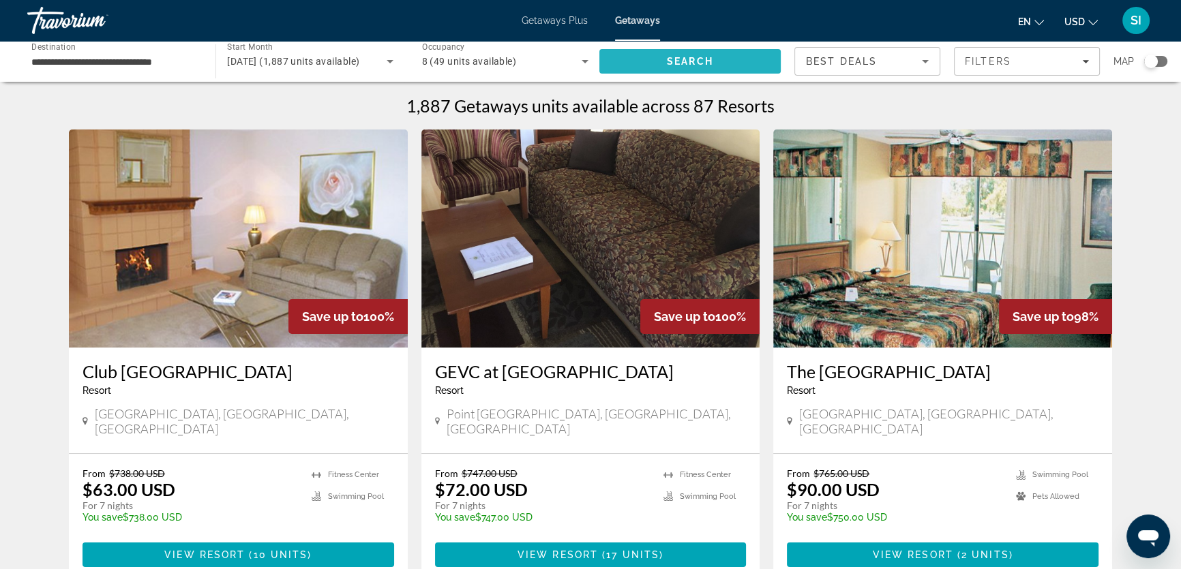
click at [696, 57] on span "Search" at bounding box center [690, 61] width 46 height 11
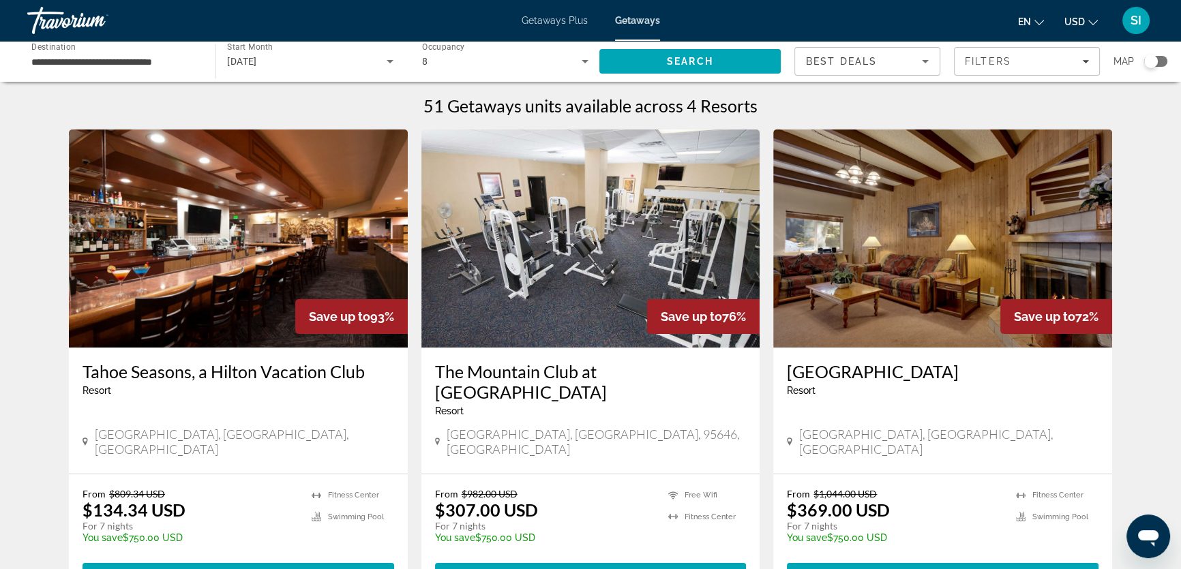
click at [1147, 60] on div "Search widget" at bounding box center [1151, 62] width 14 height 14
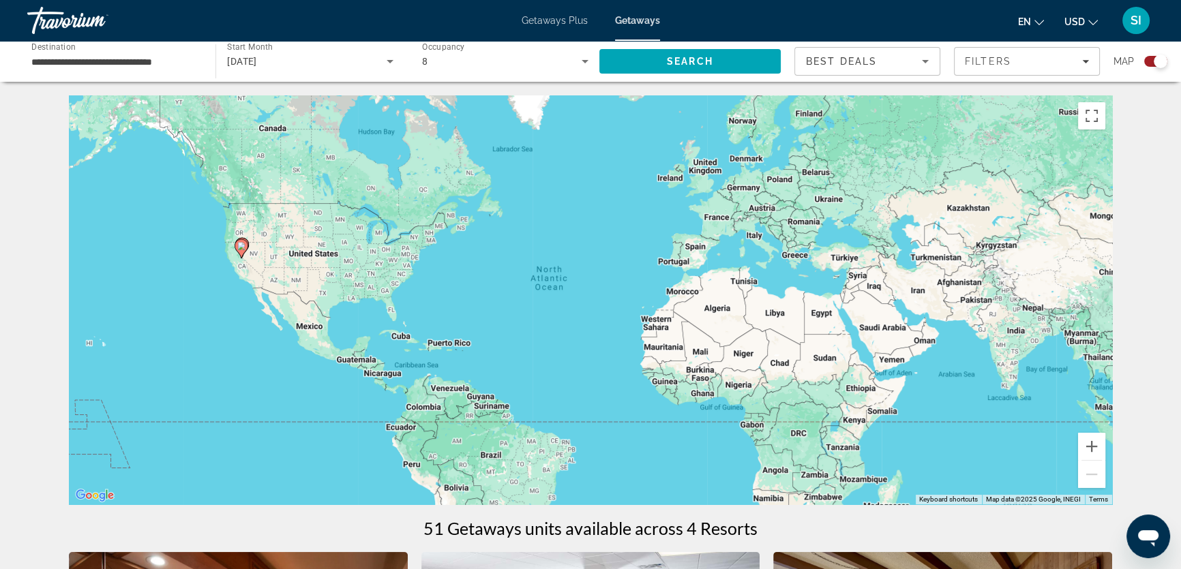
click at [239, 247] on image "Main content" at bounding box center [241, 246] width 8 height 8
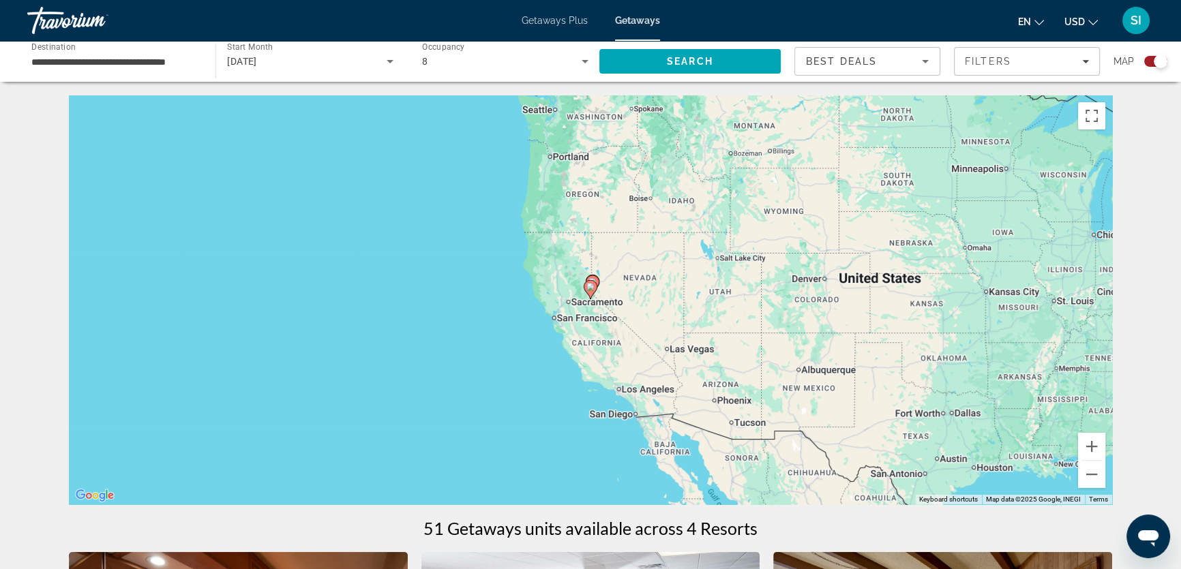
click at [605, 282] on div "To navigate, press the arrow keys. To activate drag with keyboard, press Alt + …" at bounding box center [590, 299] width 1043 height 409
click at [594, 286] on icon "Main content" at bounding box center [590, 290] width 12 height 18
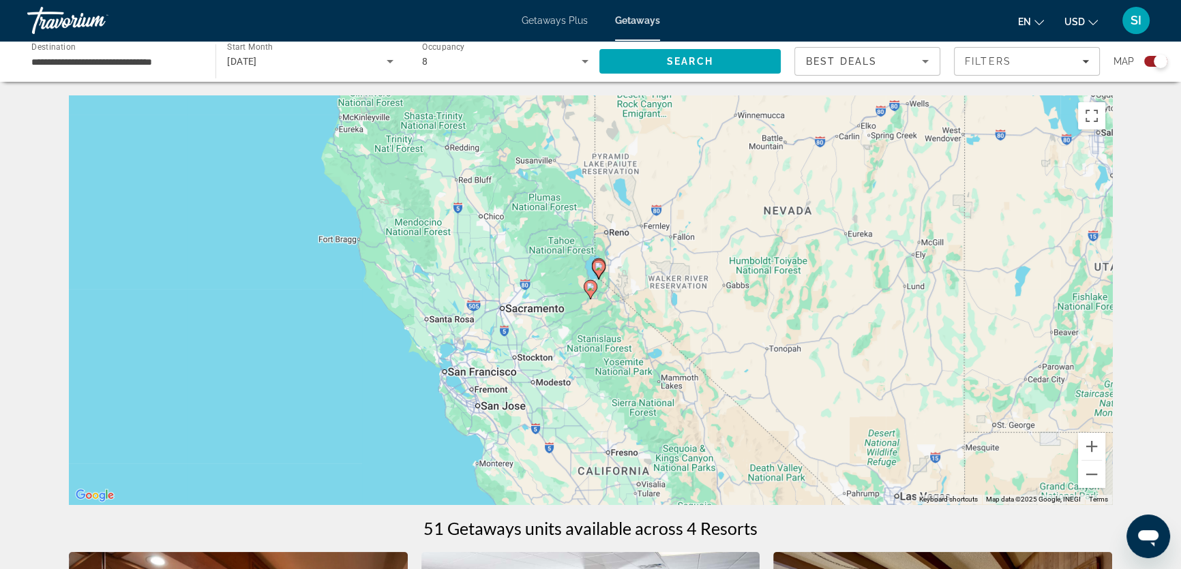
click at [600, 270] on image "Main content" at bounding box center [598, 266] width 8 height 8
type input "**********"
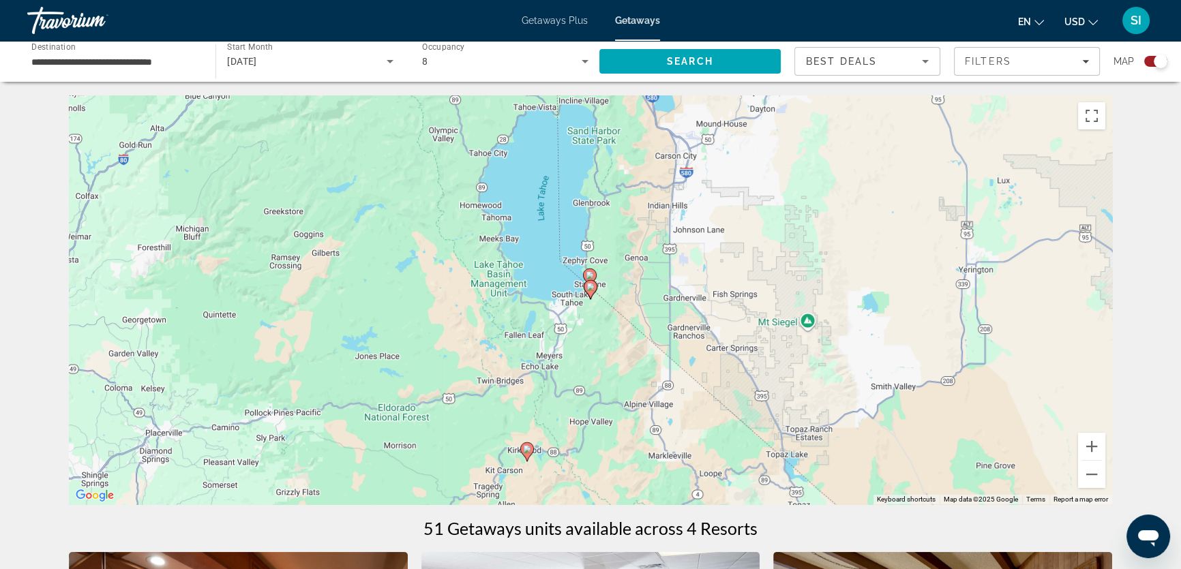
click at [596, 271] on div "To navigate, press the arrow keys. To activate drag with keyboard, press Alt + …" at bounding box center [590, 299] width 1043 height 409
click at [592, 275] on image "Main content" at bounding box center [590, 275] width 8 height 8
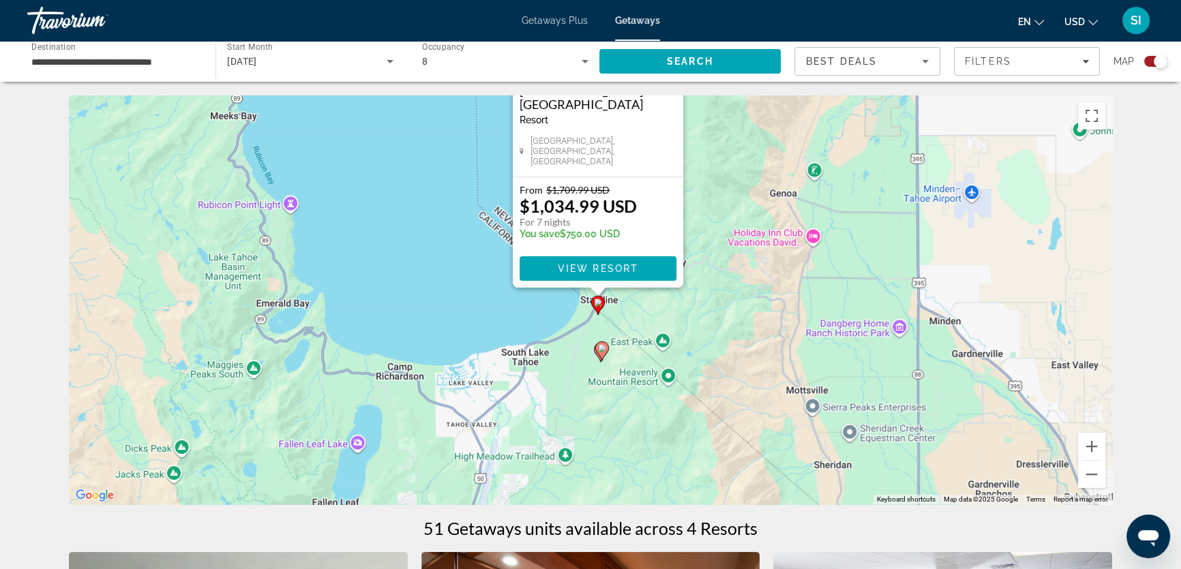
drag, startPoint x: 741, startPoint y: 320, endPoint x: 750, endPoint y: 106, distance: 213.6
click at [752, 106] on div "To activate drag with keyboard, press Alt + Enter. Once in keyboard drag state,…" at bounding box center [590, 299] width 1043 height 409
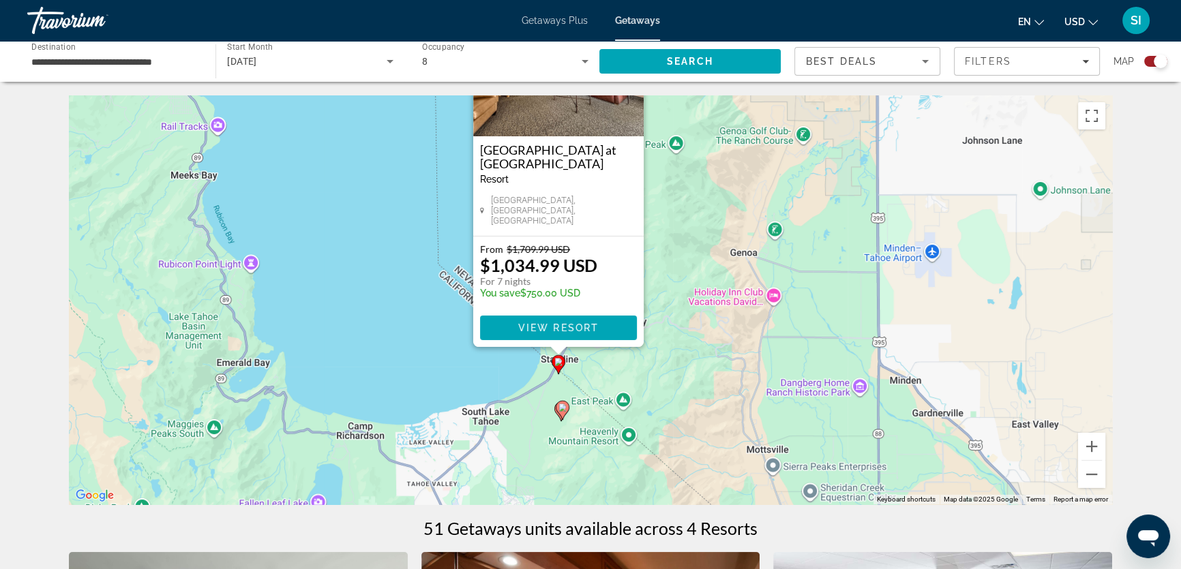
drag, startPoint x: 741, startPoint y: 157, endPoint x: 695, endPoint y: 286, distance: 137.6
click at [695, 286] on div "To activate drag with keyboard, press Alt + Enter. Once in keyboard drag state,…" at bounding box center [590, 299] width 1043 height 409
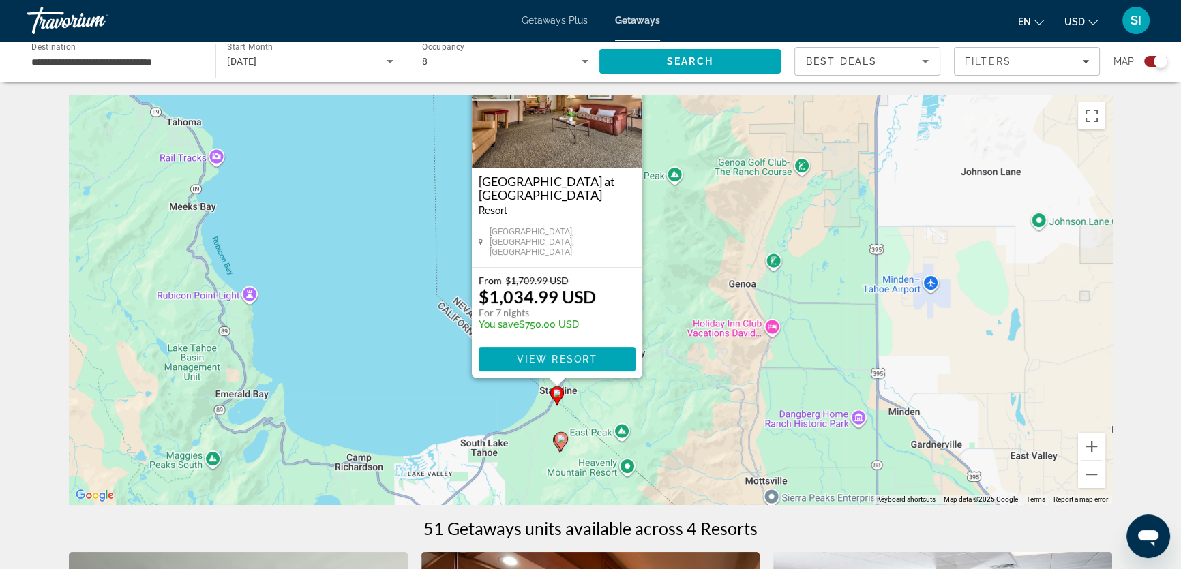
drag, startPoint x: 710, startPoint y: 268, endPoint x: 709, endPoint y: 296, distance: 28.0
click at [709, 296] on div "To activate drag with keyboard, press Alt + Enter. Once in keyboard drag state,…" at bounding box center [590, 299] width 1043 height 409
click at [562, 442] on image "Main content" at bounding box center [561, 439] width 8 height 8
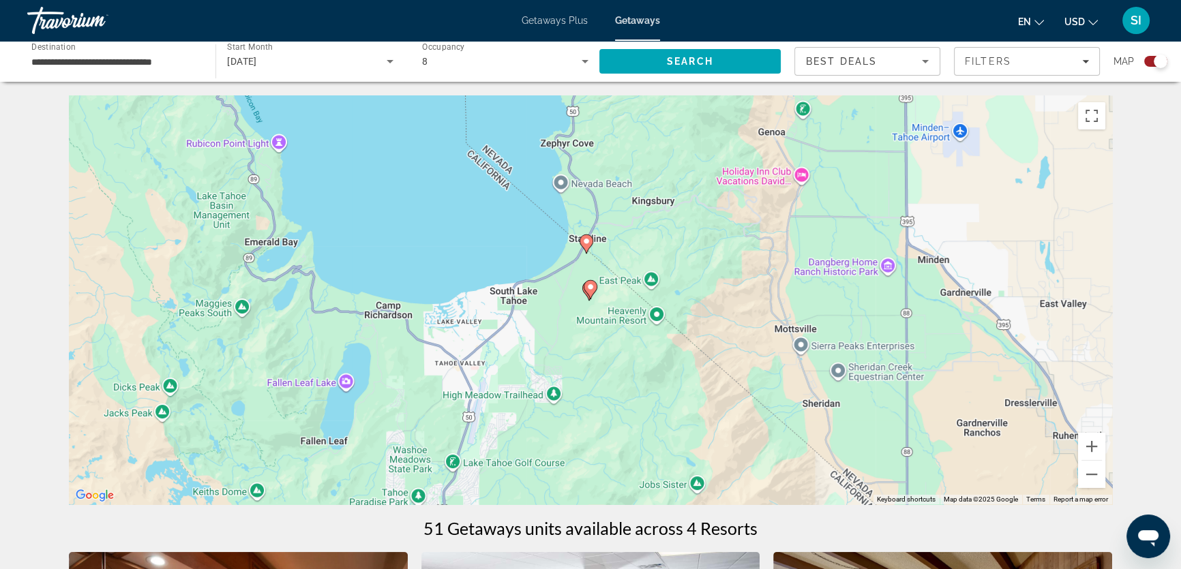
click at [586, 286] on image "Main content" at bounding box center [590, 287] width 8 height 8
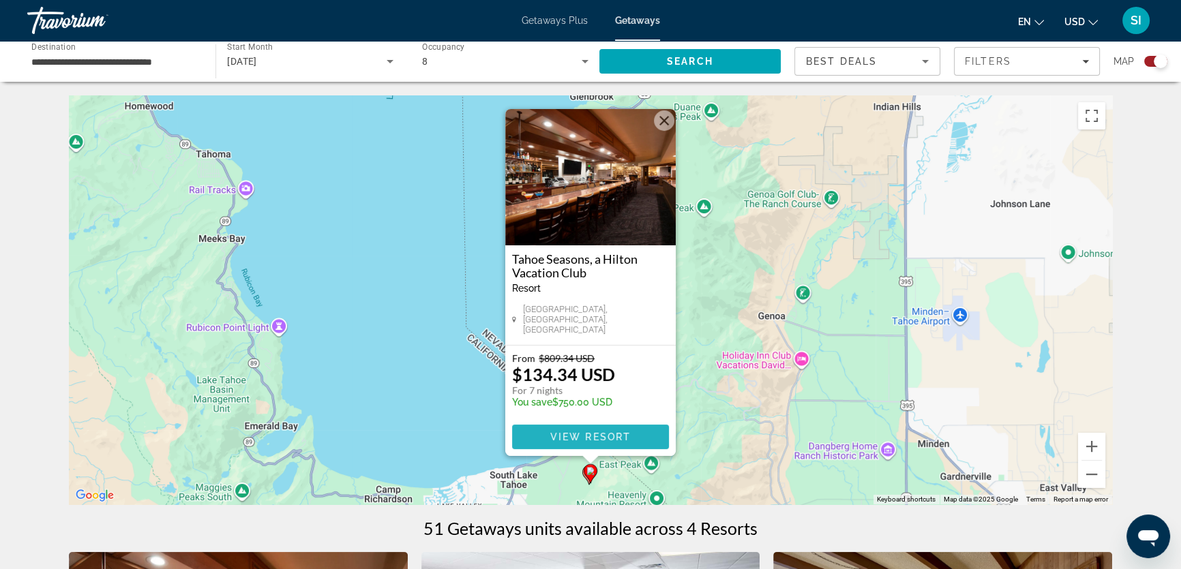
click at [587, 429] on span "Main content" at bounding box center [590, 437] width 157 height 33
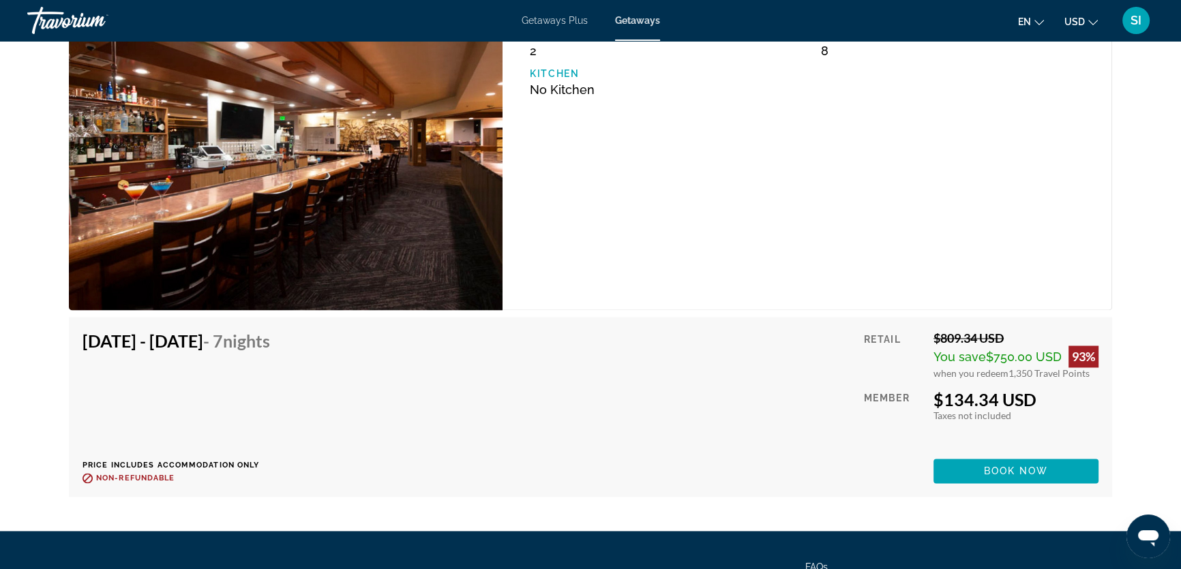
scroll to position [2665, 0]
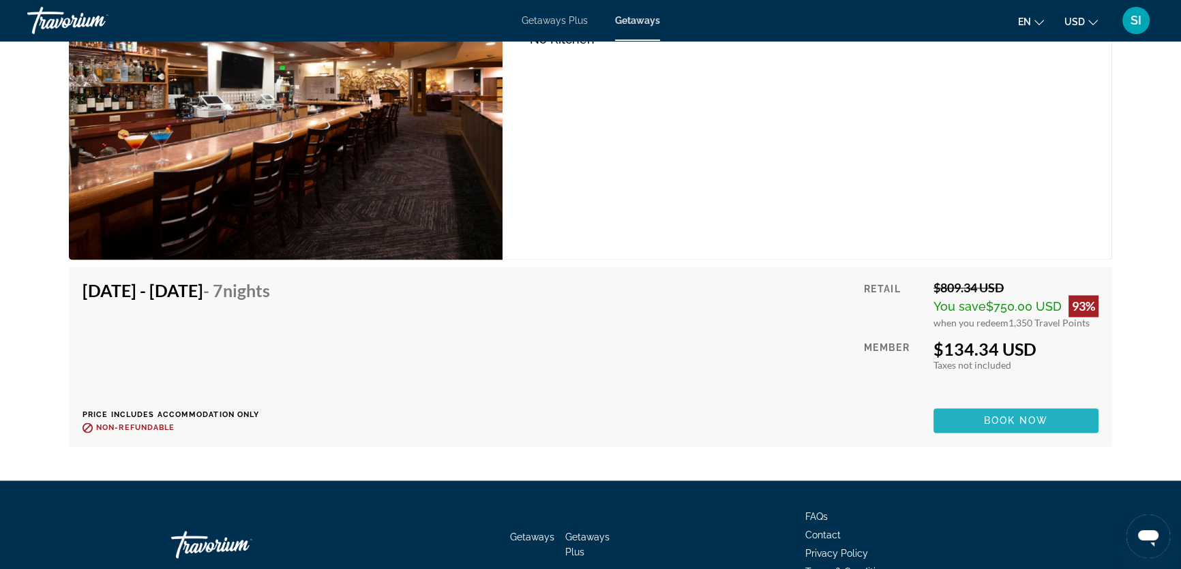
click at [990, 416] on span "Book now" at bounding box center [1016, 420] width 65 height 11
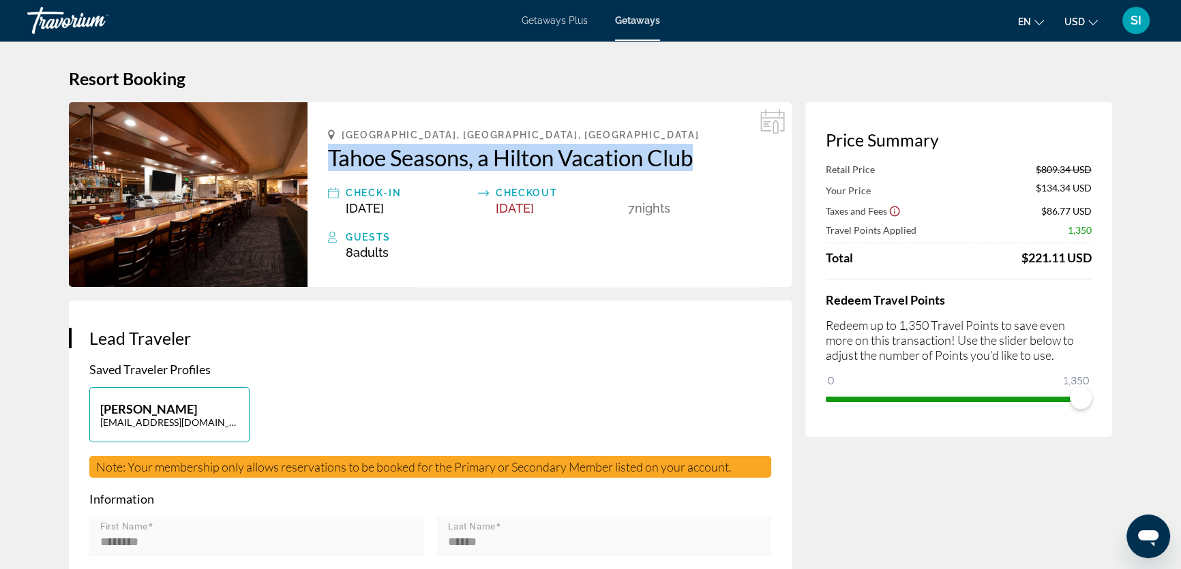
drag, startPoint x: 320, startPoint y: 149, endPoint x: 705, endPoint y: 157, distance: 385.2
click at [705, 157] on div "South Lake Tahoe, CA, USA Tahoe Seasons, a Hilton Vacation Club Check-In Oct 12…" at bounding box center [549, 194] width 484 height 185
copy h2 "Tahoe Seasons, a Hilton Vacation Club"
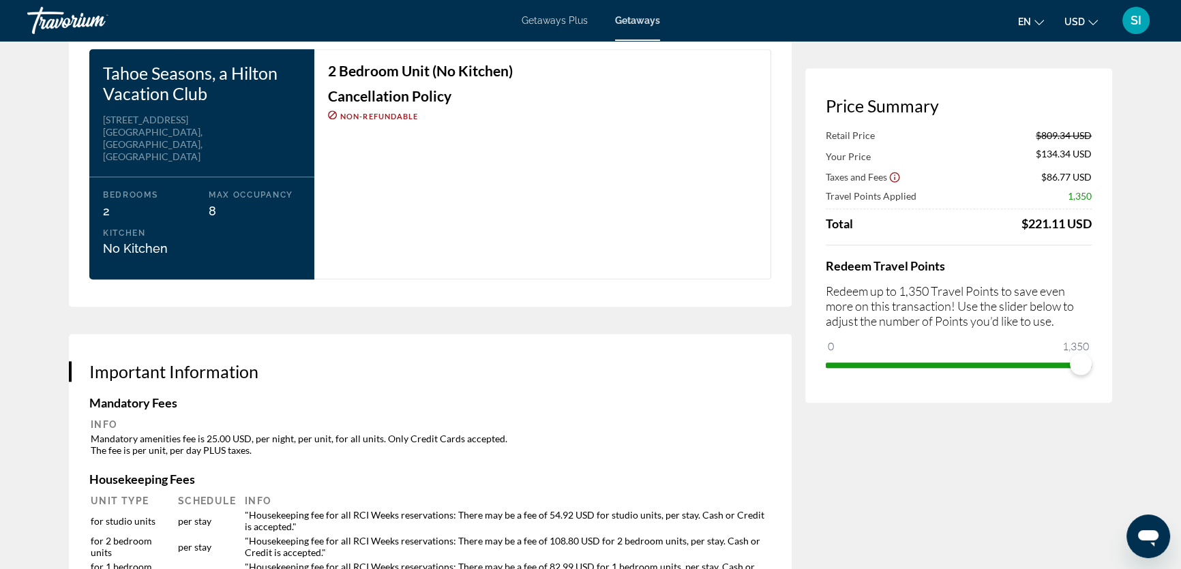
scroll to position [1797, 0]
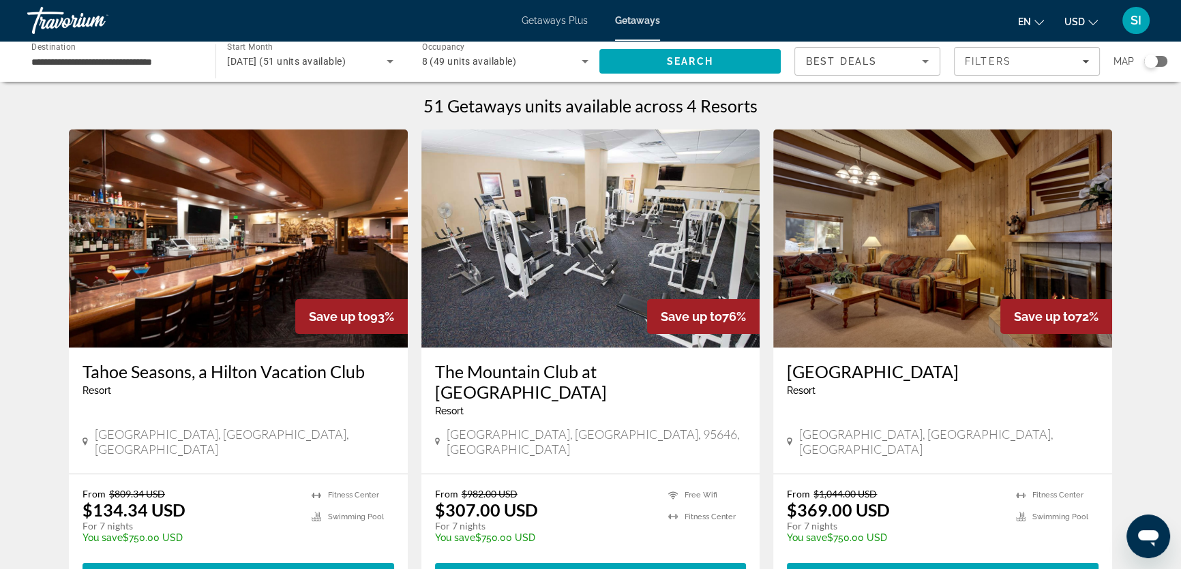
click at [1155, 61] on div "Search widget" at bounding box center [1151, 62] width 14 height 14
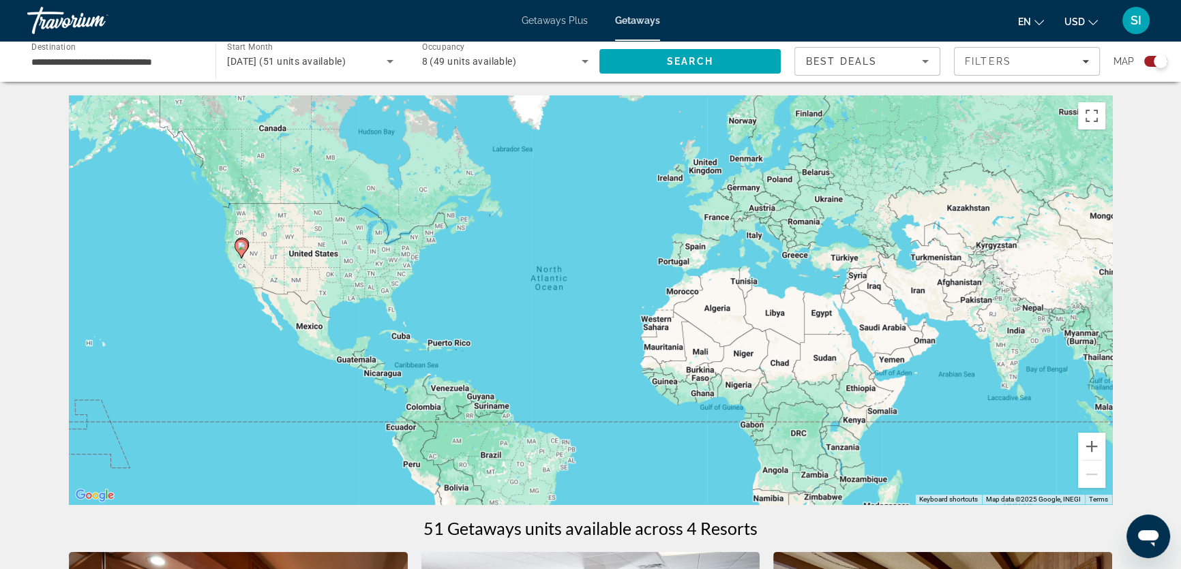
click at [234, 247] on gmp-advanced-marker "Main content" at bounding box center [241, 249] width 14 height 20
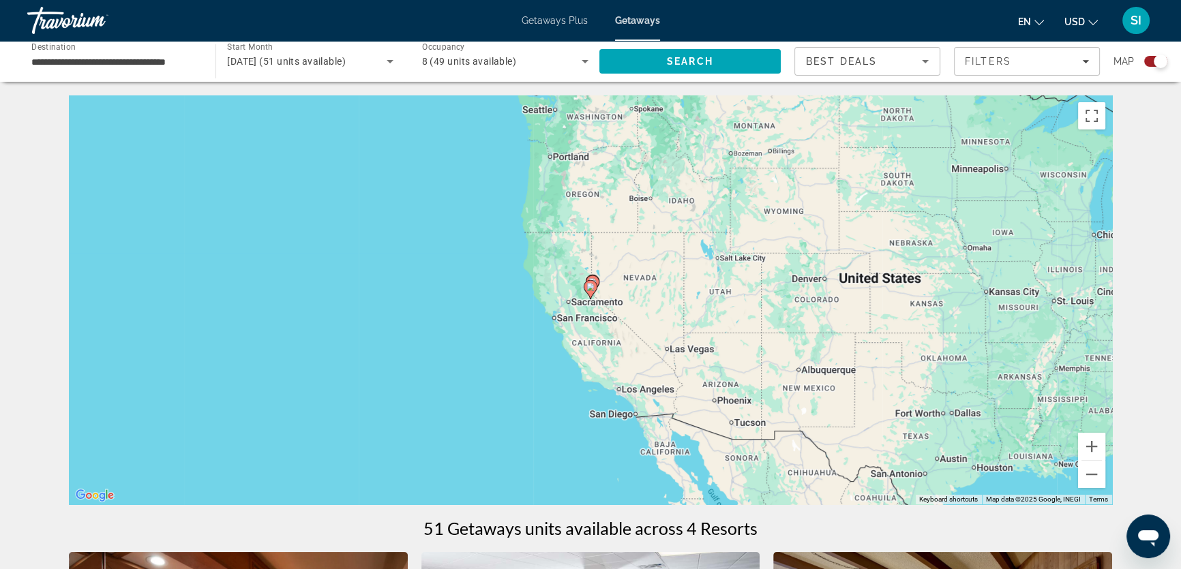
click at [598, 287] on gmp-advanced-marker "Main content" at bounding box center [593, 285] width 14 height 20
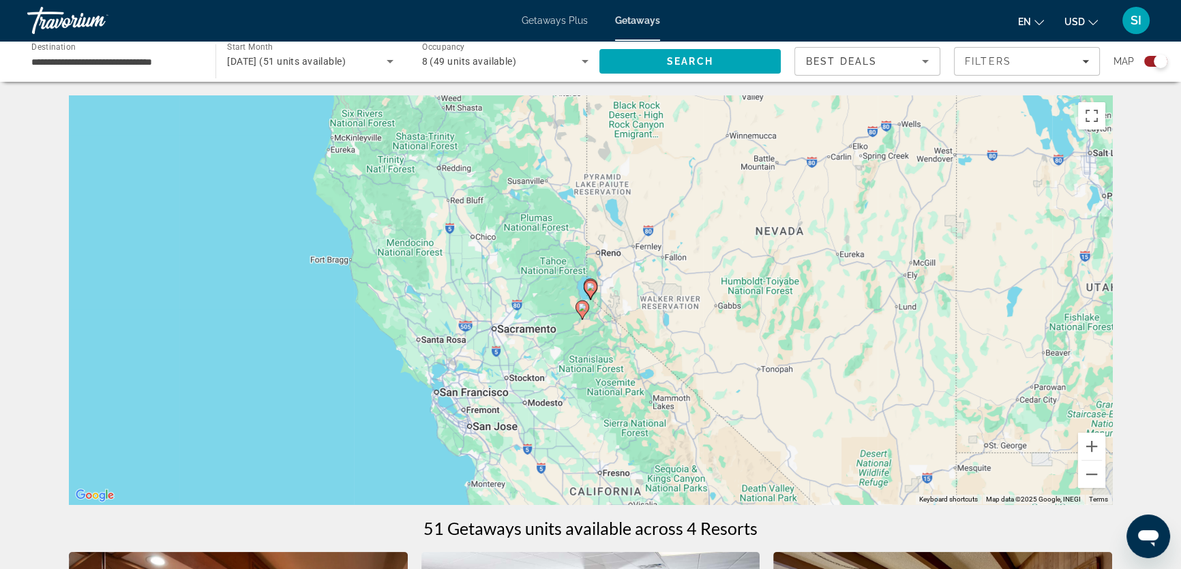
click at [599, 286] on div "To navigate, press the arrow keys. To activate drag with keyboard, press Alt + …" at bounding box center [590, 299] width 1043 height 409
click at [606, 275] on div "To activate drag with keyboard, press Alt + Enter. Once in keyboard drag state,…" at bounding box center [590, 299] width 1043 height 409
click at [592, 282] on icon "Main content" at bounding box center [590, 290] width 12 height 18
type input "**********"
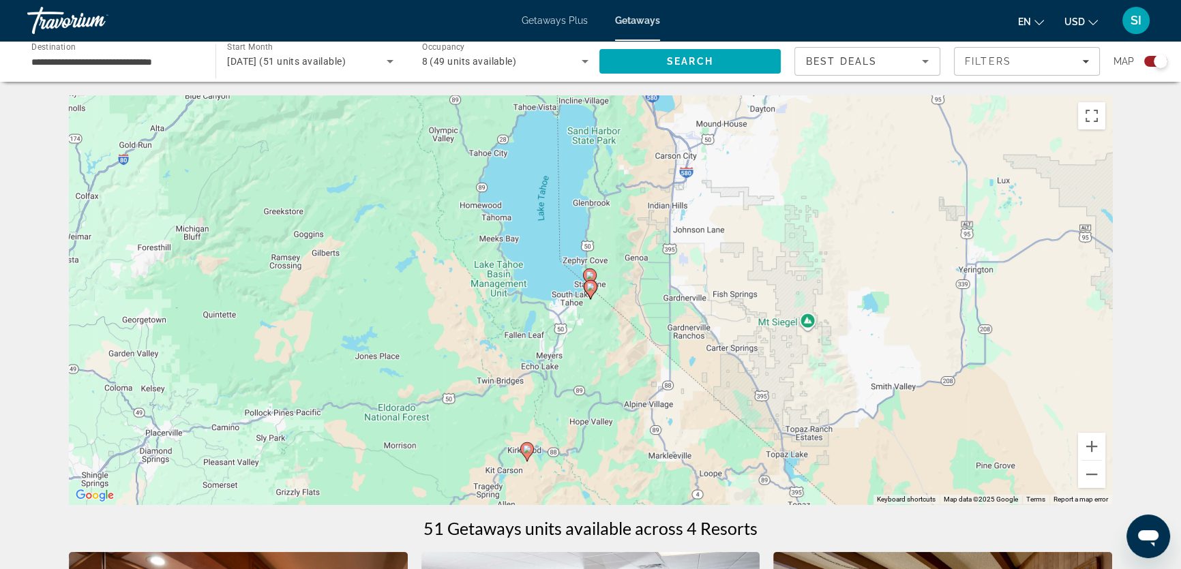
click at [594, 274] on icon "Main content" at bounding box center [589, 278] width 12 height 18
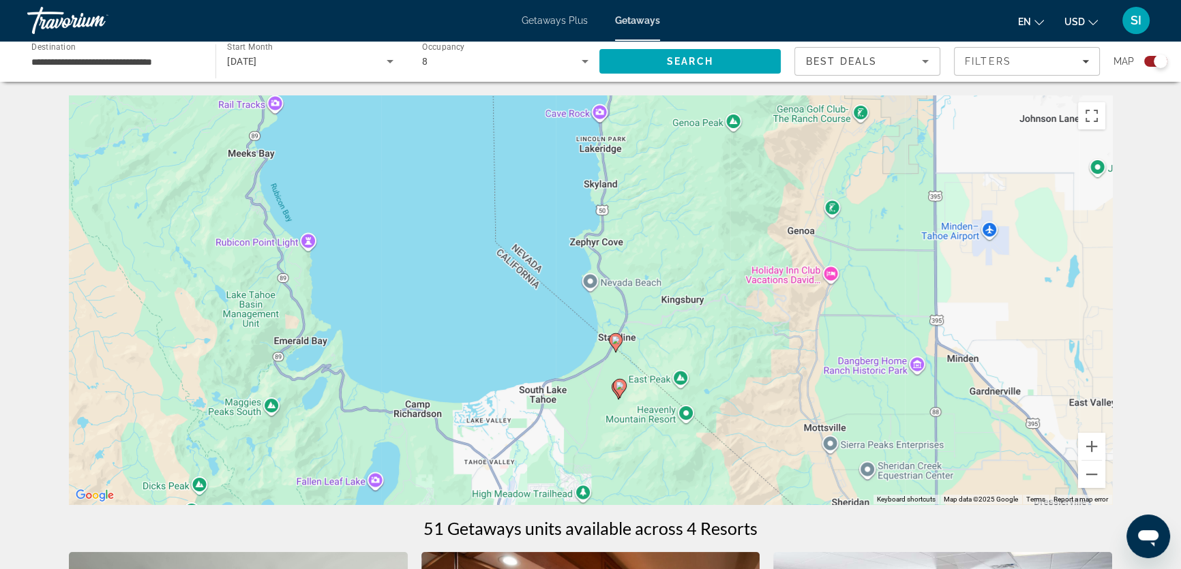
drag, startPoint x: 598, startPoint y: 361, endPoint x: 628, endPoint y: 221, distance: 143.4
click at [628, 217] on div "To activate drag with keyboard, press Alt + Enter. Once in keyboard drag state,…" at bounding box center [590, 299] width 1043 height 409
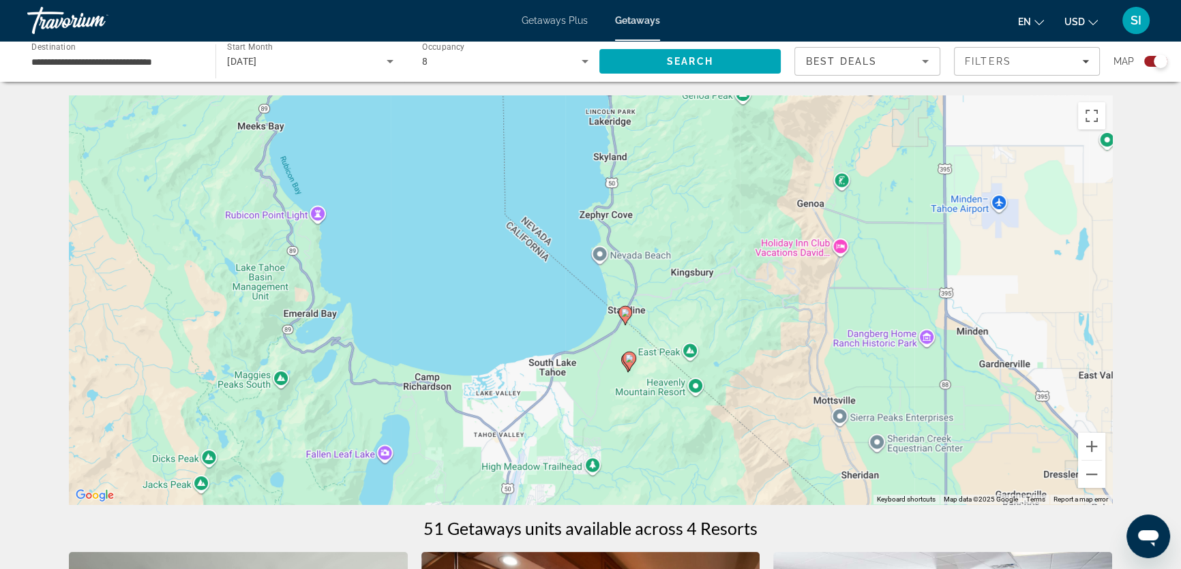
click at [621, 309] on image "Main content" at bounding box center [625, 313] width 8 height 8
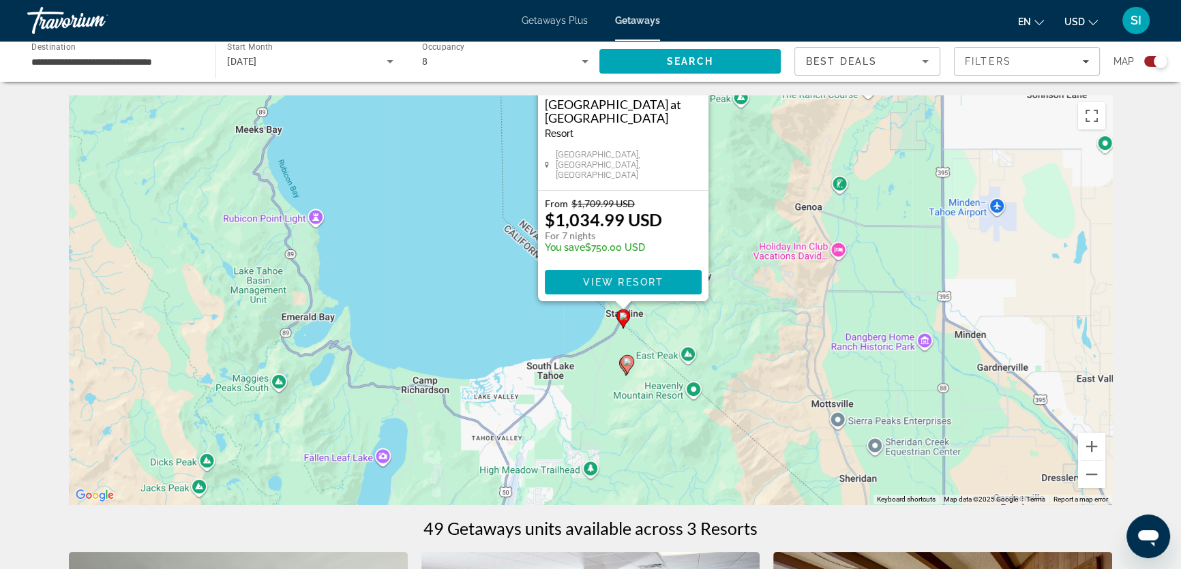
drag, startPoint x: 436, startPoint y: 340, endPoint x: 434, endPoint y: 183, distance: 156.8
click at [434, 183] on div "To activate drag with keyboard, press Alt + Enter. Once in keyboard drag state,…" at bounding box center [590, 299] width 1043 height 409
click at [628, 361] on image "Main content" at bounding box center [627, 362] width 8 height 8
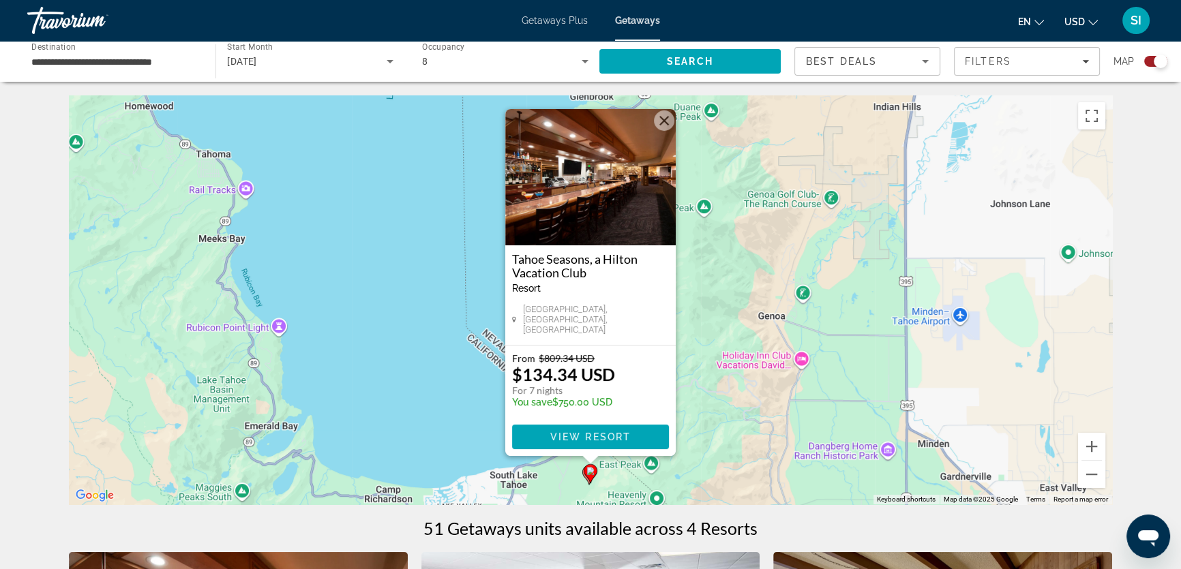
click at [658, 494] on div "To activate drag with keyboard, press Alt + Enter. Once in keyboard drag state,…" at bounding box center [590, 299] width 1043 height 409
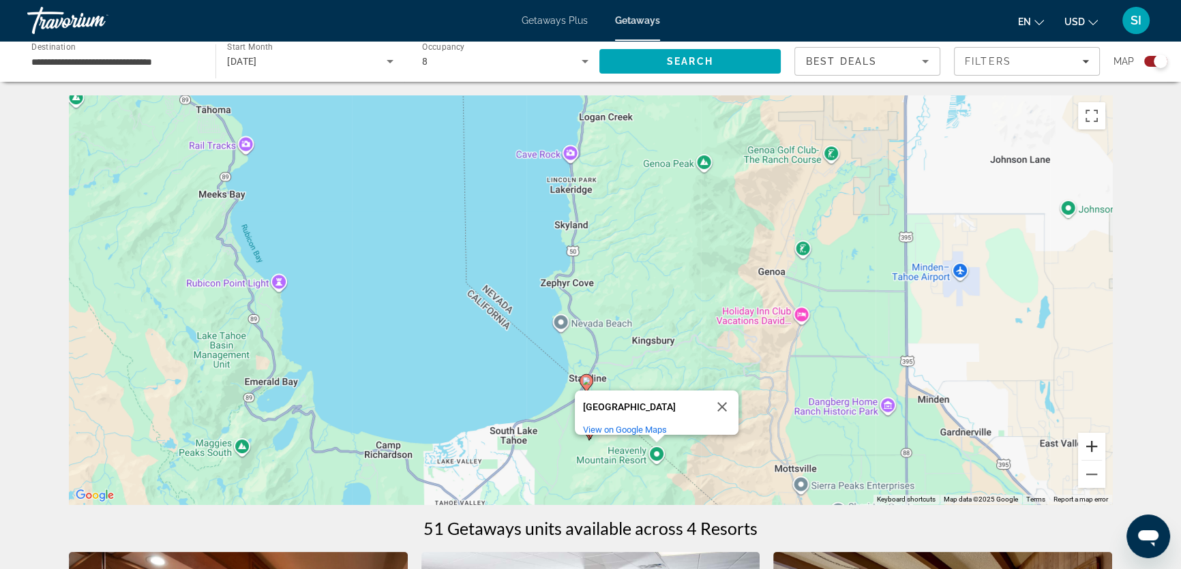
click at [1091, 444] on button "Zoom in" at bounding box center [1091, 446] width 27 height 27
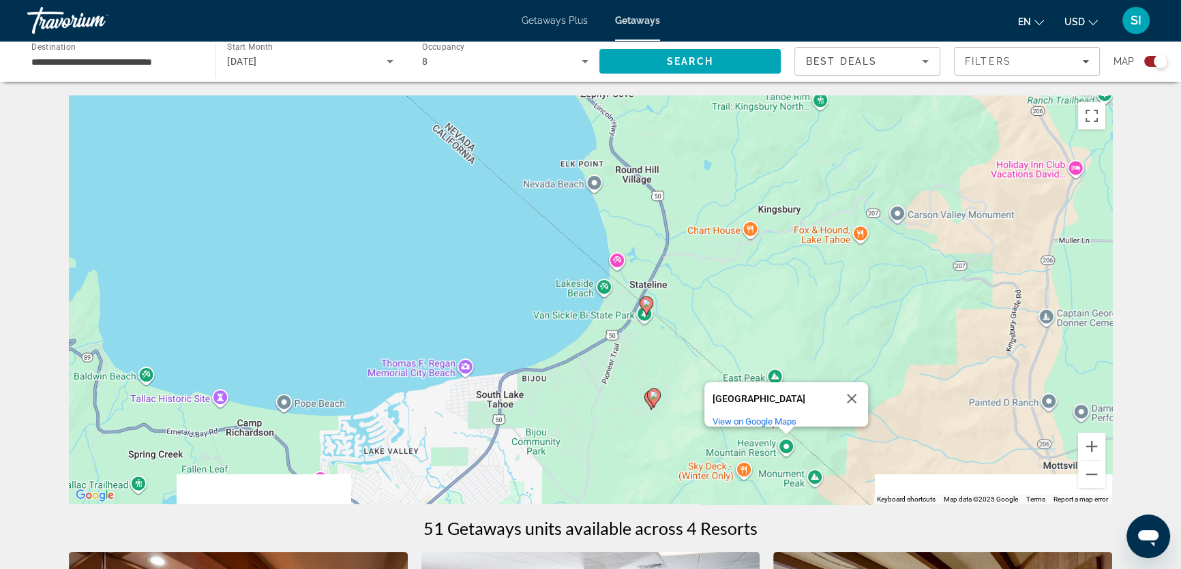
drag, startPoint x: 894, startPoint y: 351, endPoint x: 949, endPoint y: 244, distance: 120.1
click at [949, 244] on div "To activate drag with keyboard, press Alt + Enter. Once in keyboard drag state,…" at bounding box center [590, 299] width 1043 height 409
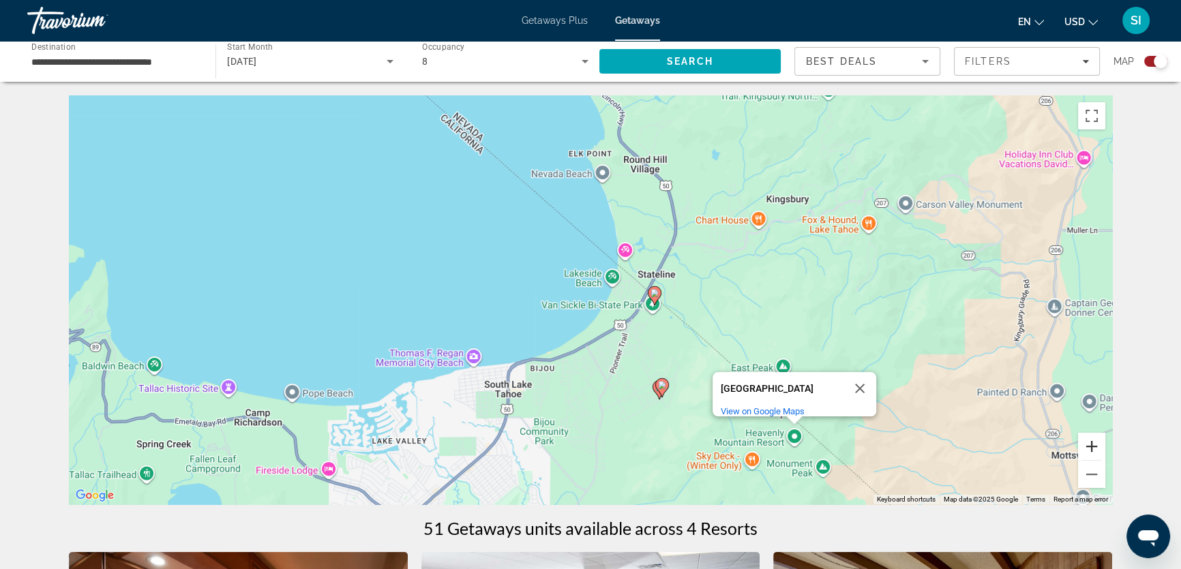
click at [1083, 443] on button "Zoom in" at bounding box center [1091, 446] width 27 height 27
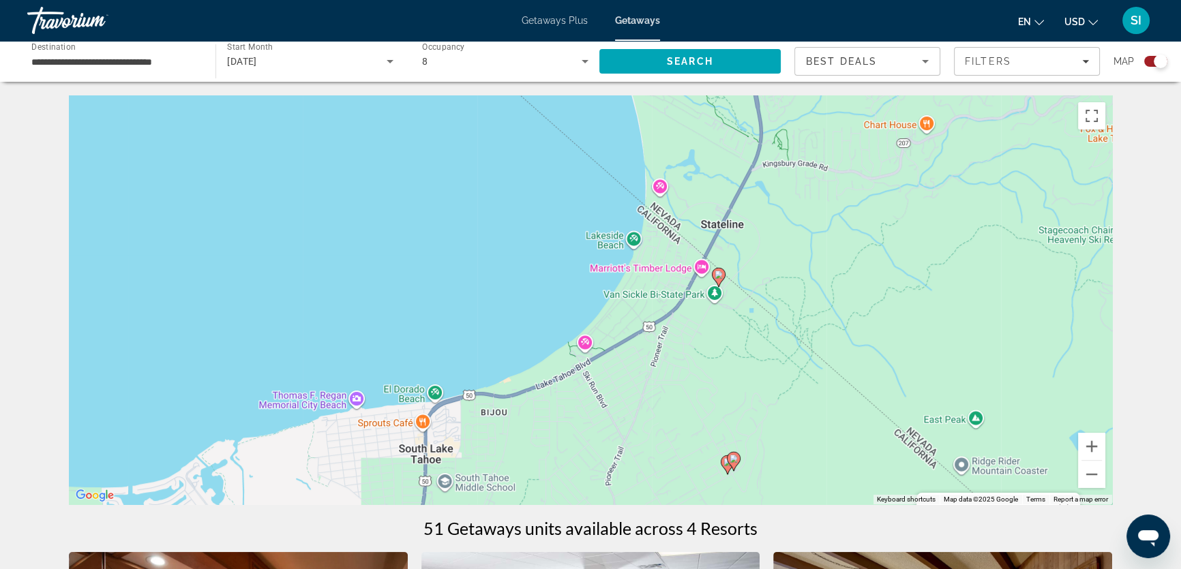
drag, startPoint x: 942, startPoint y: 394, endPoint x: 943, endPoint y: 255, distance: 139.1
click at [943, 255] on div "To activate drag with keyboard, press Alt + Enter. Once in keyboard drag state,…" at bounding box center [590, 299] width 1043 height 409
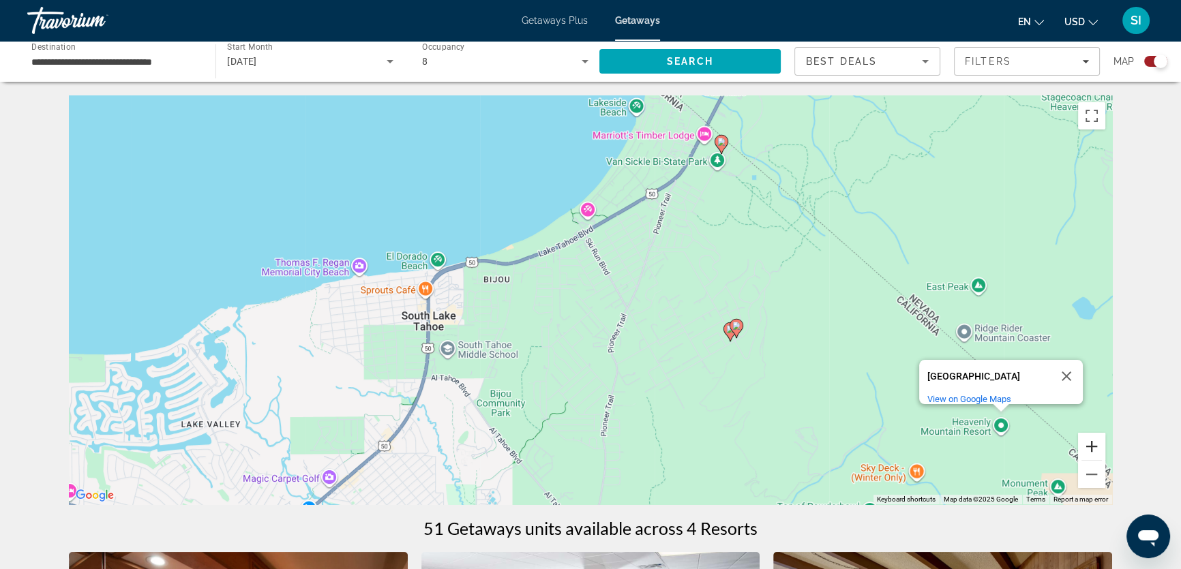
click at [1090, 447] on button "Zoom in" at bounding box center [1091, 446] width 27 height 27
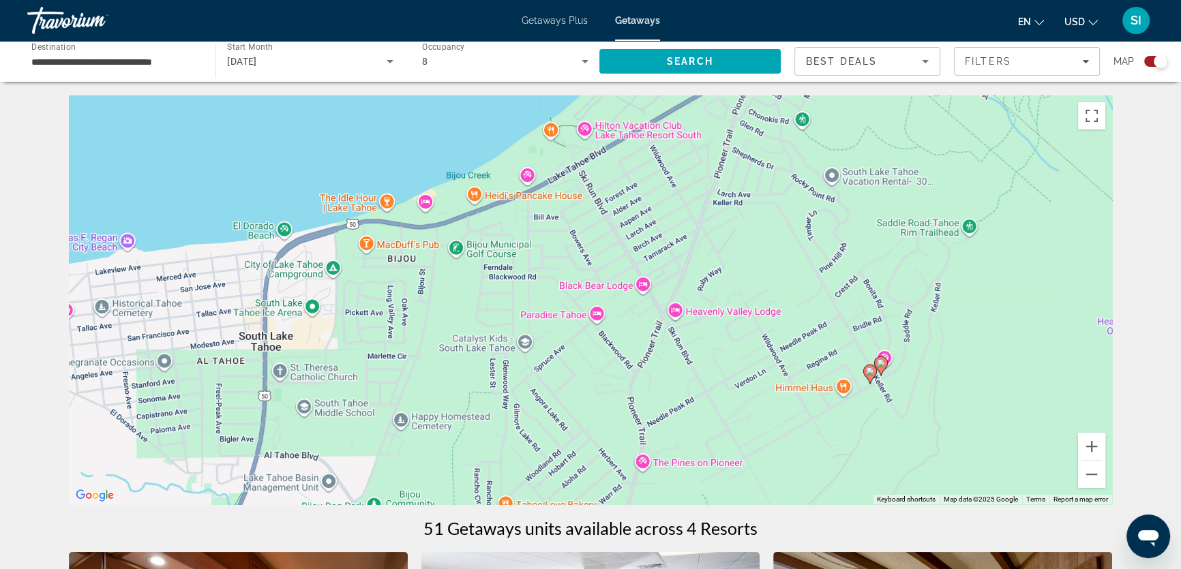
click at [866, 376] on icon "Main content" at bounding box center [870, 374] width 12 height 18
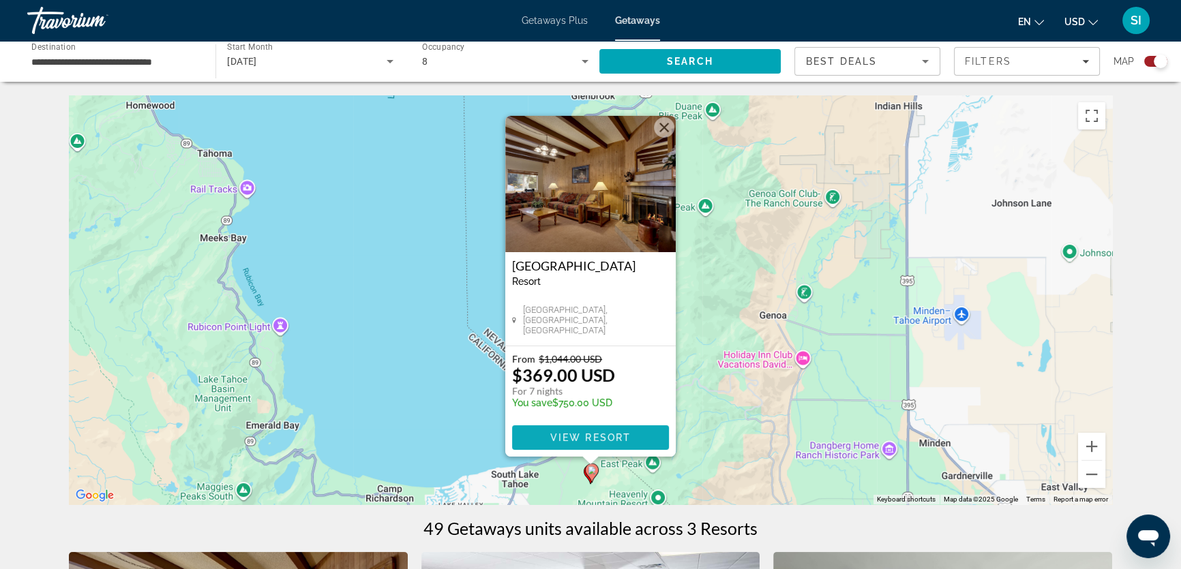
click at [580, 436] on span "View Resort" at bounding box center [590, 437] width 80 height 11
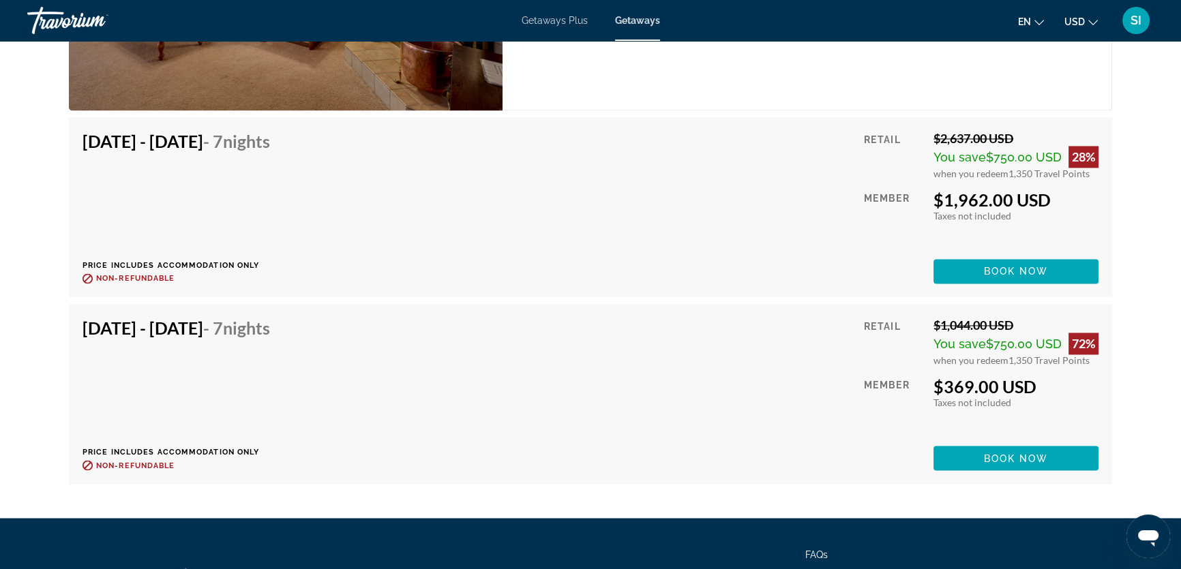
scroll to position [2727, 0]
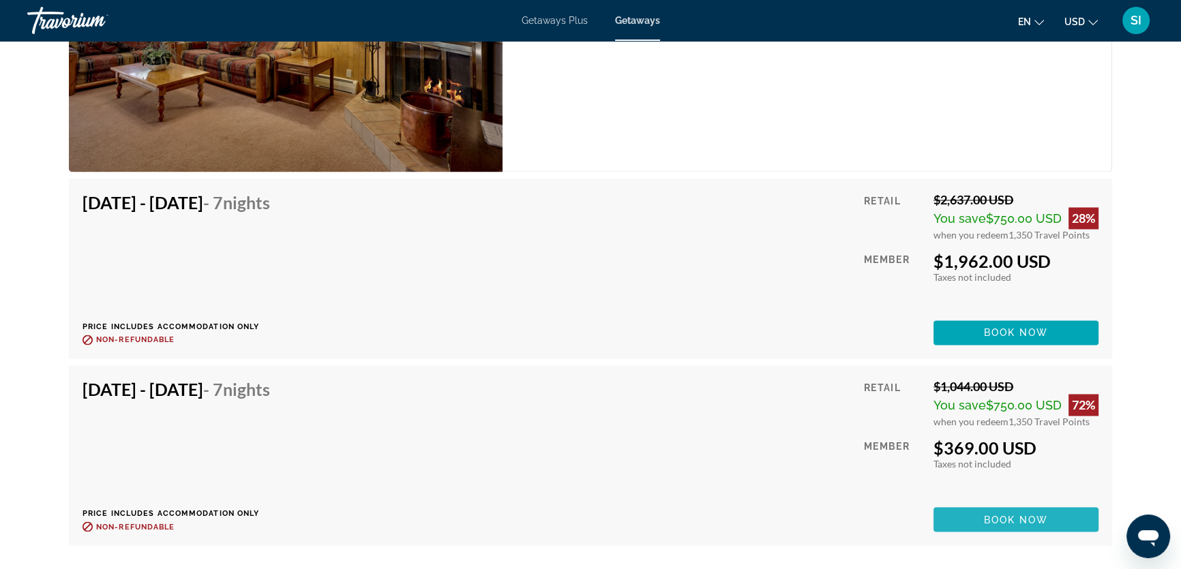
click at [1009, 514] on span "Book now" at bounding box center [1016, 519] width 65 height 11
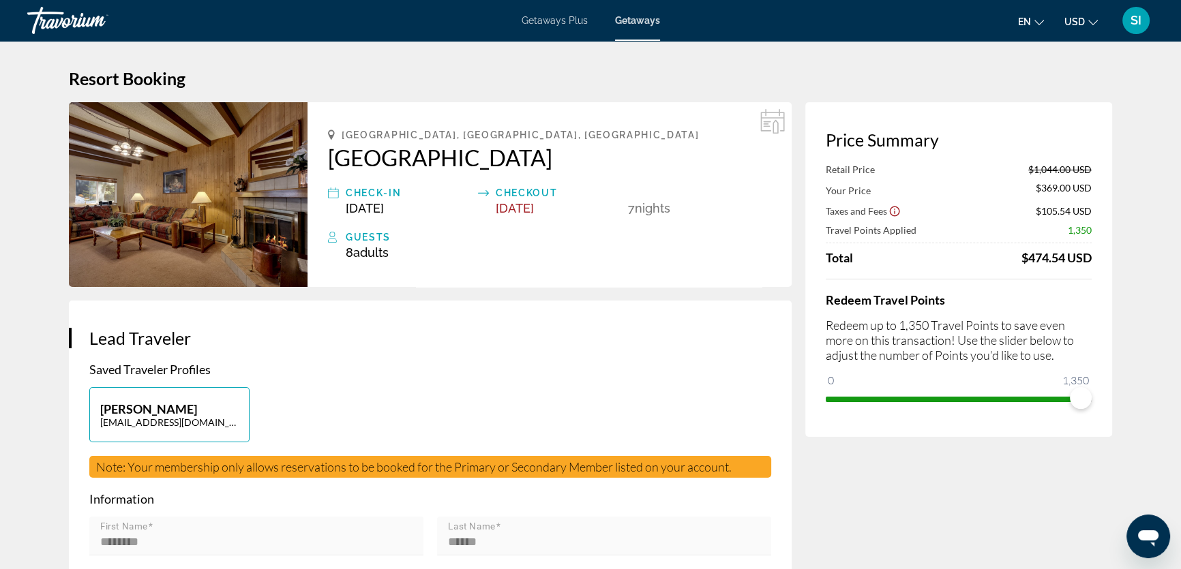
drag, startPoint x: 324, startPoint y: 154, endPoint x: 620, endPoint y: 165, distance: 296.0
click at [620, 165] on div "South Lake Tahoe, CA, USA Heavenly Valley Townhouses Check-In Oct 25, 2025 Chec…" at bounding box center [549, 194] width 484 height 185
copy h2 "Heavenly Valley Townhouses"
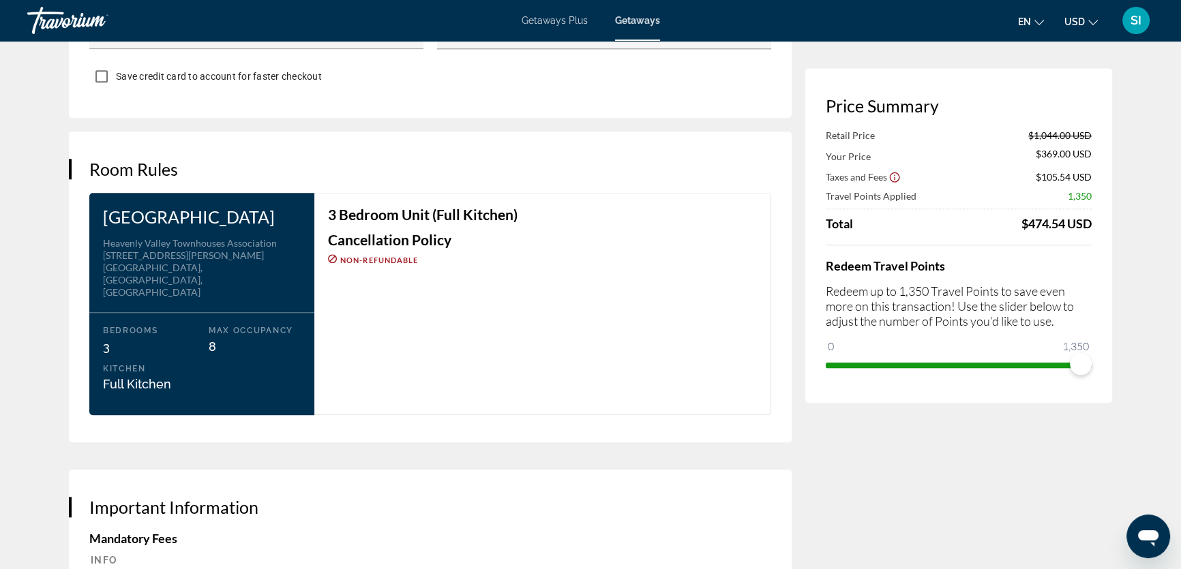
scroll to position [1611, 0]
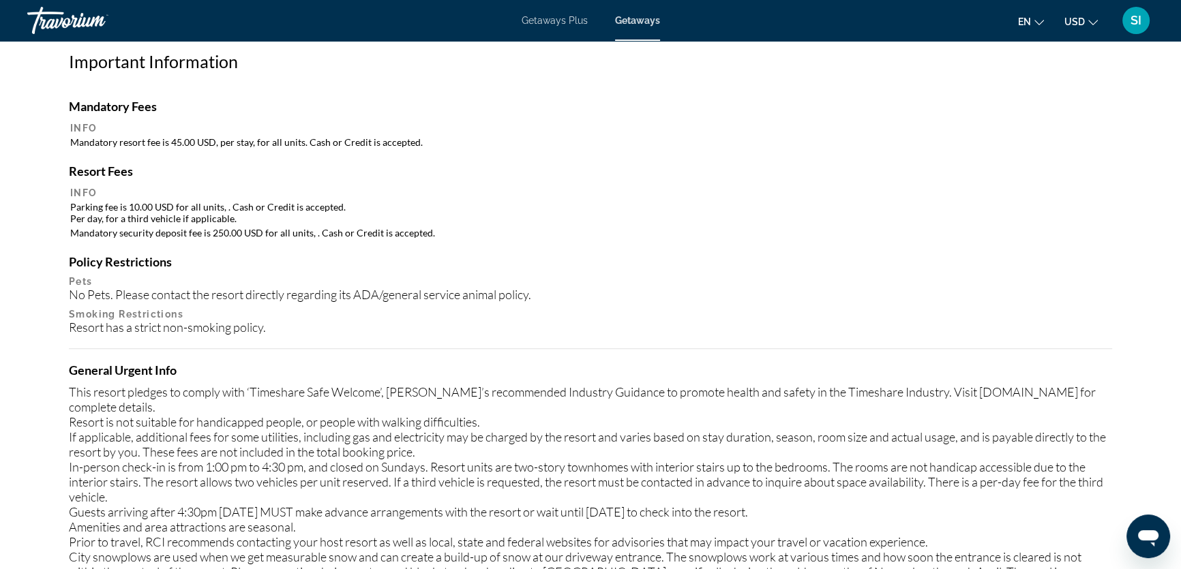
scroll to position [1053, 0]
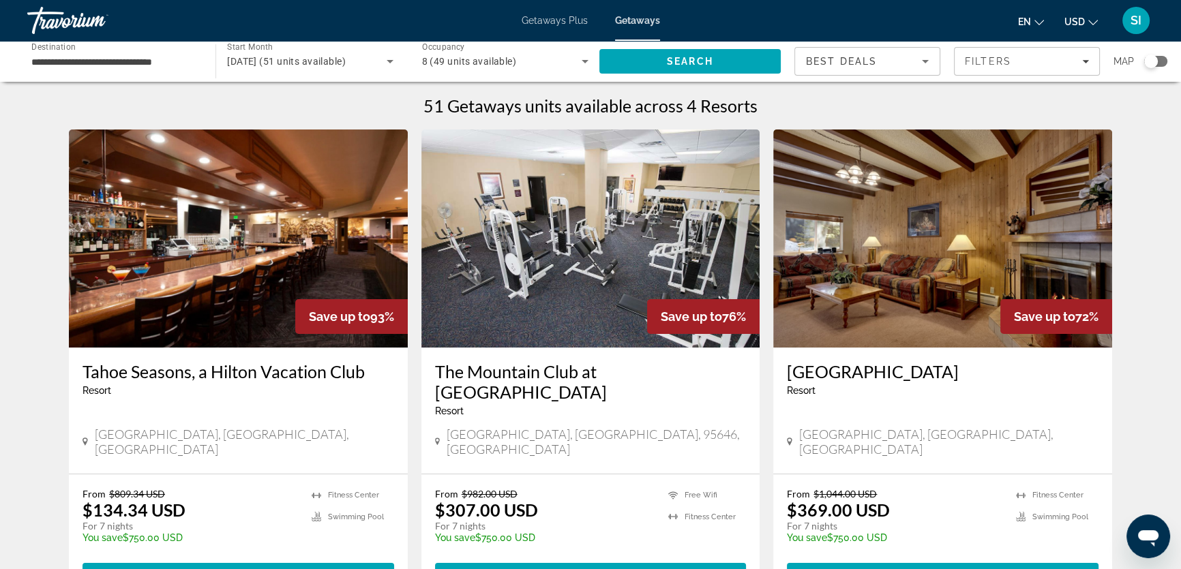
click at [581, 60] on icon "Search widget" at bounding box center [584, 61] width 7 height 3
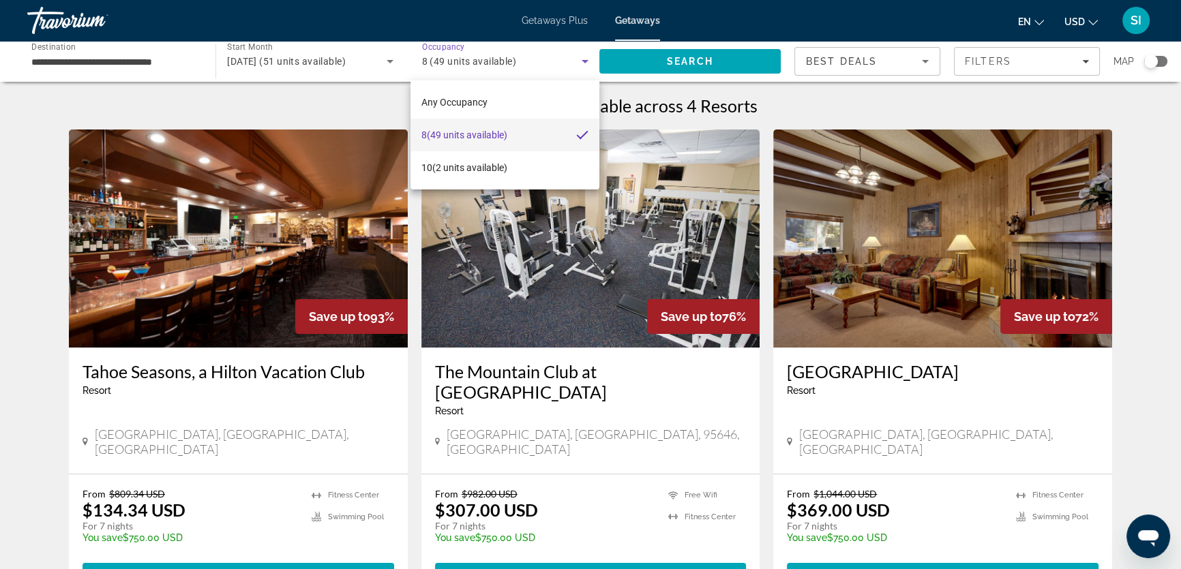
click at [581, 60] on div at bounding box center [590, 284] width 1181 height 569
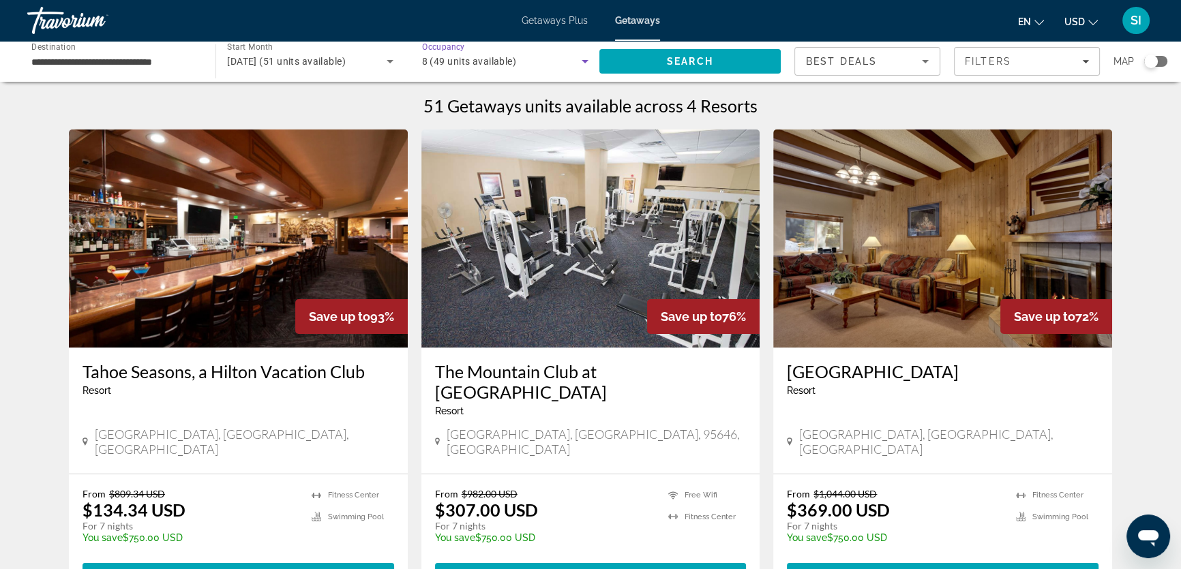
click at [532, 60] on div "8 (49 units available)" at bounding box center [502, 61] width 160 height 16
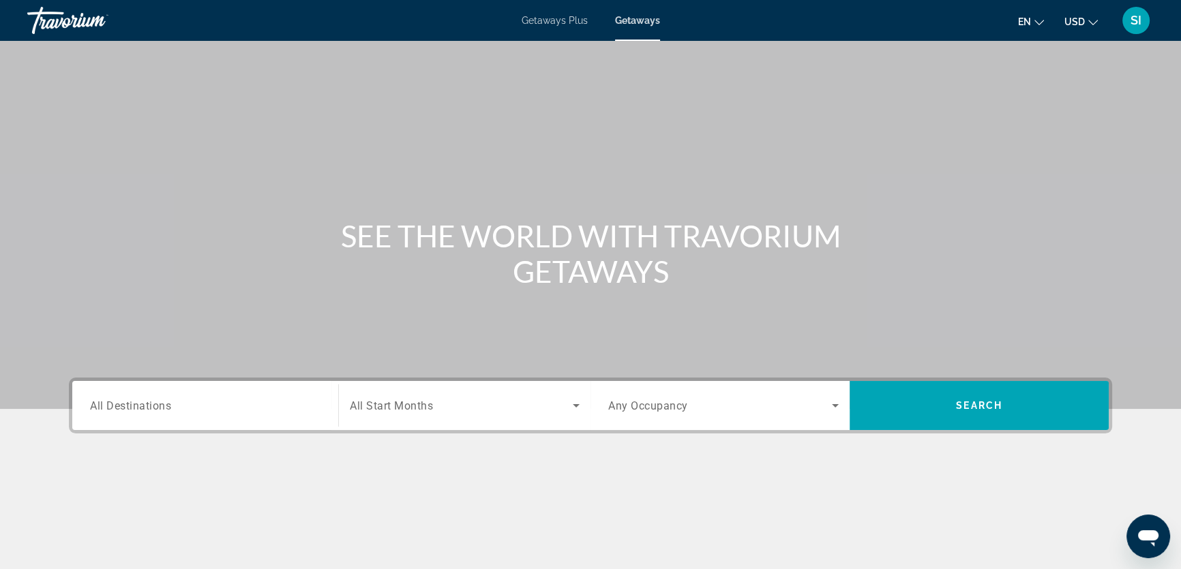
click at [101, 402] on span "All Destinations" at bounding box center [130, 405] width 81 height 13
click at [101, 402] on input "Destination All Destinations" at bounding box center [205, 406] width 230 height 16
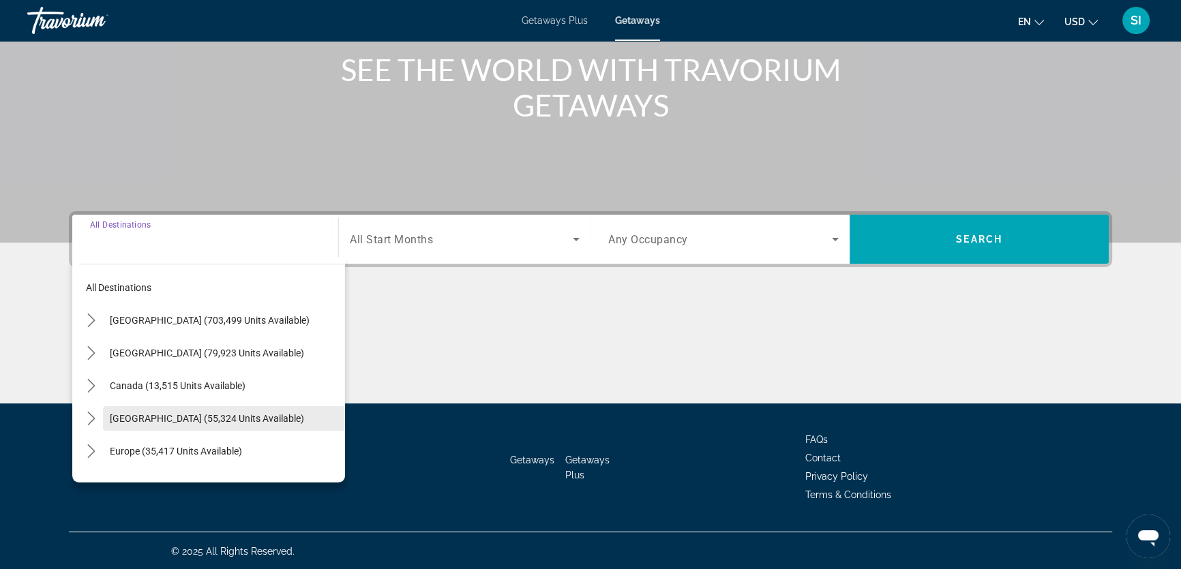
scroll to position [168, 0]
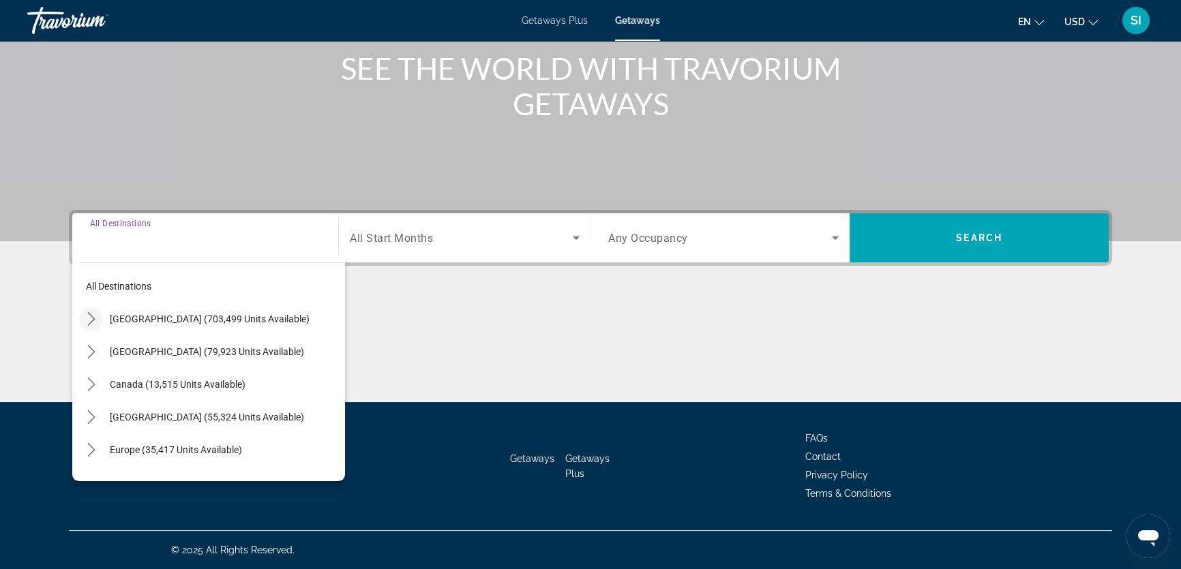
click at [87, 316] on icon "Toggle United States (703,499 units available) submenu" at bounding box center [92, 319] width 14 height 14
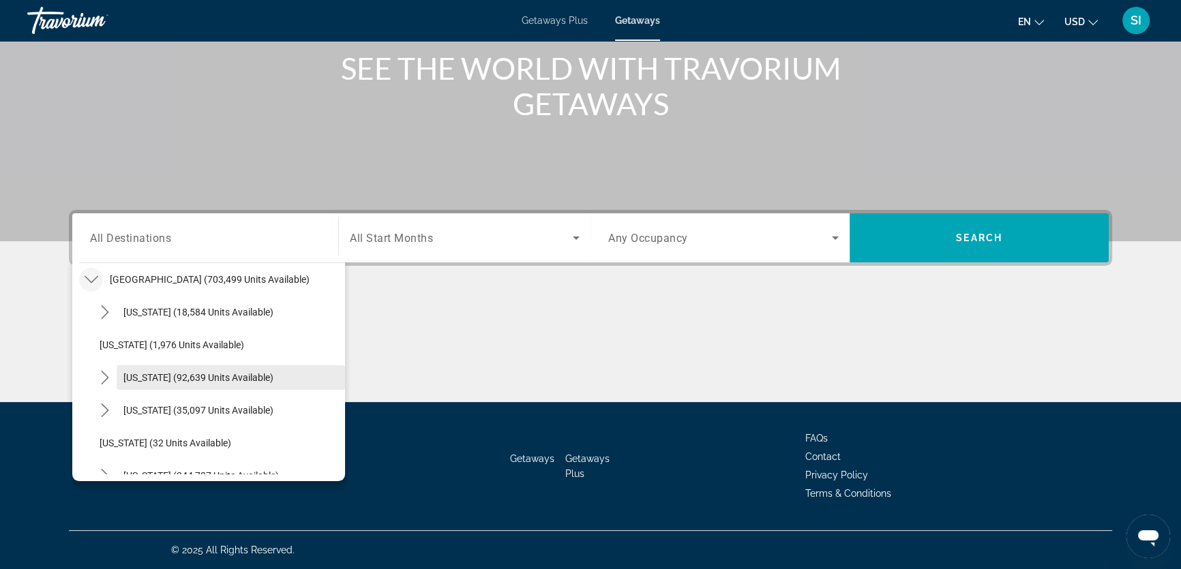
click at [143, 375] on span "California (92,639 units available)" at bounding box center [198, 377] width 150 height 11
type input "**********"
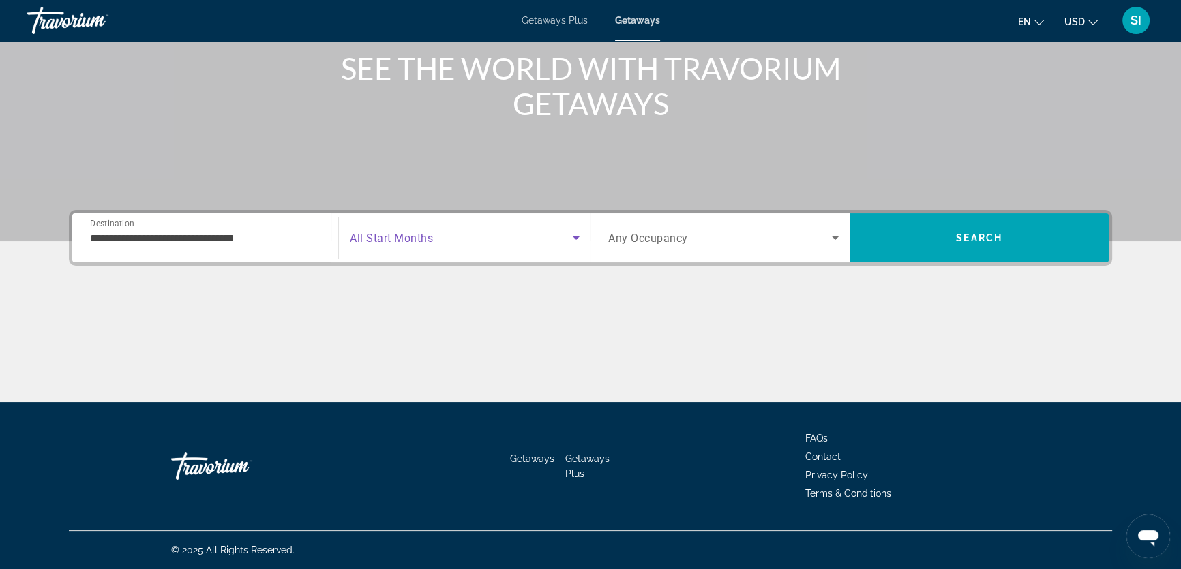
click at [443, 234] on span "Search widget" at bounding box center [461, 238] width 223 height 16
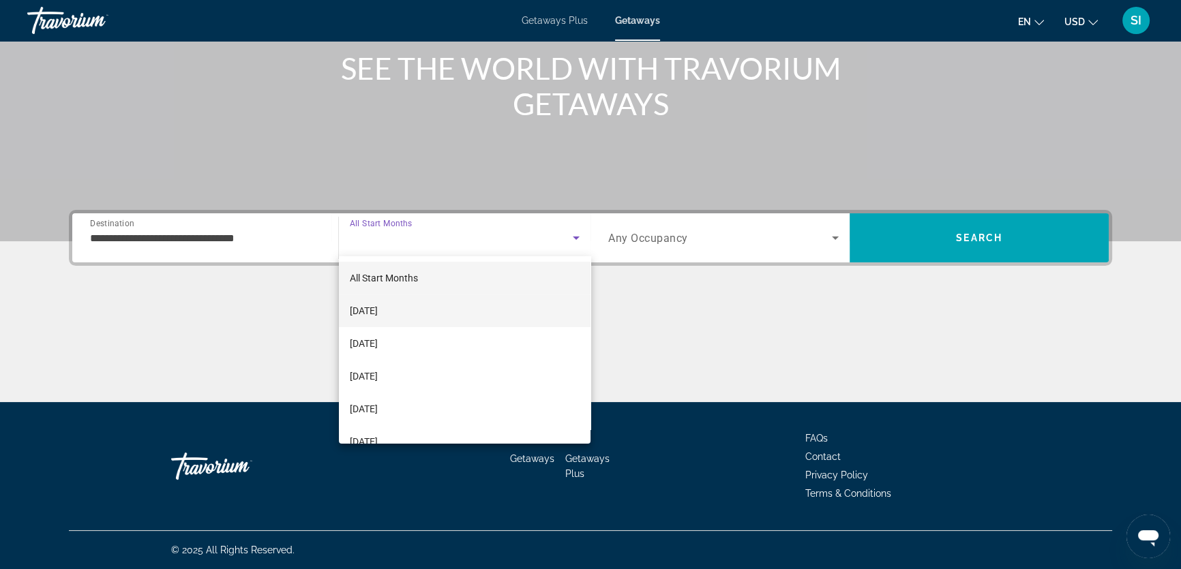
click at [371, 309] on span "October 2025" at bounding box center [364, 311] width 28 height 16
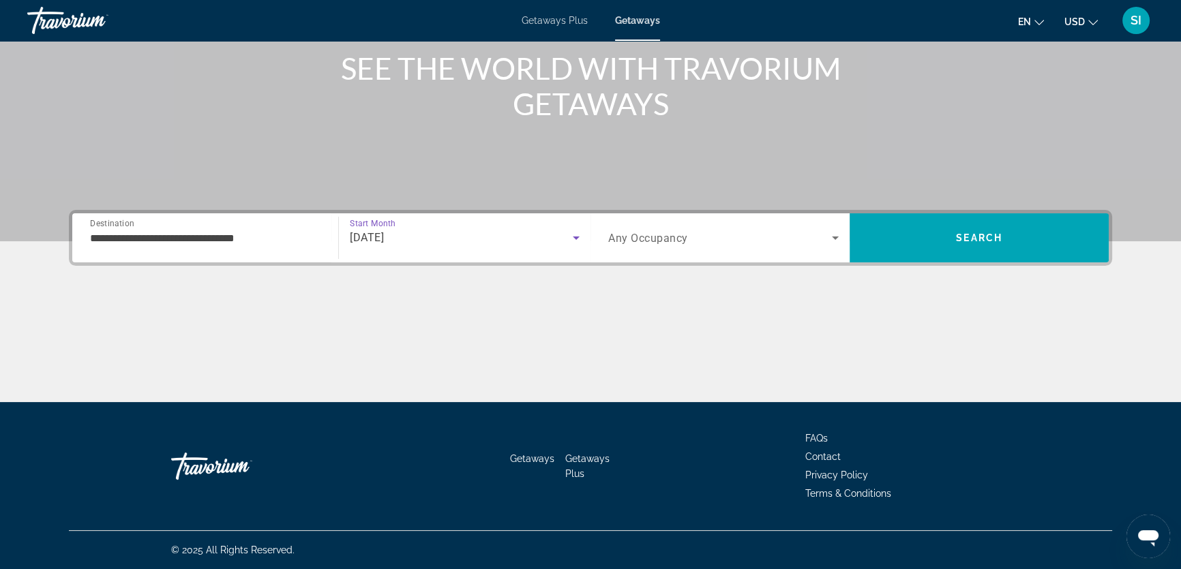
click at [839, 239] on icon "Search widget" at bounding box center [835, 238] width 16 height 16
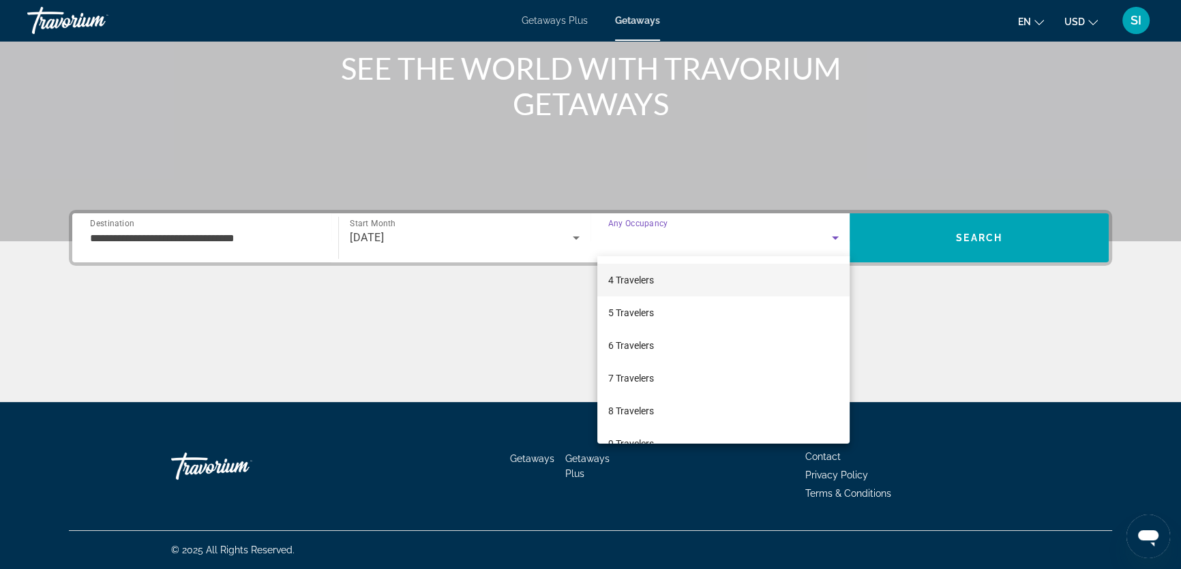
scroll to position [123, 0]
drag, startPoint x: 648, startPoint y: 380, endPoint x: 654, endPoint y: 377, distance: 7.3
click at [647, 380] on span "8 Travelers" at bounding box center [631, 384] width 46 height 16
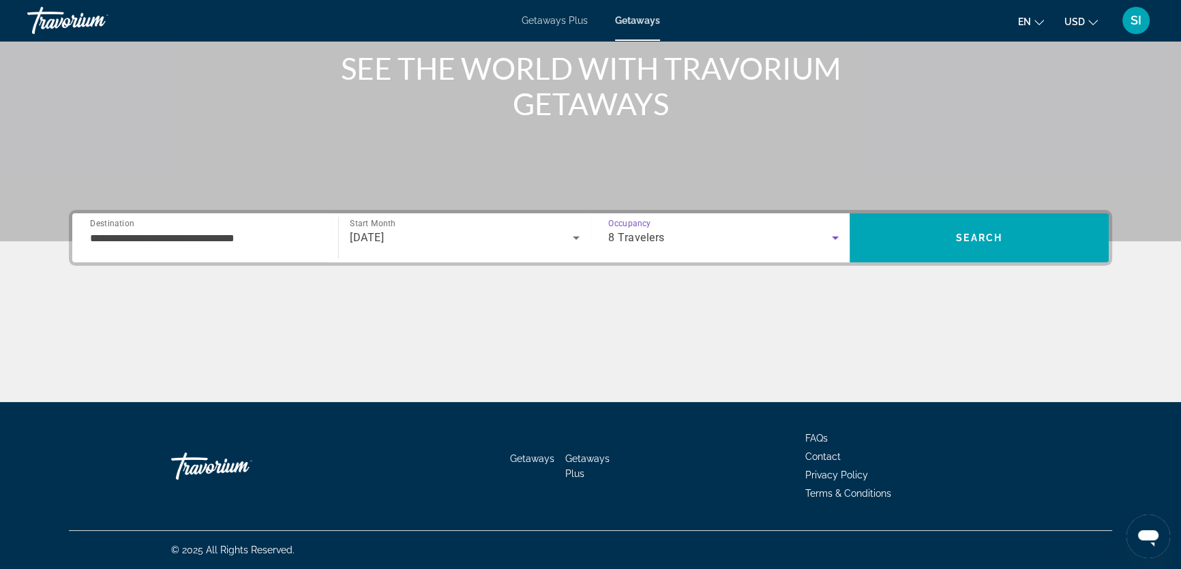
click at [839, 238] on icon "Search widget" at bounding box center [835, 238] width 16 height 16
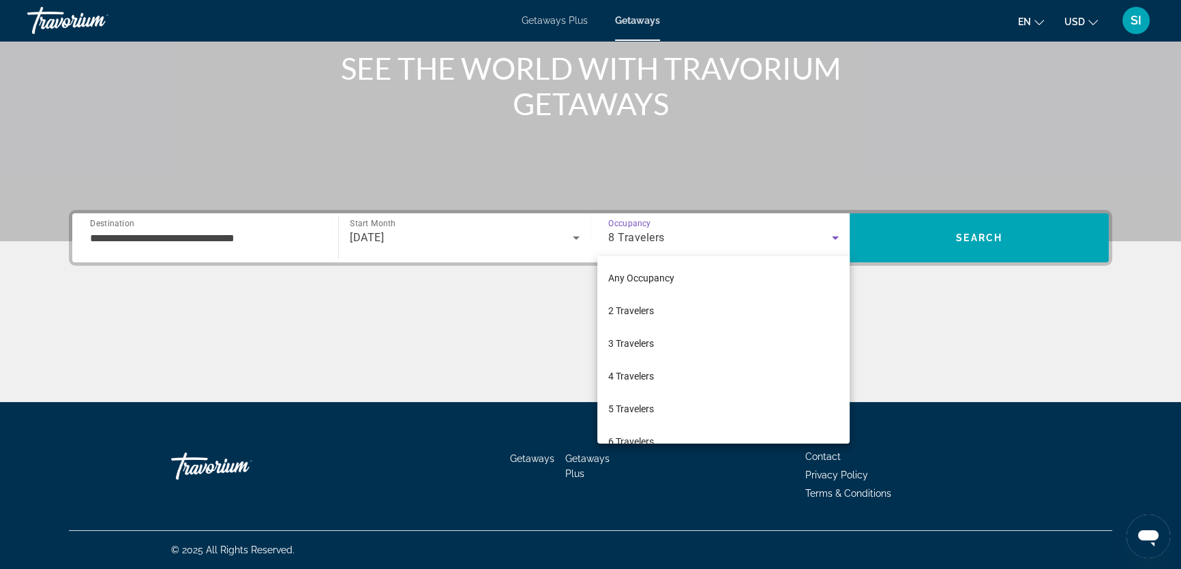
scroll to position [80, 0]
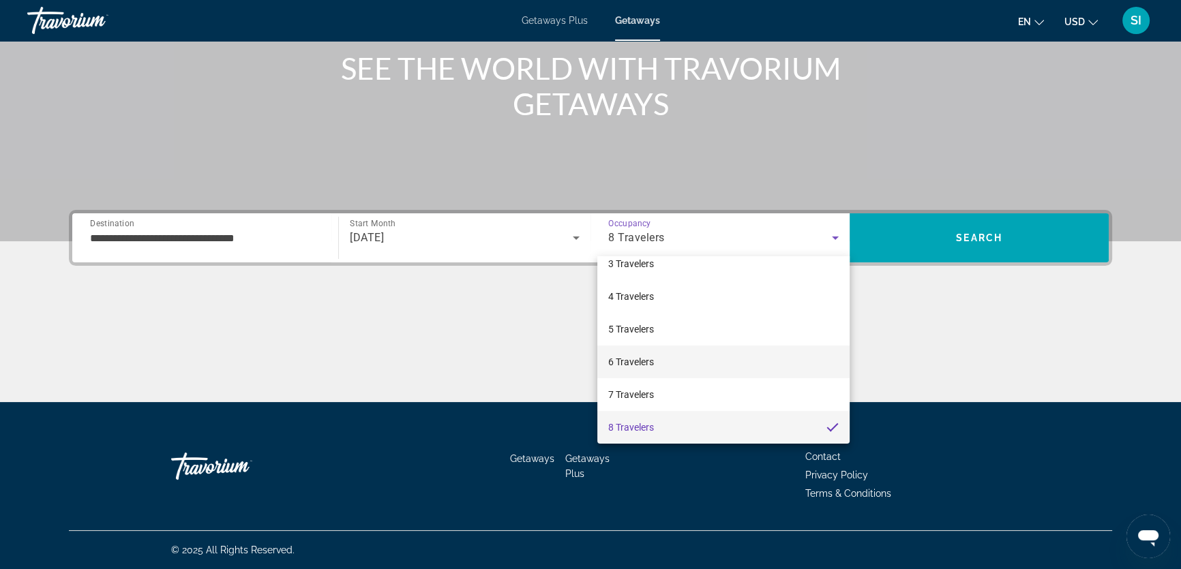
click at [645, 363] on span "6 Travelers" at bounding box center [631, 362] width 46 height 16
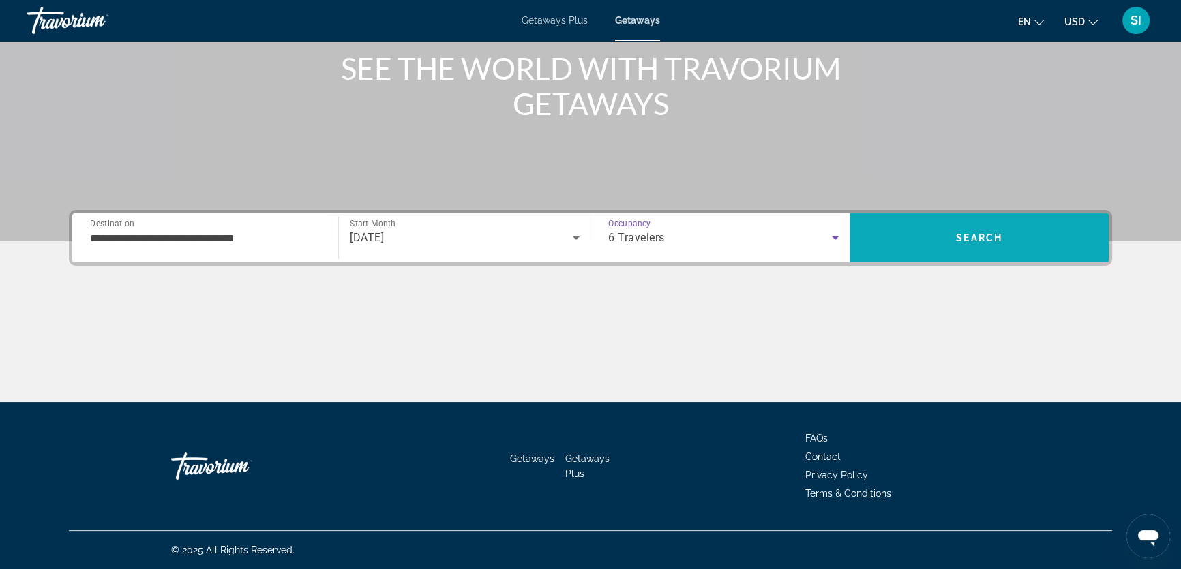
click at [967, 238] on span "Search" at bounding box center [979, 237] width 46 height 11
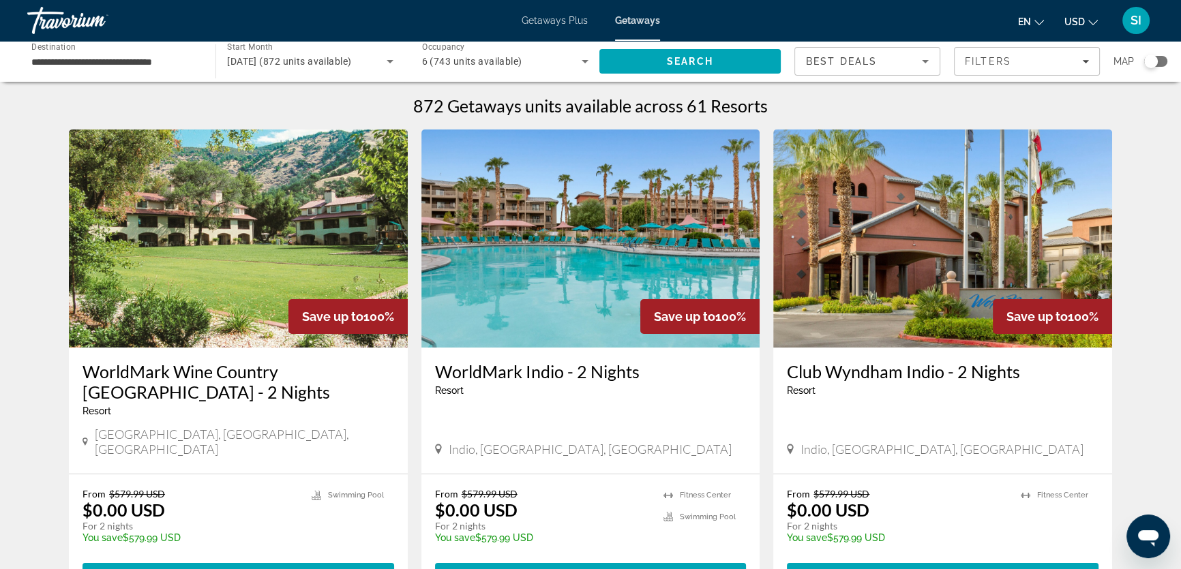
click at [1153, 67] on div "Search widget" at bounding box center [1151, 62] width 14 height 14
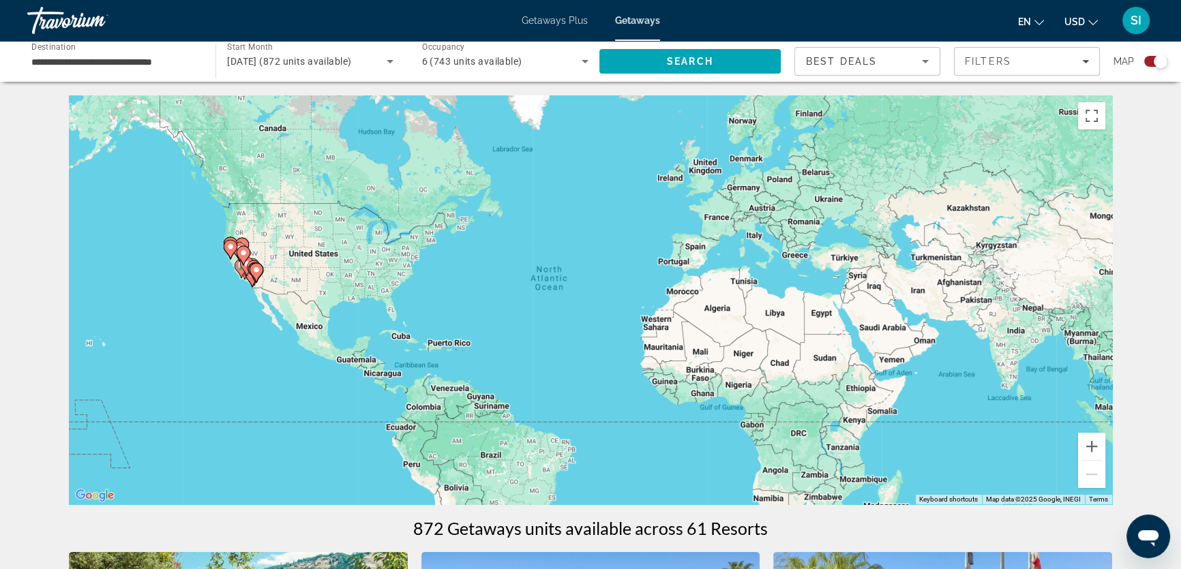
click at [241, 264] on gmp-advanced-marker "Main content" at bounding box center [244, 255] width 14 height 20
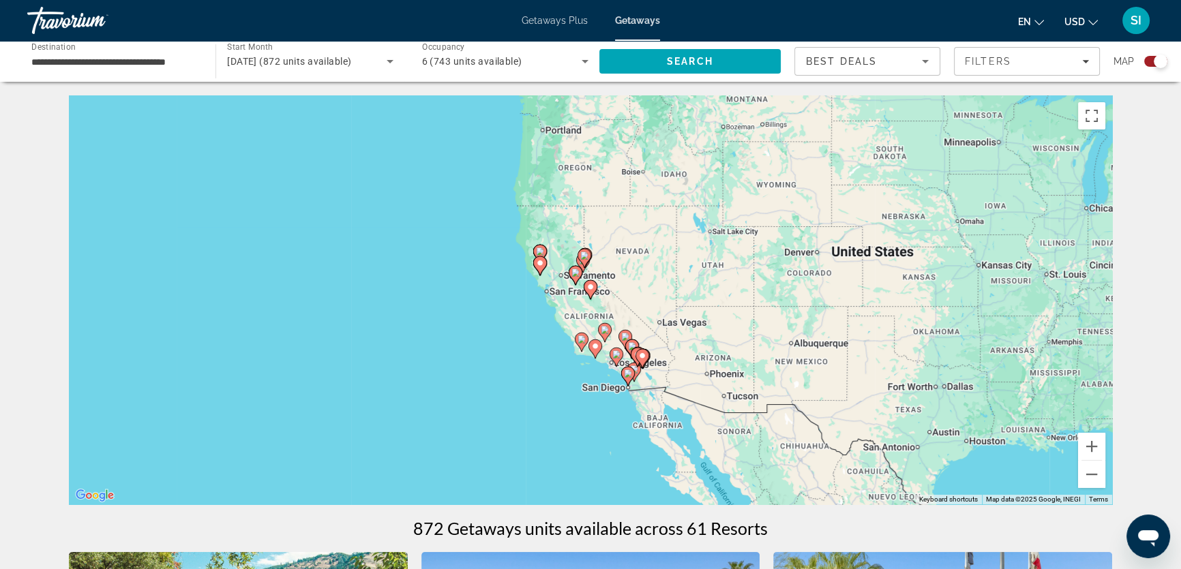
click at [614, 355] on image "Main content" at bounding box center [616, 354] width 8 height 8
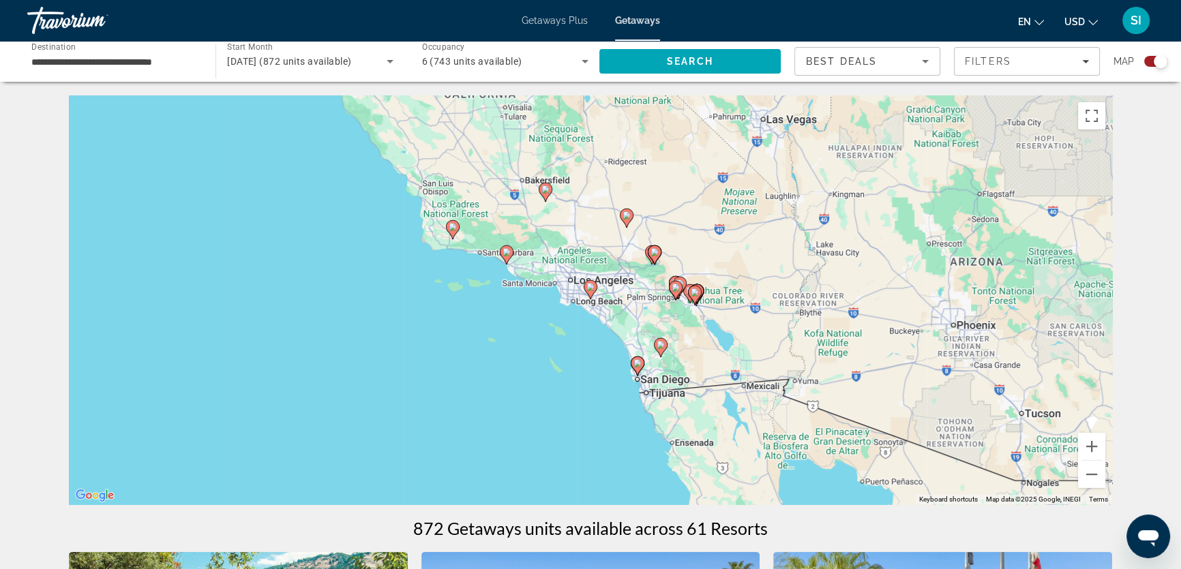
click at [638, 365] on image "Main content" at bounding box center [637, 363] width 8 height 8
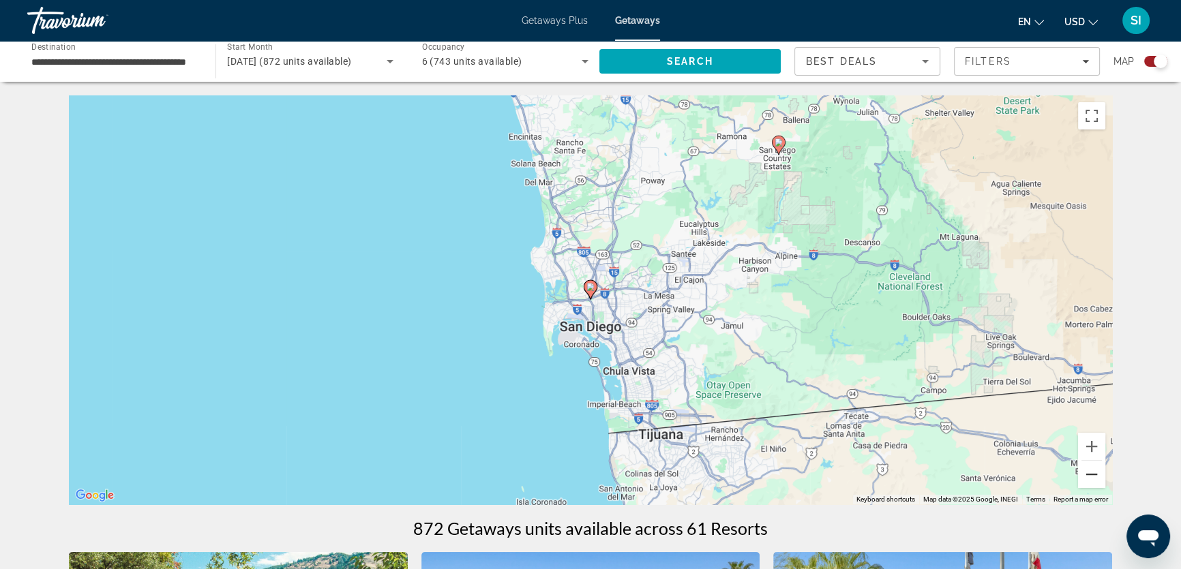
click at [1091, 474] on button "Zoom out" at bounding box center [1091, 474] width 27 height 27
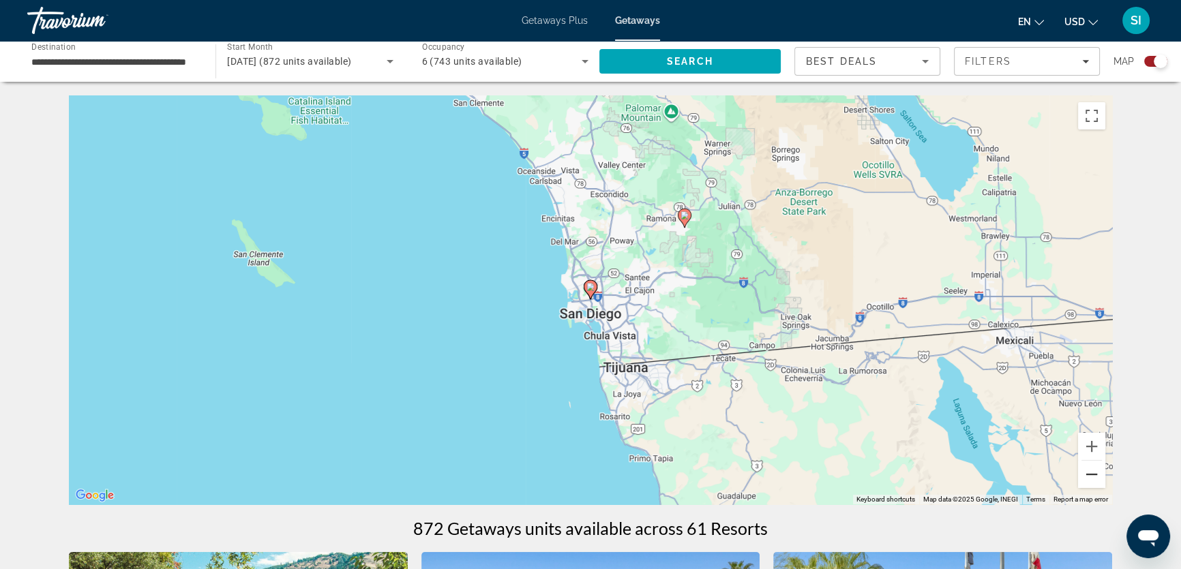
click at [1091, 474] on button "Zoom out" at bounding box center [1091, 474] width 27 height 27
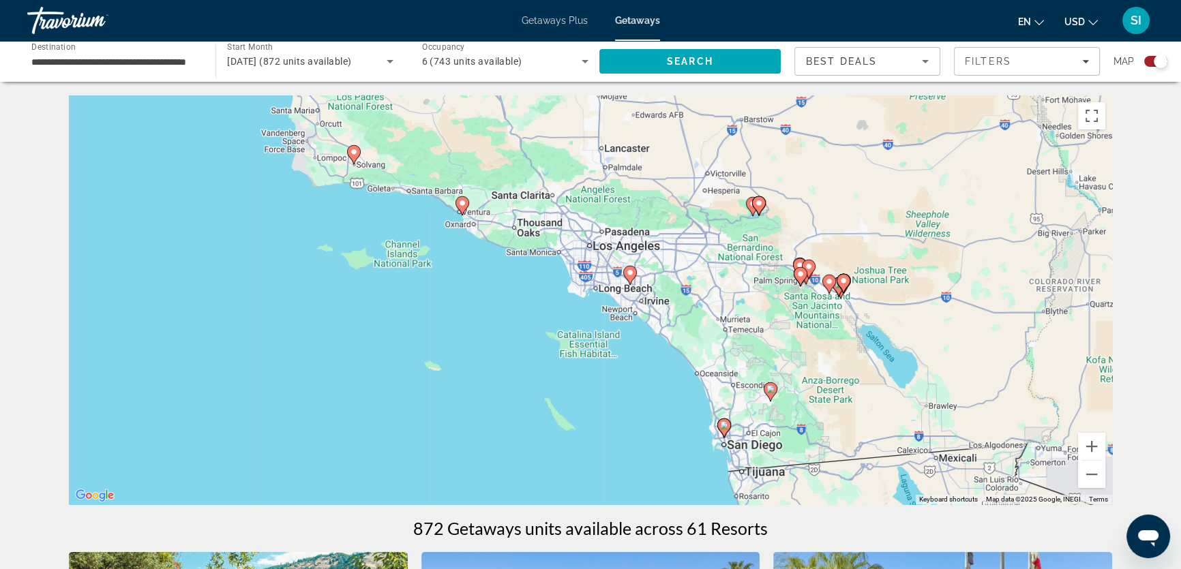
drag, startPoint x: 620, startPoint y: 282, endPoint x: 753, endPoint y: 417, distance: 189.9
click at [753, 417] on div "To navigate, press the arrow keys. To activate drag with keyboard, press Alt + …" at bounding box center [590, 299] width 1043 height 409
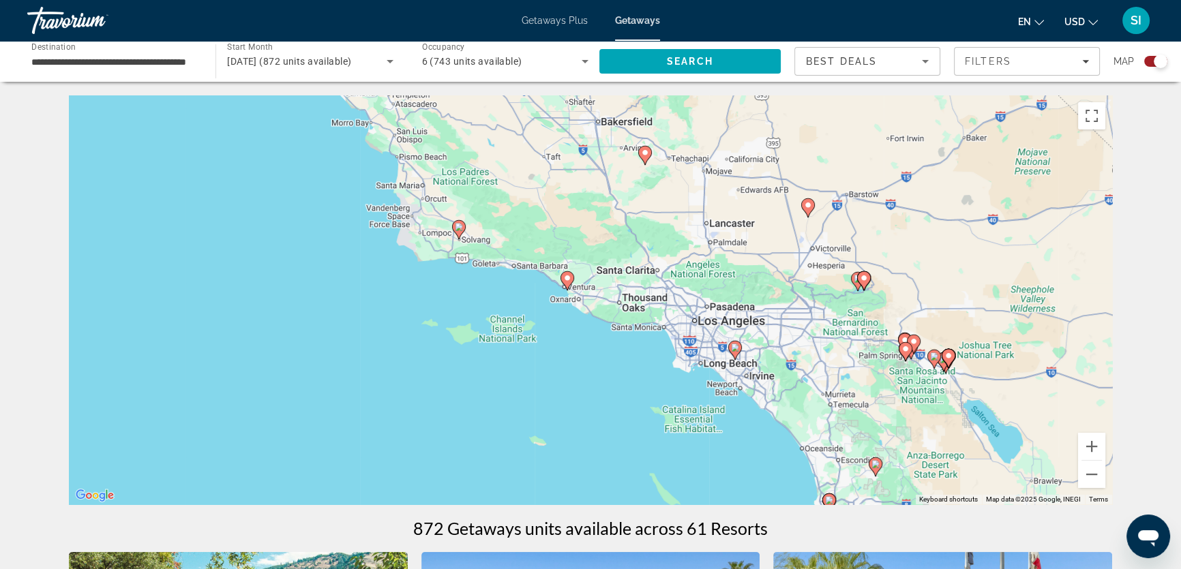
drag, startPoint x: 583, startPoint y: 307, endPoint x: 688, endPoint y: 384, distance: 130.4
click at [688, 384] on div "To navigate, press the arrow keys. To activate drag with keyboard, press Alt + …" at bounding box center [590, 299] width 1043 height 409
click at [568, 280] on image "Main content" at bounding box center [567, 278] width 8 height 8
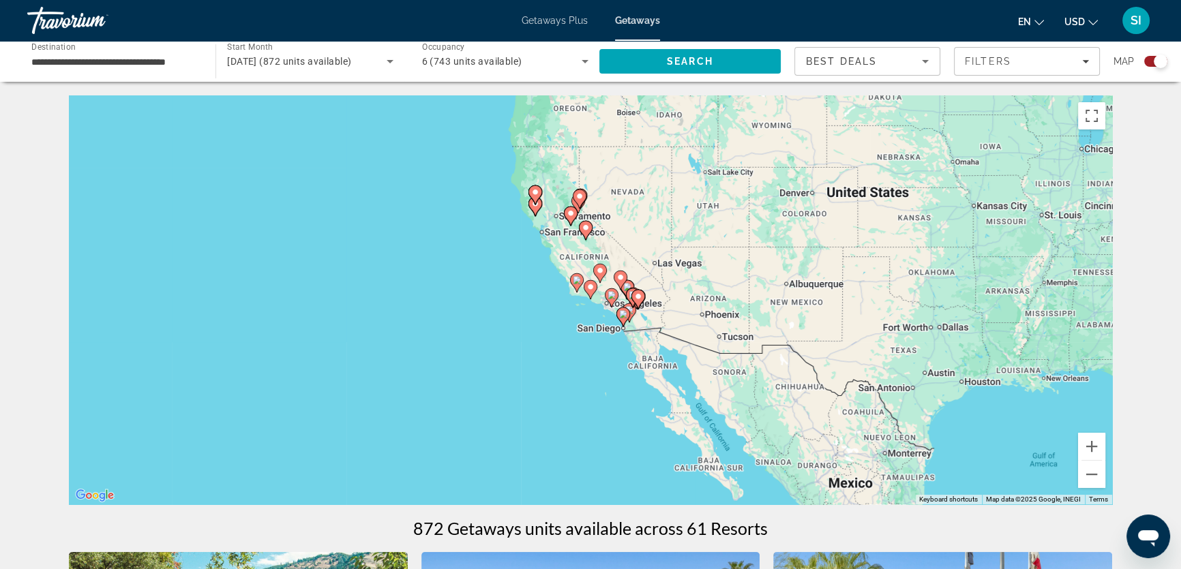
click at [586, 286] on icon "Main content" at bounding box center [590, 290] width 12 height 18
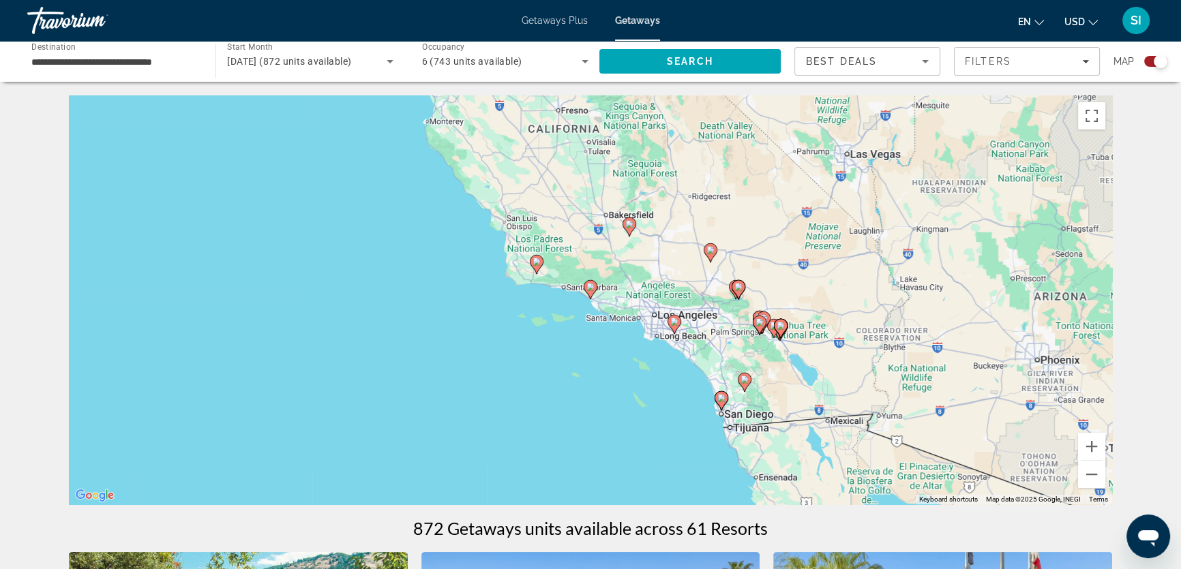
click at [586, 286] on icon "Main content" at bounding box center [590, 290] width 12 height 18
type input "**********"
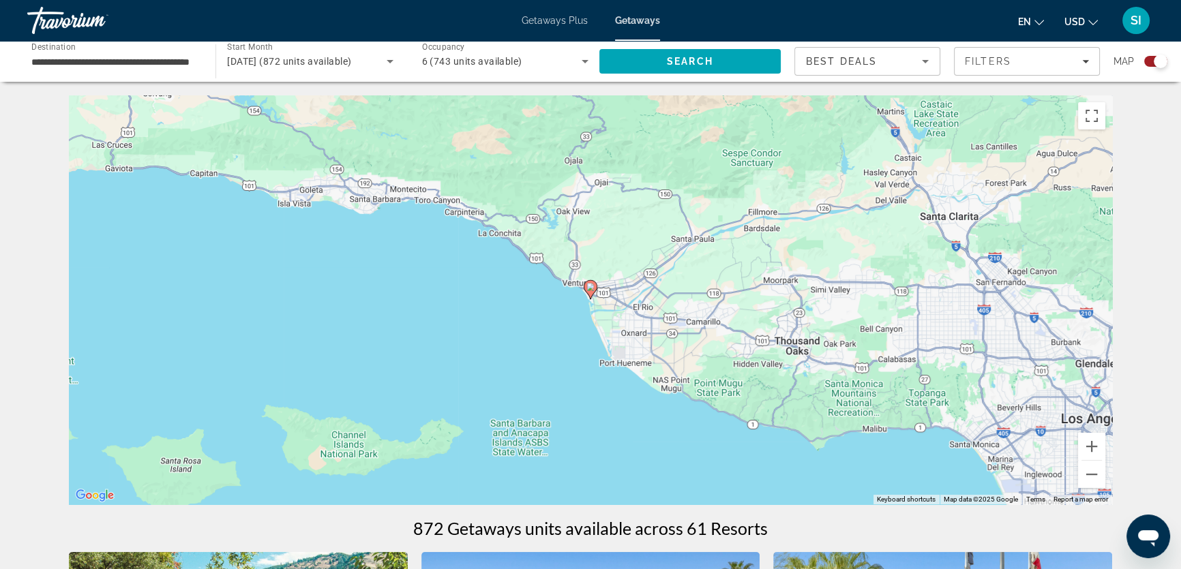
click at [586, 286] on icon "Main content" at bounding box center [590, 290] width 12 height 18
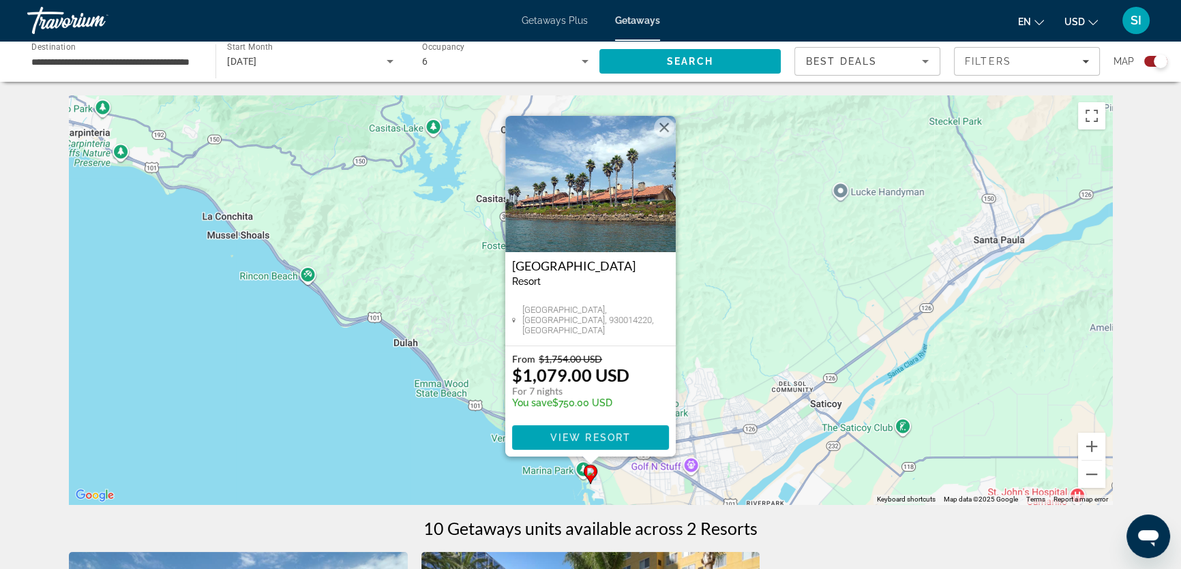
click at [634, 297] on div "Harbortown Point Marina Resort & Club Resort - This is an adults only resort" at bounding box center [590, 278] width 157 height 38
click at [665, 123] on button "Close" at bounding box center [664, 127] width 20 height 20
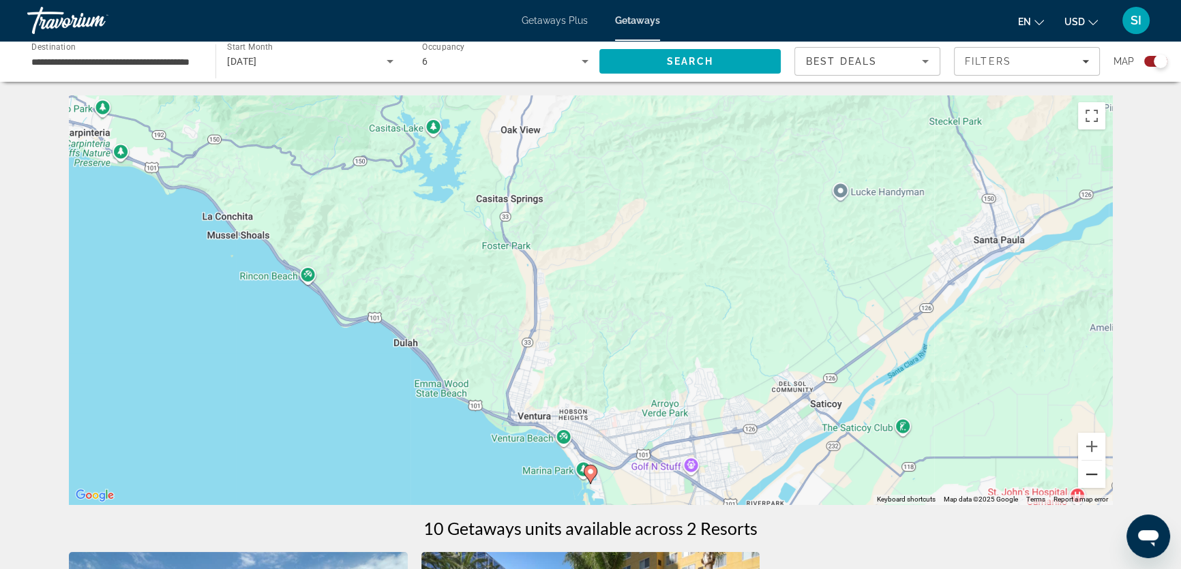
click at [1087, 472] on button "Zoom out" at bounding box center [1091, 474] width 27 height 27
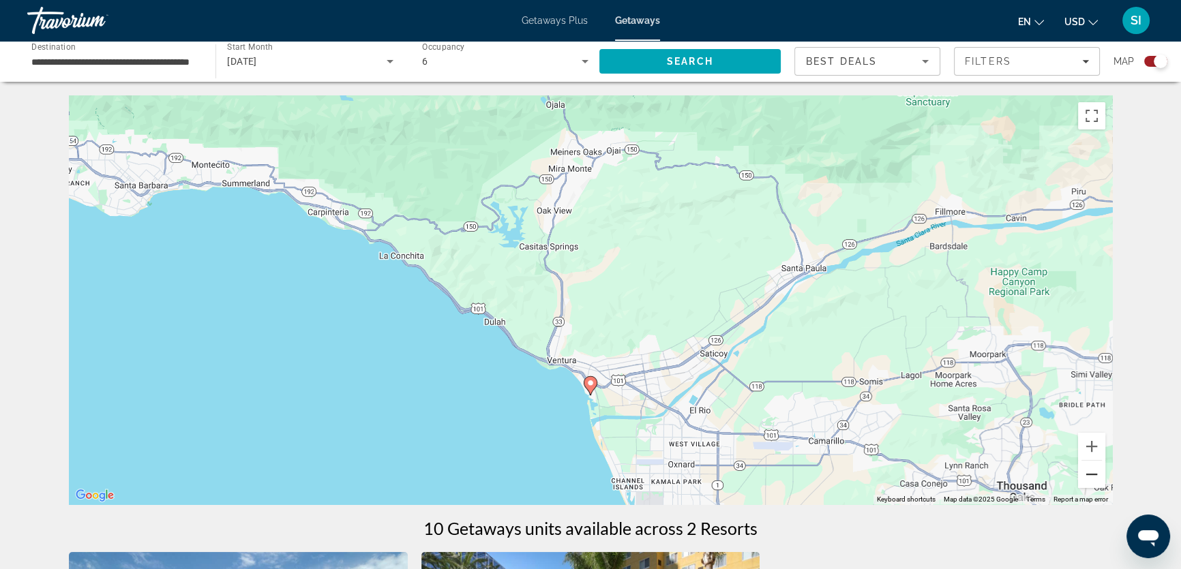
click at [1087, 472] on button "Zoom out" at bounding box center [1091, 474] width 27 height 27
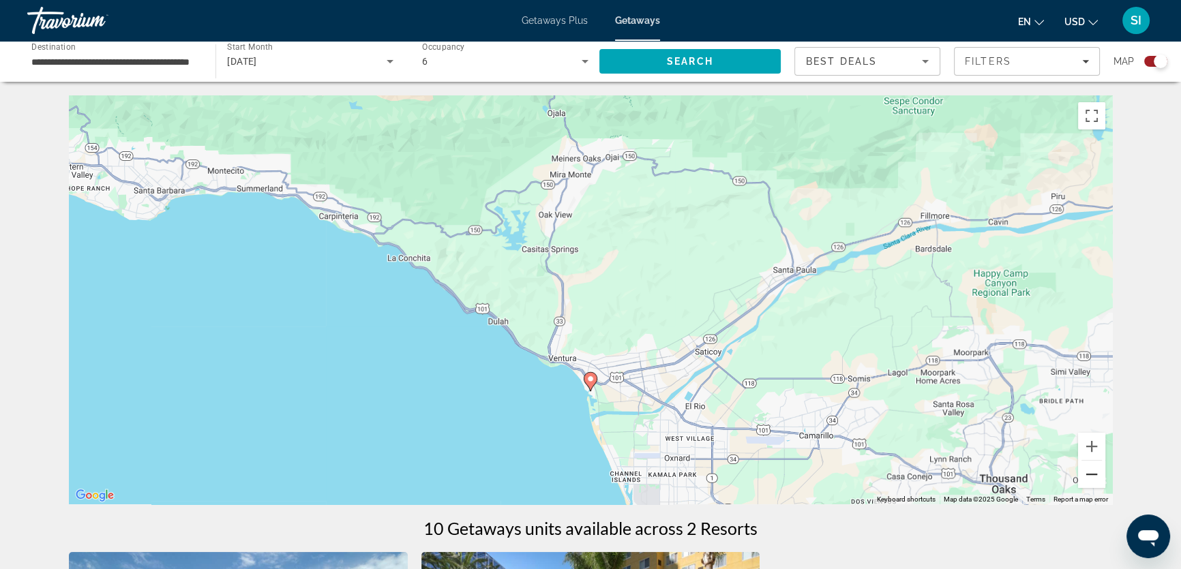
click at [1087, 472] on button "Zoom out" at bounding box center [1091, 474] width 27 height 27
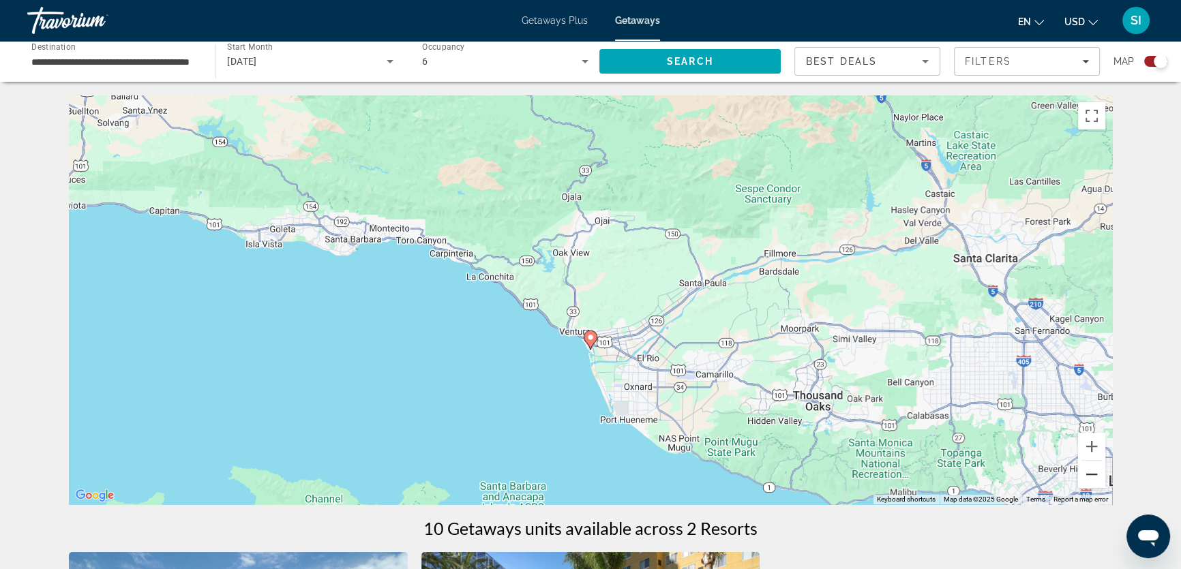
click at [1087, 472] on button "Zoom out" at bounding box center [1091, 474] width 27 height 27
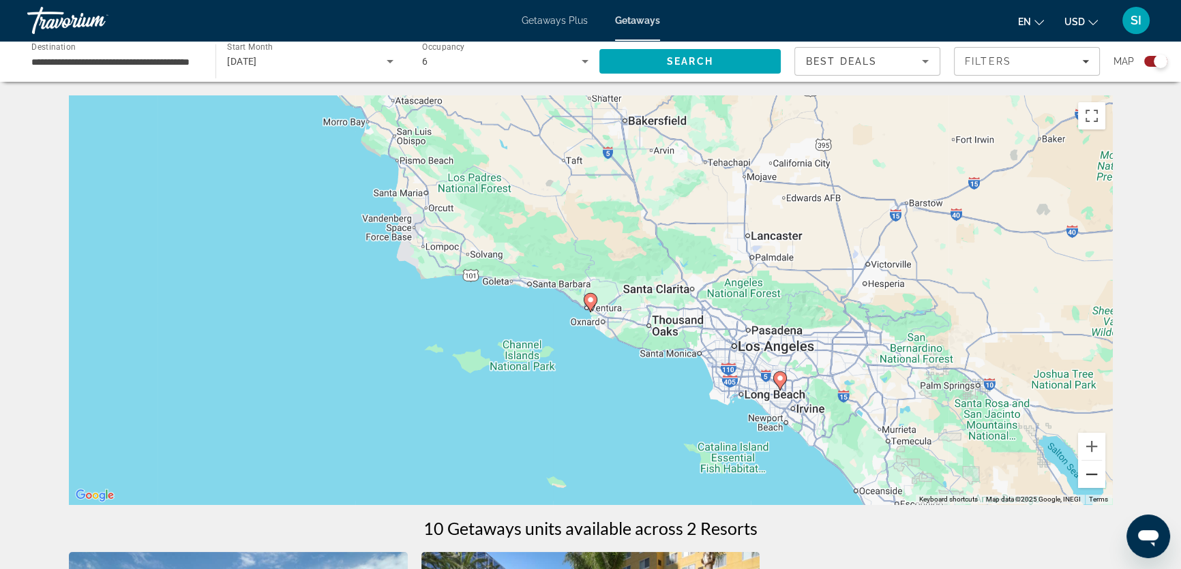
click at [1087, 472] on button "Zoom out" at bounding box center [1091, 474] width 27 height 27
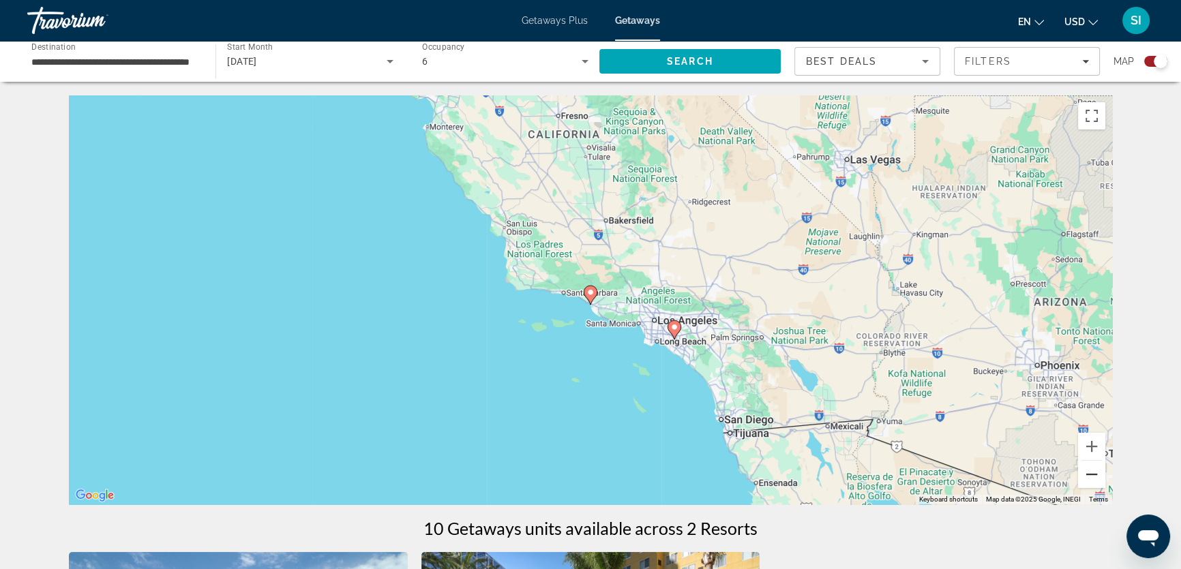
click at [1087, 472] on button "Zoom out" at bounding box center [1091, 474] width 27 height 27
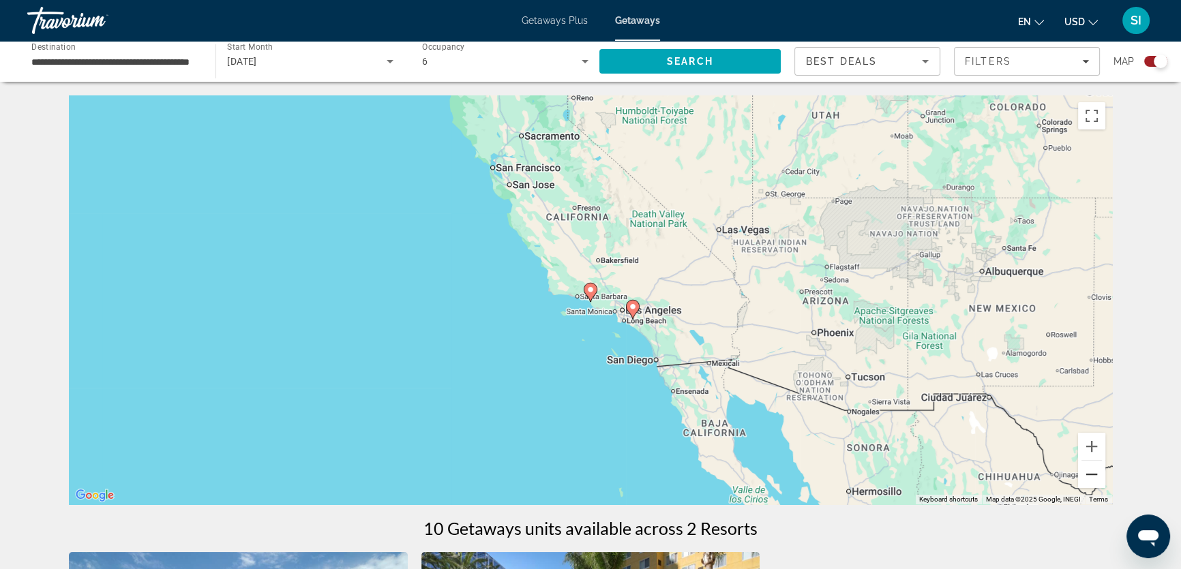
click at [1087, 472] on button "Zoom out" at bounding box center [1091, 474] width 27 height 27
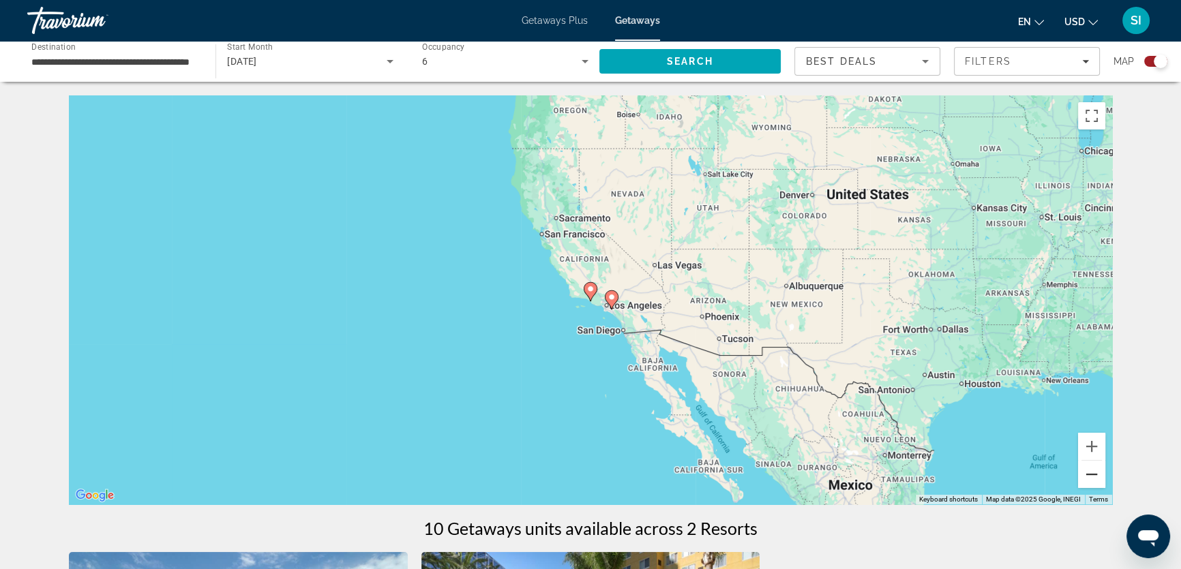
click at [1087, 472] on button "Zoom out" at bounding box center [1091, 474] width 27 height 27
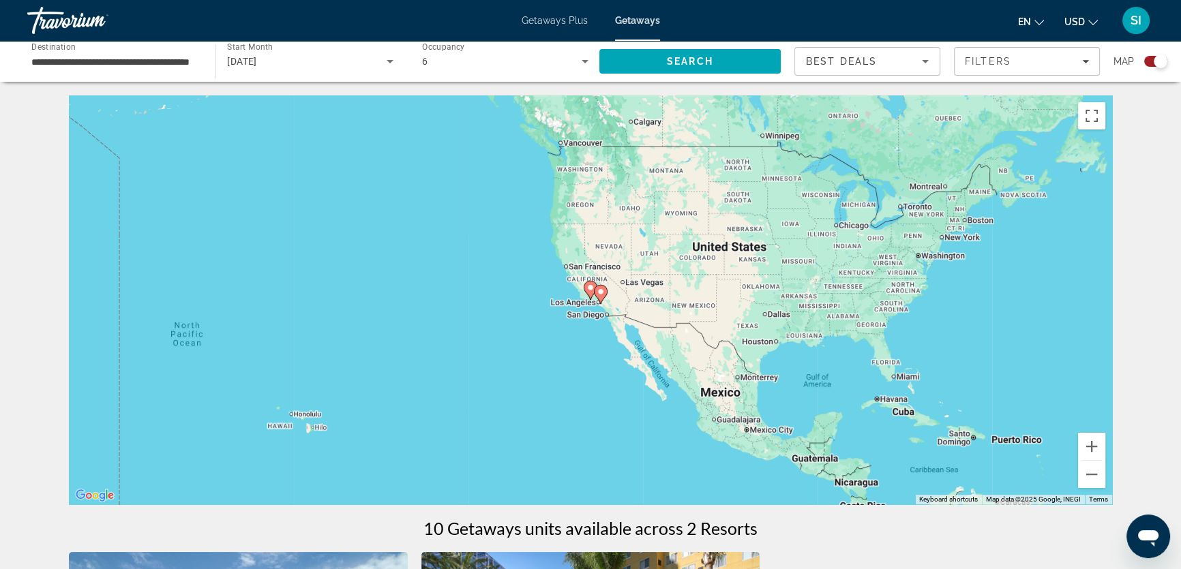
click at [386, 57] on icon "Search widget" at bounding box center [390, 61] width 16 height 16
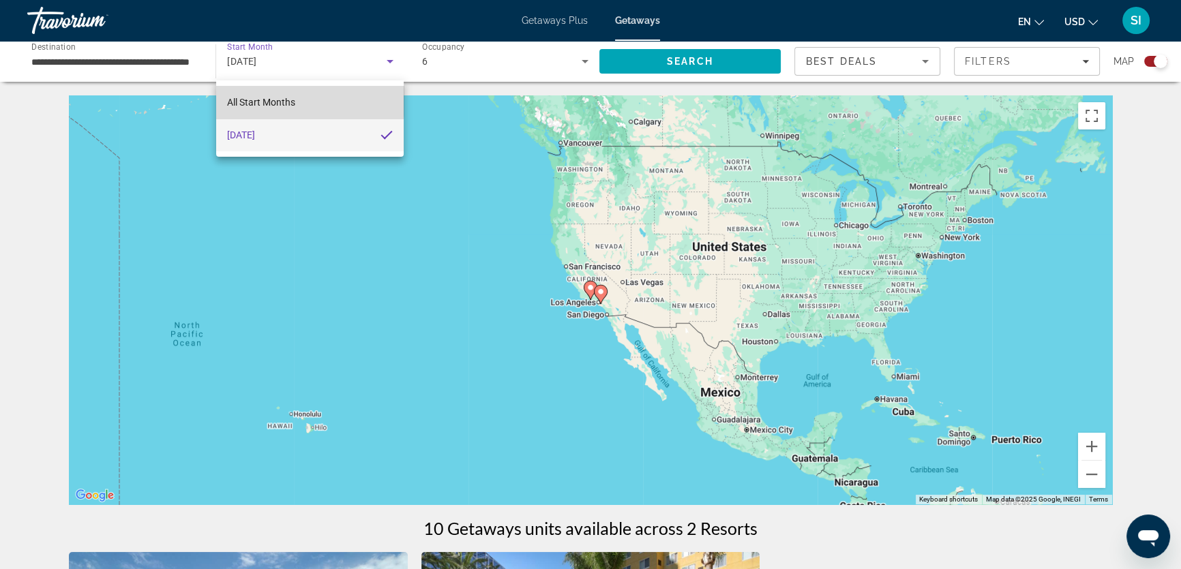
click at [284, 98] on span "All Start Months" at bounding box center [261, 102] width 68 height 11
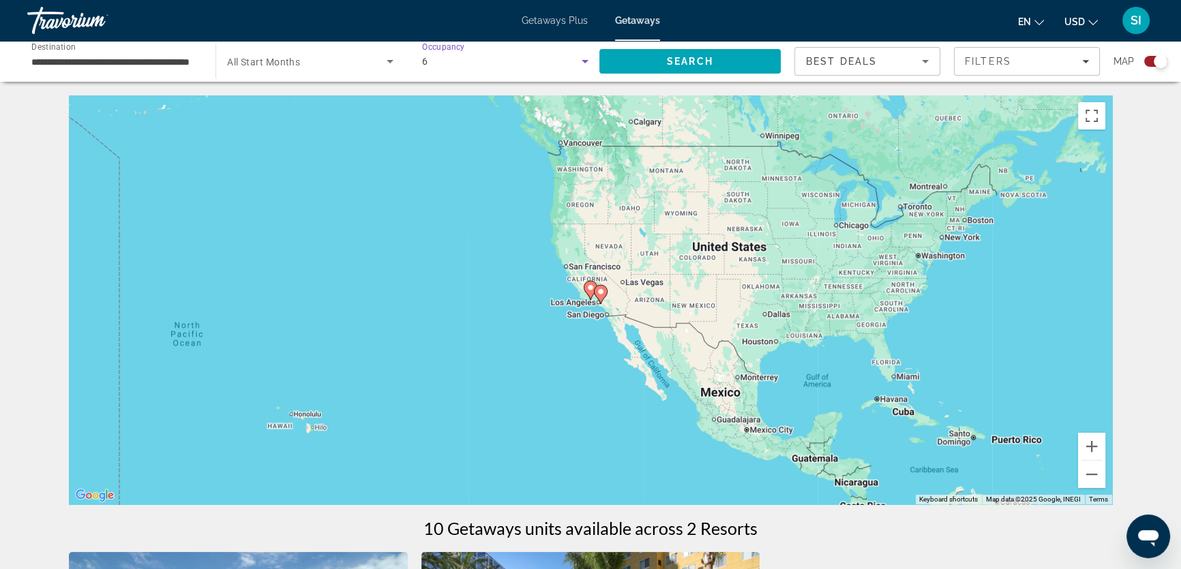
click at [584, 57] on icon "Search widget" at bounding box center [585, 61] width 16 height 16
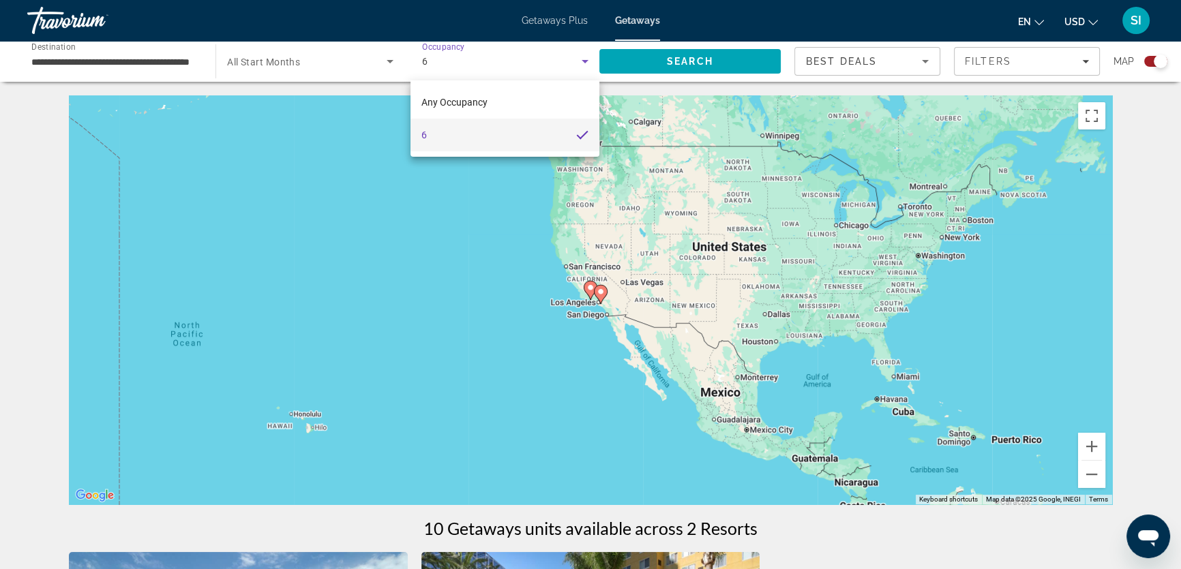
click at [658, 59] on div at bounding box center [590, 284] width 1181 height 569
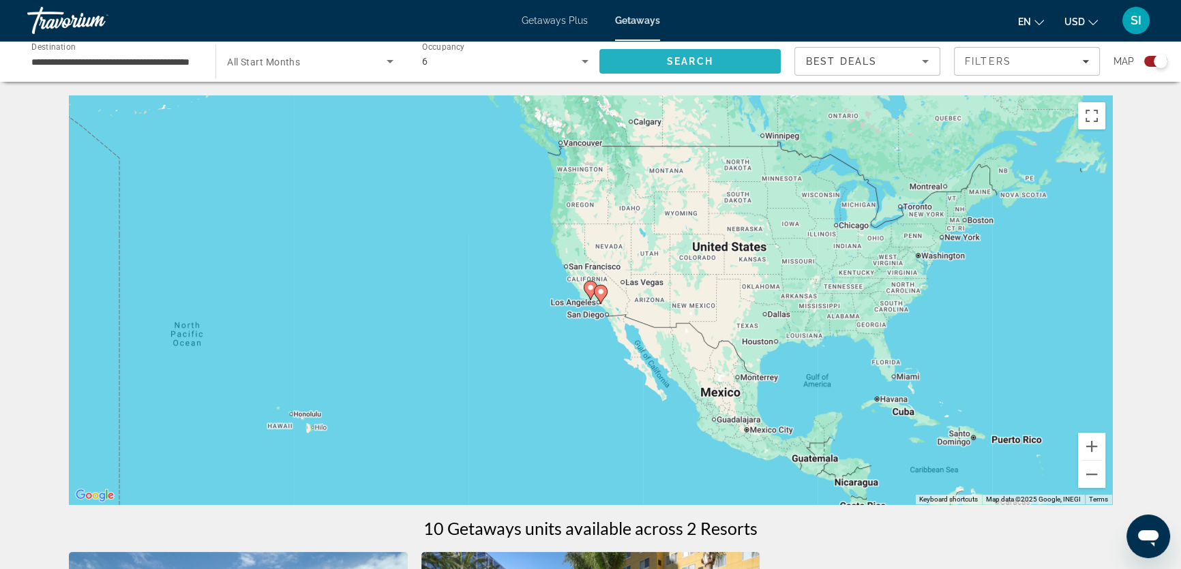
click at [678, 61] on span "Search" at bounding box center [690, 61] width 46 height 11
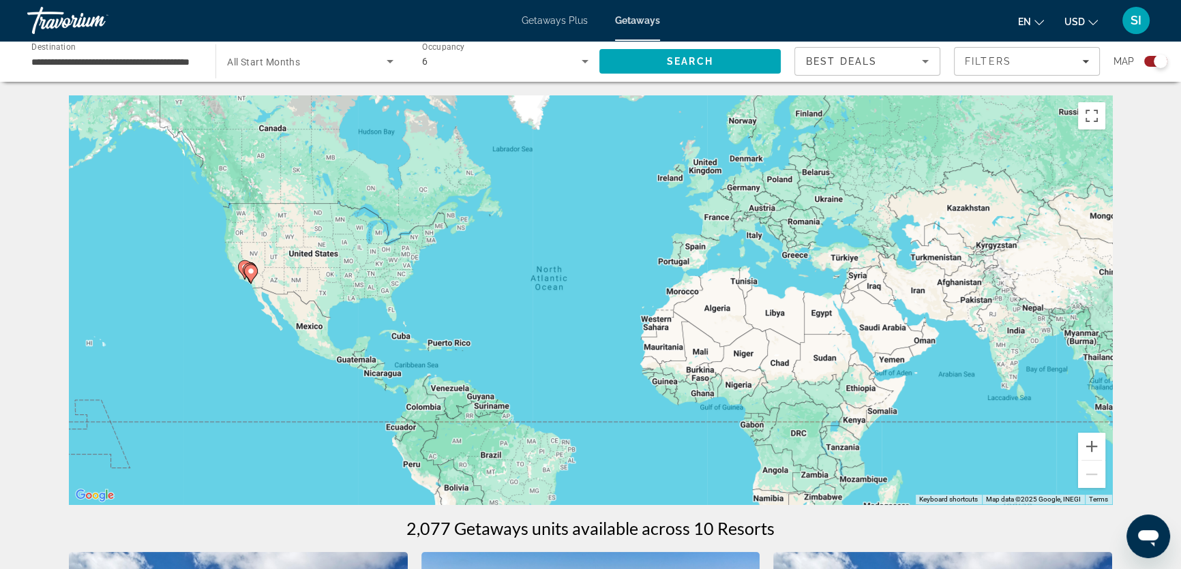
click at [254, 271] on image "Main content" at bounding box center [251, 271] width 8 height 8
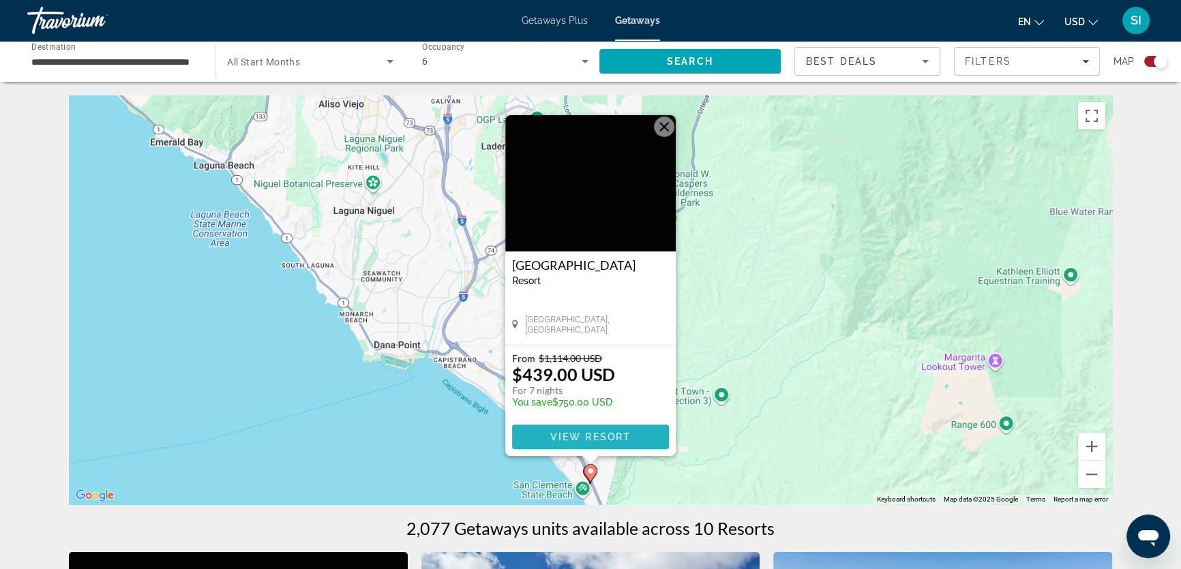
click at [588, 431] on span "View Resort" at bounding box center [590, 436] width 80 height 11
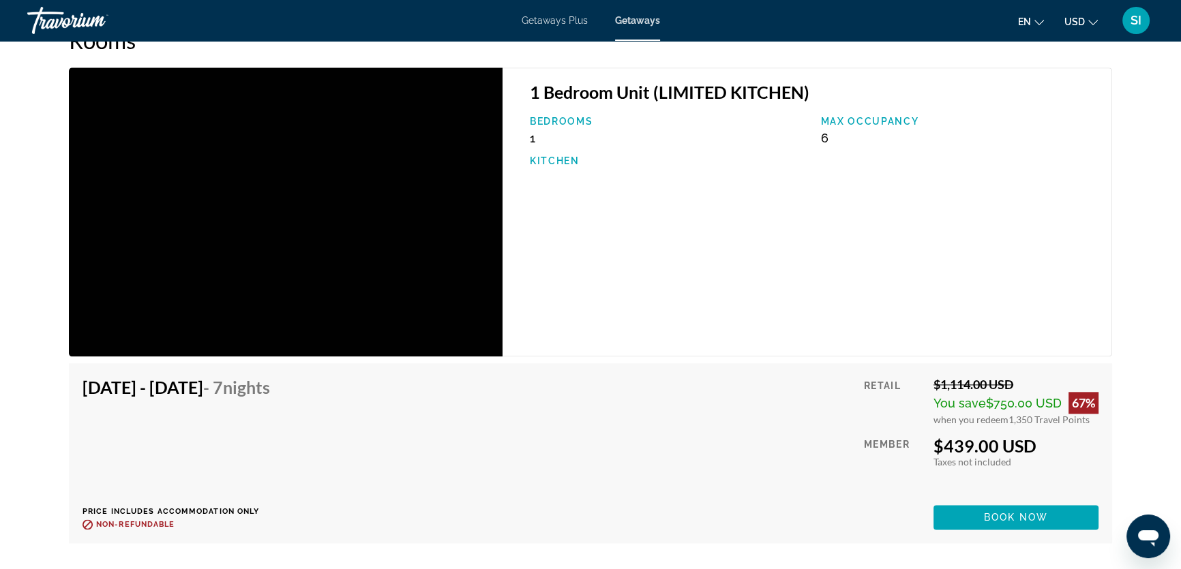
scroll to position [1983, 0]
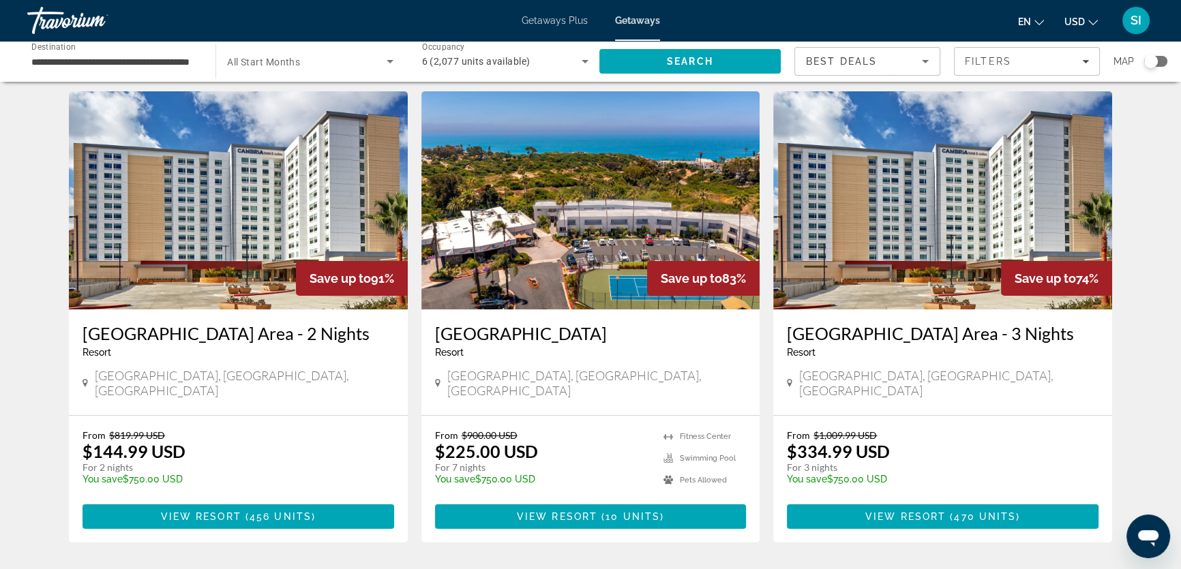
scroll to position [61, 0]
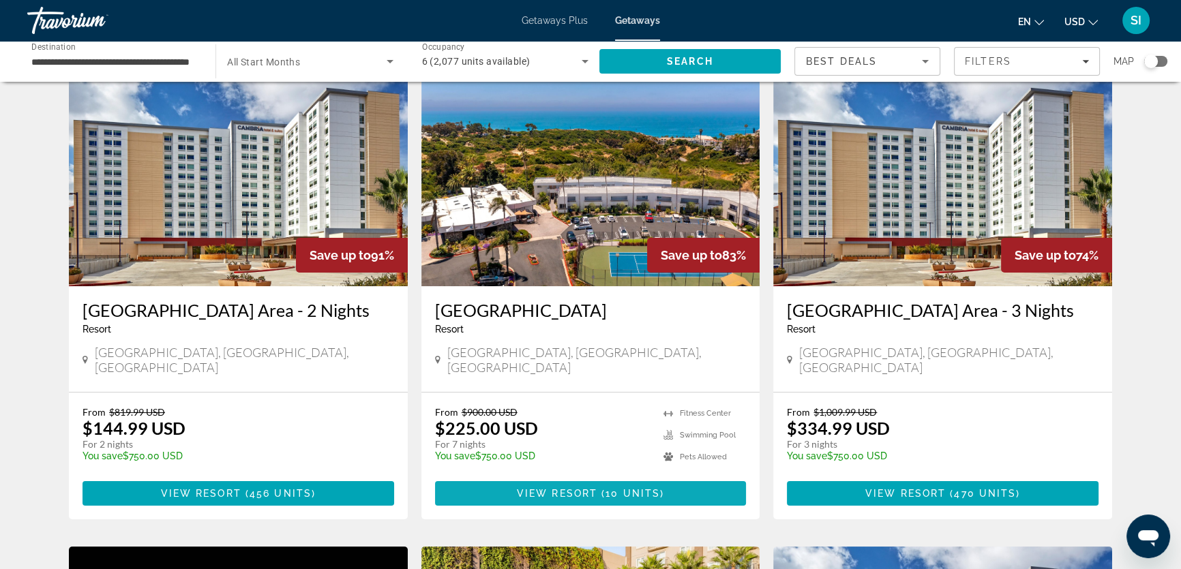
click at [587, 494] on span "View Resort" at bounding box center [557, 493] width 80 height 11
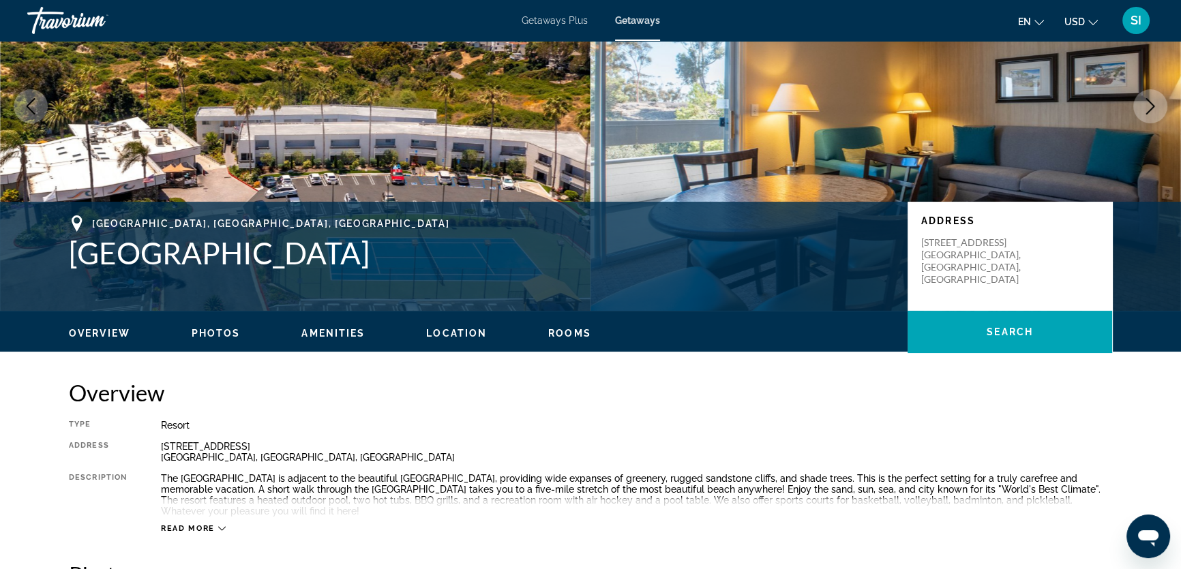
scroll to position [117, 0]
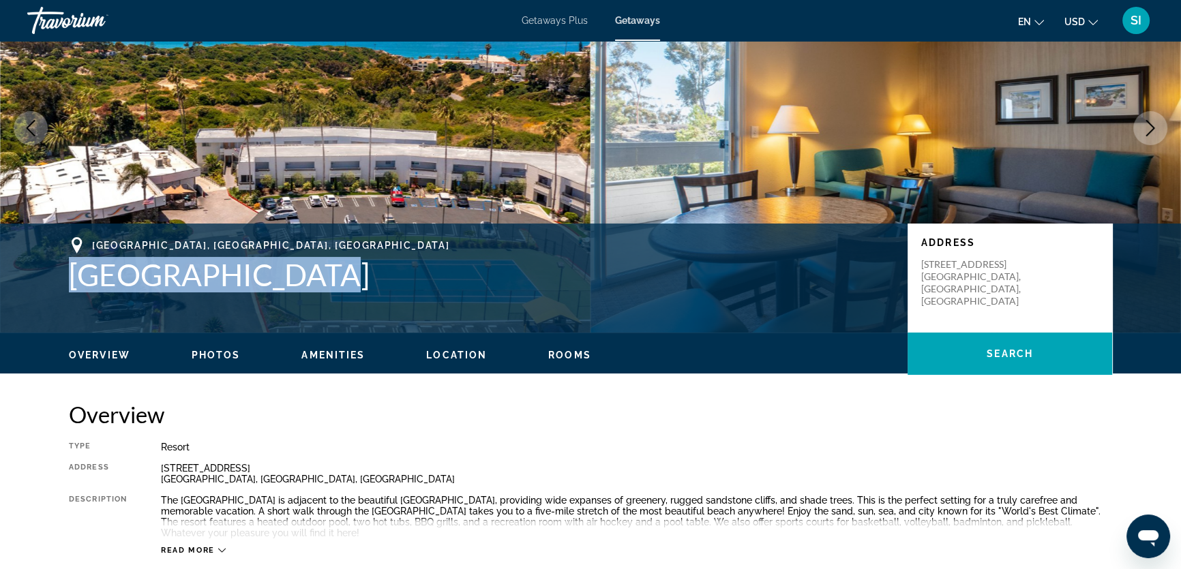
drag, startPoint x: 64, startPoint y: 276, endPoint x: 297, endPoint y: 277, distance: 232.4
click at [297, 277] on div "San Clemente, CA, USA San Clemente Inn Address 2600 Avenida del Presidente San …" at bounding box center [590, 278] width 1097 height 82
copy h1 "San Clemente Inn"
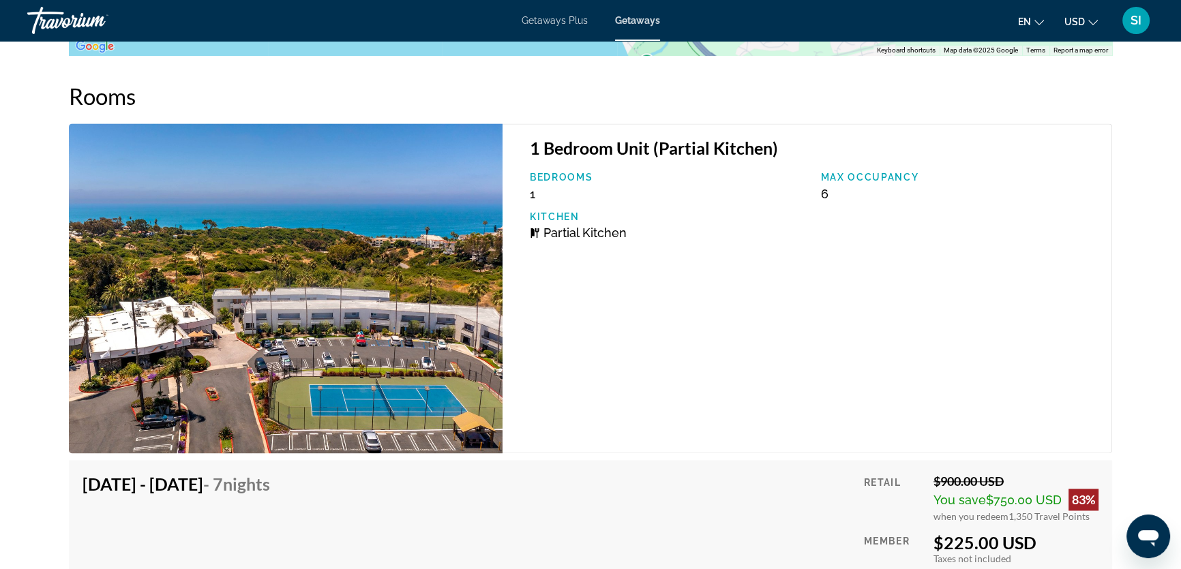
scroll to position [2534, 0]
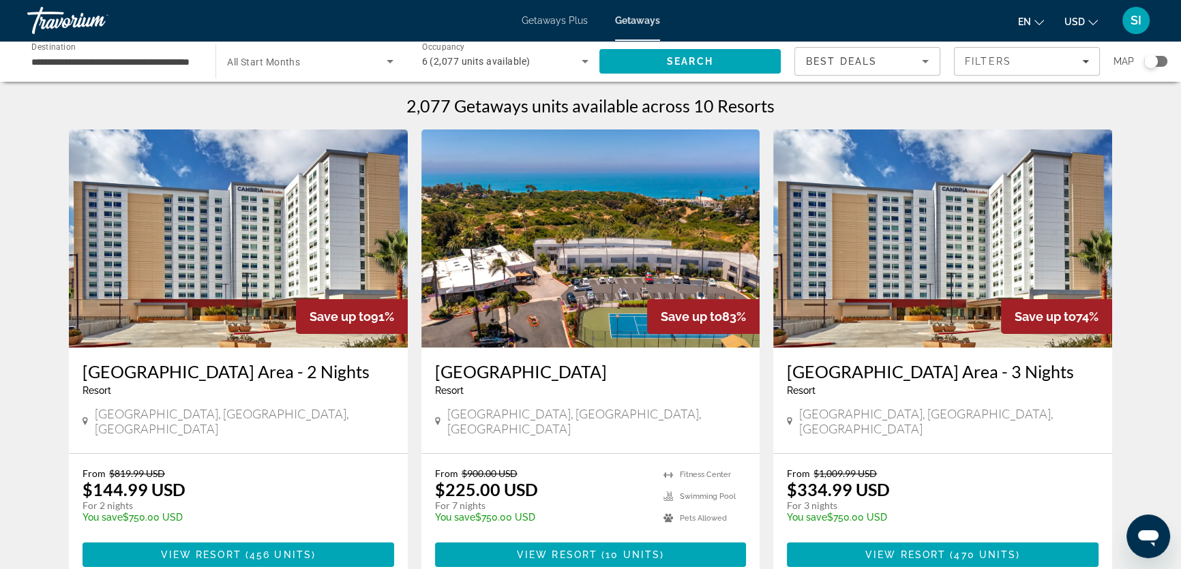
click at [1144, 61] on div "Search widget" at bounding box center [1151, 62] width 14 height 14
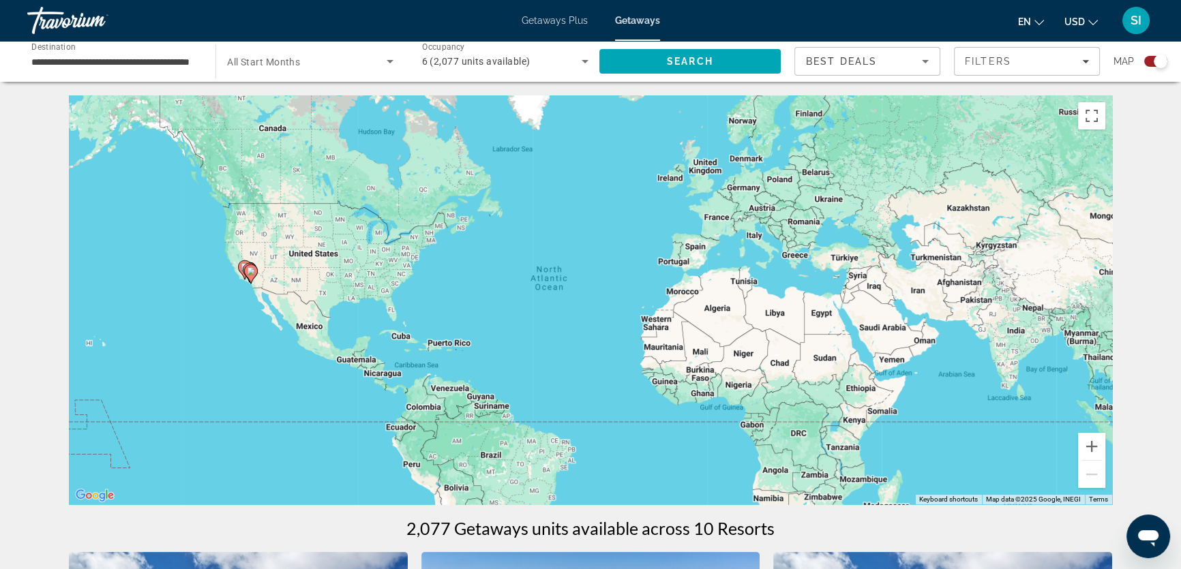
click at [250, 274] on image "Main content" at bounding box center [251, 271] width 8 height 8
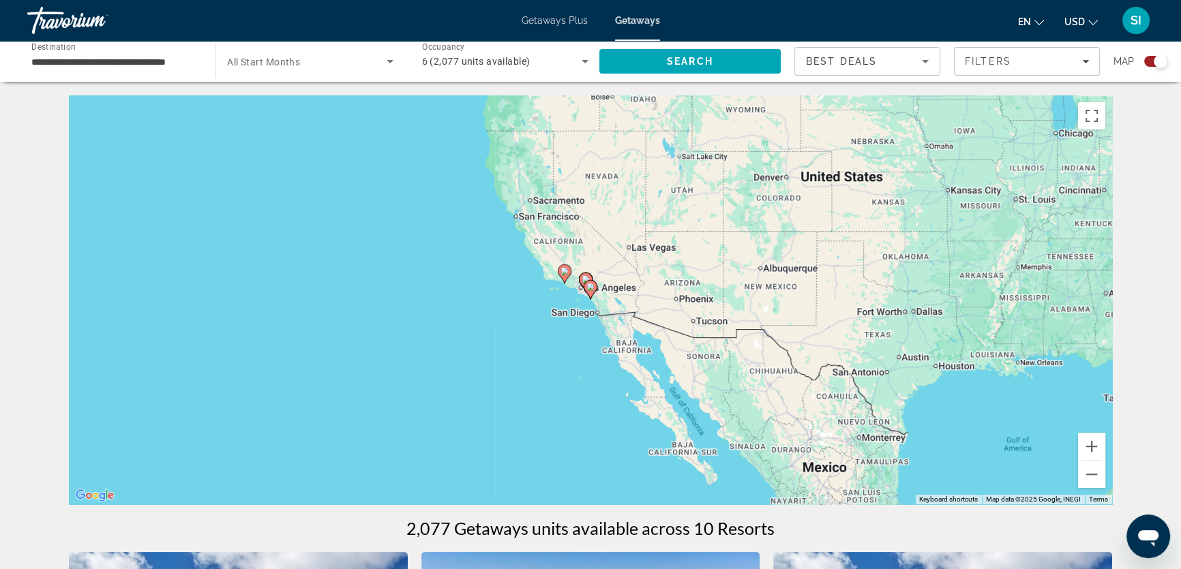
click at [389, 59] on icon "Search widget" at bounding box center [390, 61] width 16 height 16
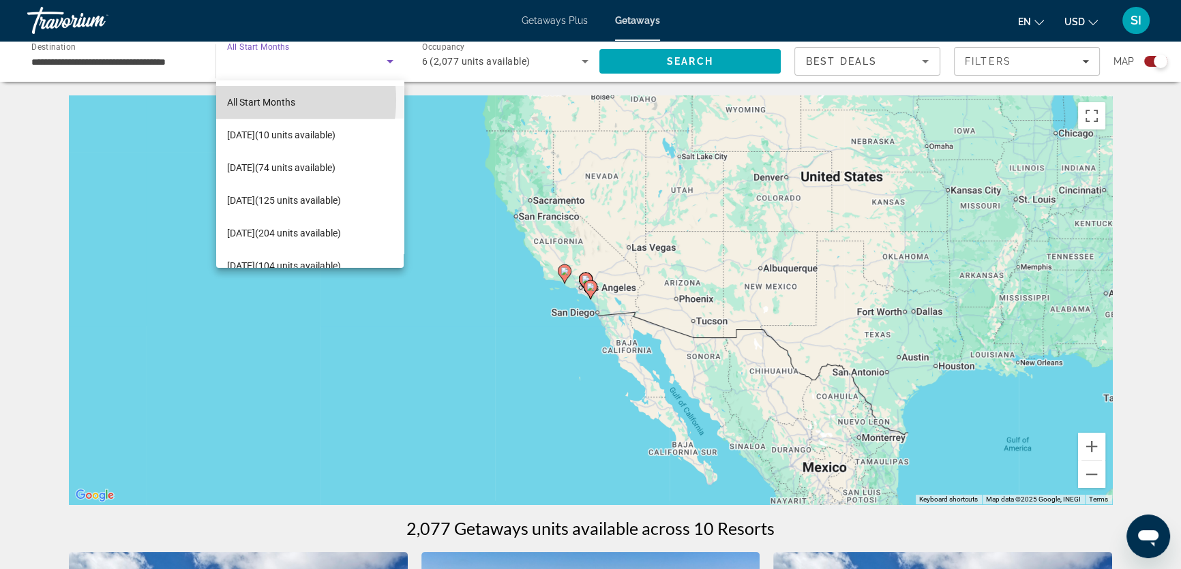
click at [258, 100] on span "All Start Months" at bounding box center [261, 102] width 68 height 11
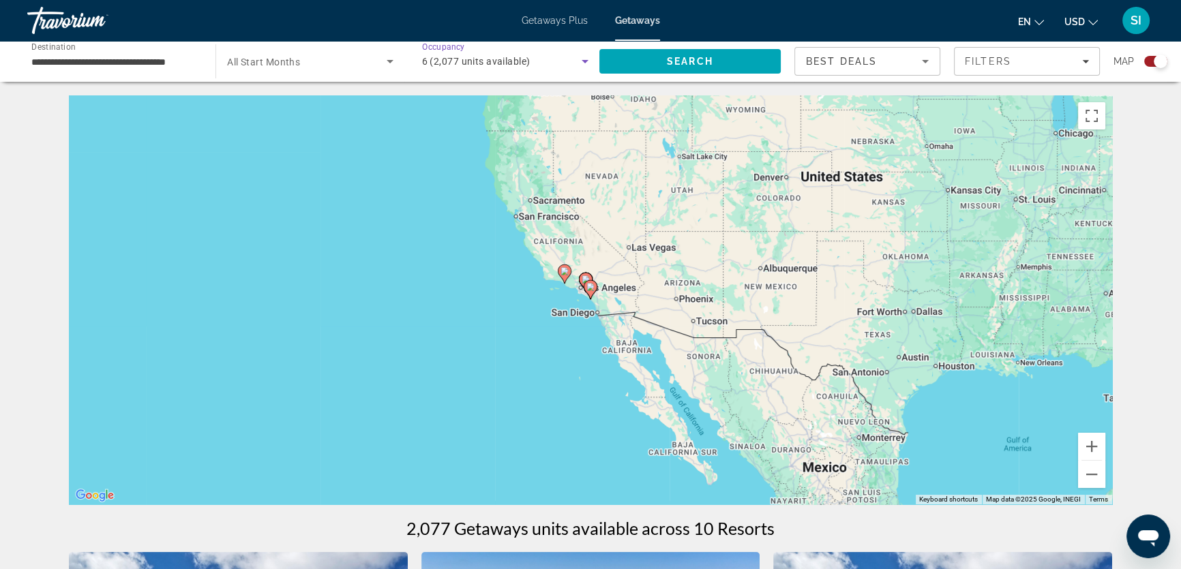
click at [583, 61] on icon "Search widget" at bounding box center [584, 61] width 7 height 3
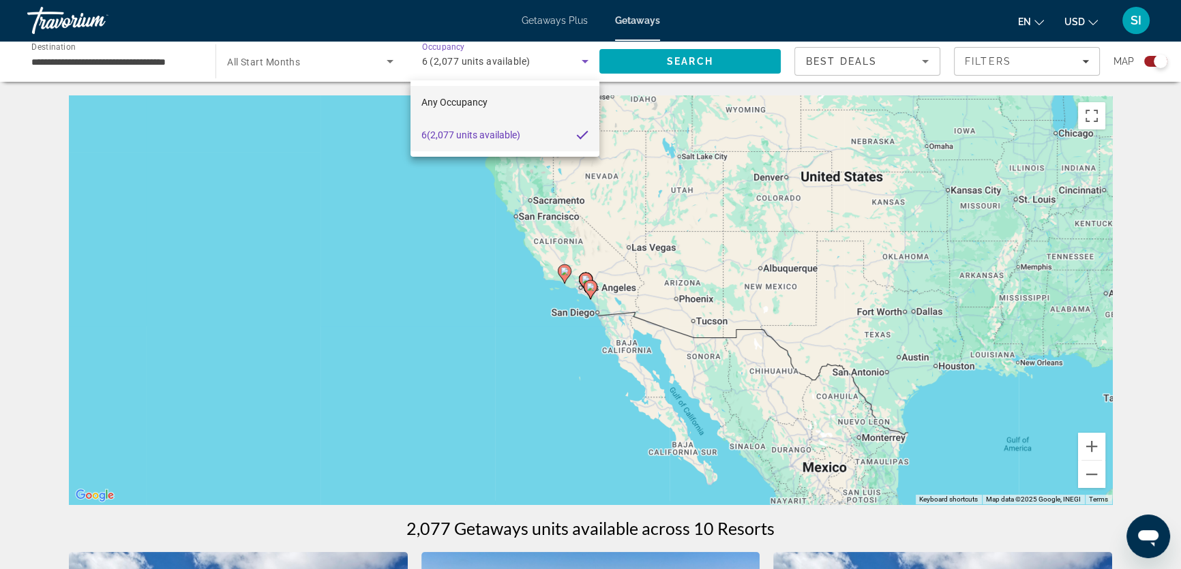
click at [464, 98] on span "Any Occupancy" at bounding box center [454, 102] width 66 height 11
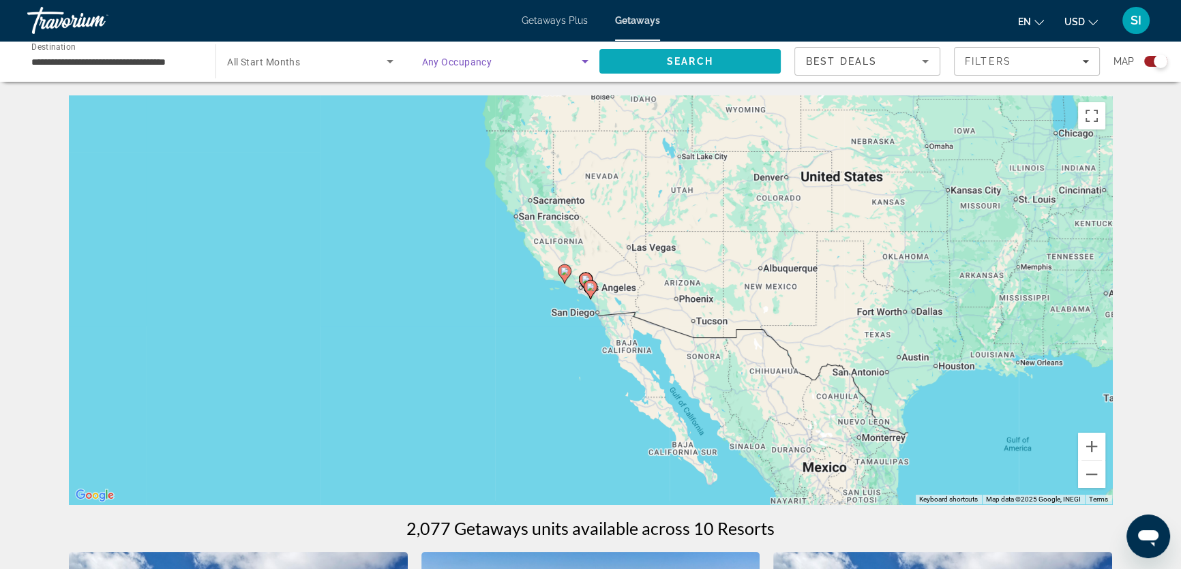
click at [684, 61] on span "Search" at bounding box center [690, 61] width 46 height 11
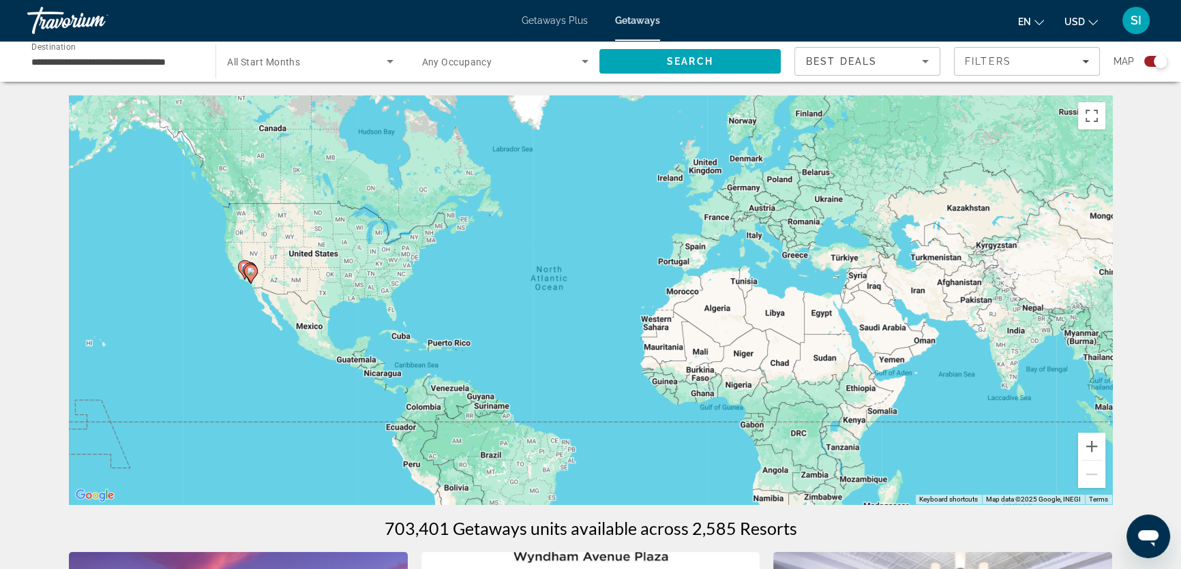
click at [244, 272] on gmp-advanced-marker "Main content" at bounding box center [251, 274] width 14 height 20
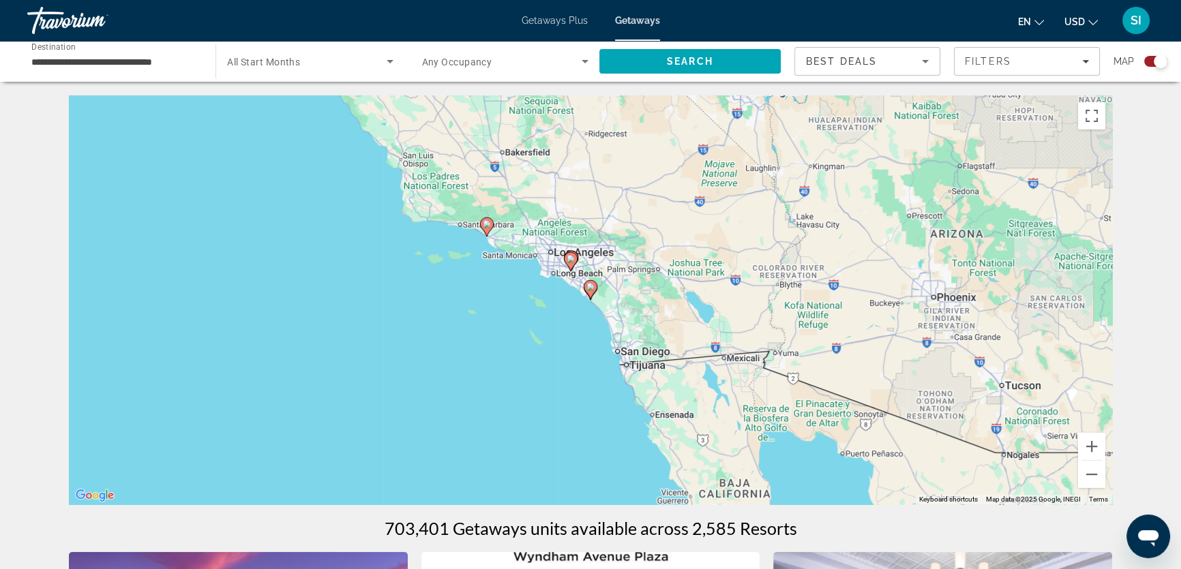
click at [591, 280] on icon "Main content" at bounding box center [590, 289] width 14 height 19
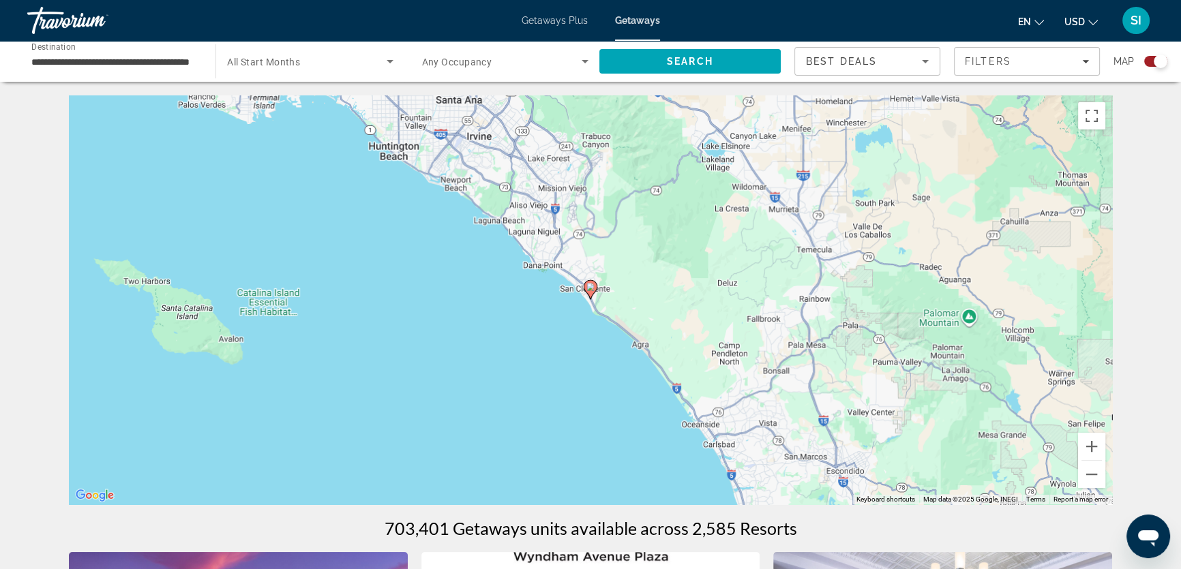
click at [591, 286] on image "Main content" at bounding box center [590, 287] width 8 height 8
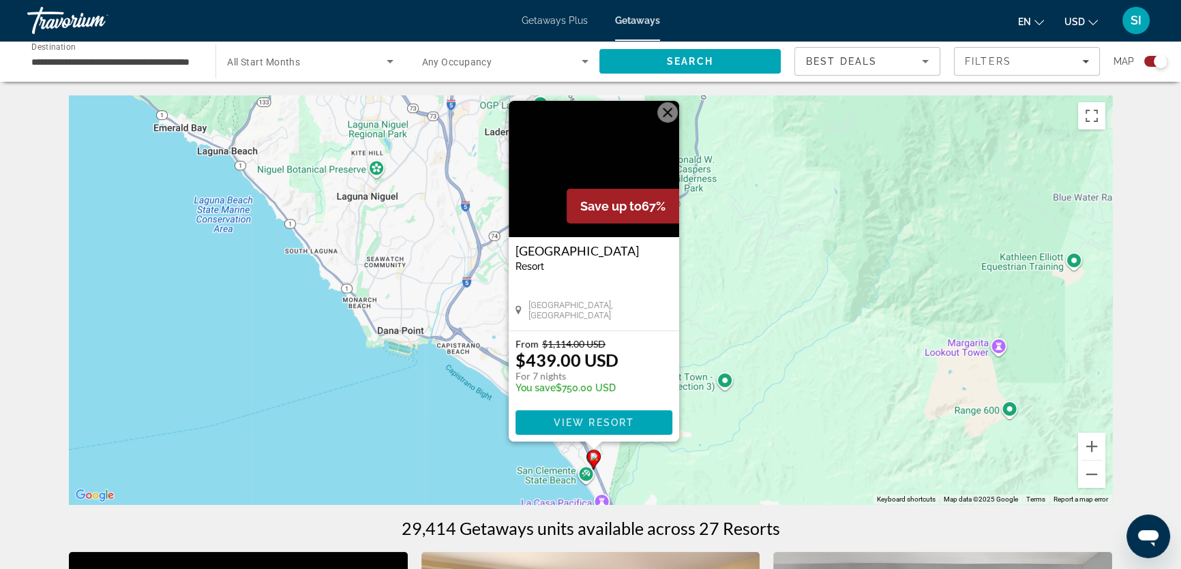
drag, startPoint x: 718, startPoint y: 363, endPoint x: 761, endPoint y: 245, distance: 125.3
click at [761, 245] on div "To activate drag with keyboard, press Alt + Enter. Once in keyboard drag state,…" at bounding box center [590, 299] width 1043 height 409
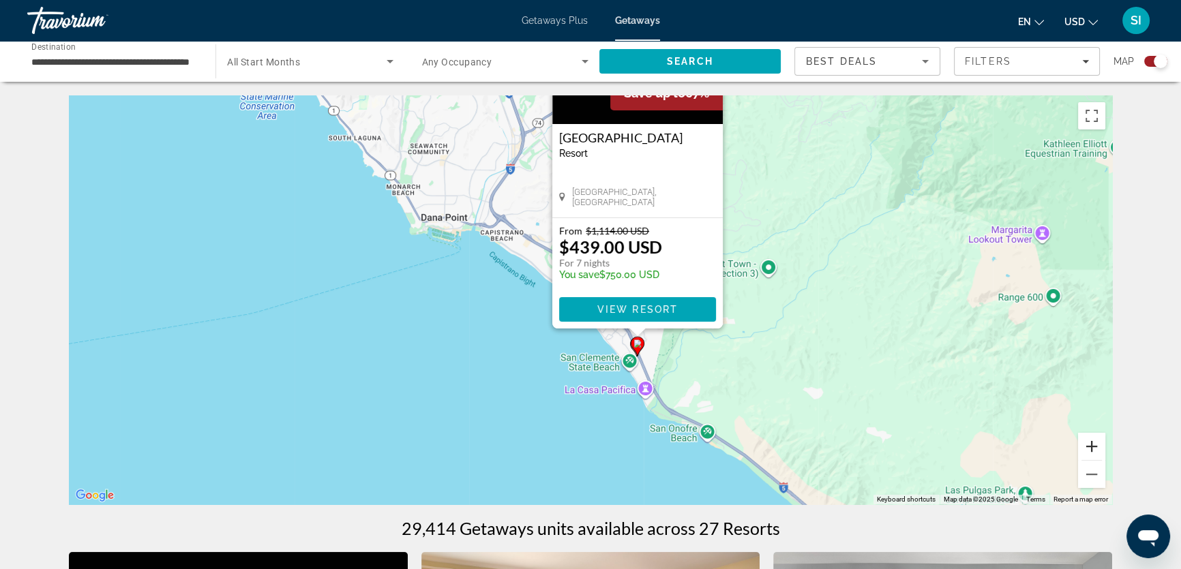
click at [1093, 443] on button "Zoom in" at bounding box center [1091, 446] width 27 height 27
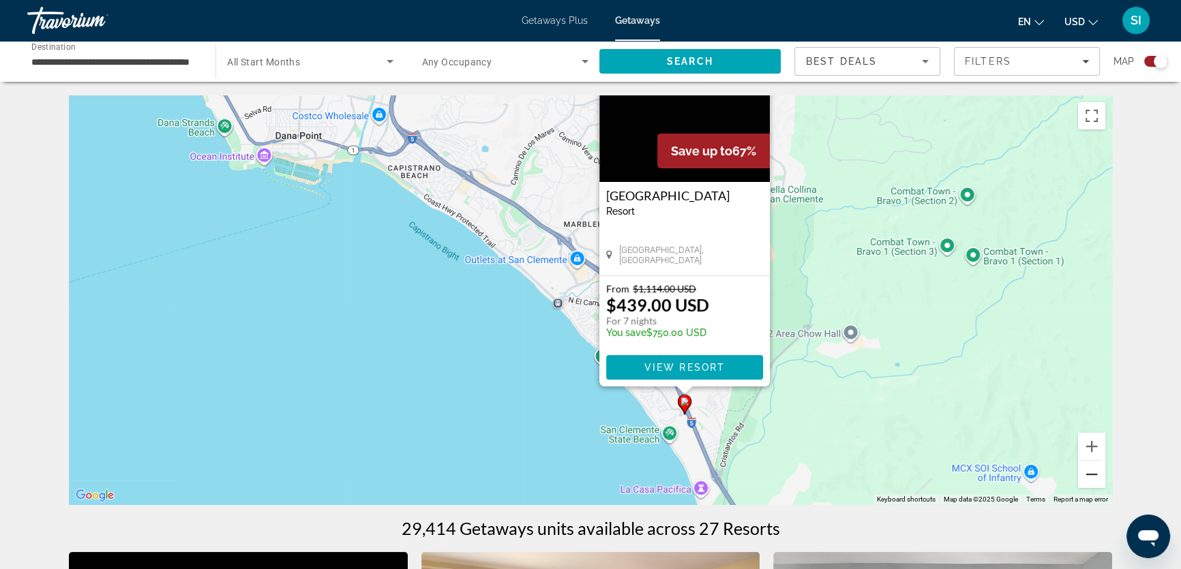
click at [1090, 475] on button "Zoom out" at bounding box center [1091, 474] width 27 height 27
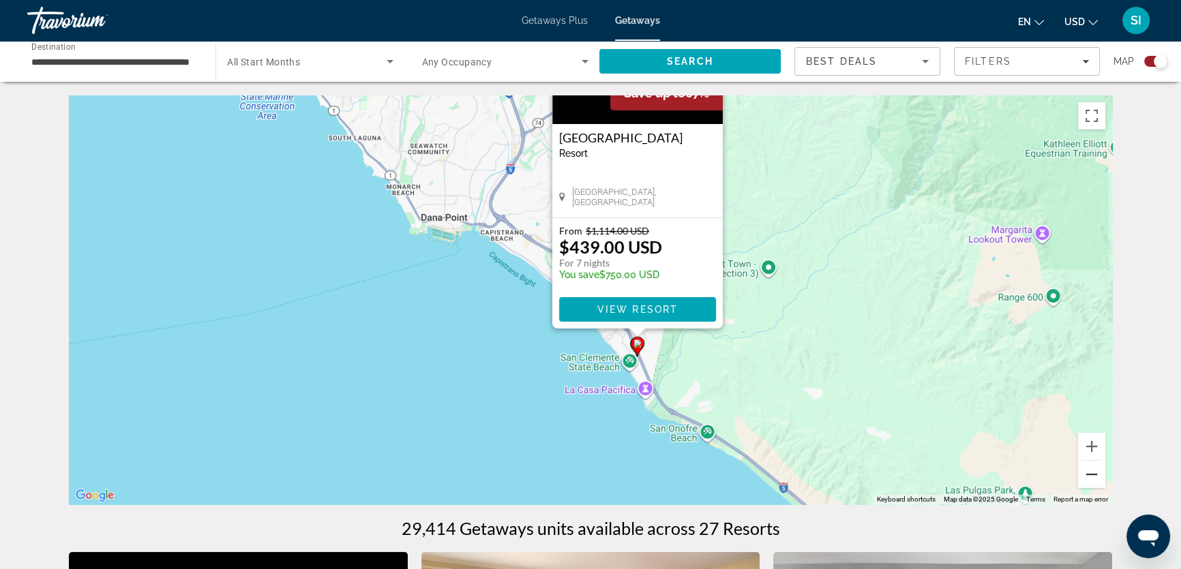
click at [1090, 475] on button "Zoom out" at bounding box center [1091, 474] width 27 height 27
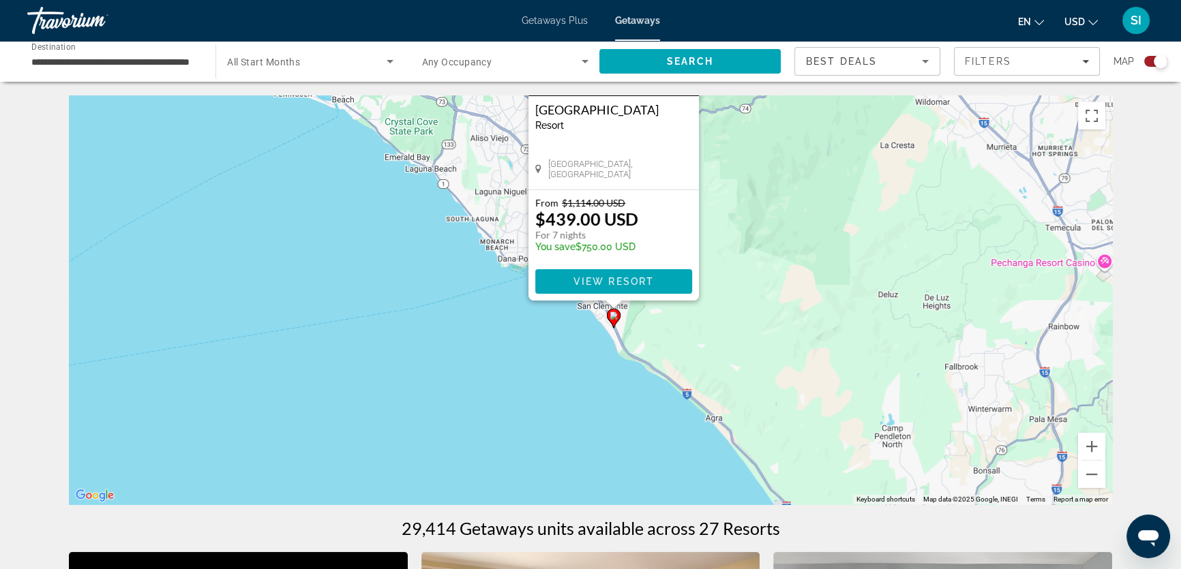
click at [764, 326] on div "To activate drag with keyboard, press Alt + Enter. Once in keyboard drag state,…" at bounding box center [590, 299] width 1043 height 409
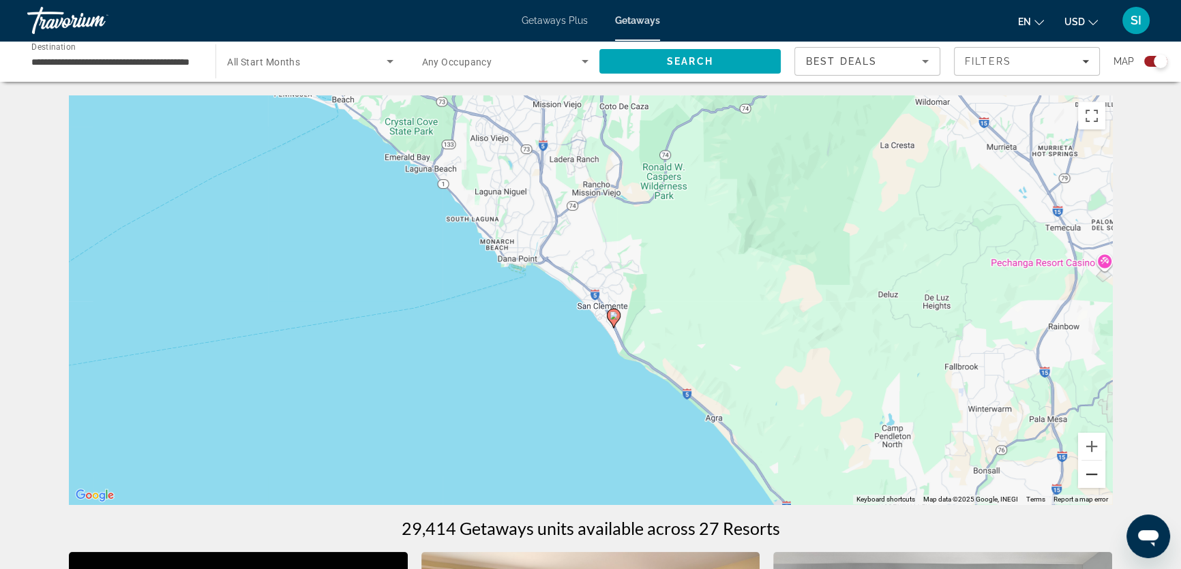
click at [1089, 473] on button "Zoom out" at bounding box center [1091, 474] width 27 height 27
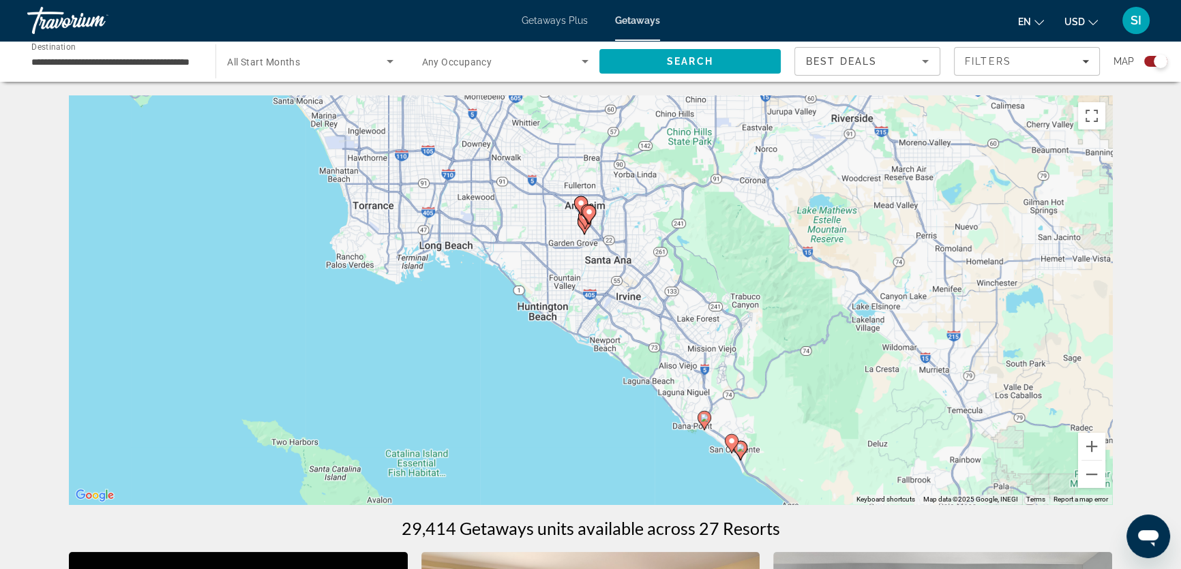
drag, startPoint x: 718, startPoint y: 230, endPoint x: 856, endPoint y: 378, distance: 202.6
click at [856, 378] on div "To activate drag with keyboard, press Alt + Enter. Once in keyboard drag state,…" at bounding box center [590, 299] width 1043 height 409
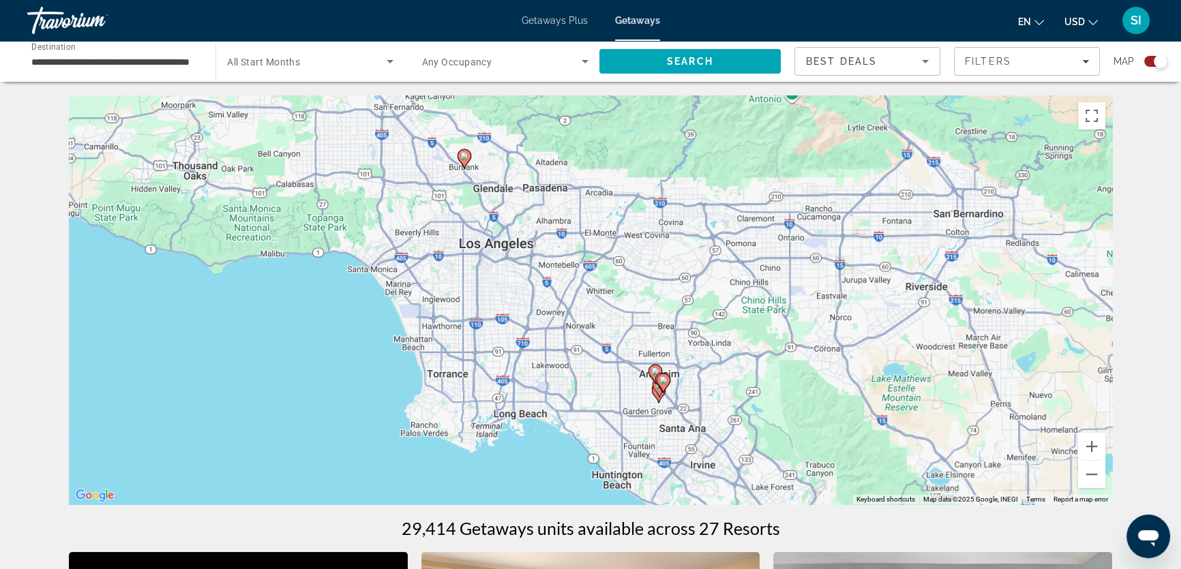
drag, startPoint x: 589, startPoint y: 196, endPoint x: 664, endPoint y: 359, distance: 179.3
click at [664, 359] on div "To activate drag with keyboard, press Alt + Enter. Once in keyboard drag state,…" at bounding box center [590, 299] width 1043 height 409
click at [509, 192] on div "To activate drag with keyboard, press Alt + Enter. Once in keyboard drag state,…" at bounding box center [590, 299] width 1043 height 409
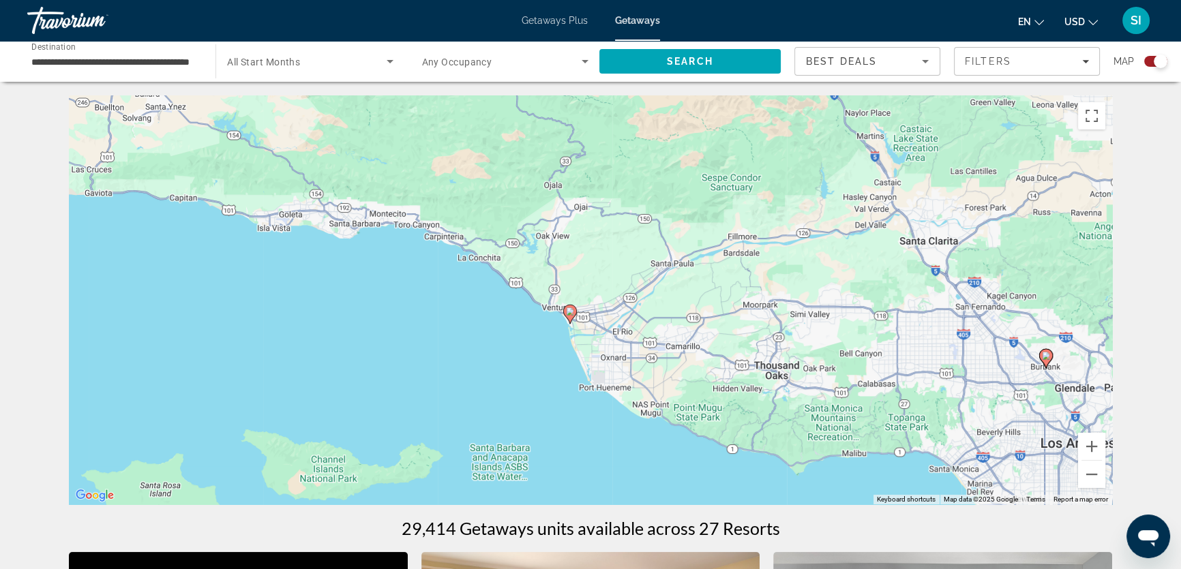
drag, startPoint x: 517, startPoint y: 203, endPoint x: 1093, endPoint y: 396, distance: 606.8
click at [1093, 396] on div "To activate drag with keyboard, press Alt + Enter. Once in keyboard drag state,…" at bounding box center [590, 299] width 1043 height 409
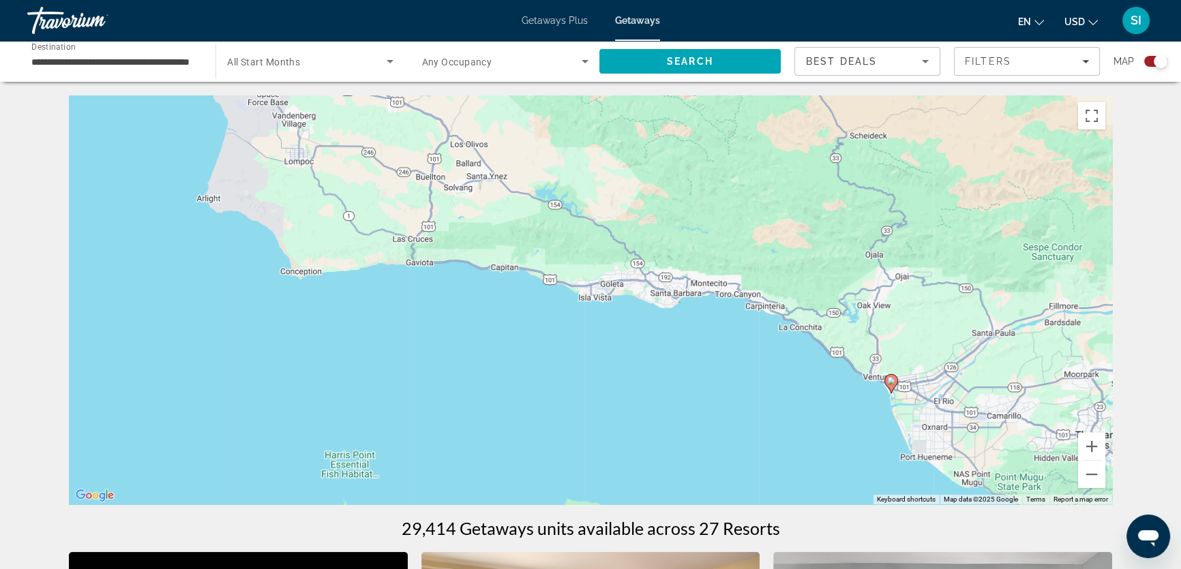
drag, startPoint x: 434, startPoint y: 294, endPoint x: 760, endPoint y: 363, distance: 333.7
click at [760, 363] on div "To activate drag with keyboard, press Alt + Enter. Once in keyboard drag state,…" at bounding box center [590, 299] width 1043 height 409
click at [1091, 473] on button "Zoom out" at bounding box center [1091, 474] width 27 height 27
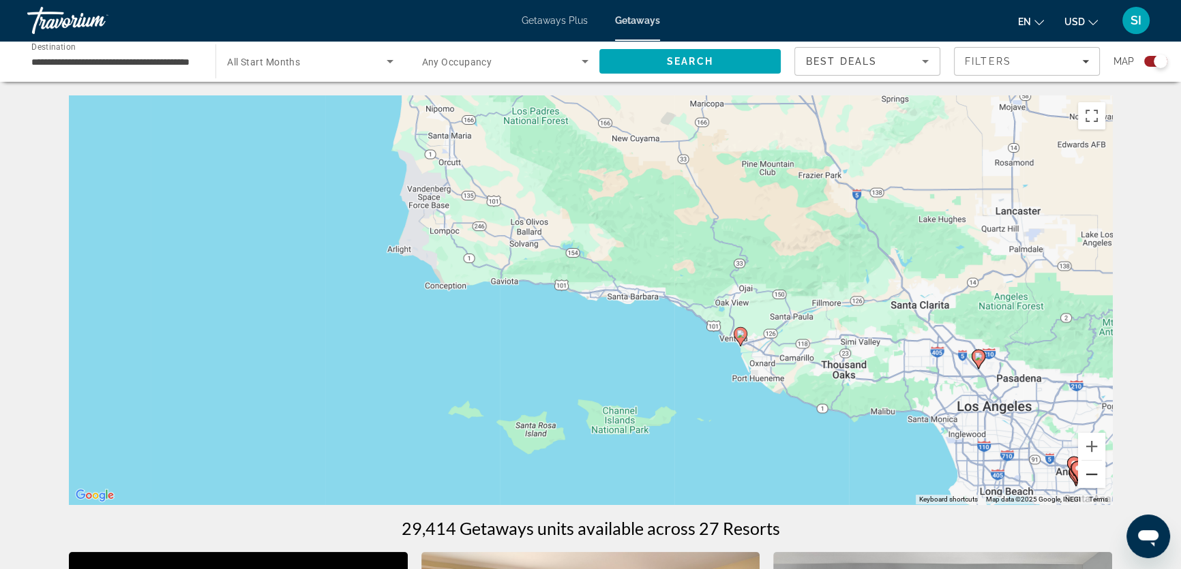
click at [1091, 473] on button "Zoom out" at bounding box center [1091, 474] width 27 height 27
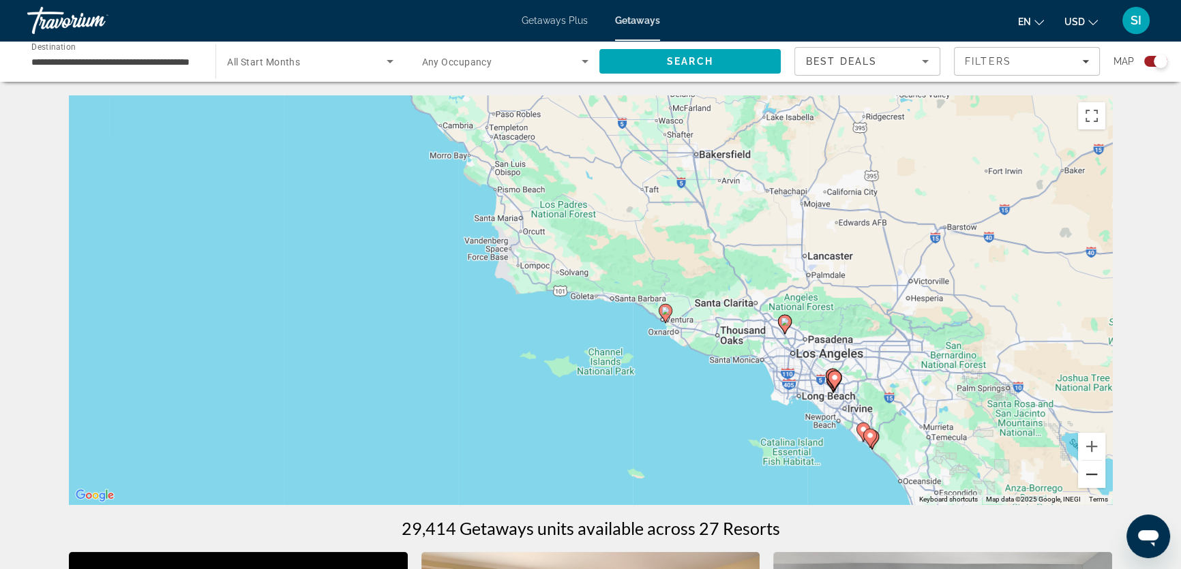
click at [1091, 473] on button "Zoom out" at bounding box center [1091, 474] width 27 height 27
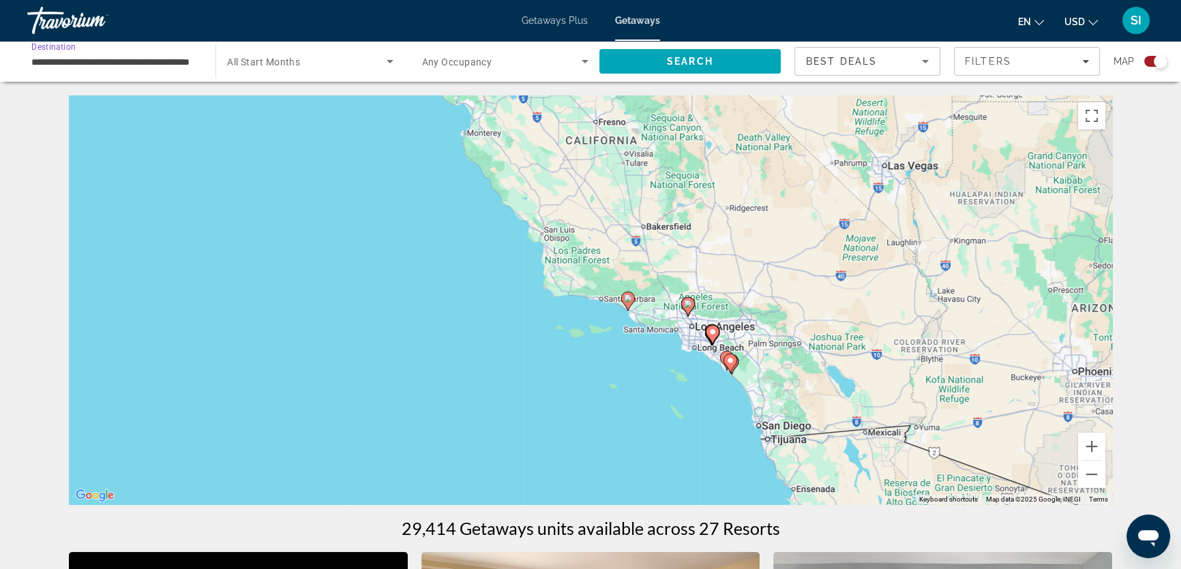
click at [113, 61] on input "**********" at bounding box center [114, 62] width 166 height 16
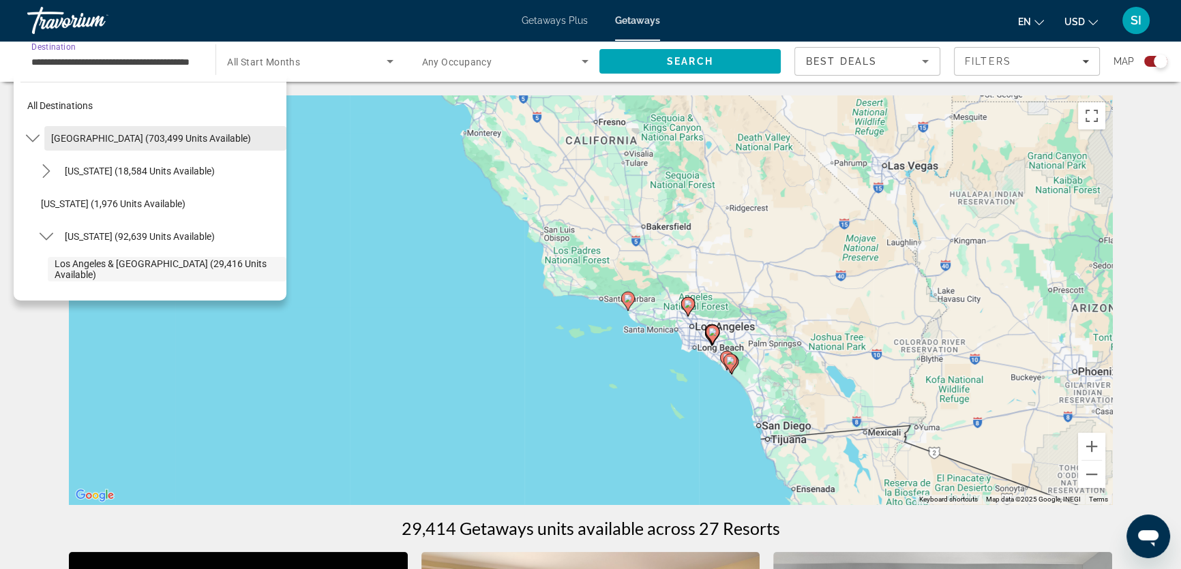
click at [65, 136] on span "[GEOGRAPHIC_DATA] (703,499 units available)" at bounding box center [151, 138] width 200 height 11
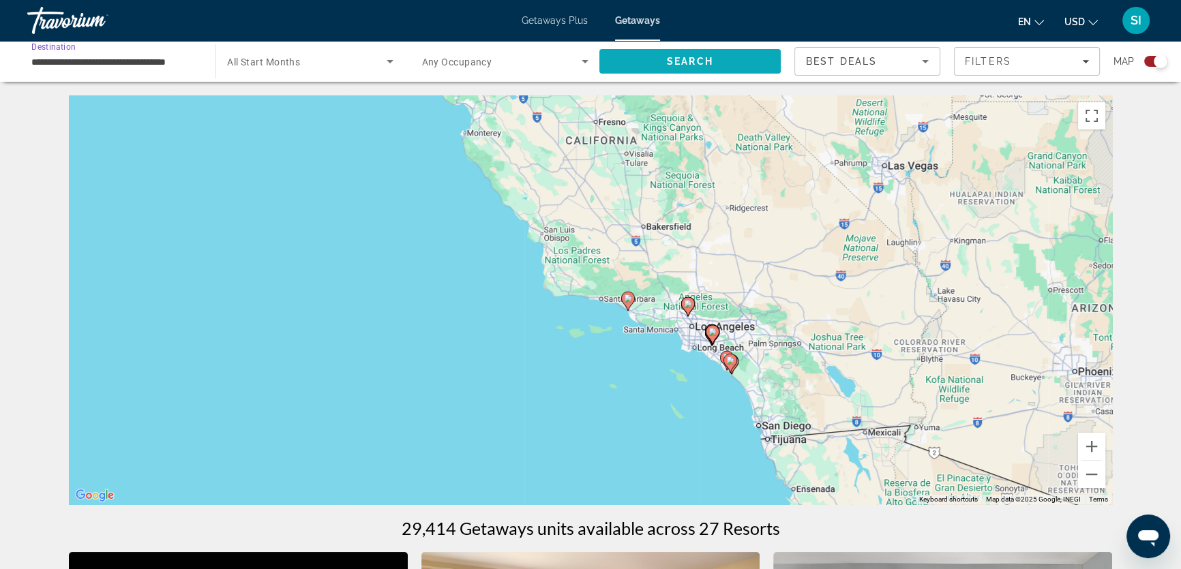
click at [671, 59] on span "Search" at bounding box center [690, 61] width 46 height 11
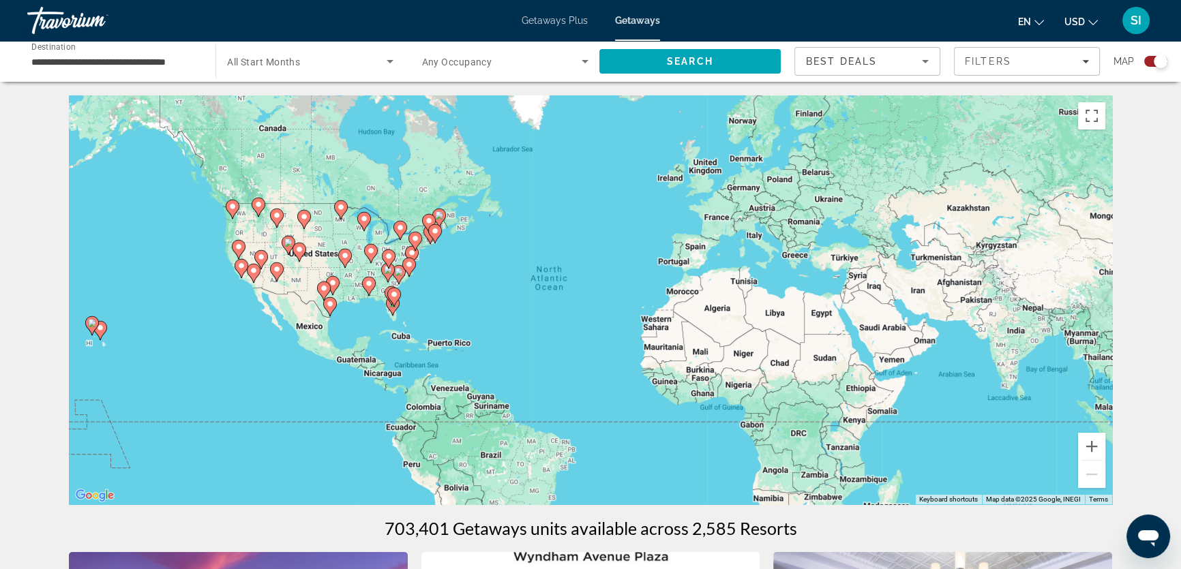
click at [242, 272] on icon "Main content" at bounding box center [241, 269] width 12 height 18
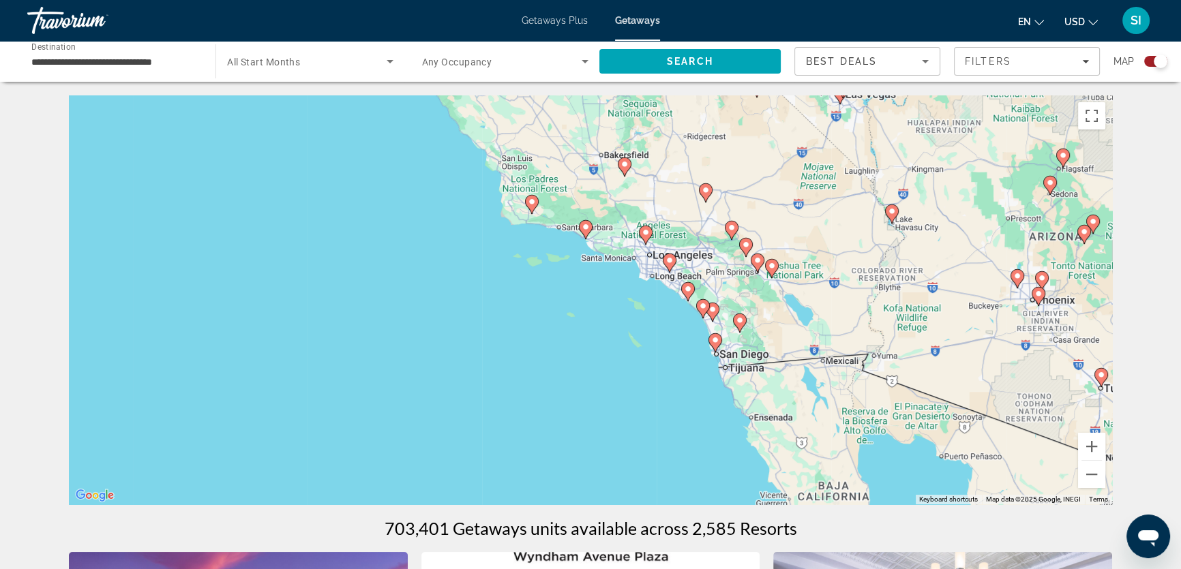
drag, startPoint x: 778, startPoint y: 376, endPoint x: 689, endPoint y: 275, distance: 134.3
click at [689, 275] on div "To activate drag with keyboard, press Alt + Enter. Once in keyboard drag state,…" at bounding box center [590, 299] width 1043 height 409
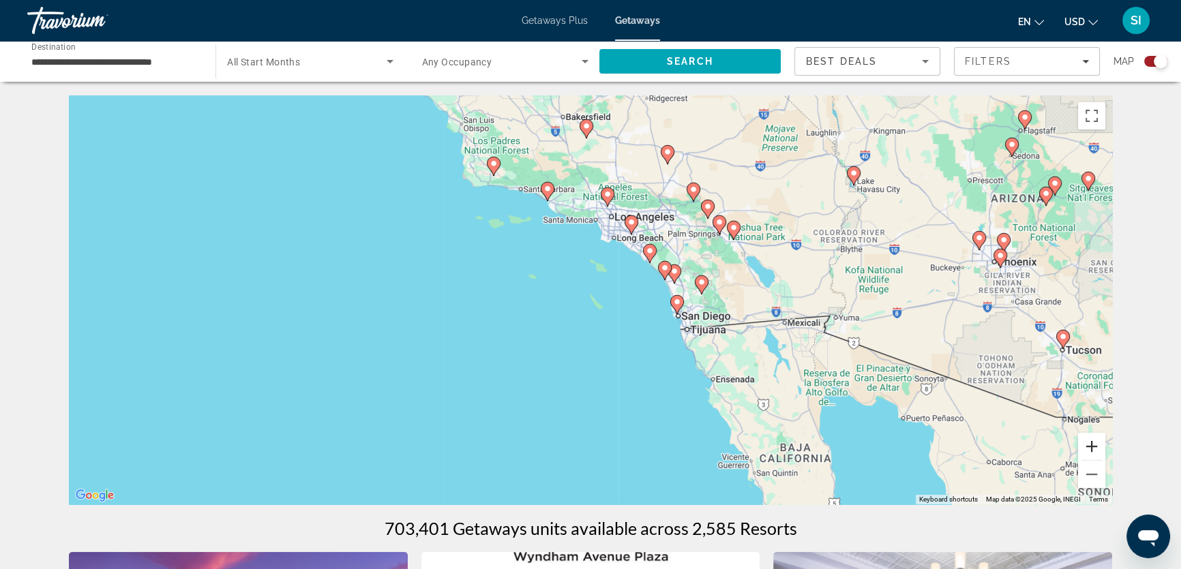
click at [1091, 443] on button "Zoom in" at bounding box center [1091, 446] width 27 height 27
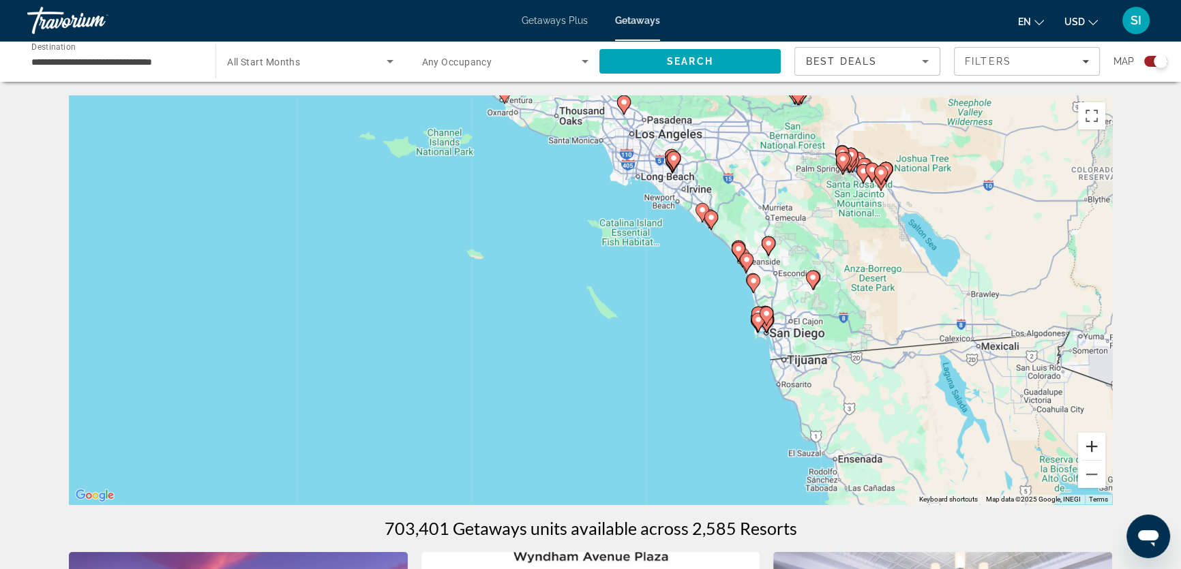
click at [1091, 443] on button "Zoom in" at bounding box center [1091, 446] width 27 height 27
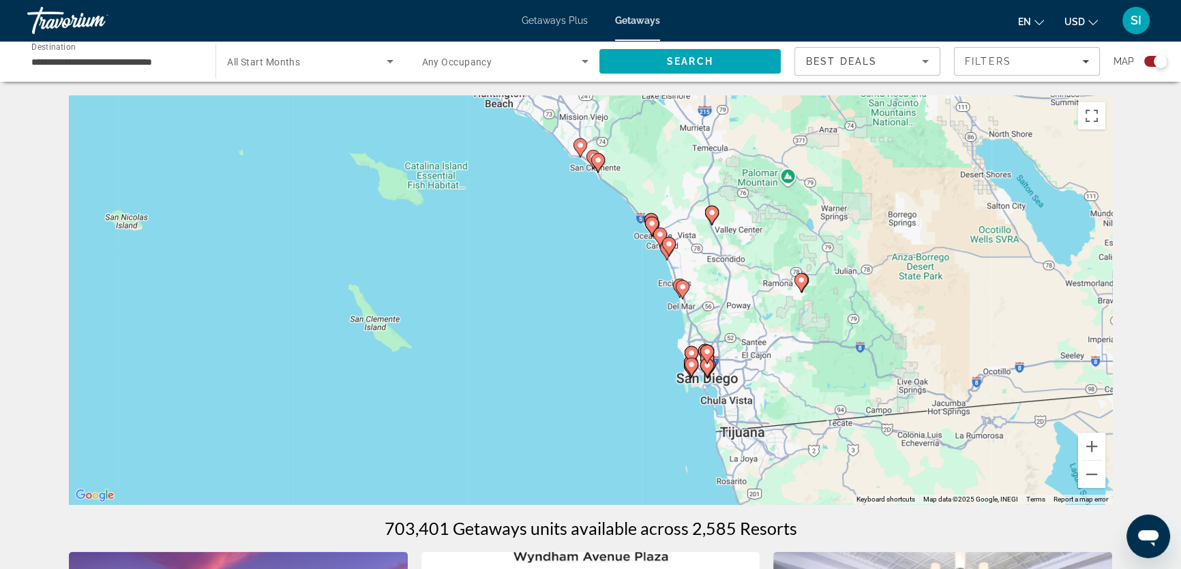
drag, startPoint x: 873, startPoint y: 301, endPoint x: 635, endPoint y: 313, distance: 237.5
click at [635, 313] on div "To activate drag with keyboard, press Alt + Enter. Once in keyboard drag state,…" at bounding box center [590, 299] width 1043 height 409
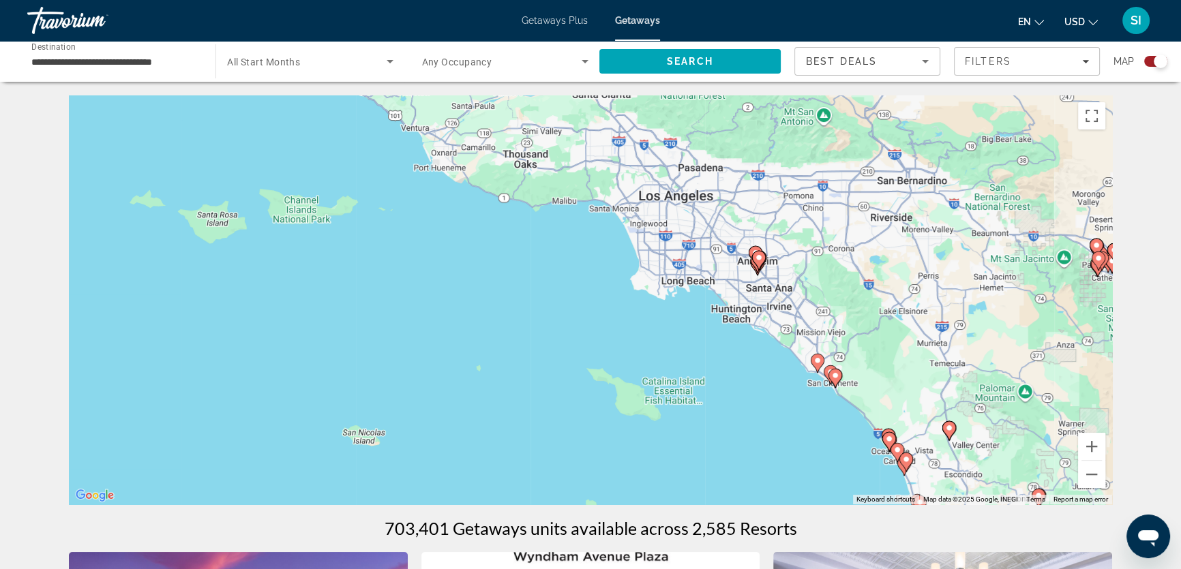
drag, startPoint x: 635, startPoint y: 238, endPoint x: 763, endPoint y: 398, distance: 205.1
click at [872, 458] on div "To activate drag with keyboard, press Alt + Enter. Once in keyboard drag state,…" at bounding box center [590, 299] width 1043 height 409
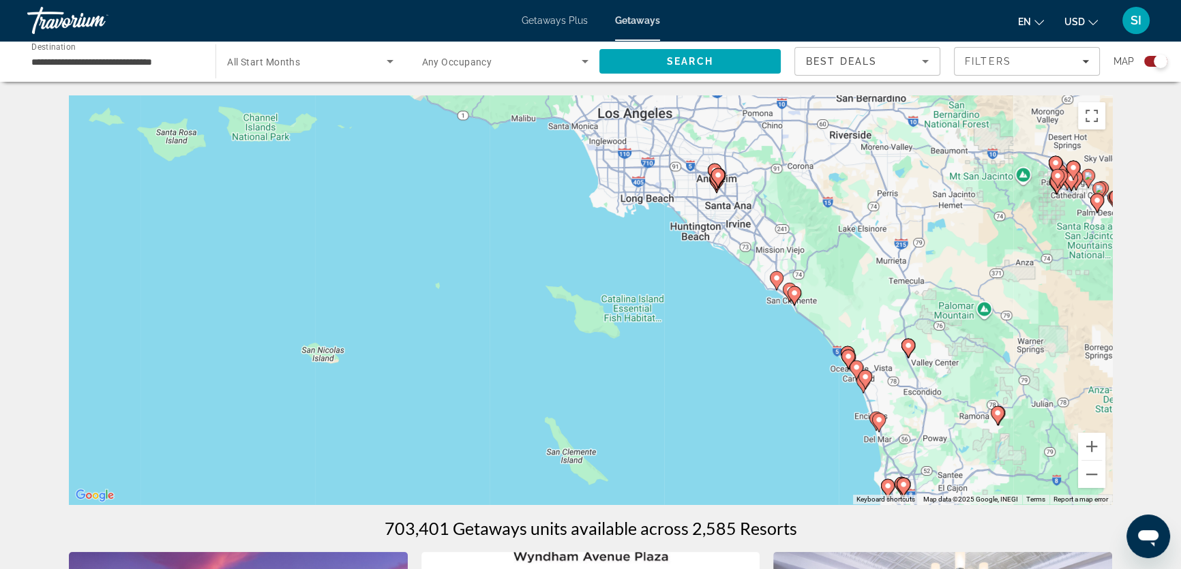
drag, startPoint x: 525, startPoint y: 228, endPoint x: 484, endPoint y: 149, distance: 89.6
click at [484, 149] on div "To activate drag with keyboard, press Alt + Enter. Once in keyboard drag state,…" at bounding box center [590, 299] width 1043 height 409
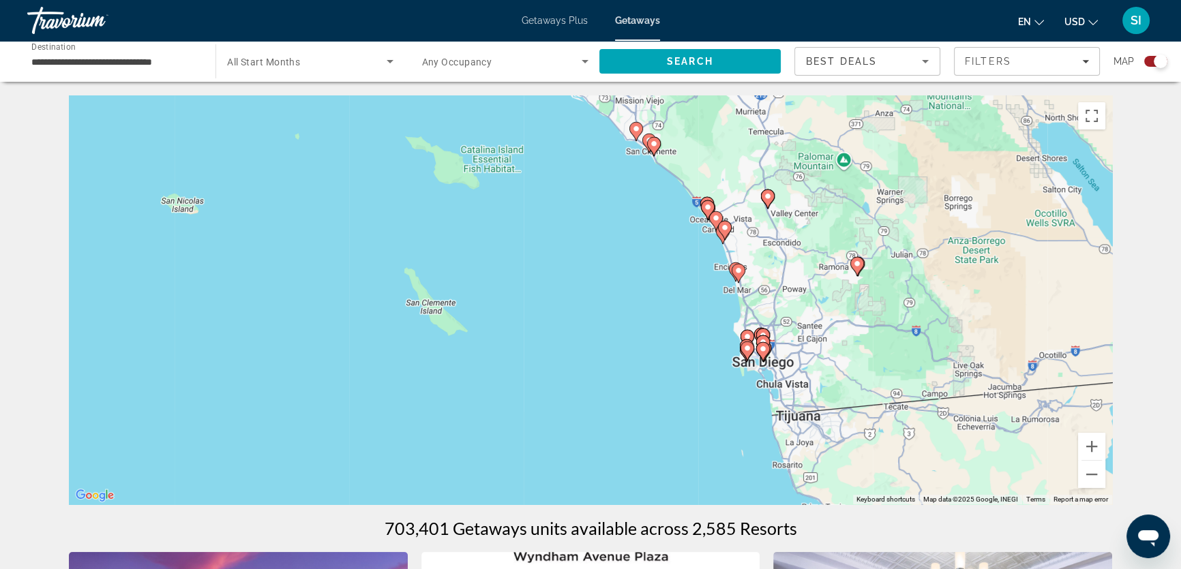
drag, startPoint x: 682, startPoint y: 321, endPoint x: 547, endPoint y: 186, distance: 190.9
click at [547, 186] on div "To activate drag with keyboard, press Alt + Enter. Once in keyboard drag state,…" at bounding box center [590, 299] width 1043 height 409
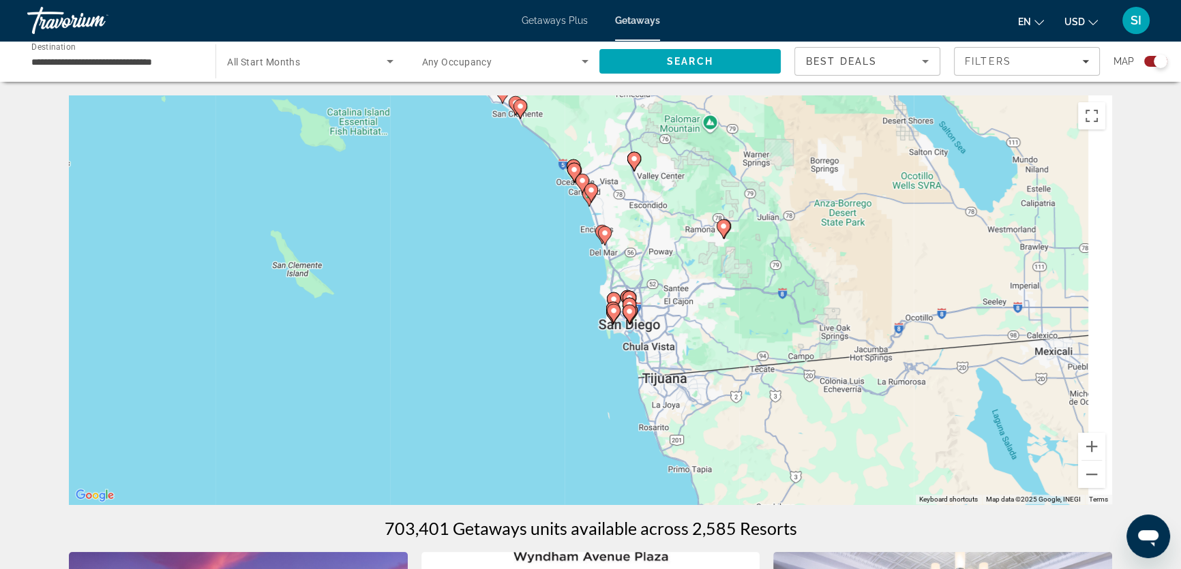
drag, startPoint x: 664, startPoint y: 279, endPoint x: 526, endPoint y: 241, distance: 142.9
click at [526, 239] on div "To activate drag with keyboard, press Alt + Enter. Once in keyboard drag state,…" at bounding box center [590, 299] width 1043 height 409
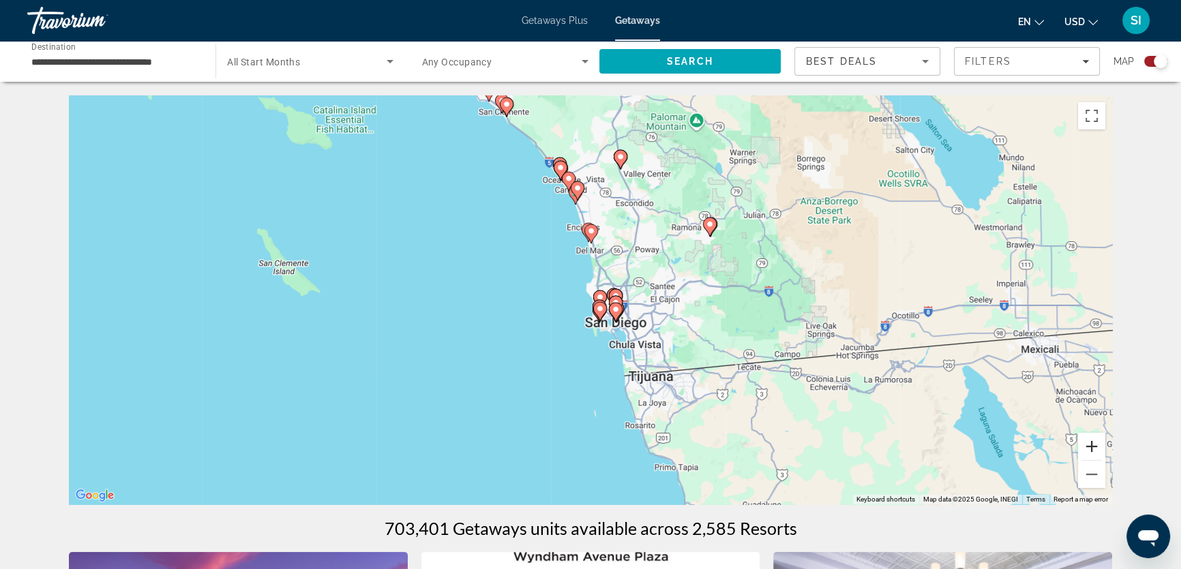
click at [1089, 440] on button "Zoom in" at bounding box center [1091, 446] width 27 height 27
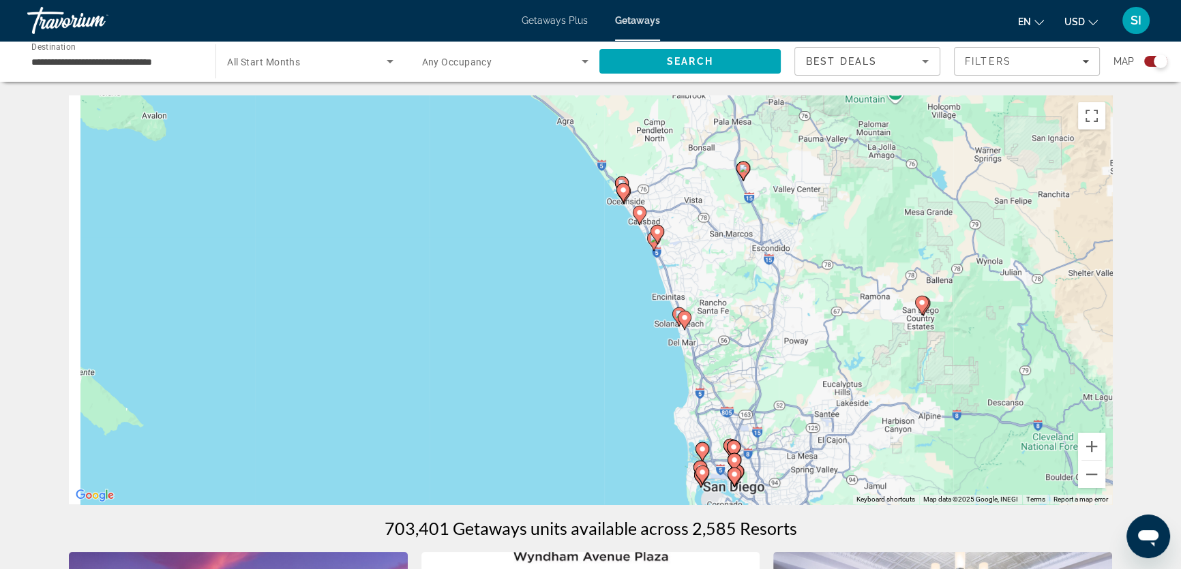
drag, startPoint x: 528, startPoint y: 168, endPoint x: 639, endPoint y: 331, distance: 196.2
click at [639, 331] on div "To activate drag with keyboard, press Alt + Enter. Once in keyboard drag state,…" at bounding box center [590, 299] width 1043 height 409
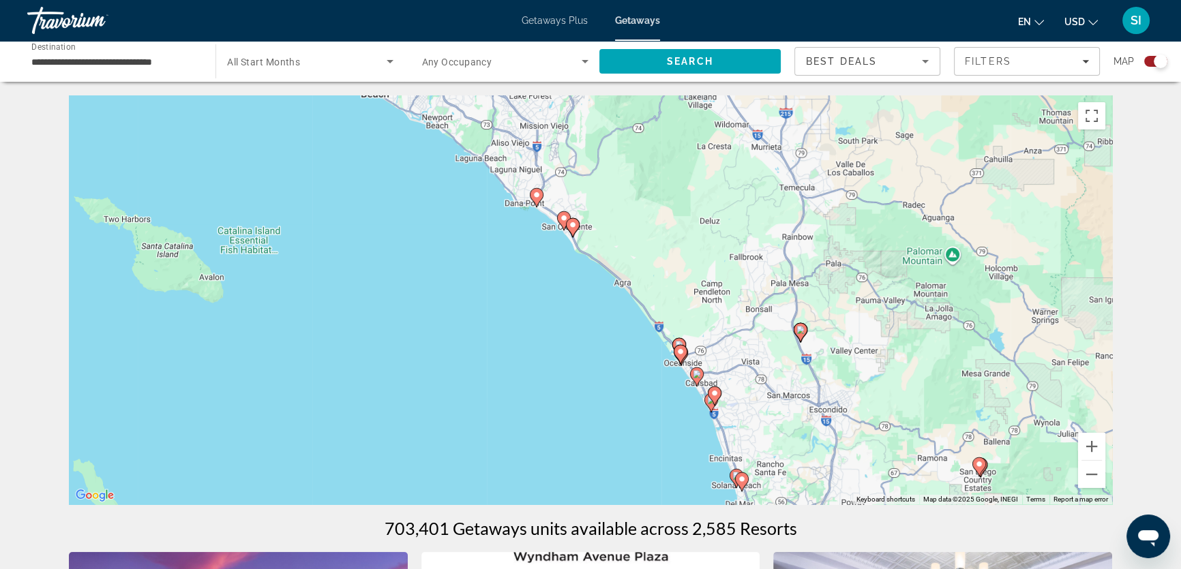
drag, startPoint x: 610, startPoint y: 181, endPoint x: 650, endPoint y: 326, distance: 149.8
click at [650, 326] on div "To activate drag with keyboard, press Alt + Enter. Once in keyboard drag state,…" at bounding box center [590, 299] width 1043 height 409
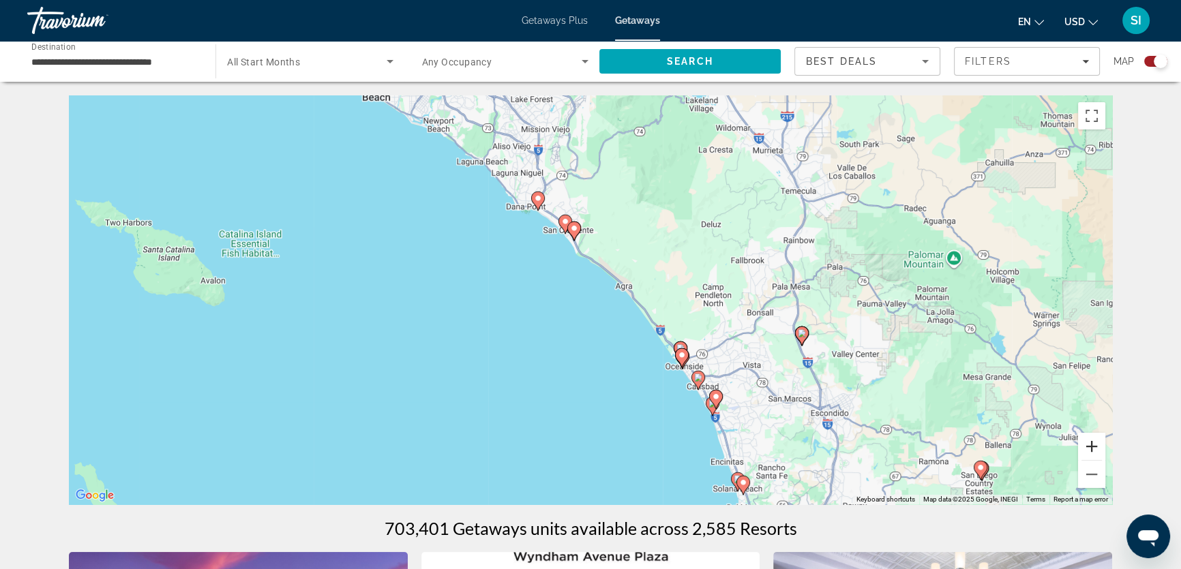
click at [1087, 452] on button "Zoom in" at bounding box center [1091, 446] width 27 height 27
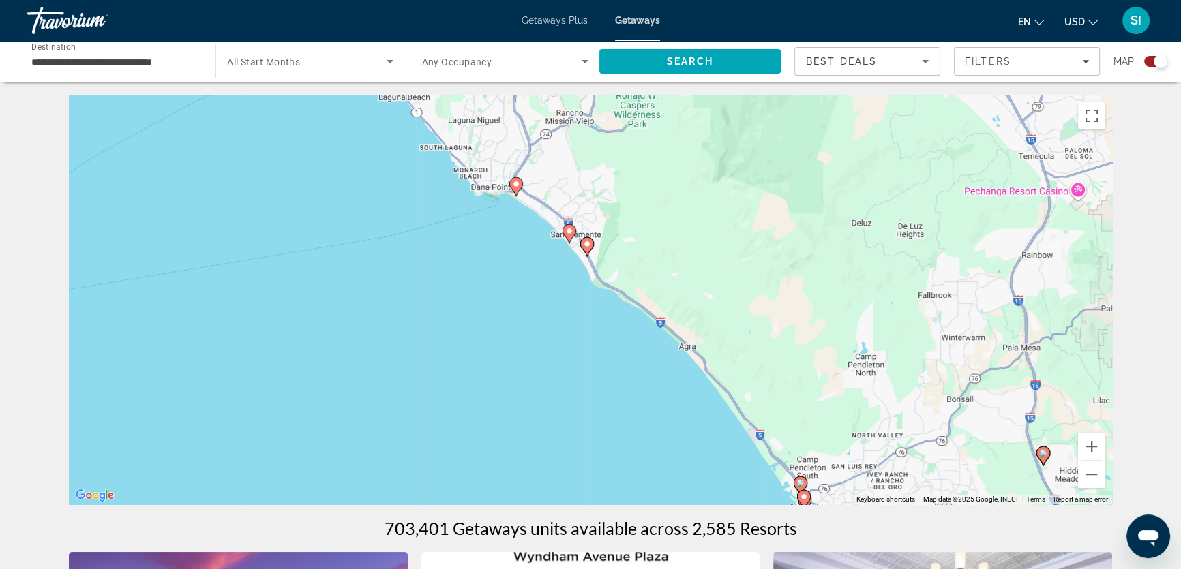
drag, startPoint x: 538, startPoint y: 180, endPoint x: 567, endPoint y: 255, distance: 80.5
click at [567, 255] on div "To activate drag with keyboard, press Alt + Enter. Once in keyboard drag state,…" at bounding box center [590, 299] width 1043 height 409
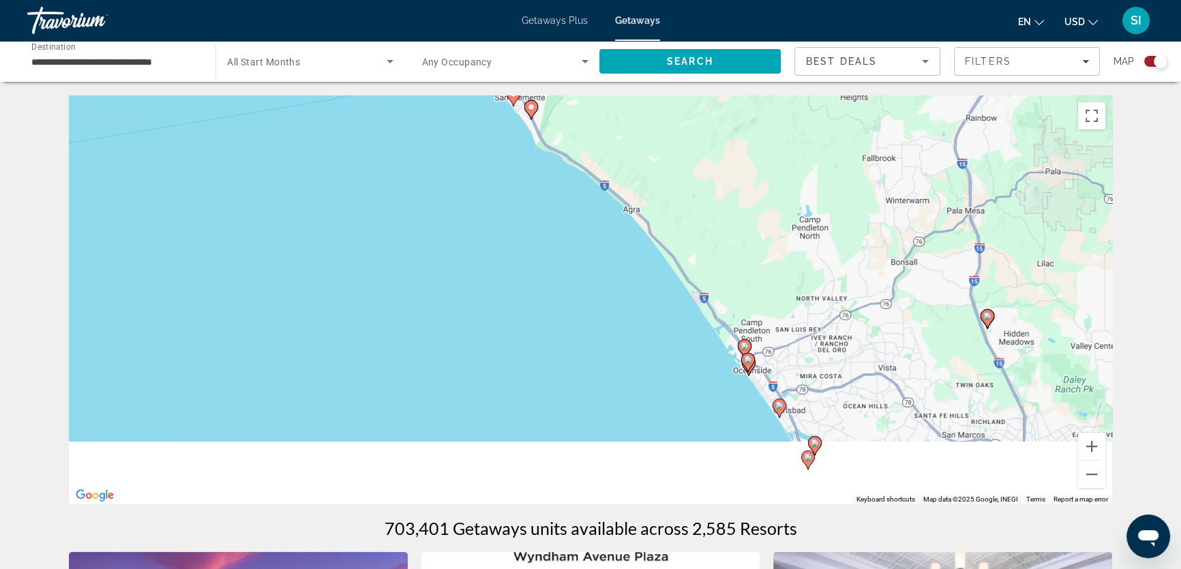
drag, startPoint x: 683, startPoint y: 316, endPoint x: 622, endPoint y: 163, distance: 164.9
click at [622, 163] on div "To activate drag with keyboard, press Alt + Enter. Once in keyboard drag state,…" at bounding box center [590, 299] width 1043 height 409
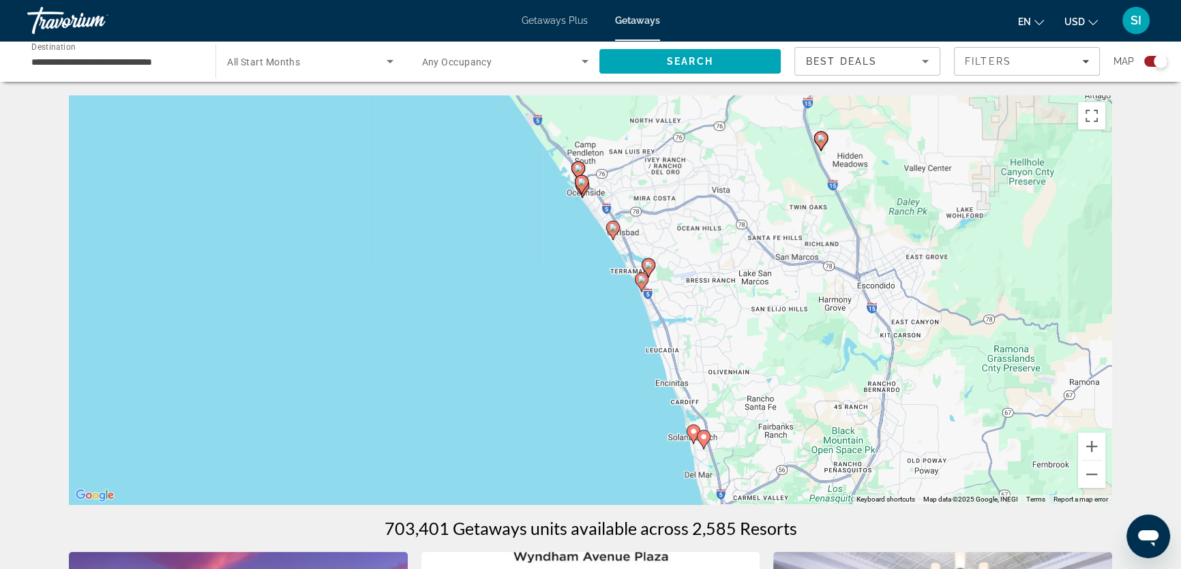
drag, startPoint x: 750, startPoint y: 346, endPoint x: 588, endPoint y: 180, distance: 231.9
click at [588, 137] on div "Main content" at bounding box center [950, 137] width 1043 height 0
click at [1091, 448] on button "Zoom in" at bounding box center [1091, 446] width 27 height 27
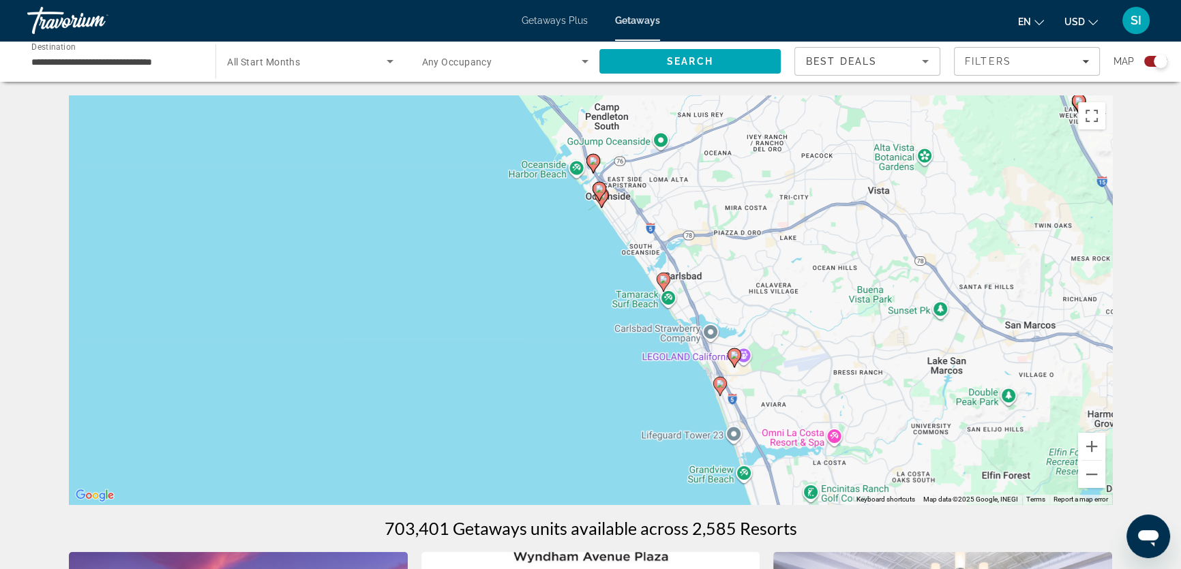
drag, startPoint x: 745, startPoint y: 218, endPoint x: 772, endPoint y: 331, distance: 116.4
click at [772, 331] on div "To activate drag with keyboard, press Alt + Enter. Once in keyboard drag state,…" at bounding box center [590, 299] width 1043 height 409
click at [589, 163] on icon "Main content" at bounding box center [593, 164] width 12 height 18
type input "**********"
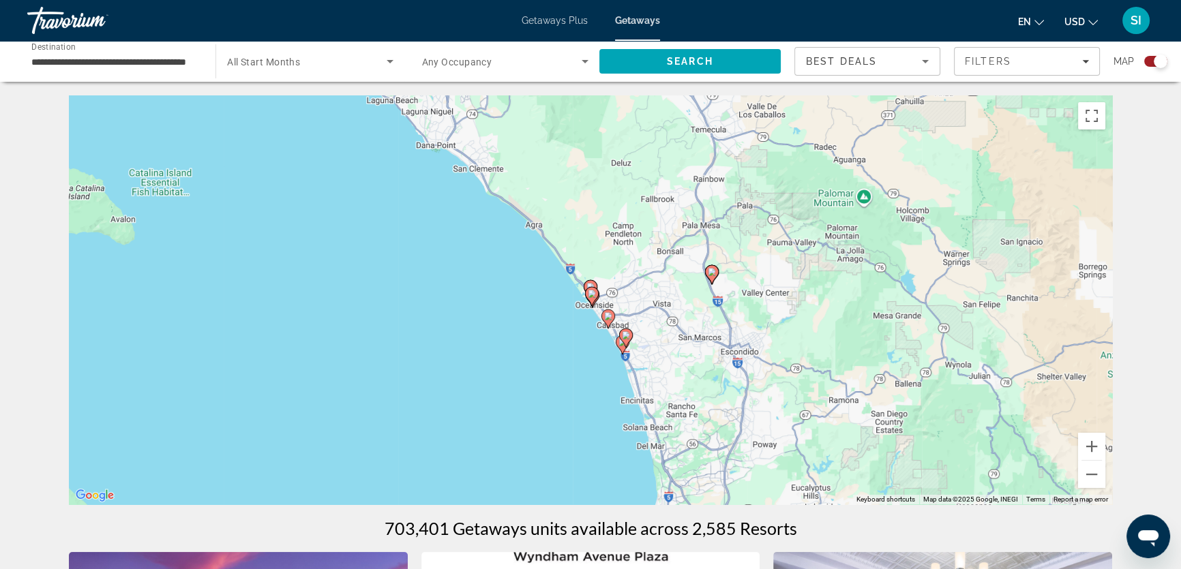
click at [590, 282] on icon "Main content" at bounding box center [590, 290] width 12 height 18
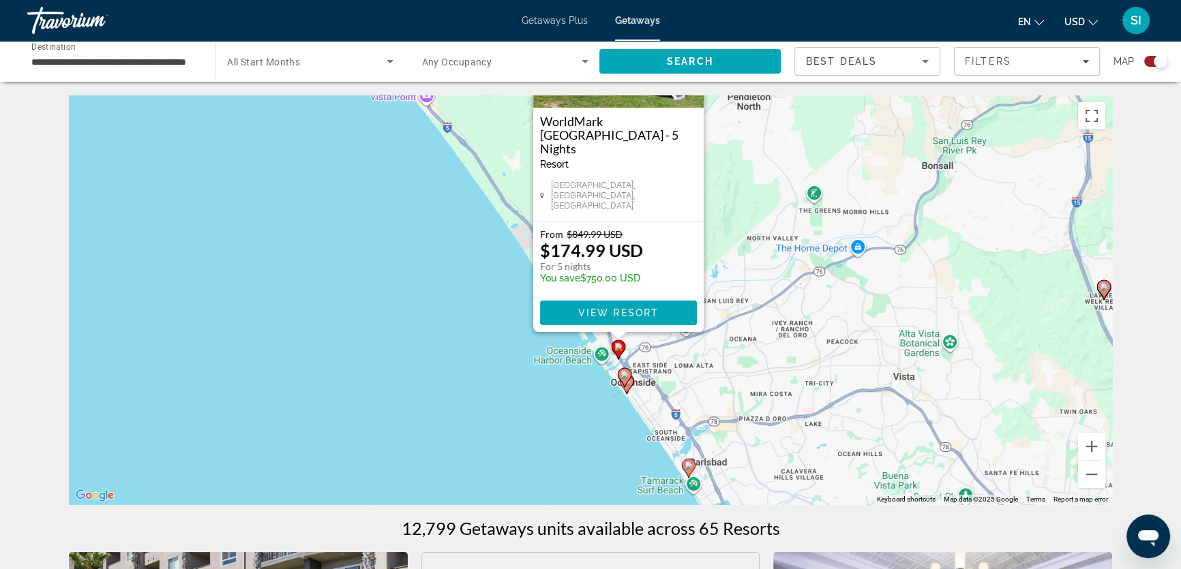
drag, startPoint x: 751, startPoint y: 344, endPoint x: 780, endPoint y: 219, distance: 128.6
click at [780, 219] on div "To activate drag with keyboard, press Alt + Enter. Once in keyboard drag state,…" at bounding box center [590, 299] width 1043 height 409
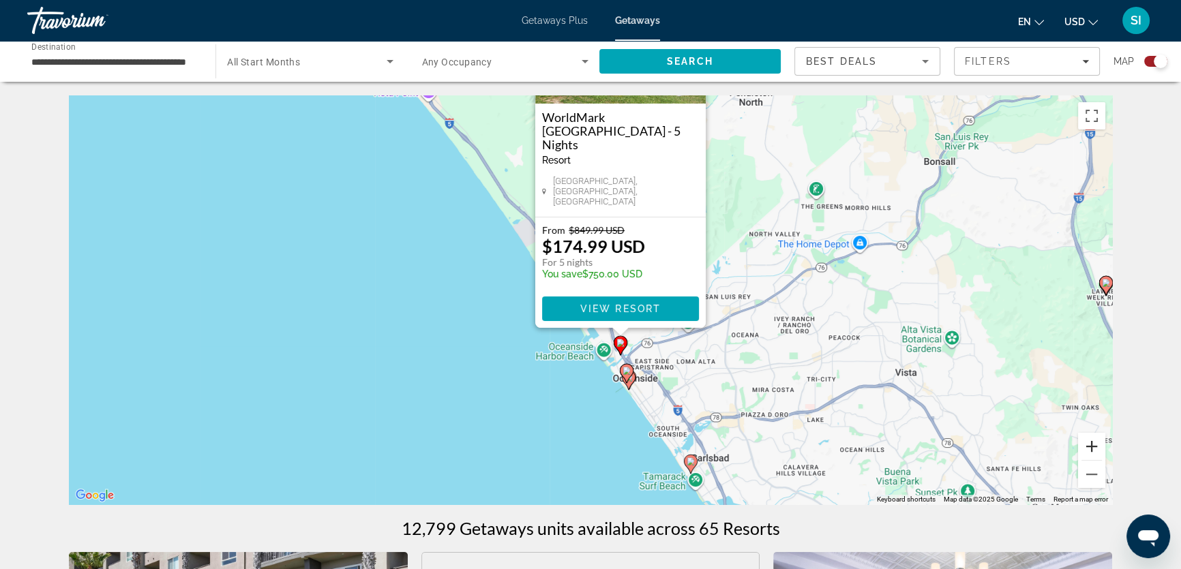
click at [1089, 446] on button "Zoom in" at bounding box center [1091, 446] width 27 height 27
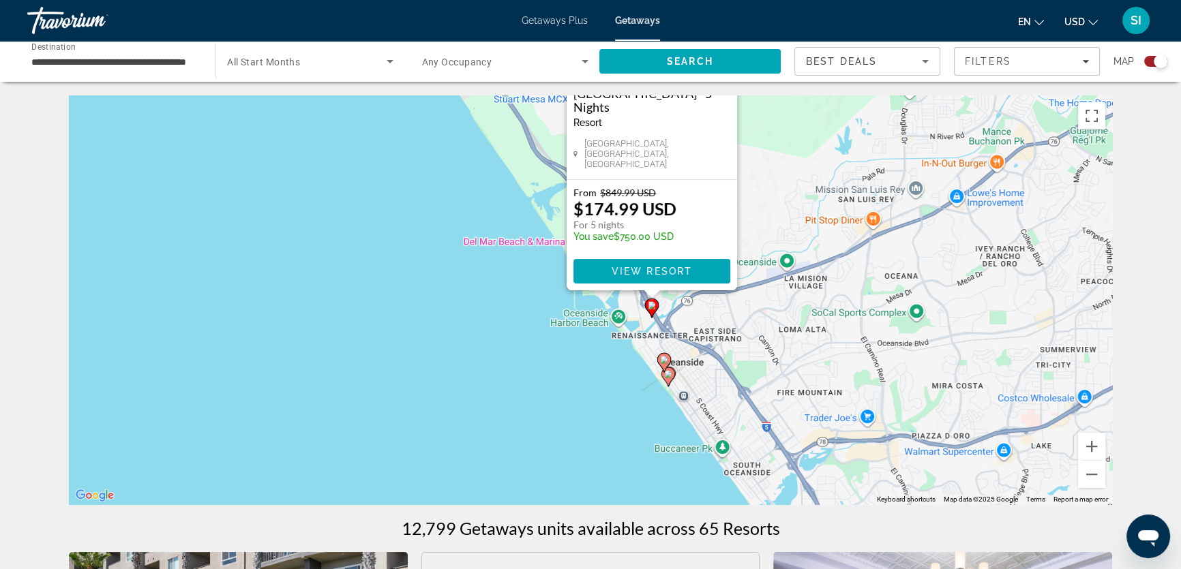
drag, startPoint x: 760, startPoint y: 399, endPoint x: 763, endPoint y: 302, distance: 96.8
click at [763, 302] on div "To activate drag with keyboard, press Alt + Enter. Once in keyboard drag state,…" at bounding box center [590, 299] width 1043 height 409
click at [1091, 447] on button "Zoom in" at bounding box center [1091, 446] width 27 height 27
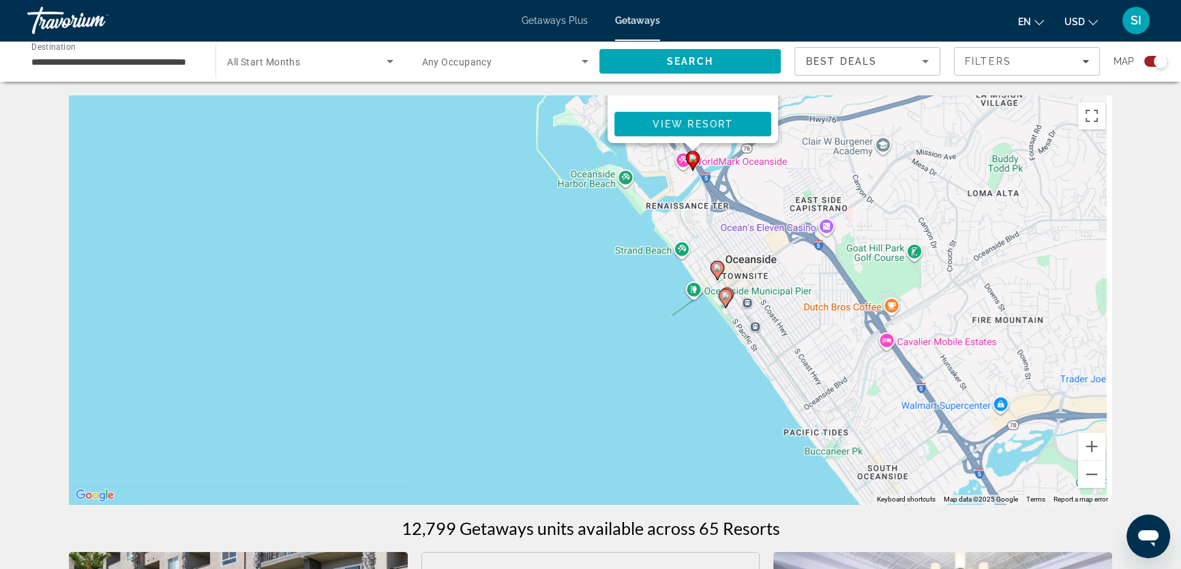
drag, startPoint x: 936, startPoint y: 411, endPoint x: 915, endPoint y: 254, distance: 158.8
click at [915, 254] on div "To activate drag with keyboard, press Alt + Enter. Once in keyboard drag state,…" at bounding box center [590, 299] width 1043 height 409
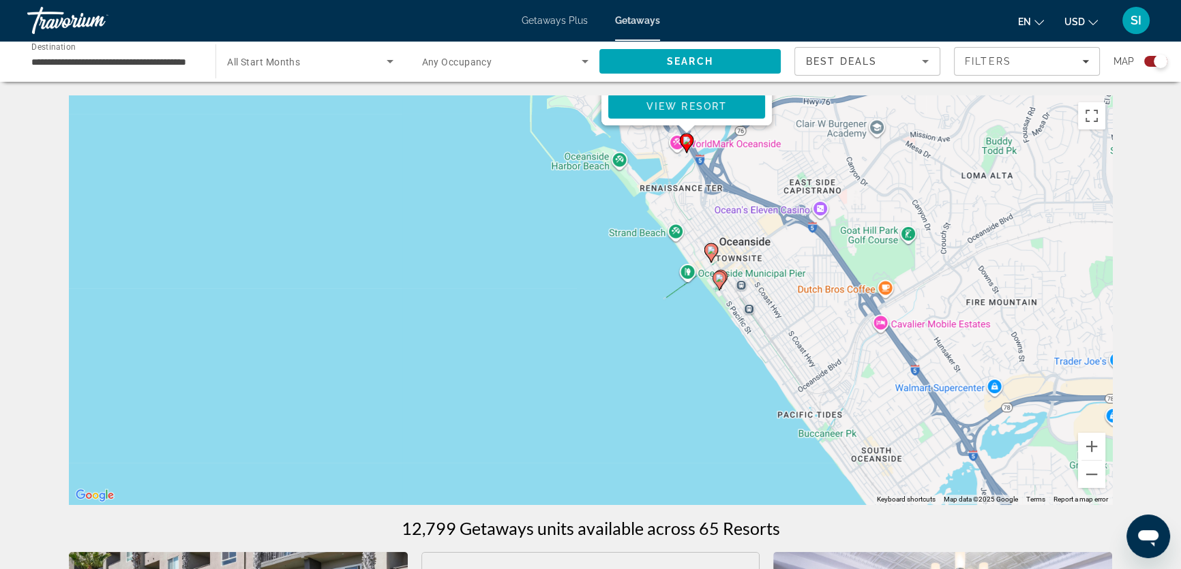
click at [709, 252] on image "Main content" at bounding box center [711, 250] width 8 height 8
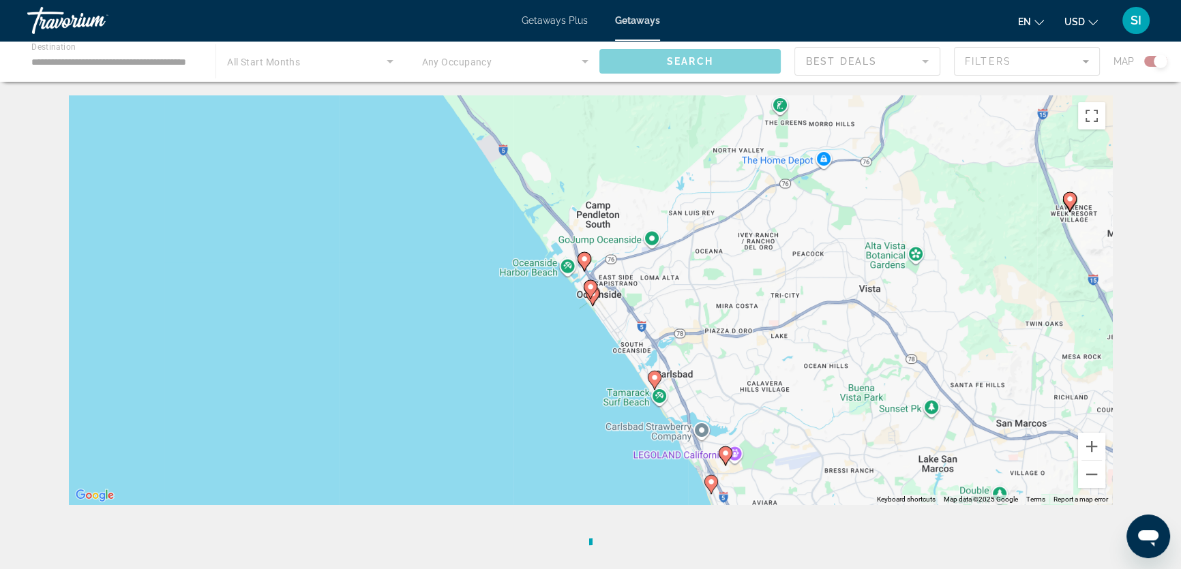
click at [586, 284] on icon "Main content" at bounding box center [590, 290] width 12 height 18
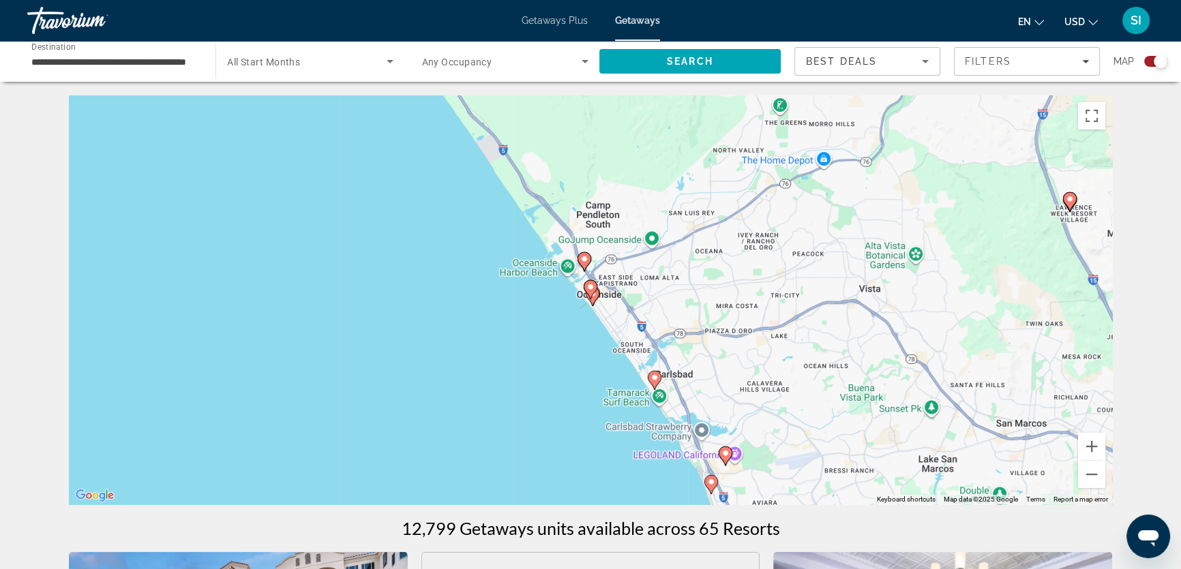
click at [586, 288] on image "Main content" at bounding box center [590, 287] width 8 height 8
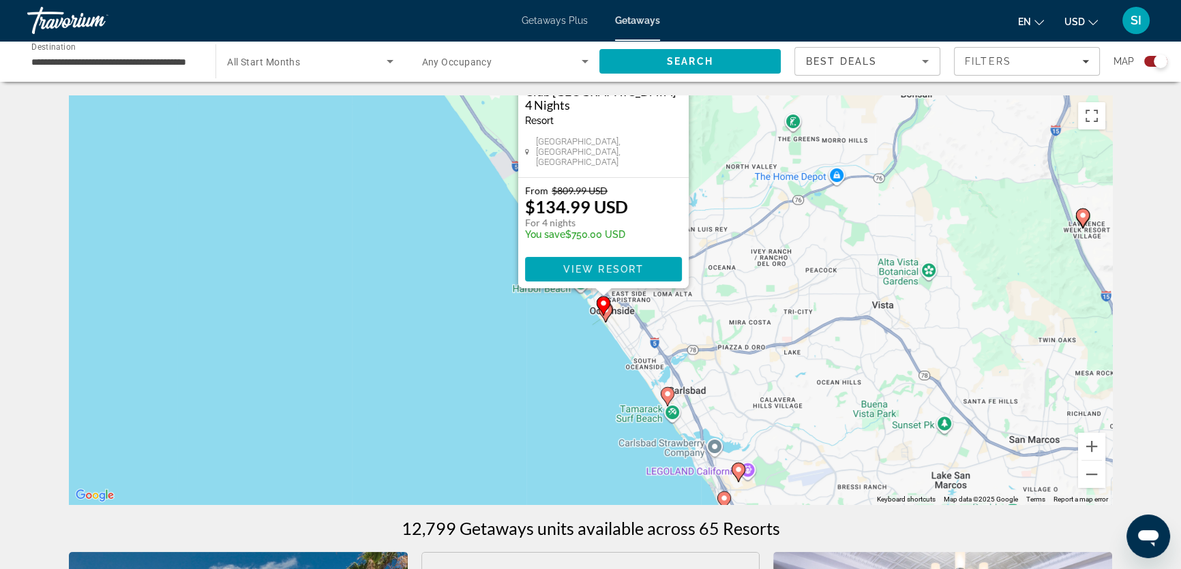
drag, startPoint x: 773, startPoint y: 401, endPoint x: 786, endPoint y: 167, distance: 234.8
click at [786, 167] on div "To activate drag with keyboard, press Alt + Enter. Once in keyboard drag state,…" at bounding box center [590, 299] width 1043 height 409
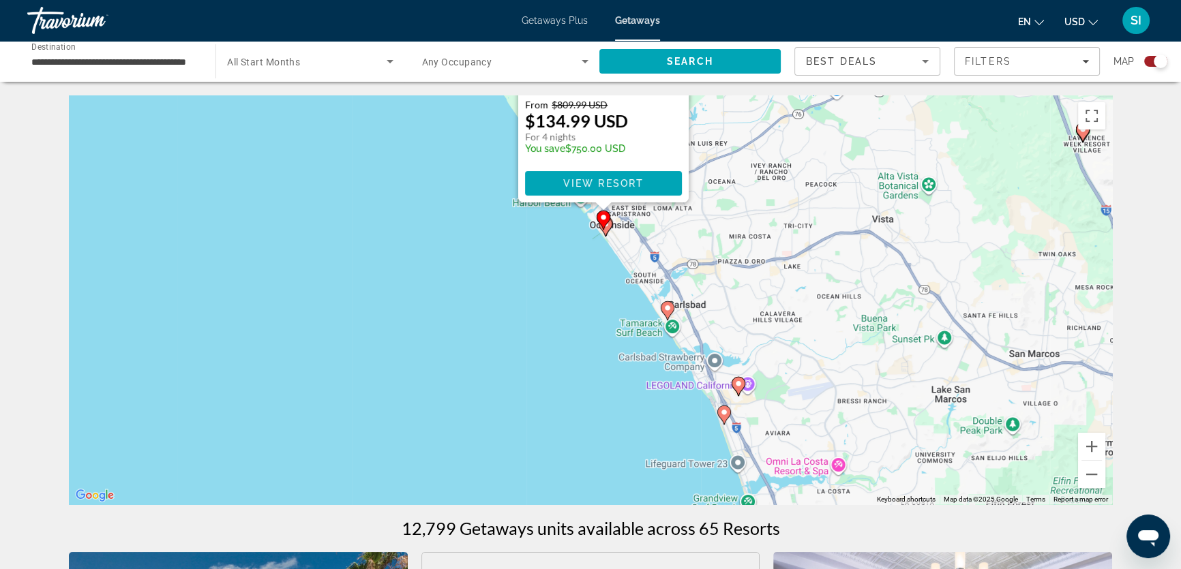
click at [609, 227] on gmp-advanced-marker "Main content" at bounding box center [603, 220] width 14 height 20
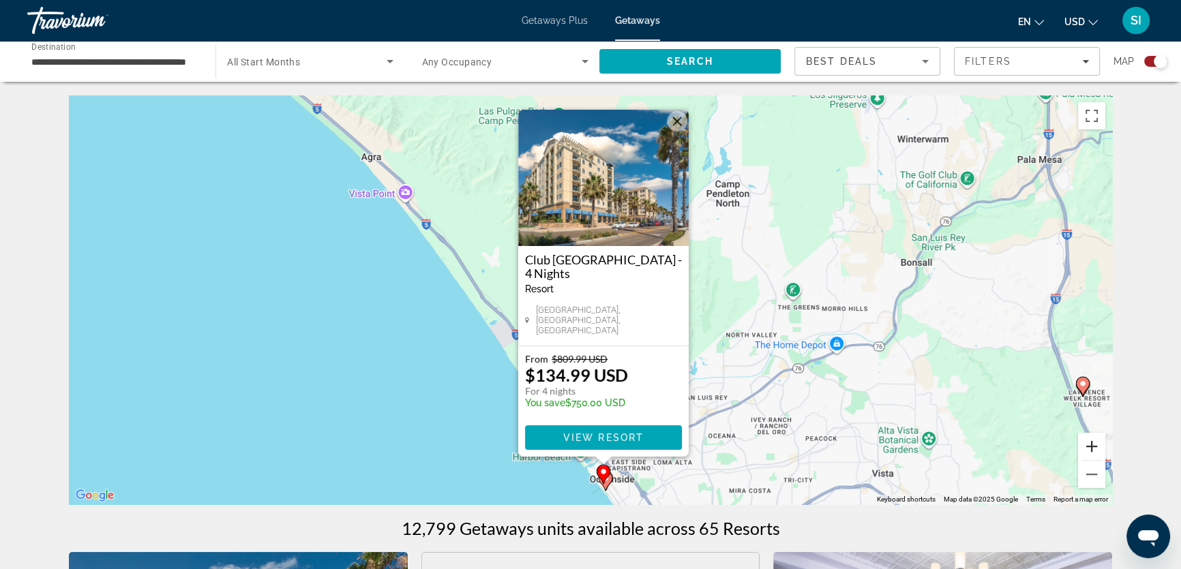
click at [1089, 443] on button "Zoom in" at bounding box center [1091, 446] width 27 height 27
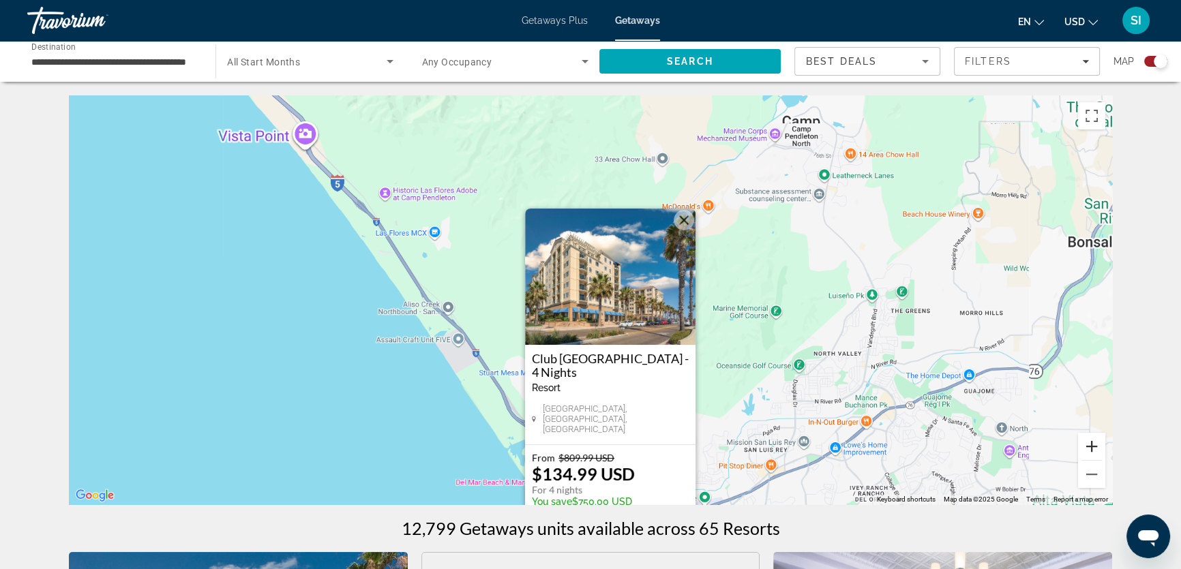
click at [1089, 443] on button "Zoom in" at bounding box center [1091, 446] width 27 height 27
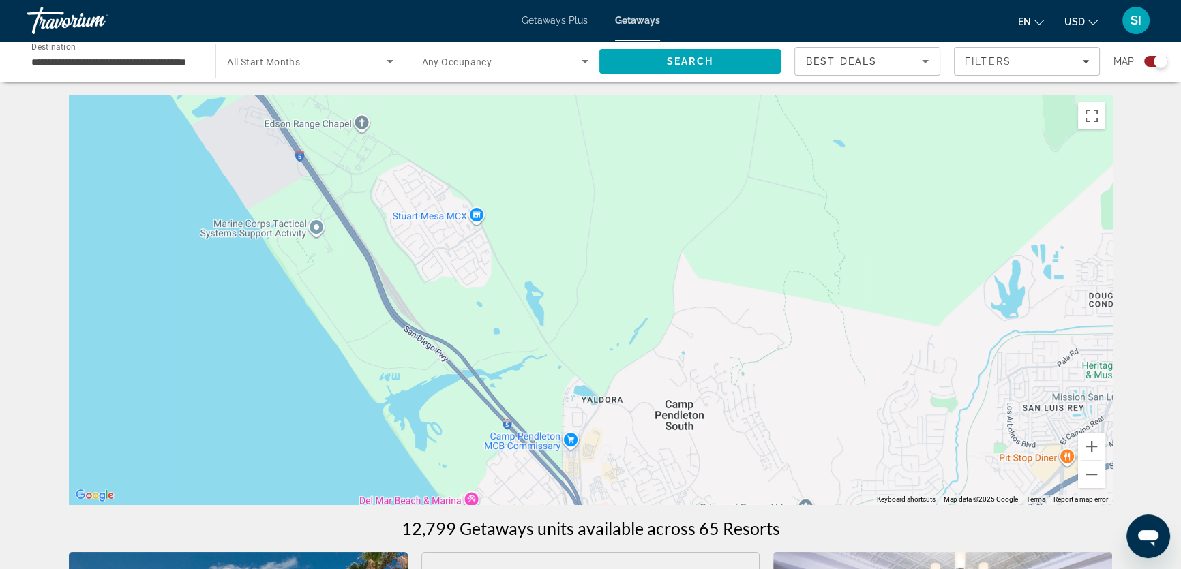
drag, startPoint x: 832, startPoint y: 401, endPoint x: 847, endPoint y: 83, distance: 318.7
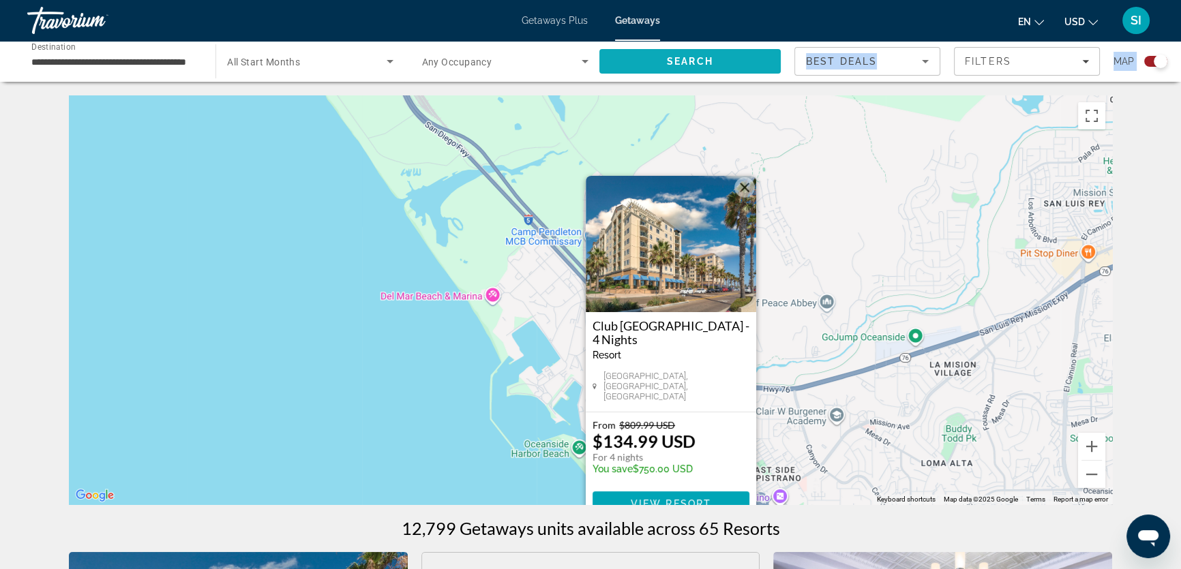
drag, startPoint x: 717, startPoint y: 273, endPoint x: 721, endPoint y: 65, distance: 207.9
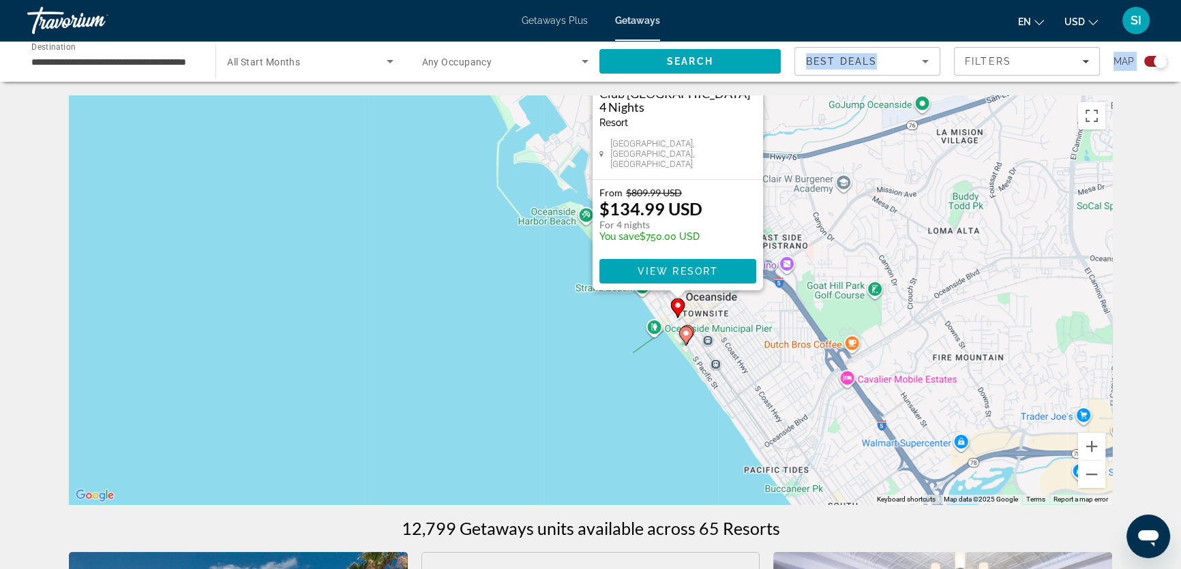
drag, startPoint x: 808, startPoint y: 343, endPoint x: 815, endPoint y: 117, distance: 225.7
click at [815, 117] on div "To activate drag with keyboard, press Alt + Enter. Once in keyboard drag state,…" at bounding box center [590, 299] width 1043 height 409
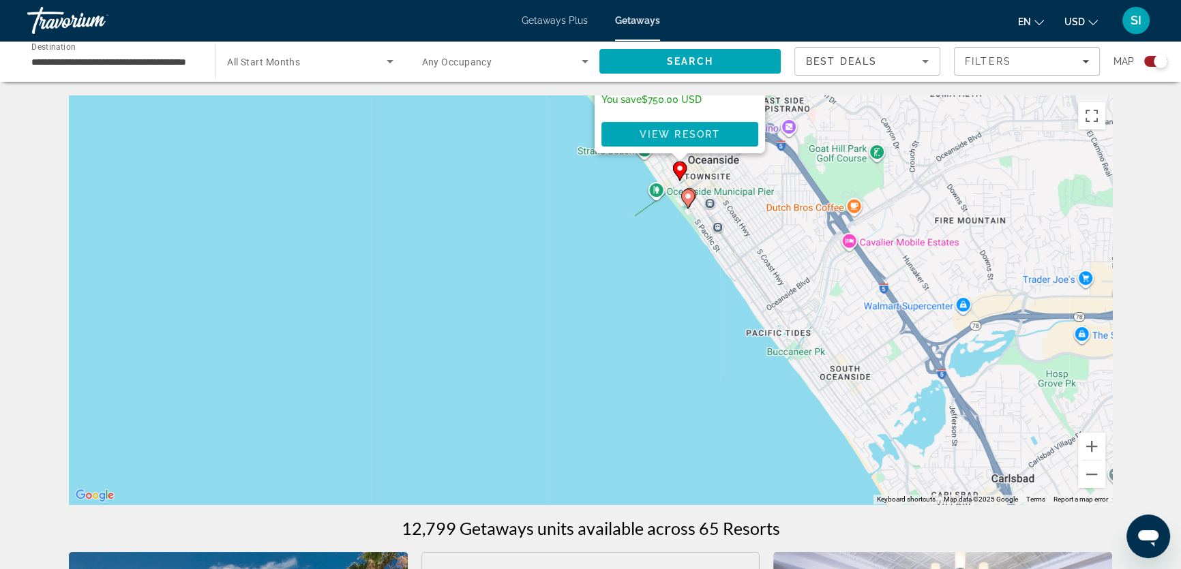
click at [682, 191] on gmp-advanced-marker "Main content" at bounding box center [688, 199] width 14 height 20
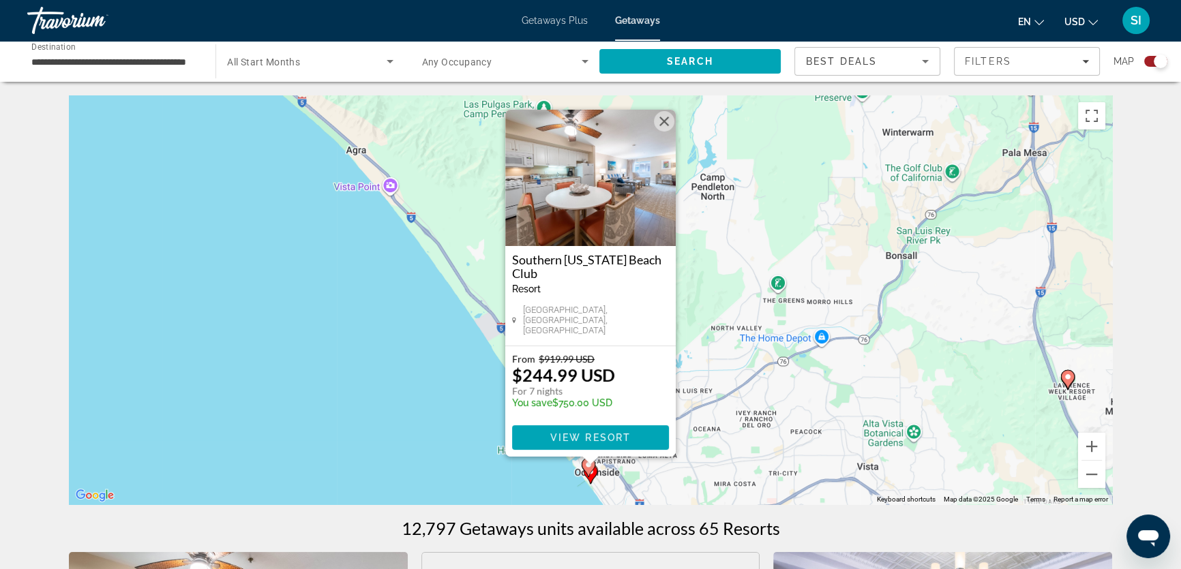
click at [592, 474] on gmp-advanced-marker "Main content" at bounding box center [588, 467] width 14 height 20
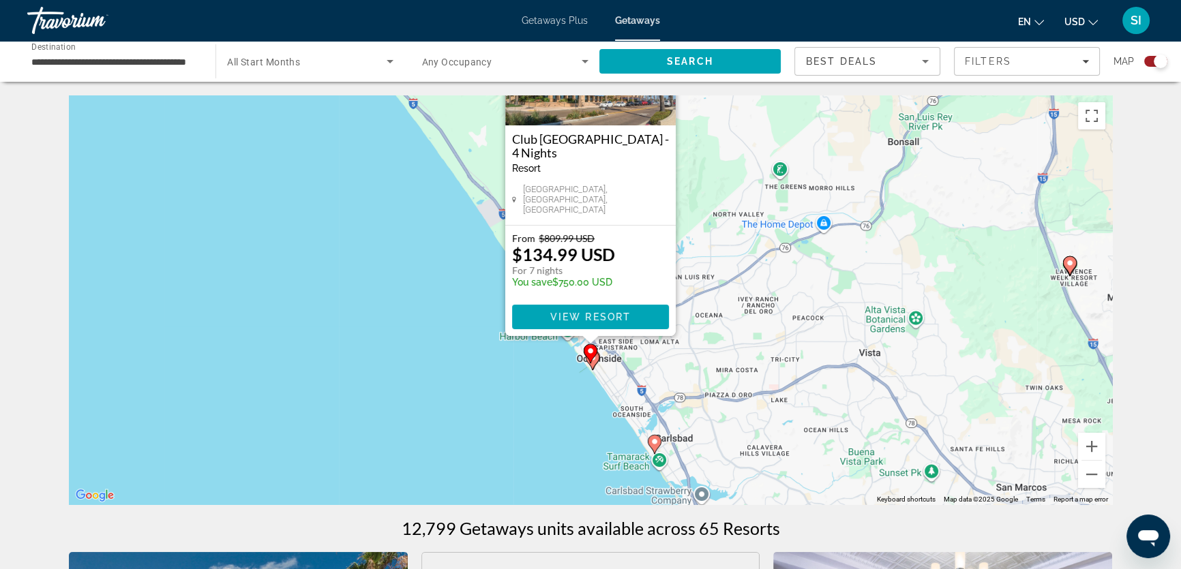
drag, startPoint x: 708, startPoint y: 391, endPoint x: 709, endPoint y: 204, distance: 186.1
click at [709, 204] on div "To activate drag with keyboard, press Alt + Enter. Once in keyboard drag state,…" at bounding box center [590, 299] width 1043 height 409
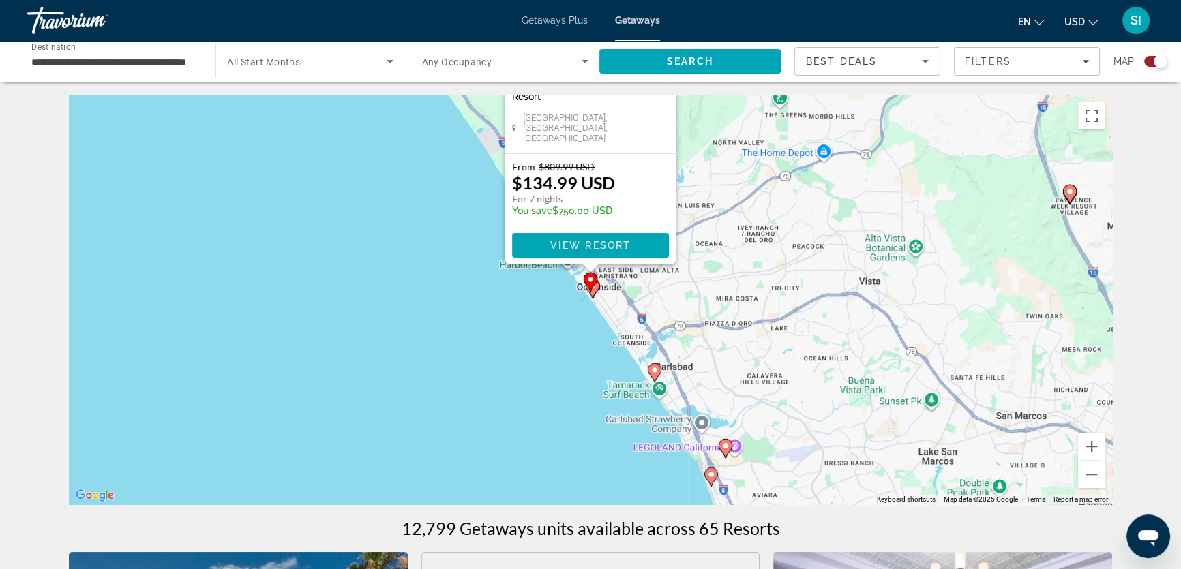
click at [594, 288] on gmp-advanced-marker "Main content" at bounding box center [590, 282] width 14 height 20
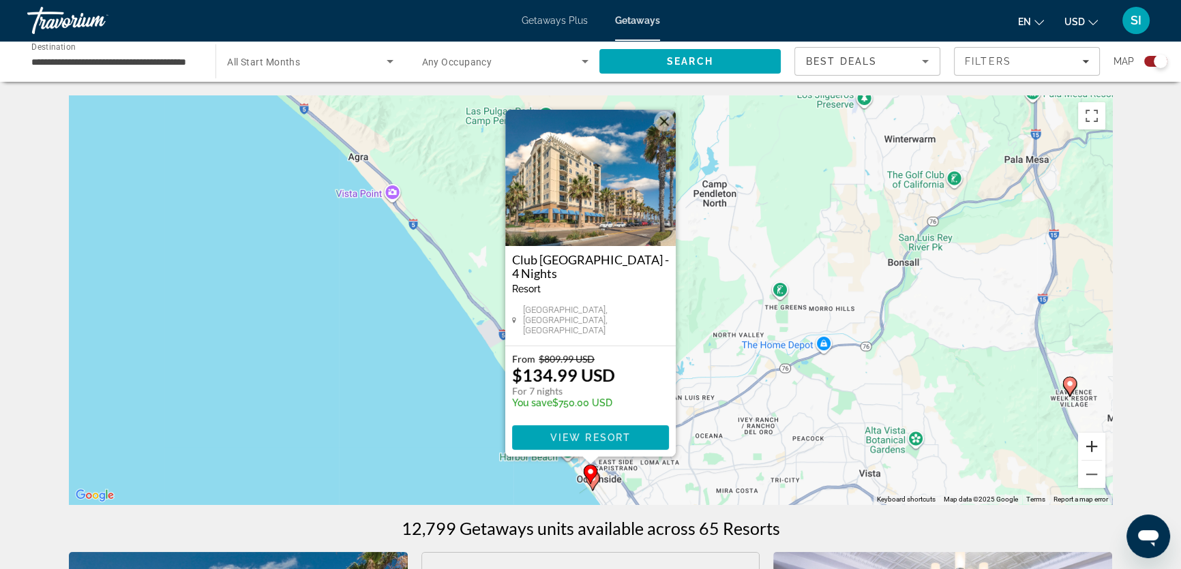
click at [1089, 442] on button "Zoom in" at bounding box center [1091, 446] width 27 height 27
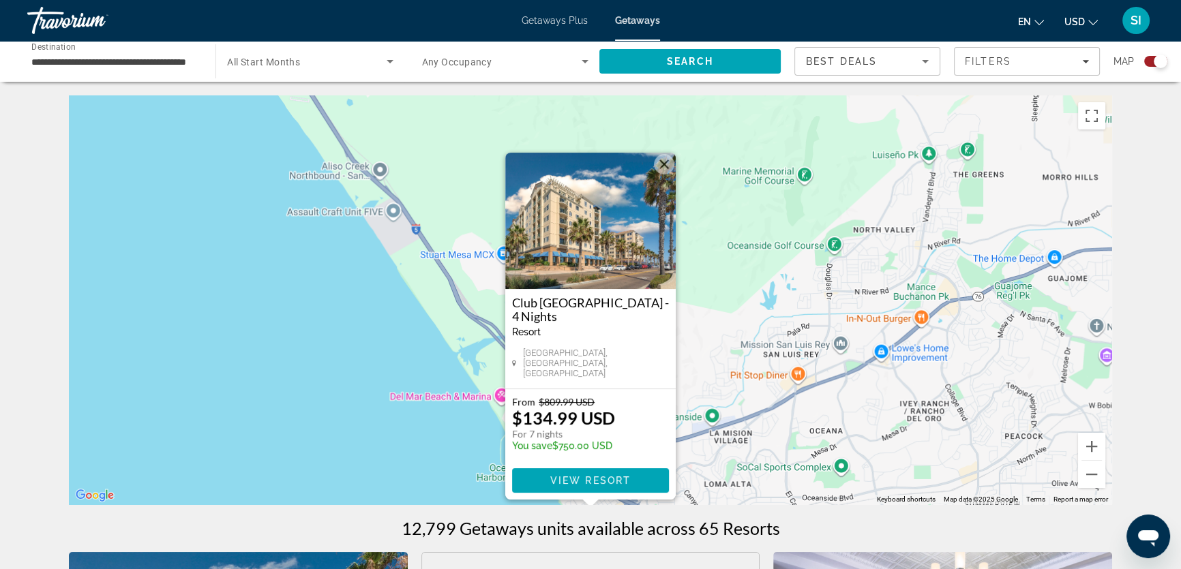
drag, startPoint x: 730, startPoint y: 438, endPoint x: 736, endPoint y: 176, distance: 262.5
click at [736, 176] on div "To activate drag with keyboard, press Alt + Enter. Once in keyboard drag state,…" at bounding box center [590, 299] width 1043 height 409
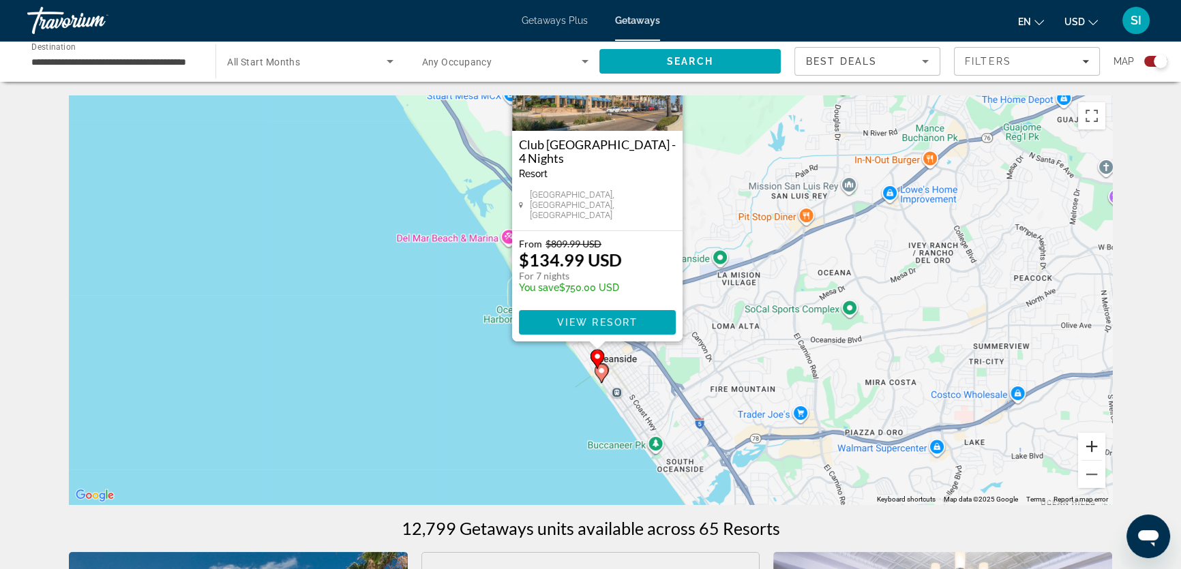
click at [1091, 449] on button "Zoom in" at bounding box center [1091, 446] width 27 height 27
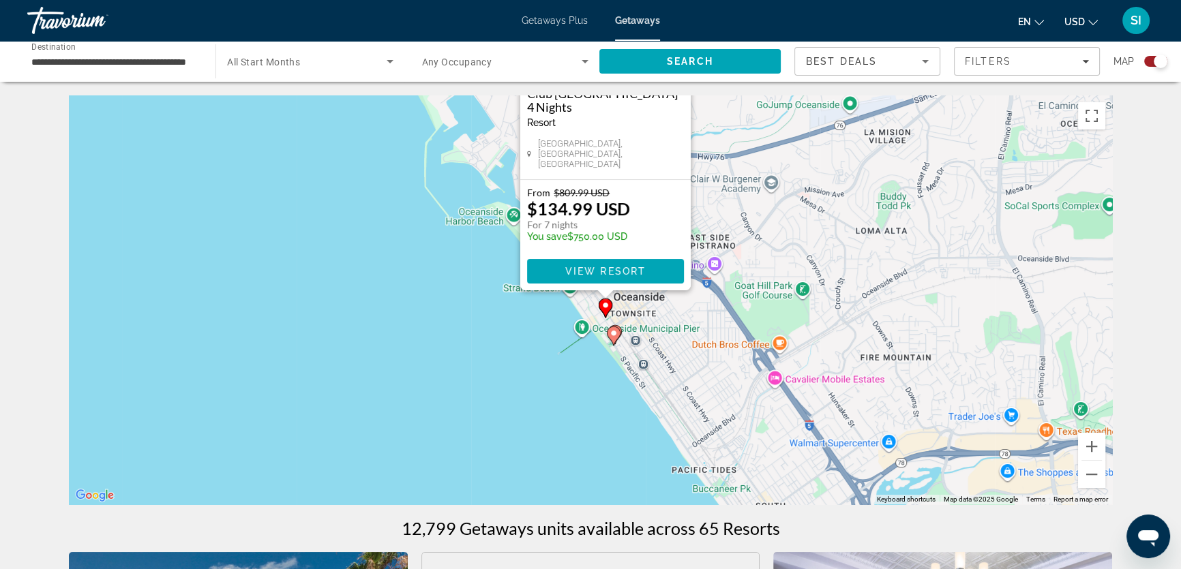
drag, startPoint x: 931, startPoint y: 443, endPoint x: 934, endPoint y: 279, distance: 164.3
click at [930, 273] on div "To activate drag with keyboard, press Alt + Enter. Once in keyboard drag state,…" at bounding box center [590, 299] width 1043 height 409
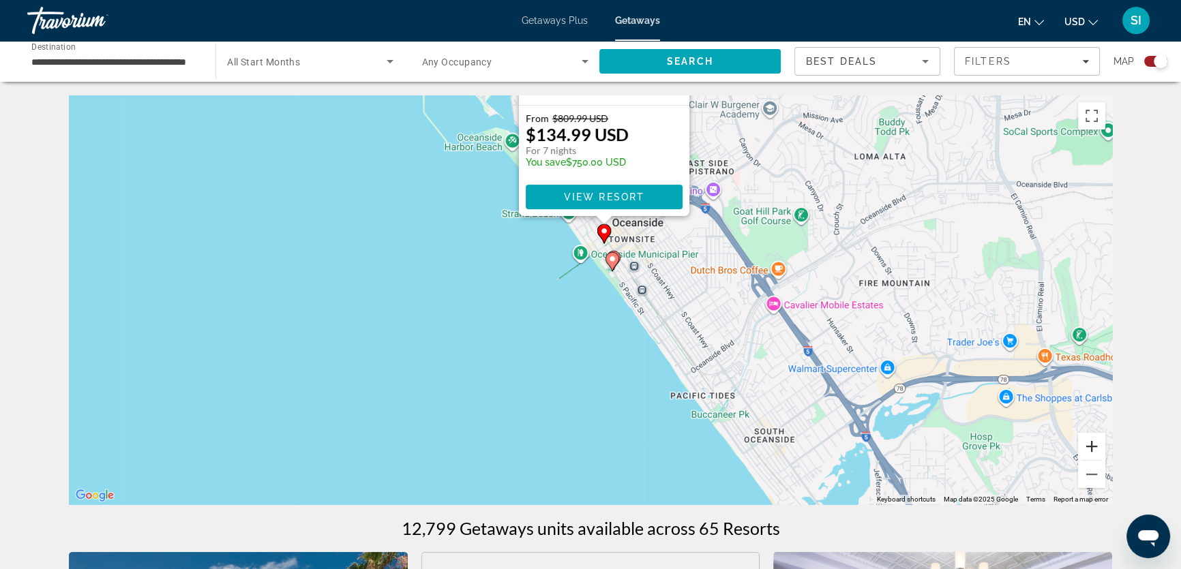
click at [1090, 444] on button "Zoom in" at bounding box center [1091, 446] width 27 height 27
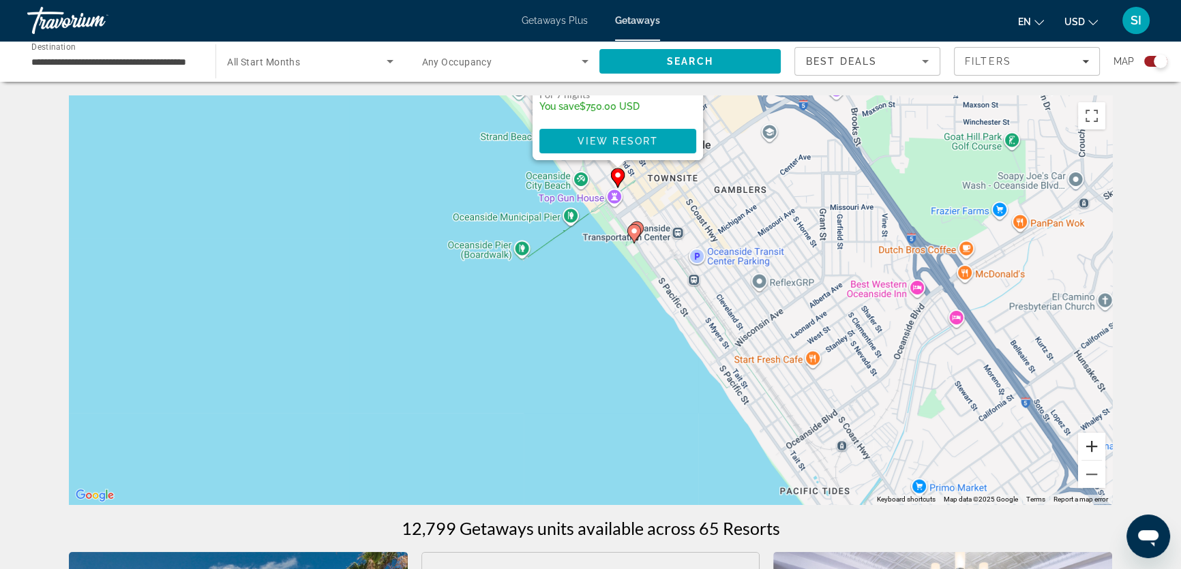
click at [1091, 446] on button "Zoom in" at bounding box center [1091, 446] width 27 height 27
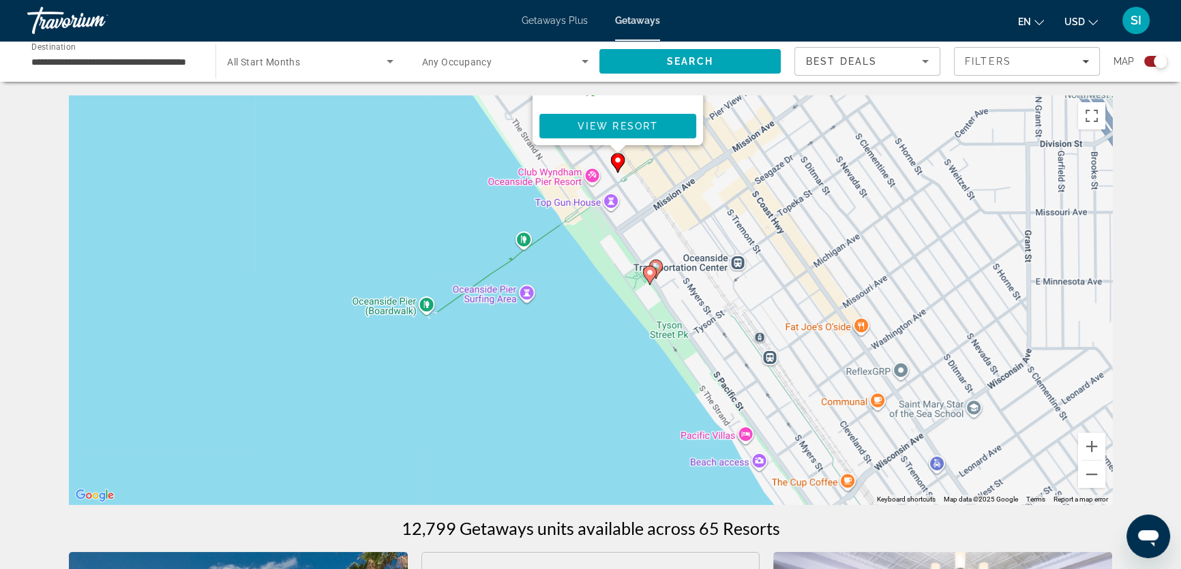
drag, startPoint x: 962, startPoint y: 326, endPoint x: 932, endPoint y: 429, distance: 108.1
click at [932, 429] on div "To activate drag with keyboard, press Alt + Enter. Once in keyboard drag state,…" at bounding box center [590, 299] width 1043 height 409
click at [1082, 444] on button "Zoom in" at bounding box center [1091, 446] width 27 height 27
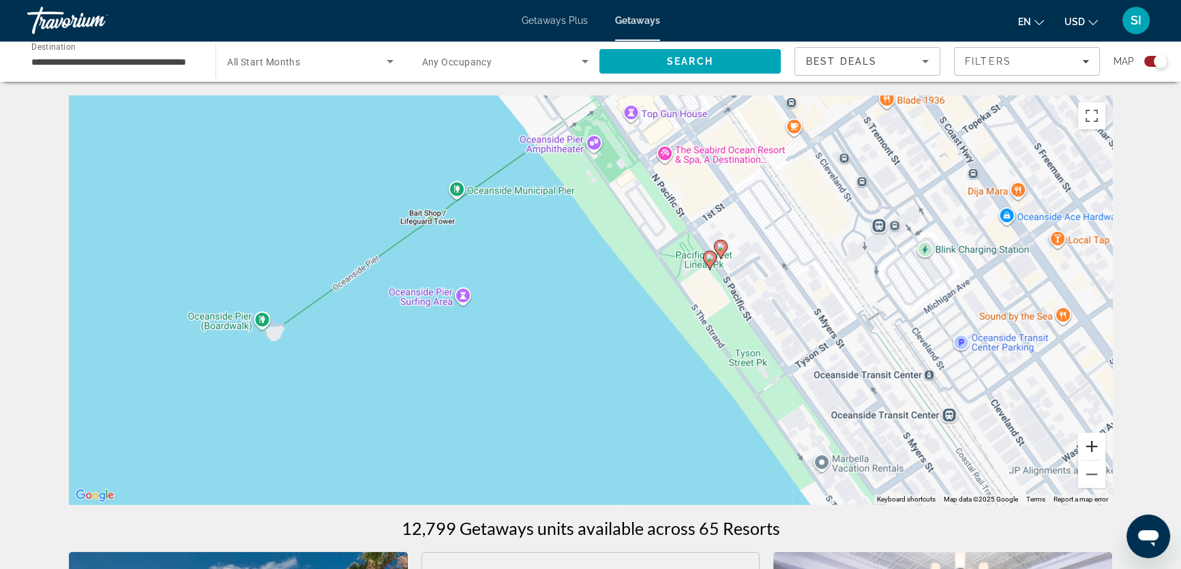
click at [1093, 452] on button "Zoom in" at bounding box center [1091, 446] width 27 height 27
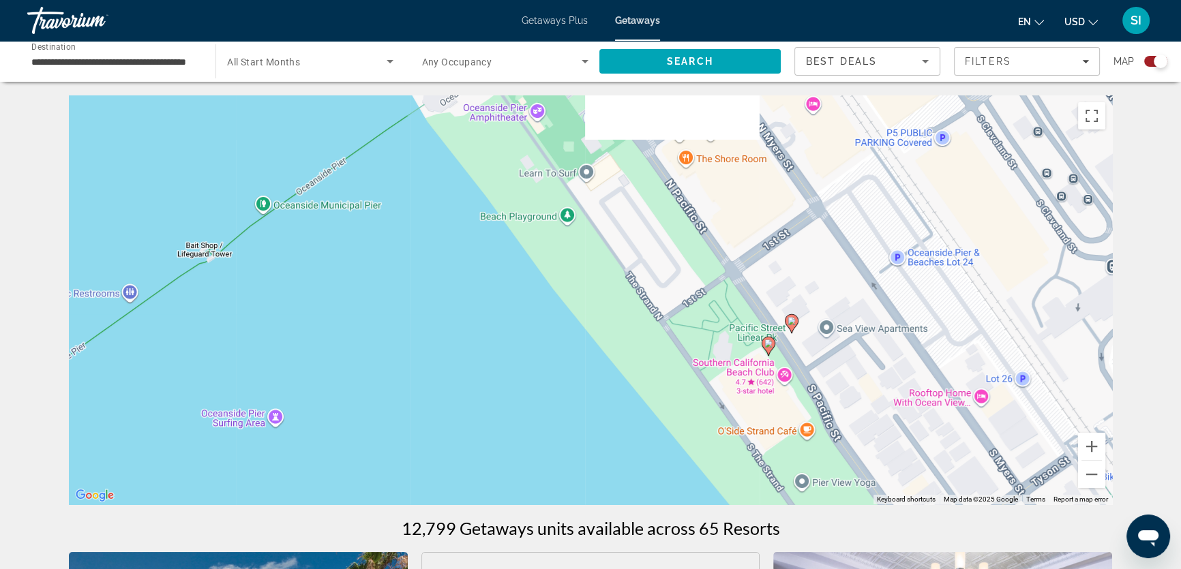
drag, startPoint x: 983, startPoint y: 354, endPoint x: 922, endPoint y: 472, distance: 132.9
click at [922, 472] on div "To activate drag with keyboard, press Alt + Enter. Once in keyboard drag state,…" at bounding box center [590, 299] width 1043 height 409
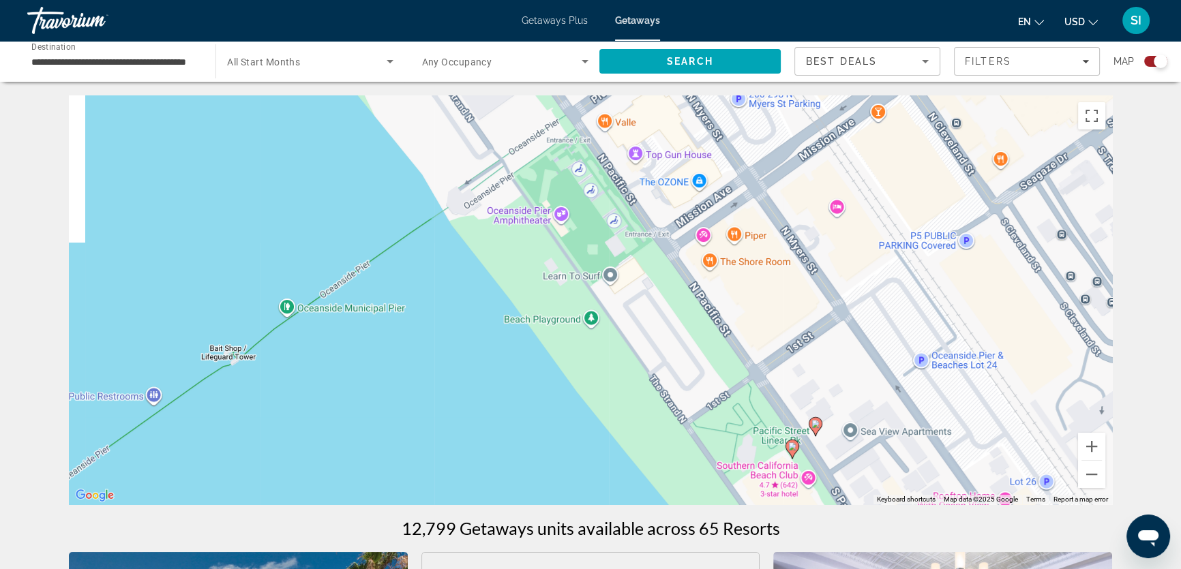
drag, startPoint x: 803, startPoint y: 324, endPoint x: 853, endPoint y: 466, distance: 149.6
click at [853, 467] on div "To activate drag with keyboard, press Alt + Enter. Once in keyboard drag state,…" at bounding box center [590, 299] width 1043 height 409
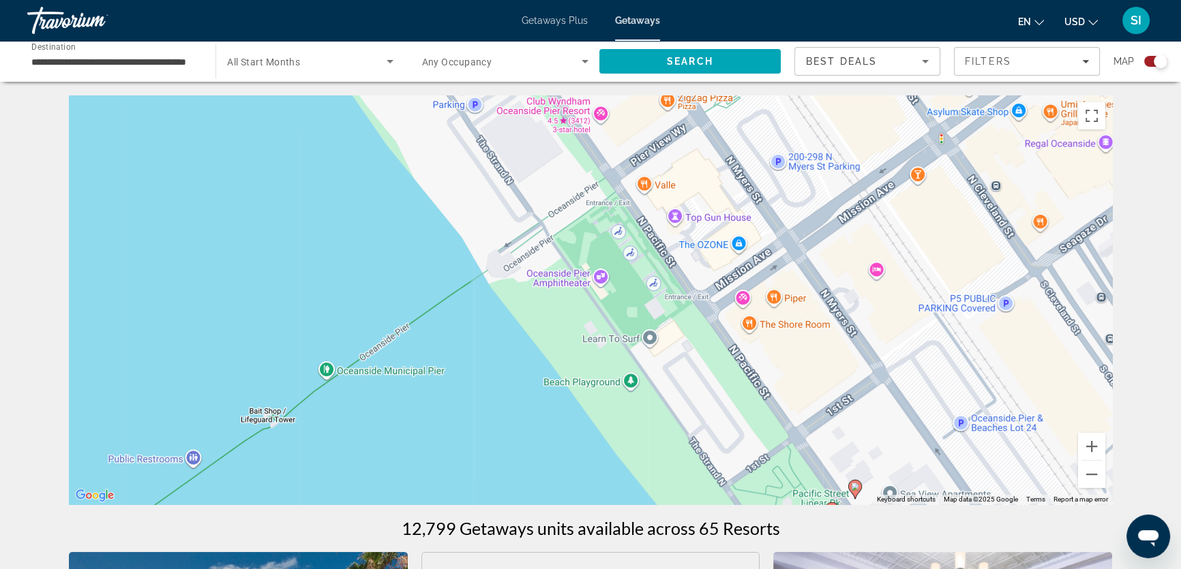
drag, startPoint x: 733, startPoint y: 266, endPoint x: 708, endPoint y: 106, distance: 161.5
click at [708, 106] on div "To activate drag with keyboard, press Alt + Enter. Once in keyboard drag state,…" at bounding box center [590, 299] width 1043 height 409
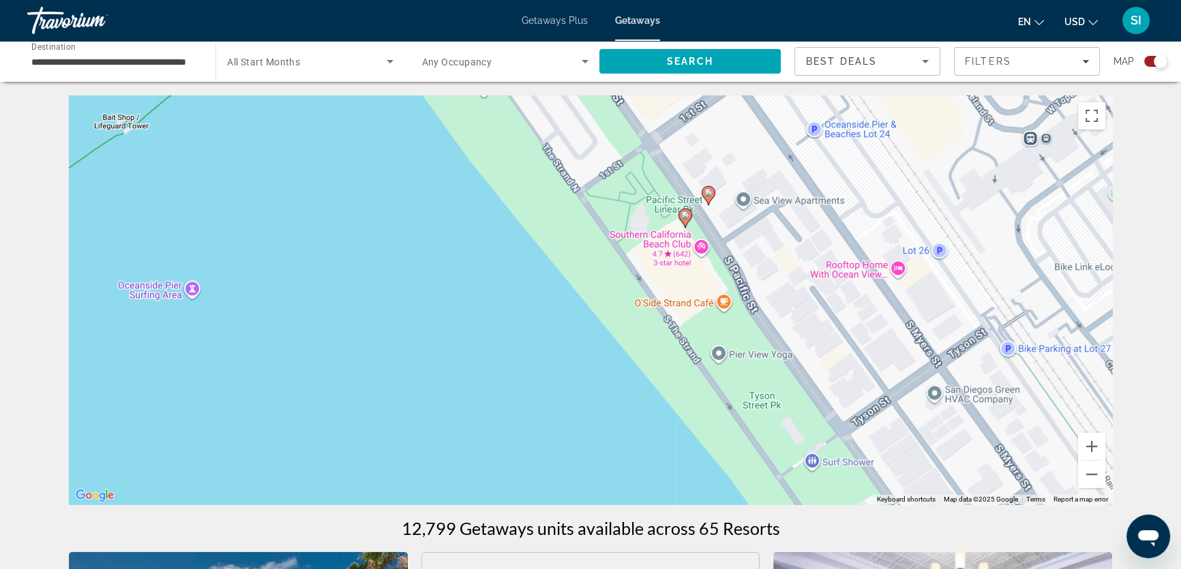
drag, startPoint x: 838, startPoint y: 386, endPoint x: 730, endPoint y: 299, distance: 138.7
click at [730, 299] on div "To activate drag with keyboard, press Alt + Enter. Once in keyboard drag state,…" at bounding box center [590, 299] width 1043 height 409
click at [706, 194] on image "Main content" at bounding box center [708, 193] width 8 height 8
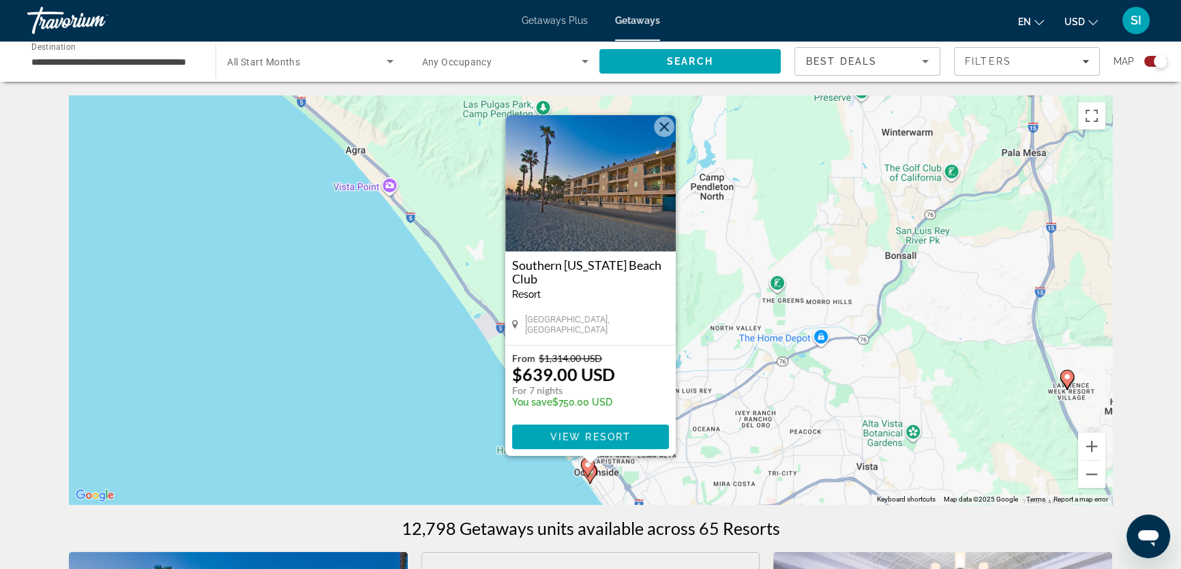
click at [661, 128] on button "Close" at bounding box center [664, 127] width 20 height 20
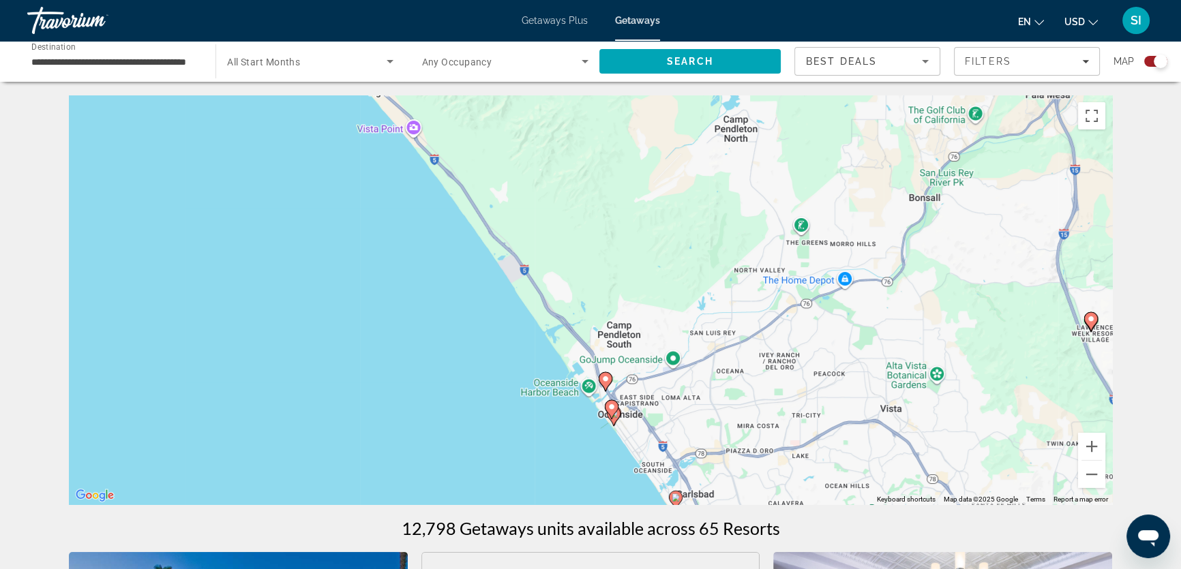
drag, startPoint x: 605, startPoint y: 475, endPoint x: 637, endPoint y: 330, distance: 148.7
click at [637, 330] on div "To activate drag with keyboard, press Alt + Enter. Once in keyboard drag state,…" at bounding box center [590, 299] width 1043 height 409
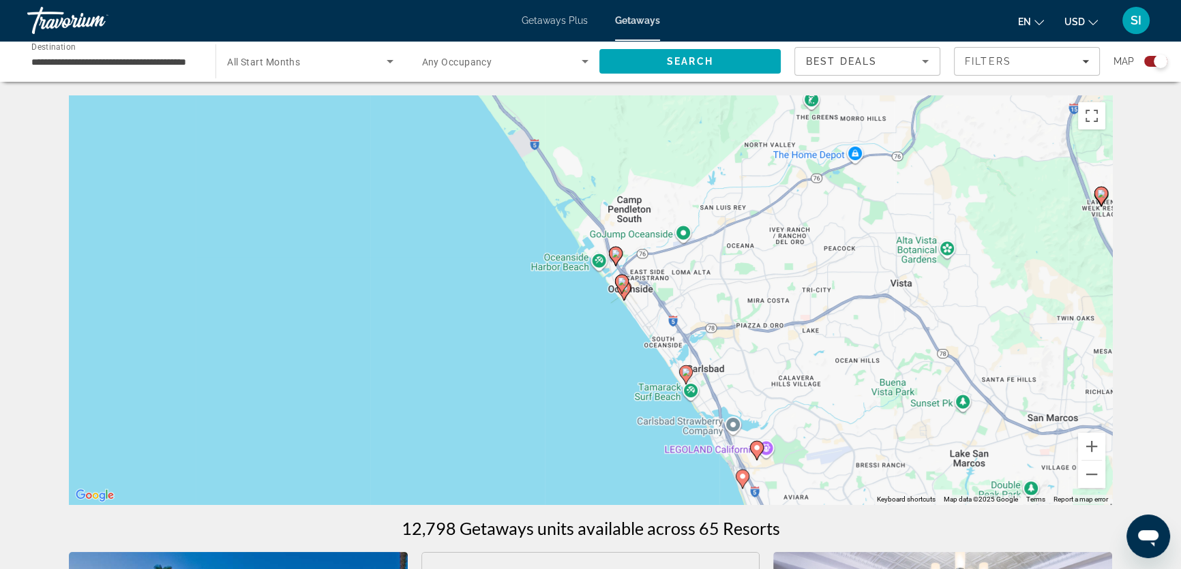
click at [625, 296] on icon "Main content" at bounding box center [624, 291] width 12 height 18
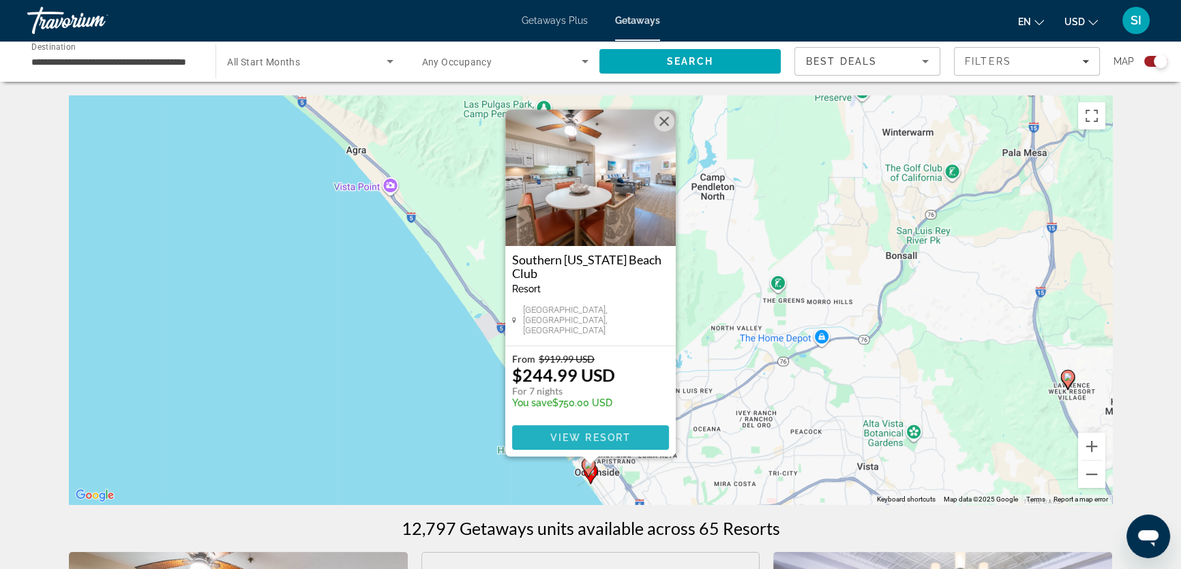
click at [588, 434] on span "View Resort" at bounding box center [590, 437] width 80 height 11
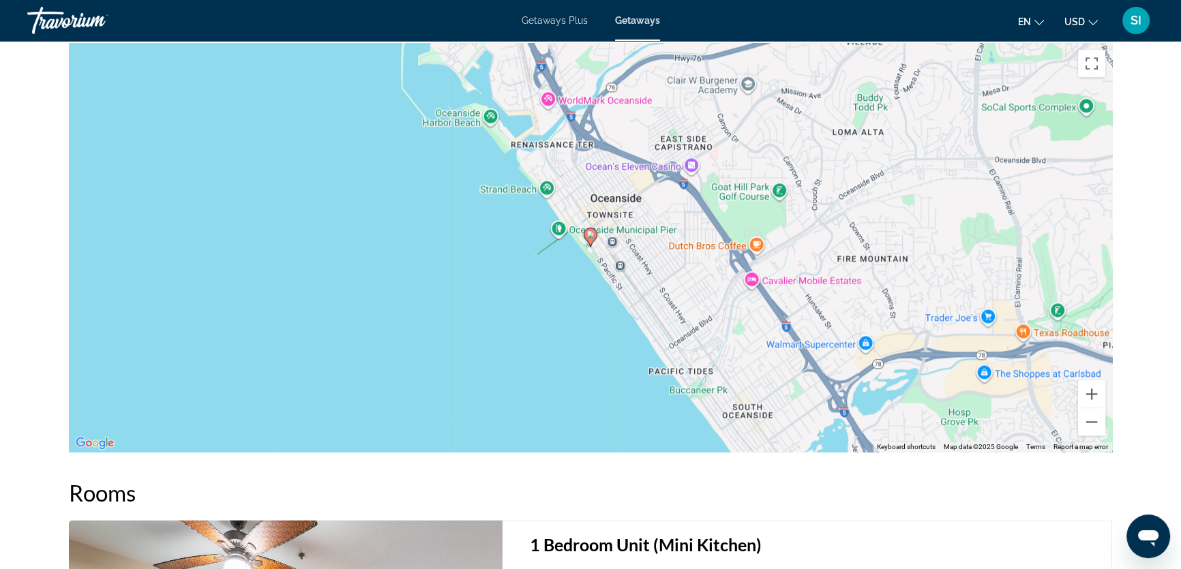
scroll to position [1910, 0]
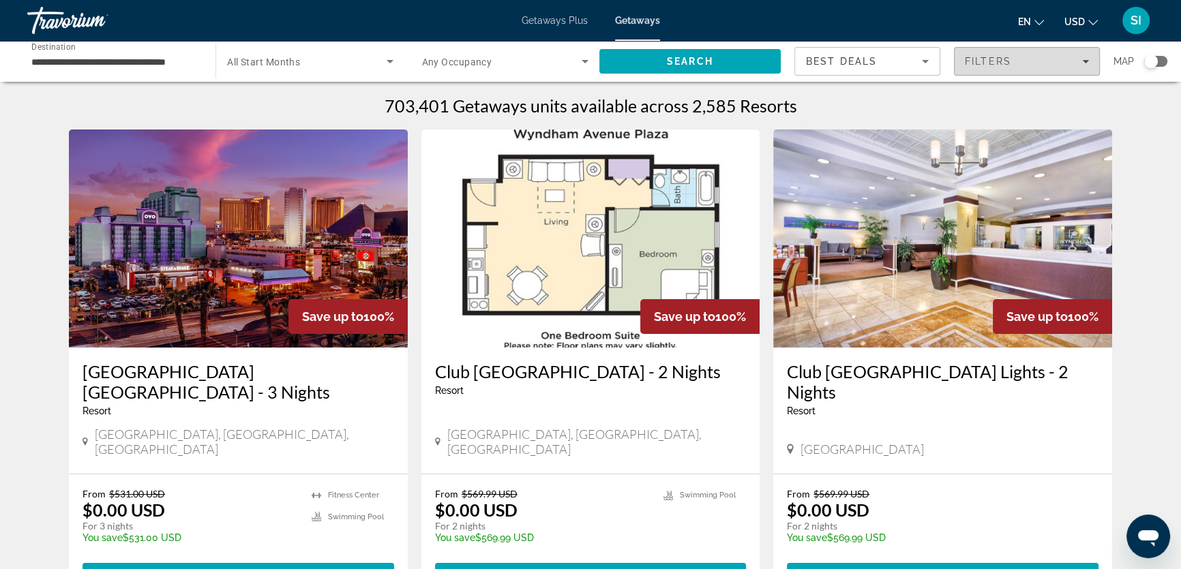
click at [1087, 61] on icon "Filters" at bounding box center [1085, 61] width 7 height 3
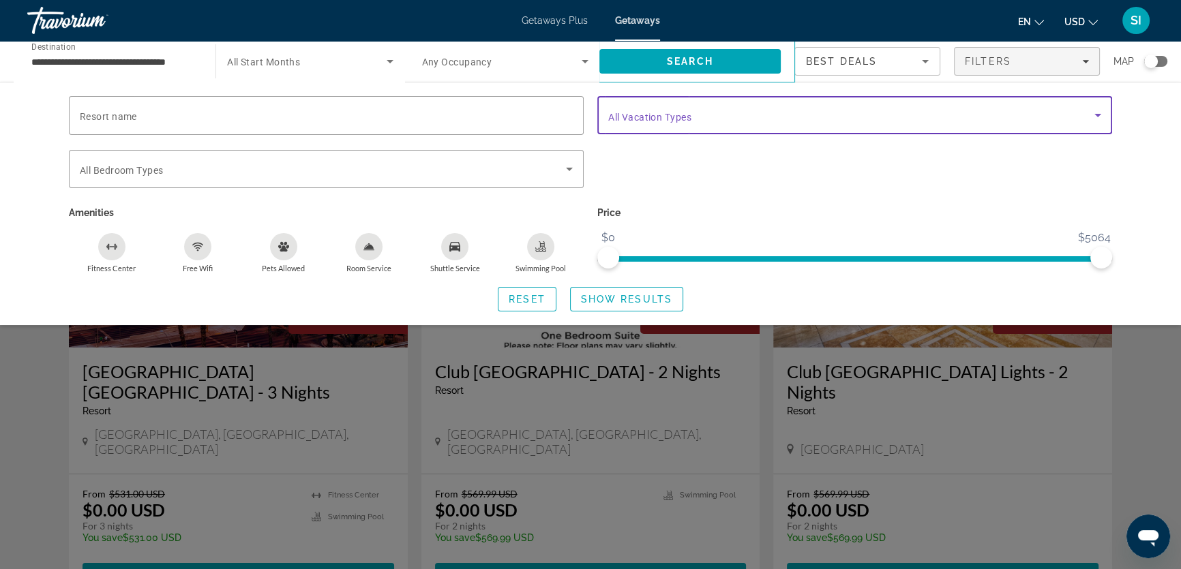
click at [1088, 109] on span "Search widget" at bounding box center [851, 115] width 486 height 16
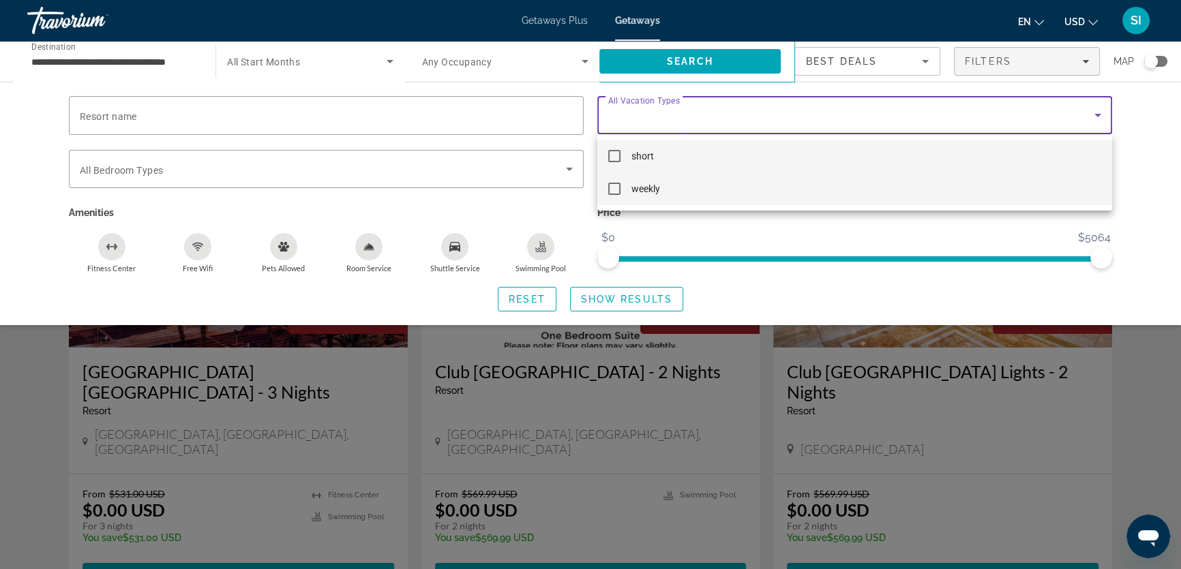
click at [614, 183] on mat-pseudo-checkbox at bounding box center [614, 189] width 12 height 12
click at [630, 299] on div at bounding box center [590, 284] width 1181 height 569
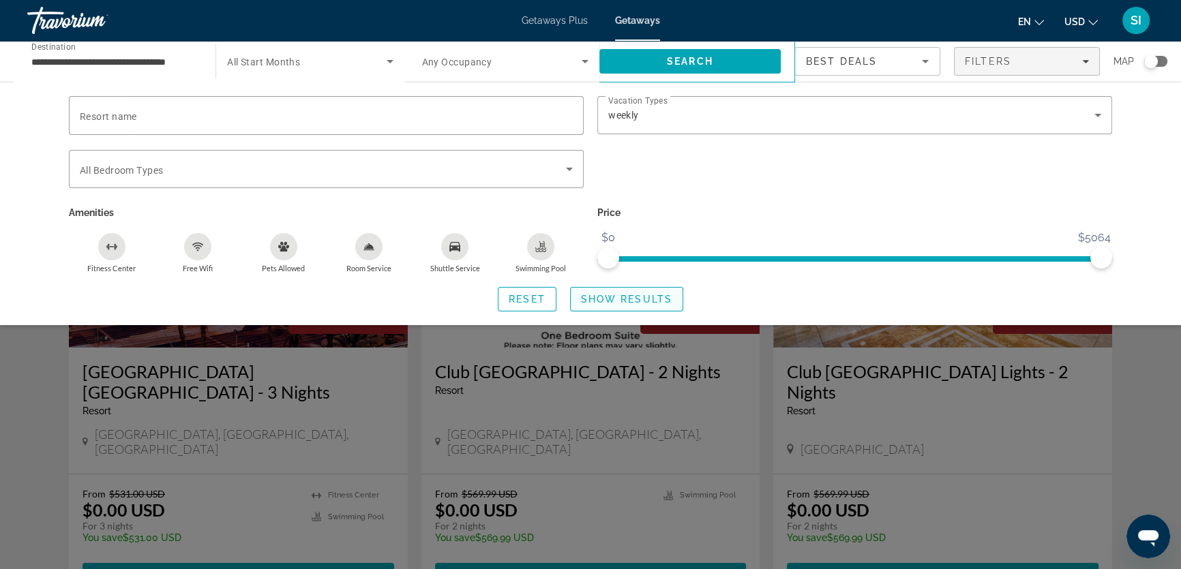
click at [623, 291] on span "Search widget" at bounding box center [627, 299] width 112 height 33
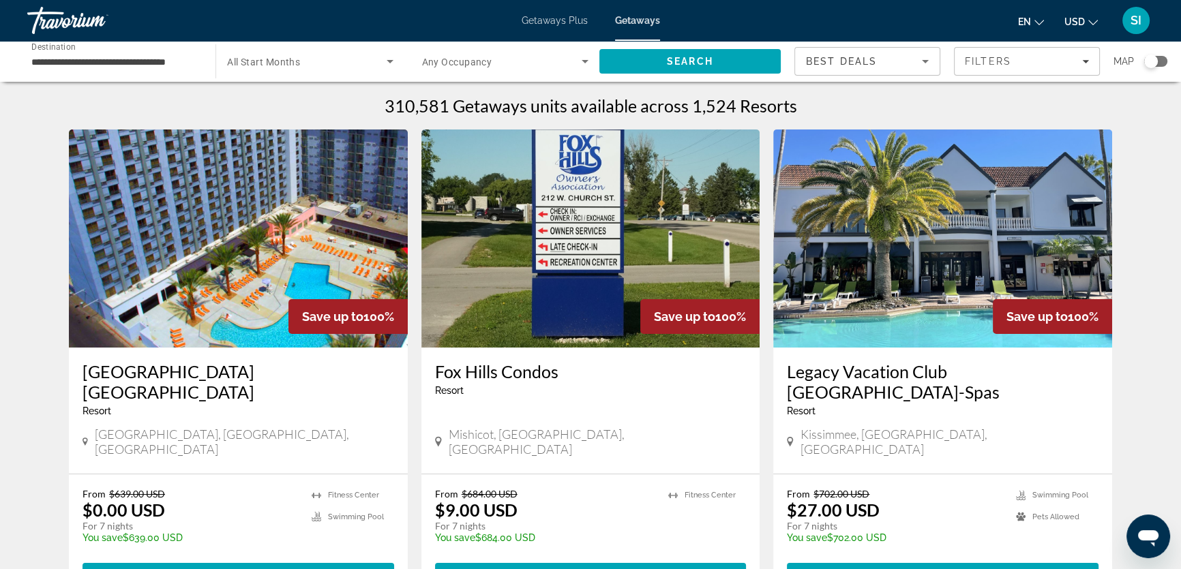
click at [1155, 61] on div "Search widget" at bounding box center [1151, 62] width 14 height 14
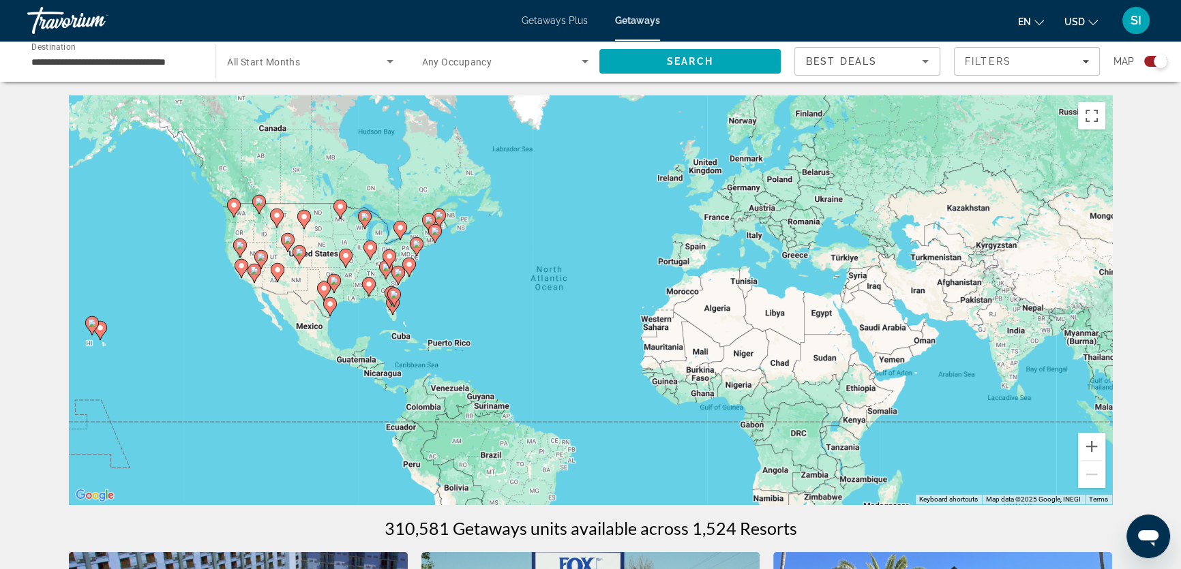
click at [238, 263] on image "Main content" at bounding box center [241, 266] width 8 height 8
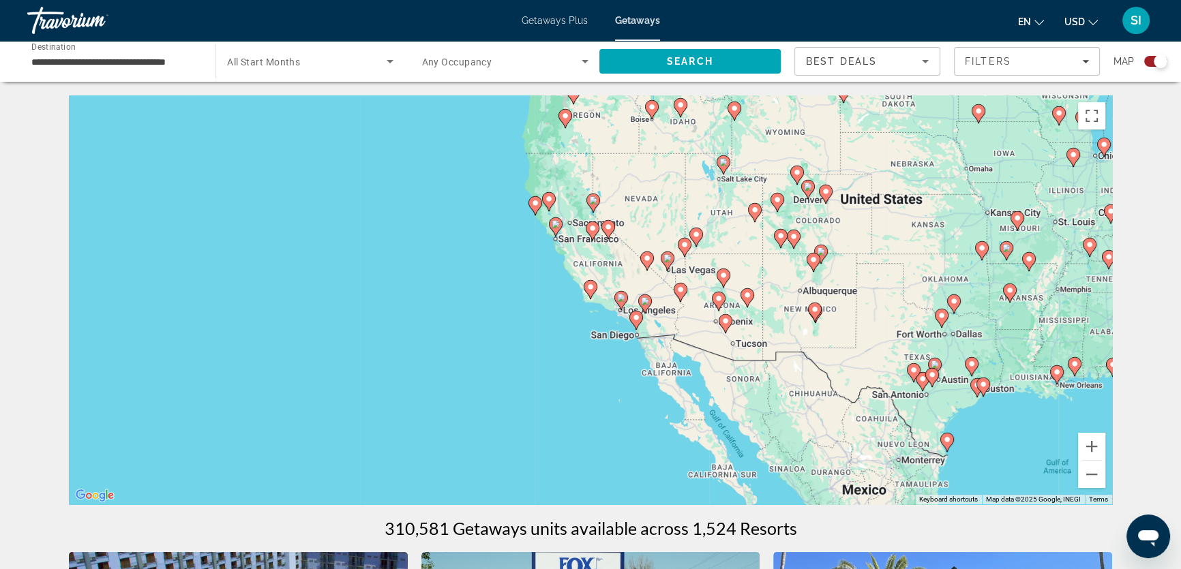
click at [639, 327] on gmp-advanced-marker "Main content" at bounding box center [636, 320] width 14 height 20
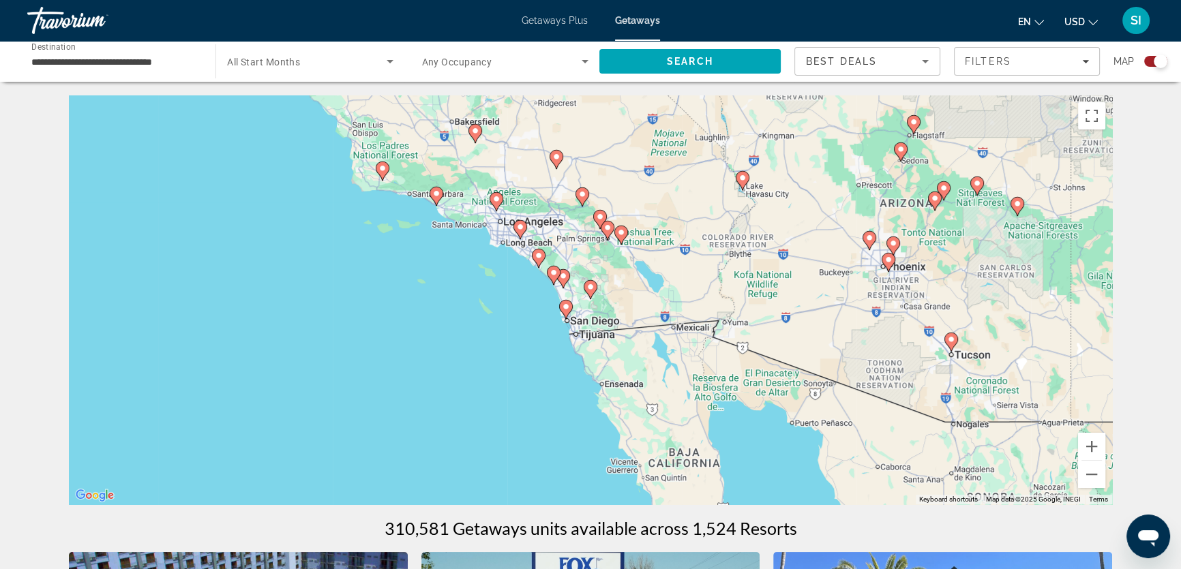
click at [550, 275] on image "Main content" at bounding box center [553, 273] width 8 height 8
type input "**********"
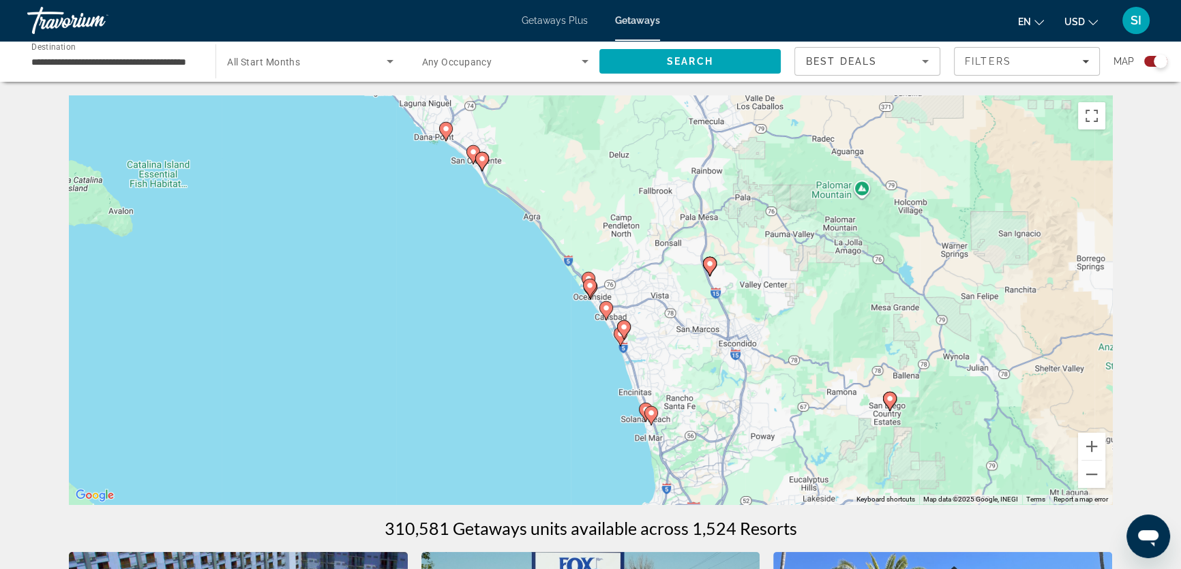
click at [591, 273] on icon "Main content" at bounding box center [588, 281] width 14 height 19
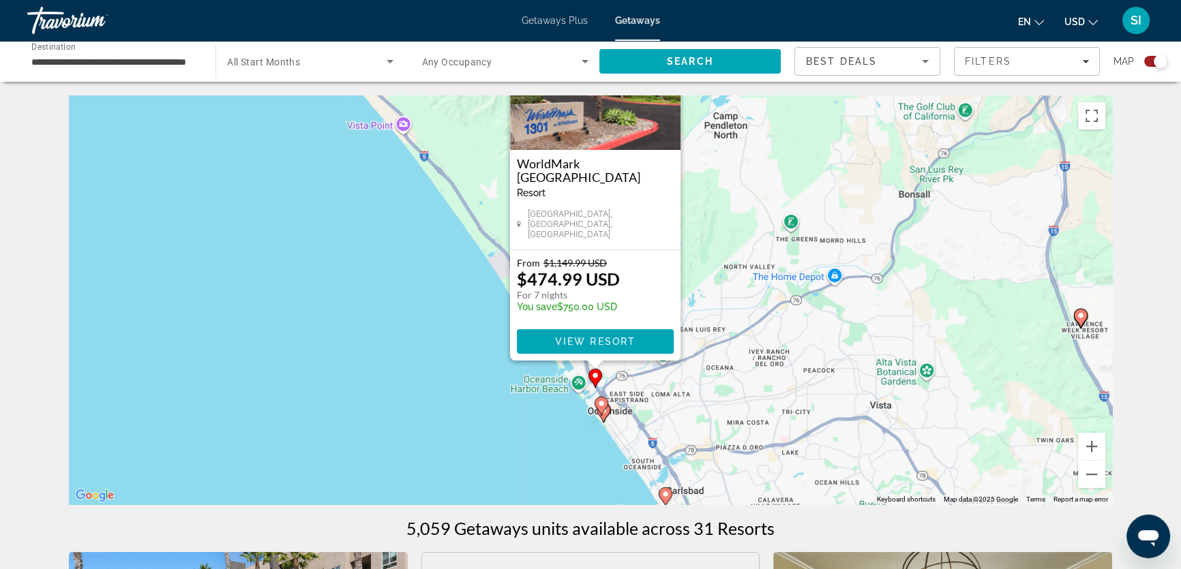
drag, startPoint x: 721, startPoint y: 350, endPoint x: 727, endPoint y: 252, distance: 98.3
click at [727, 252] on div "To activate drag with keyboard, press Alt + Enter. Once in keyboard drag state,…" at bounding box center [590, 299] width 1043 height 409
click at [598, 338] on span "View Resort" at bounding box center [595, 341] width 80 height 11
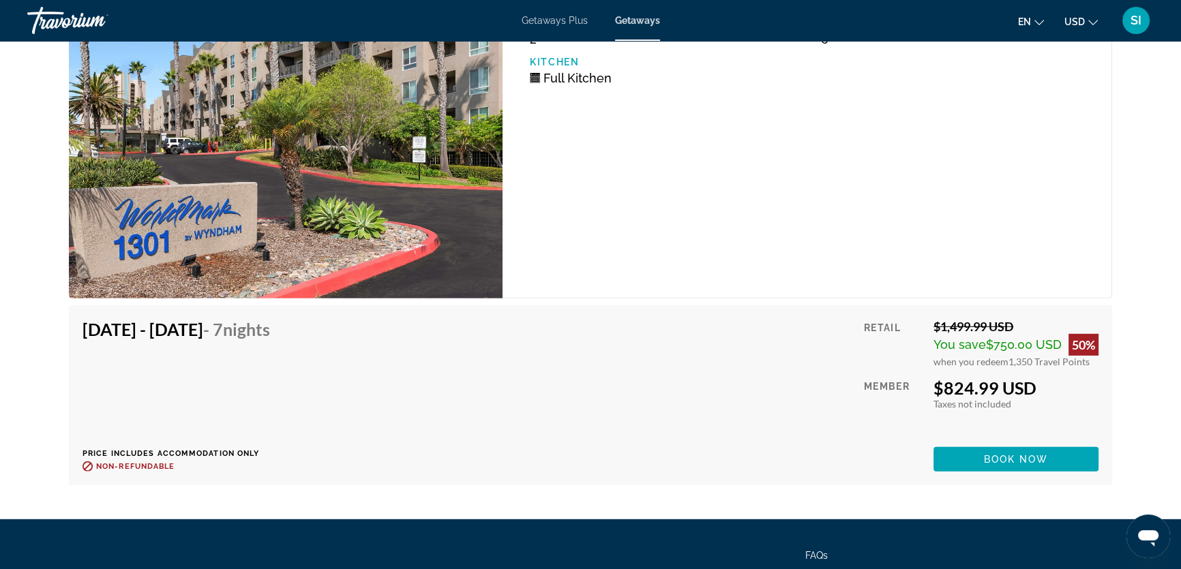
scroll to position [4784, 0]
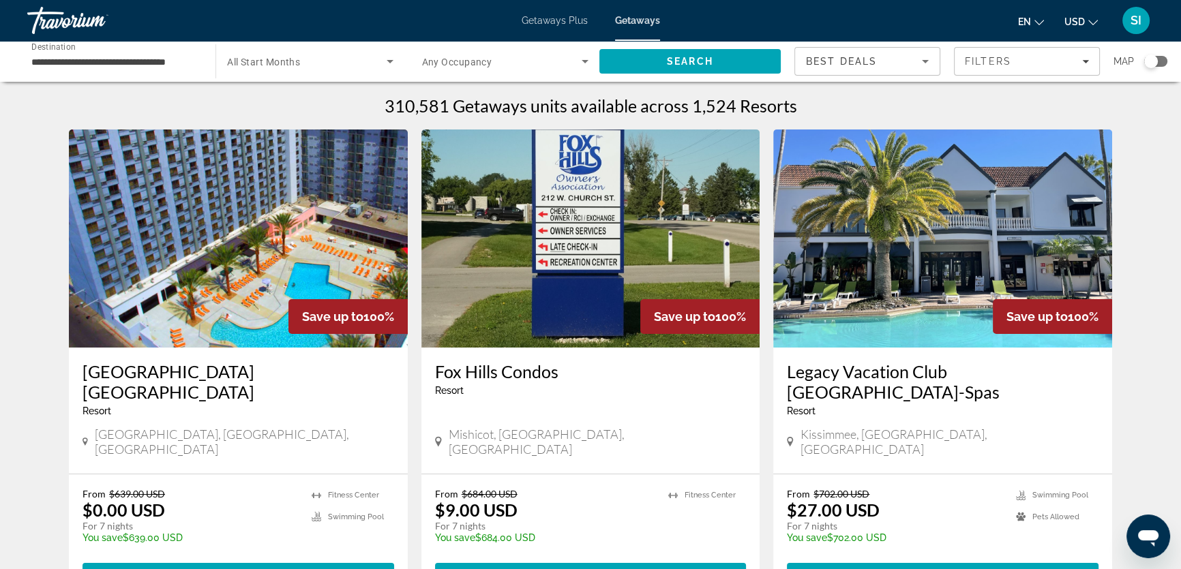
click at [1151, 59] on div "Search widget" at bounding box center [1151, 62] width 14 height 14
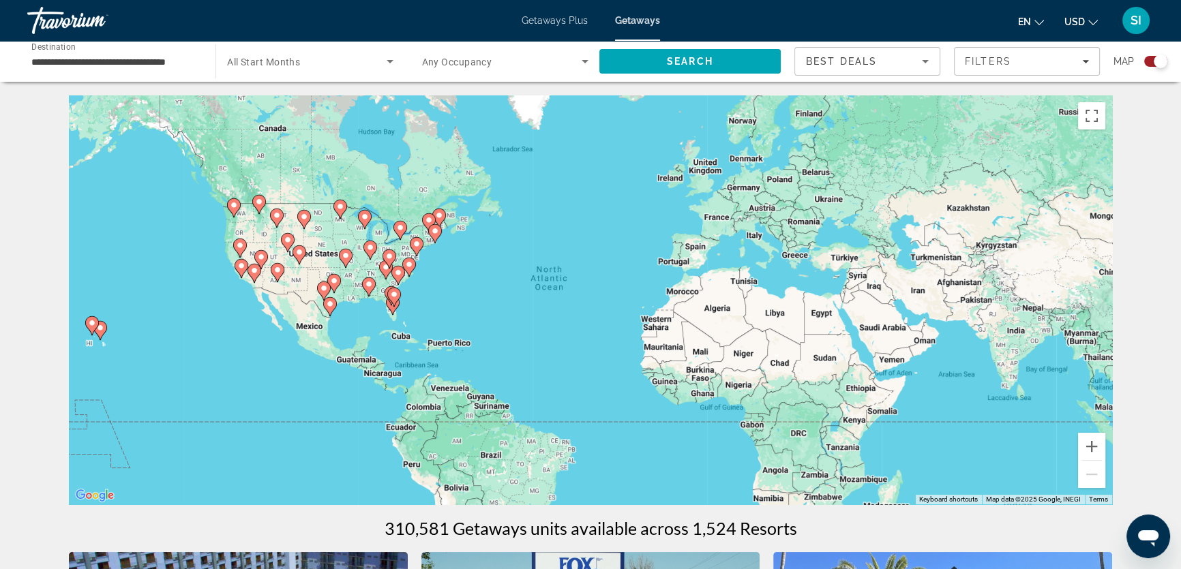
click at [238, 273] on gmp-advanced-marker "Main content" at bounding box center [241, 268] width 14 height 20
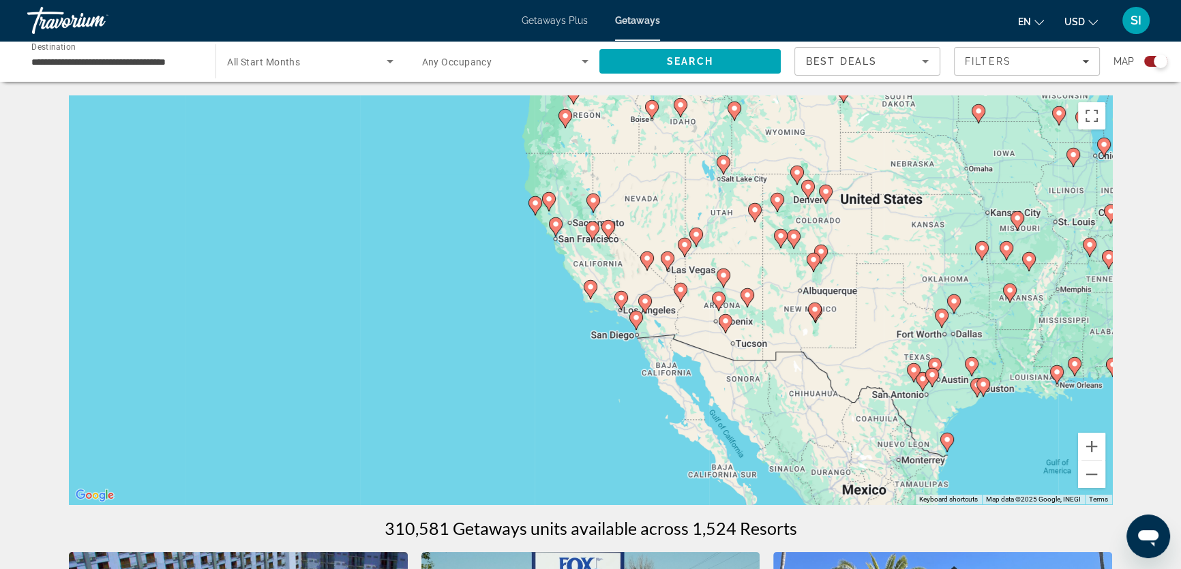
click at [634, 323] on icon "Main content" at bounding box center [636, 321] width 12 height 18
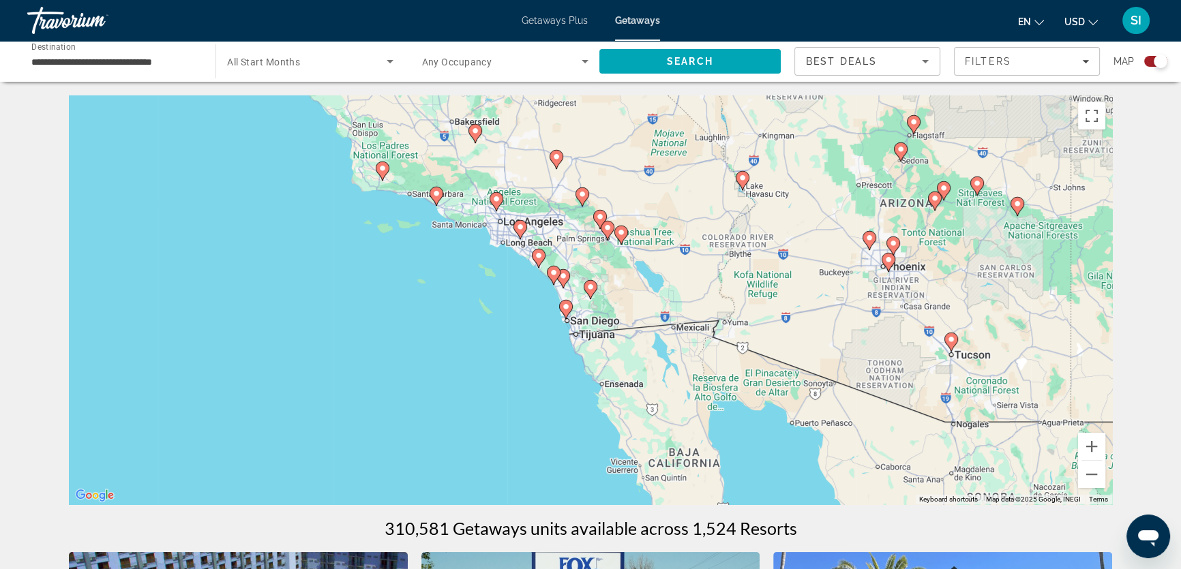
click at [551, 277] on icon "Main content" at bounding box center [553, 276] width 12 height 18
type input "**********"
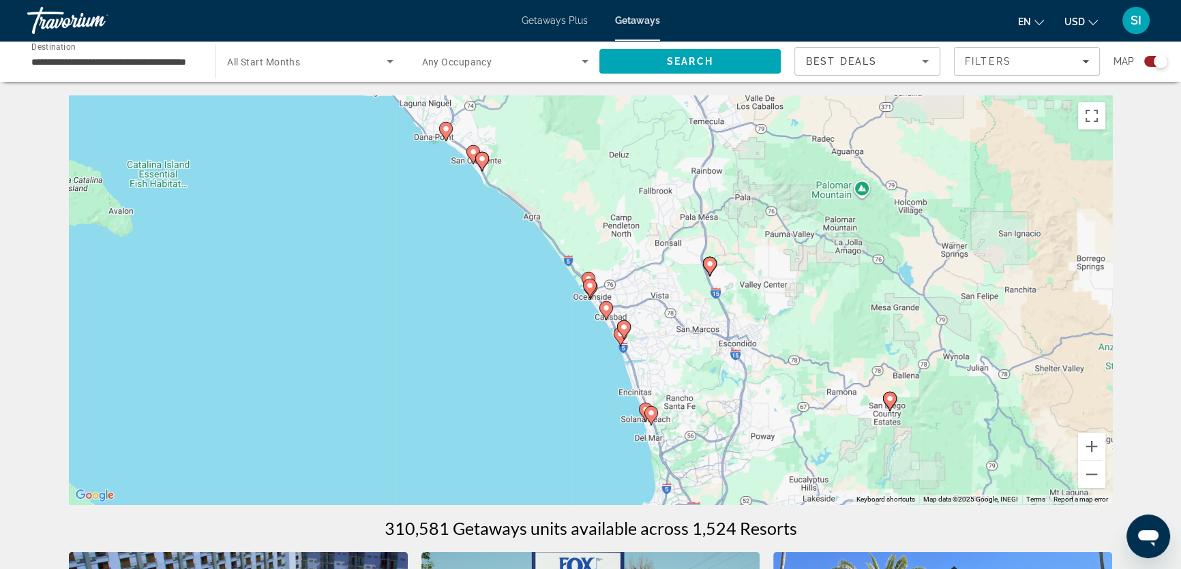
click at [590, 290] on icon "Main content" at bounding box center [589, 288] width 12 height 18
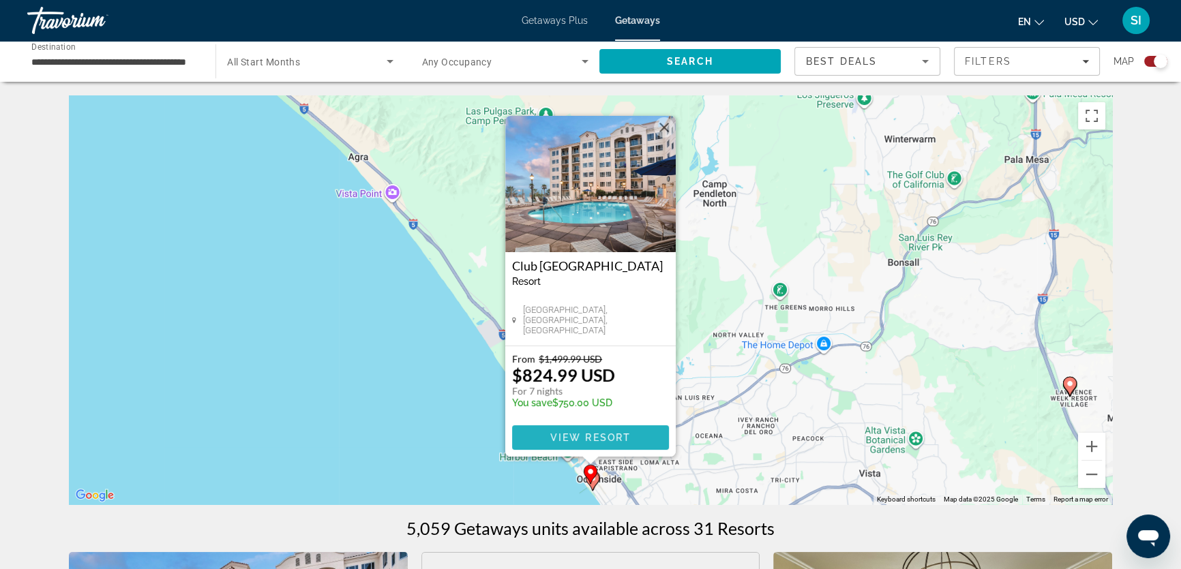
click at [578, 434] on span "View Resort" at bounding box center [590, 437] width 80 height 11
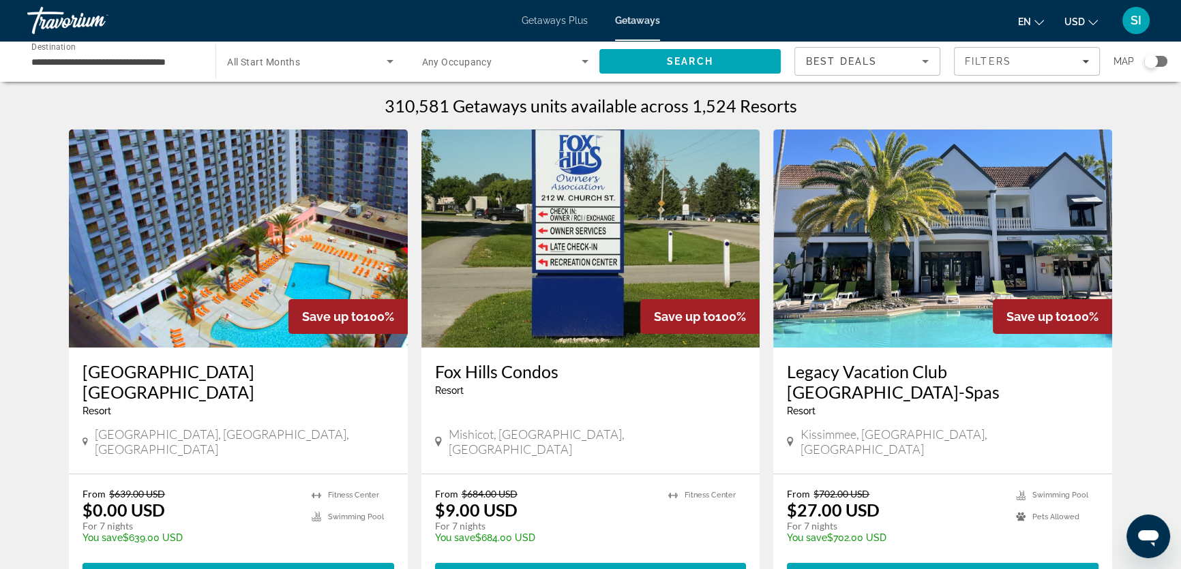
click at [1153, 61] on div "Search widget" at bounding box center [1151, 62] width 14 height 14
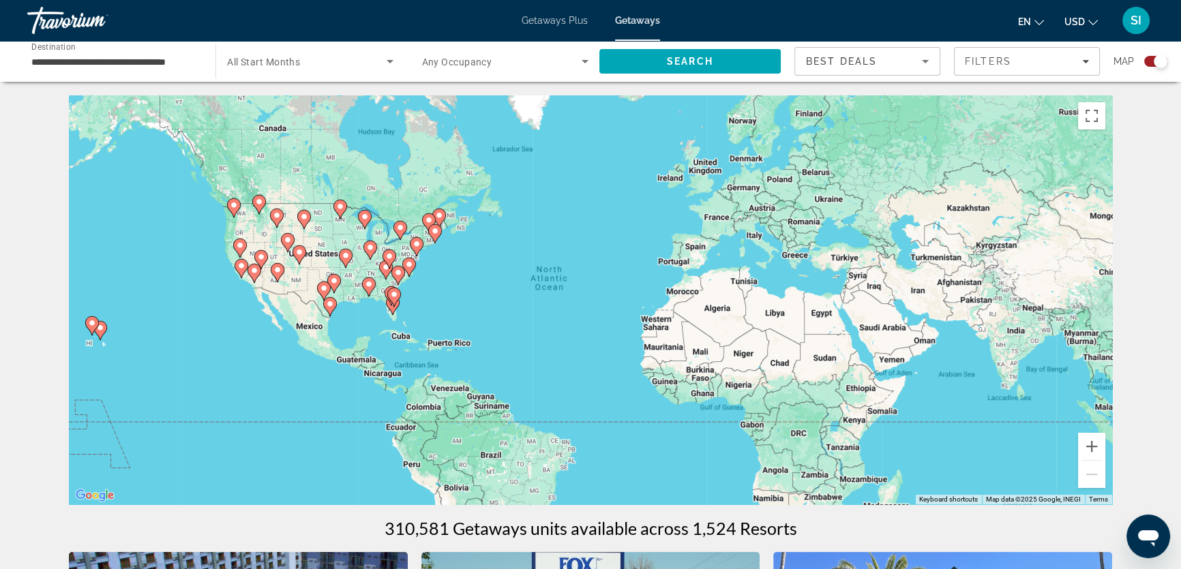
click at [281, 239] on icon "Main content" at bounding box center [288, 242] width 14 height 19
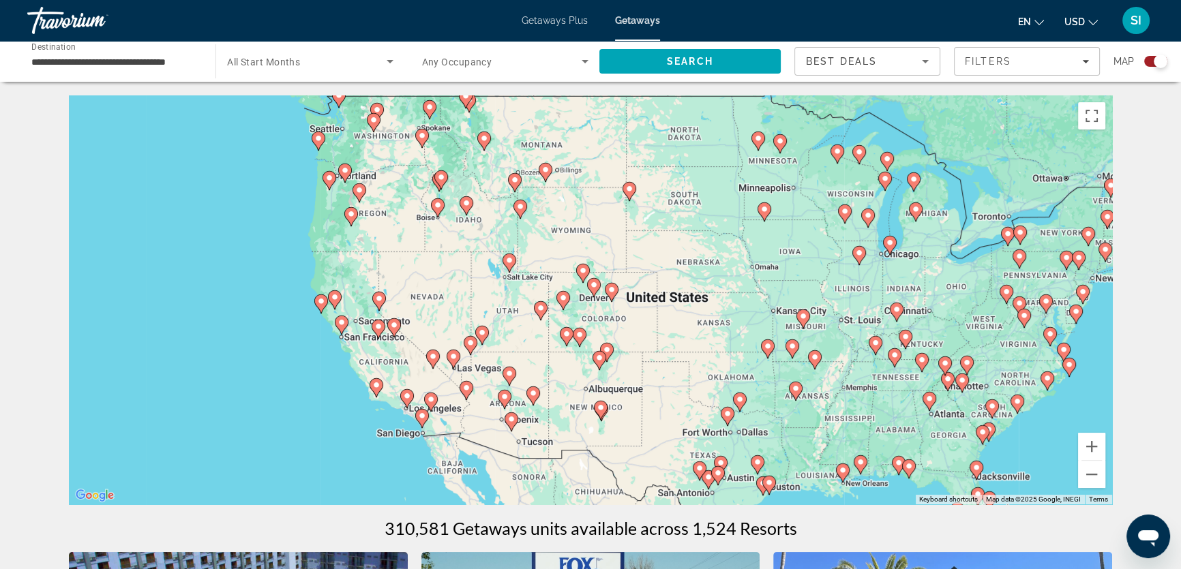
click at [611, 292] on image "Main content" at bounding box center [611, 290] width 8 height 8
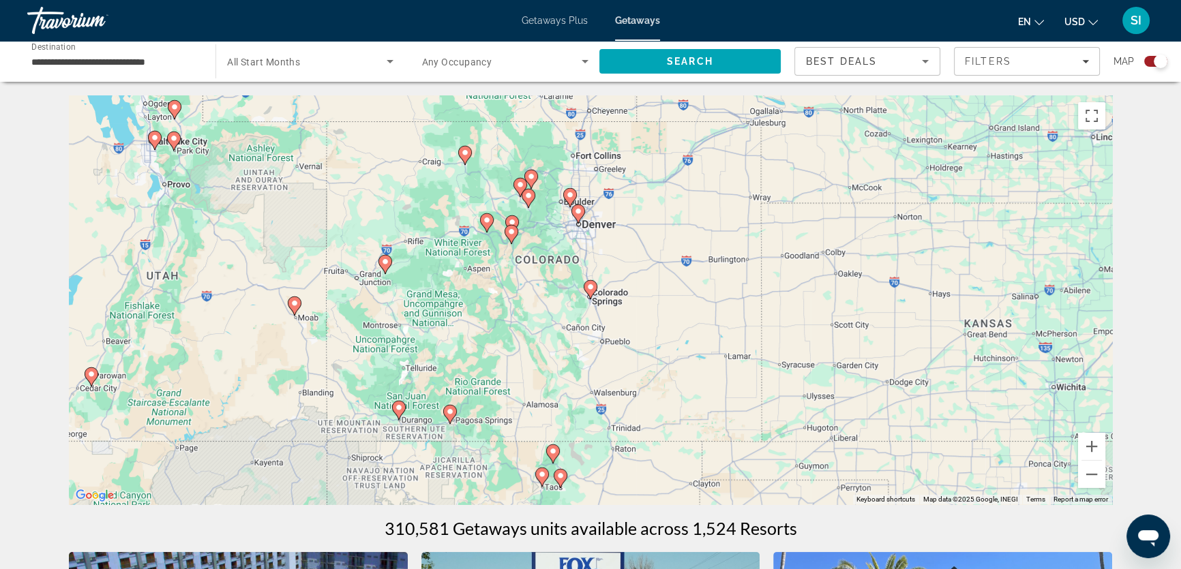
click at [488, 224] on icon "Main content" at bounding box center [487, 223] width 12 height 18
type input "**********"
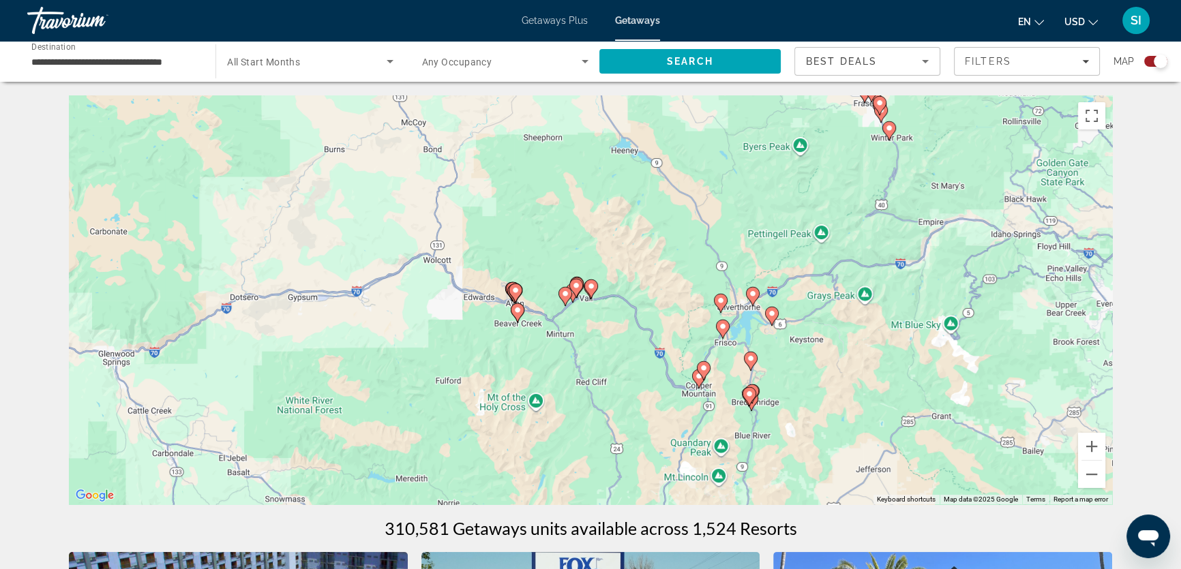
click at [518, 290] on image "Main content" at bounding box center [515, 290] width 8 height 8
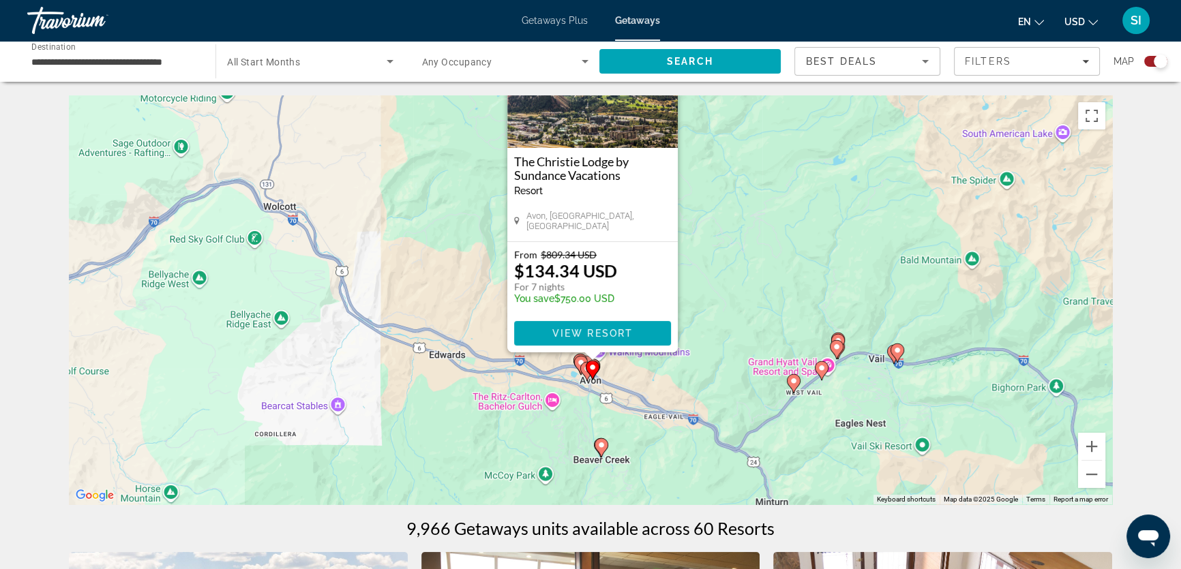
drag, startPoint x: 716, startPoint y: 340, endPoint x: 718, endPoint y: 209, distance: 131.6
click at [718, 209] on div "To navigate, press the arrow keys. To activate drag with keyboard, press Alt + …" at bounding box center [590, 299] width 1043 height 409
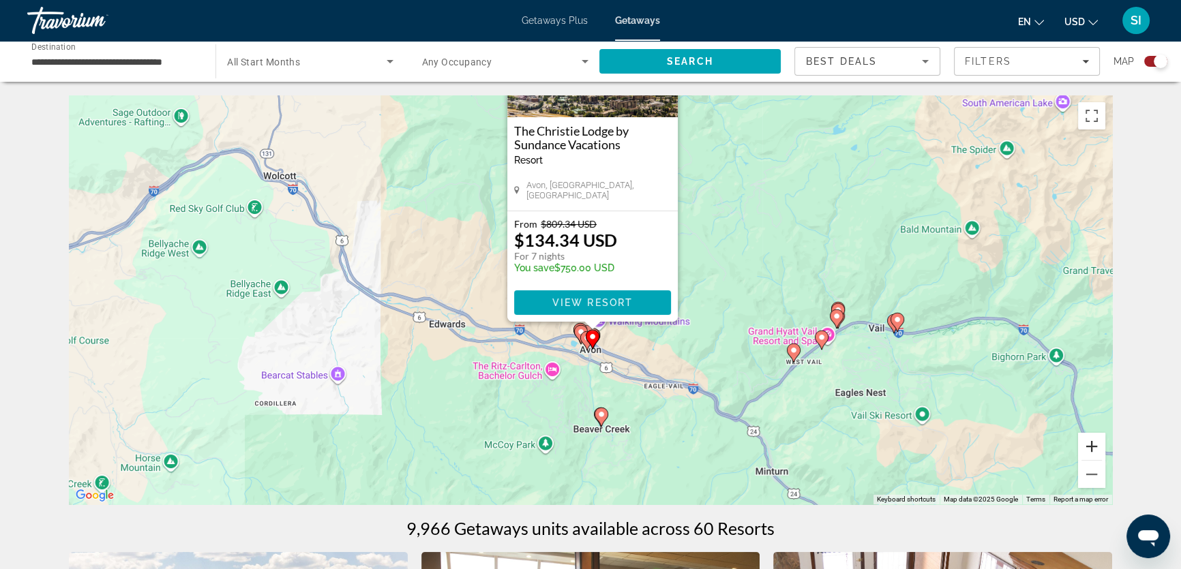
click at [1090, 446] on button "Zoom in" at bounding box center [1091, 446] width 27 height 27
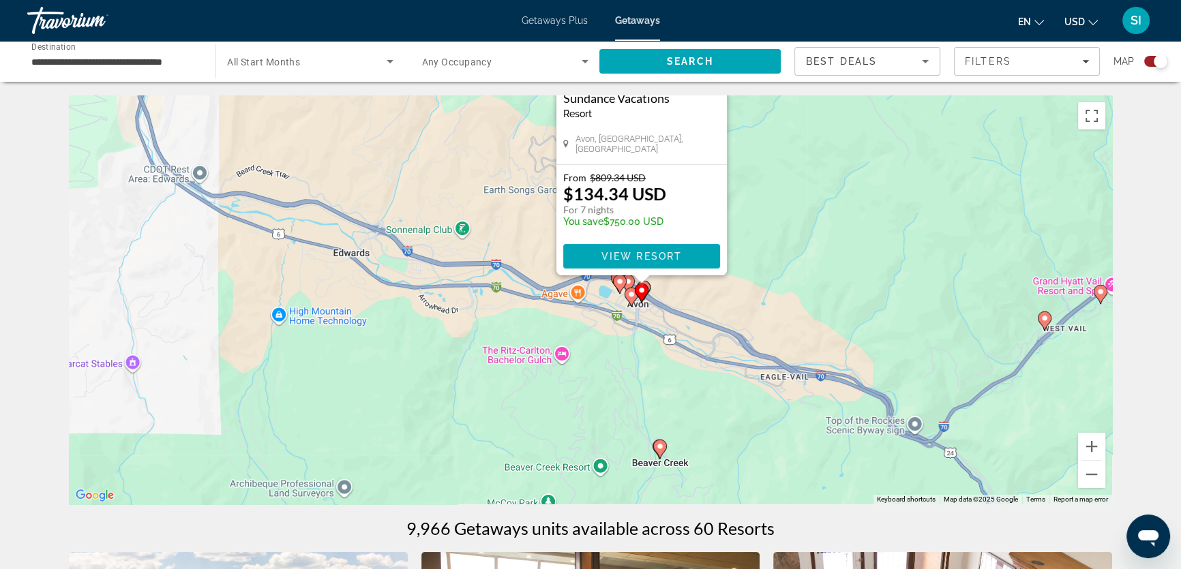
drag, startPoint x: 914, startPoint y: 391, endPoint x: 960, endPoint y: 304, distance: 98.8
click at [960, 304] on div "To navigate, press the arrow keys. To activate drag with keyboard, press Alt + …" at bounding box center [590, 299] width 1043 height 409
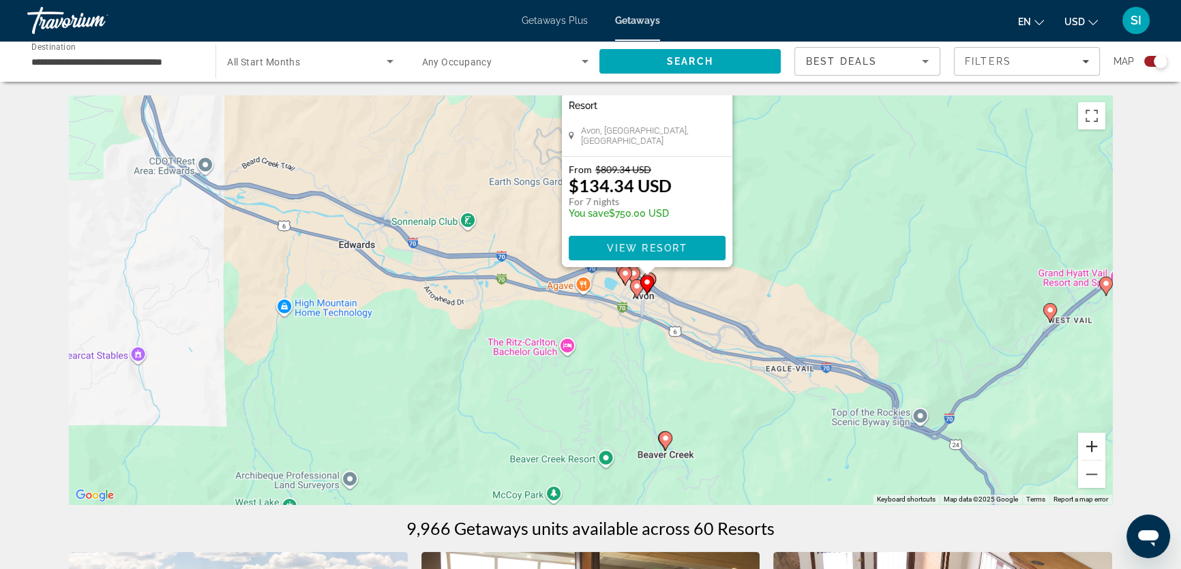
click at [1089, 446] on button "Zoom in" at bounding box center [1091, 446] width 27 height 27
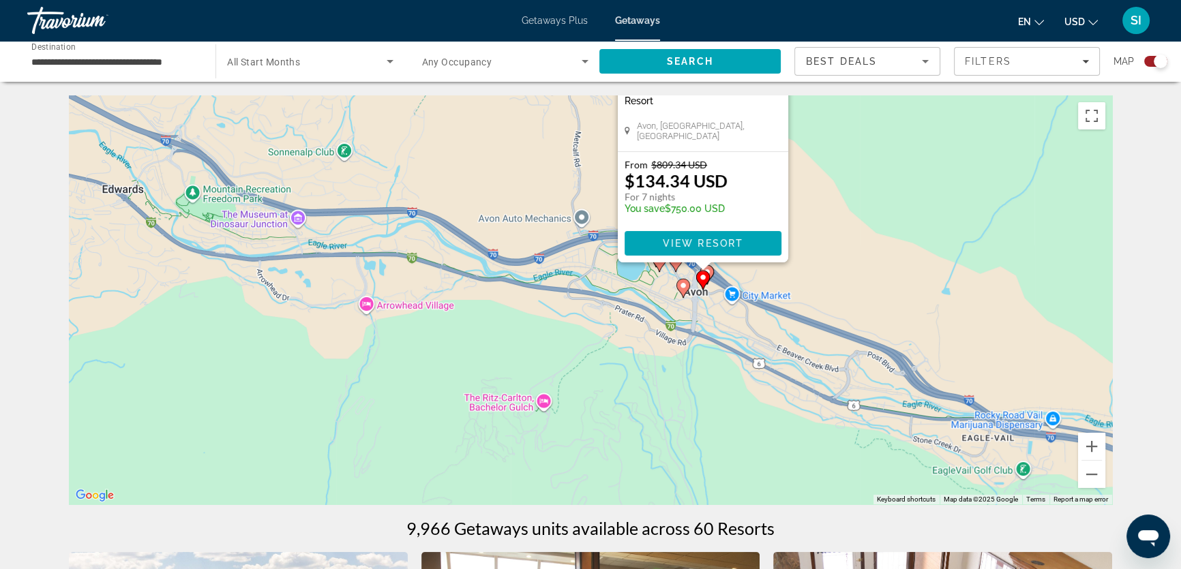
click at [854, 177] on div "To navigate, press the arrow keys. To activate drag with keyboard, press Alt + …" at bounding box center [590, 299] width 1043 height 409
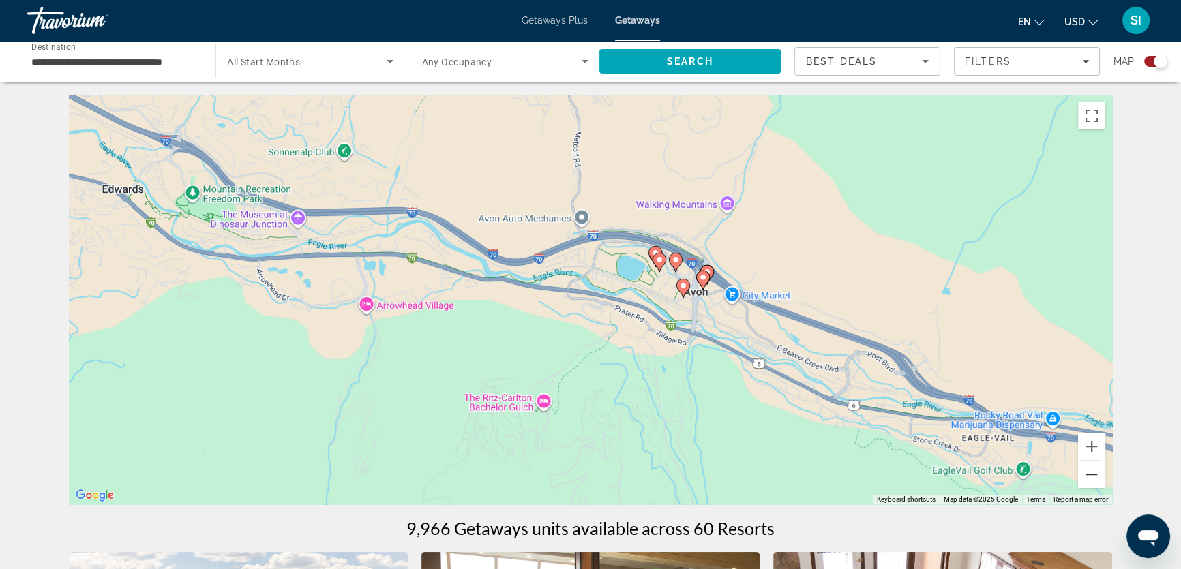
click at [1099, 470] on button "Zoom out" at bounding box center [1091, 474] width 27 height 27
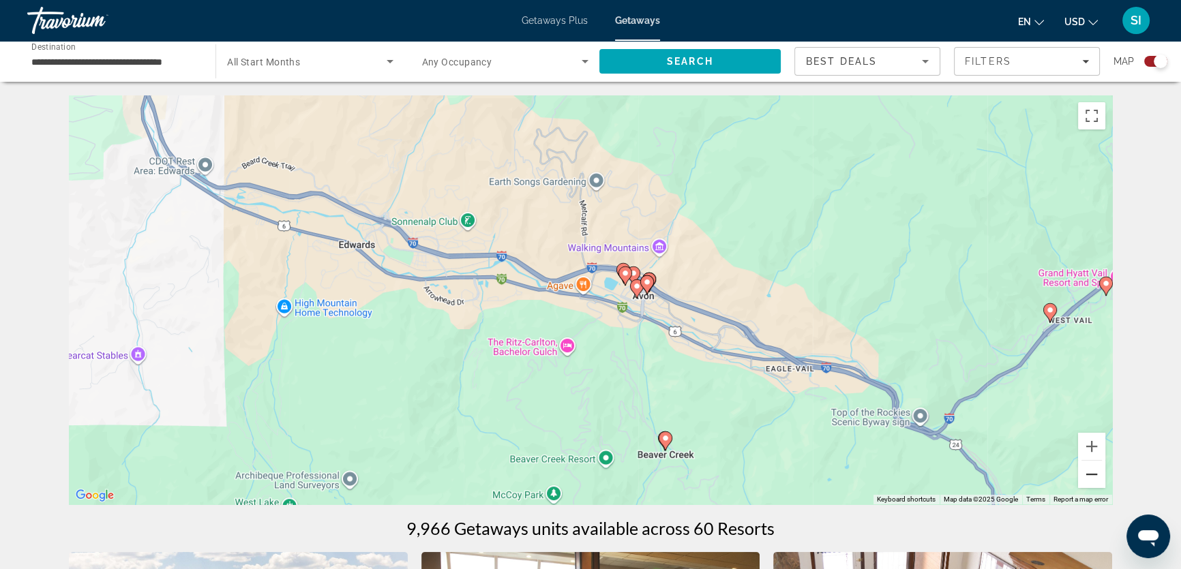
click at [1099, 470] on button "Zoom out" at bounding box center [1091, 474] width 27 height 27
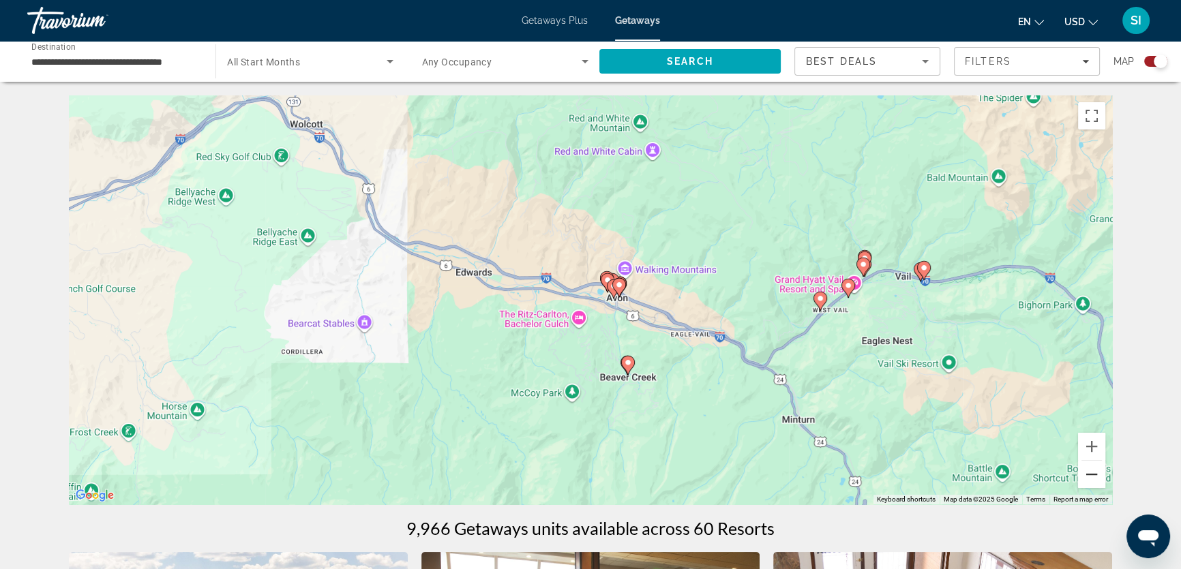
click at [1091, 470] on button "Zoom out" at bounding box center [1091, 474] width 27 height 27
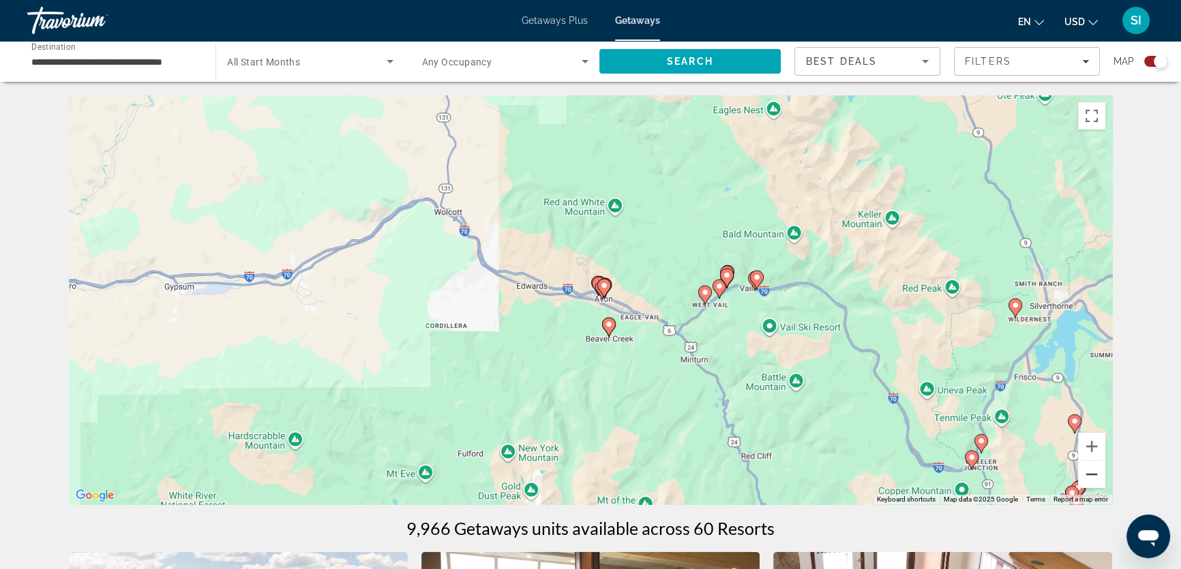
click at [1091, 470] on button "Zoom out" at bounding box center [1091, 474] width 27 height 27
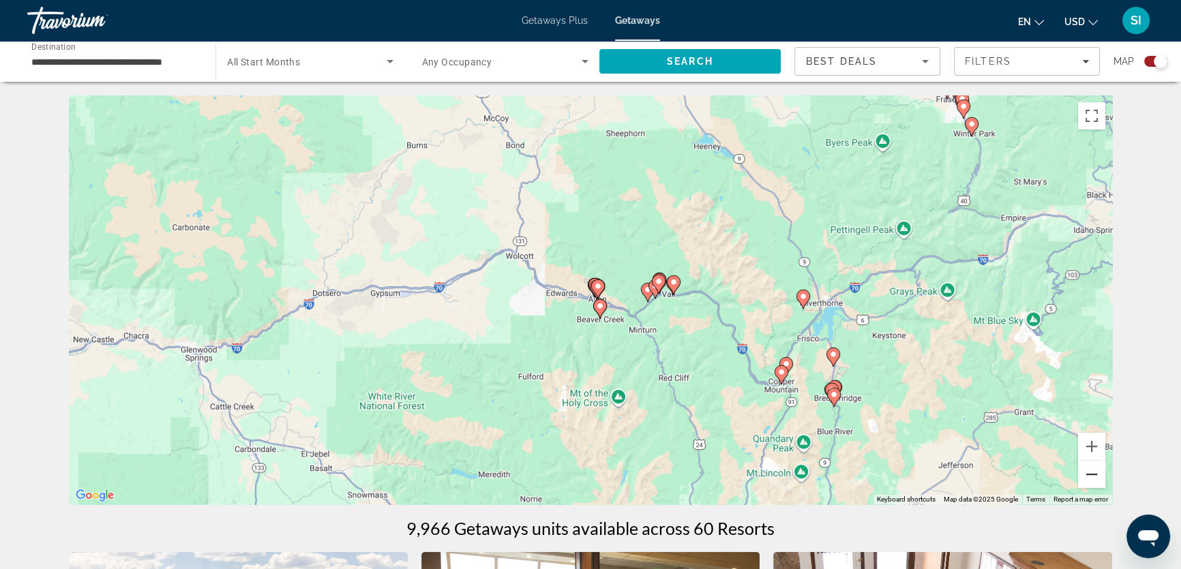
click at [1091, 470] on button "Zoom out" at bounding box center [1091, 474] width 27 height 27
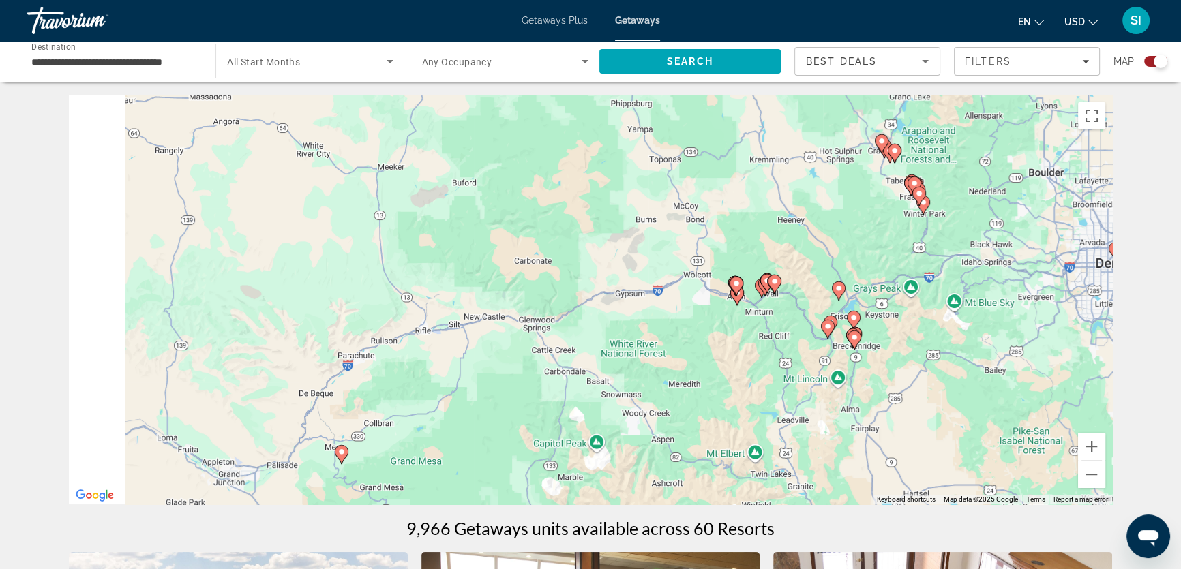
drag, startPoint x: 489, startPoint y: 361, endPoint x: 633, endPoint y: 358, distance: 143.9
click at [633, 358] on div "To navigate, press the arrow keys. To activate drag with keyboard, press Alt + …" at bounding box center [590, 299] width 1043 height 409
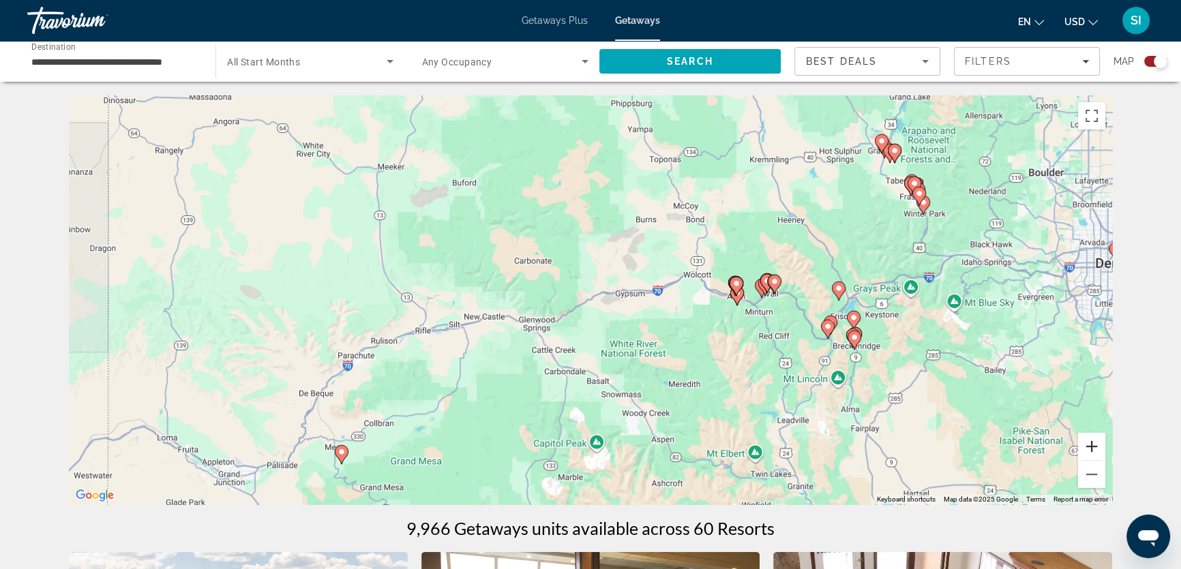
click at [1094, 440] on button "Zoom in" at bounding box center [1091, 446] width 27 height 27
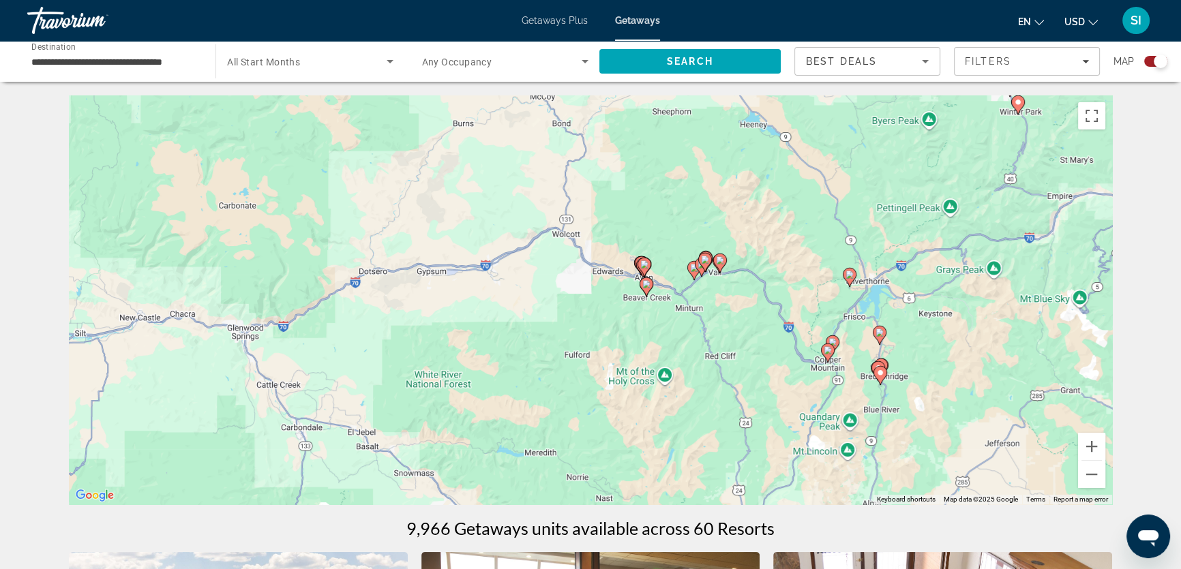
drag, startPoint x: 1006, startPoint y: 370, endPoint x: 763, endPoint y: 365, distance: 243.4
click at [751, 354] on div "To navigate, press the arrow keys. To activate drag with keyboard, press Alt + …" at bounding box center [590, 299] width 1043 height 409
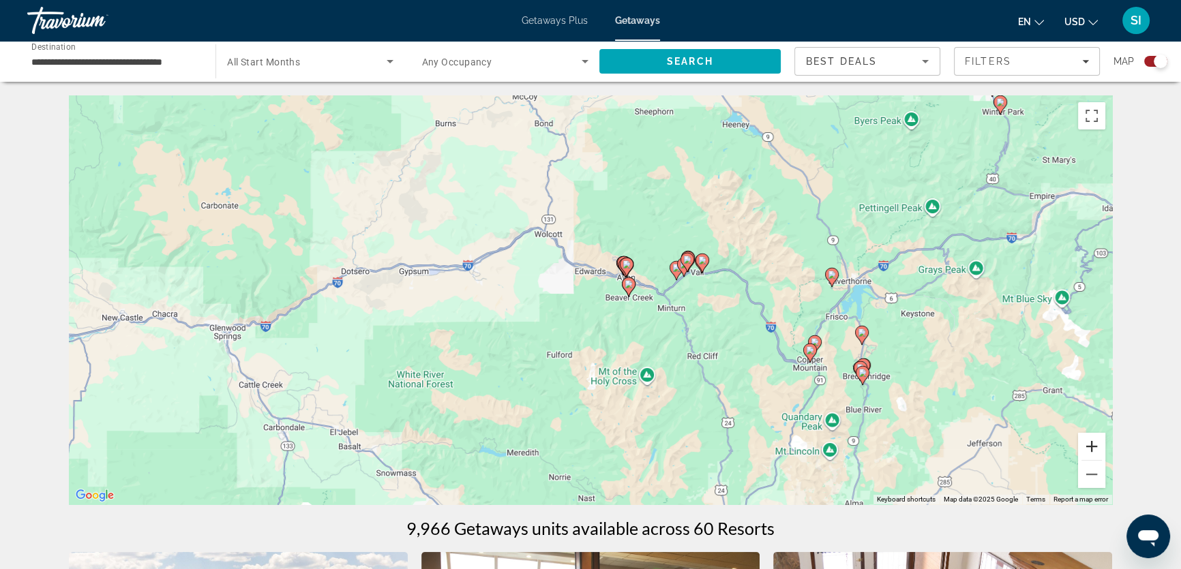
click at [1090, 444] on button "Zoom in" at bounding box center [1091, 446] width 27 height 27
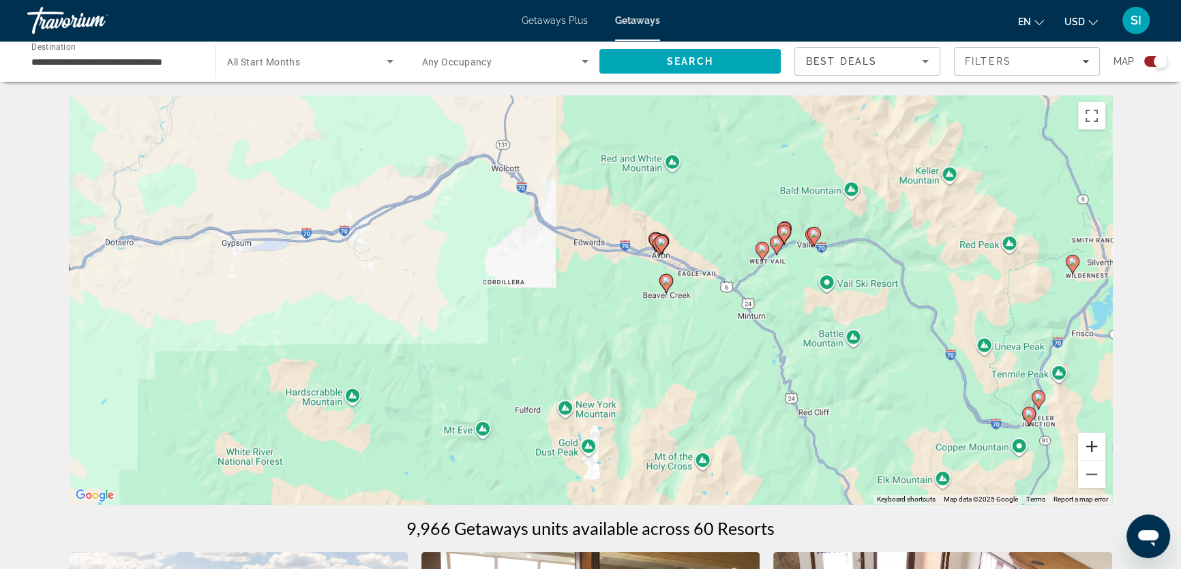
click at [1090, 444] on button "Zoom in" at bounding box center [1091, 446] width 27 height 27
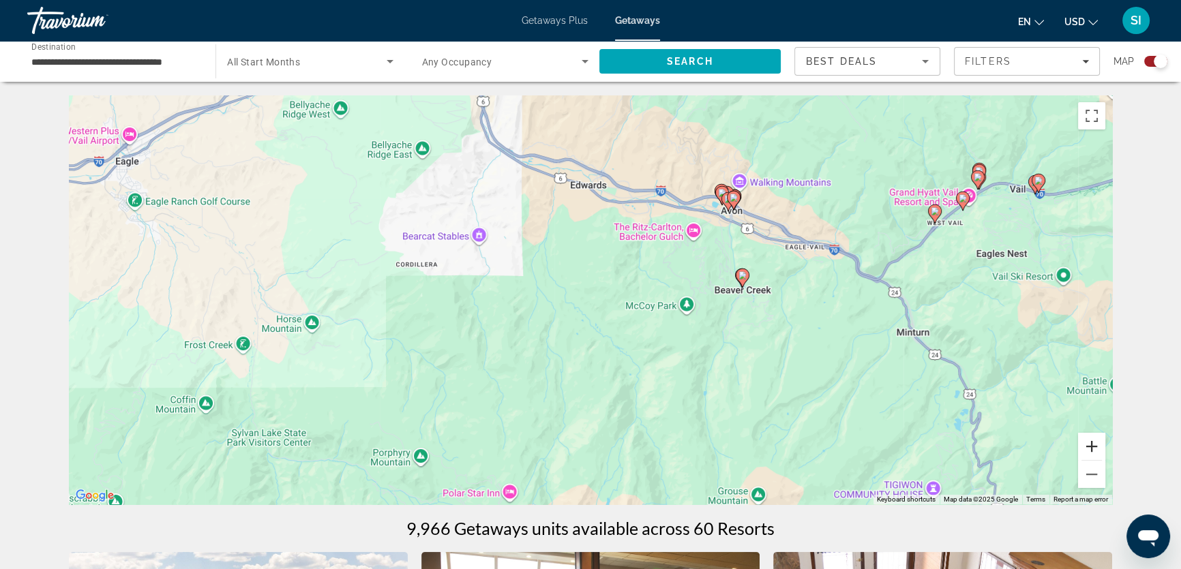
click at [1090, 444] on button "Zoom in" at bounding box center [1091, 446] width 27 height 27
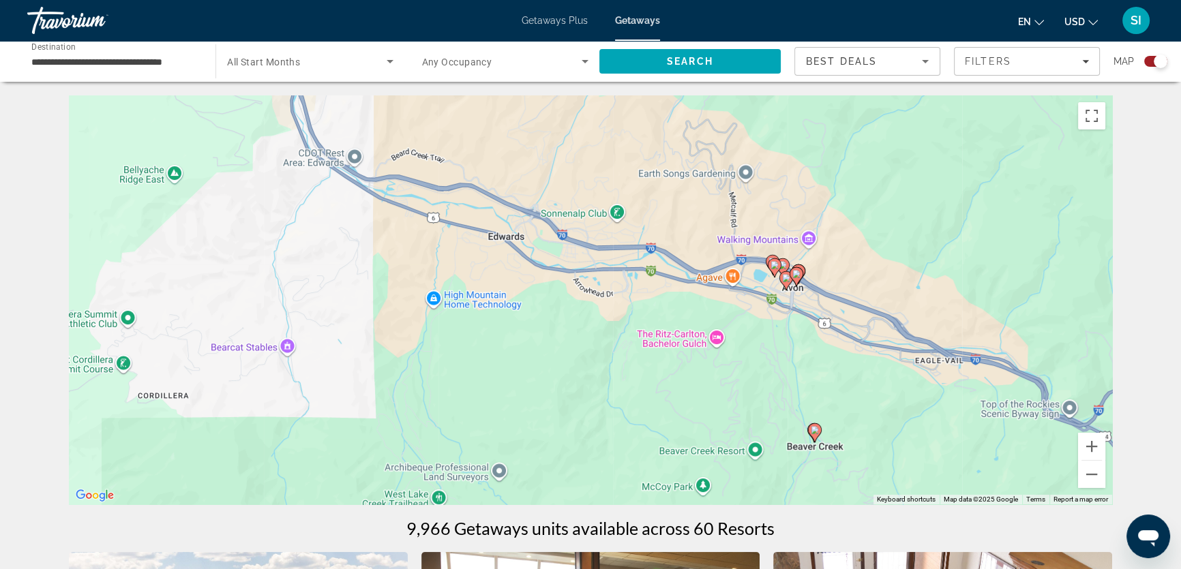
drag, startPoint x: 952, startPoint y: 244, endPoint x: 871, endPoint y: 414, distance: 188.1
click at [870, 420] on div "To navigate, press the arrow keys. To activate drag with keyboard, press Alt + …" at bounding box center [590, 299] width 1043 height 409
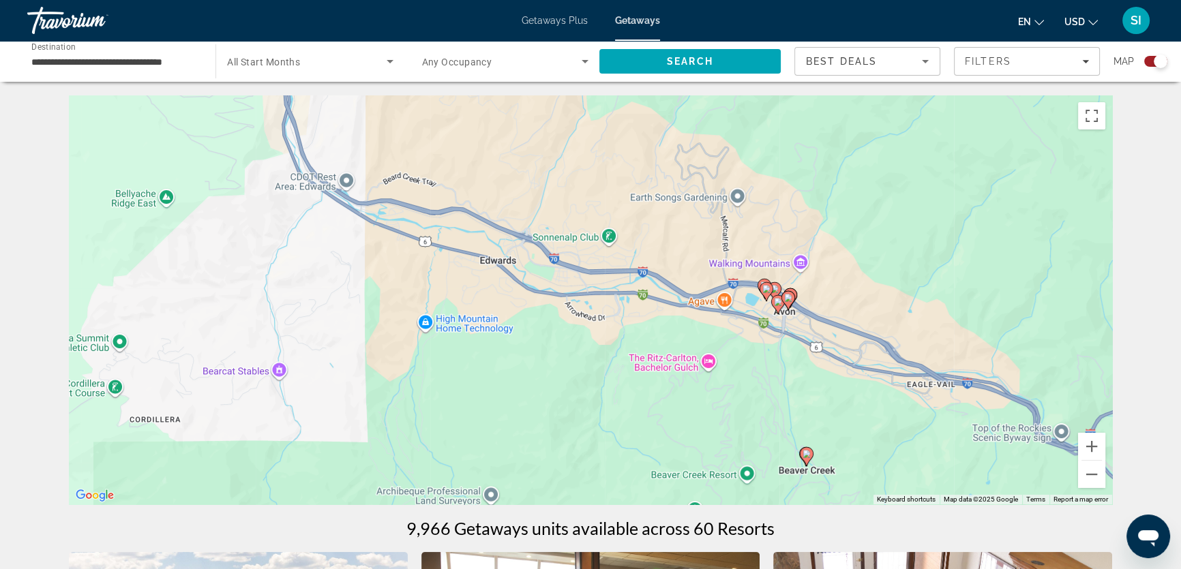
drag, startPoint x: 875, startPoint y: 346, endPoint x: 866, endPoint y: 378, distance: 33.7
click at [866, 378] on div "To navigate, press the arrow keys. To activate drag with keyboard, press Alt + …" at bounding box center [590, 299] width 1043 height 409
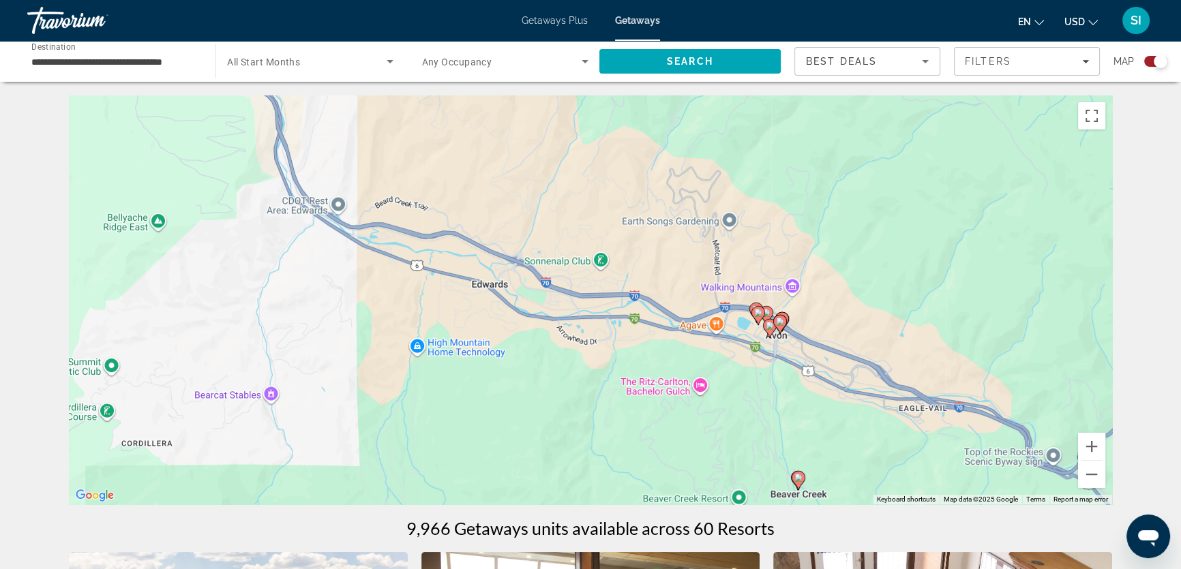
click at [766, 327] on image "Main content" at bounding box center [769, 326] width 8 height 8
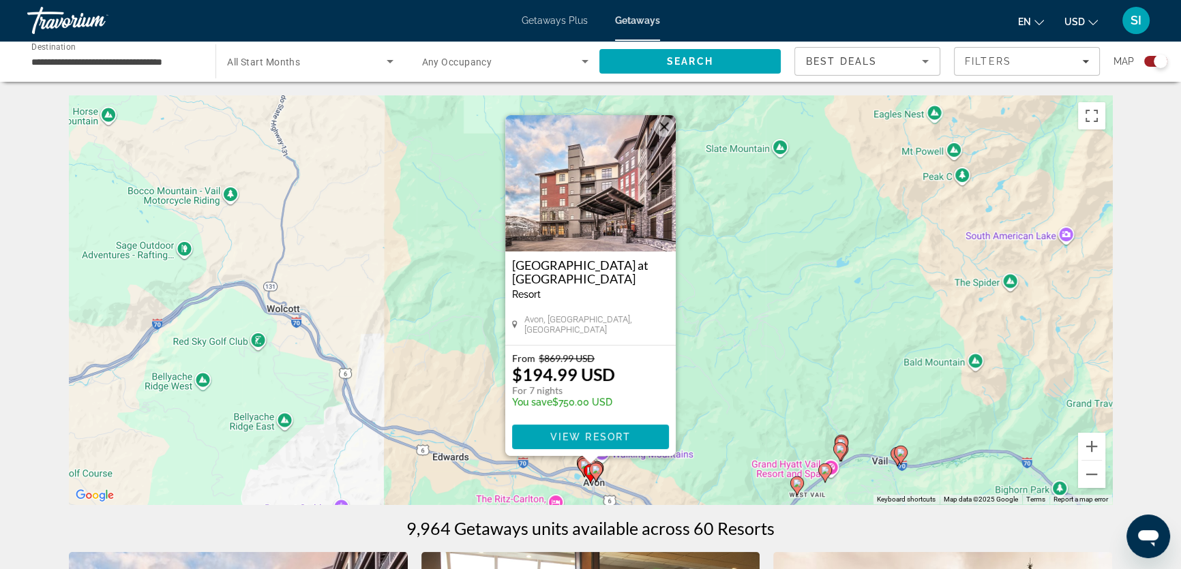
click at [594, 466] on image "Main content" at bounding box center [596, 470] width 8 height 8
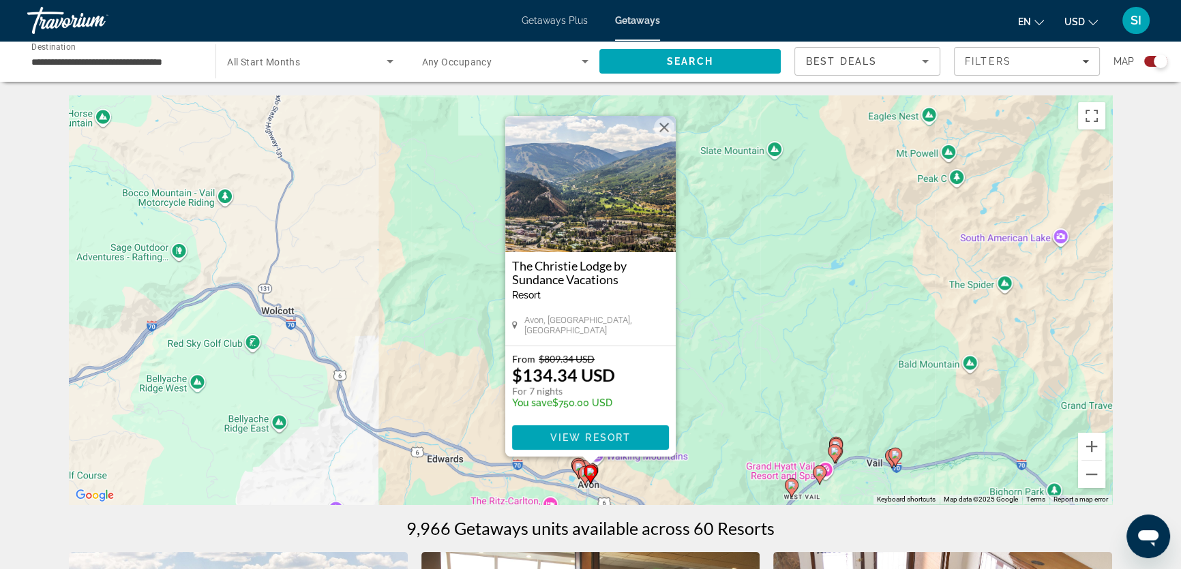
click at [577, 466] on image "Main content" at bounding box center [579, 467] width 8 height 8
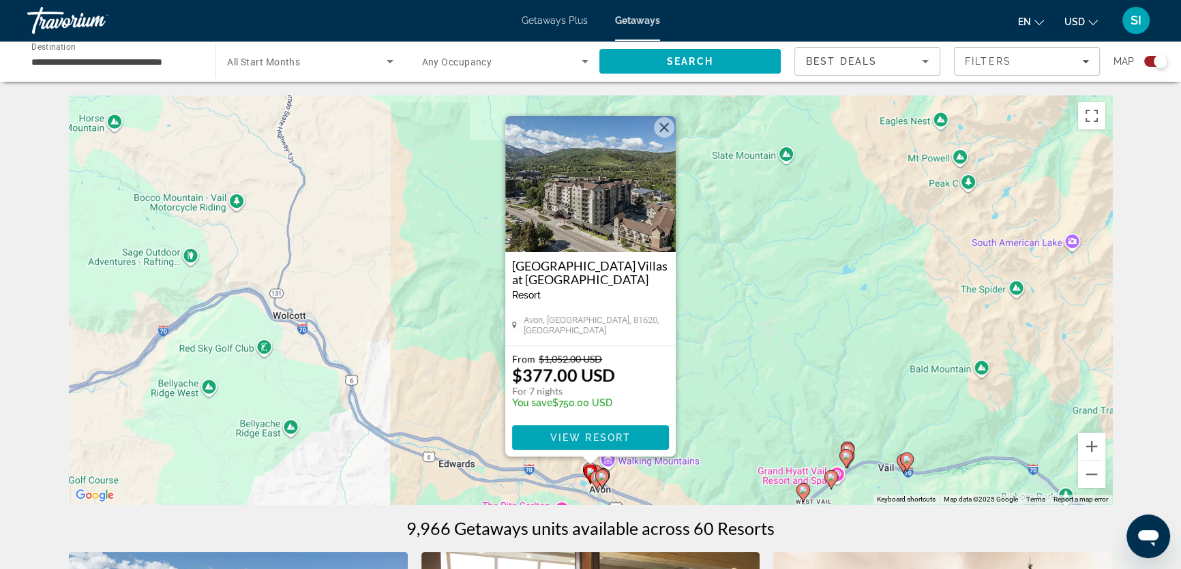
click at [599, 468] on icon "Main content" at bounding box center [595, 475] width 12 height 18
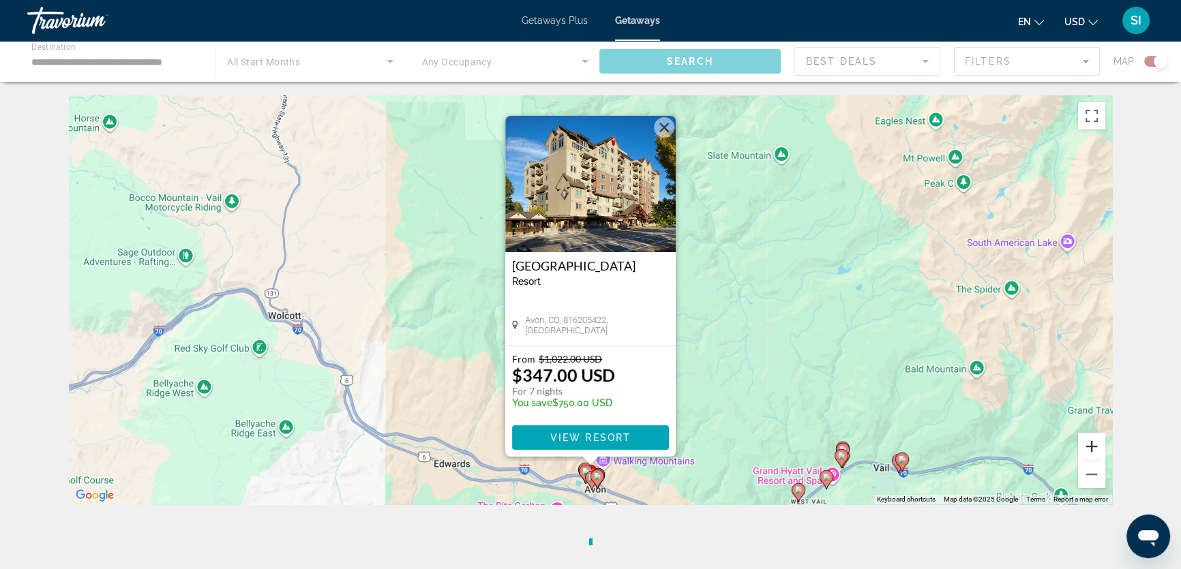
click at [1093, 445] on button "Zoom in" at bounding box center [1091, 446] width 27 height 27
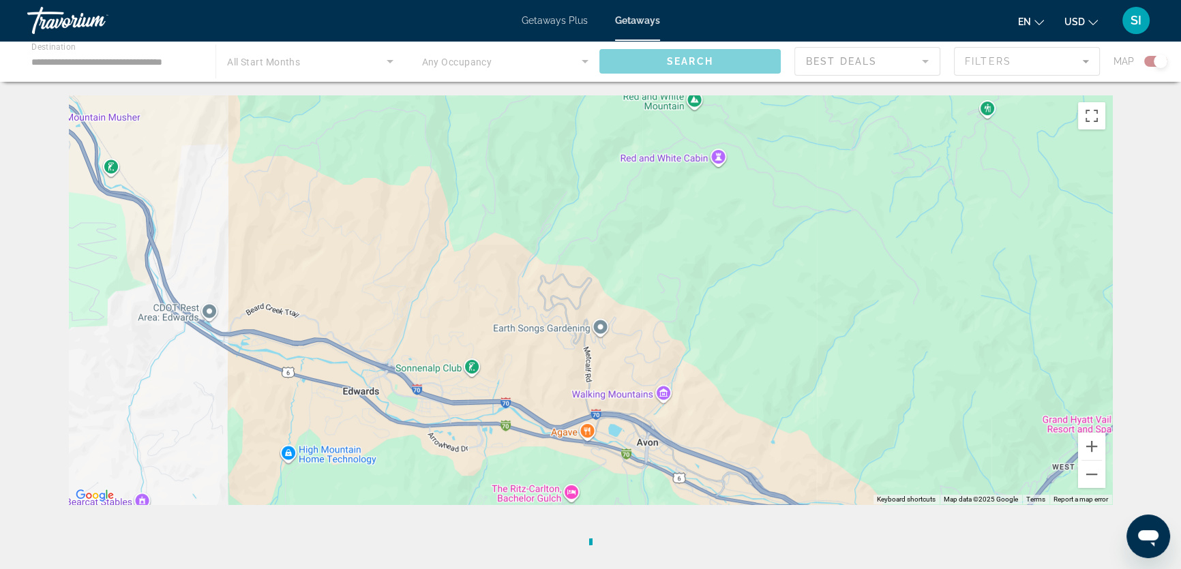
drag, startPoint x: 743, startPoint y: 375, endPoint x: 791, endPoint y: 135, distance: 244.6
click at [791, 135] on div "To activate drag with keyboard, press Alt + Enter. Once in keyboard drag state,…" at bounding box center [590, 299] width 1043 height 409
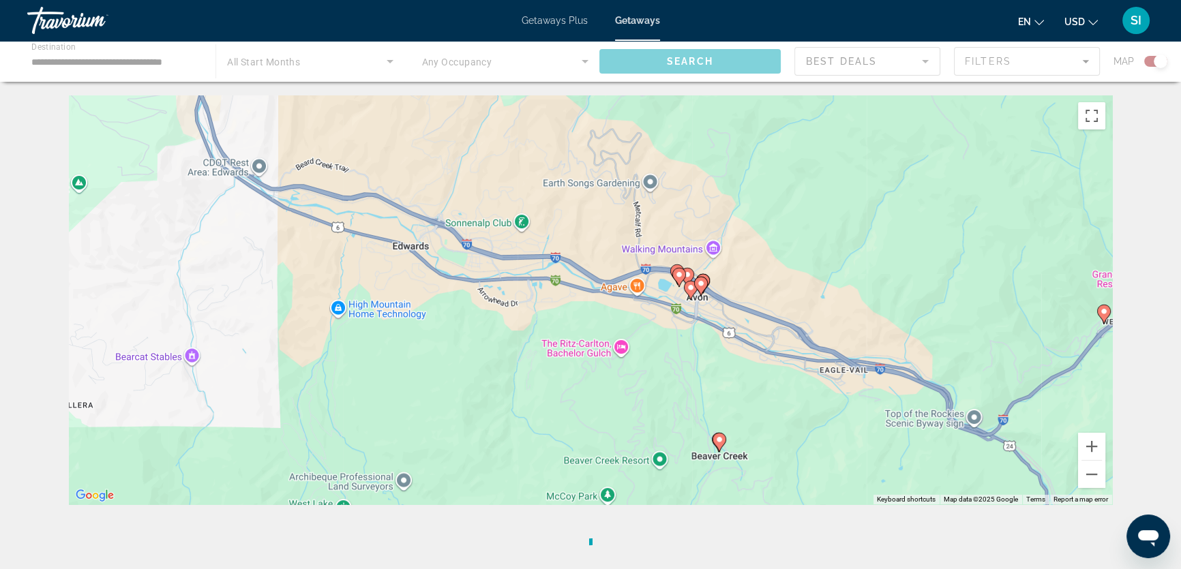
drag, startPoint x: 763, startPoint y: 279, endPoint x: 798, endPoint y: 164, distance: 120.1
click at [798, 164] on div "To activate drag with keyboard, press Alt + Enter. Once in keyboard drag state,…" at bounding box center [590, 299] width 1043 height 409
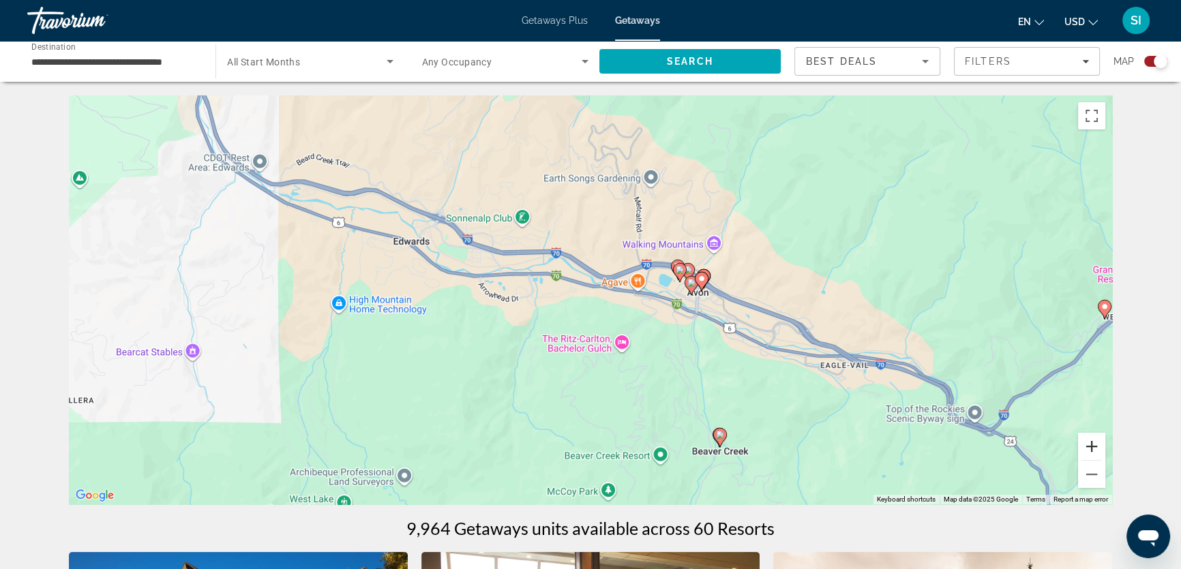
click at [1091, 441] on button "Zoom in" at bounding box center [1091, 446] width 27 height 27
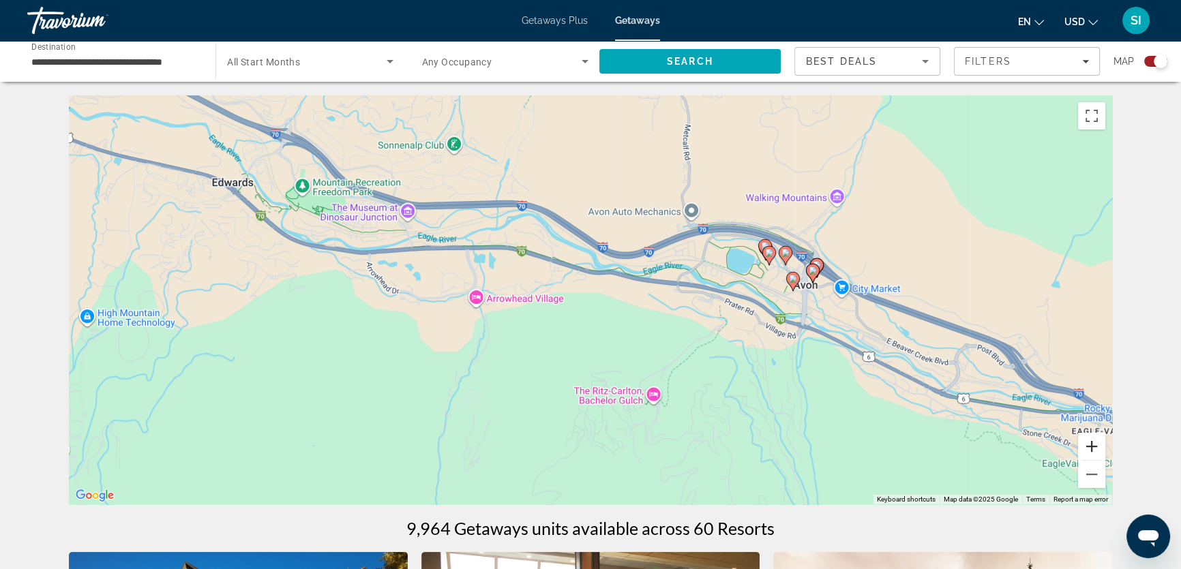
click at [1091, 439] on button "Zoom in" at bounding box center [1091, 446] width 27 height 27
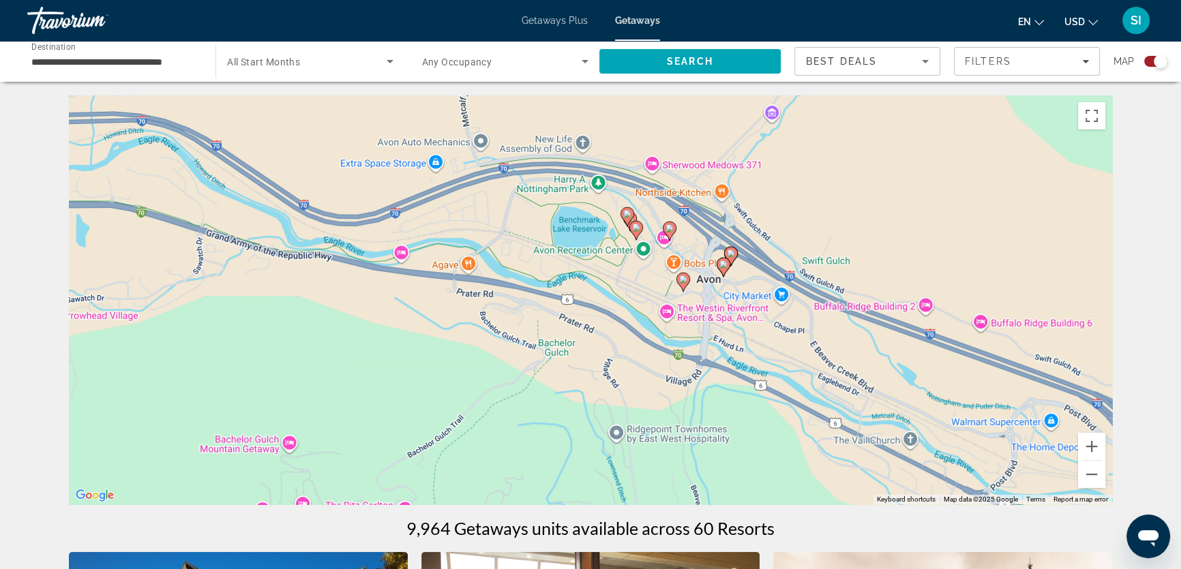
drag, startPoint x: 967, startPoint y: 366, endPoint x: 646, endPoint y: 380, distance: 321.3
click at [646, 380] on div "To activate drag with keyboard, press Alt + Enter. Once in keyboard drag state,…" at bounding box center [590, 299] width 1043 height 409
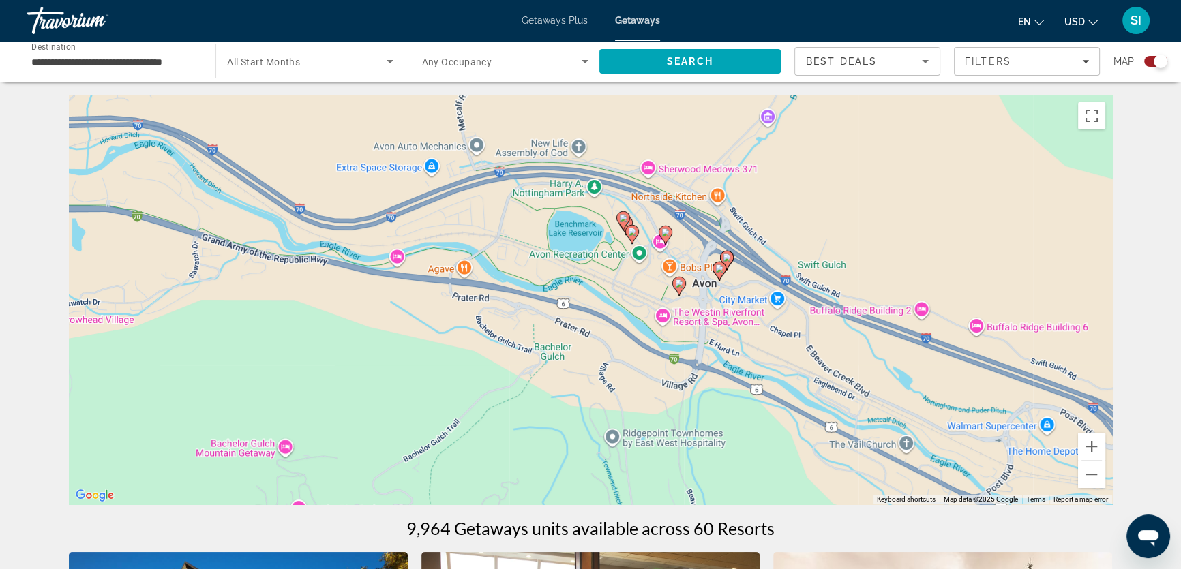
click at [725, 258] on image "Main content" at bounding box center [727, 258] width 8 height 8
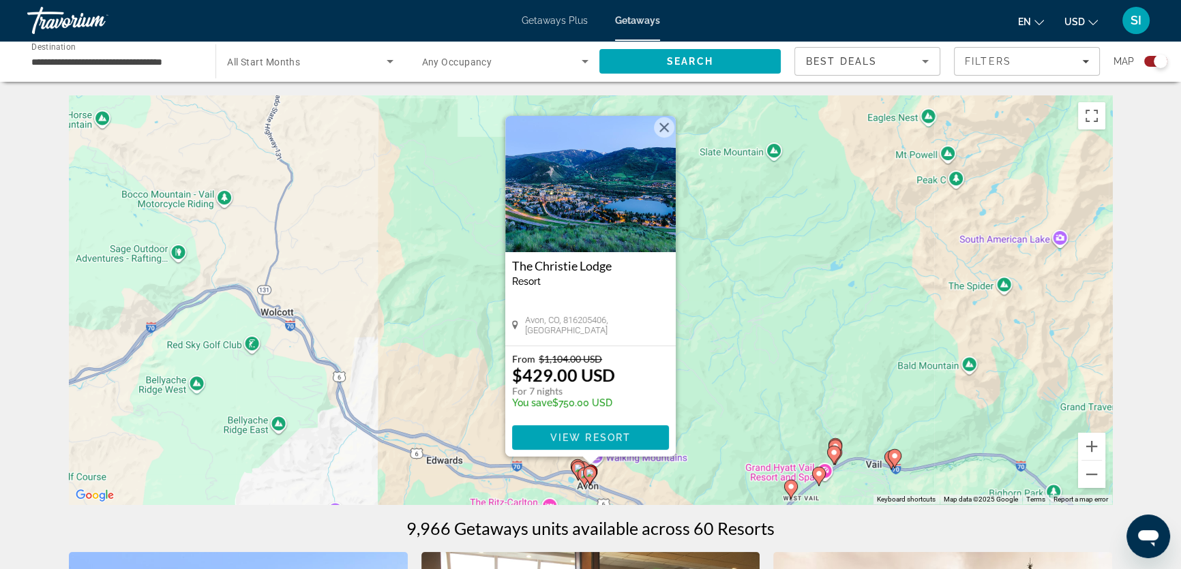
click at [779, 320] on div "To activate drag with keyboard, press Alt + Enter. Once in keyboard drag state,…" at bounding box center [590, 299] width 1043 height 409
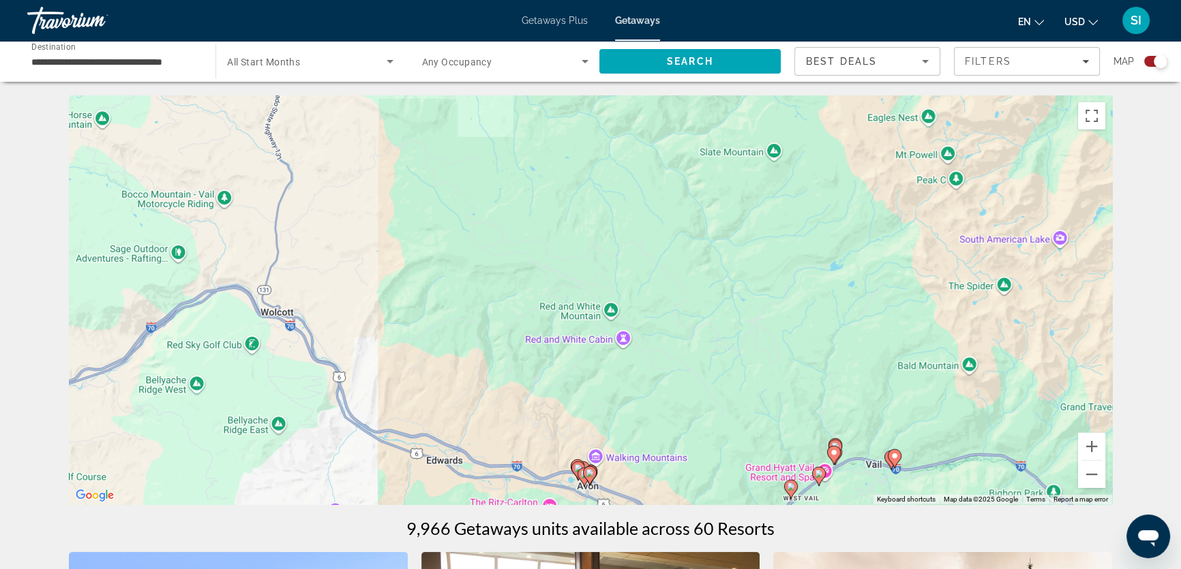
click at [576, 461] on gmp-advanced-marker "Main content" at bounding box center [578, 471] width 14 height 20
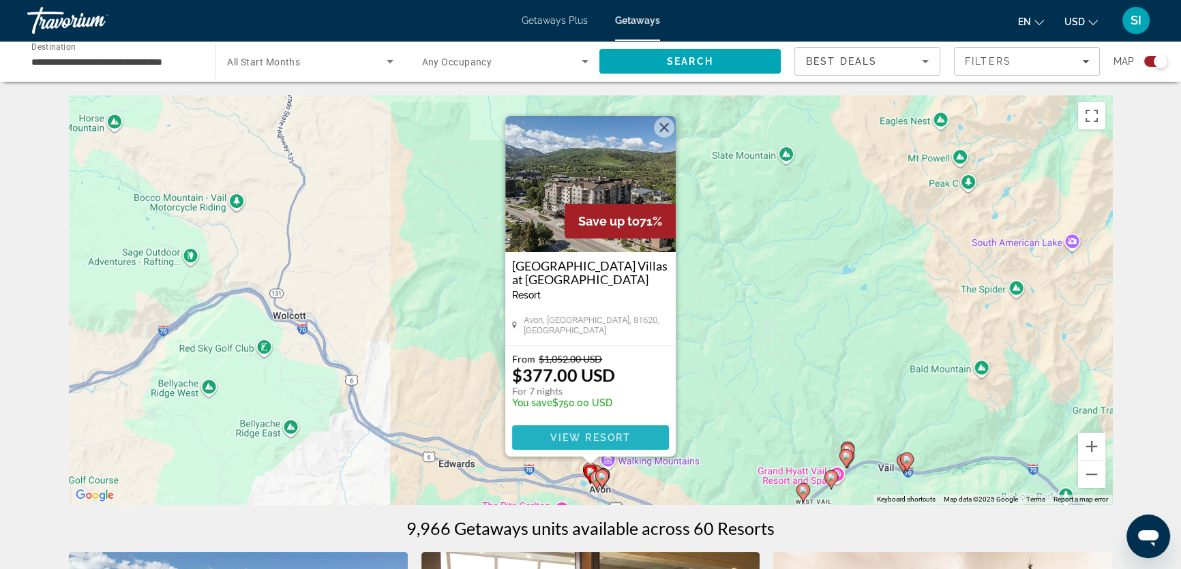
click at [581, 436] on span "View Resort" at bounding box center [590, 437] width 80 height 11
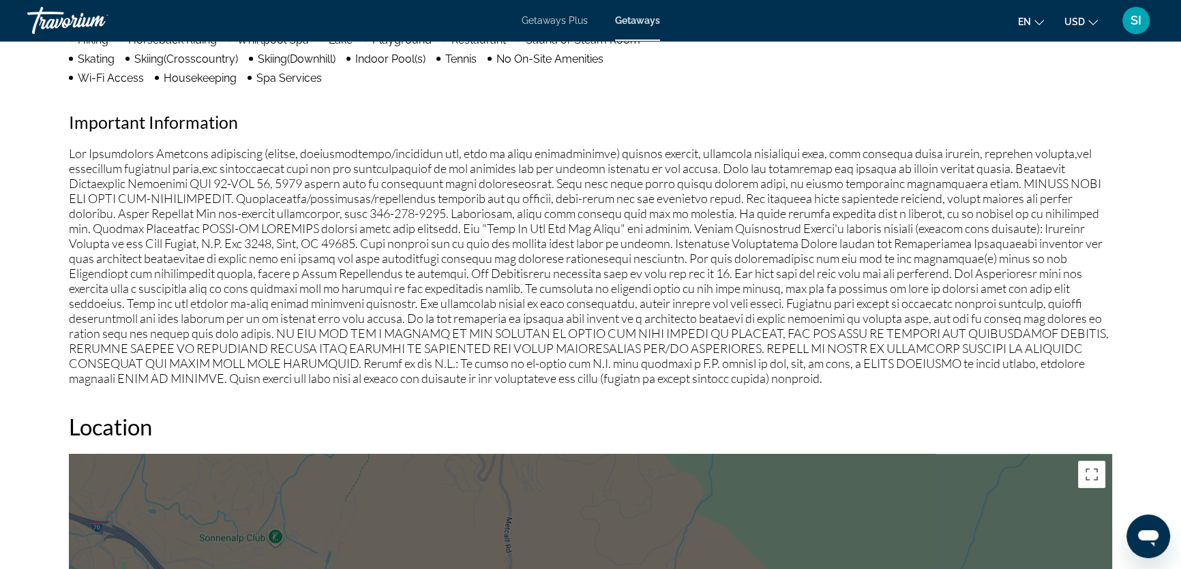
scroll to position [1168, 0]
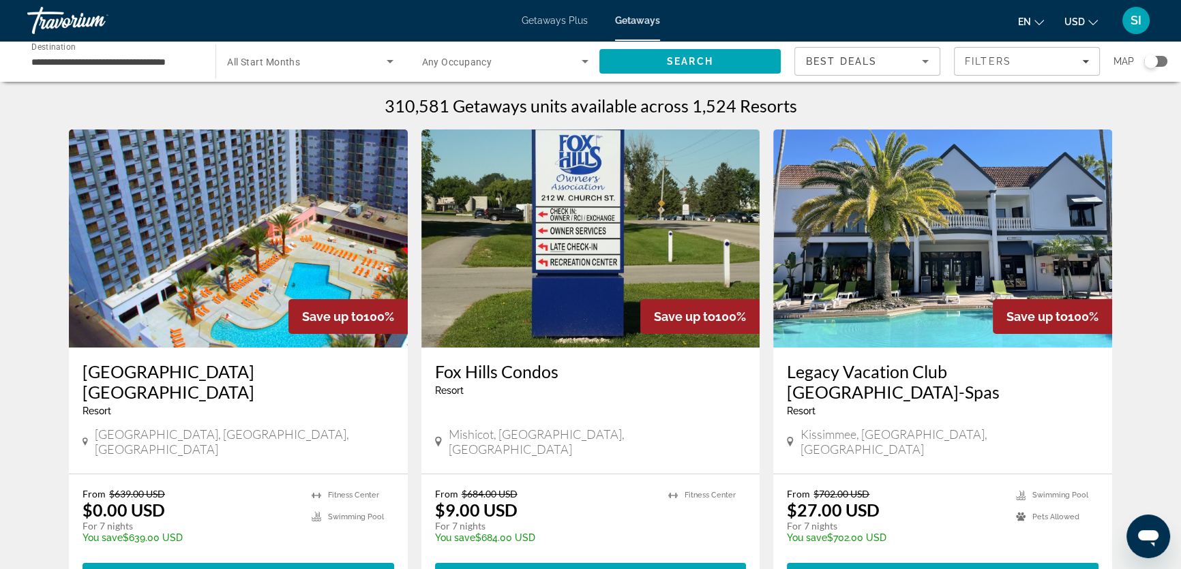
click at [1150, 61] on div "Search widget" at bounding box center [1151, 62] width 14 height 14
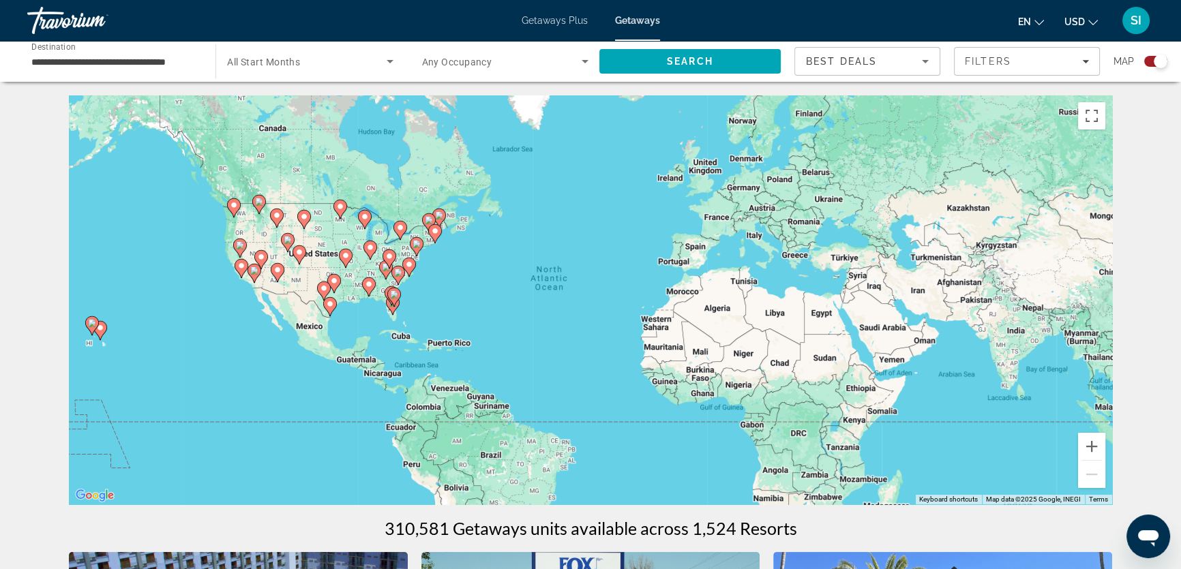
click at [240, 269] on image "Main content" at bounding box center [241, 266] width 8 height 8
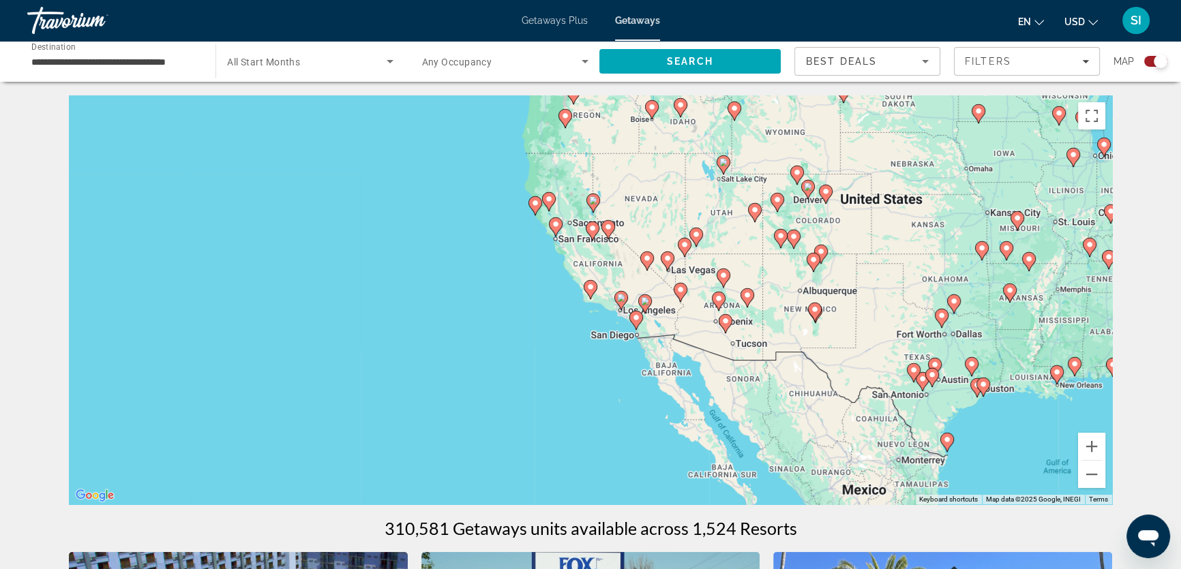
click at [633, 320] on image "Main content" at bounding box center [636, 318] width 8 height 8
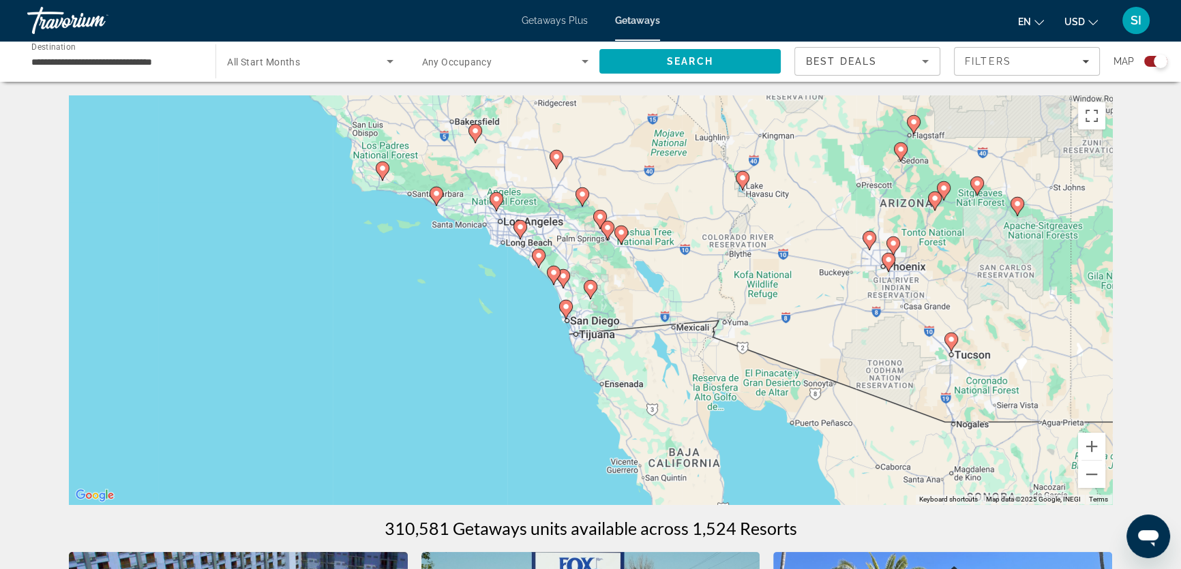
click at [553, 277] on icon "Main content" at bounding box center [553, 276] width 12 height 18
type input "**********"
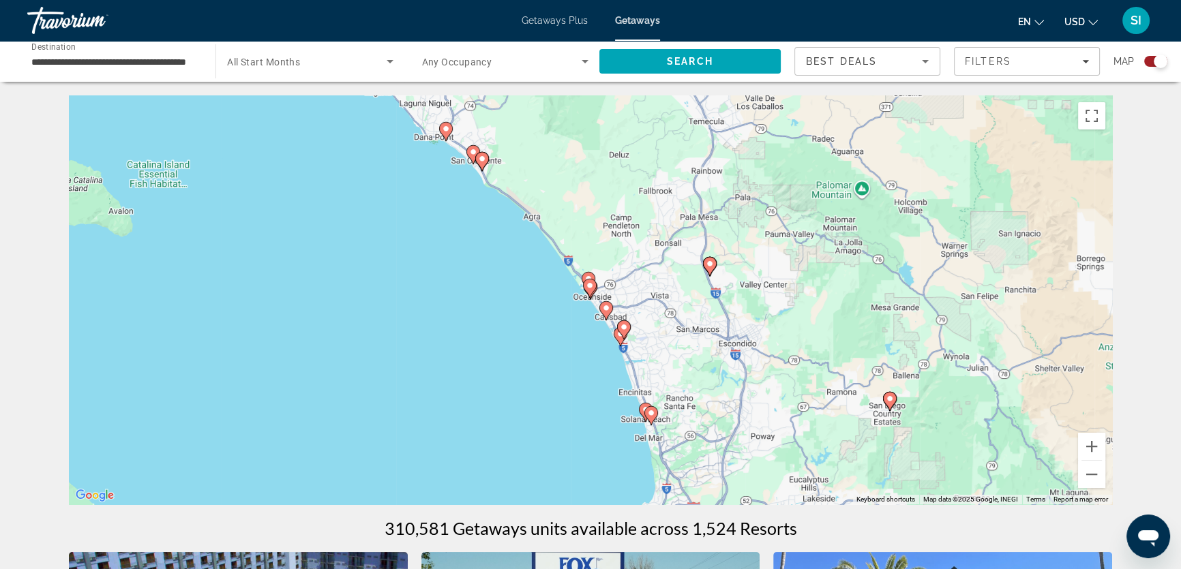
click at [712, 267] on image "Main content" at bounding box center [710, 264] width 8 height 8
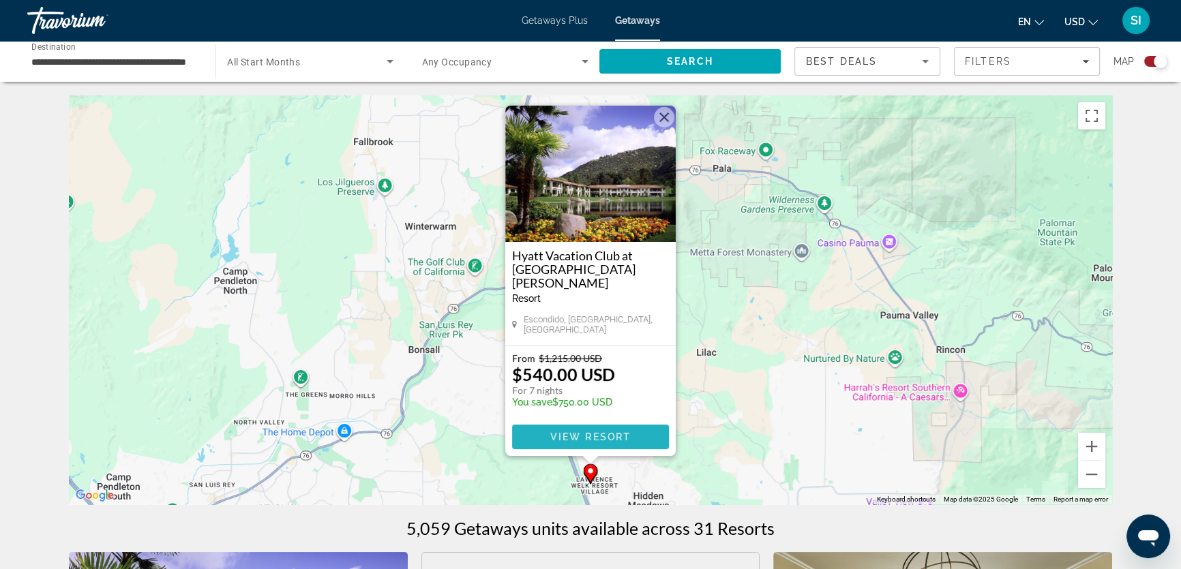
click at [591, 431] on span "View Resort" at bounding box center [590, 436] width 80 height 11
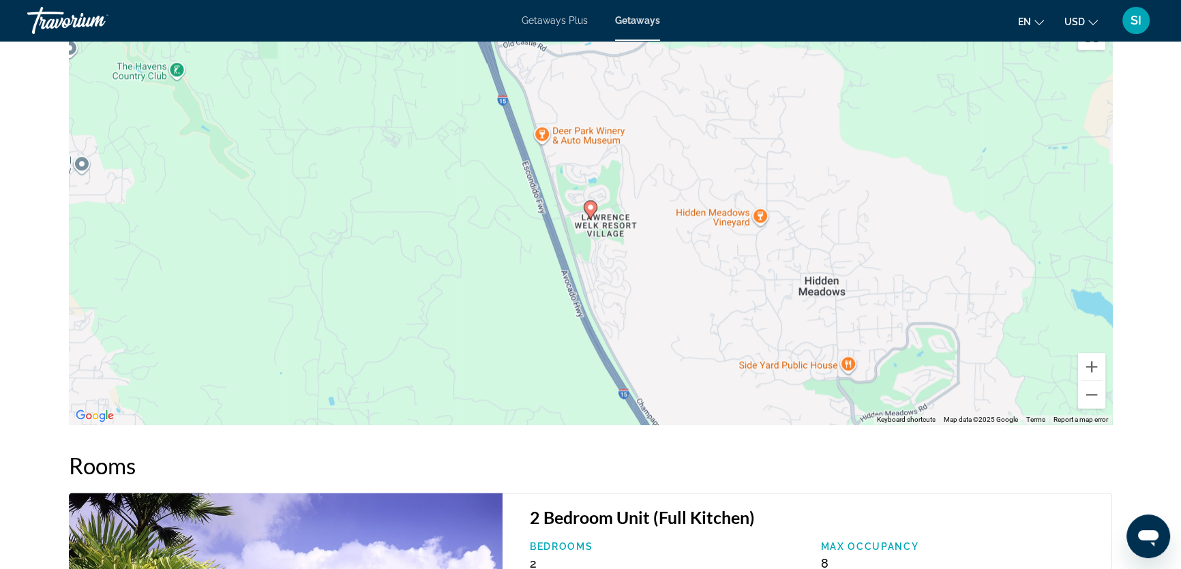
scroll to position [2045, 0]
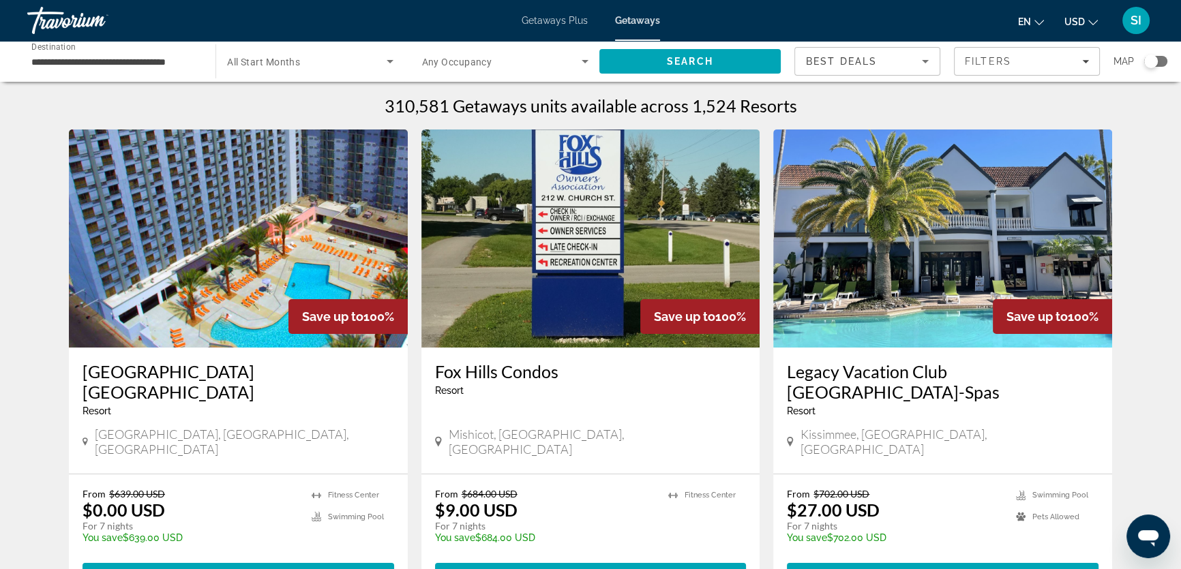
click at [1152, 59] on div "Search widget" at bounding box center [1151, 62] width 14 height 14
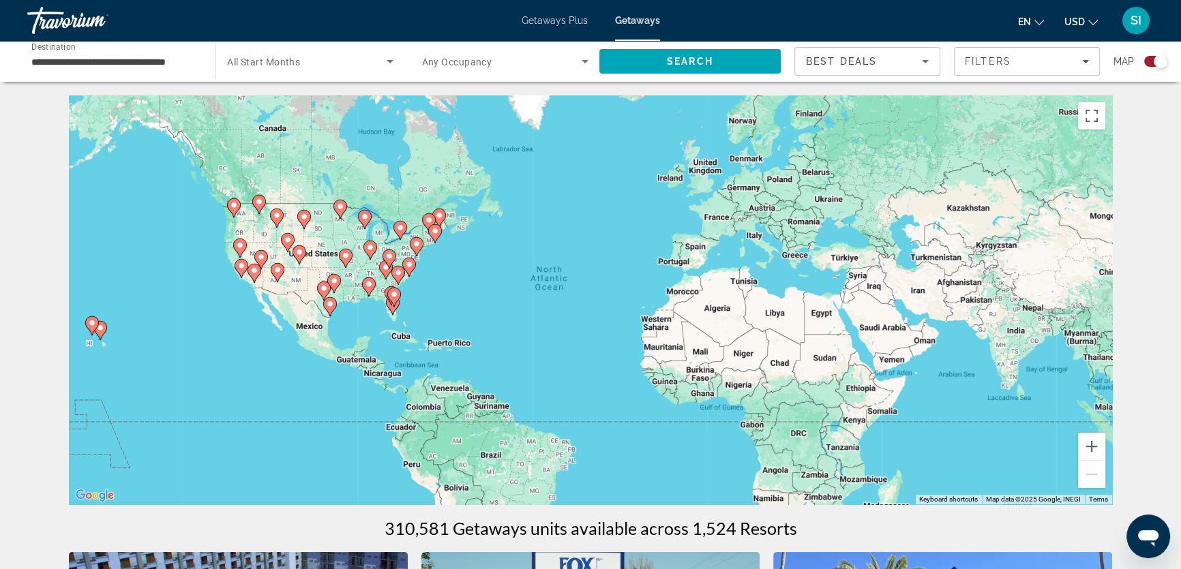
click at [245, 265] on image "Main content" at bounding box center [241, 266] width 8 height 8
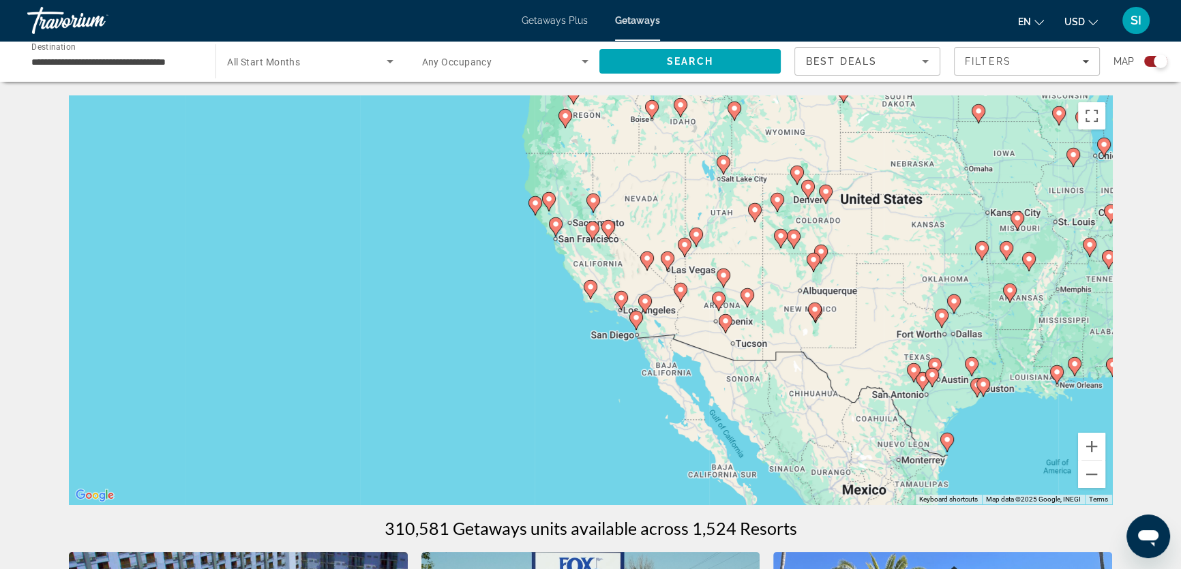
click at [654, 106] on image "Main content" at bounding box center [652, 107] width 8 height 8
type input "**********"
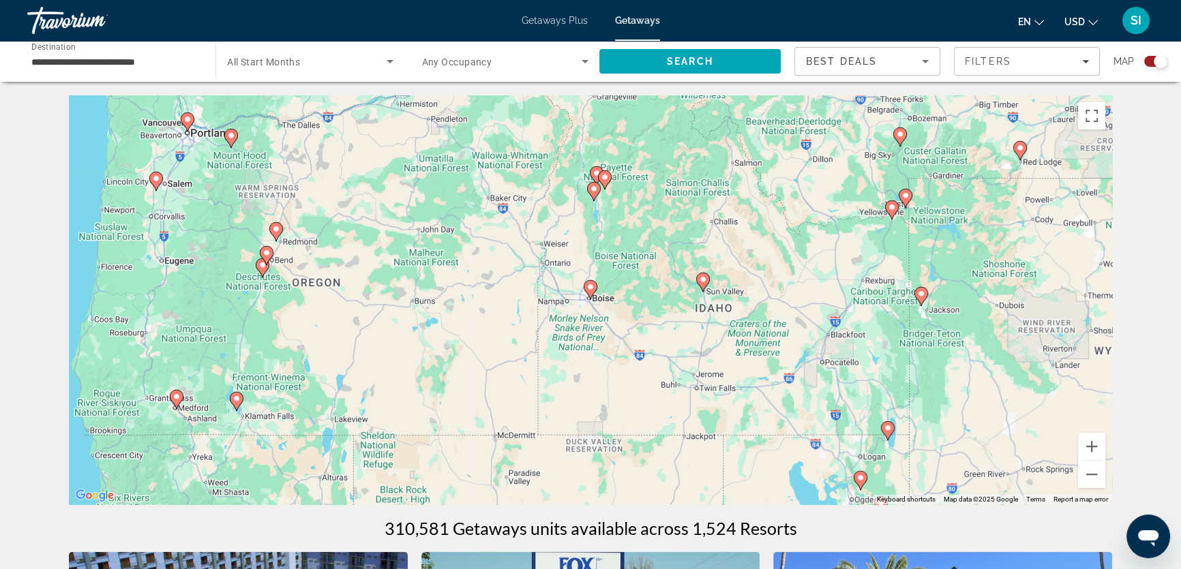
click at [593, 283] on image "Main content" at bounding box center [590, 287] width 8 height 8
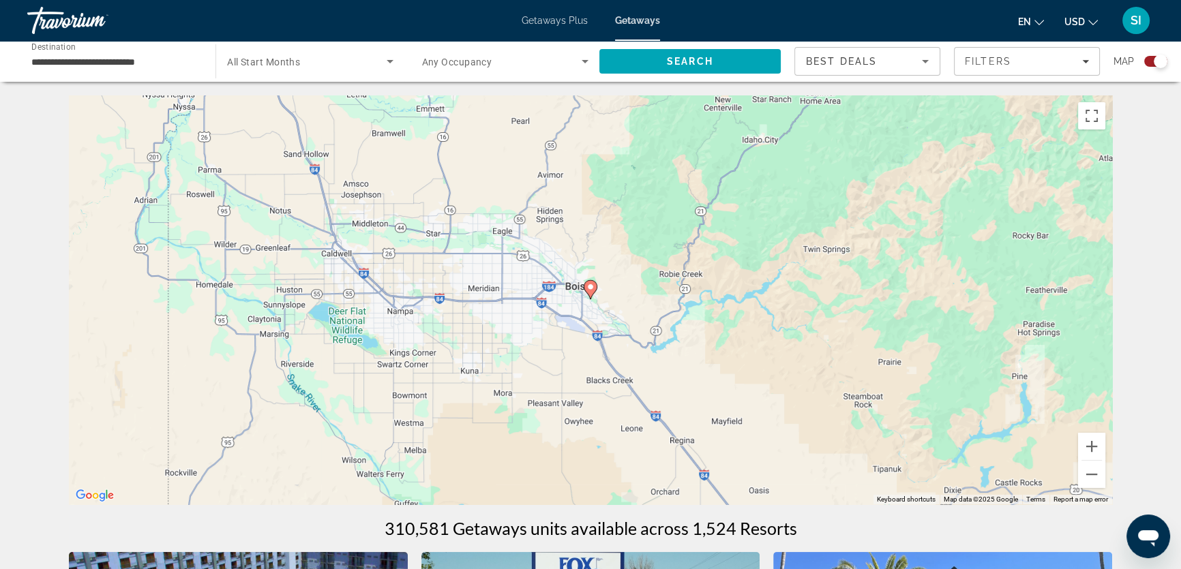
click at [593, 283] on image "Main content" at bounding box center [590, 287] width 8 height 8
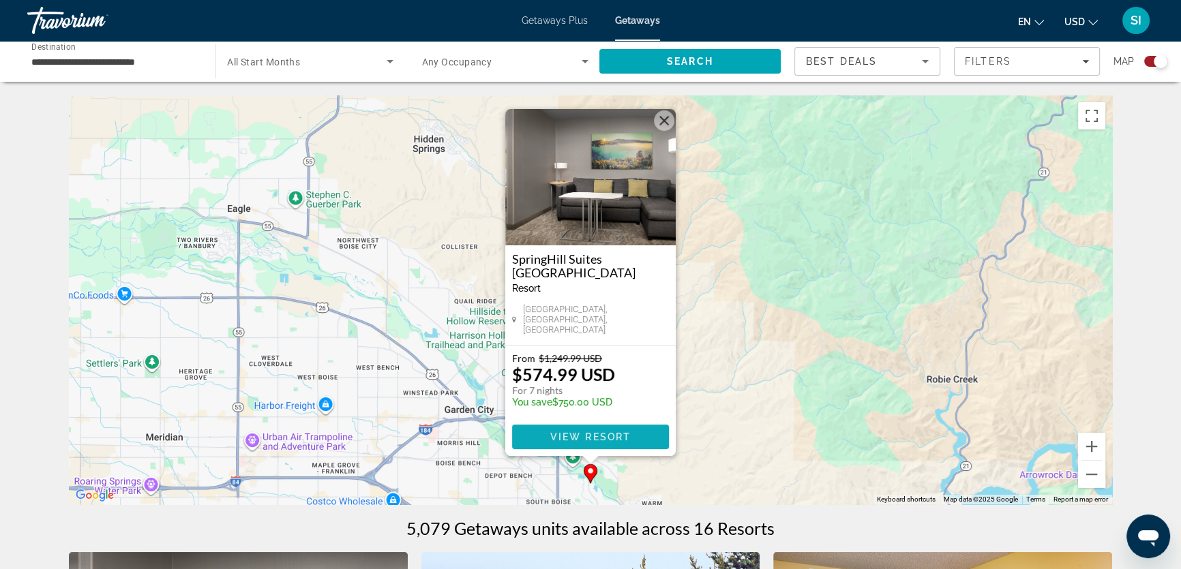
click at [586, 436] on span "View Resort" at bounding box center [590, 436] width 80 height 11
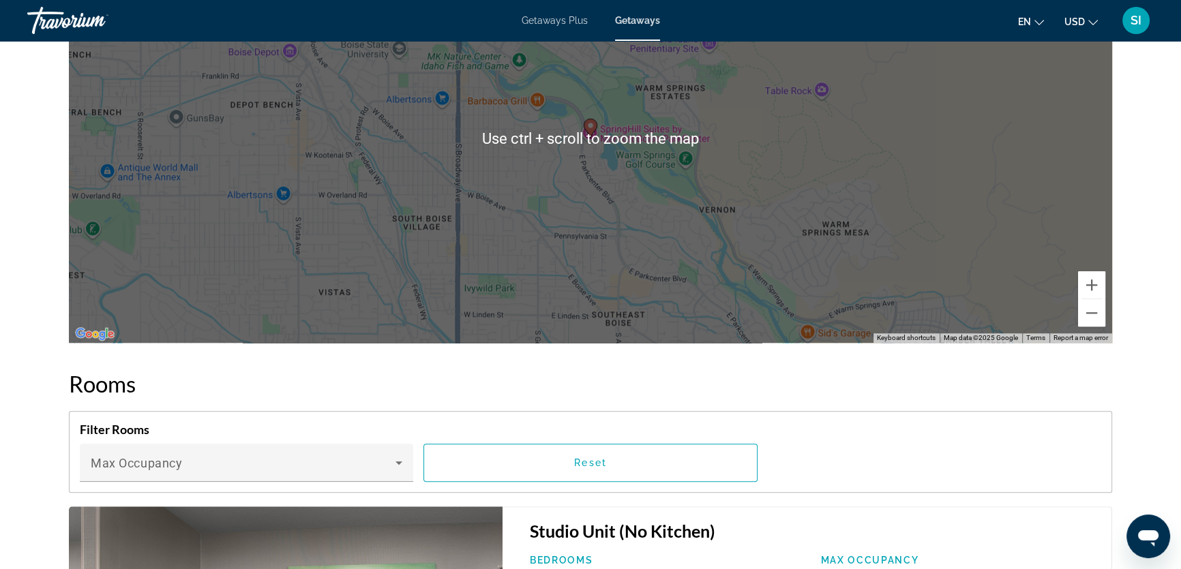
scroll to position [1569, 0]
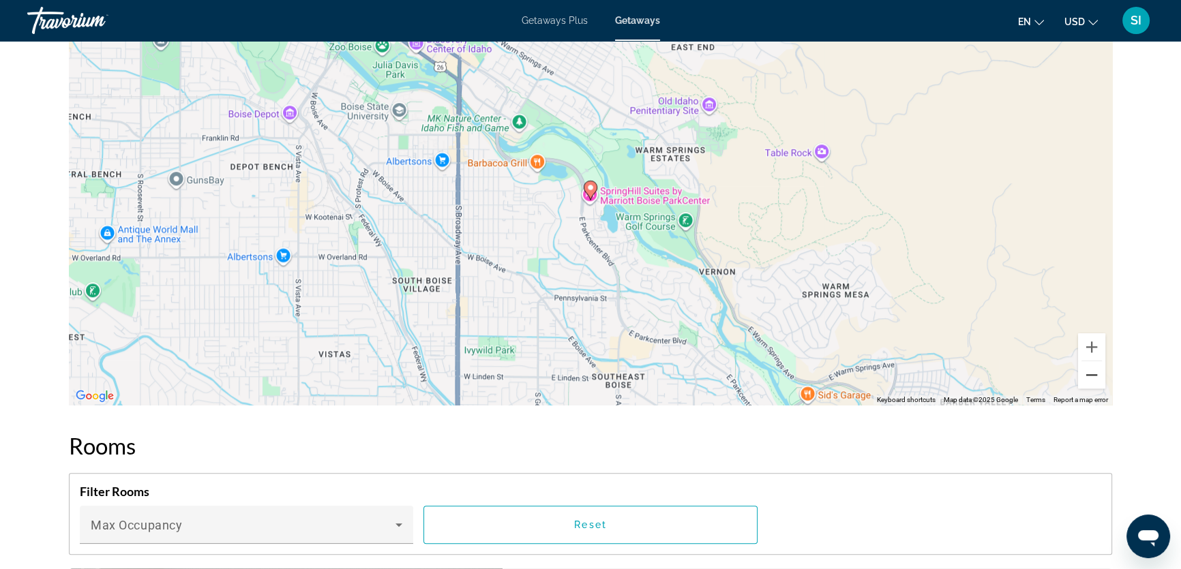
click at [1091, 378] on button "Zoom out" at bounding box center [1091, 374] width 27 height 27
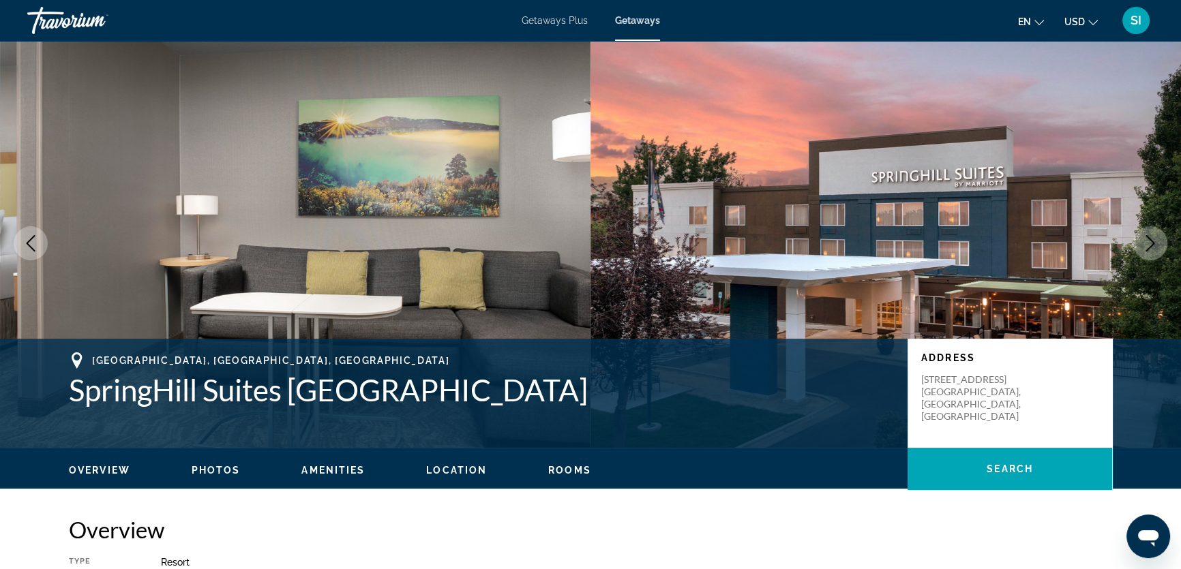
scroll to position [0, 0]
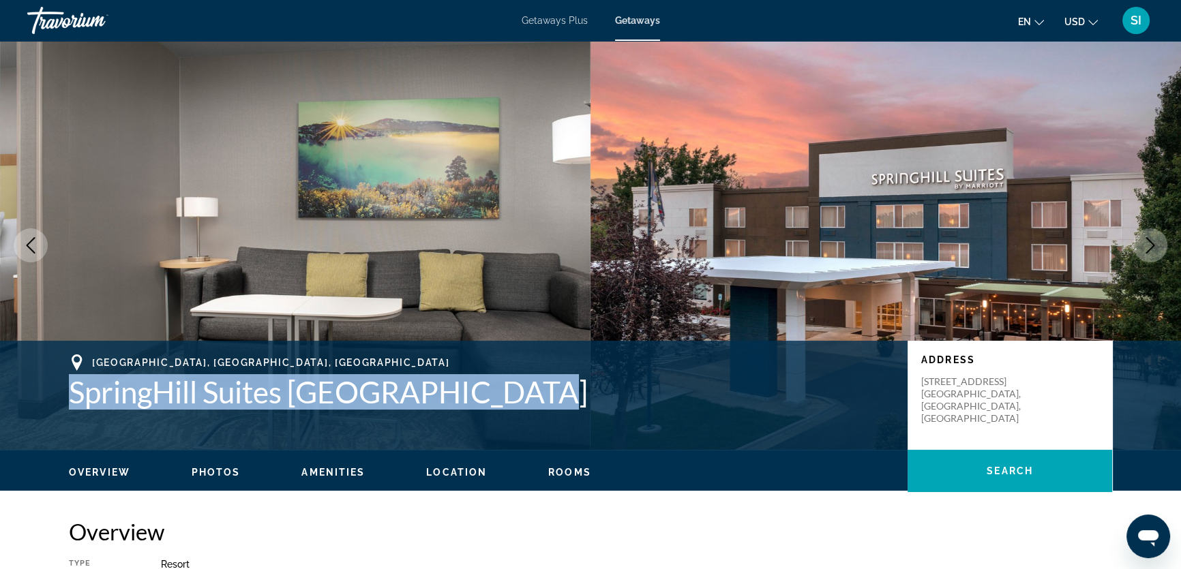
drag, startPoint x: 71, startPoint y: 390, endPoint x: 520, endPoint y: 395, distance: 449.2
click at [520, 395] on h1 "SpringHill Suites [GEOGRAPHIC_DATA]" at bounding box center [481, 391] width 825 height 35
copy h1 "SpringHill Suites [GEOGRAPHIC_DATA]"
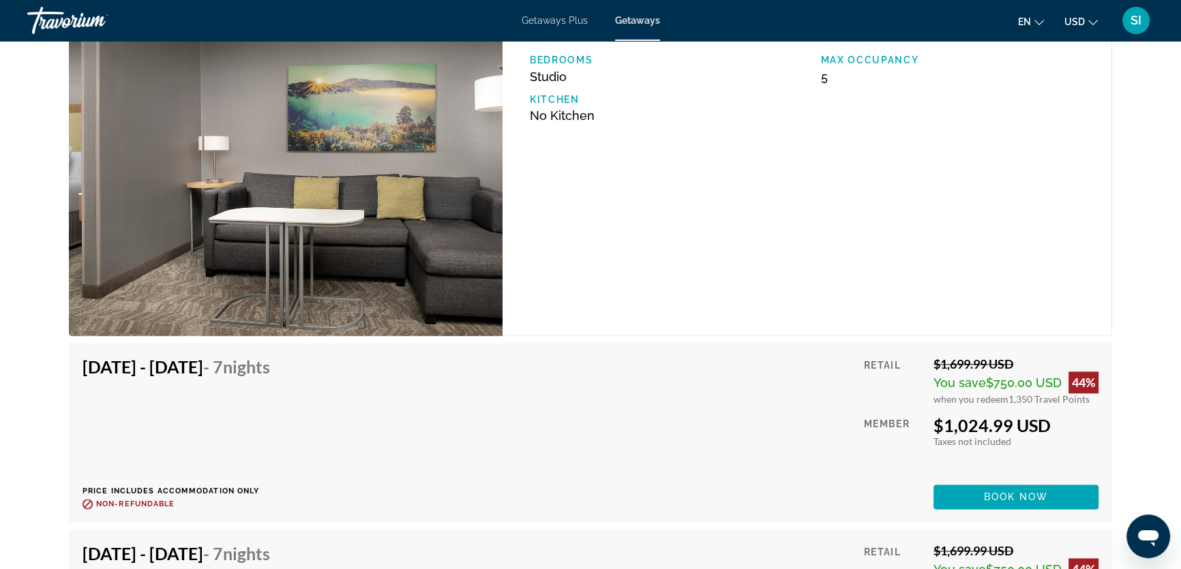
scroll to position [2310, 0]
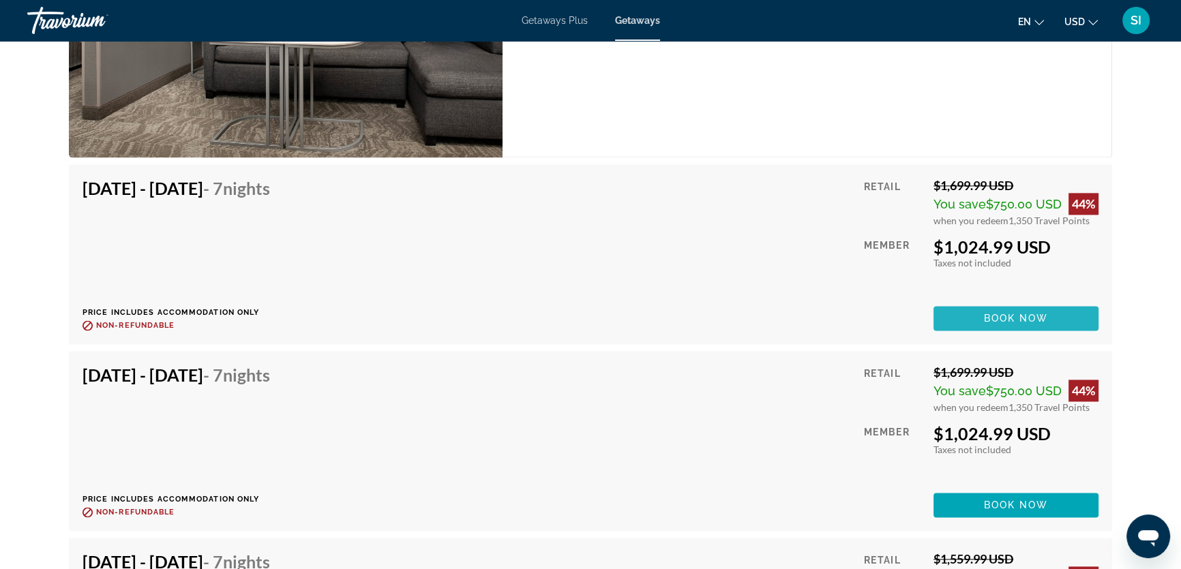
click at [1016, 314] on span "Book now" at bounding box center [1016, 318] width 65 height 11
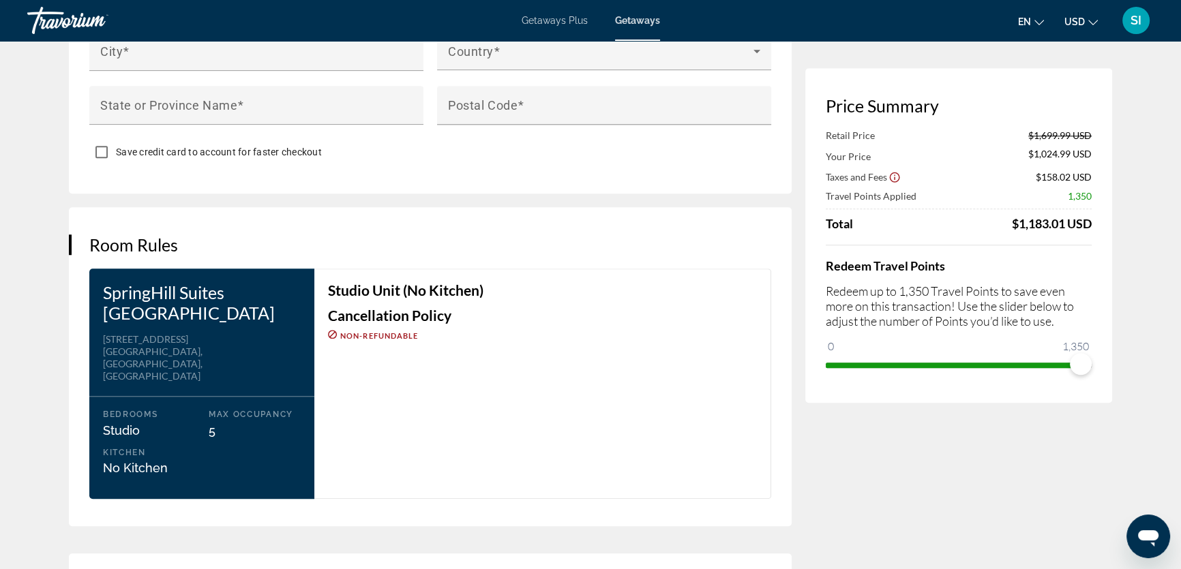
scroll to position [1673, 0]
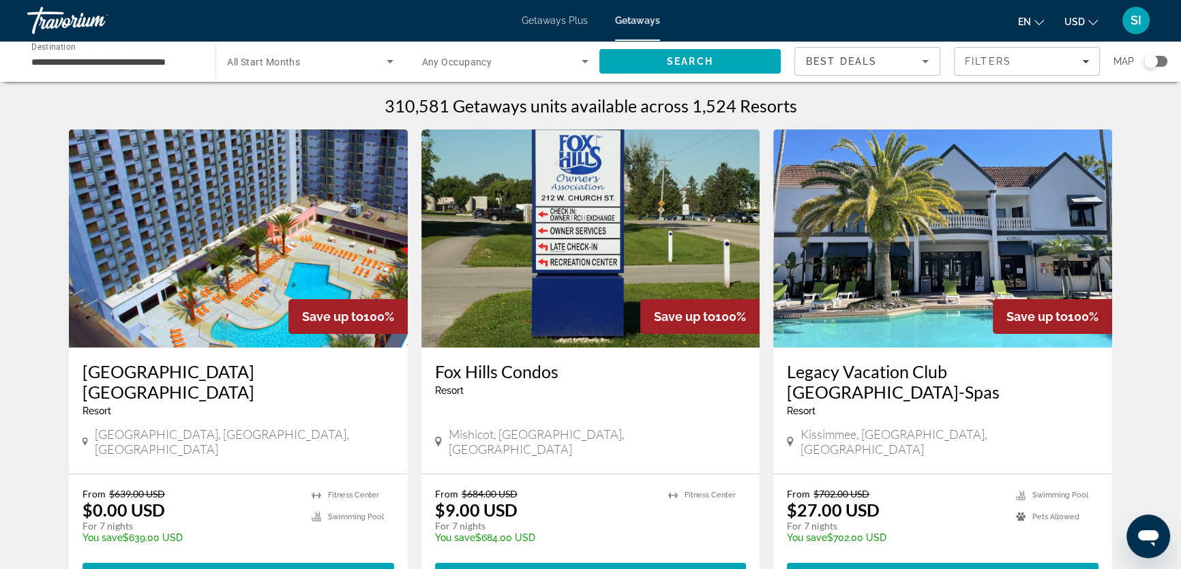
click at [1149, 61] on div "Search widget" at bounding box center [1151, 62] width 14 height 14
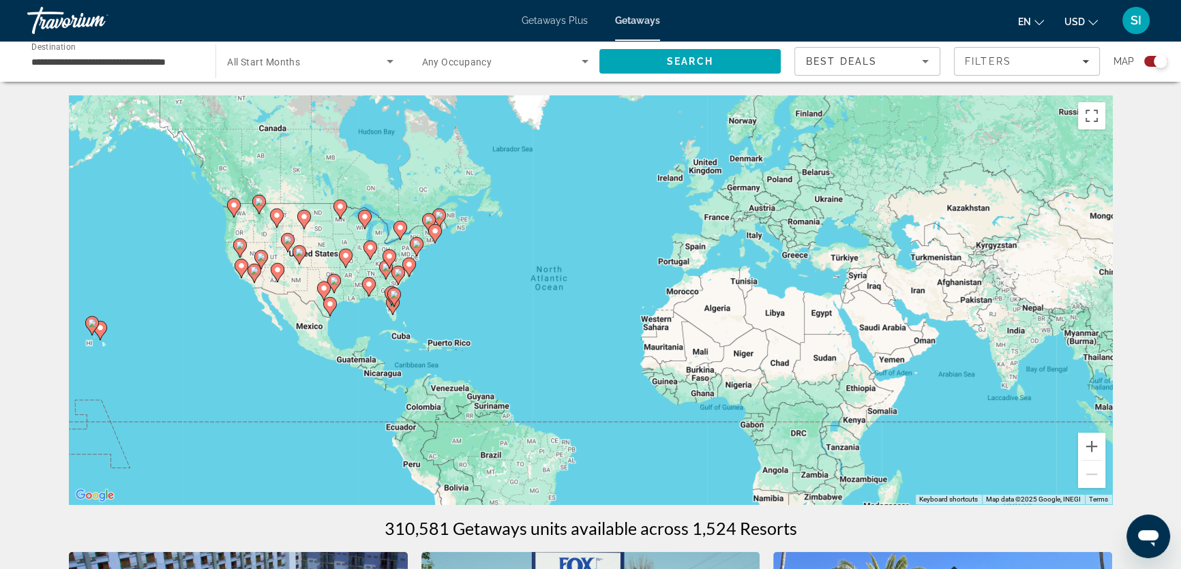
click at [100, 334] on icon "Main content" at bounding box center [100, 331] width 12 height 18
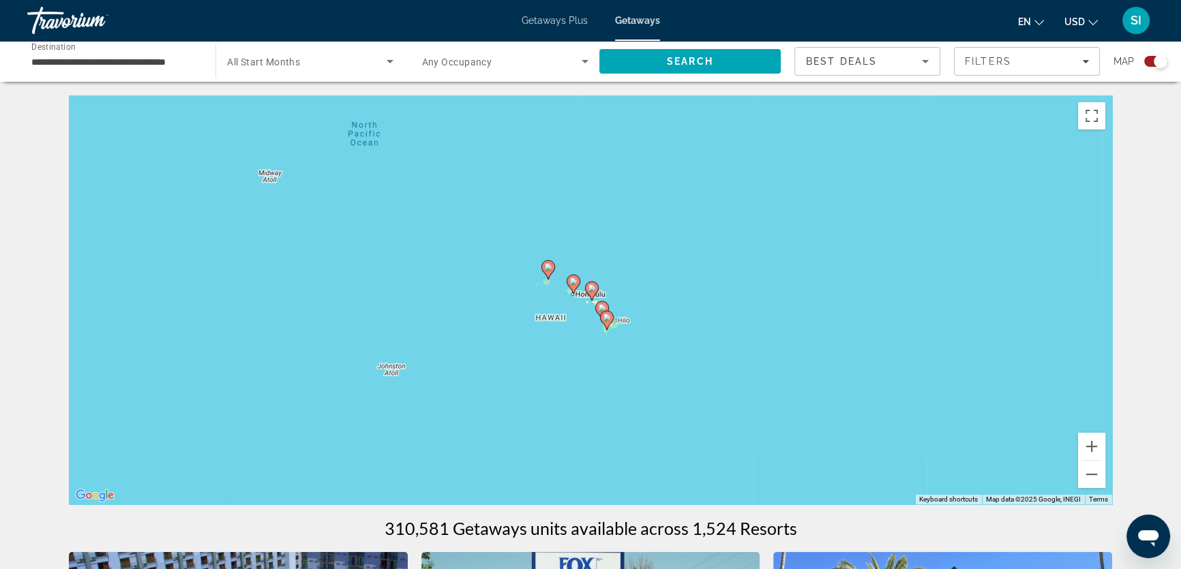
click at [569, 282] on icon "Main content" at bounding box center [573, 284] width 12 height 18
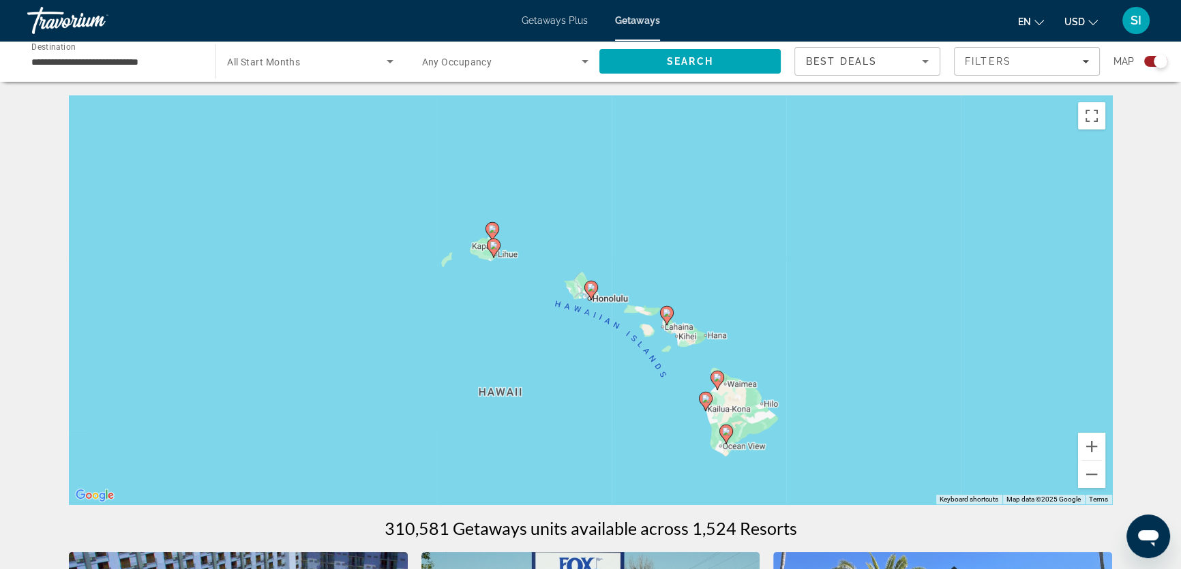
click at [671, 319] on gmp-advanced-marker "Main content" at bounding box center [667, 315] width 14 height 20
type input "**********"
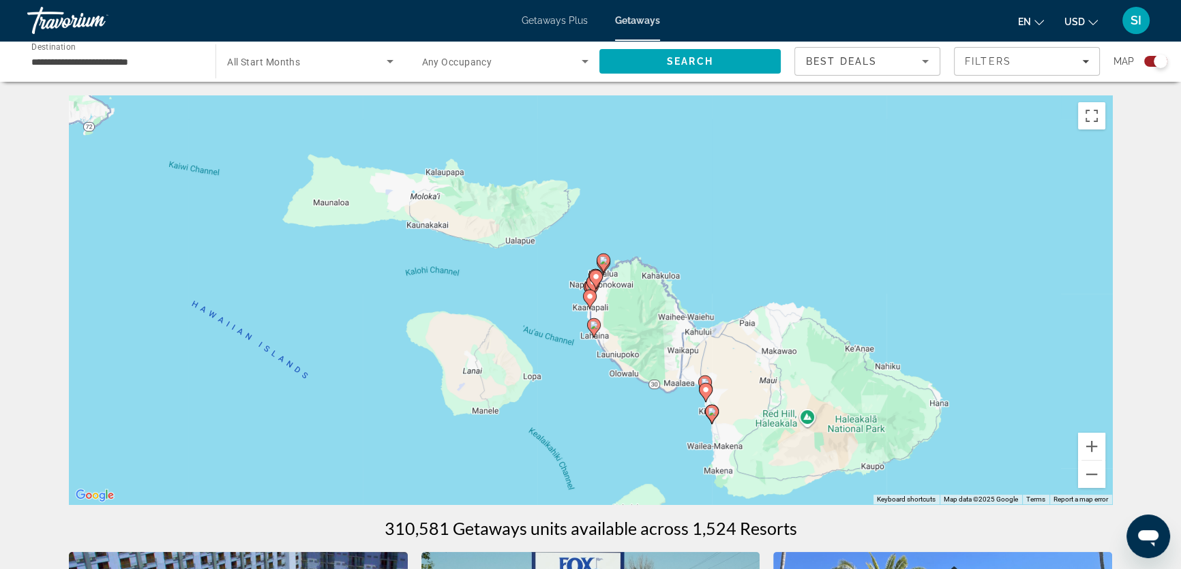
click at [597, 278] on image "Main content" at bounding box center [596, 277] width 8 height 8
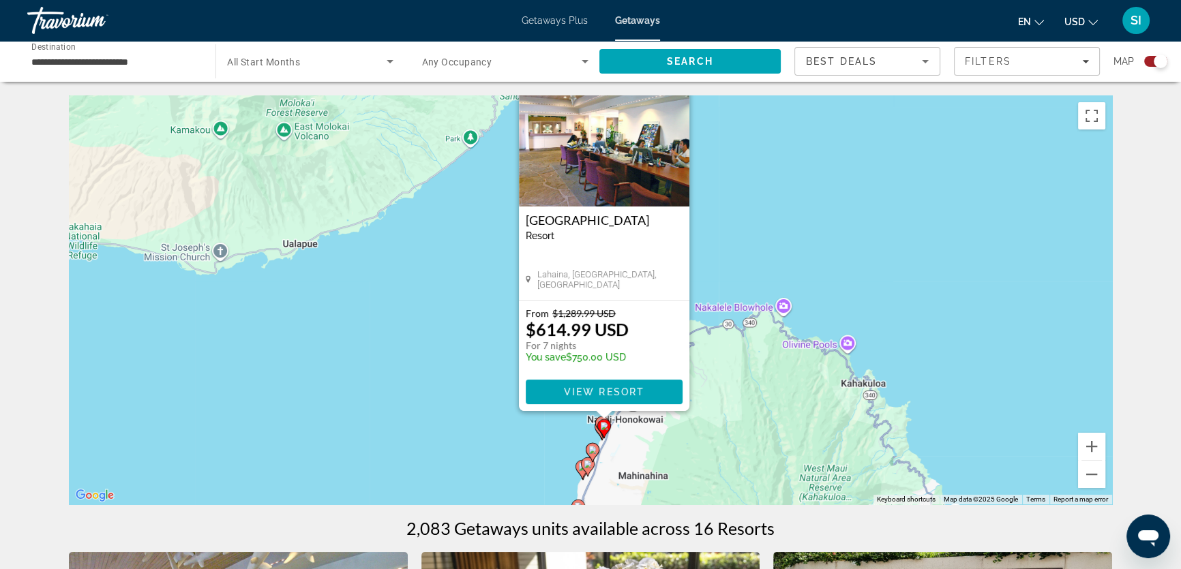
drag, startPoint x: 726, startPoint y: 326, endPoint x: 735, endPoint y: 292, distance: 34.7
click at [735, 292] on div "To activate drag with keyboard, press Alt + Enter. Once in keyboard drag state,…" at bounding box center [590, 299] width 1043 height 409
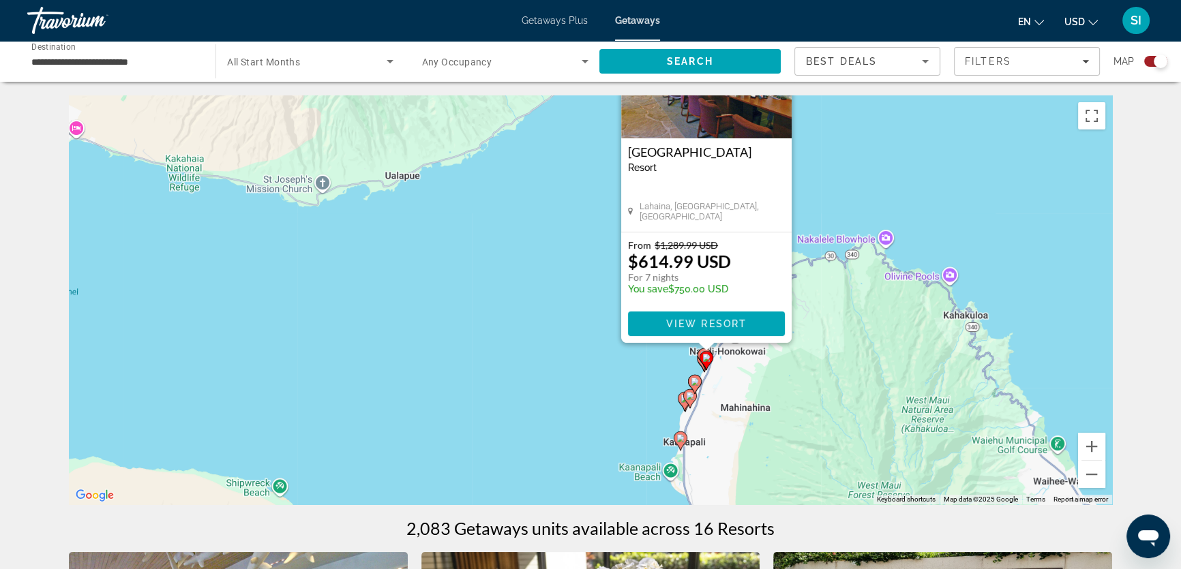
drag, startPoint x: 742, startPoint y: 270, endPoint x: 864, endPoint y: 182, distance: 149.8
click at [864, 182] on div "To activate drag with keyboard, press Alt + Enter. Once in keyboard drag state,…" at bounding box center [590, 299] width 1043 height 409
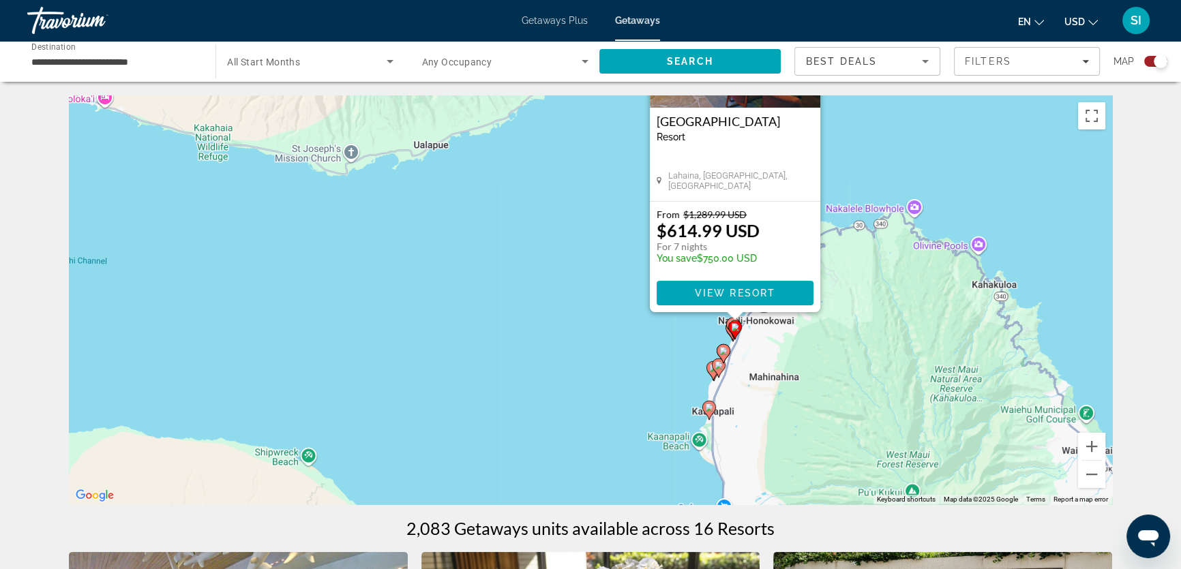
click at [592, 286] on div "To activate drag with keyboard, press Alt + Enter. Once in keyboard drag state,…" at bounding box center [590, 299] width 1043 height 409
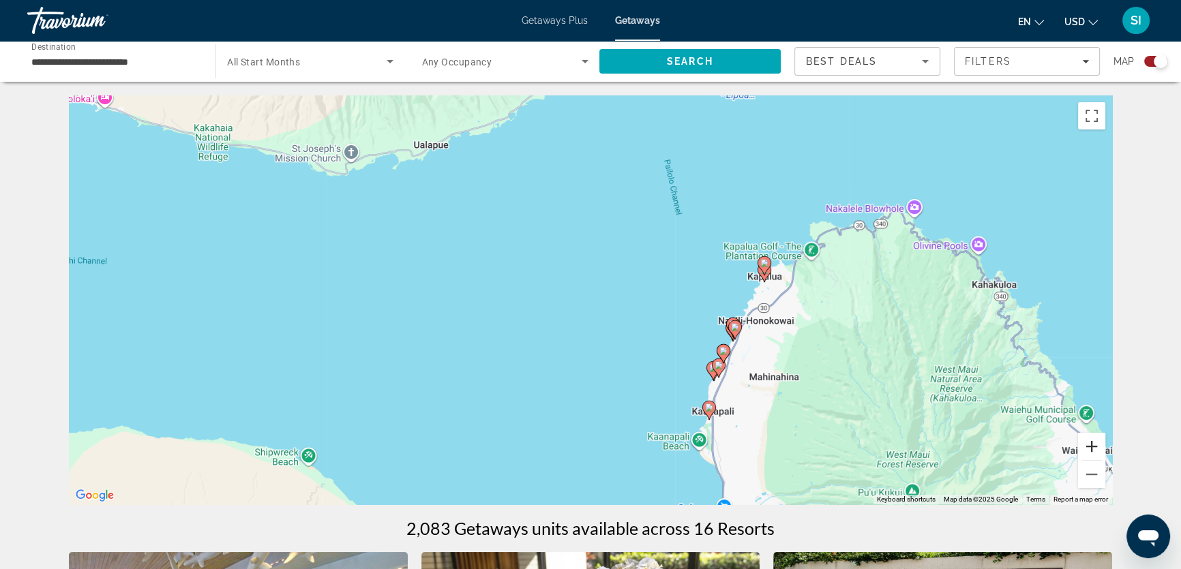
click at [1091, 450] on button "Zoom in" at bounding box center [1091, 446] width 27 height 27
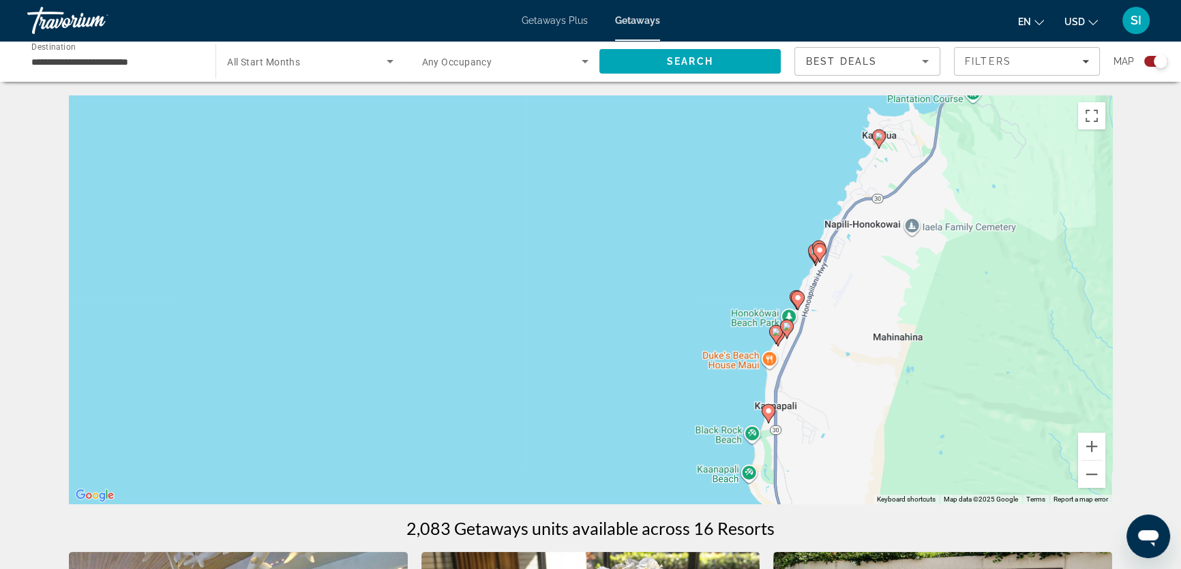
drag, startPoint x: 770, startPoint y: 359, endPoint x: 718, endPoint y: 250, distance: 120.7
click at [709, 239] on div "To activate drag with keyboard, press Alt + Enter. Once in keyboard drag state,…" at bounding box center [590, 299] width 1043 height 409
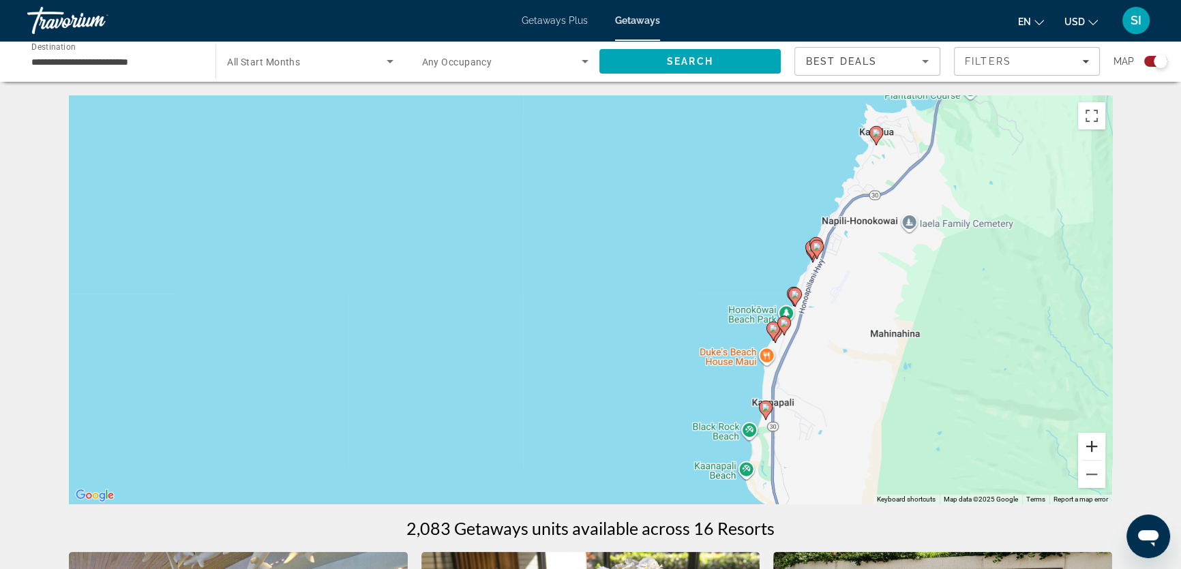
click at [1089, 449] on button "Zoom in" at bounding box center [1091, 446] width 27 height 27
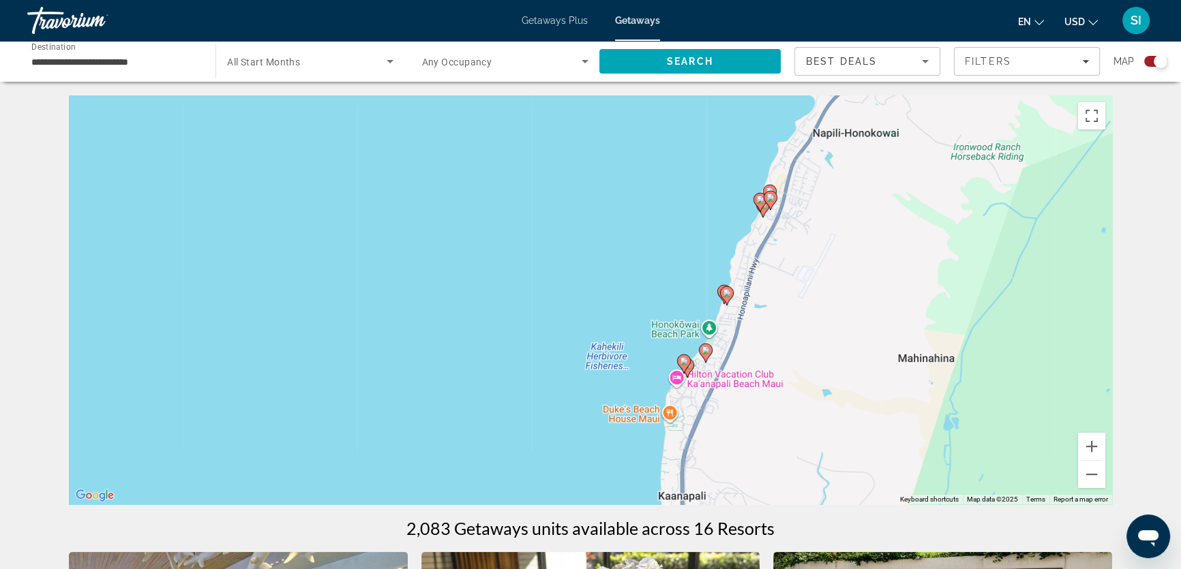
drag, startPoint x: 881, startPoint y: 305, endPoint x: 608, endPoint y: 280, distance: 274.4
click at [586, 293] on div "To activate drag with keyboard, press Alt + Enter. Once in keyboard drag state,…" at bounding box center [590, 299] width 1043 height 409
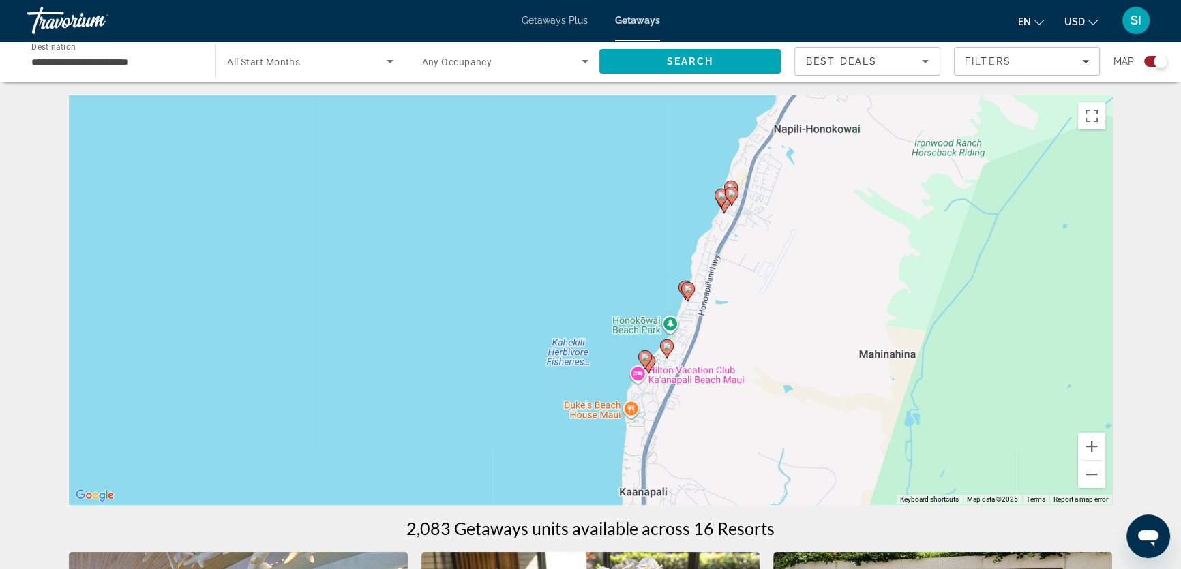
click at [720, 192] on image "Main content" at bounding box center [721, 196] width 8 height 8
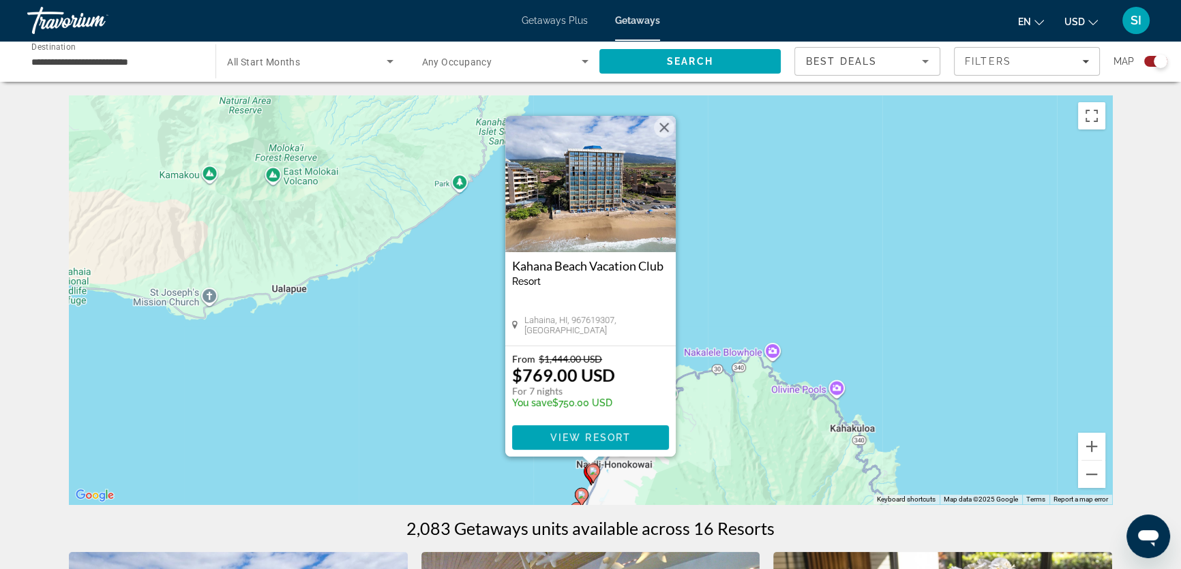
click at [664, 128] on button "Close" at bounding box center [664, 127] width 20 height 20
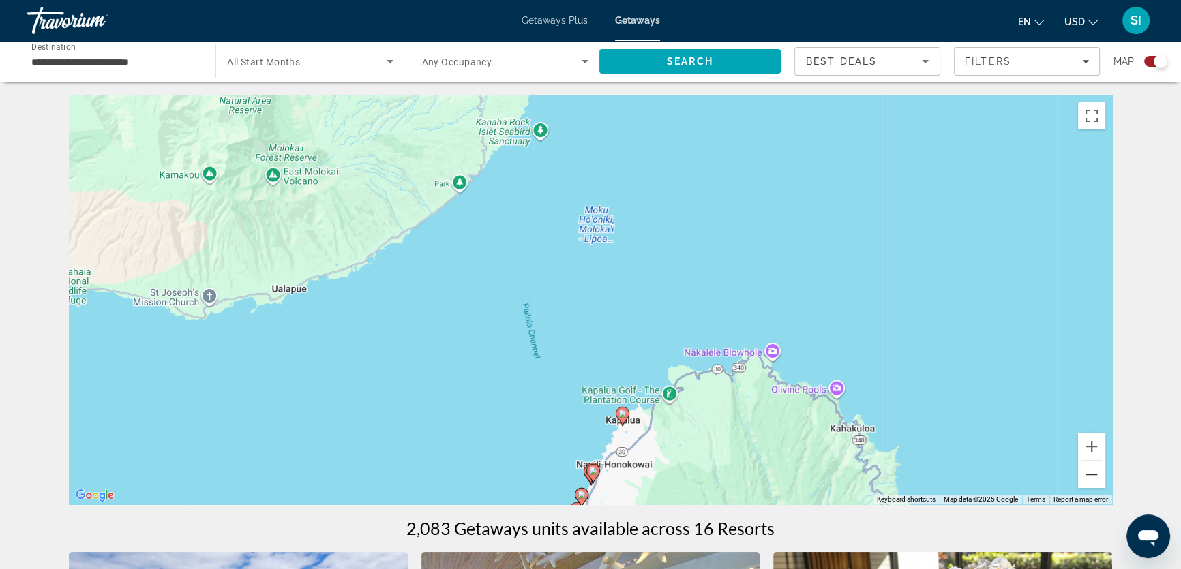
click at [1089, 474] on button "Zoom out" at bounding box center [1091, 474] width 27 height 27
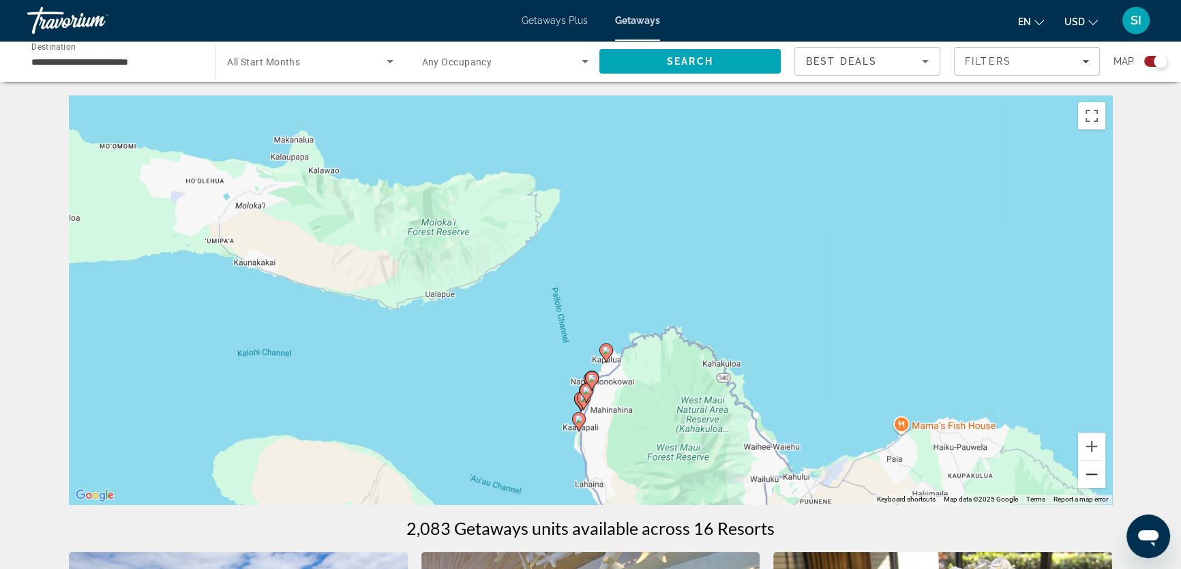
click at [1089, 474] on button "Zoom out" at bounding box center [1091, 474] width 27 height 27
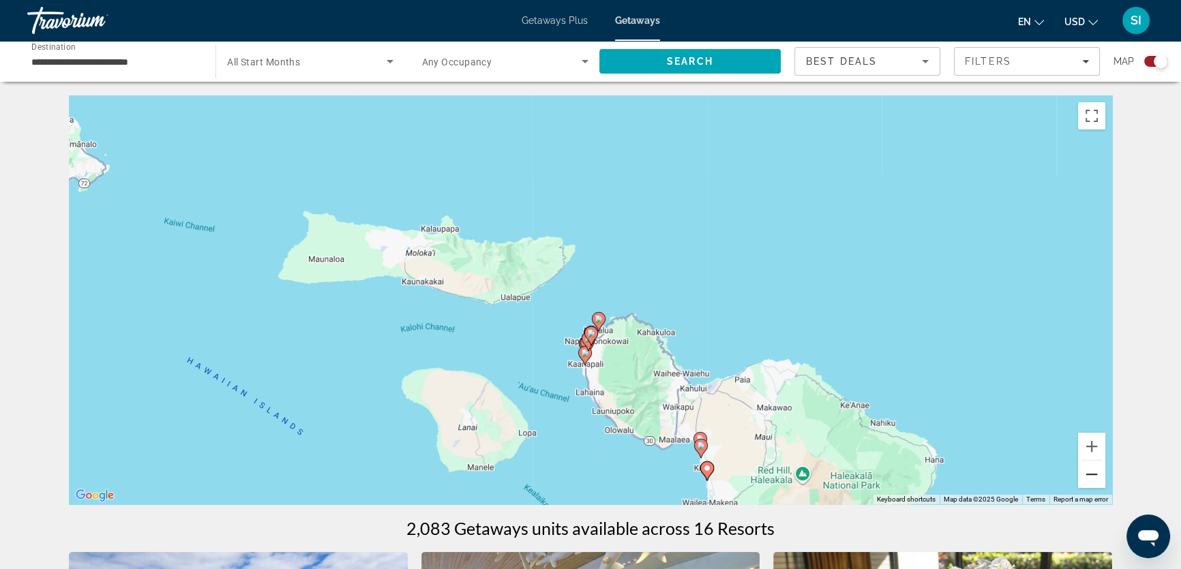
click at [1089, 474] on button "Zoom out" at bounding box center [1091, 474] width 27 height 27
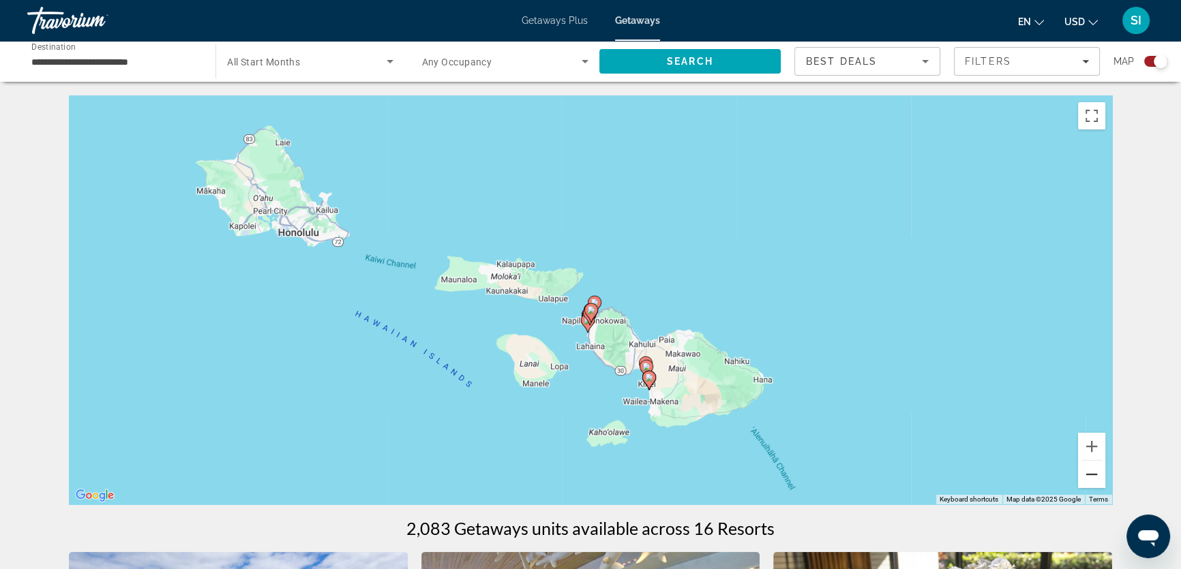
click at [1089, 474] on button "Zoom out" at bounding box center [1091, 474] width 27 height 27
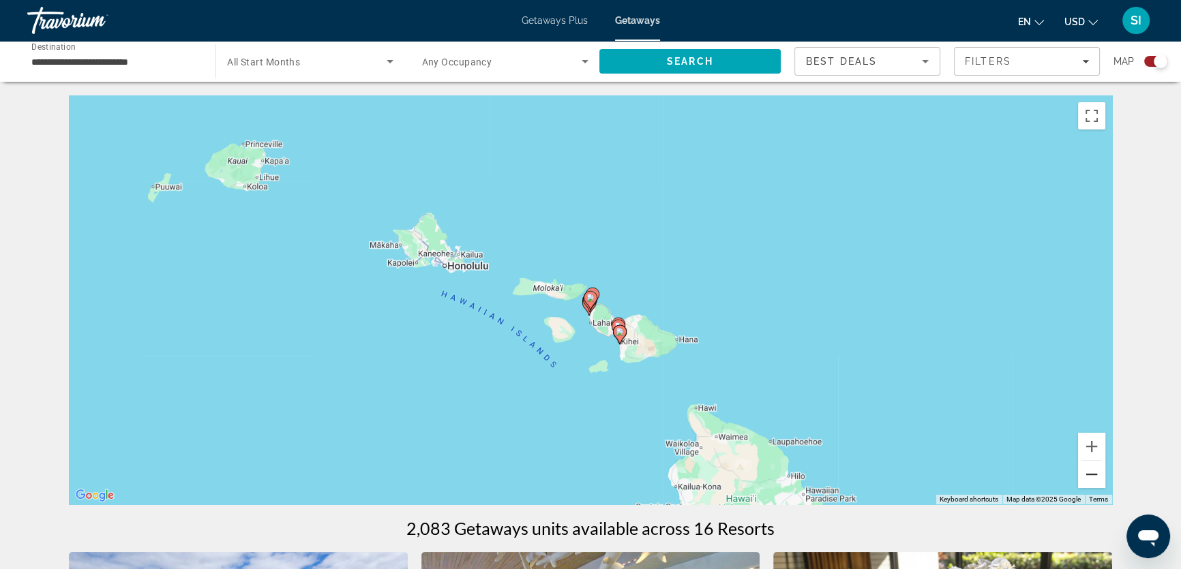
click at [1089, 474] on button "Zoom out" at bounding box center [1091, 474] width 27 height 27
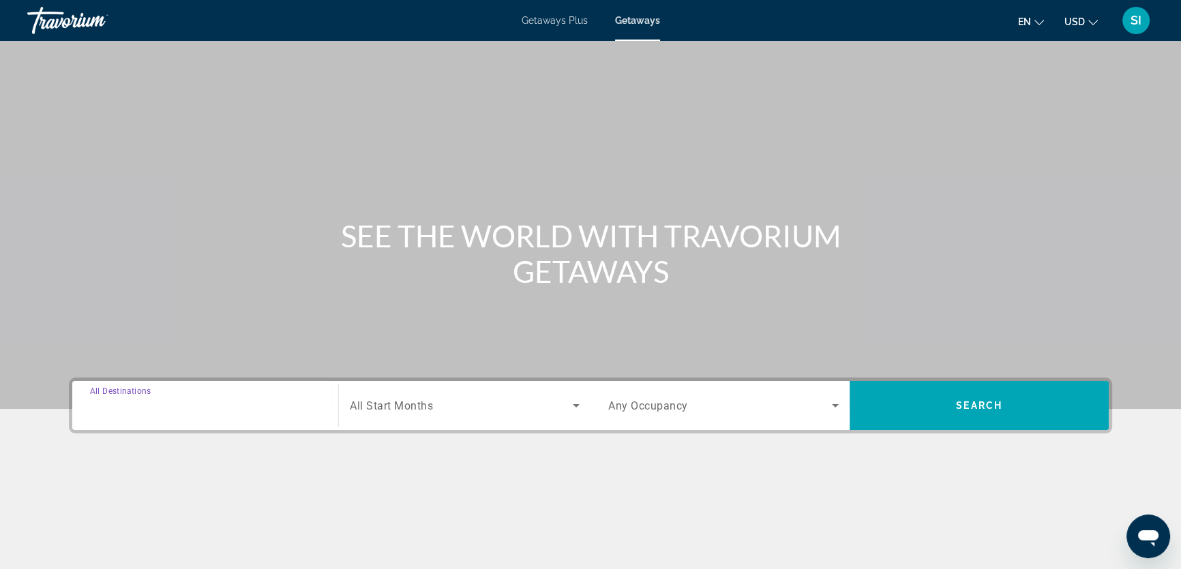
click at [102, 396] on div "Destination All Destinations" at bounding box center [205, 405] width 230 height 39
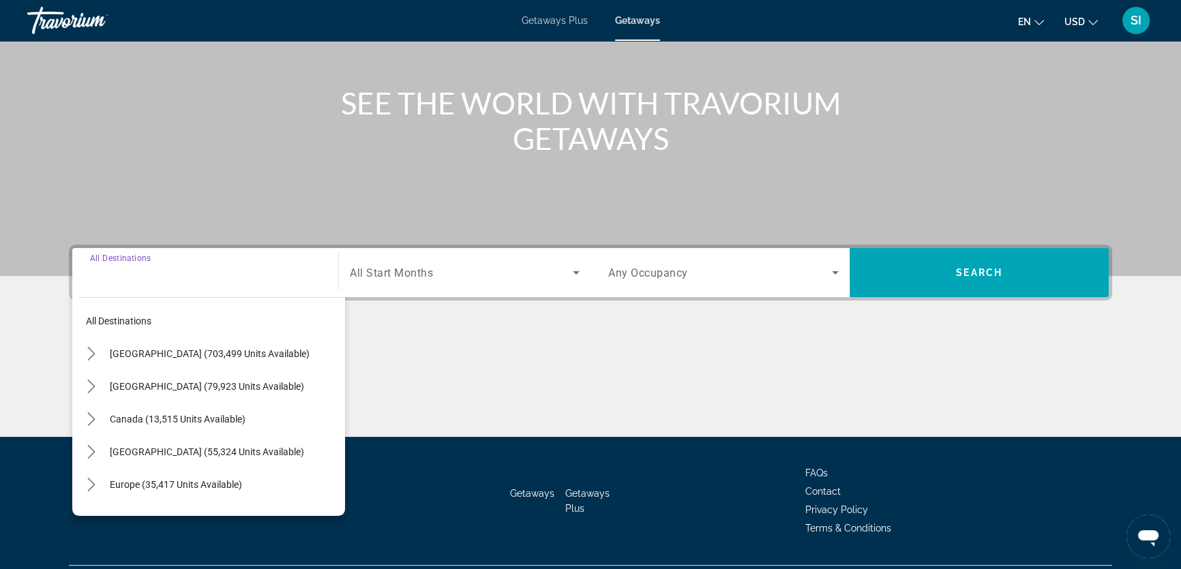
scroll to position [168, 0]
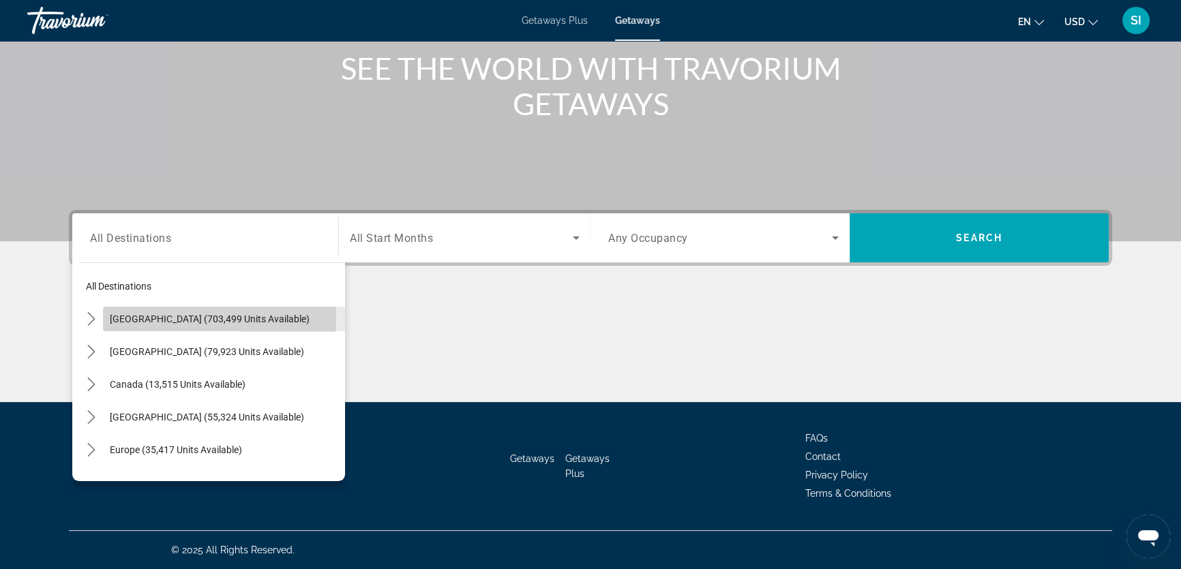
click at [115, 316] on span "[GEOGRAPHIC_DATA] (703,499 units available)" at bounding box center [210, 319] width 200 height 11
type input "**********"
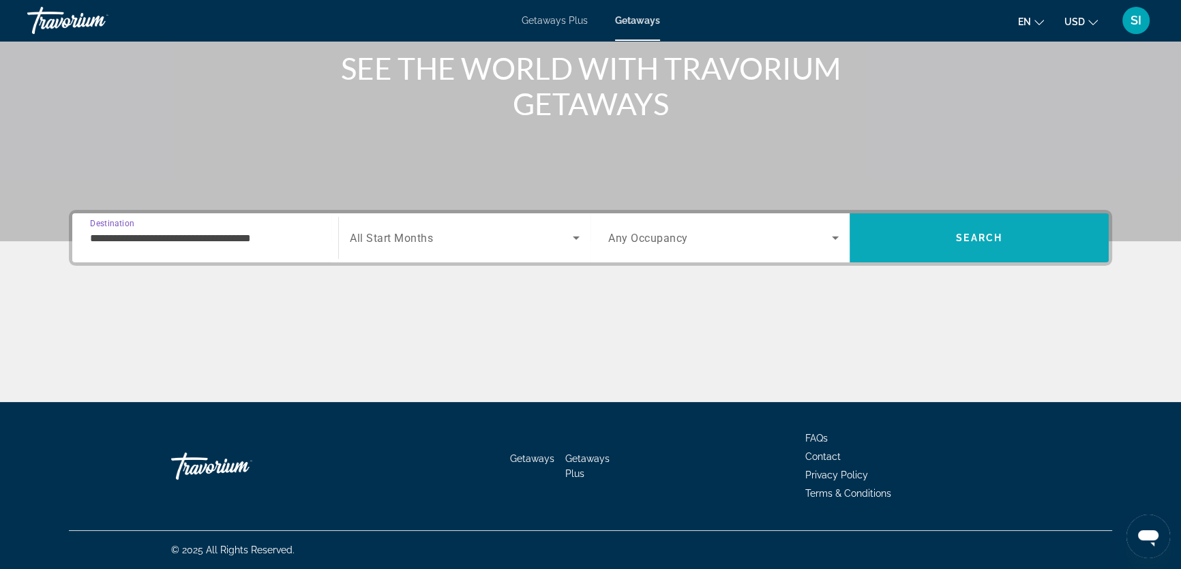
click at [1003, 232] on span "Search" at bounding box center [978, 238] width 259 height 33
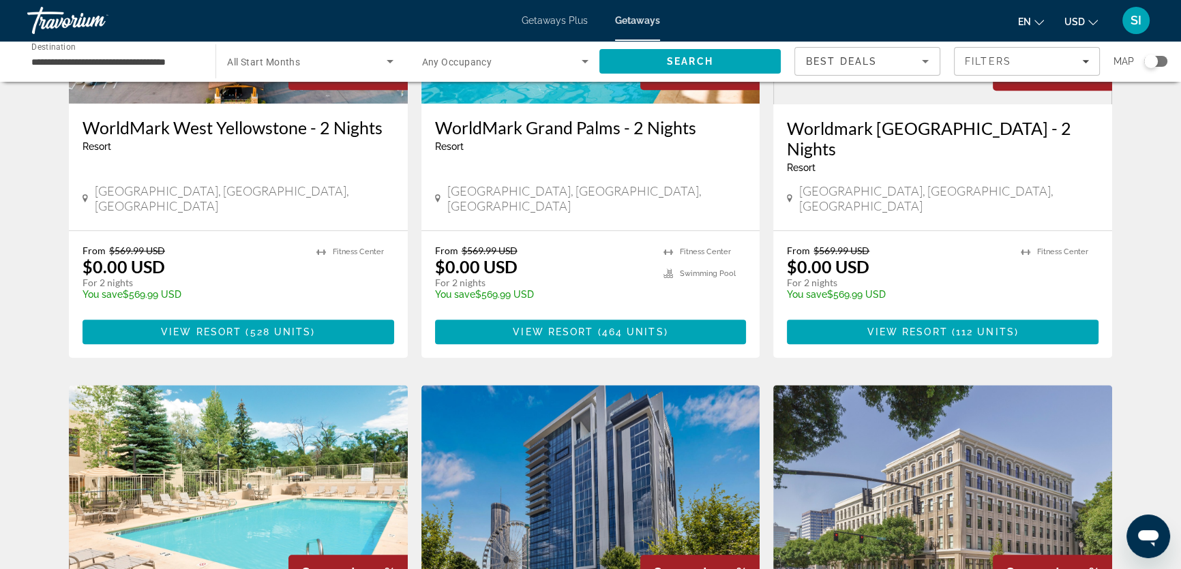
scroll to position [867, 0]
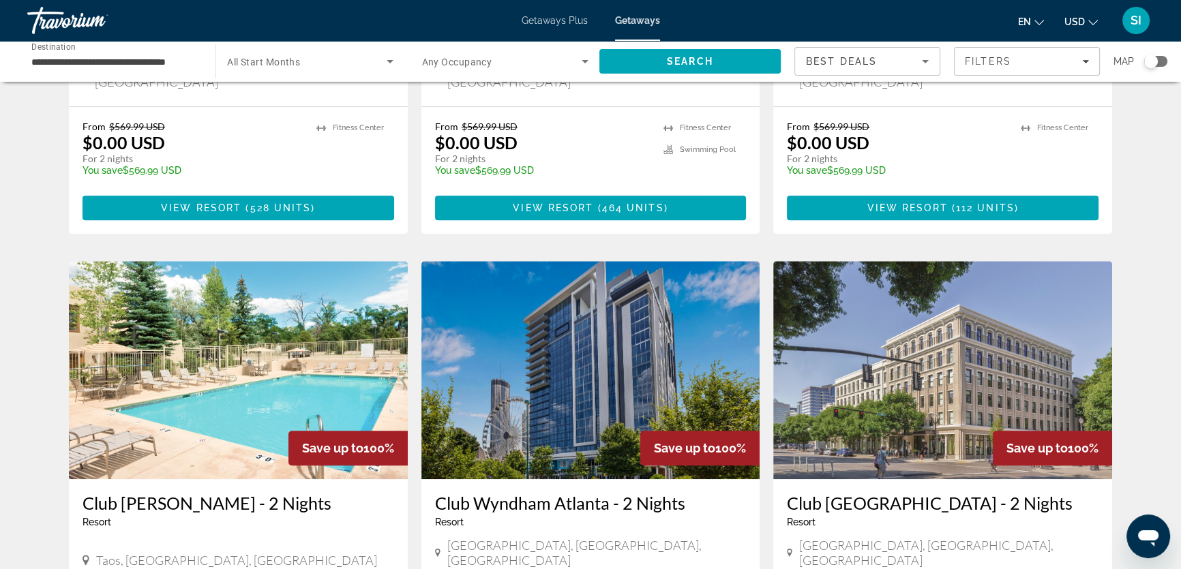
click at [1146, 63] on div "Search widget" at bounding box center [1151, 62] width 14 height 14
click at [1159, 60] on div "Search widget" at bounding box center [1160, 62] width 14 height 14
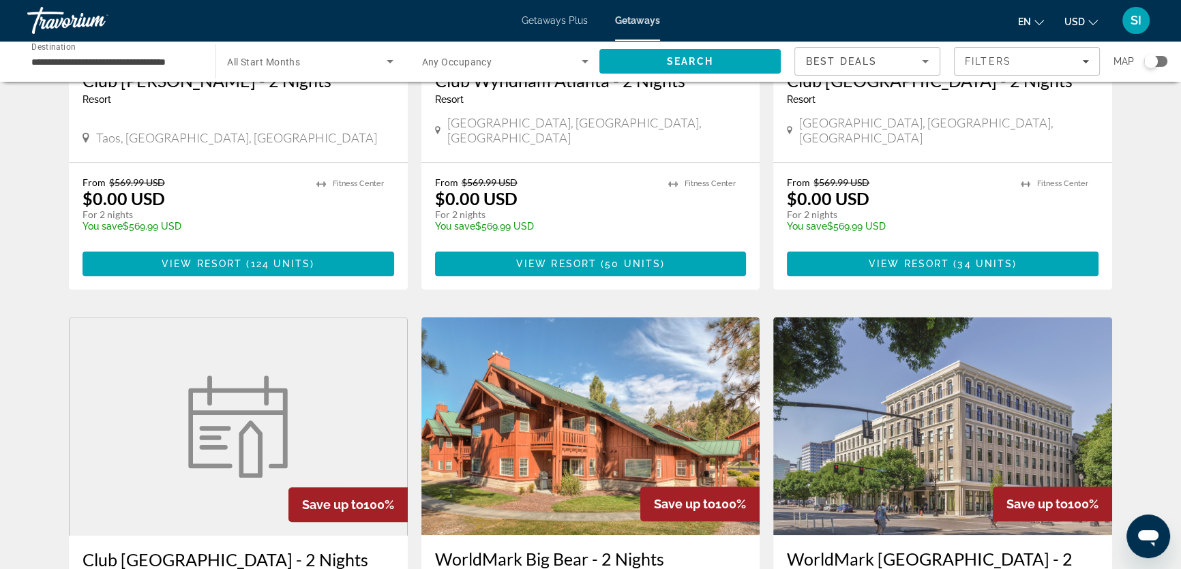
scroll to position [867, 0]
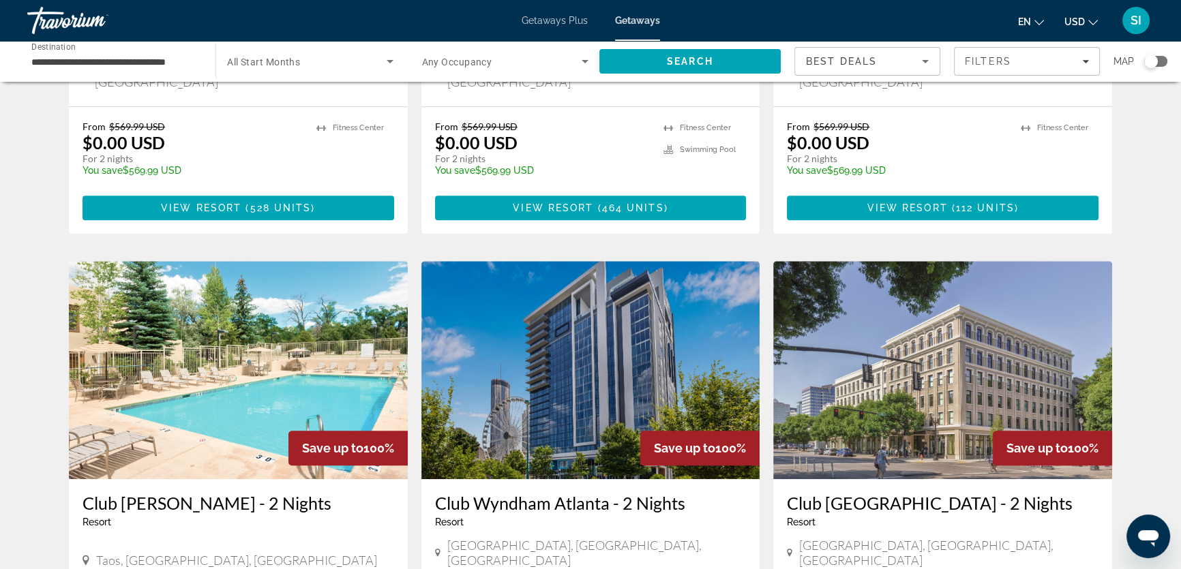
click at [1153, 62] on div "Search widget" at bounding box center [1151, 62] width 14 height 14
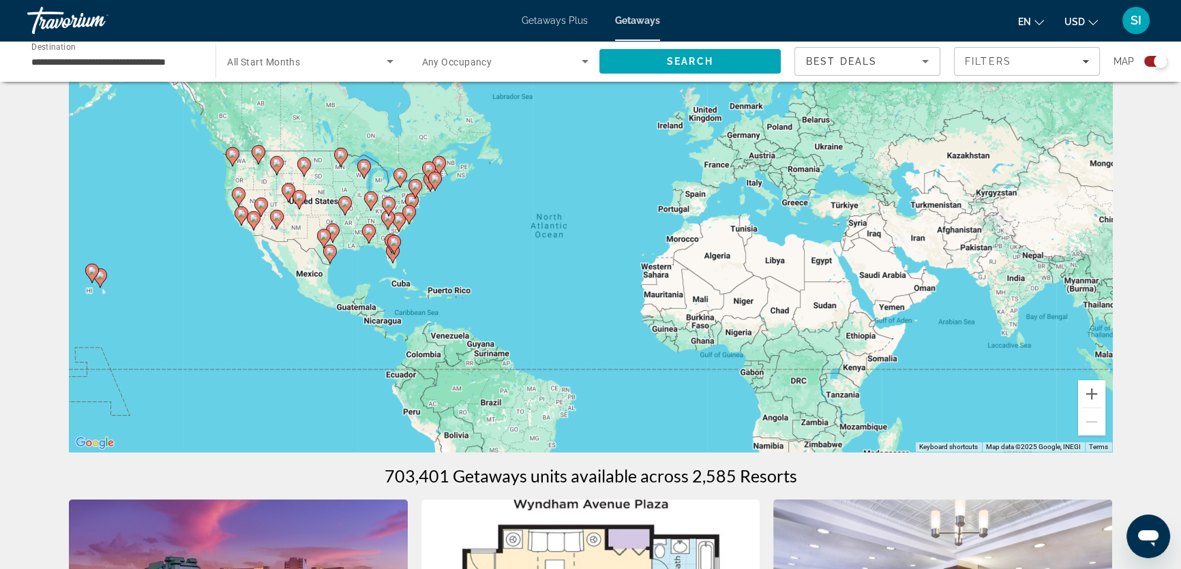
scroll to position [0, 0]
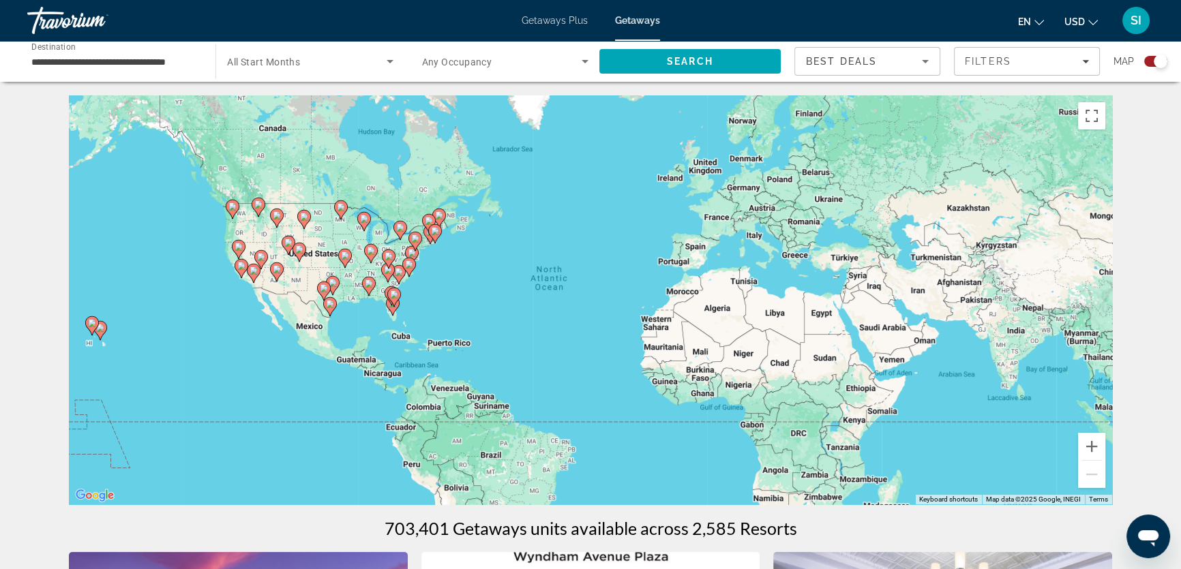
click at [87, 326] on icon "Main content" at bounding box center [92, 326] width 12 height 18
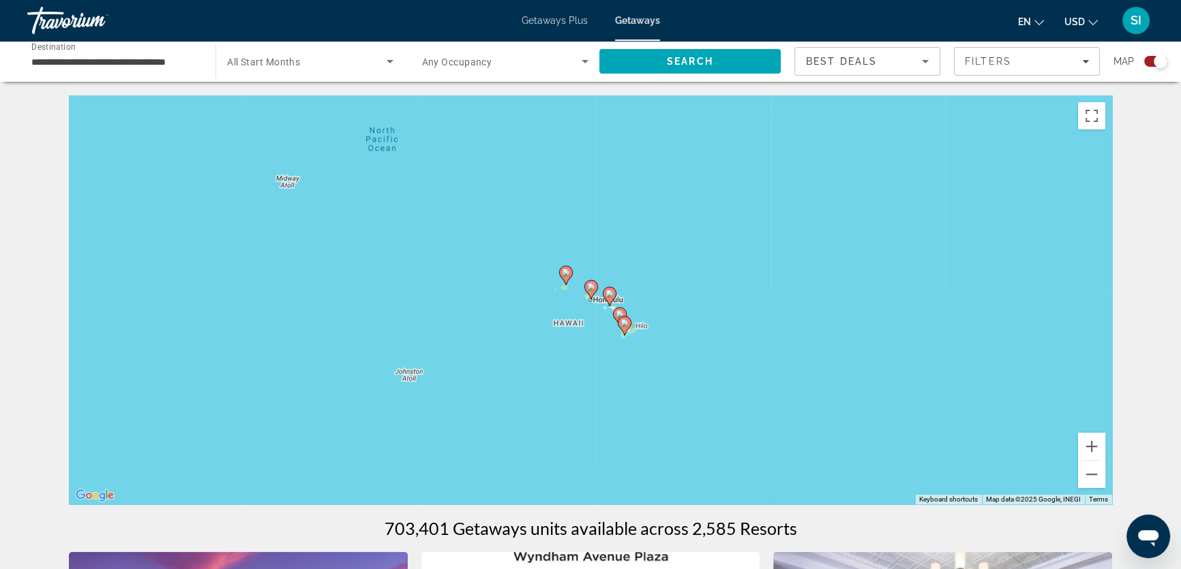
click at [566, 277] on icon "Main content" at bounding box center [566, 276] width 12 height 18
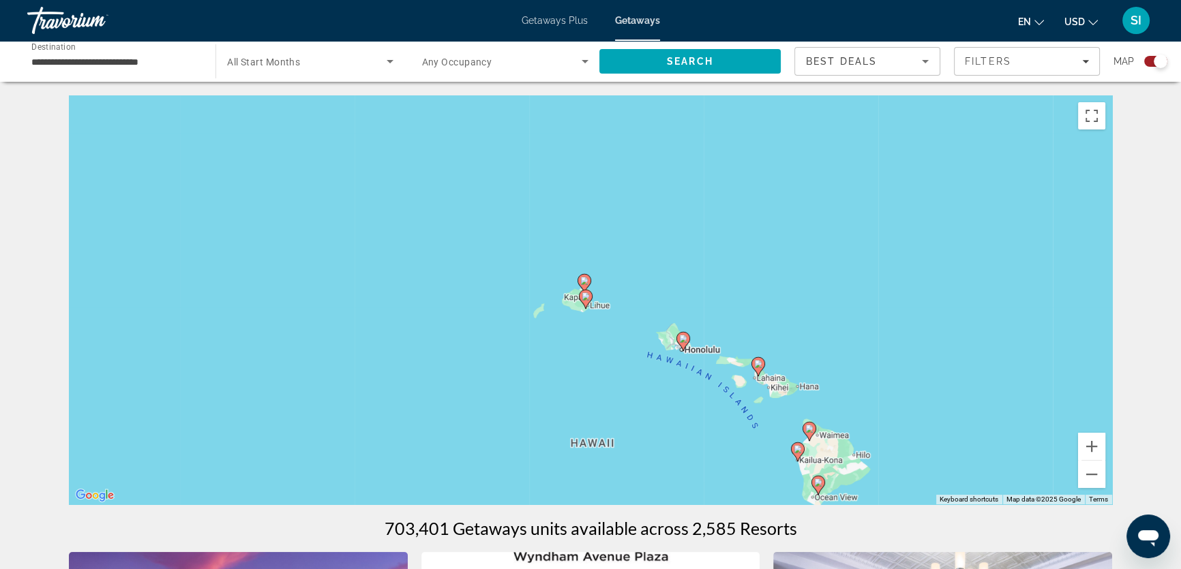
click at [586, 281] on image "Main content" at bounding box center [584, 281] width 8 height 8
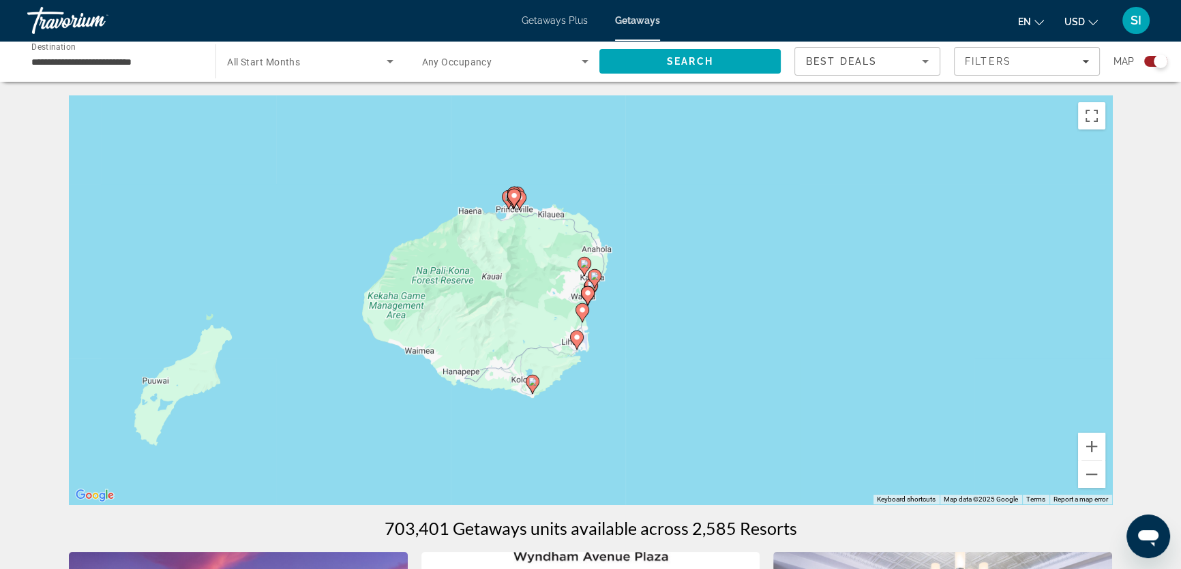
click at [511, 199] on image "Main content" at bounding box center [514, 196] width 8 height 8
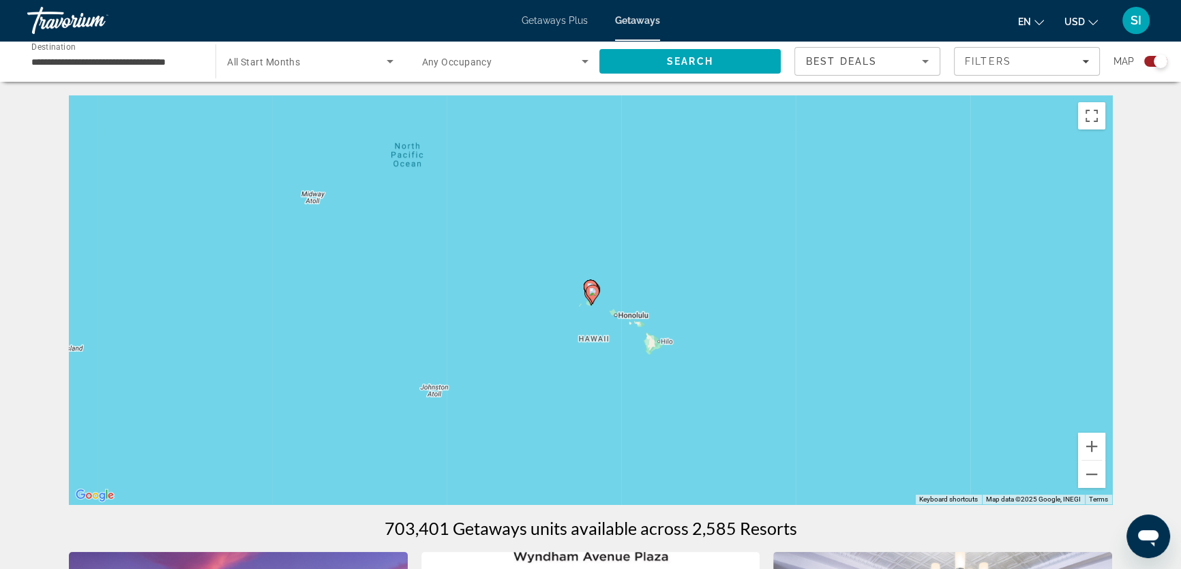
click at [588, 281] on icon "Main content" at bounding box center [590, 290] width 12 height 18
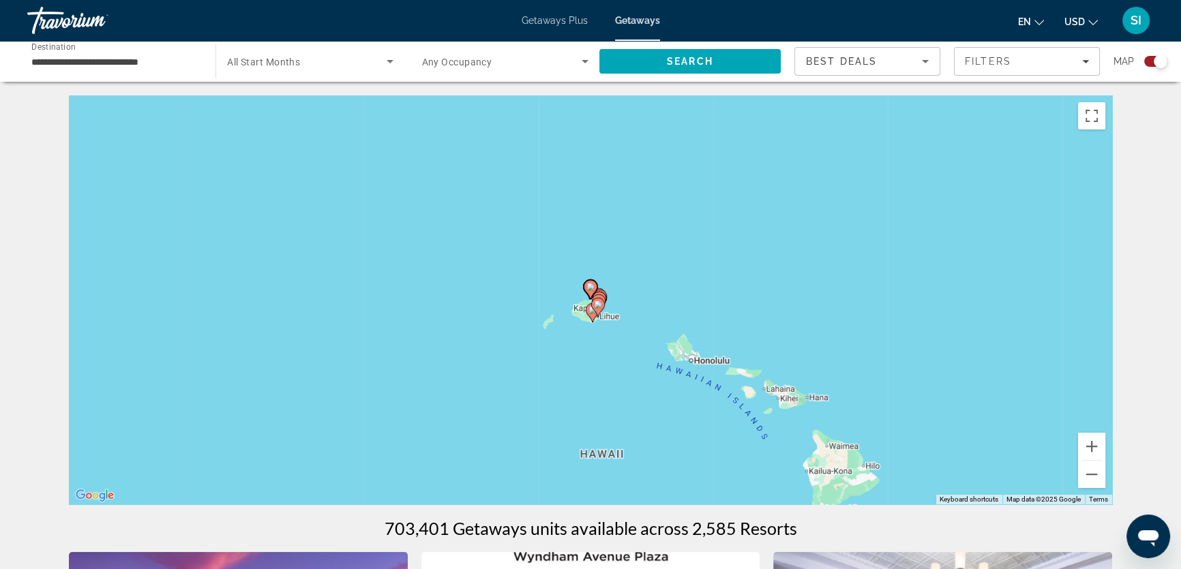
click at [588, 281] on icon "Main content" at bounding box center [590, 290] width 12 height 18
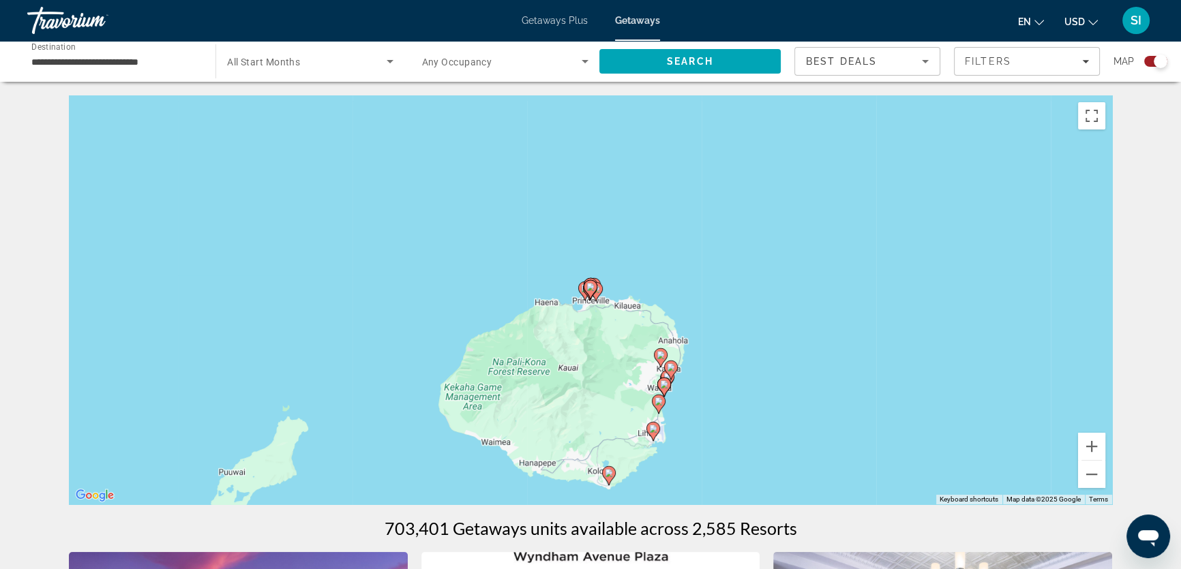
click at [588, 281] on icon "Main content" at bounding box center [590, 290] width 12 height 18
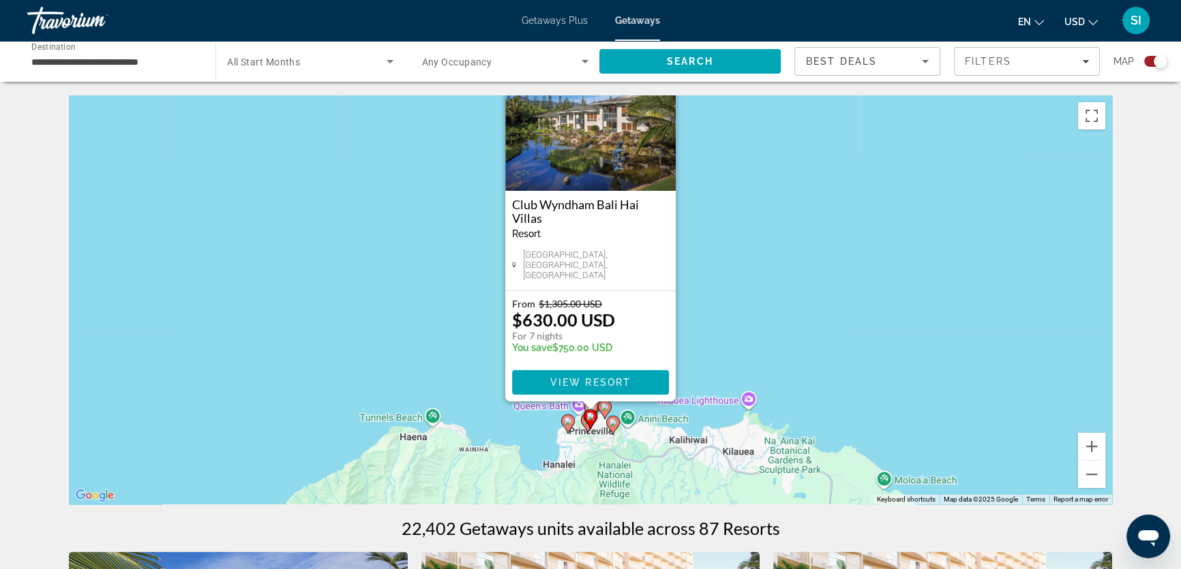
drag, startPoint x: 726, startPoint y: 348, endPoint x: 728, endPoint y: 228, distance: 120.7
click at [728, 228] on div "To activate drag with keyboard, press Alt + Enter. Once in keyboard drag state,…" at bounding box center [590, 299] width 1043 height 409
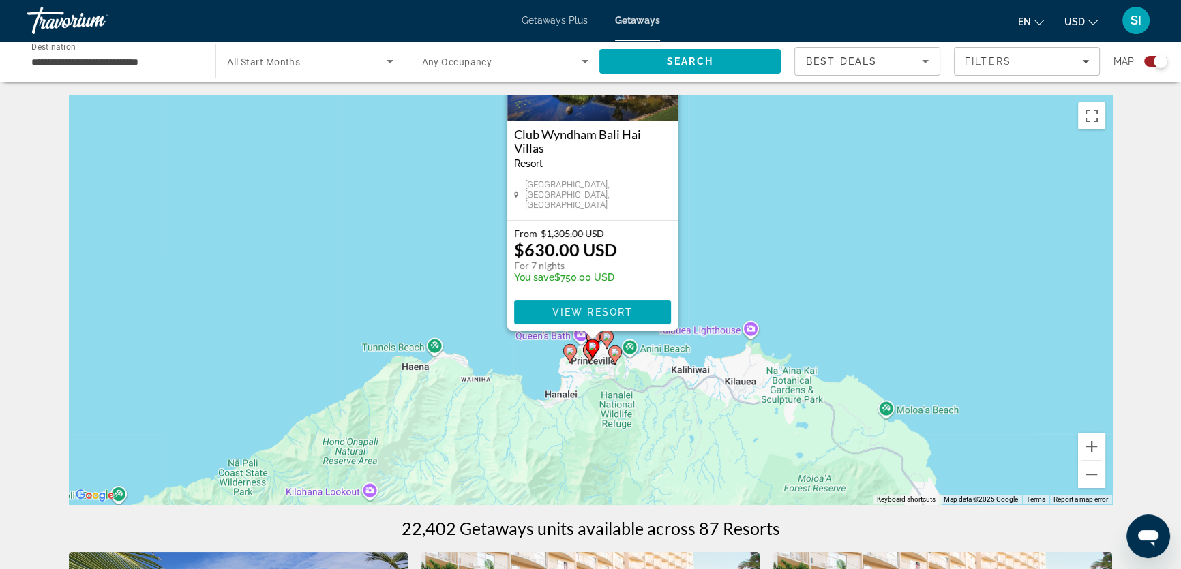
click at [613, 353] on image "Main content" at bounding box center [615, 352] width 8 height 8
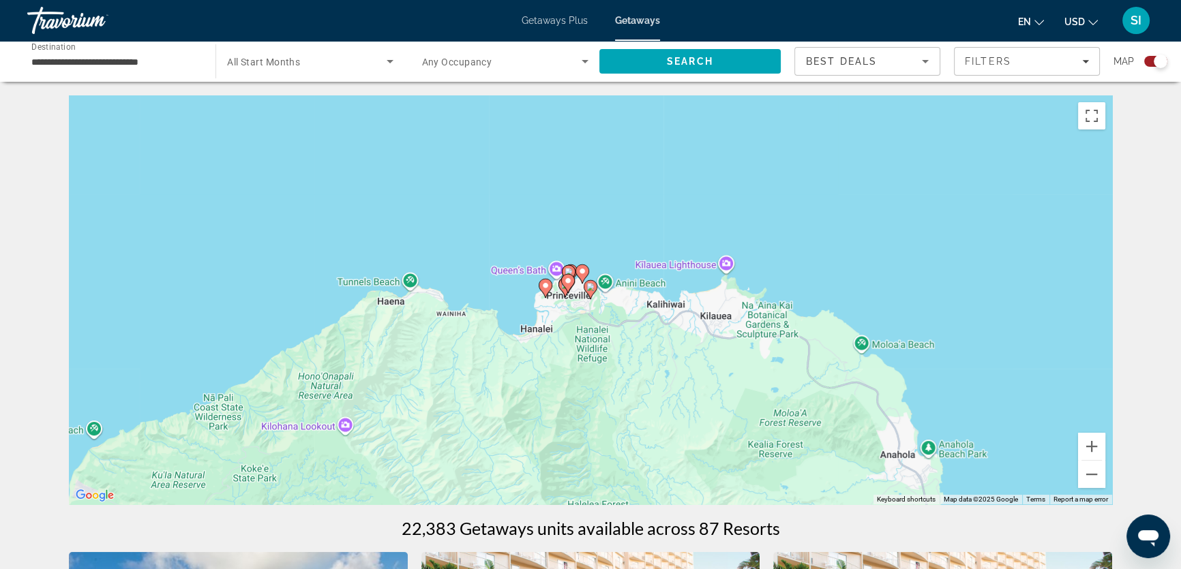
click at [588, 287] on image "Main content" at bounding box center [590, 287] width 8 height 8
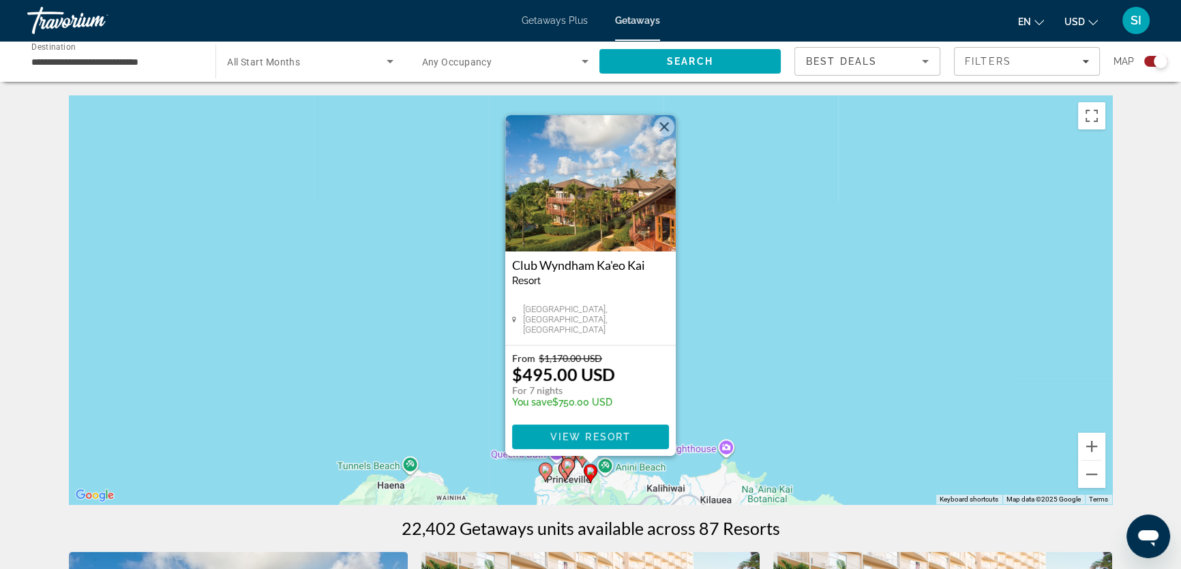
click at [686, 299] on div "To activate drag with keyboard, press Alt + Enter. Once in keyboard drag state,…" at bounding box center [590, 299] width 1043 height 409
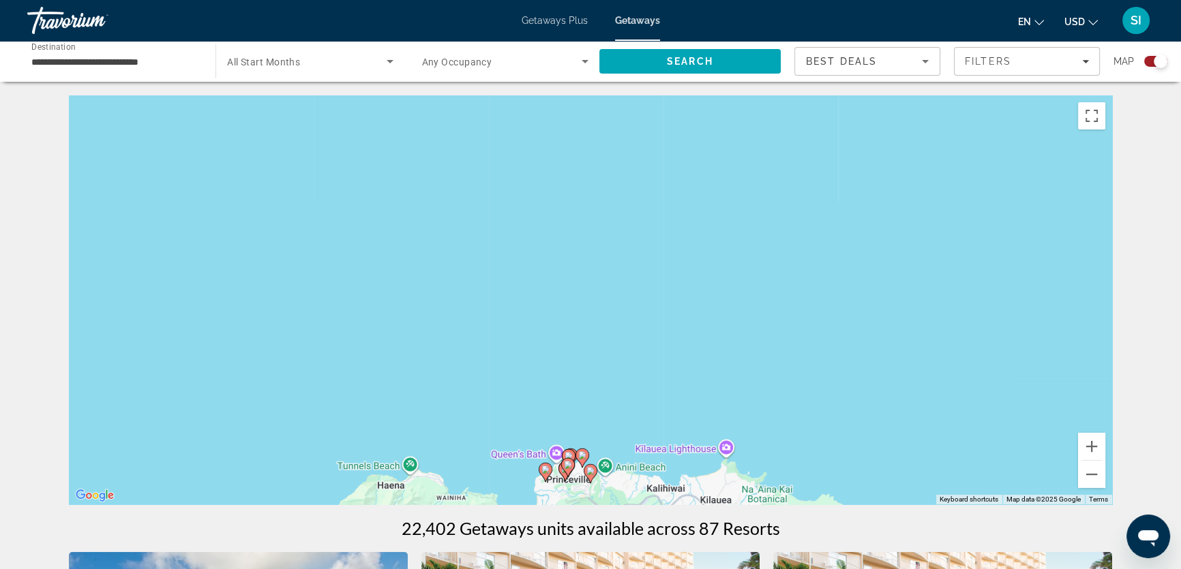
click at [581, 454] on image "Main content" at bounding box center [582, 455] width 8 height 8
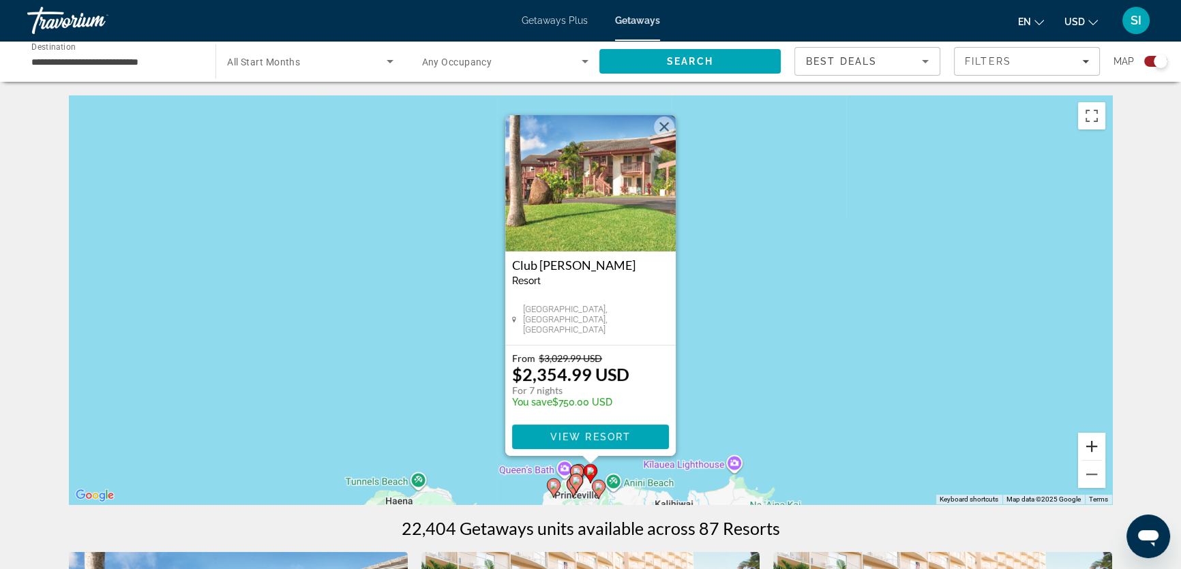
click at [1084, 450] on button "Zoom in" at bounding box center [1091, 446] width 27 height 27
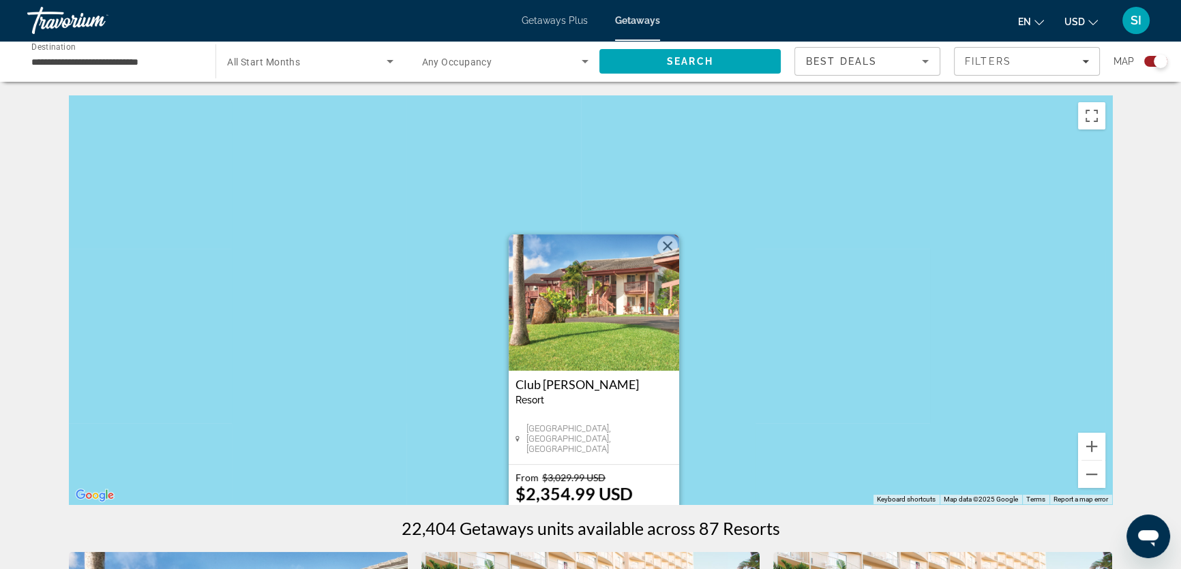
drag, startPoint x: 828, startPoint y: 450, endPoint x: 828, endPoint y: 348, distance: 102.2
click at [832, 355] on div "To activate drag with keyboard, press Alt + Enter. Once in keyboard drag state,…" at bounding box center [590, 299] width 1043 height 409
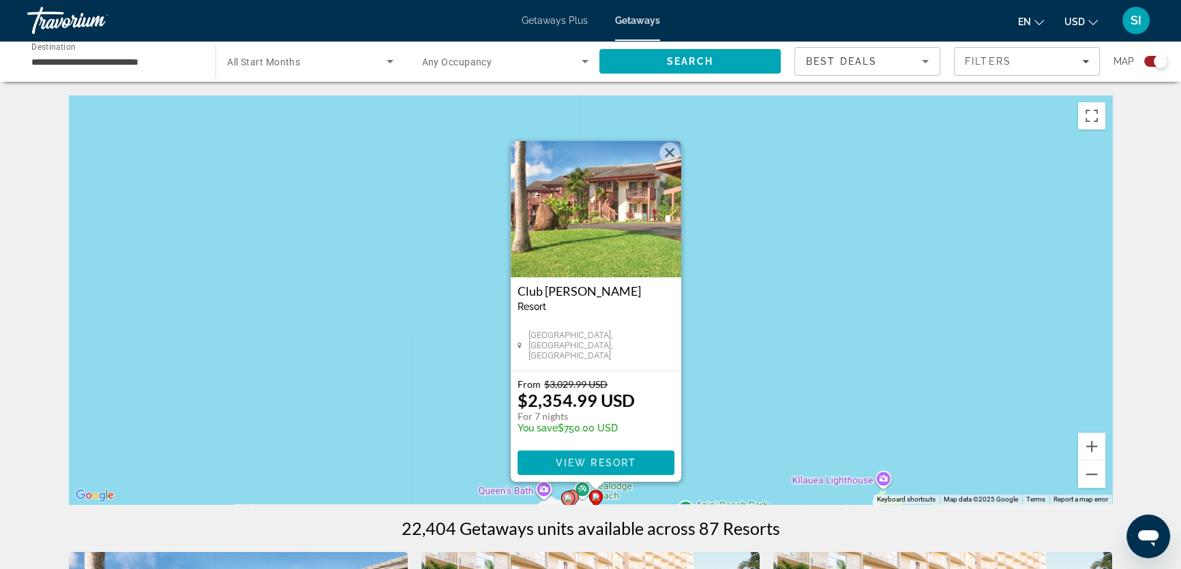
click at [667, 145] on button "Close" at bounding box center [669, 152] width 20 height 20
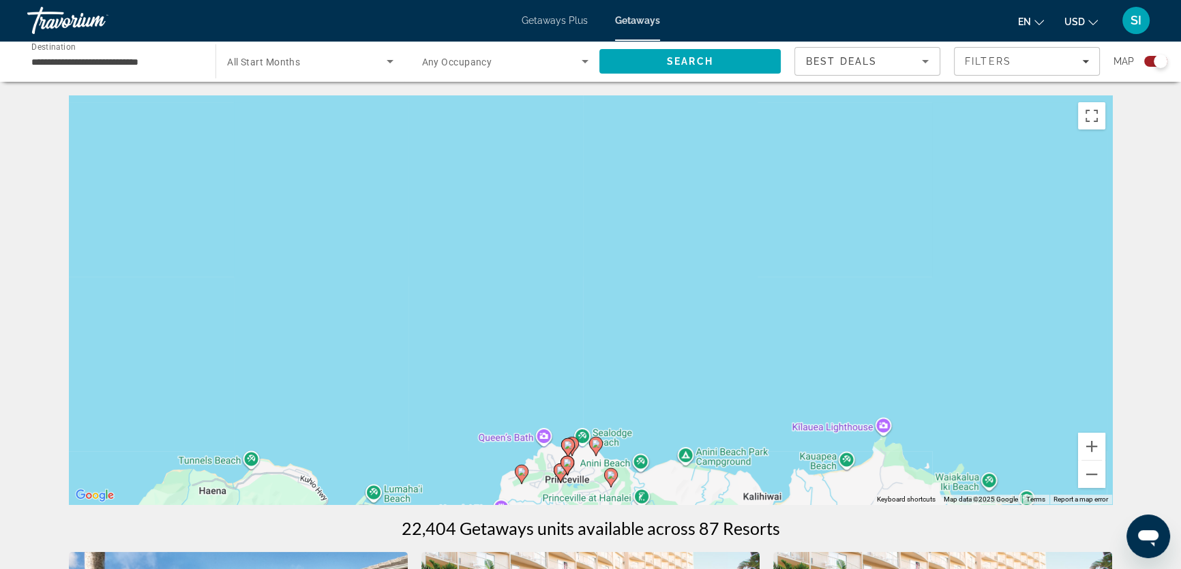
drag, startPoint x: 750, startPoint y: 418, endPoint x: 763, endPoint y: 267, distance: 151.3
click at [763, 267] on div "To navigate, press the arrow keys. To activate drag with keyboard, press Alt + …" at bounding box center [590, 299] width 1043 height 409
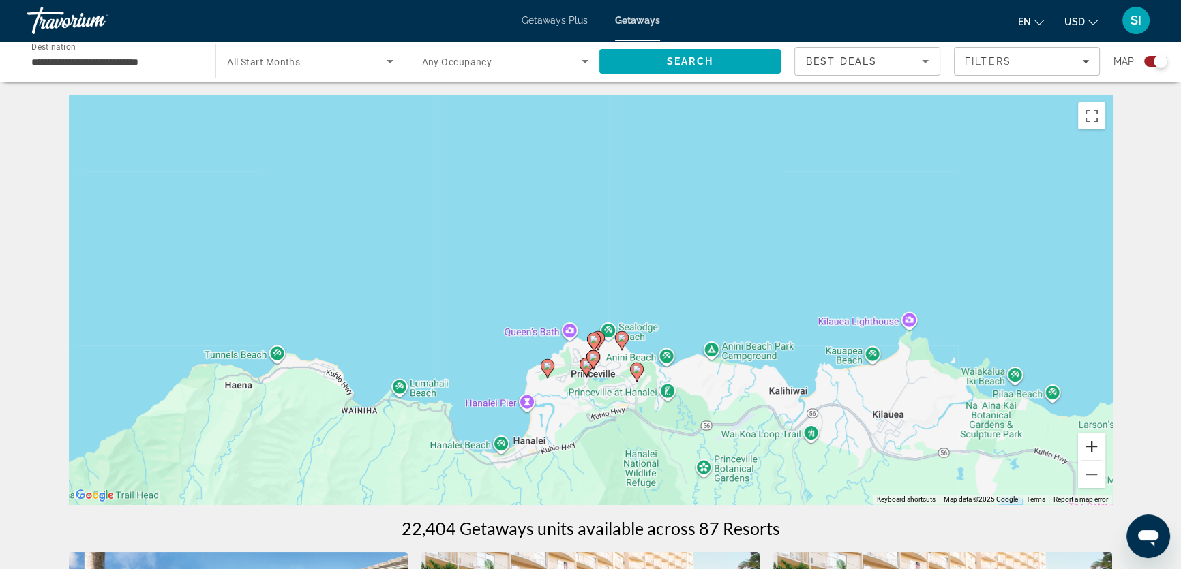
click at [1087, 446] on button "Zoom in" at bounding box center [1091, 446] width 27 height 27
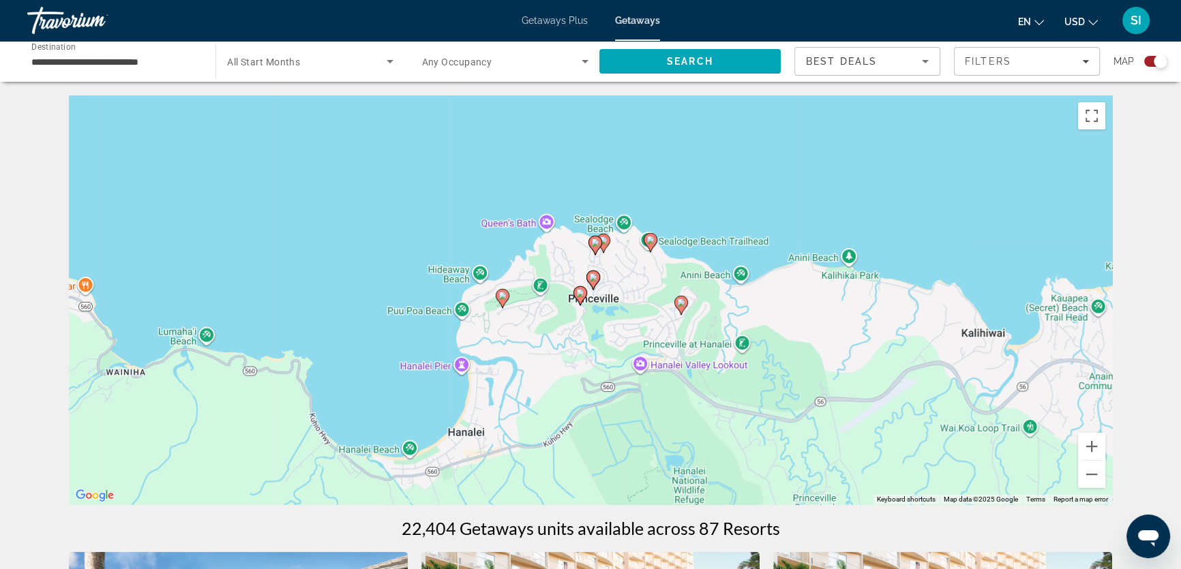
drag, startPoint x: 915, startPoint y: 411, endPoint x: 914, endPoint y: 251, distance: 160.2
click at [914, 251] on div "To activate drag with keyboard, press Alt + Enter. Once in keyboard drag state,…" at bounding box center [590, 299] width 1043 height 409
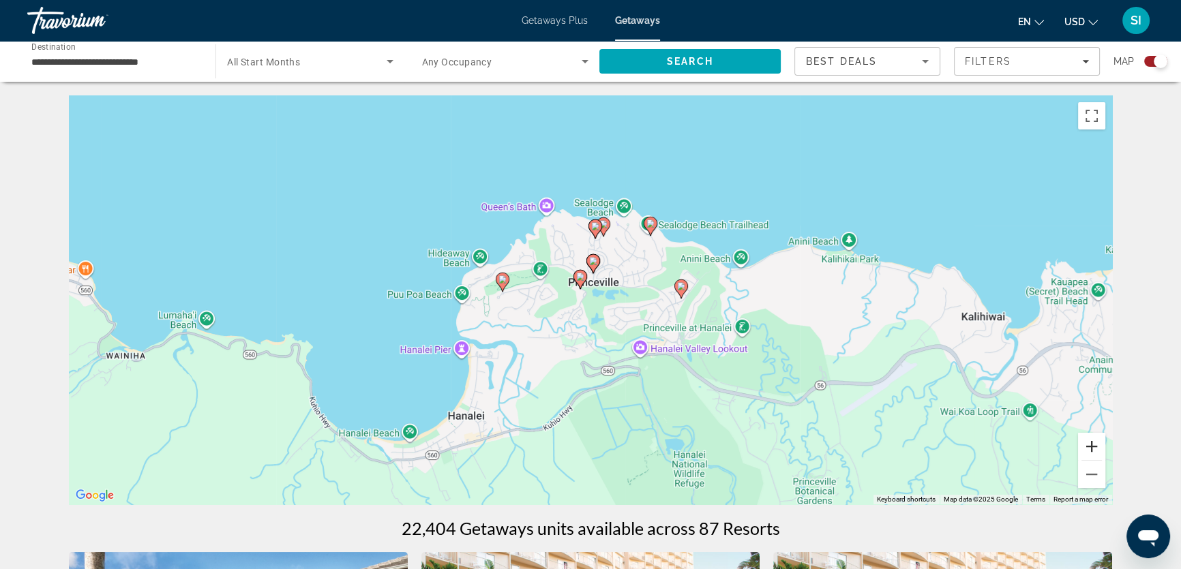
click at [1092, 443] on button "Zoom in" at bounding box center [1091, 446] width 27 height 27
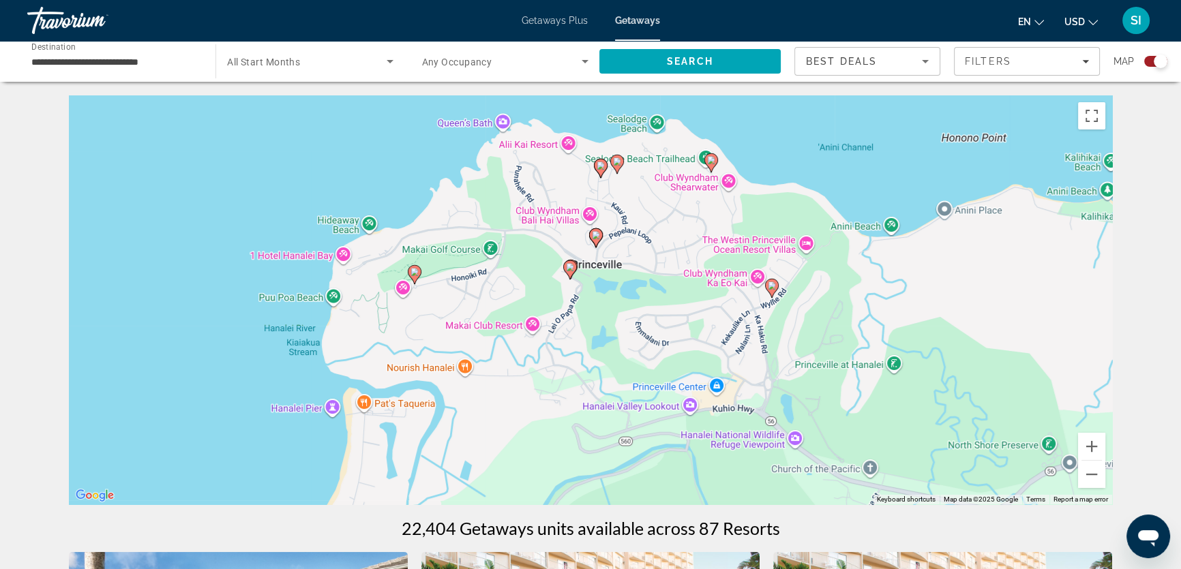
click at [412, 273] on image "Main content" at bounding box center [414, 272] width 8 height 8
type input "**********"
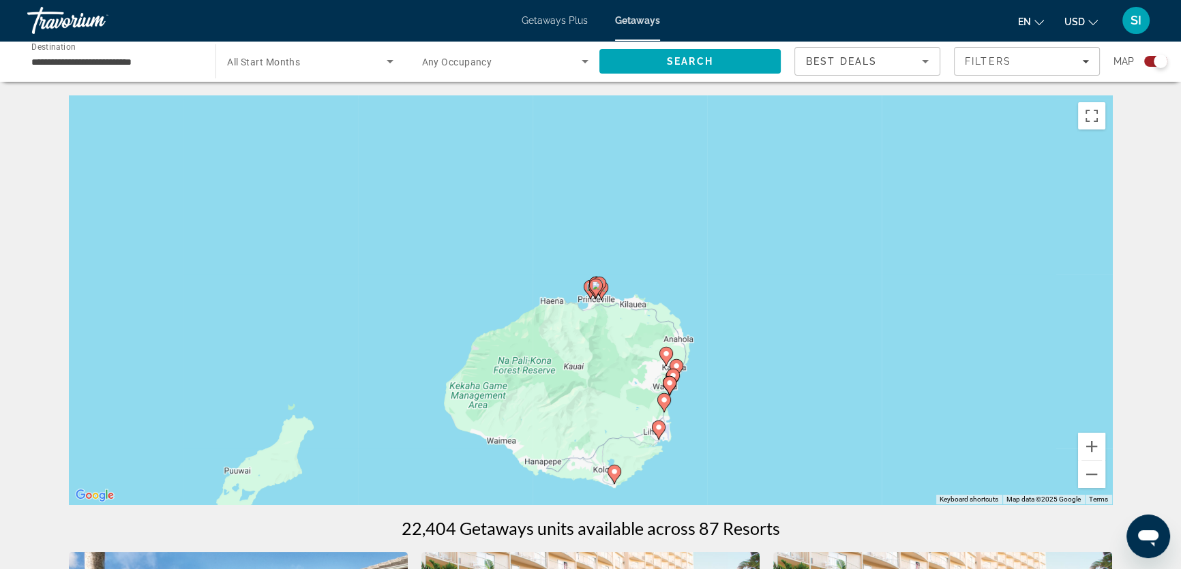
click at [583, 286] on div "To navigate, press the arrow keys. To activate drag with keyboard, press Alt + …" at bounding box center [590, 299] width 1043 height 409
click at [586, 290] on icon "Main content" at bounding box center [590, 290] width 12 height 18
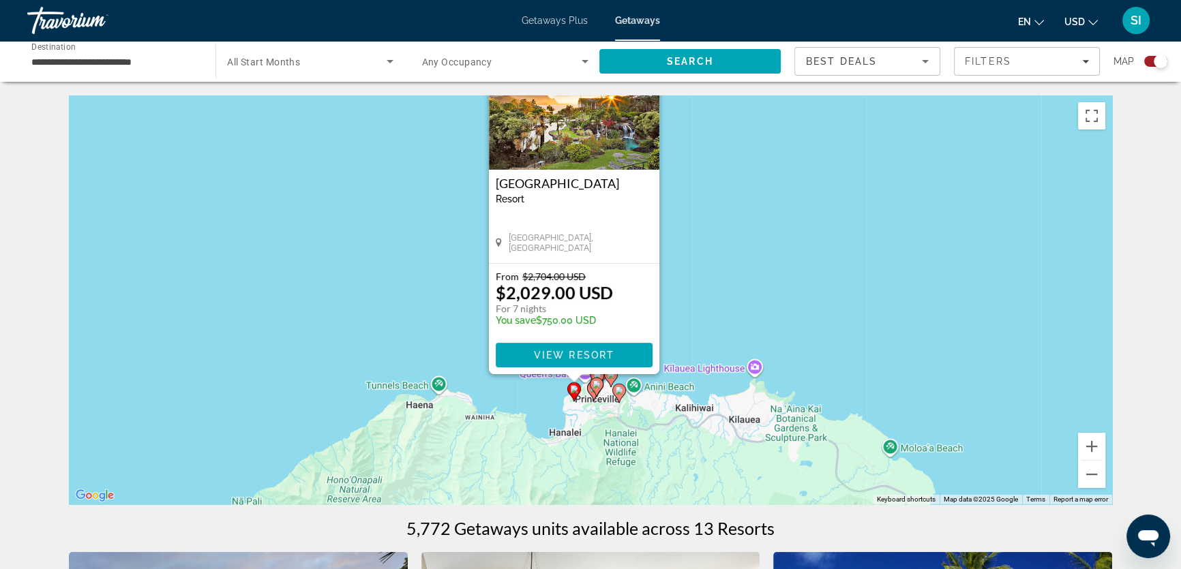
drag, startPoint x: 763, startPoint y: 347, endPoint x: 729, endPoint y: 178, distance: 172.4
click at [729, 178] on div "To activate drag with keyboard, press Alt + Enter. Once in keyboard drag state,…" at bounding box center [590, 299] width 1043 height 409
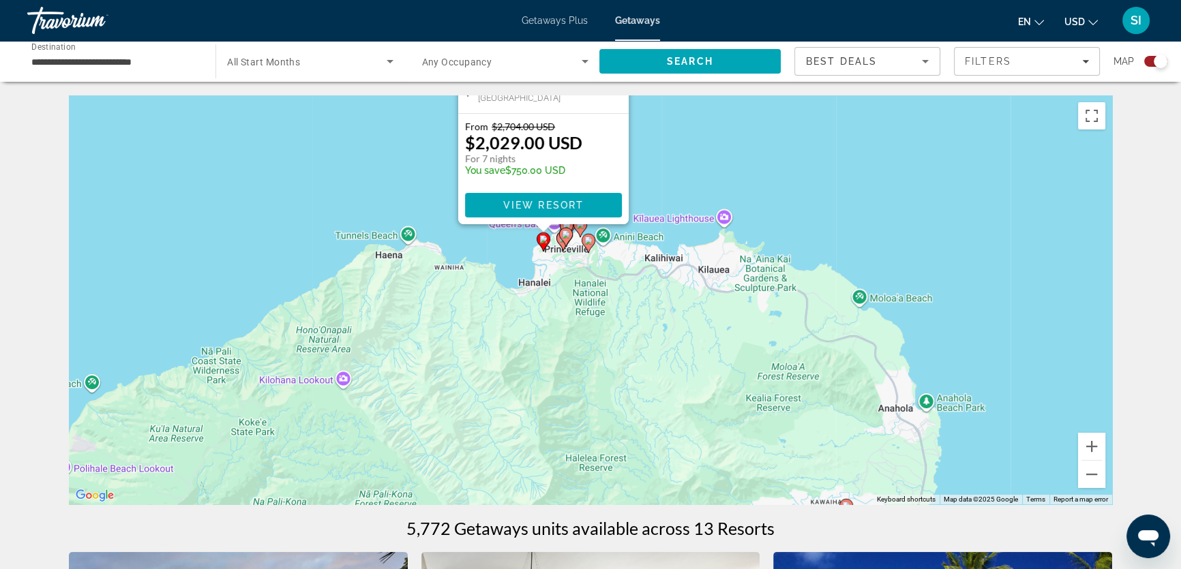
click at [560, 243] on gmp-advanced-marker "Main content" at bounding box center [566, 237] width 14 height 20
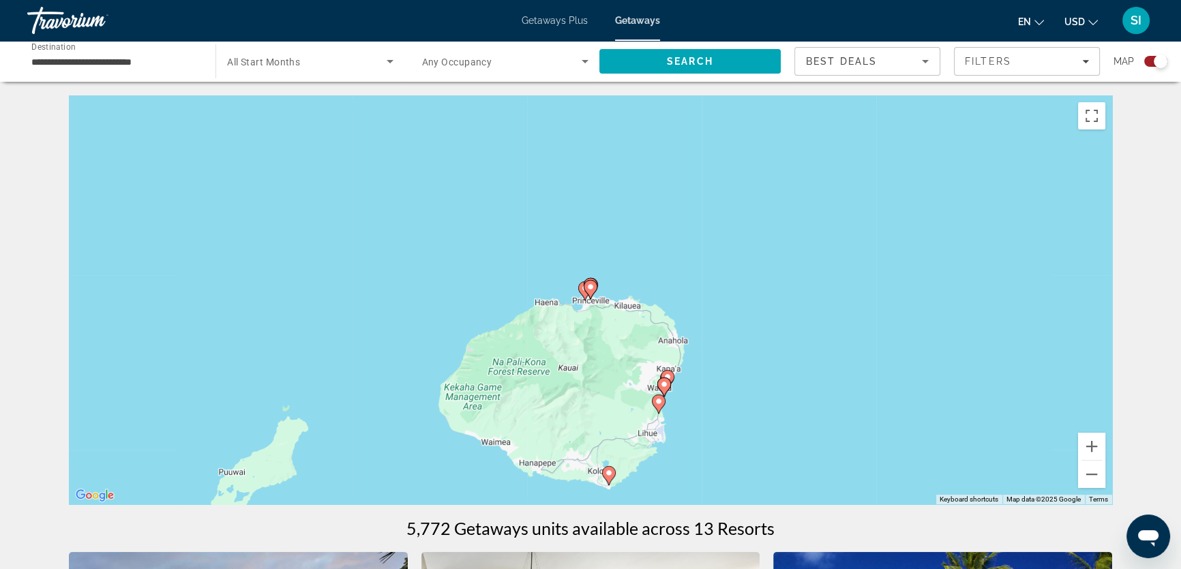
click at [586, 286] on icon "Main content" at bounding box center [590, 290] width 12 height 18
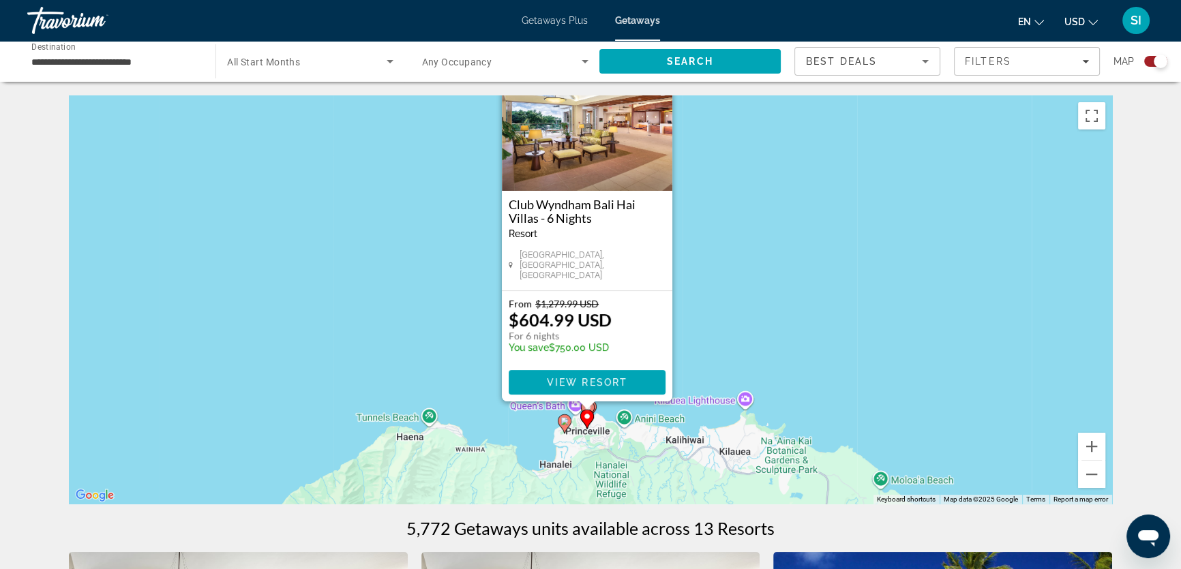
drag, startPoint x: 697, startPoint y: 317, endPoint x: 692, endPoint y: 254, distance: 62.9
click at [692, 254] on div "To activate drag with keyboard, press Alt + Enter. Once in keyboard drag state,…" at bounding box center [590, 299] width 1043 height 409
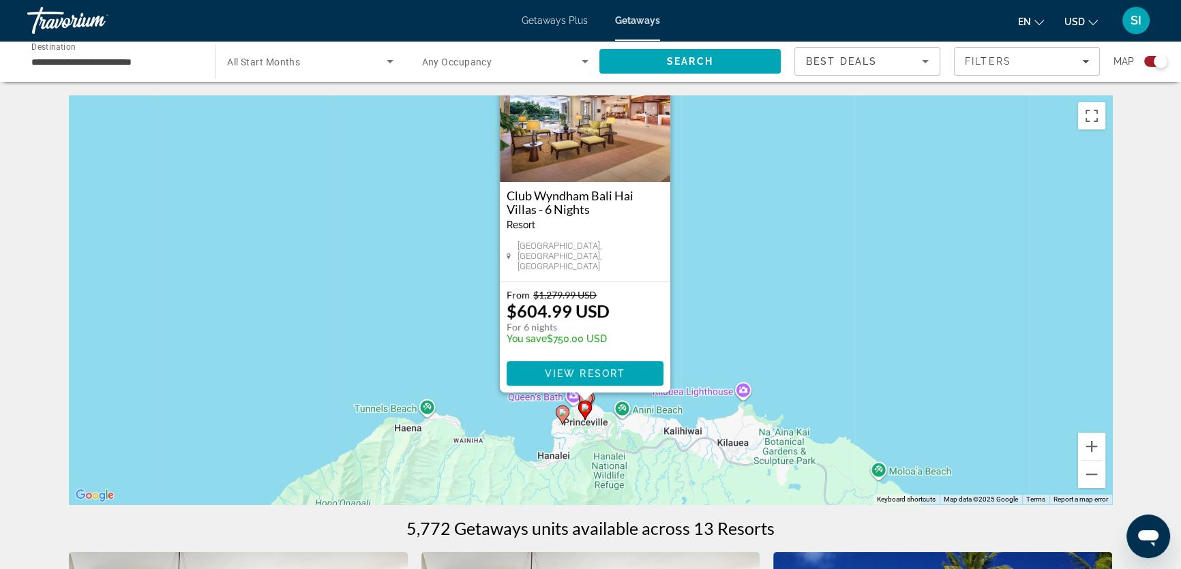
click at [588, 397] on div "Main content" at bounding box center [585, 397] width 17 height 8
click at [1089, 447] on button "Zoom in" at bounding box center [1091, 446] width 27 height 27
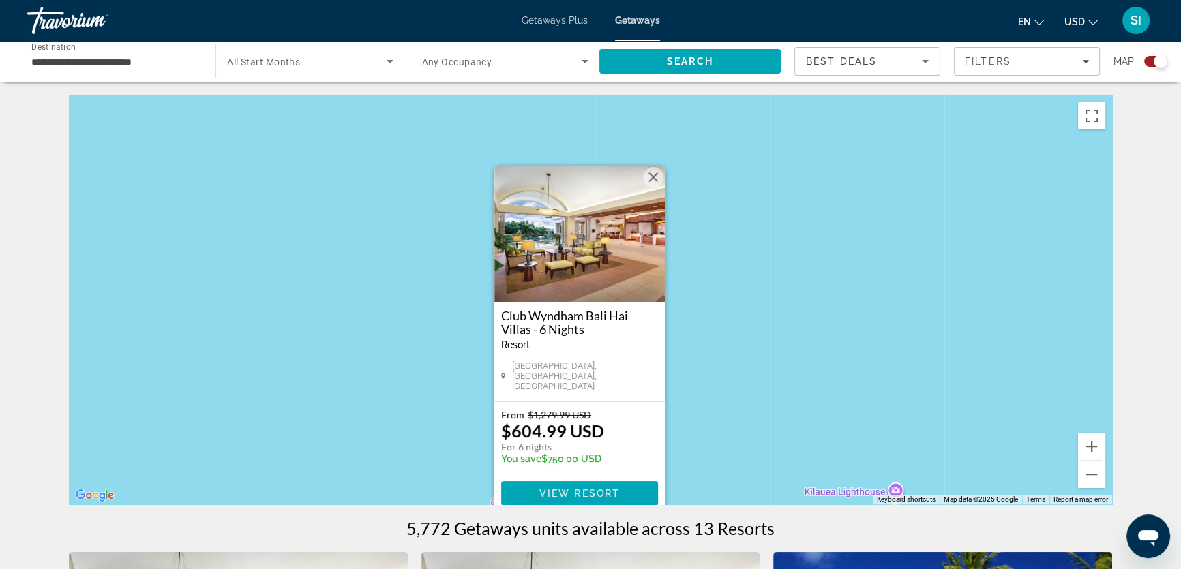
click at [1162, 61] on div "Search widget" at bounding box center [1160, 62] width 14 height 14
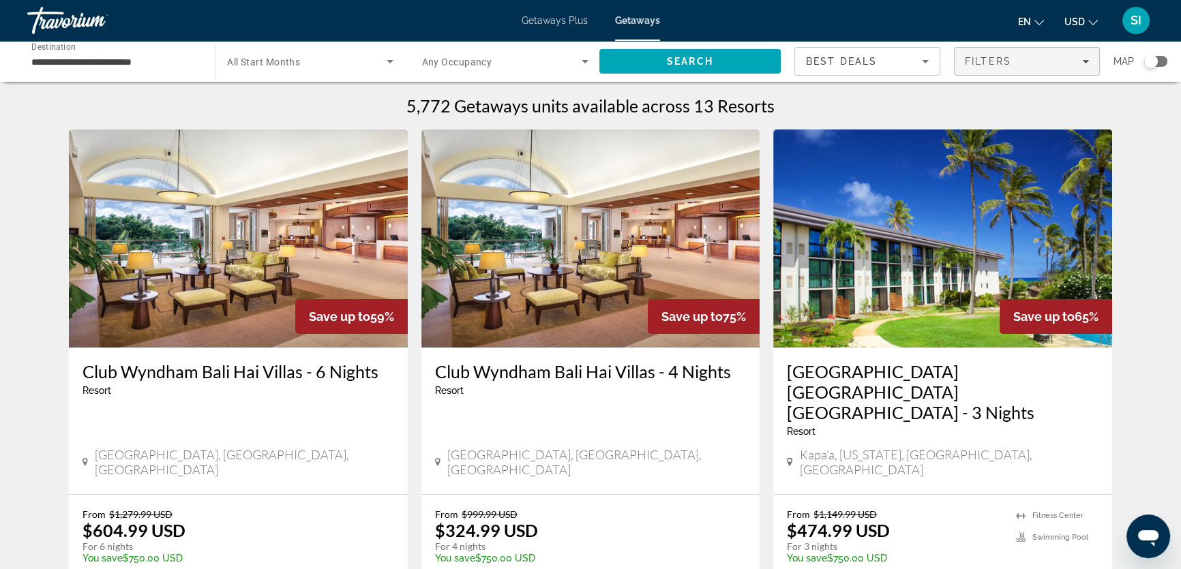
click at [1086, 60] on icon "Filters" at bounding box center [1085, 61] width 7 height 7
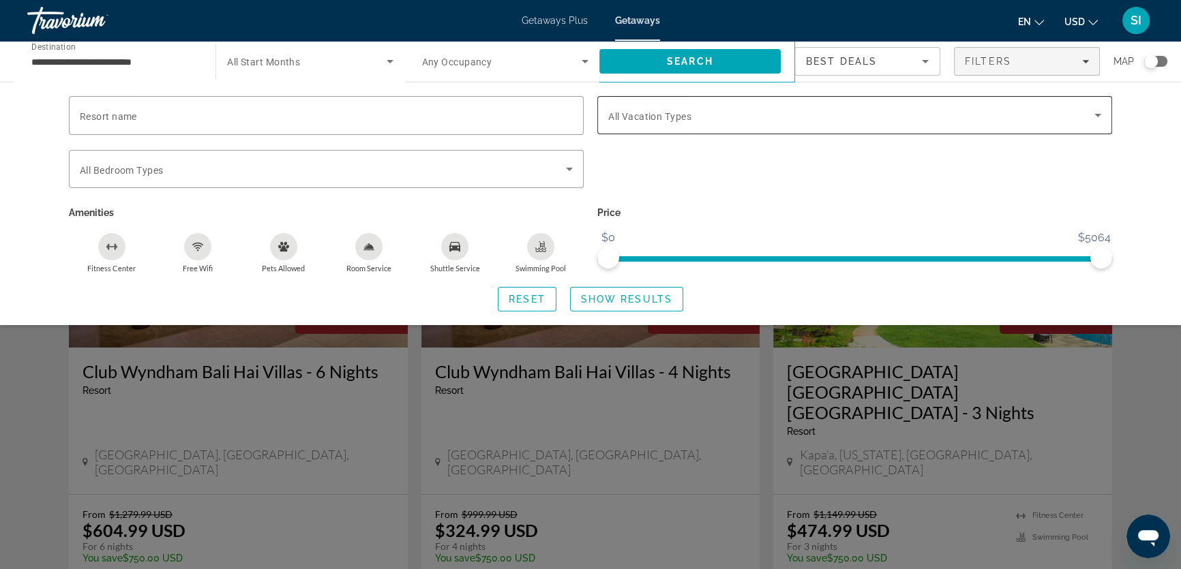
click at [1104, 117] on icon "Search widget" at bounding box center [1097, 115] width 16 height 16
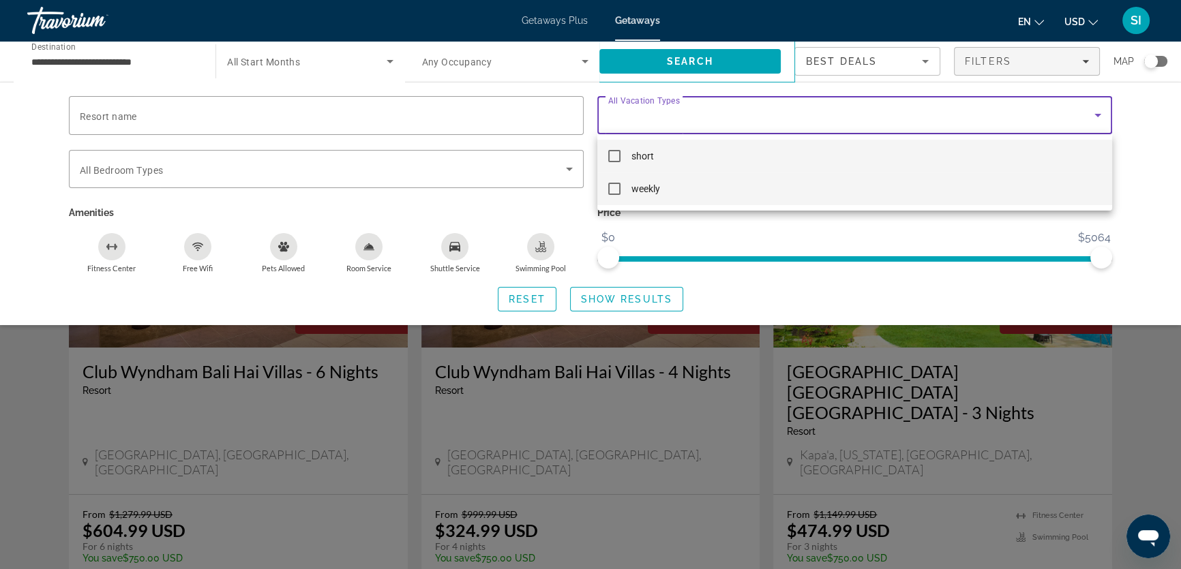
click at [611, 187] on mat-pseudo-checkbox at bounding box center [614, 189] width 12 height 12
click at [619, 292] on div at bounding box center [590, 284] width 1181 height 569
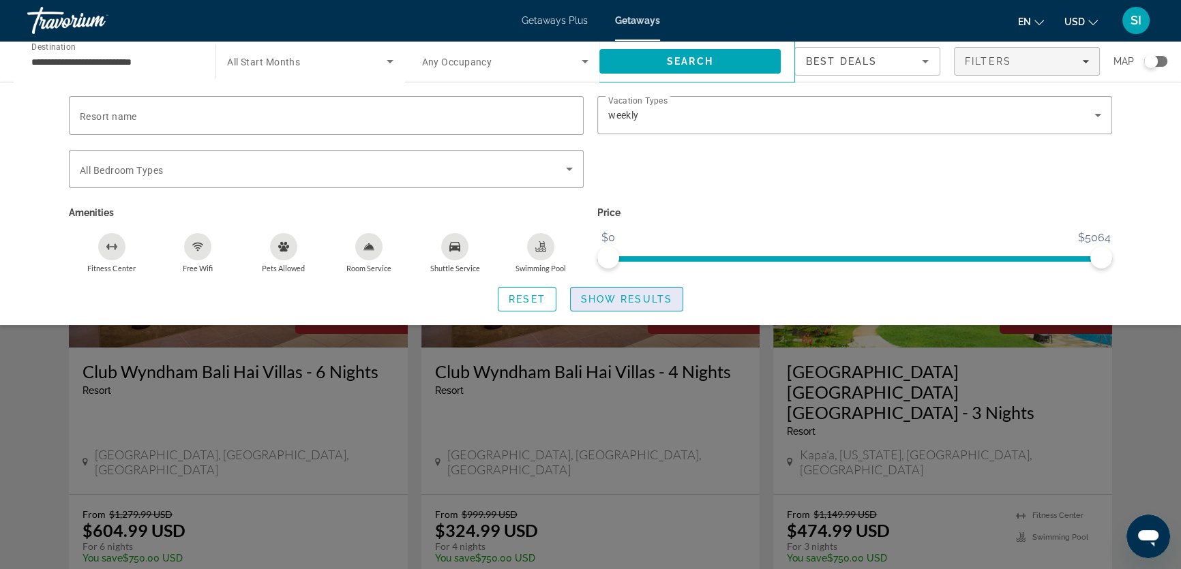
click at [626, 297] on span "Show Results" at bounding box center [626, 299] width 91 height 11
